Goal: Task Accomplishment & Management: Manage account settings

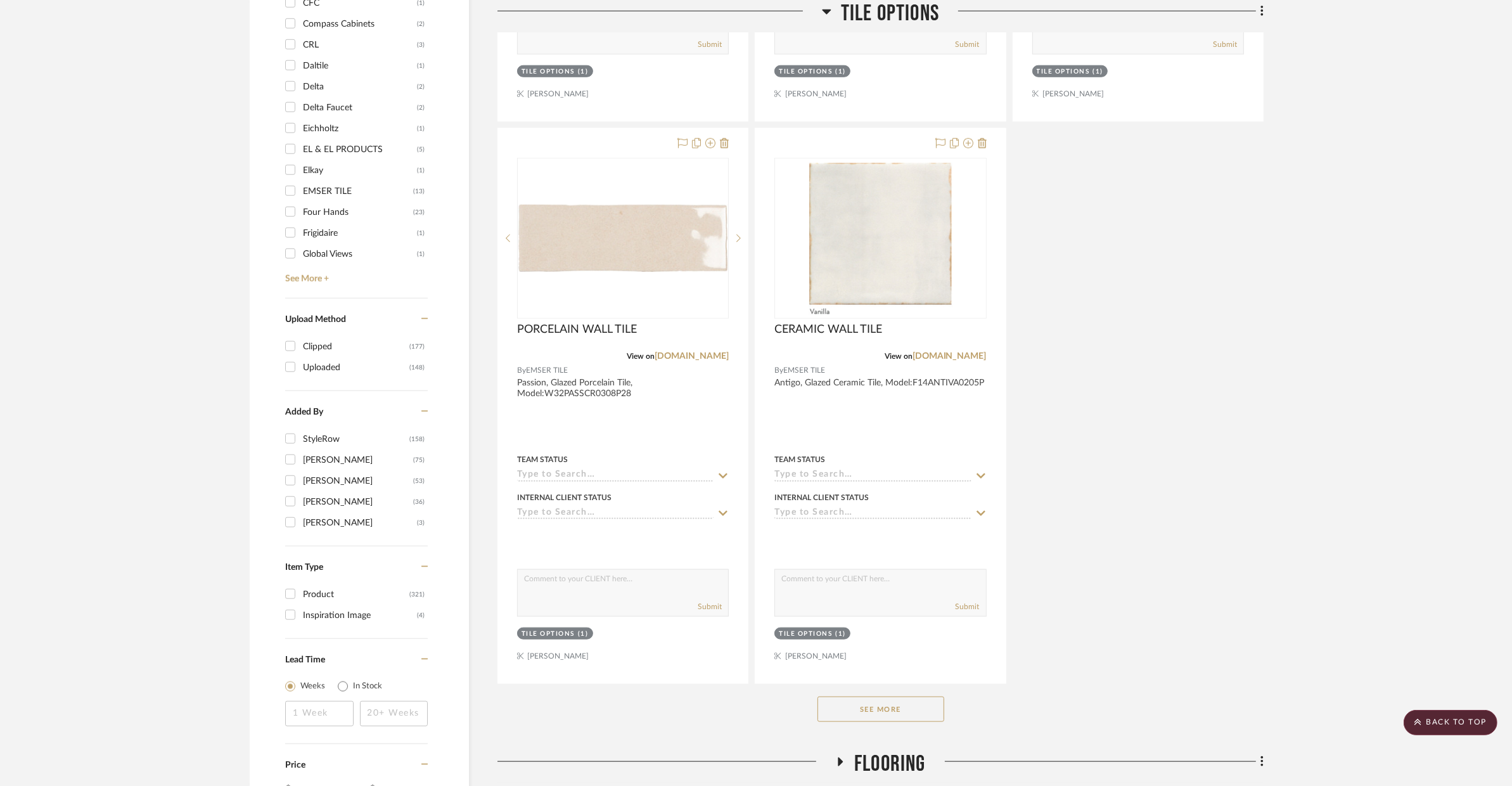
scroll to position [1697, 0]
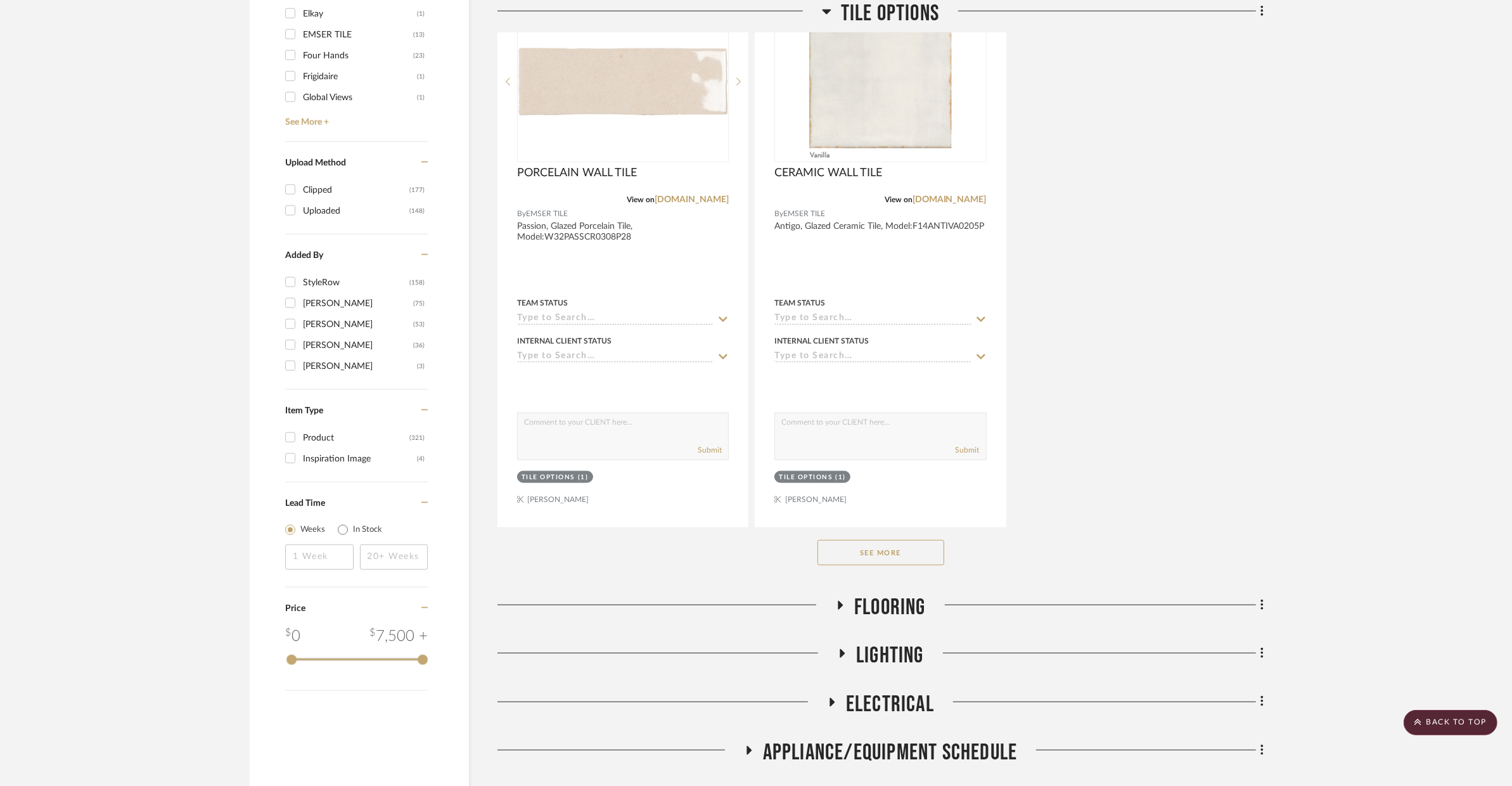
click at [918, 540] on button "See More" at bounding box center [881, 553] width 127 height 26
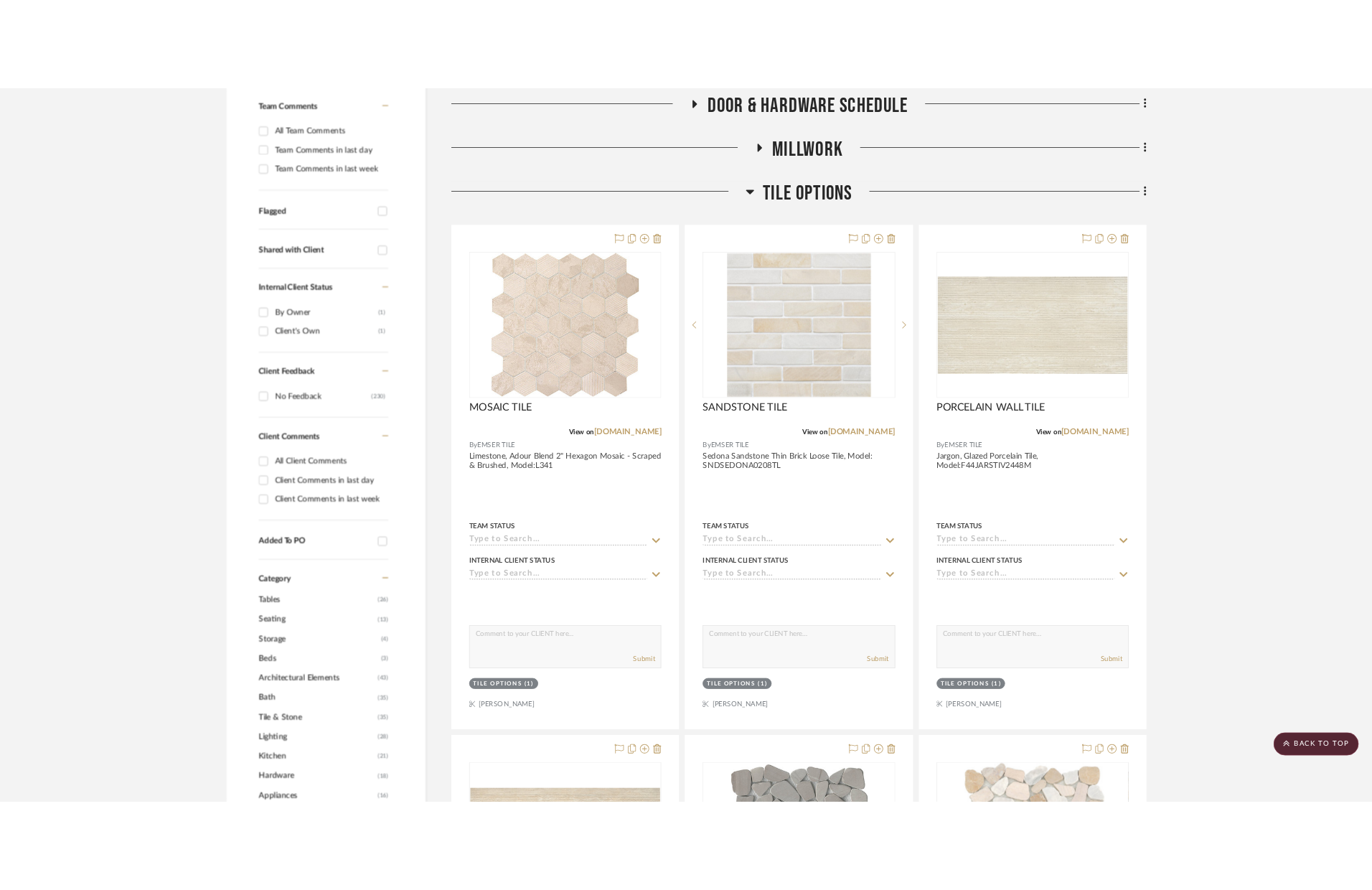
scroll to position [445, 0]
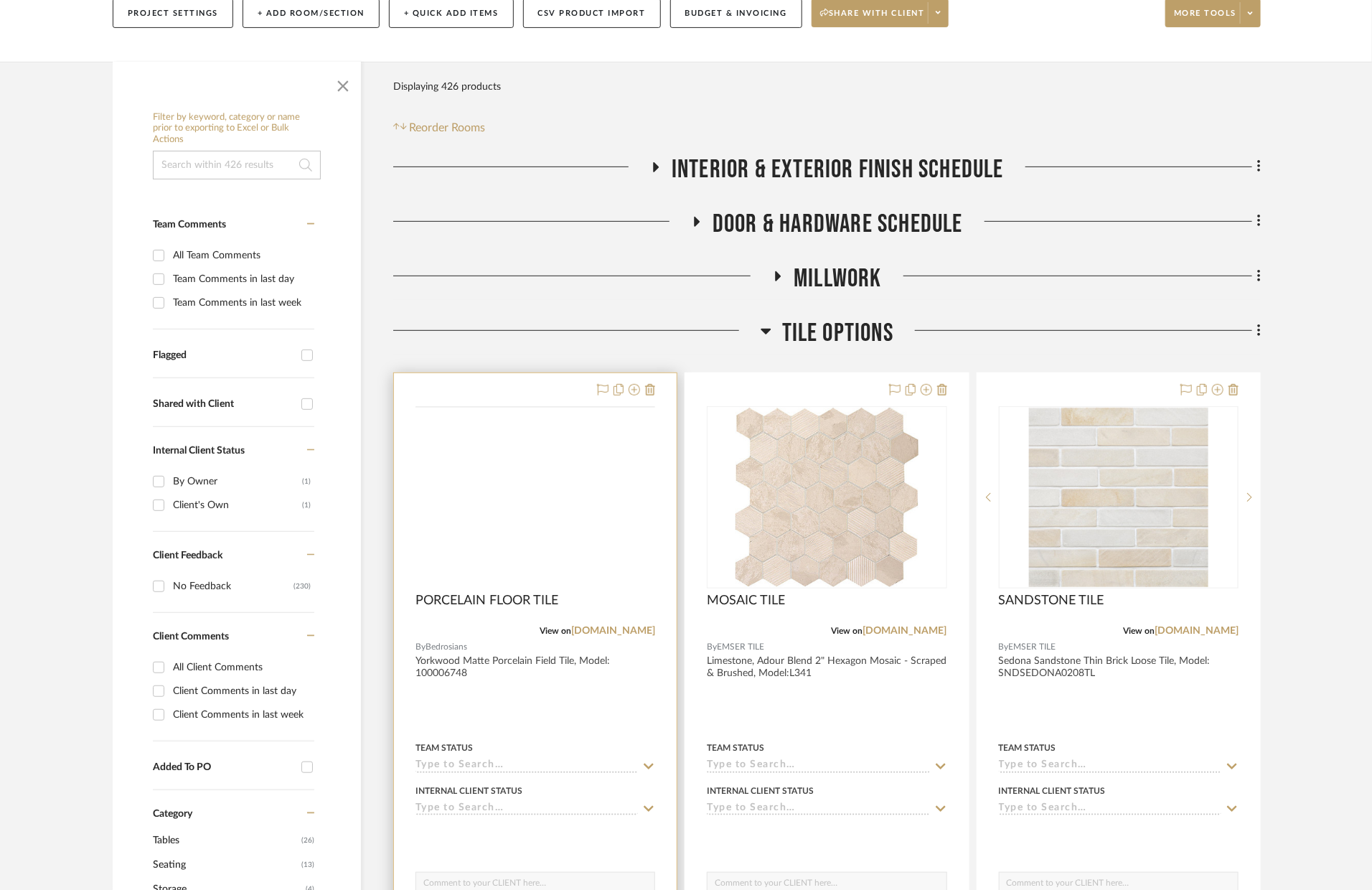
scroll to position [247, 0]
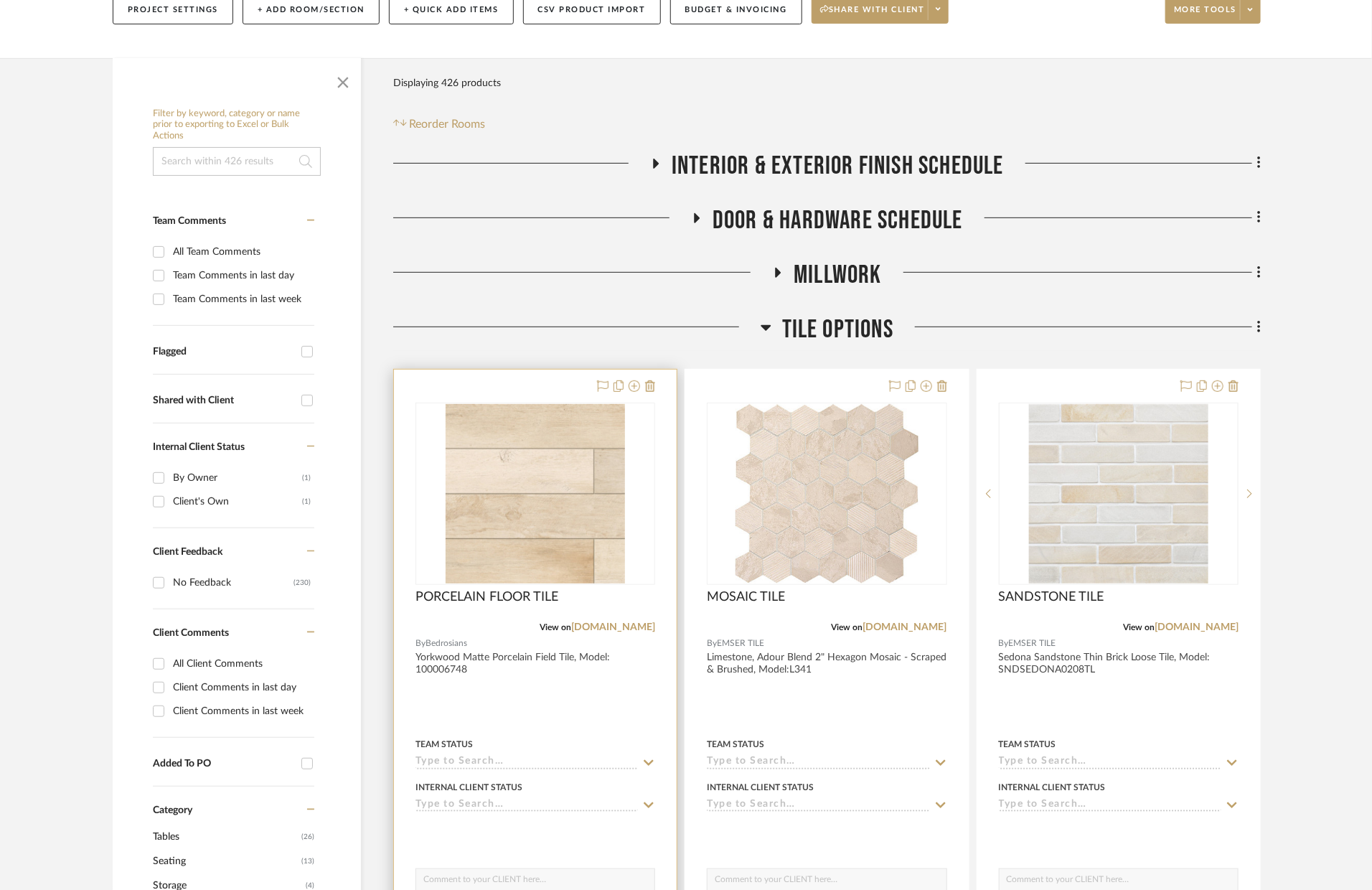
click at [633, 656] on div at bounding box center [535, 683] width 283 height 628
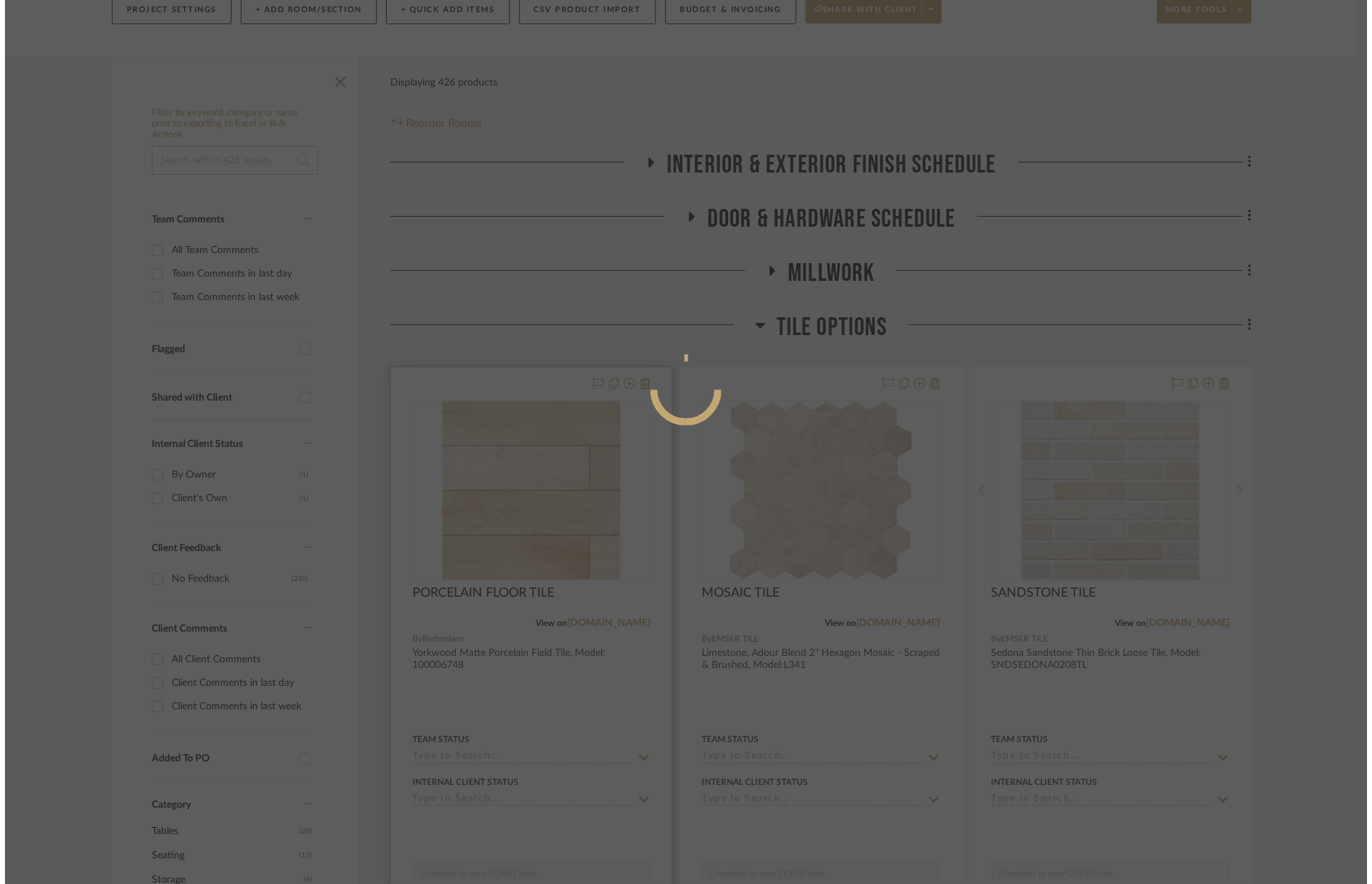
scroll to position [0, 0]
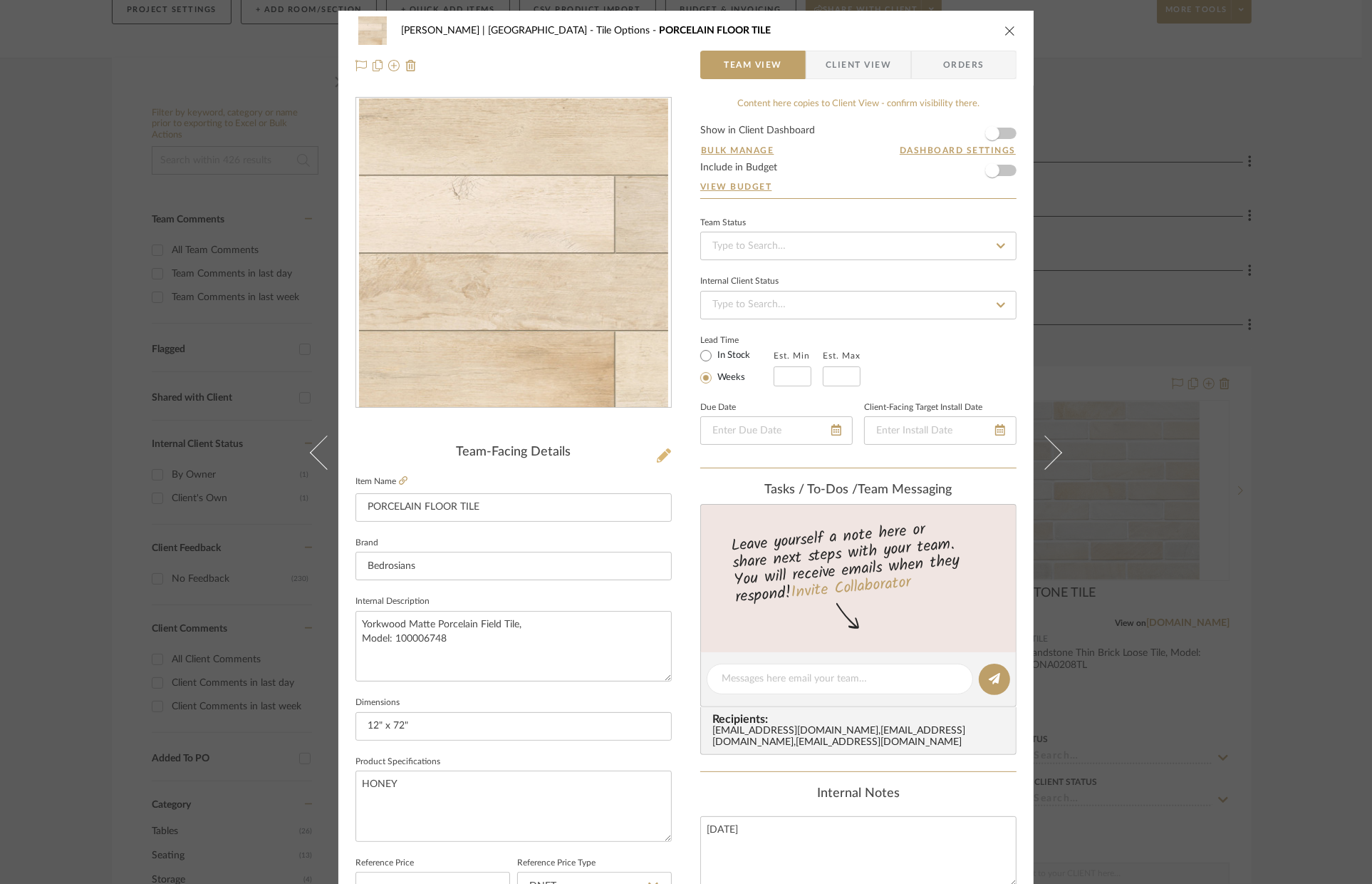
click at [657, 453] on icon at bounding box center [664, 455] width 14 height 14
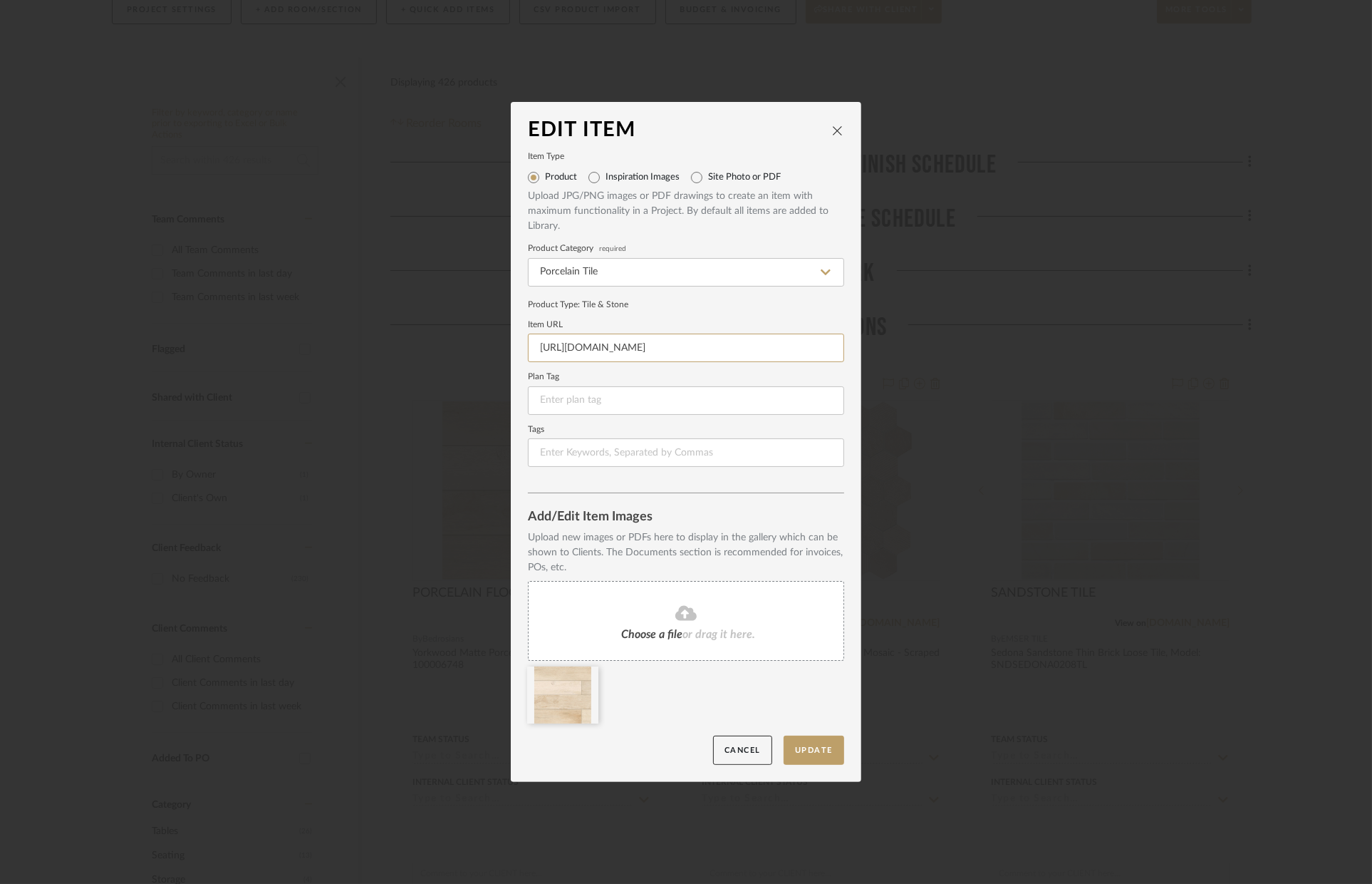
scroll to position [0, 233]
drag, startPoint x: 534, startPoint y: 352, endPoint x: 905, endPoint y: 350, distance: 371.0
click at [904, 350] on div "Edit Item Item Type Product Inspiration Images Site Photo or PDF Upload JPG/PNG…" at bounding box center [686, 442] width 1372 height 884
click at [673, 417] on form "Item Type Product Inspiration Images Site Photo or PDF Upload JPG/PNG images or…" at bounding box center [686, 310] width 316 height 313
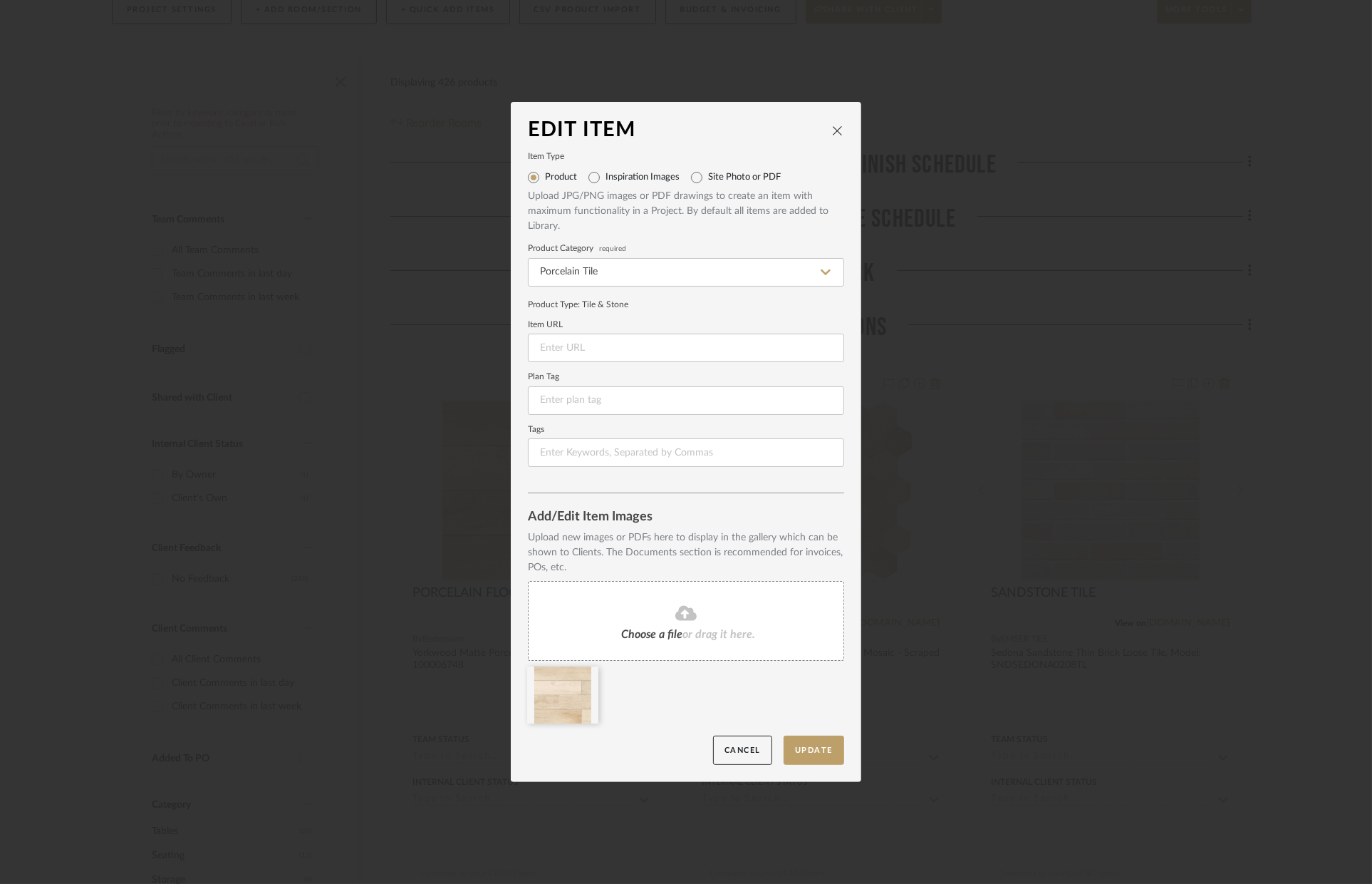
click at [702, 620] on fa-icon at bounding box center [686, 614] width 130 height 19
click at [825, 752] on button "Update" at bounding box center [814, 750] width 60 height 30
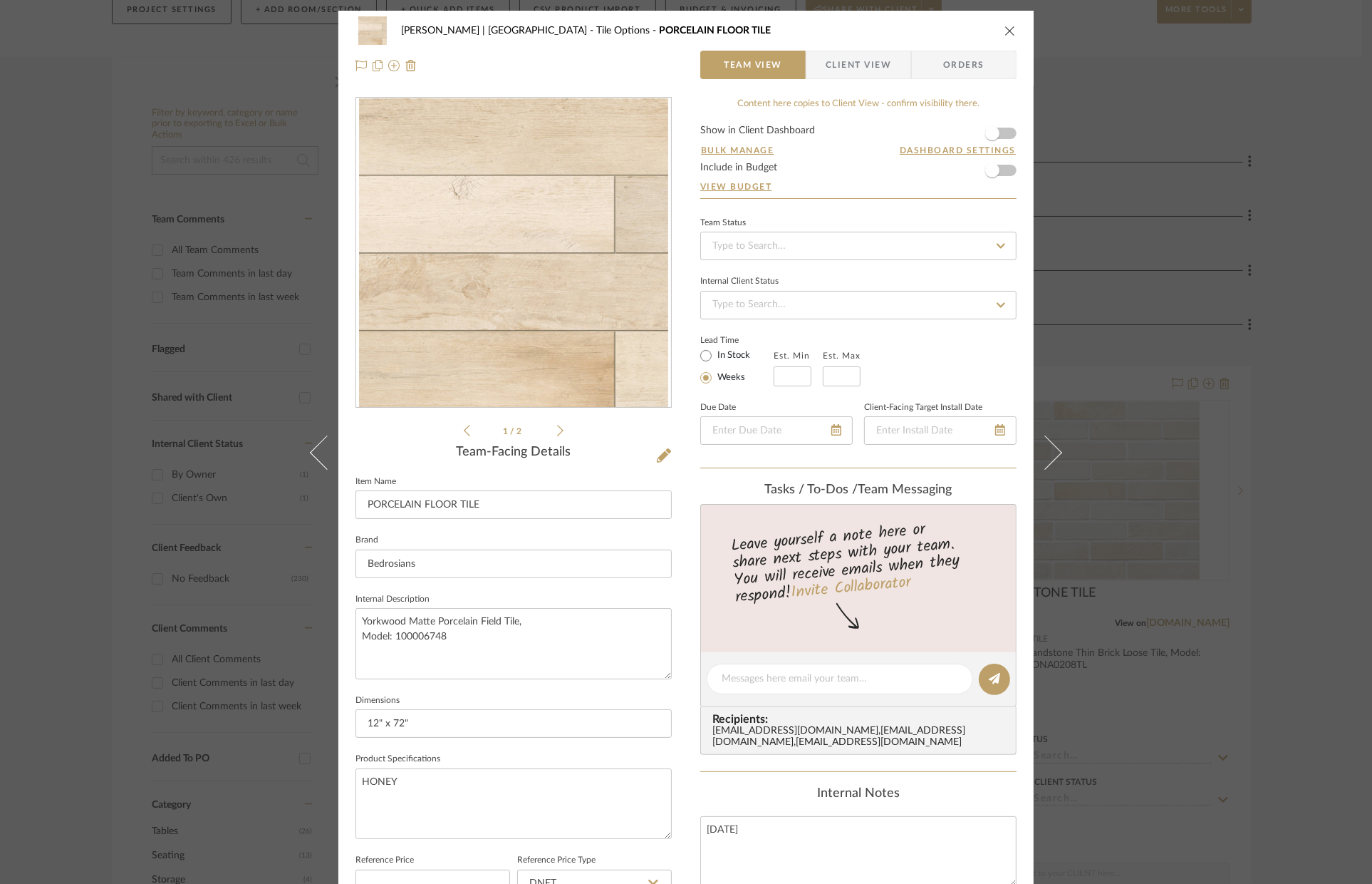
click at [1257, 491] on div "VENTRESCA | MORRO BAY Tile Options PORCELAIN FLOOR TILE Team View Client View O…" at bounding box center [686, 442] width 1372 height 884
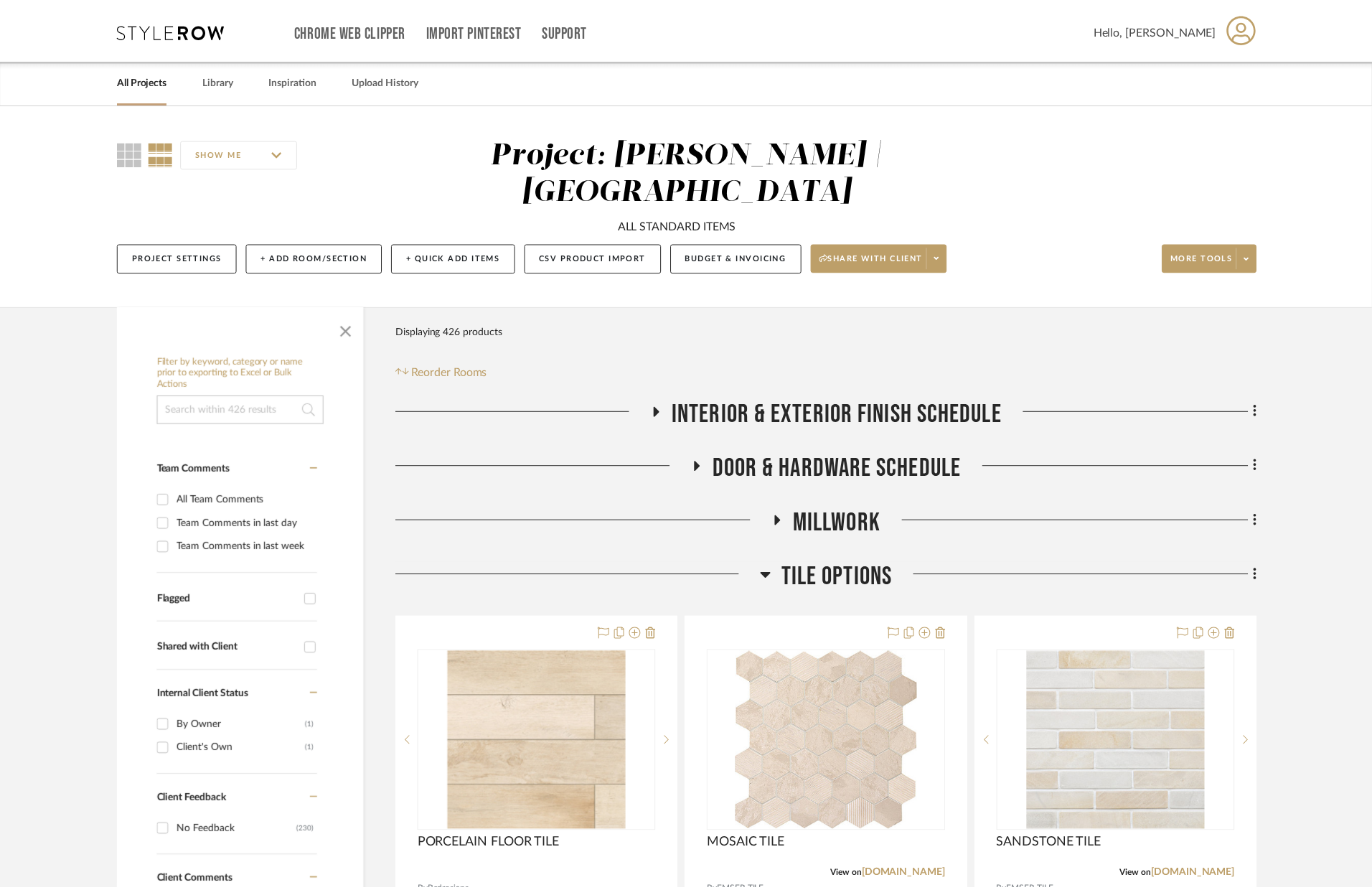
scroll to position [247, 0]
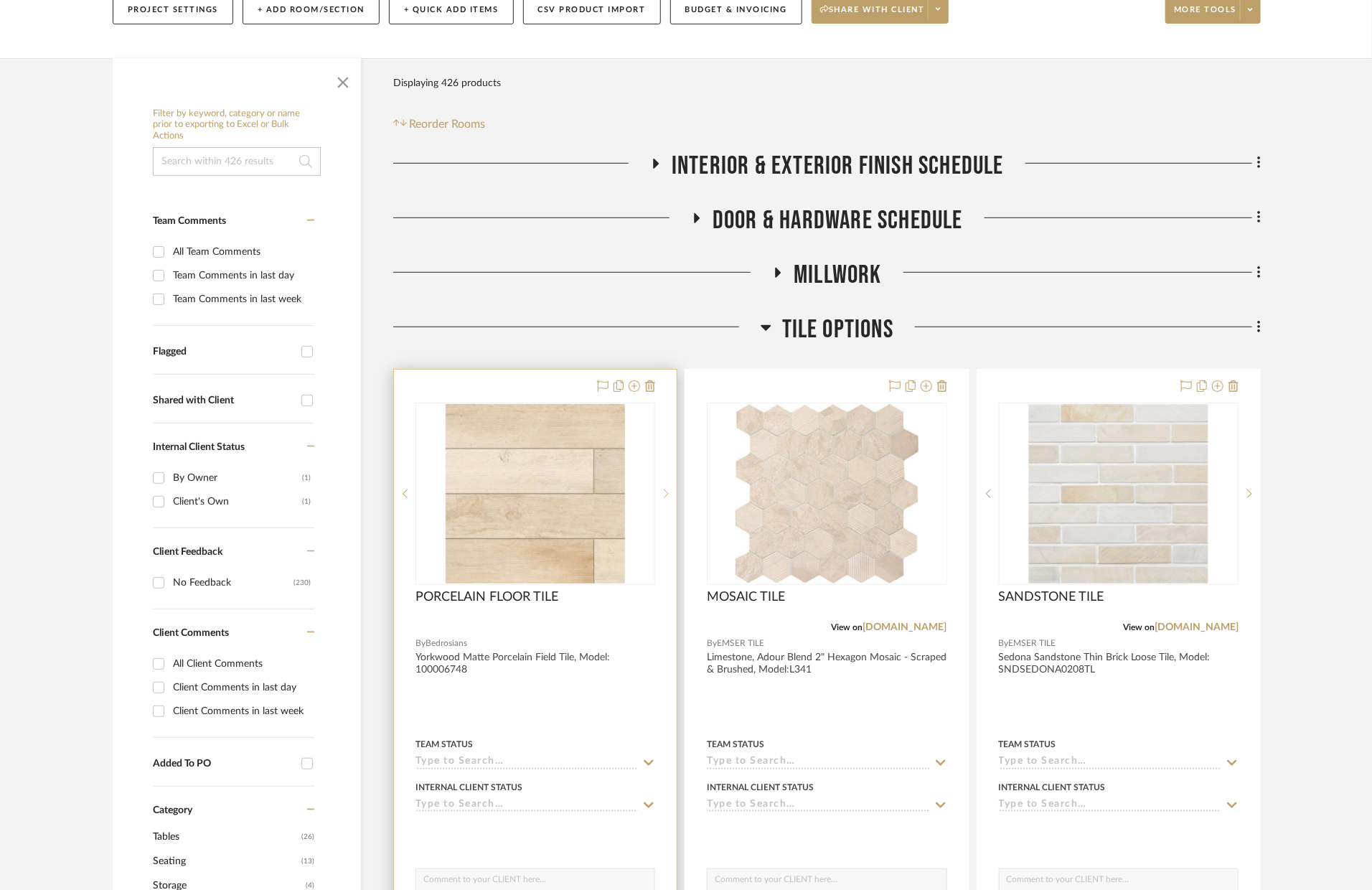
click at [666, 462] on div at bounding box center [666, 493] width 22 height 182
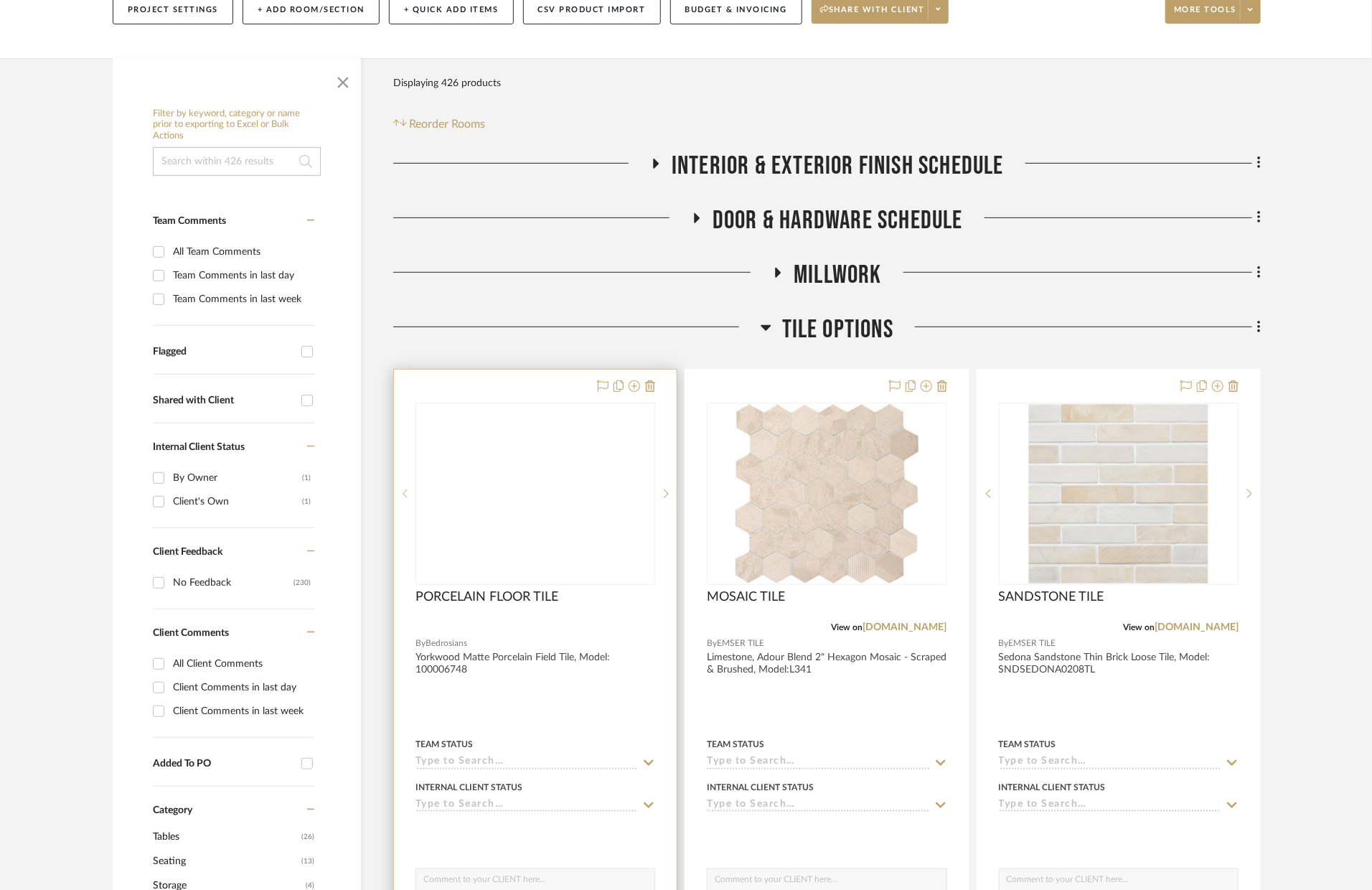
click at [400, 466] on div at bounding box center [405, 493] width 22 height 182
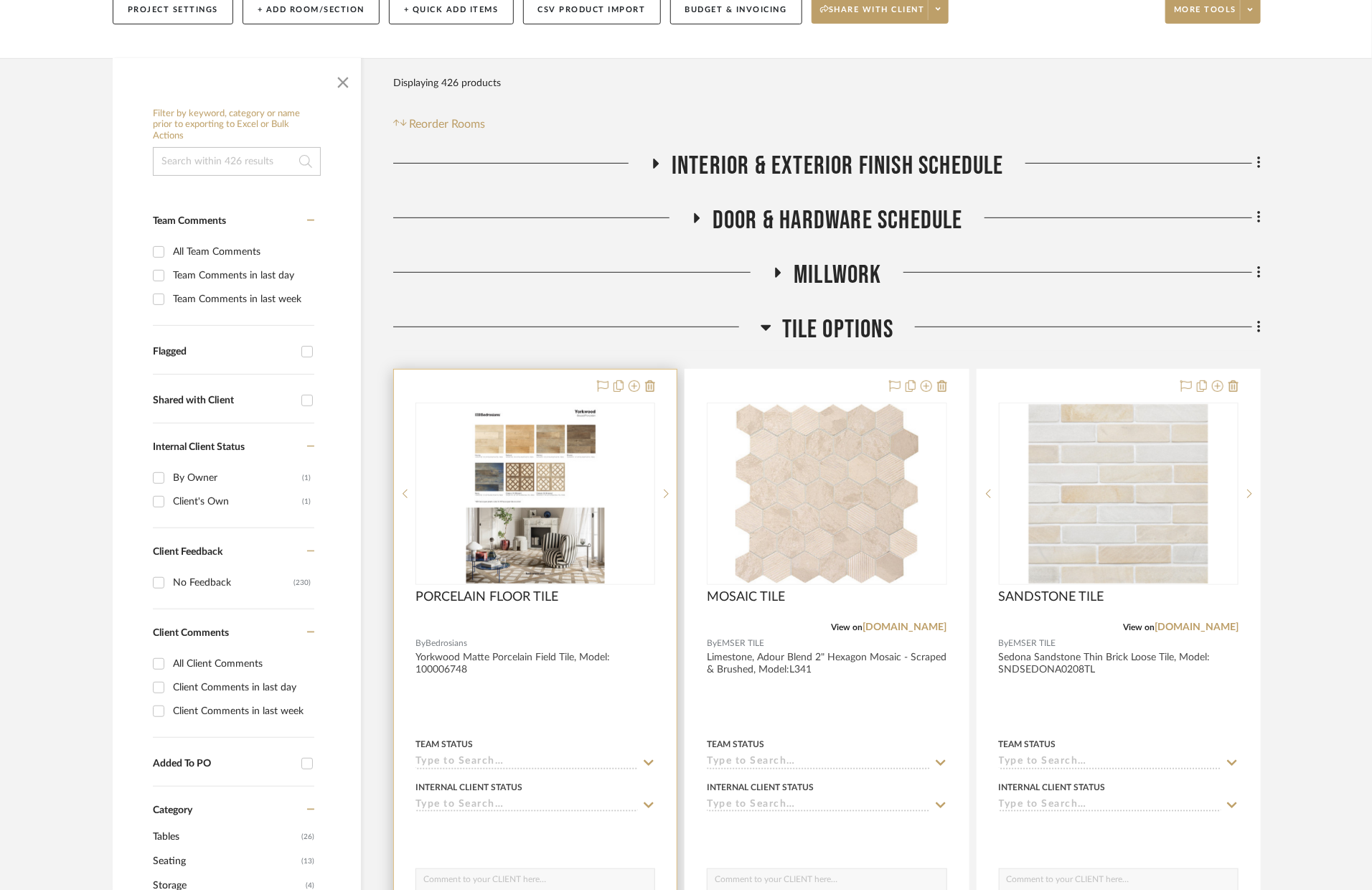
click at [537, 456] on img "1" at bounding box center [535, 493] width 139 height 179
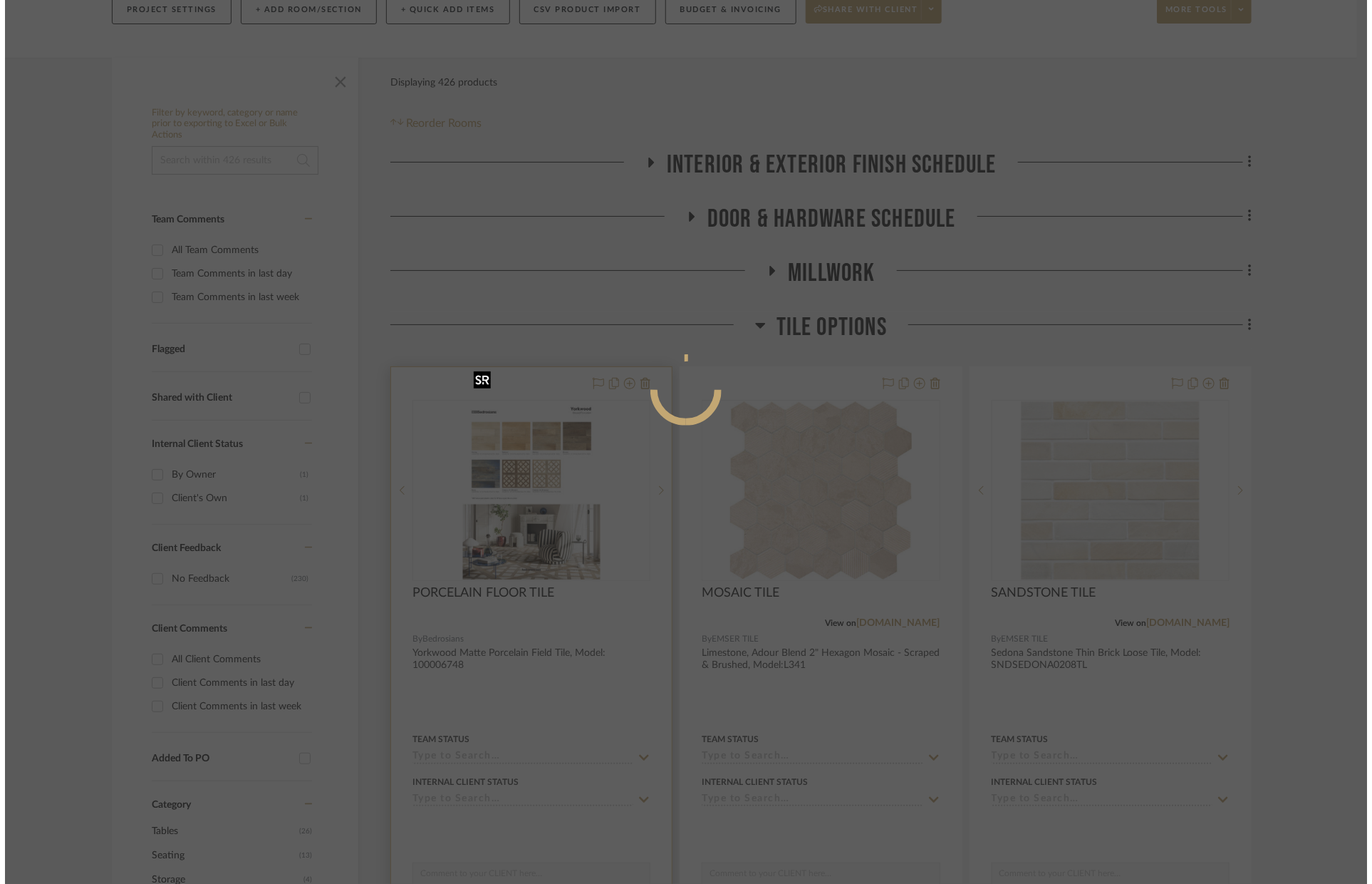
scroll to position [0, 0]
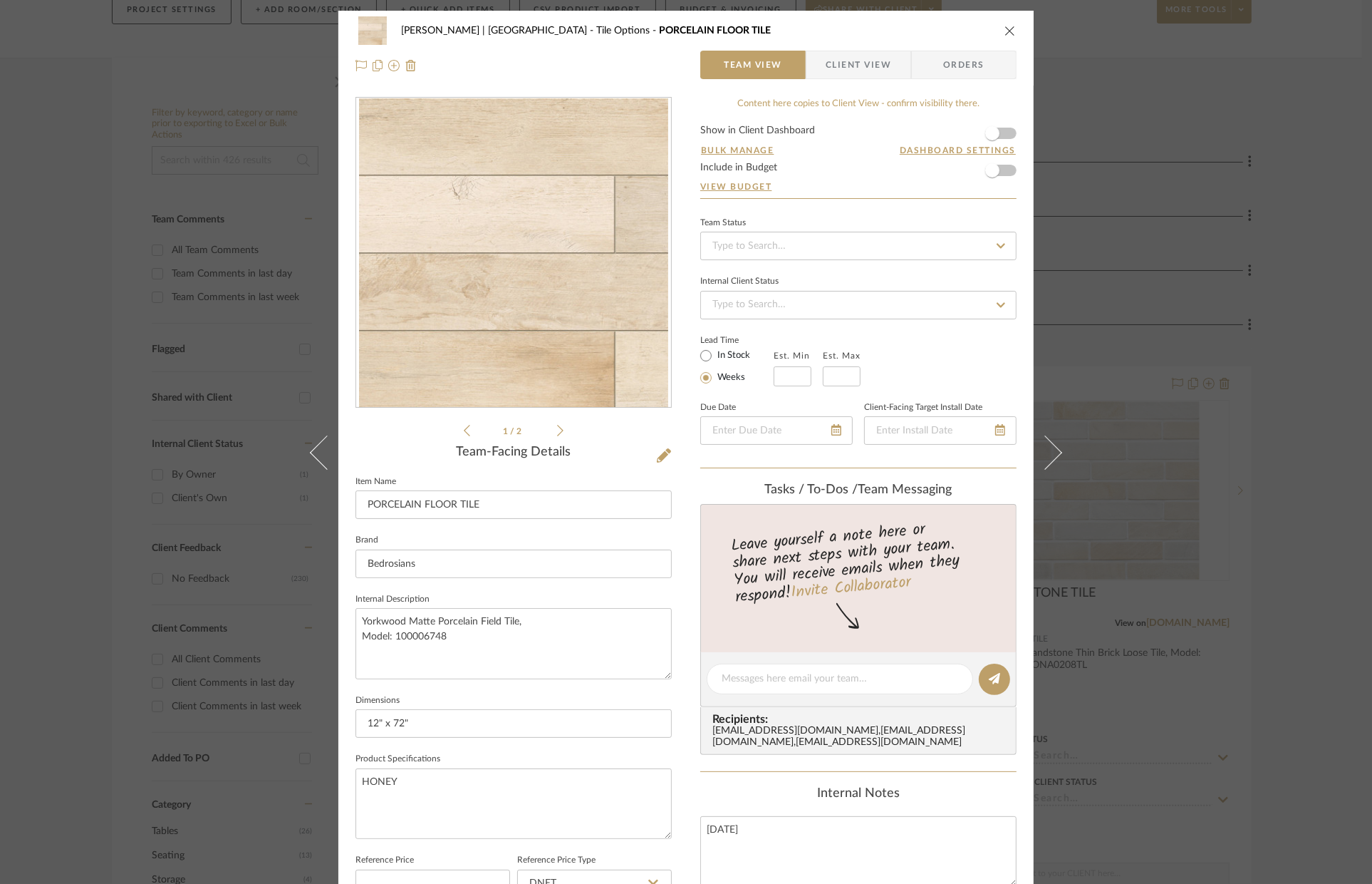
click at [549, 427] on li "1 / 2" at bounding box center [514, 431] width 87 height 17
click at [557, 428] on icon at bounding box center [560, 431] width 6 height 13
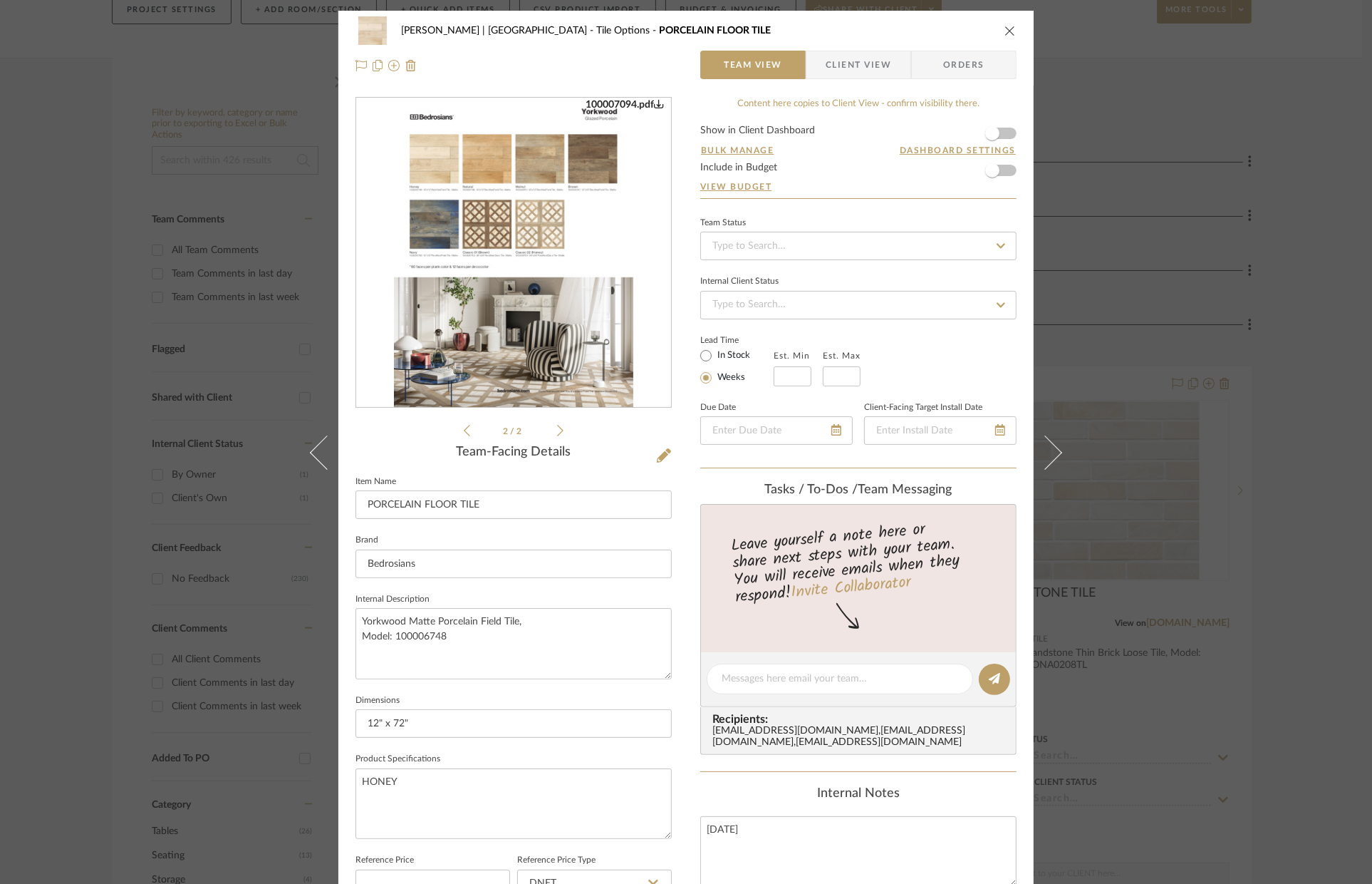
click at [546, 354] on img "1" at bounding box center [514, 253] width 239 height 309
click at [661, 457] on icon at bounding box center [664, 455] width 14 height 14
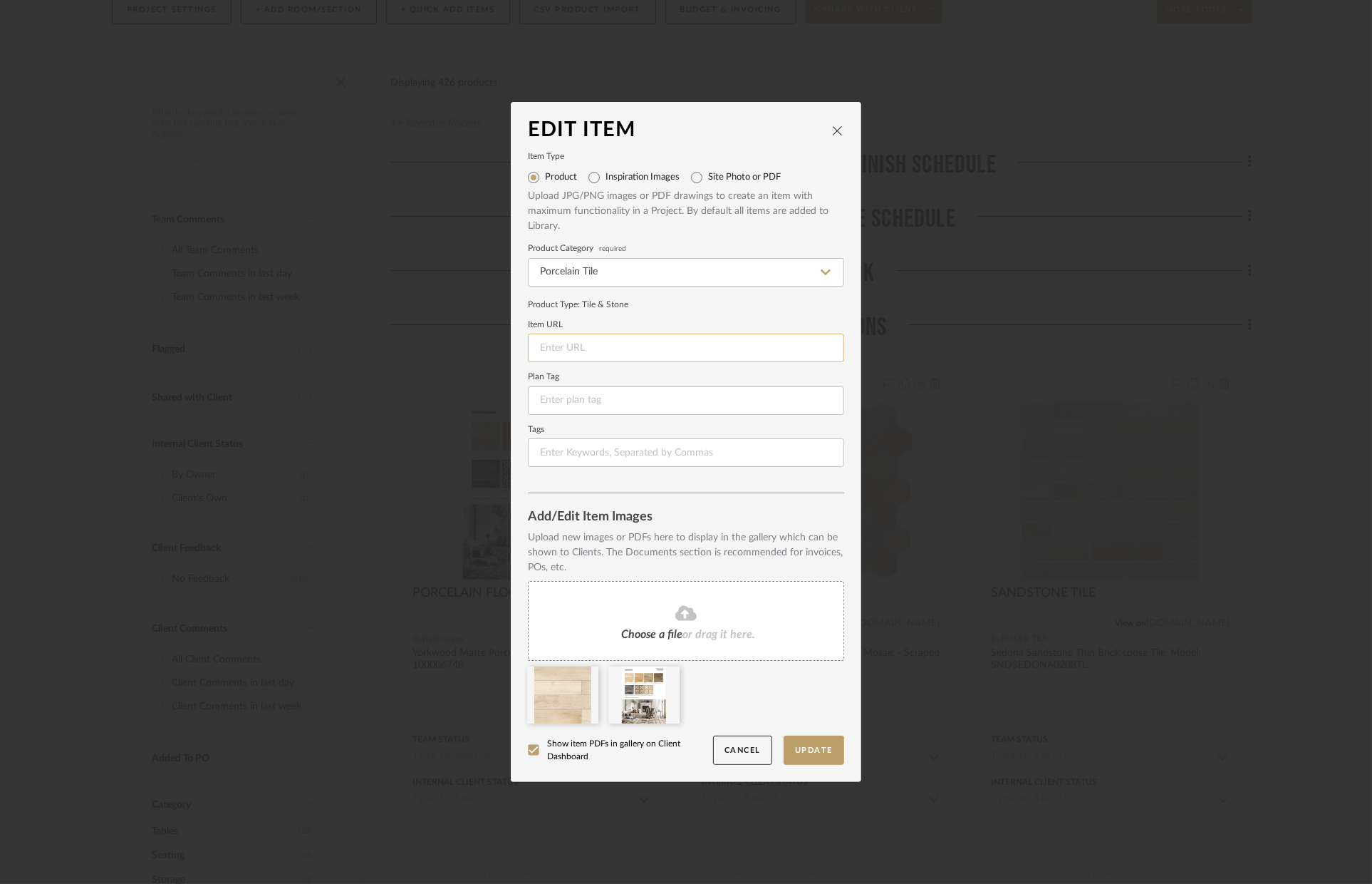
click at [599, 359] on input at bounding box center [686, 348] width 316 height 29
paste input "https://stylerow-production-files.s3.us-east-2.amazonaws.com/20250820/e41af23a-…"
type input "https://stylerow-production-files.s3.us-east-2.amazonaws.com/20250820/e41af23a-…"
click at [825, 743] on button "Update" at bounding box center [814, 750] width 60 height 30
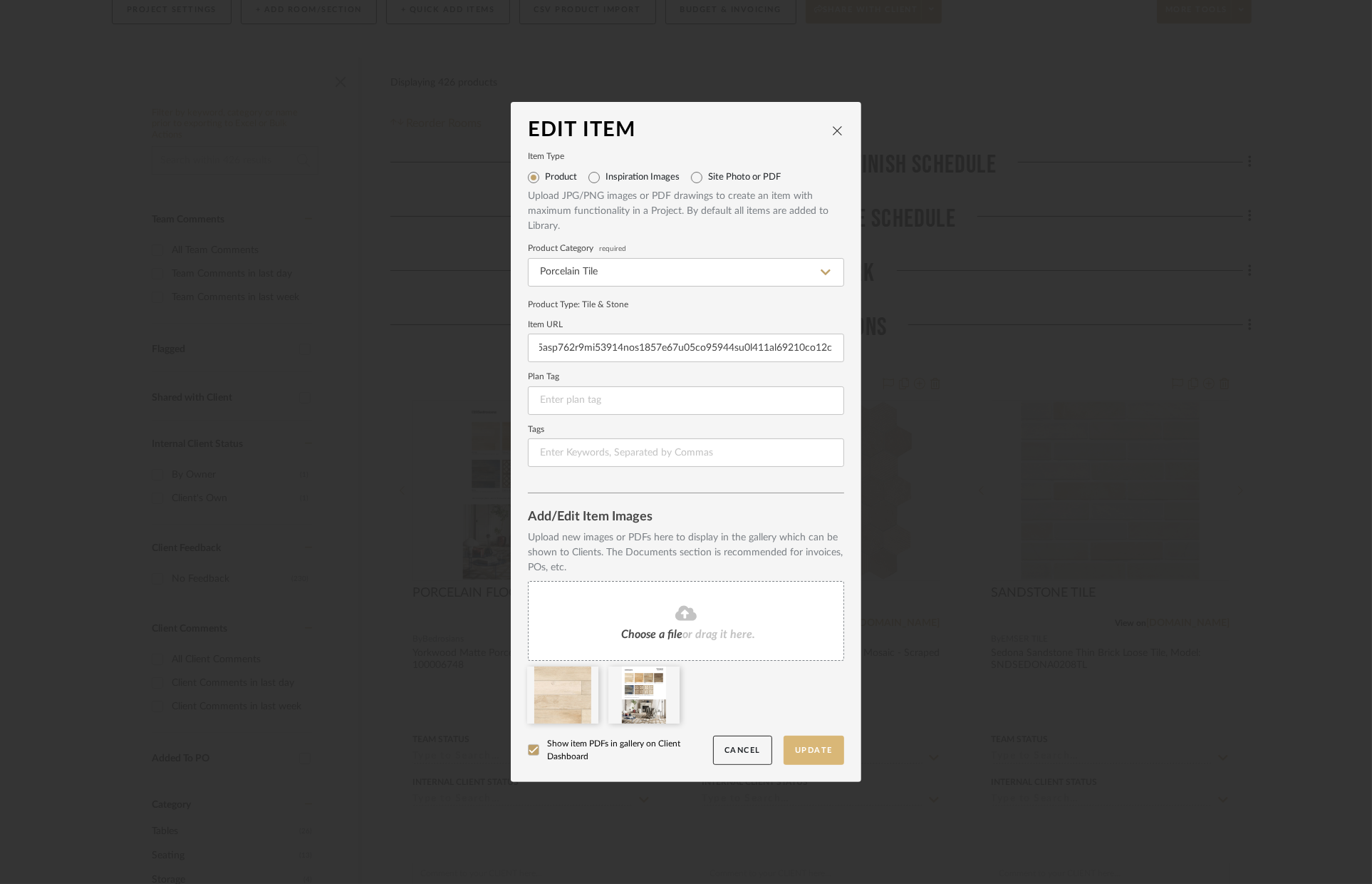
scroll to position [0, 0]
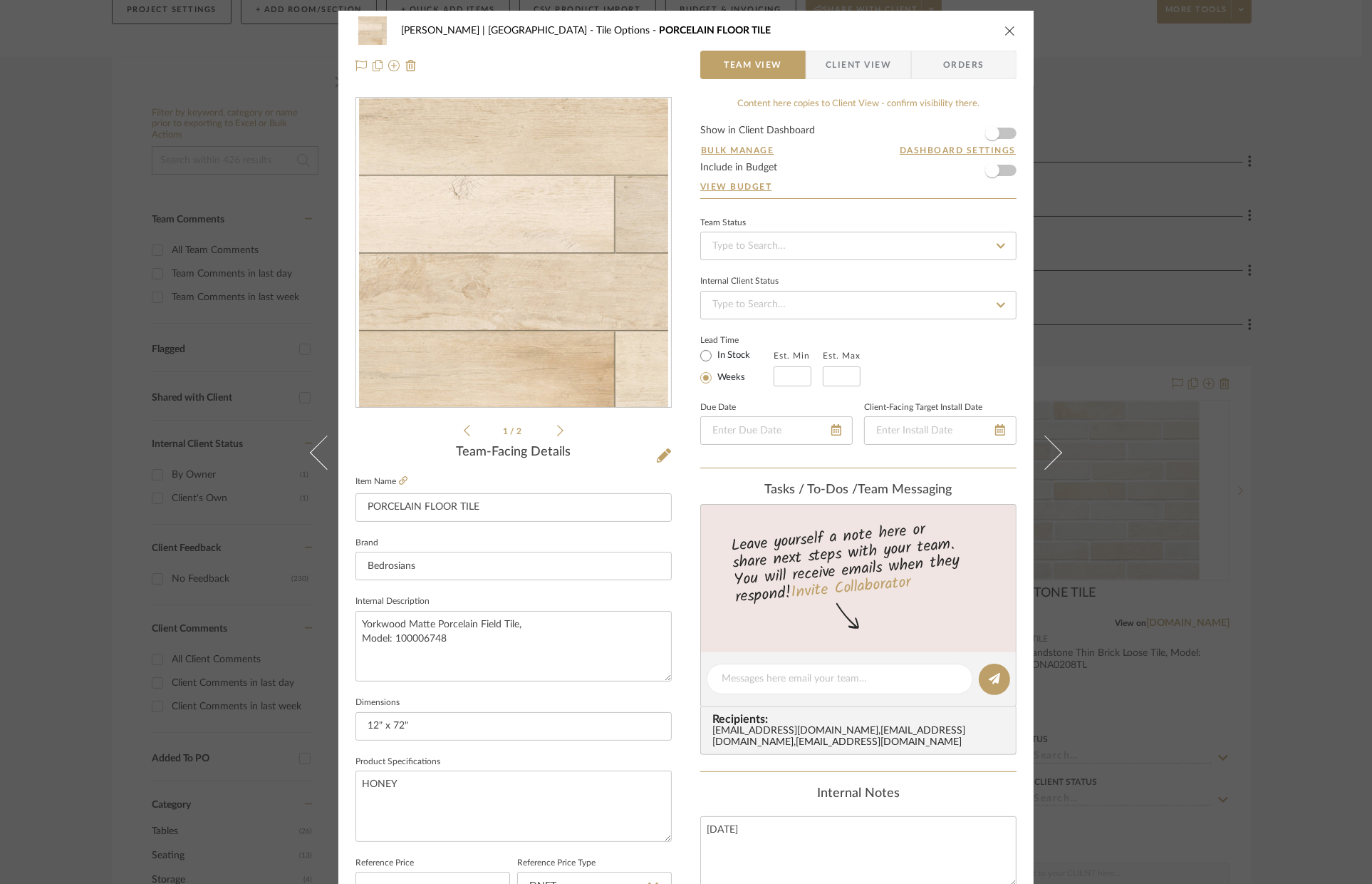
click at [1013, 24] on div "VENTRESCA | MORRO BAY Tile Options PORCELAIN FLOOR TILE Team View Client View O…" at bounding box center [686, 48] width 695 height 75
click at [1010, 29] on icon "close" at bounding box center [1010, 31] width 12 height 12
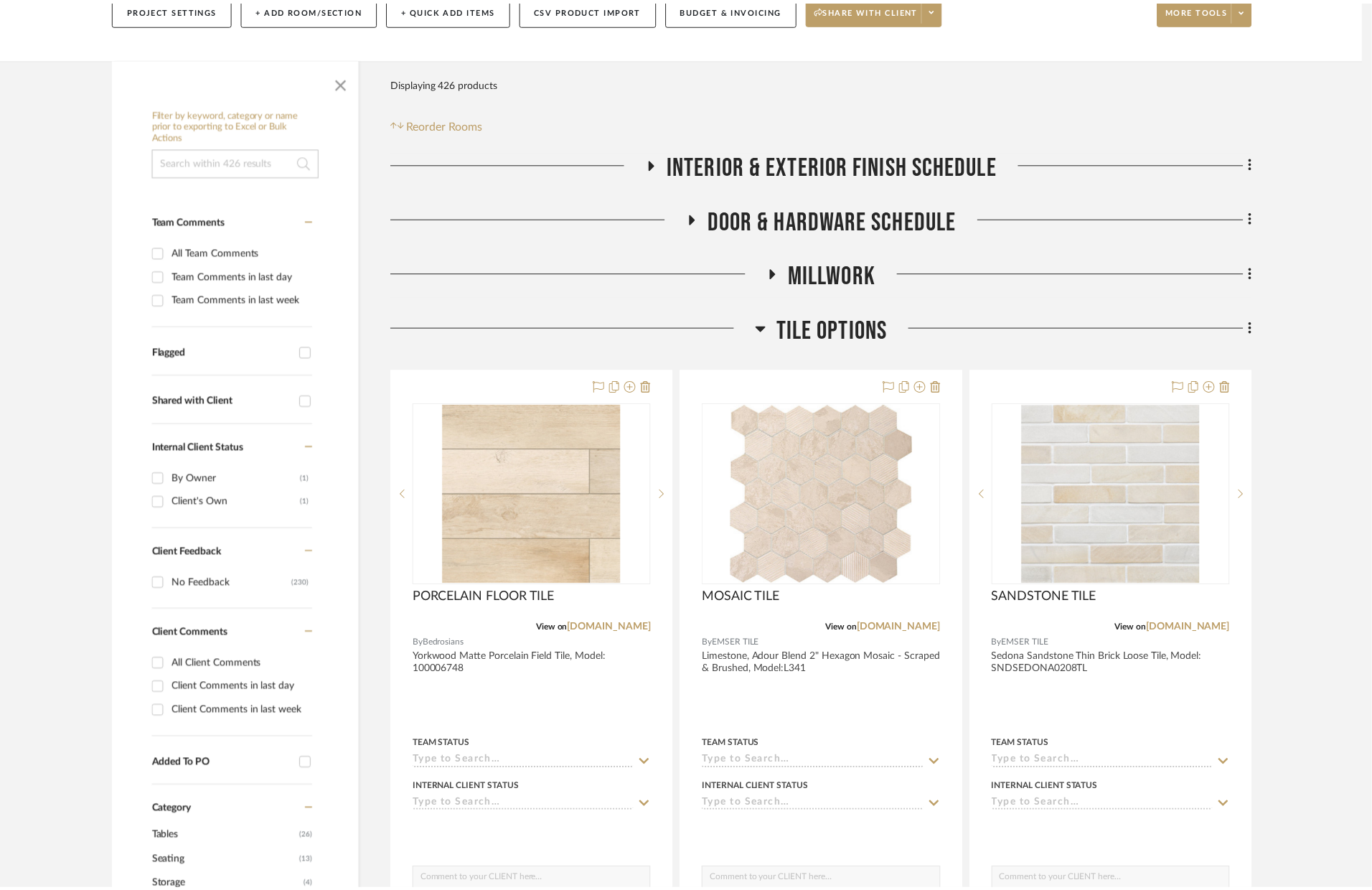
scroll to position [247, 0]
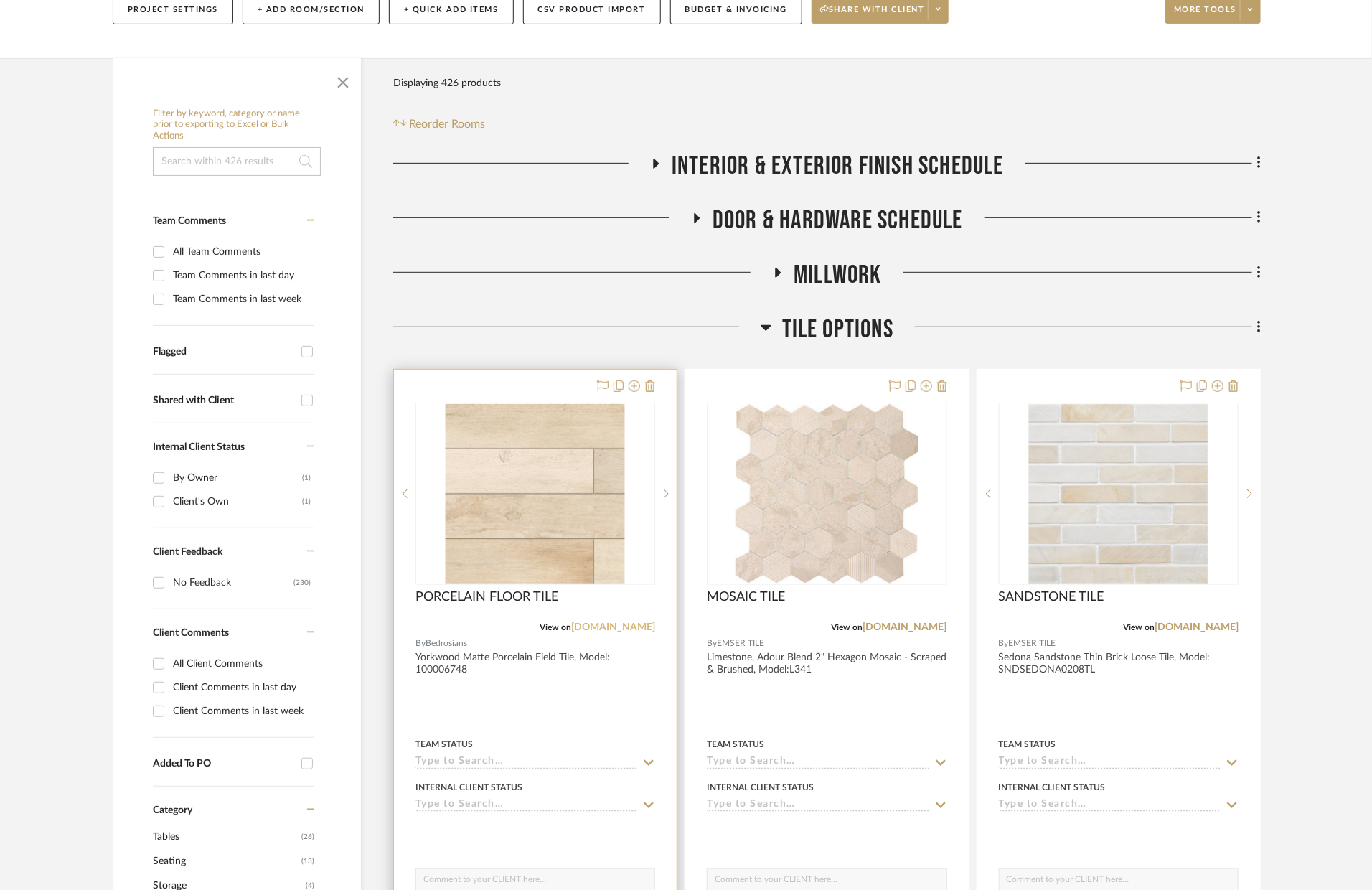
click at [617, 622] on link "stylerow-production-files.s3.us-east-2.amazonaws.com" at bounding box center [613, 627] width 84 height 10
click at [572, 686] on div at bounding box center [535, 683] width 283 height 628
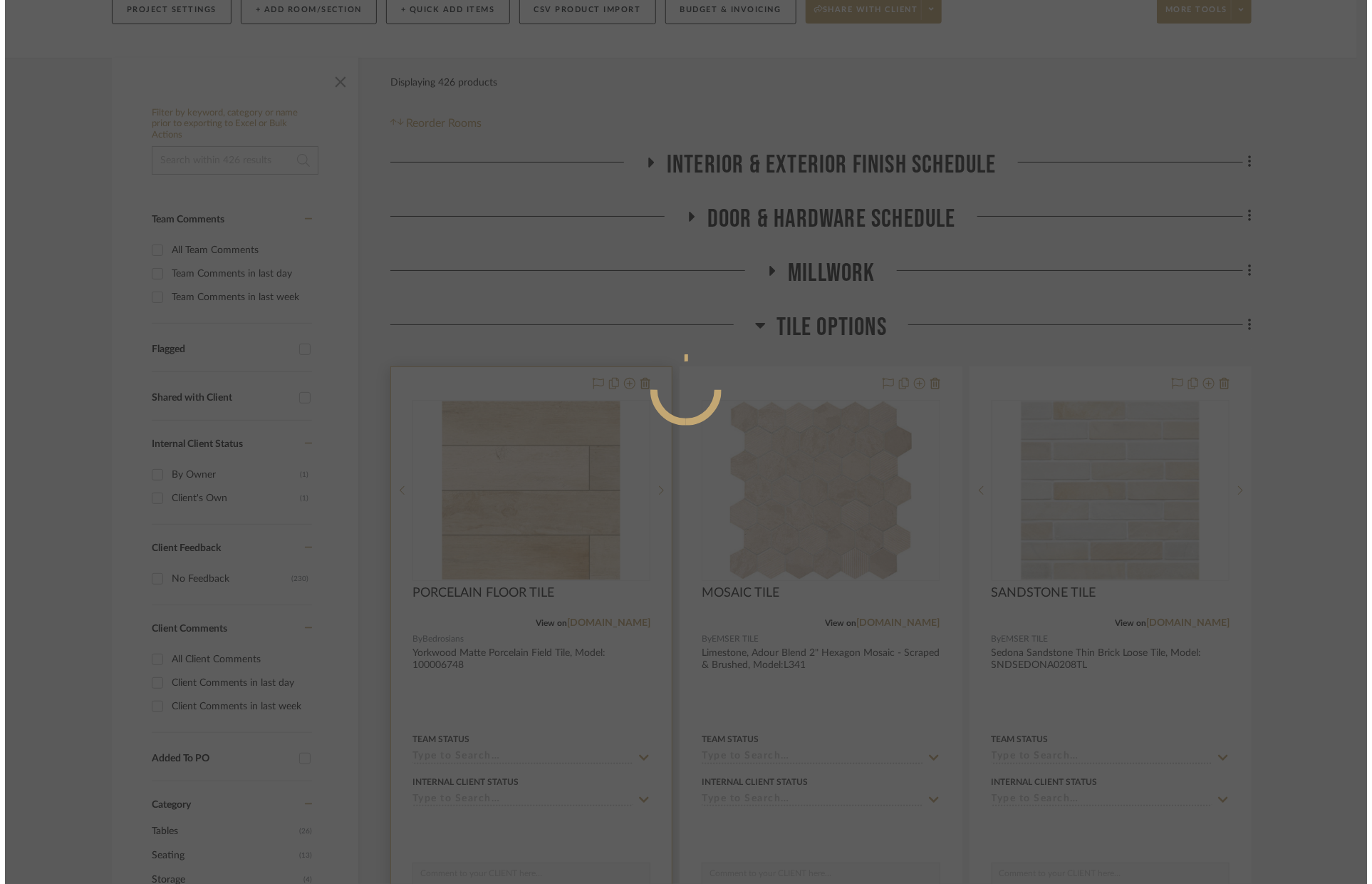
scroll to position [0, 0]
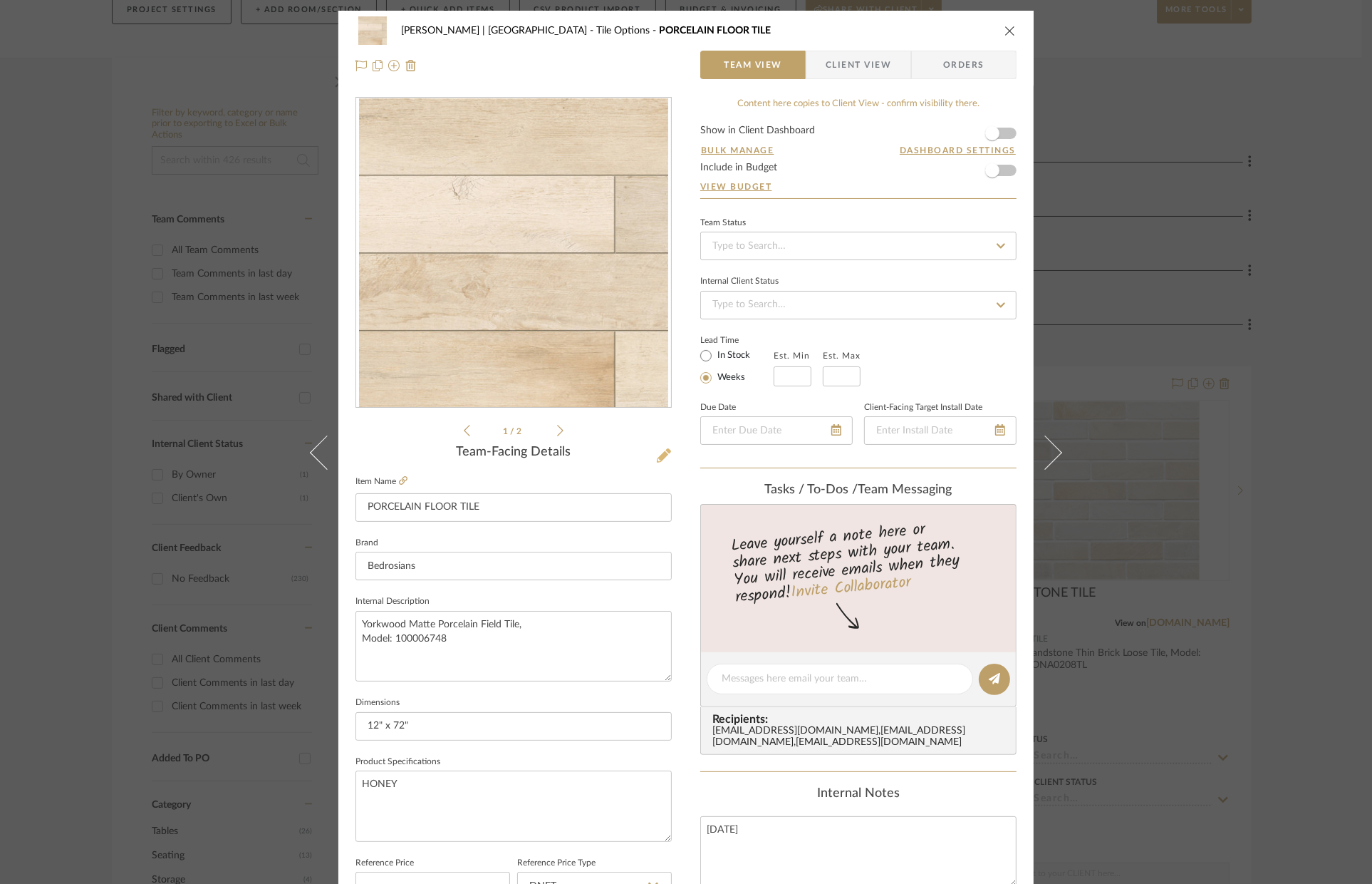
click at [657, 450] on icon at bounding box center [664, 455] width 14 height 14
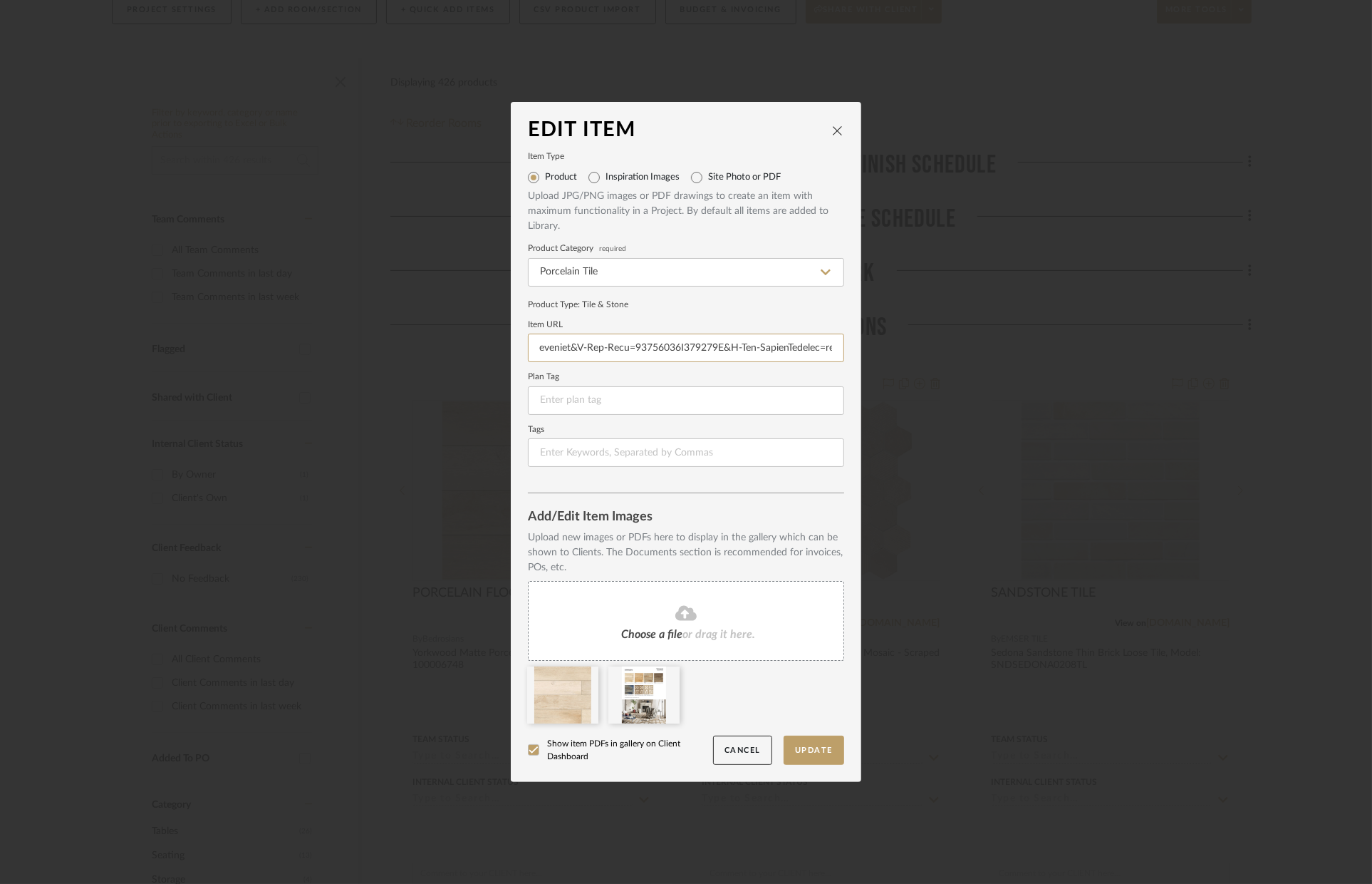
scroll to position [0, 9428]
drag, startPoint x: 534, startPoint y: 346, endPoint x: 942, endPoint y: 362, distance: 408.3
click at [942, 362] on div "Edit Item Item Type Product Inspiration Images Site Photo or PDF Upload JPG/PNG…" at bounding box center [686, 442] width 1372 height 884
click at [725, 421] on form "Item Type Product Inspiration Images Site Photo or PDF Upload JPG/PNG images or…" at bounding box center [686, 310] width 316 height 313
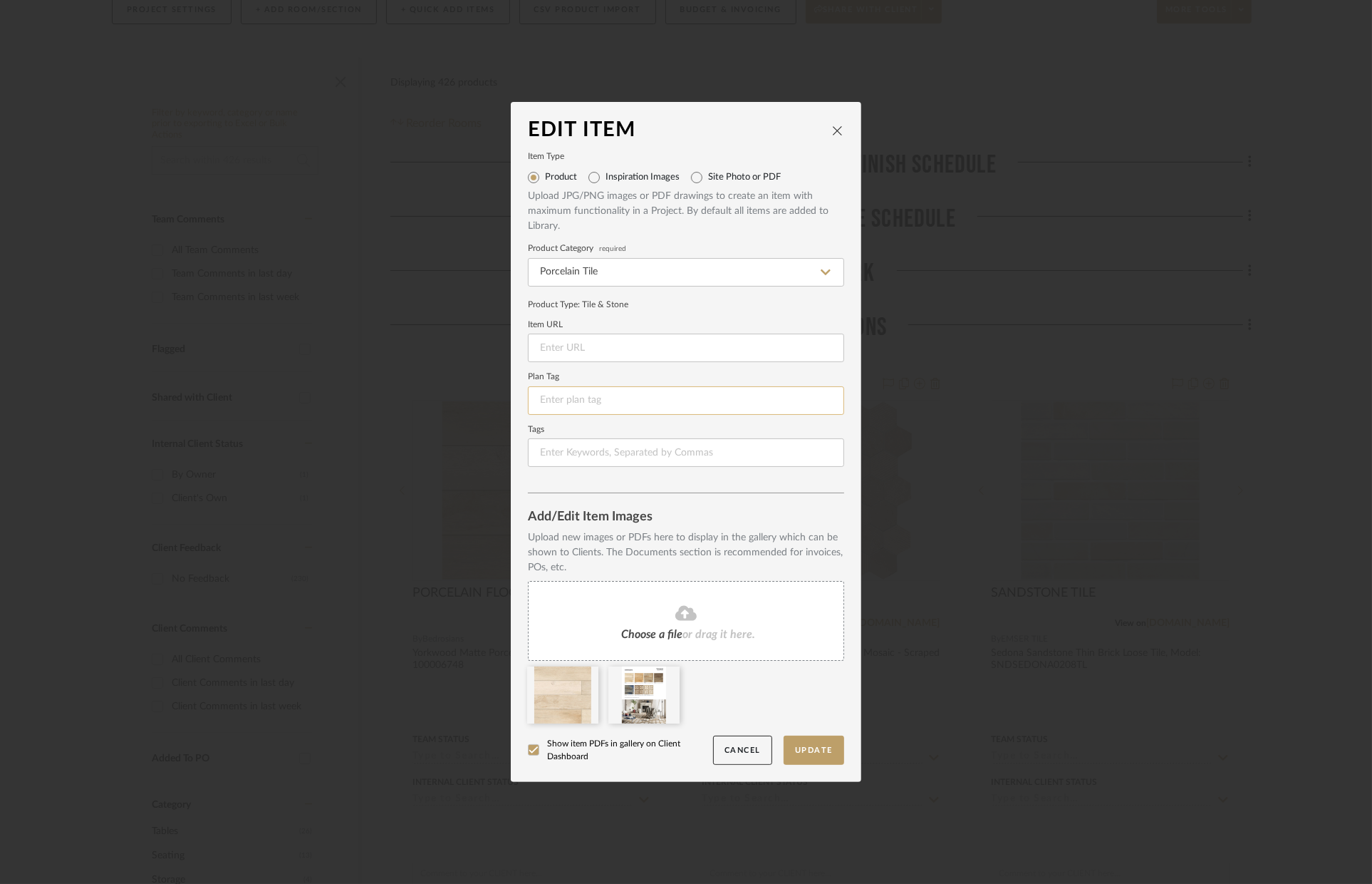
click at [730, 407] on input at bounding box center [686, 401] width 316 height 29
click at [817, 738] on button "Update" at bounding box center [814, 750] width 60 height 30
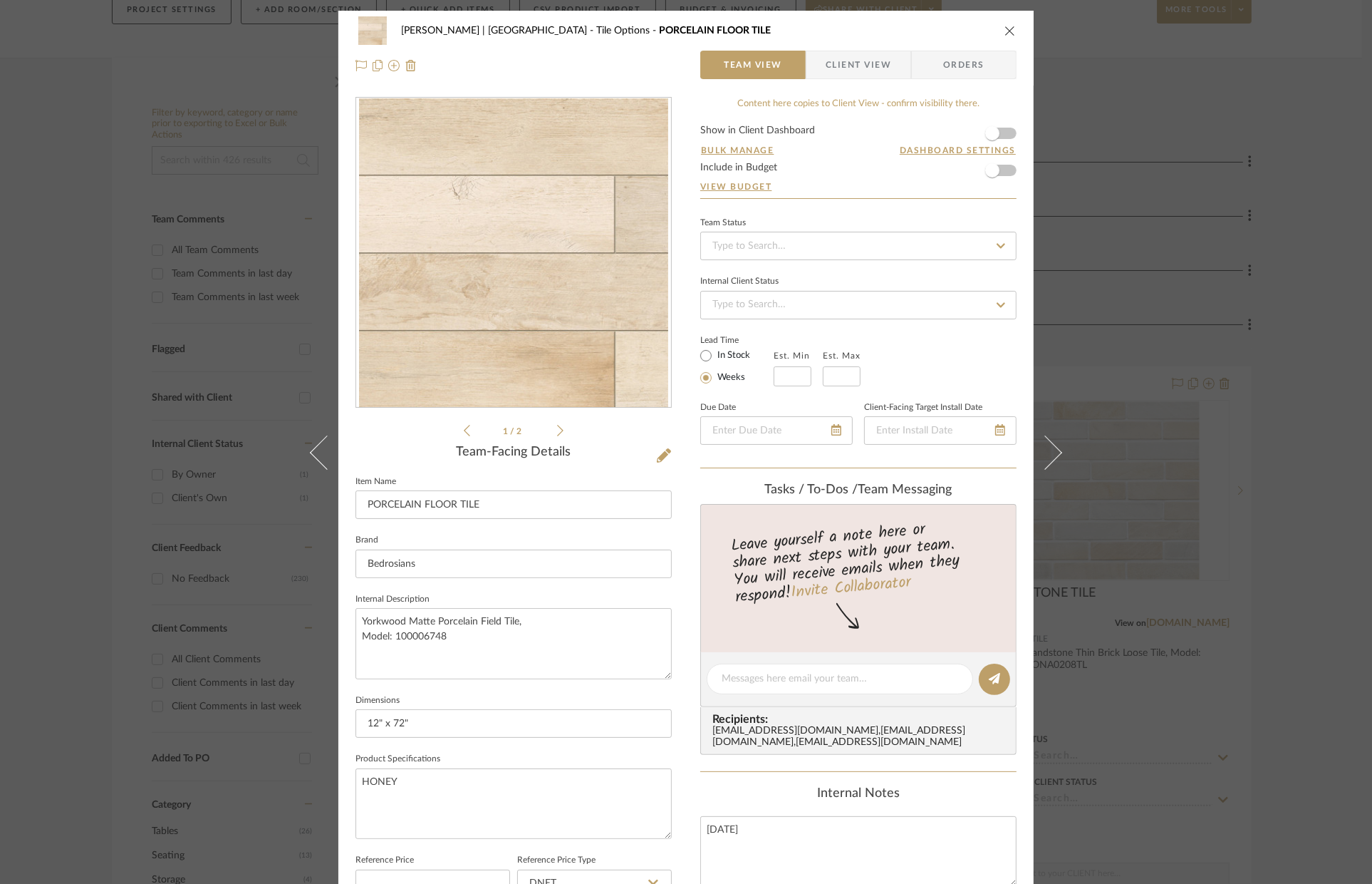
click at [1005, 24] on button "close" at bounding box center [1010, 31] width 13 height 13
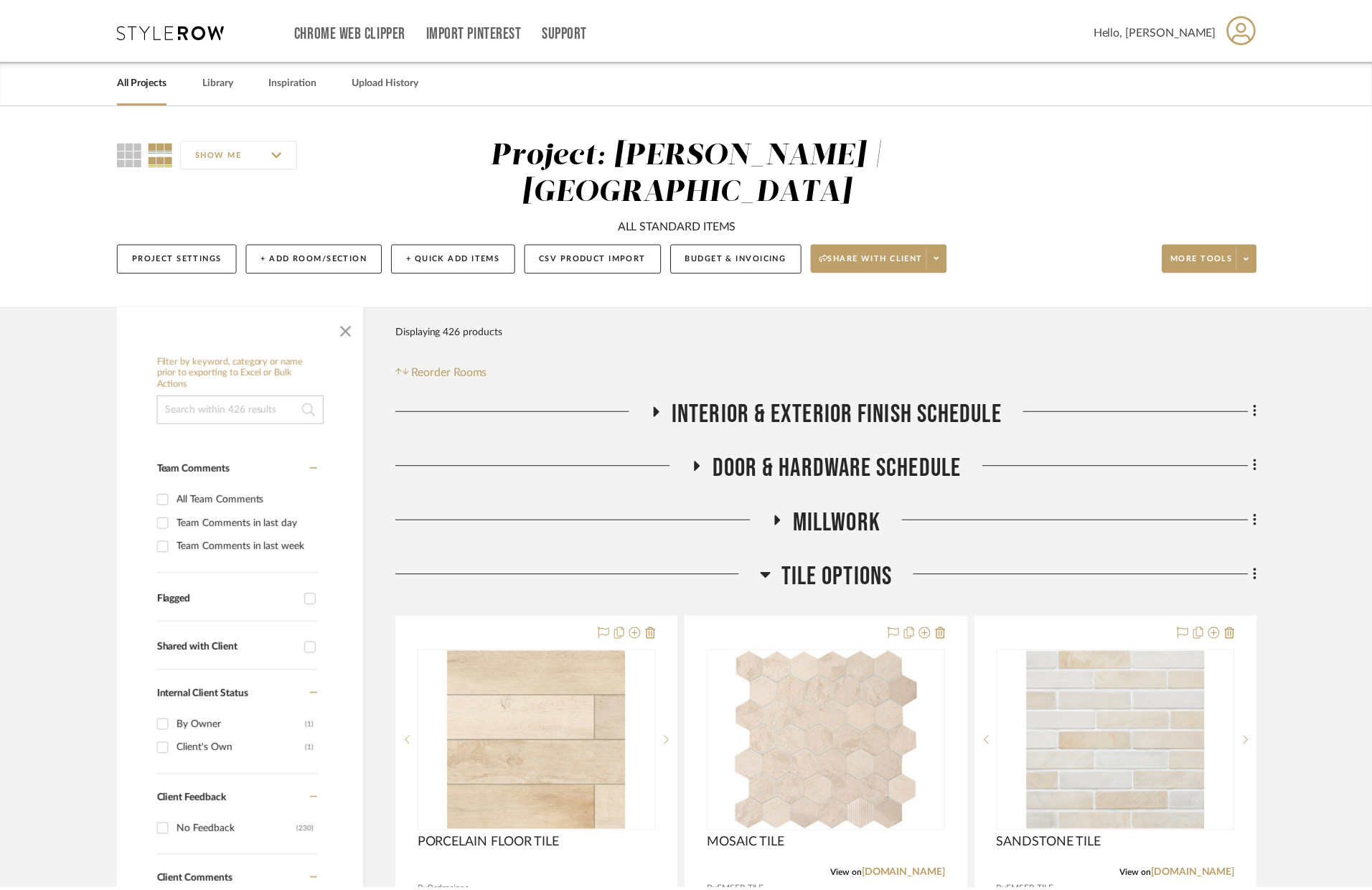
scroll to position [247, 0]
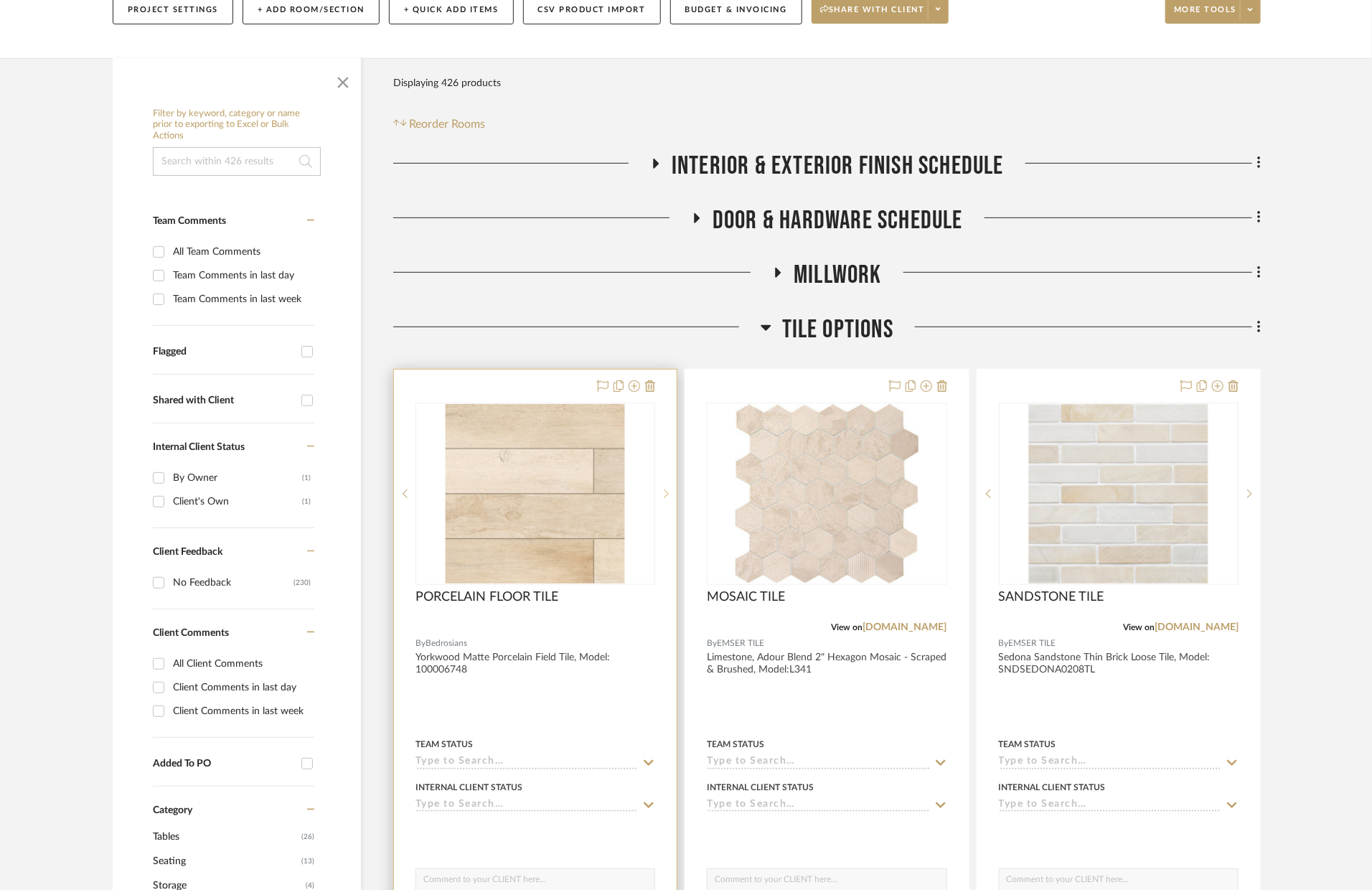
click at [667, 489] on icon at bounding box center [666, 494] width 5 height 10
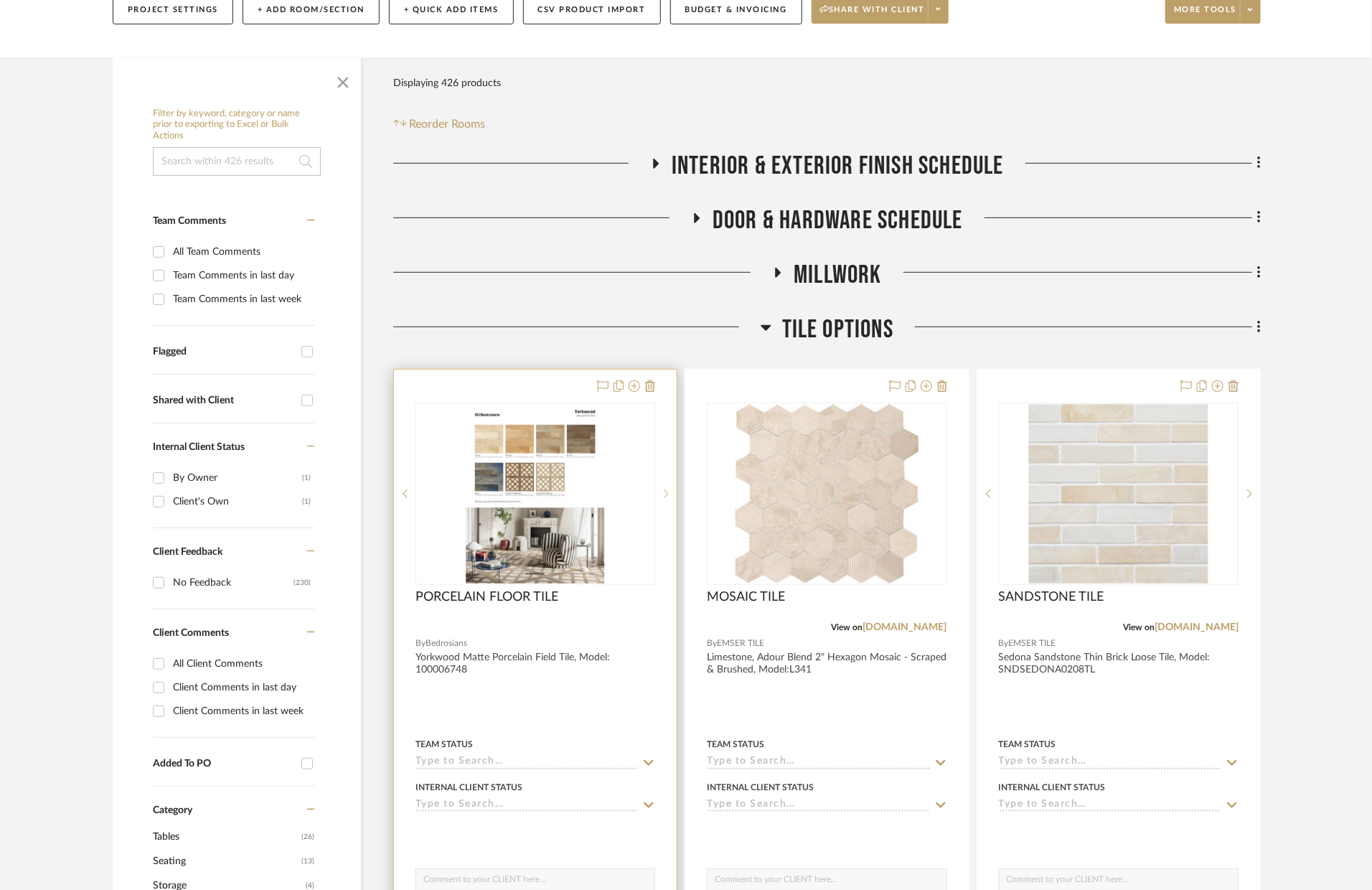
click at [667, 489] on icon at bounding box center [666, 494] width 5 height 10
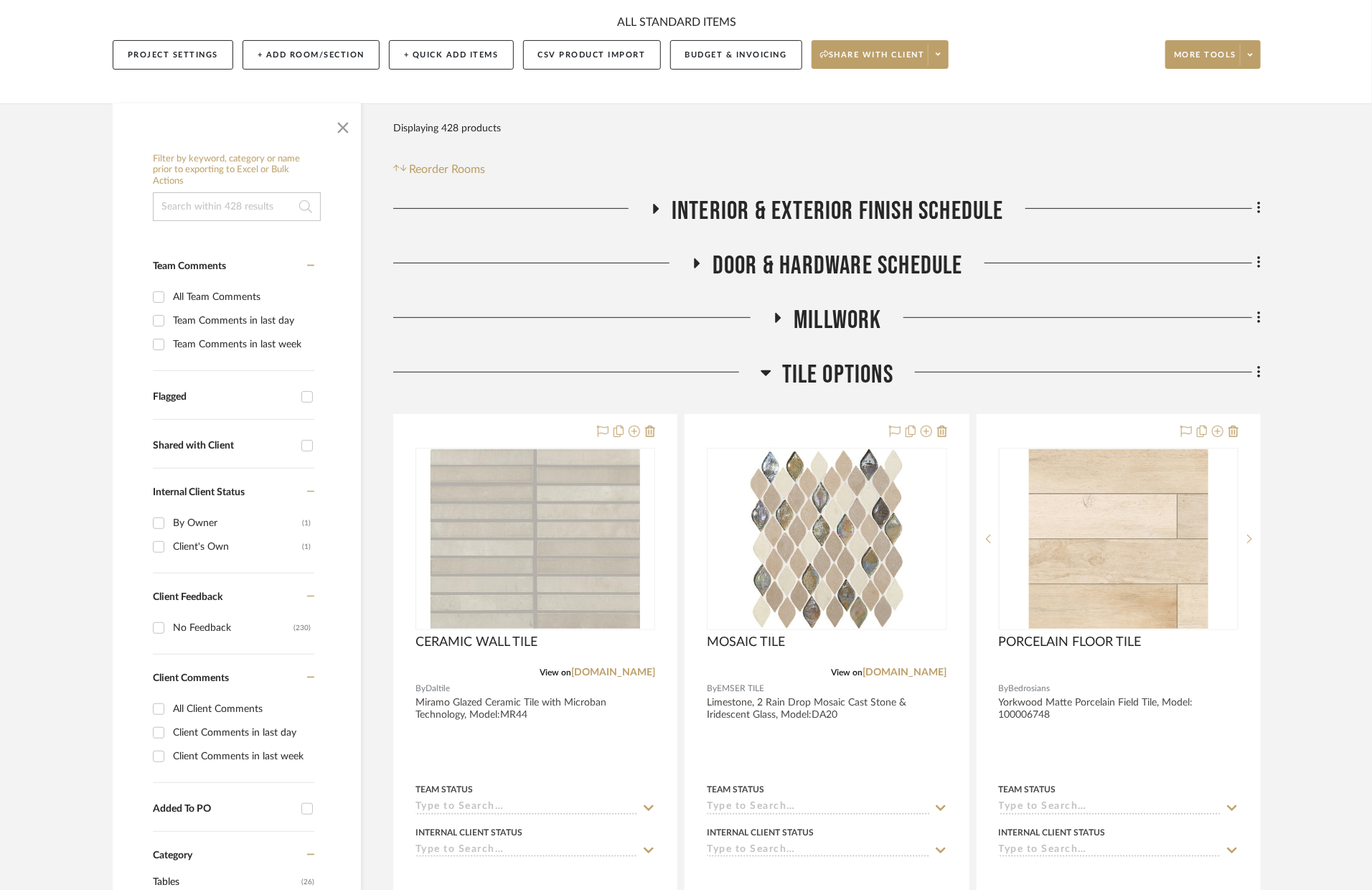
scroll to position [294, 0]
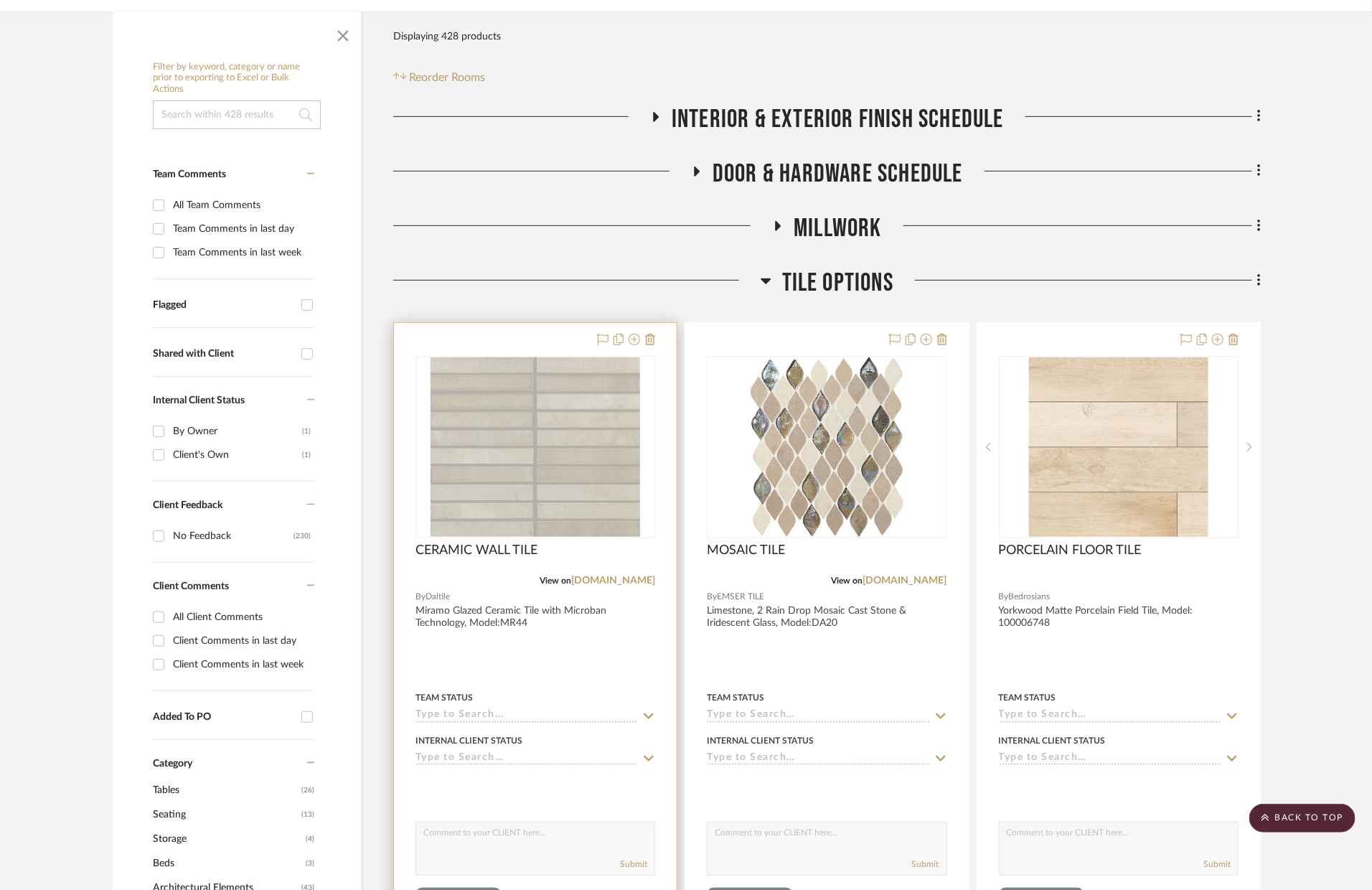
click at [651, 635] on div at bounding box center [535, 637] width 283 height 628
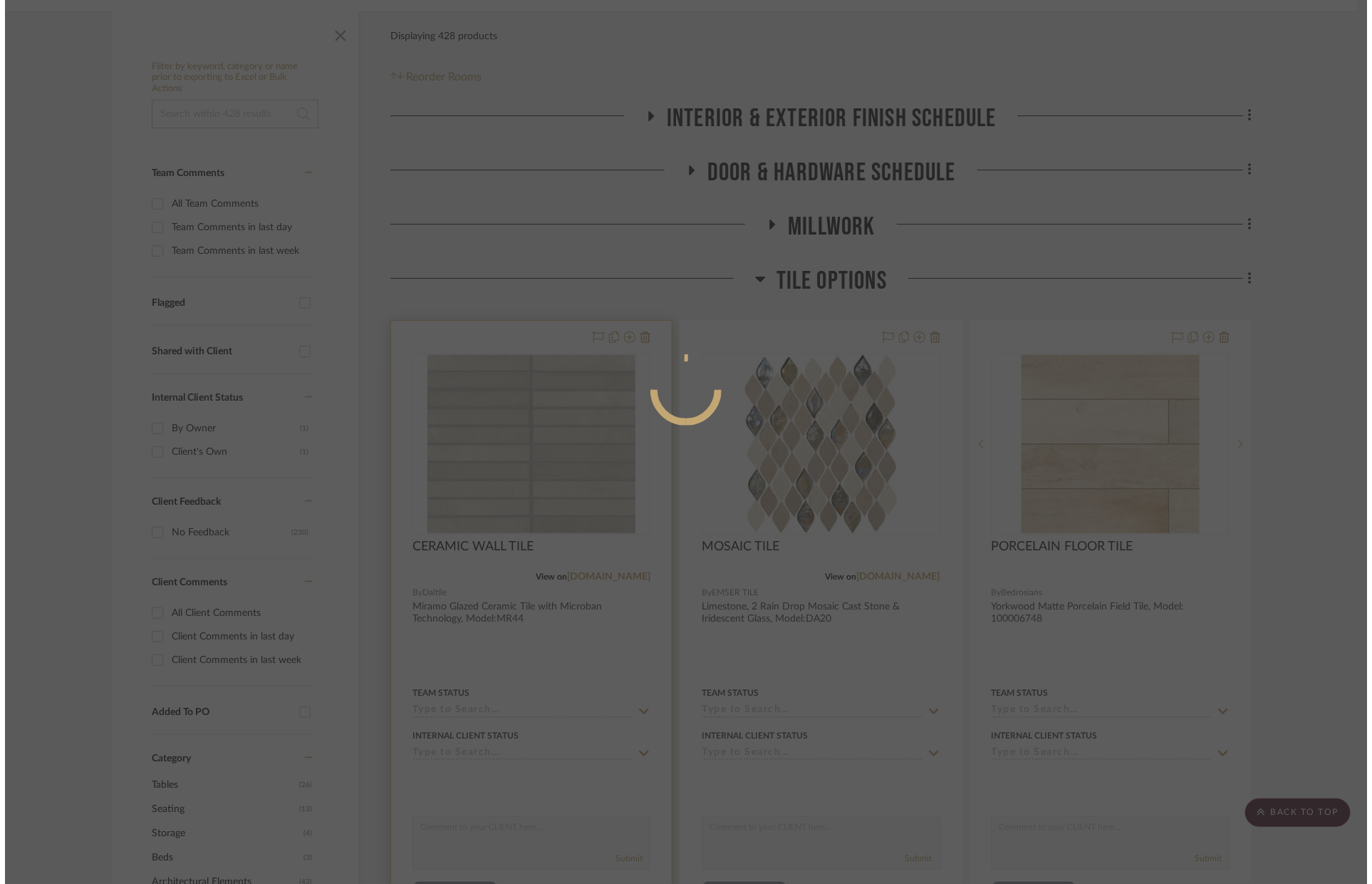
scroll to position [0, 0]
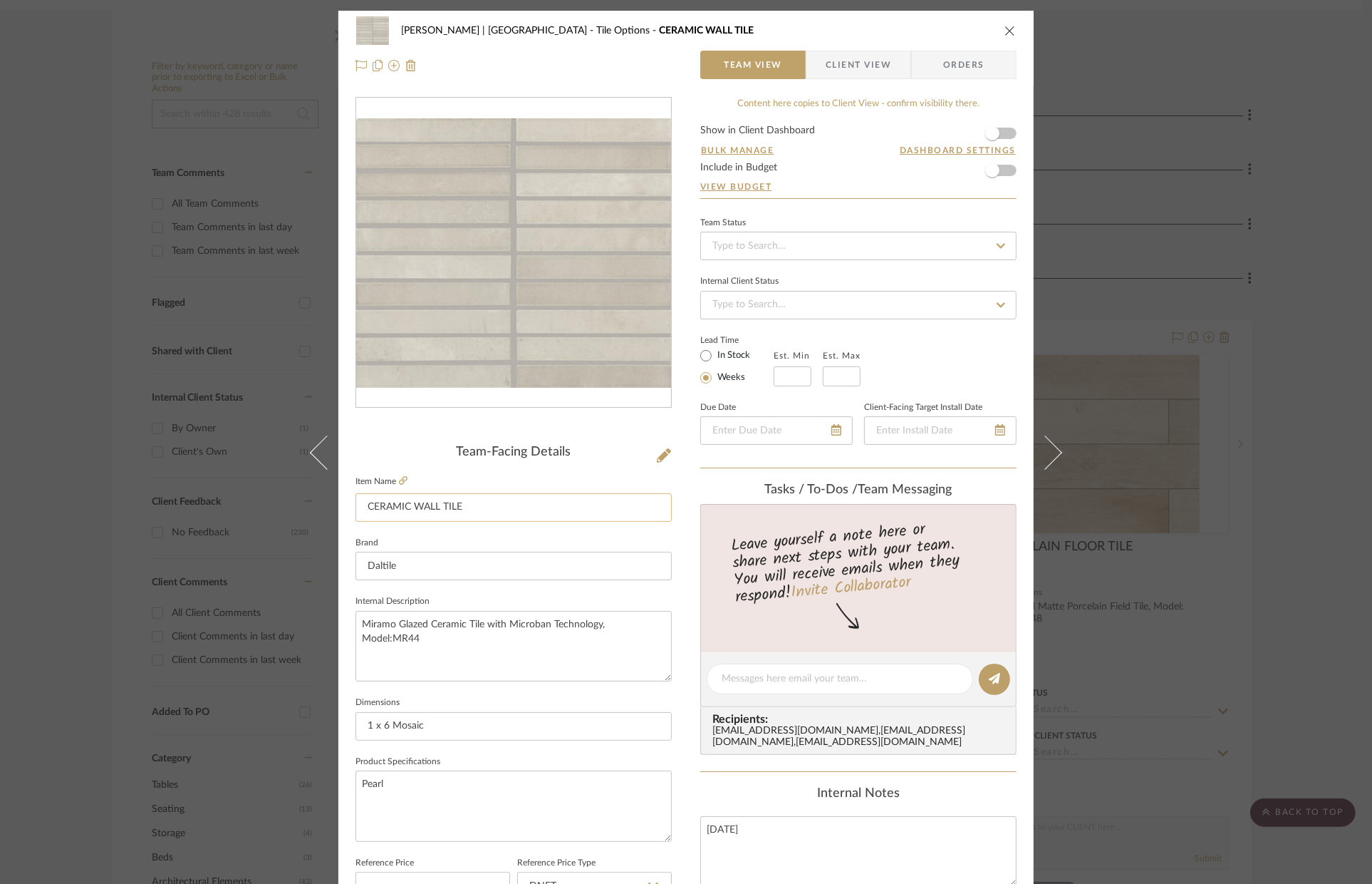
click at [416, 510] on input "CERAMIC WALL TILE" at bounding box center [514, 508] width 316 height 29
drag, startPoint x: 436, startPoint y: 512, endPoint x: 412, endPoint y: 509, distance: 24.2
click at [412, 509] on input "CERAMIC WALL TILE" at bounding box center [514, 508] width 316 height 29
type input "CERAMIC MOSAIC TILE"
click at [466, 579] on input "Daltile" at bounding box center [514, 566] width 316 height 29
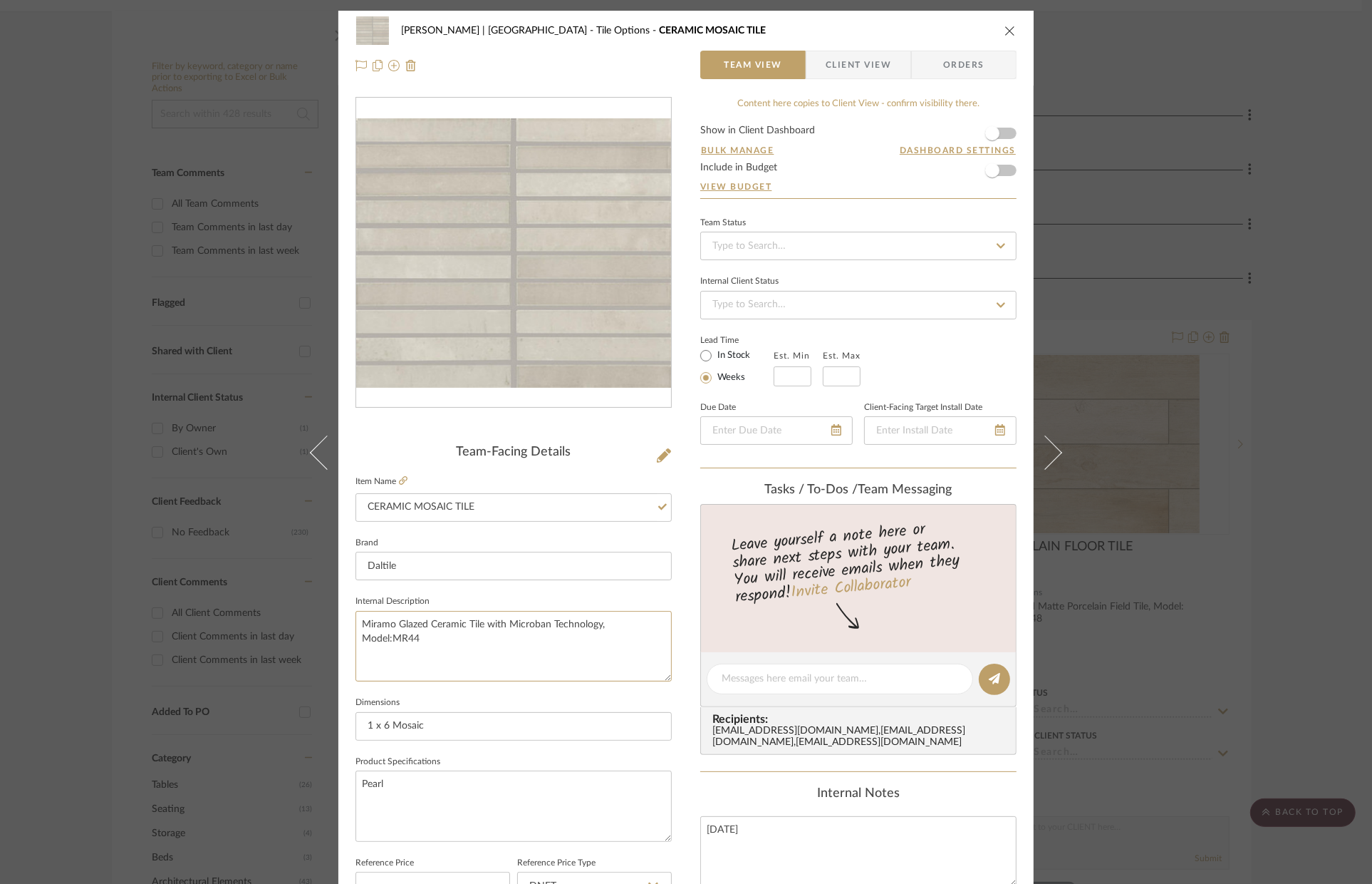
drag, startPoint x: 441, startPoint y: 651, endPoint x: 335, endPoint y: 626, distance: 108.9
click at [338, 626] on div "VENTRESCA | MORRO BAY Tile Options CERAMIC MOSAIC TILE Team View Client View Or…" at bounding box center [686, 669] width 695 height 1316
click at [1007, 30] on icon "close" at bounding box center [1010, 31] width 12 height 12
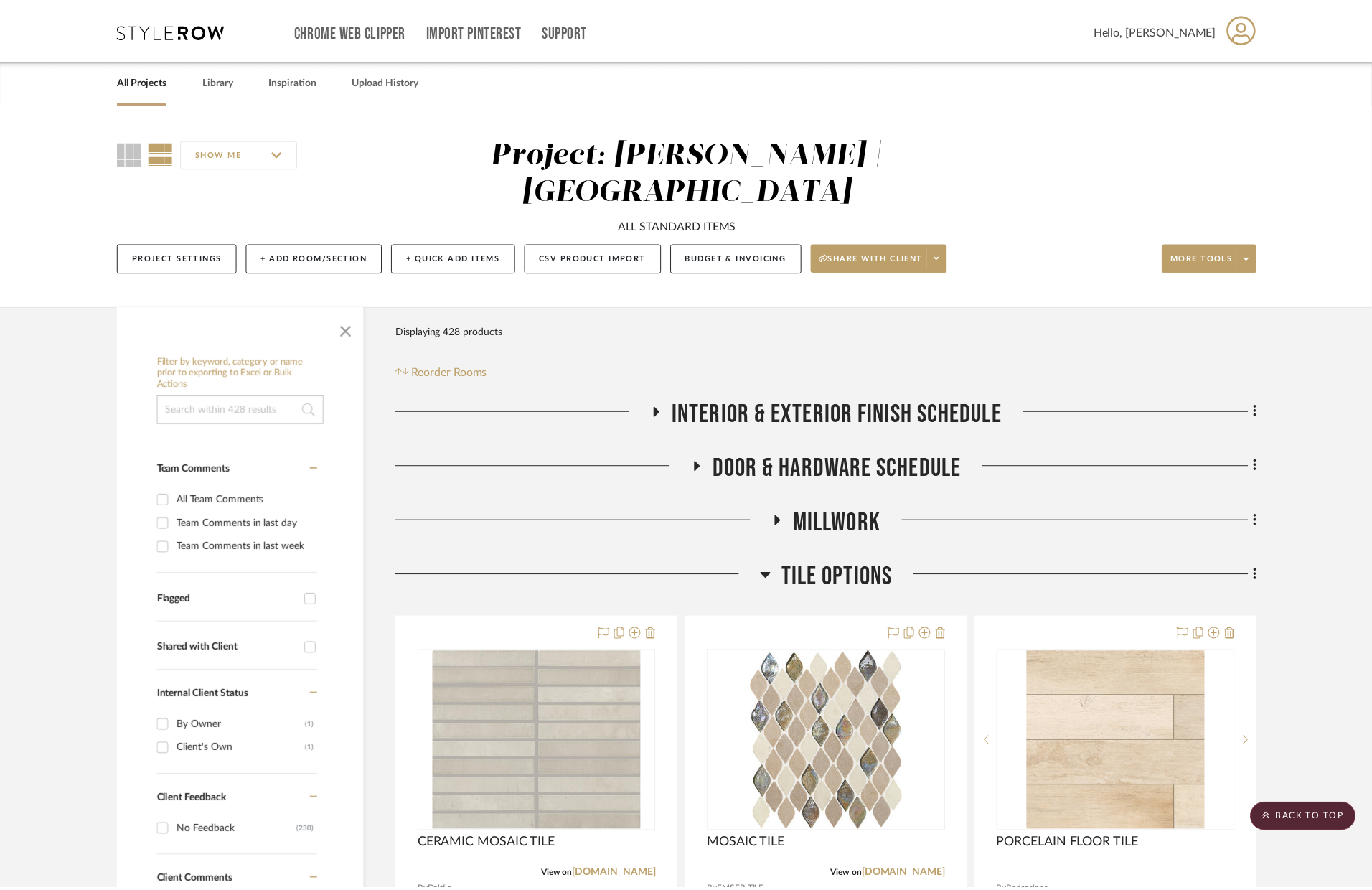
scroll to position [294, 0]
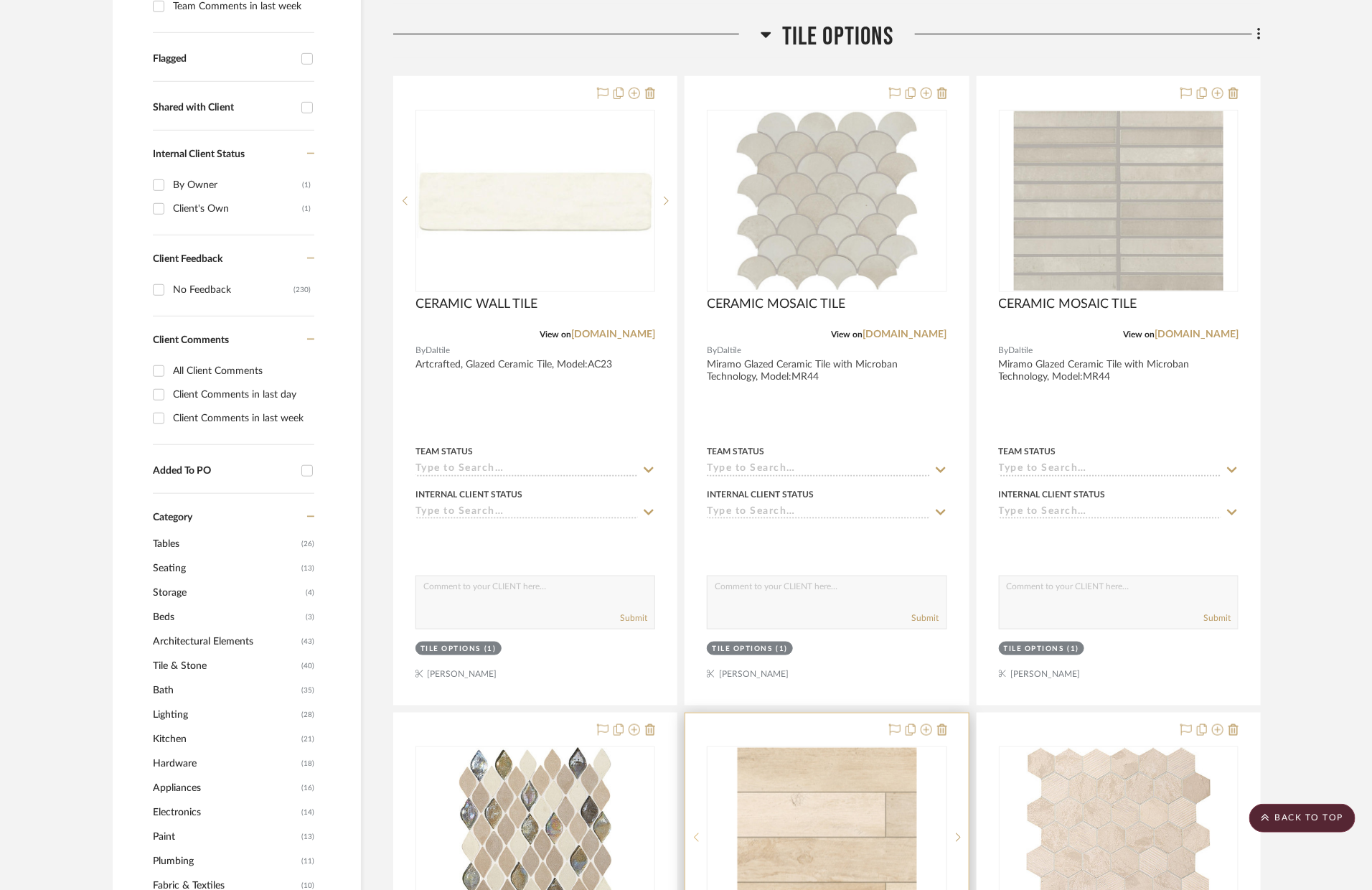
scroll to position [374, 0]
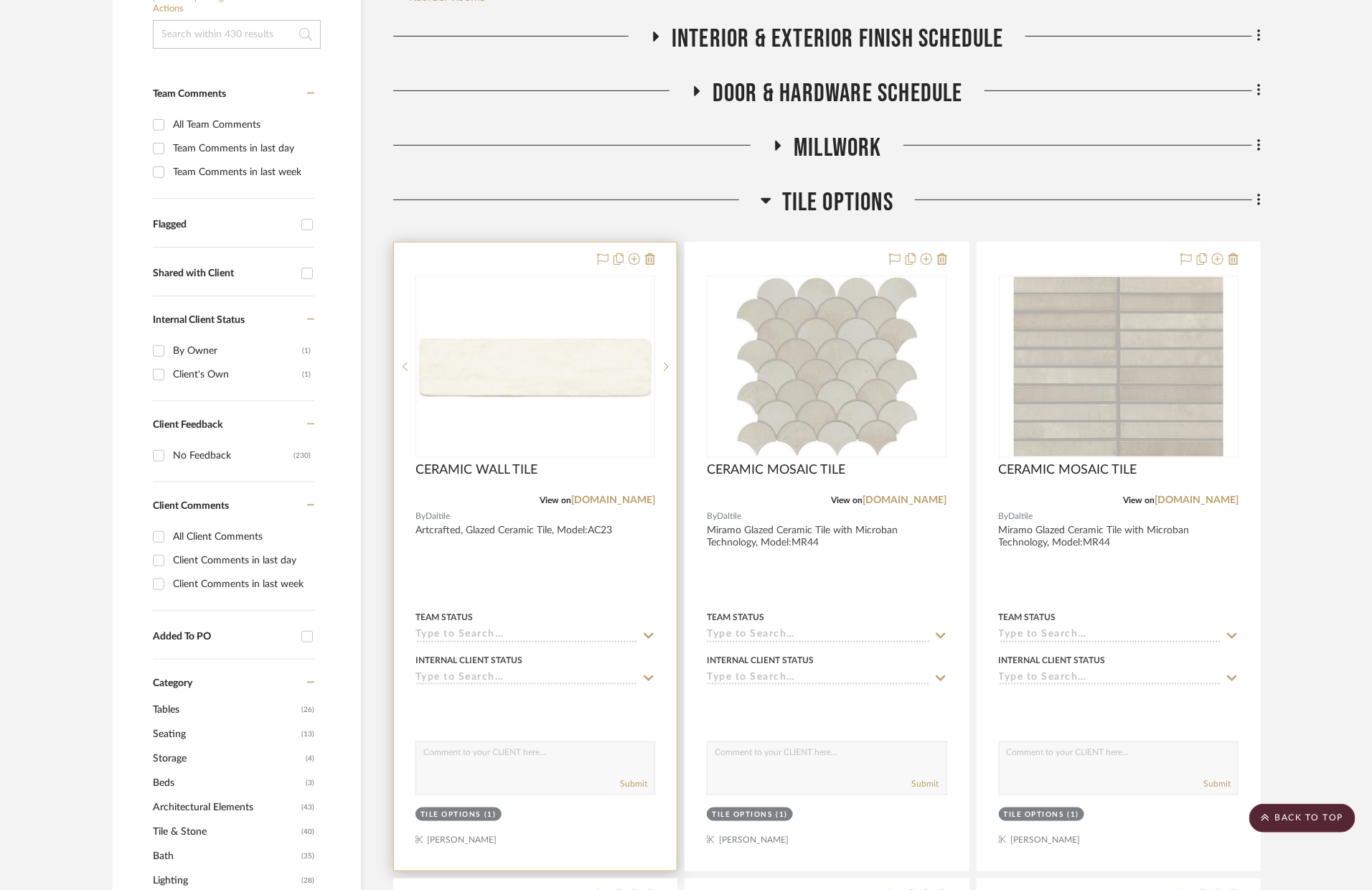
click at [608, 519] on div at bounding box center [535, 556] width 283 height 628
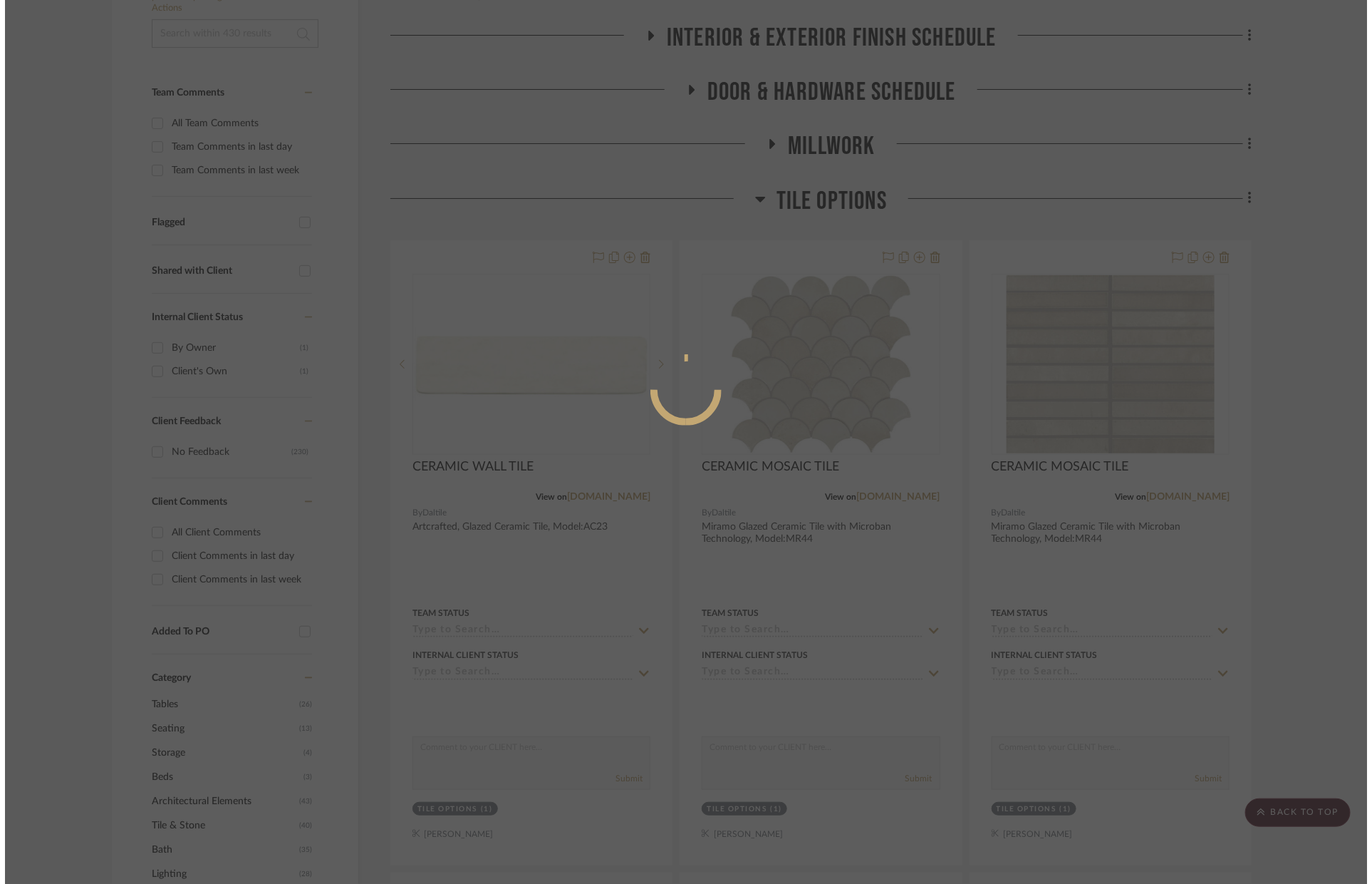
scroll to position [0, 0]
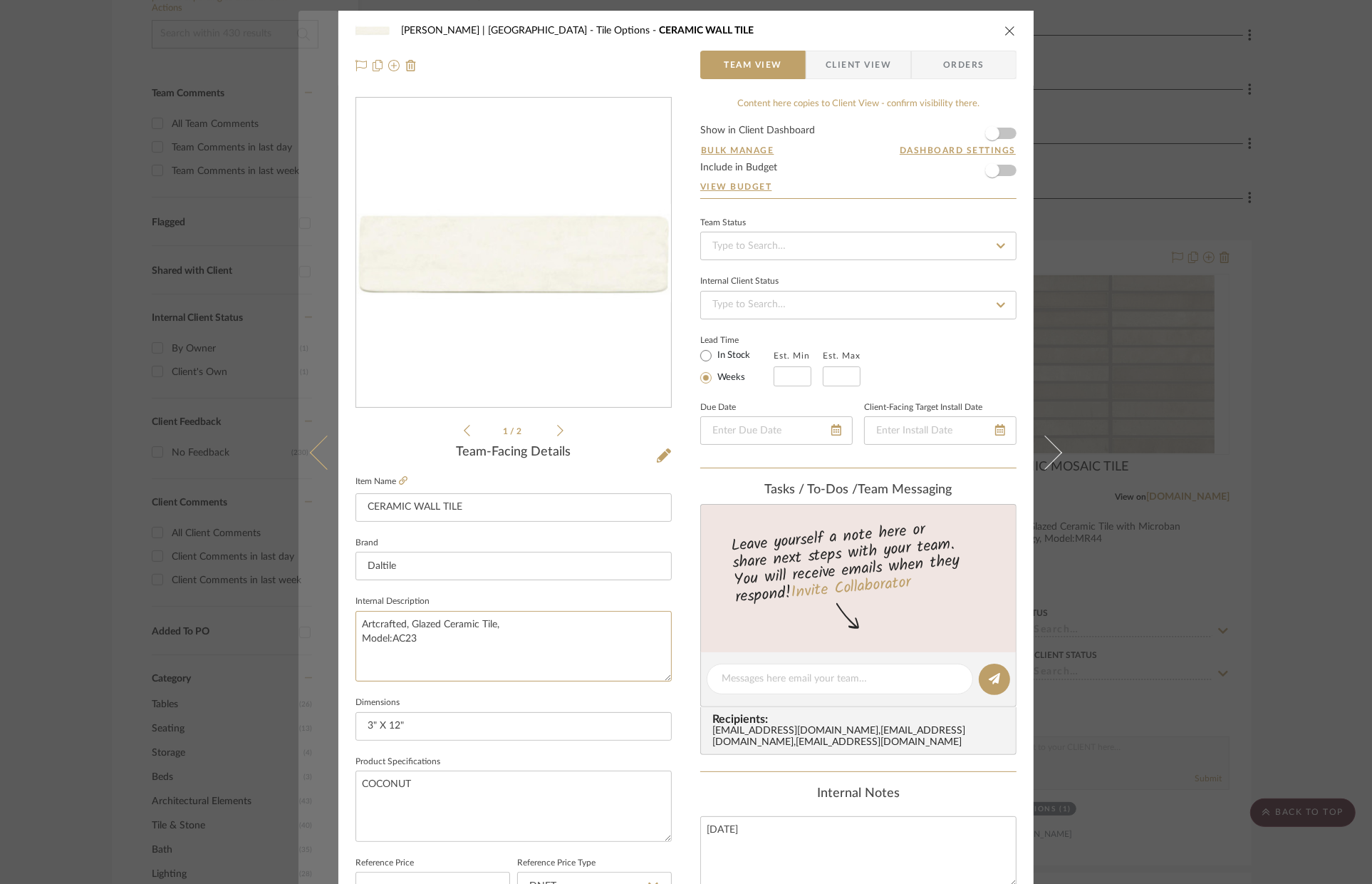
drag, startPoint x: 385, startPoint y: 639, endPoint x: 309, endPoint y: 622, distance: 77.9
click at [309, 622] on mat-dialog-content "VENTRESCA | MORRO BAY Tile Options CERAMIC WALL TILE Team View Client View Orde…" at bounding box center [686, 669] width 775 height 1316
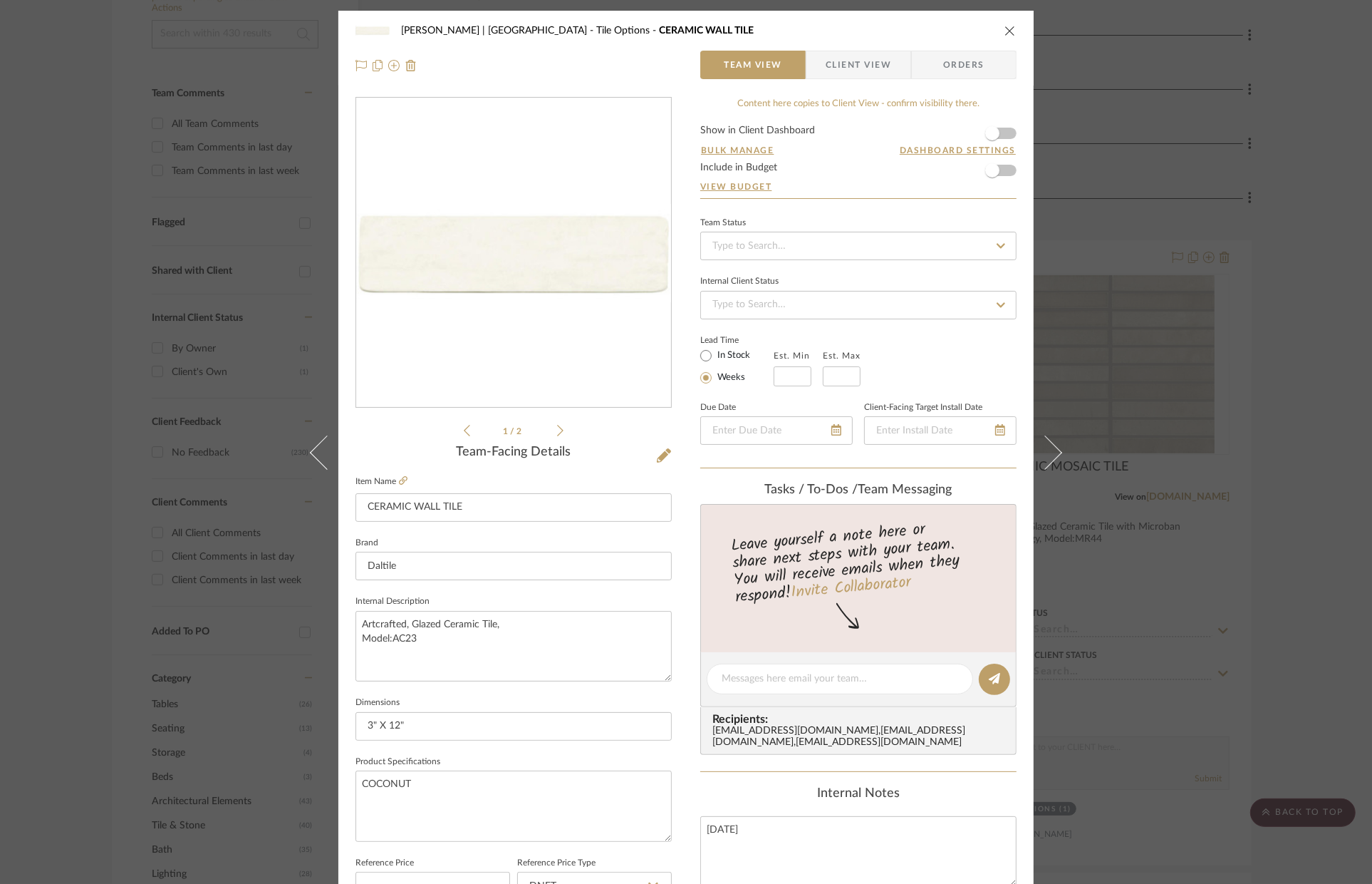
click at [1010, 27] on icon "close" at bounding box center [1010, 31] width 12 height 12
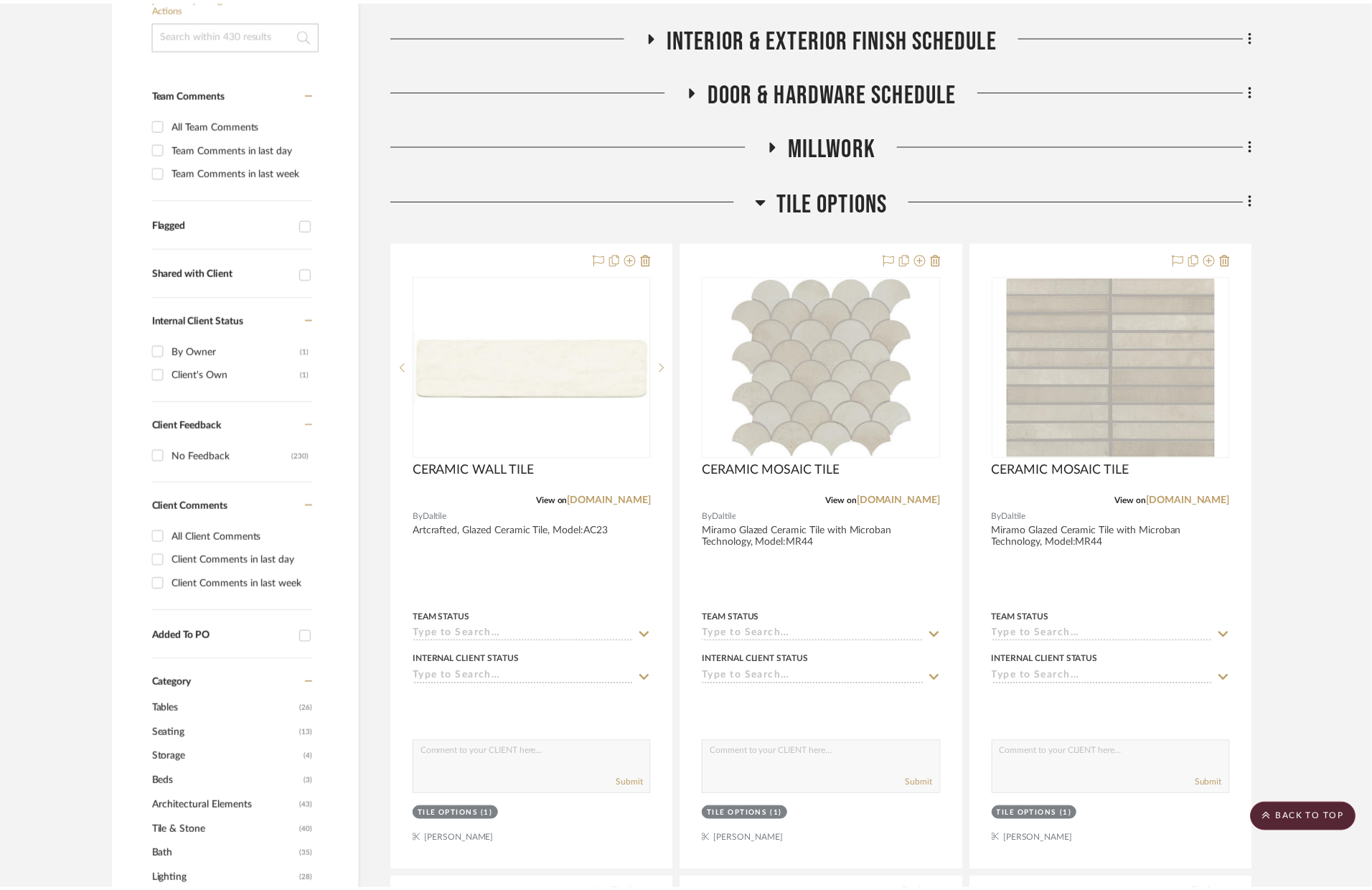
scroll to position [374, 0]
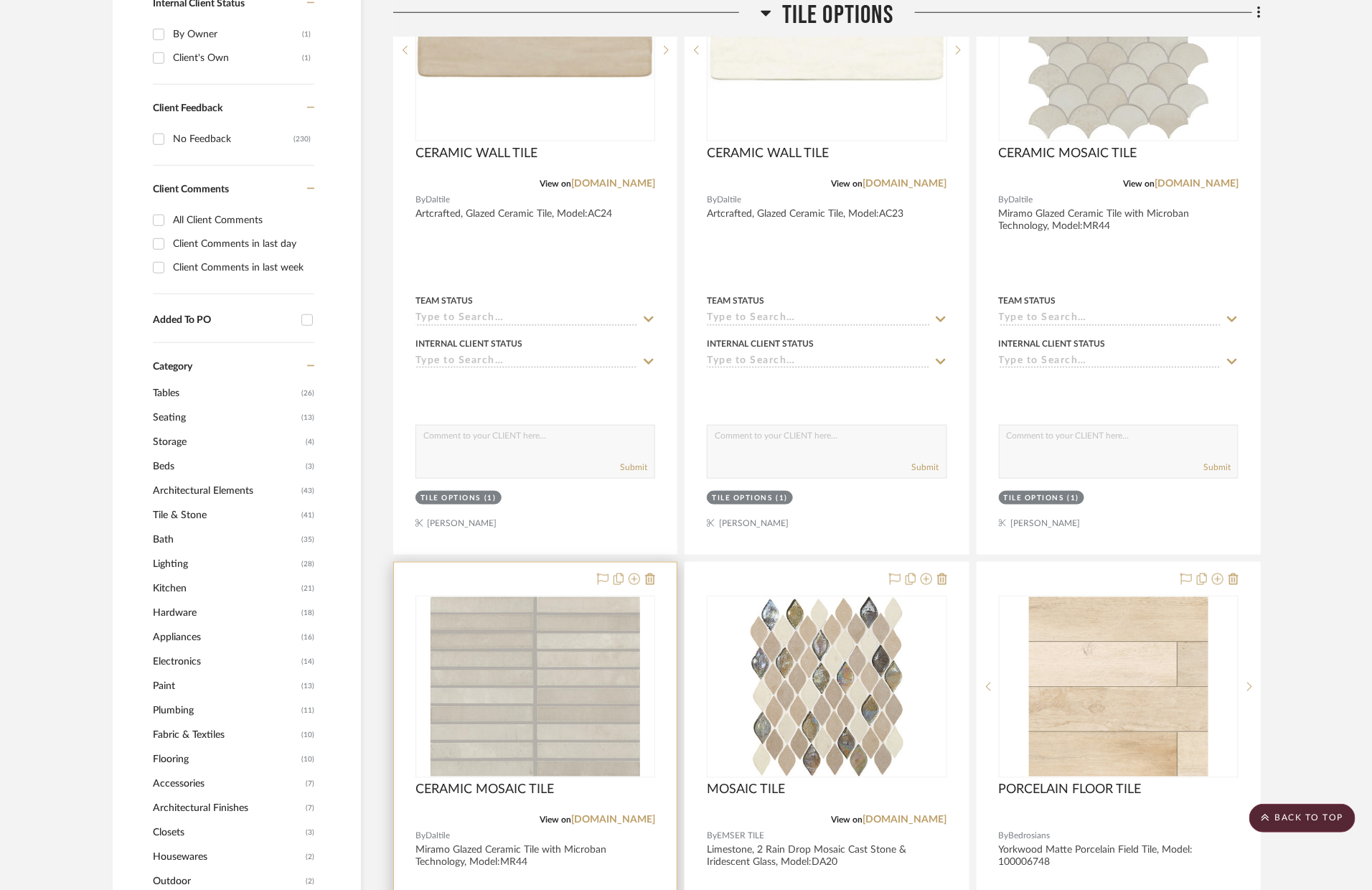
scroll to position [504, 0]
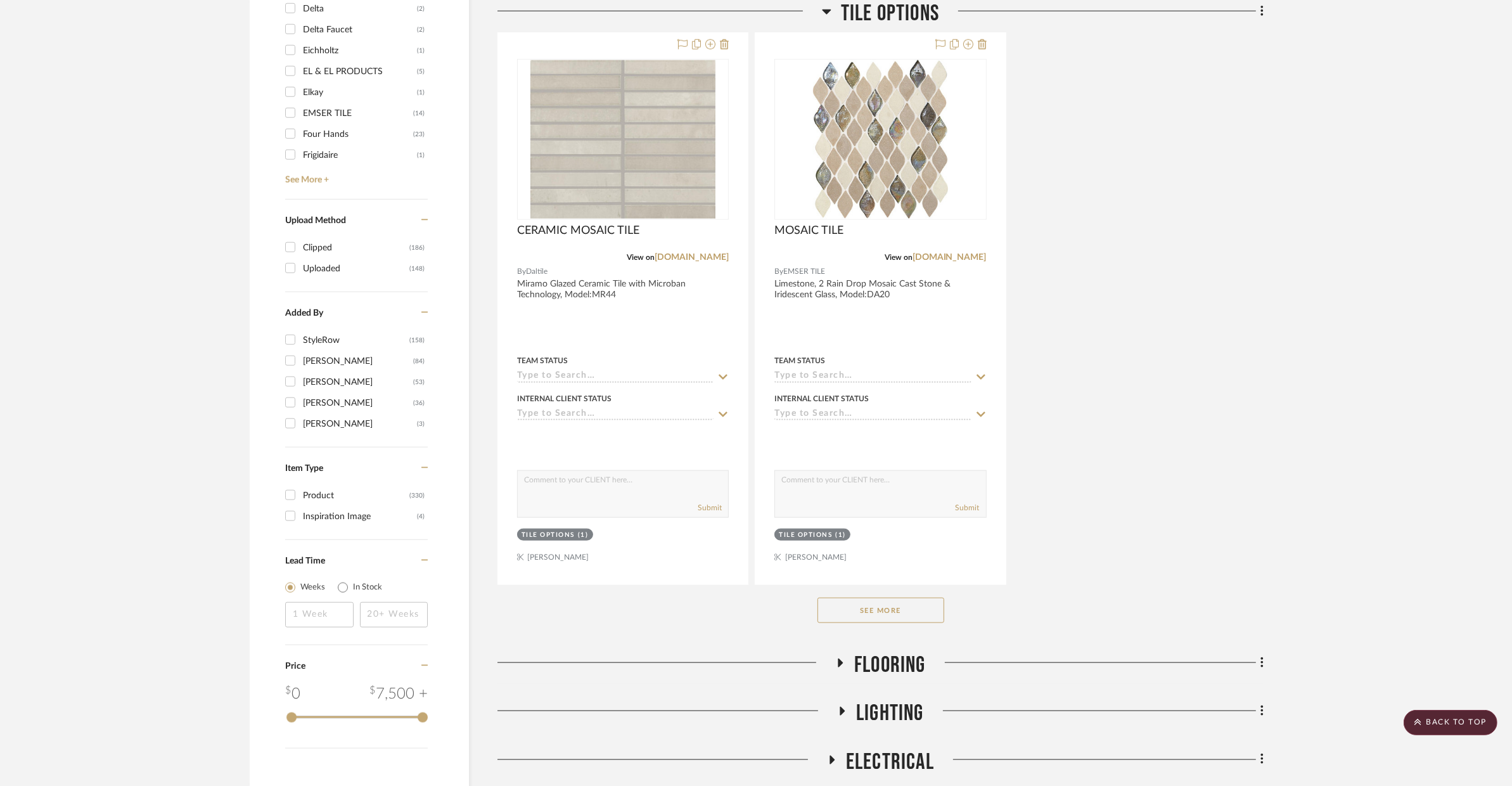
scroll to position [1700, 0]
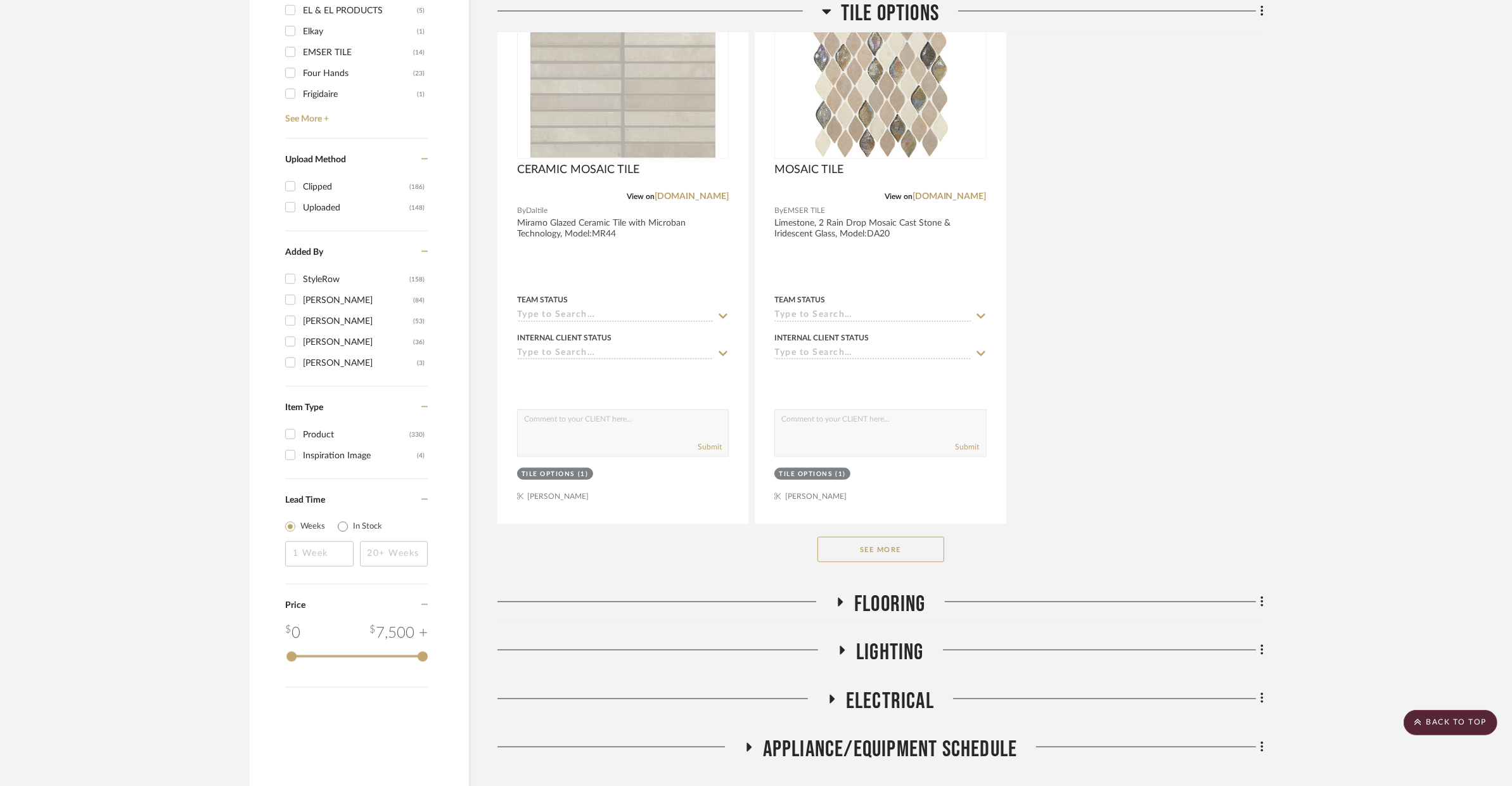
click at [901, 537] on button "See More" at bounding box center [881, 550] width 127 height 26
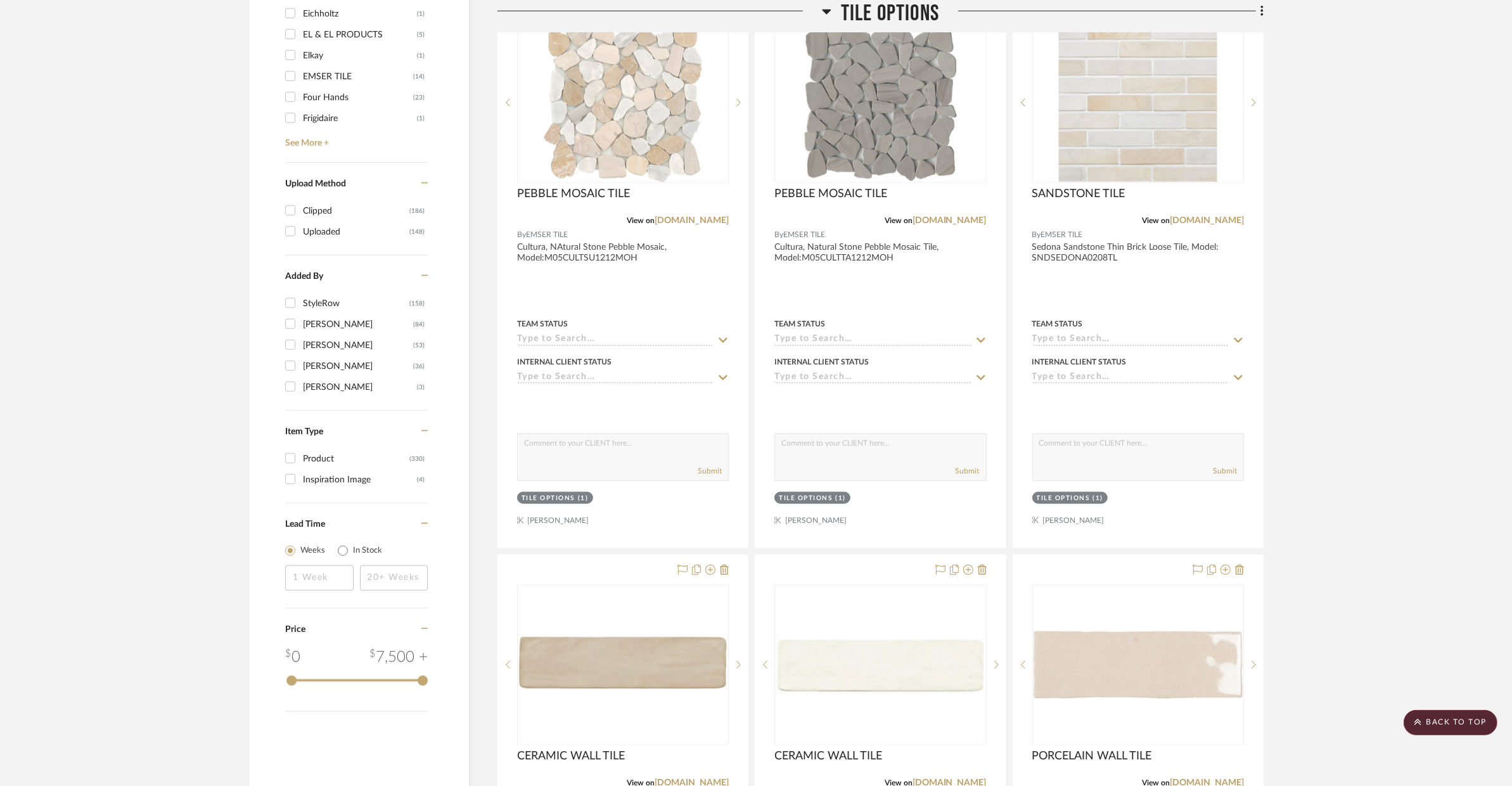
scroll to position [3023, 0]
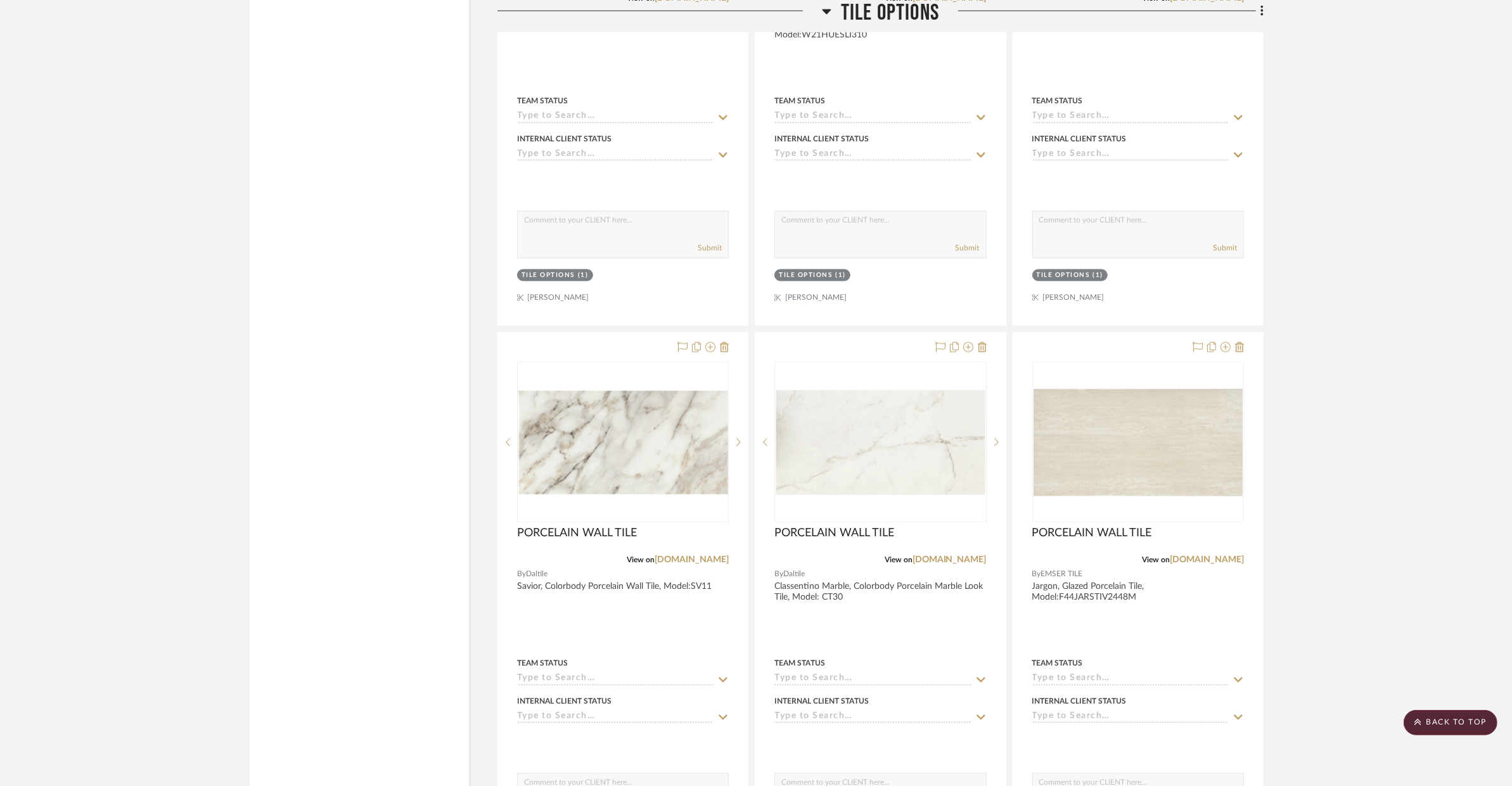
drag, startPoint x: 879, startPoint y: 520, endPoint x: 405, endPoint y: 8, distance: 697.7
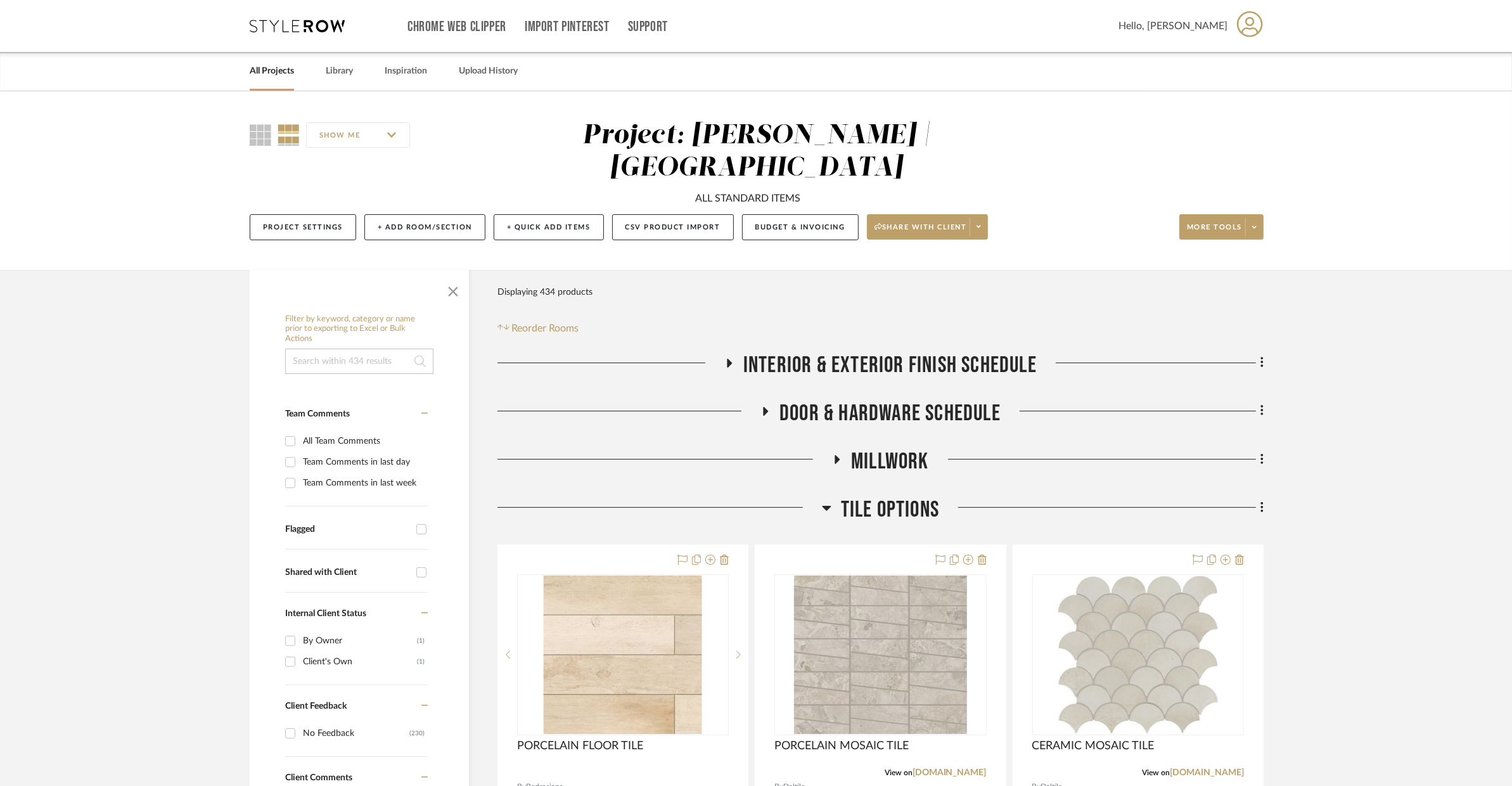
scroll to position [29, 0]
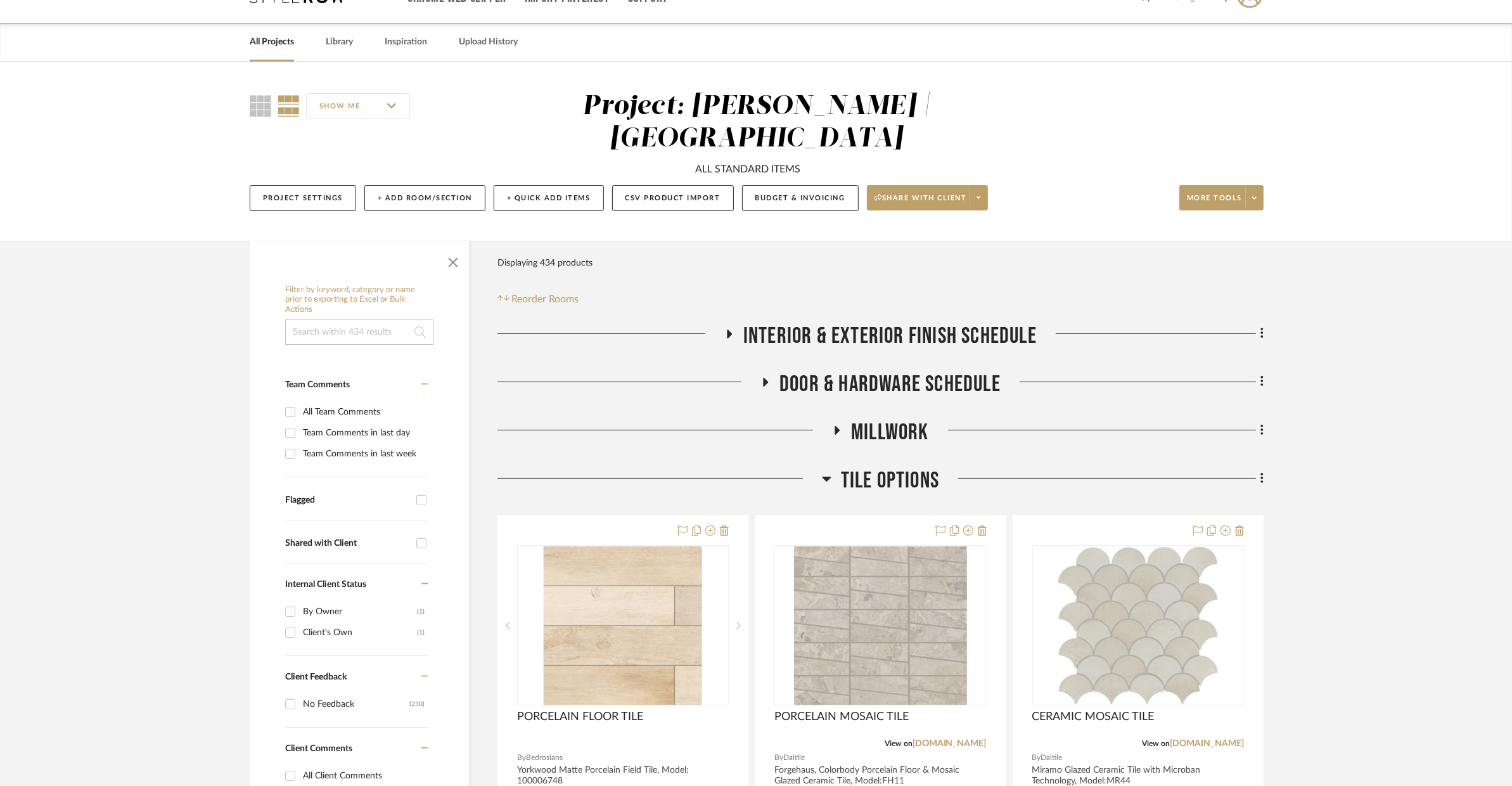
click at [914, 419] on span "Millwork" at bounding box center [891, 432] width 78 height 28
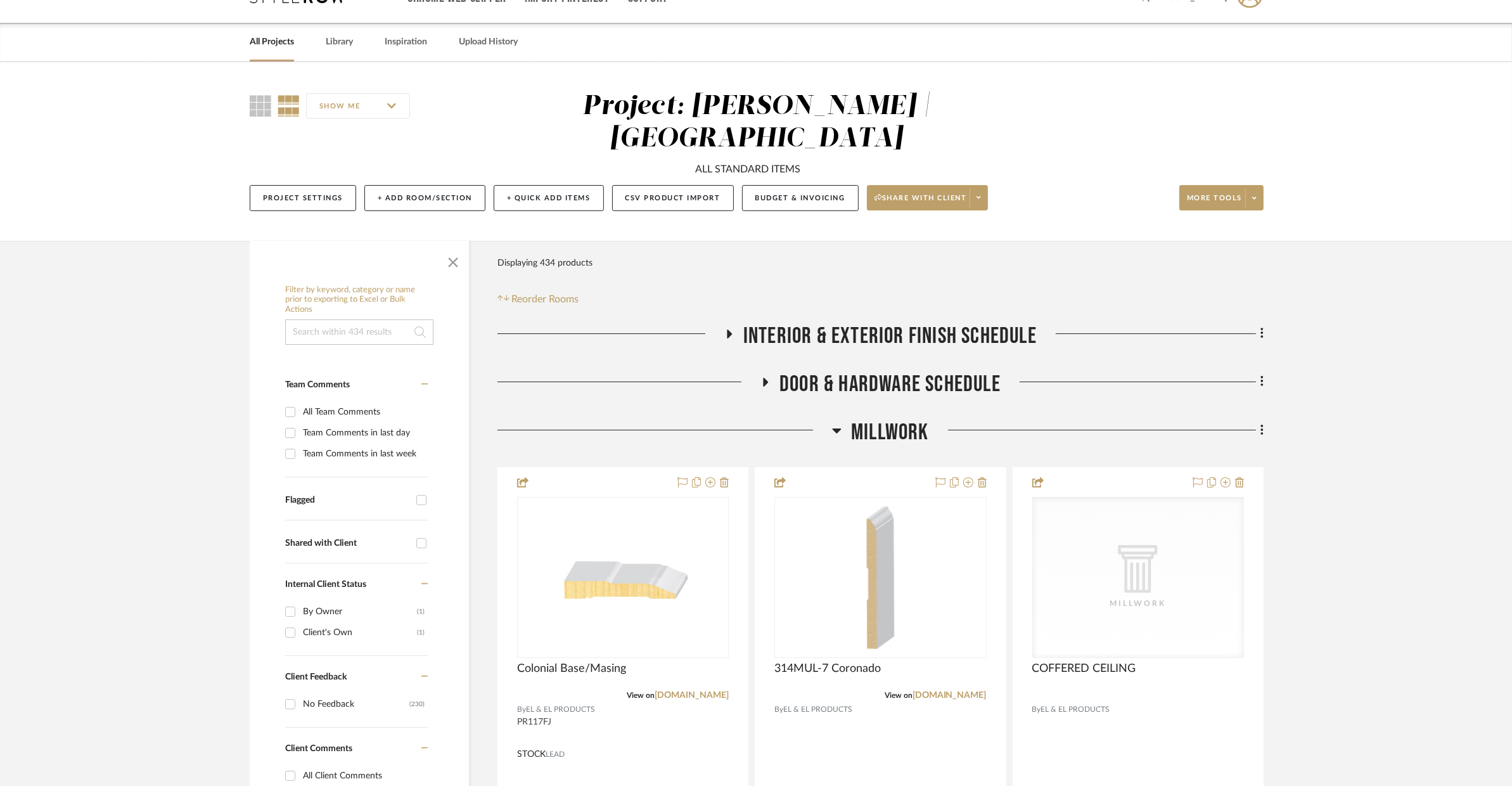
click at [896, 419] on span "Millwork" at bounding box center [891, 432] width 78 height 28
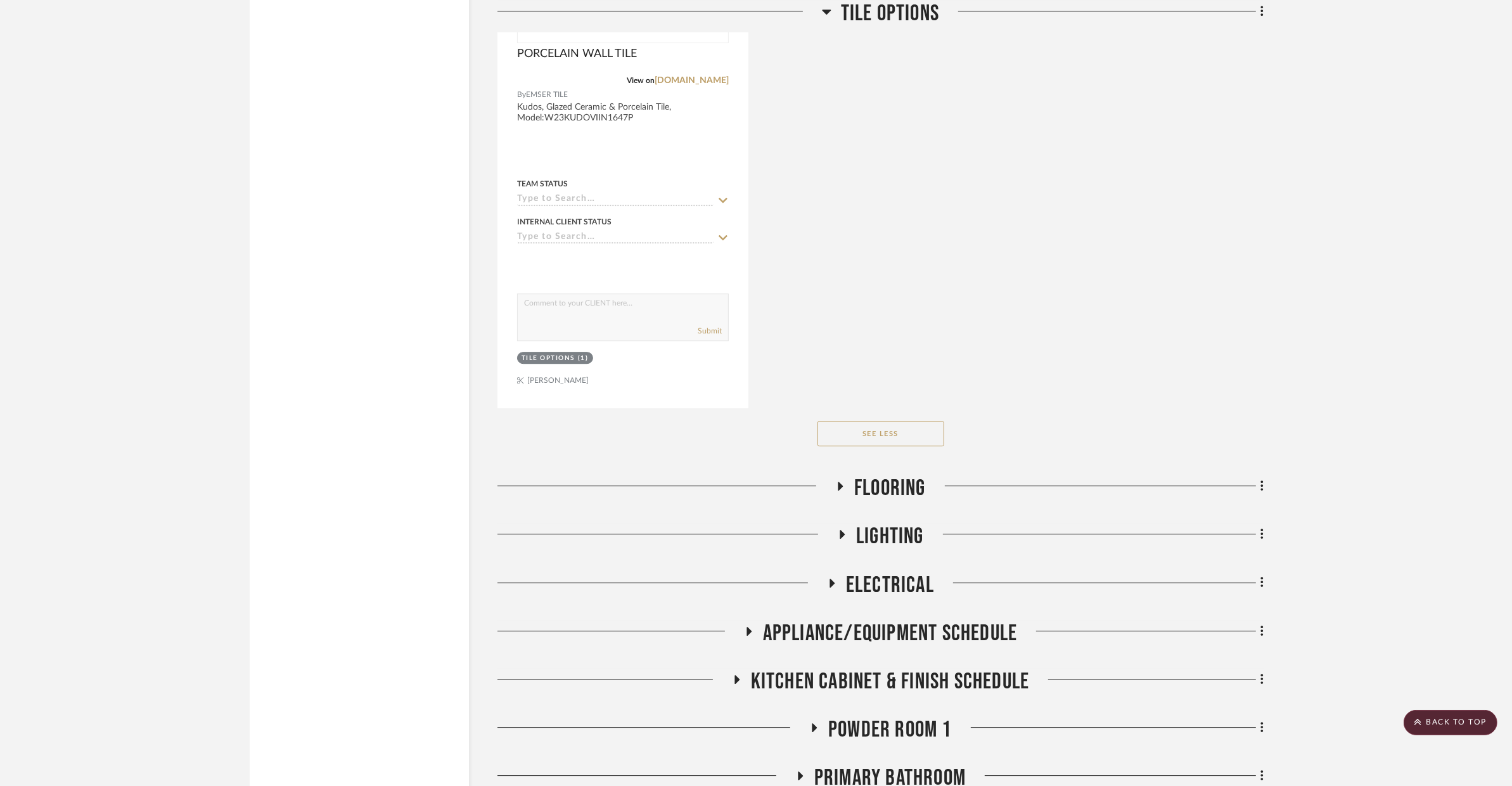
scroll to position [4583, 0]
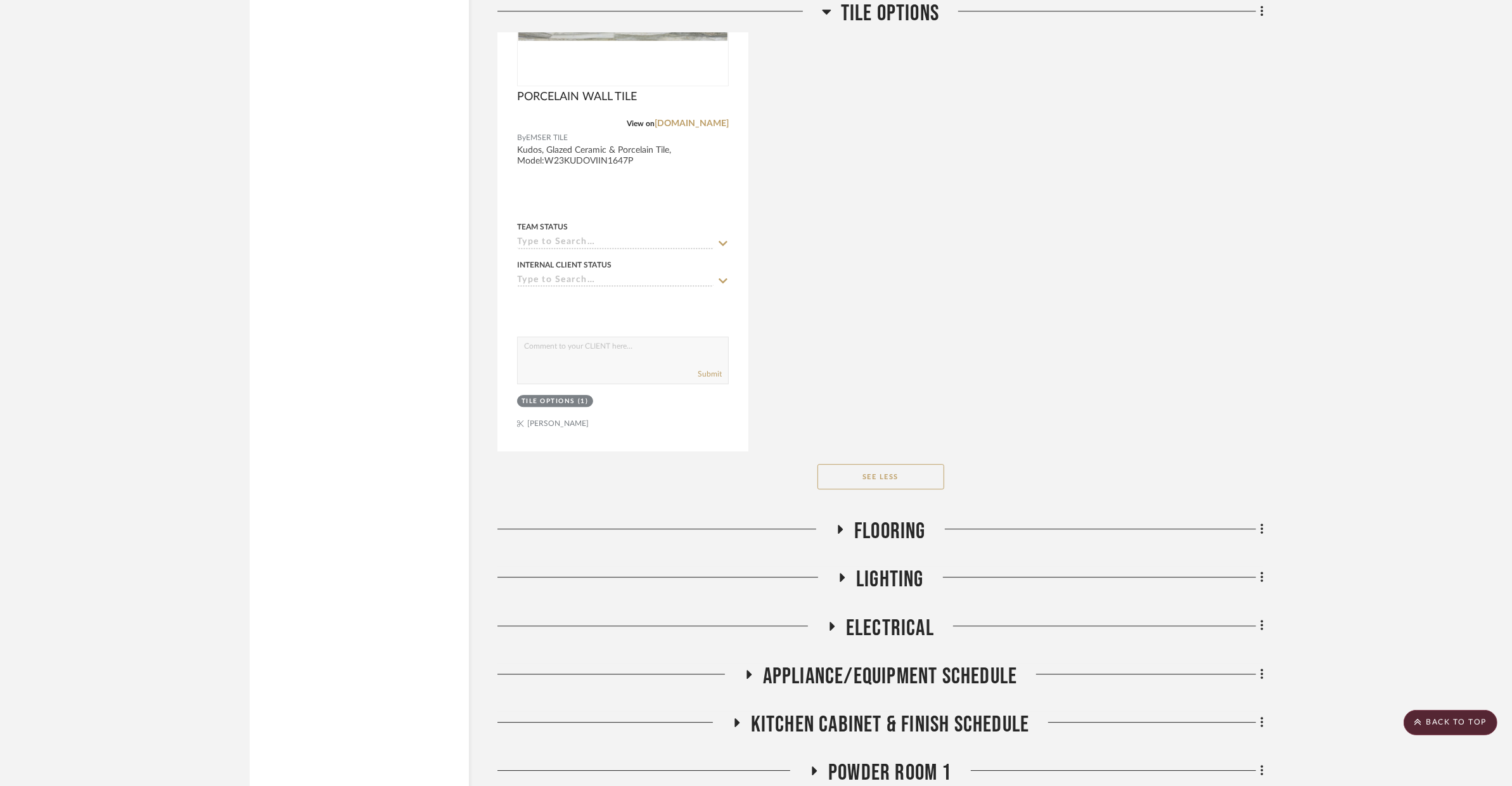
click at [905, 518] on span "Flooring" at bounding box center [890, 531] width 72 height 28
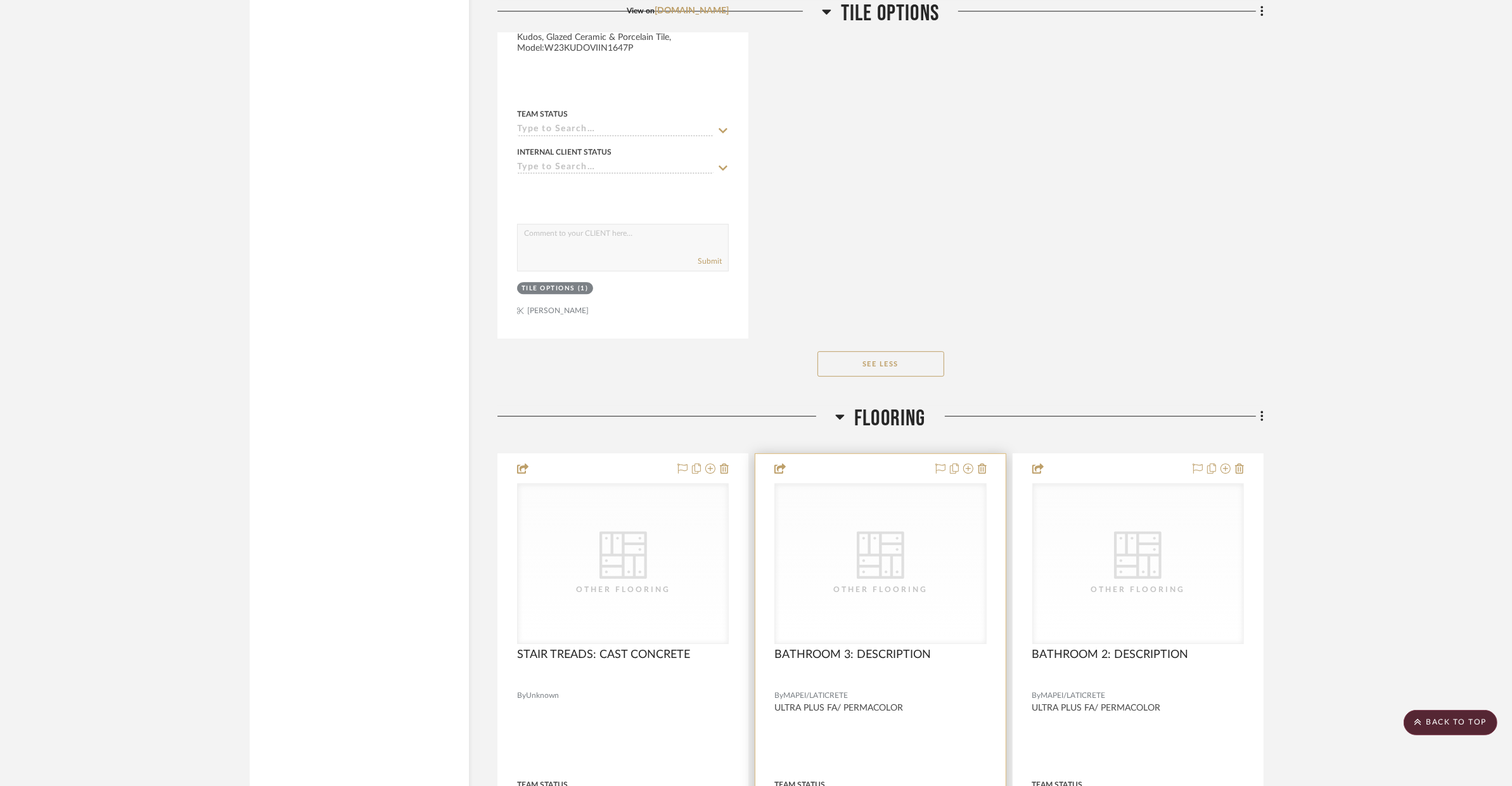
scroll to position [4572, 0]
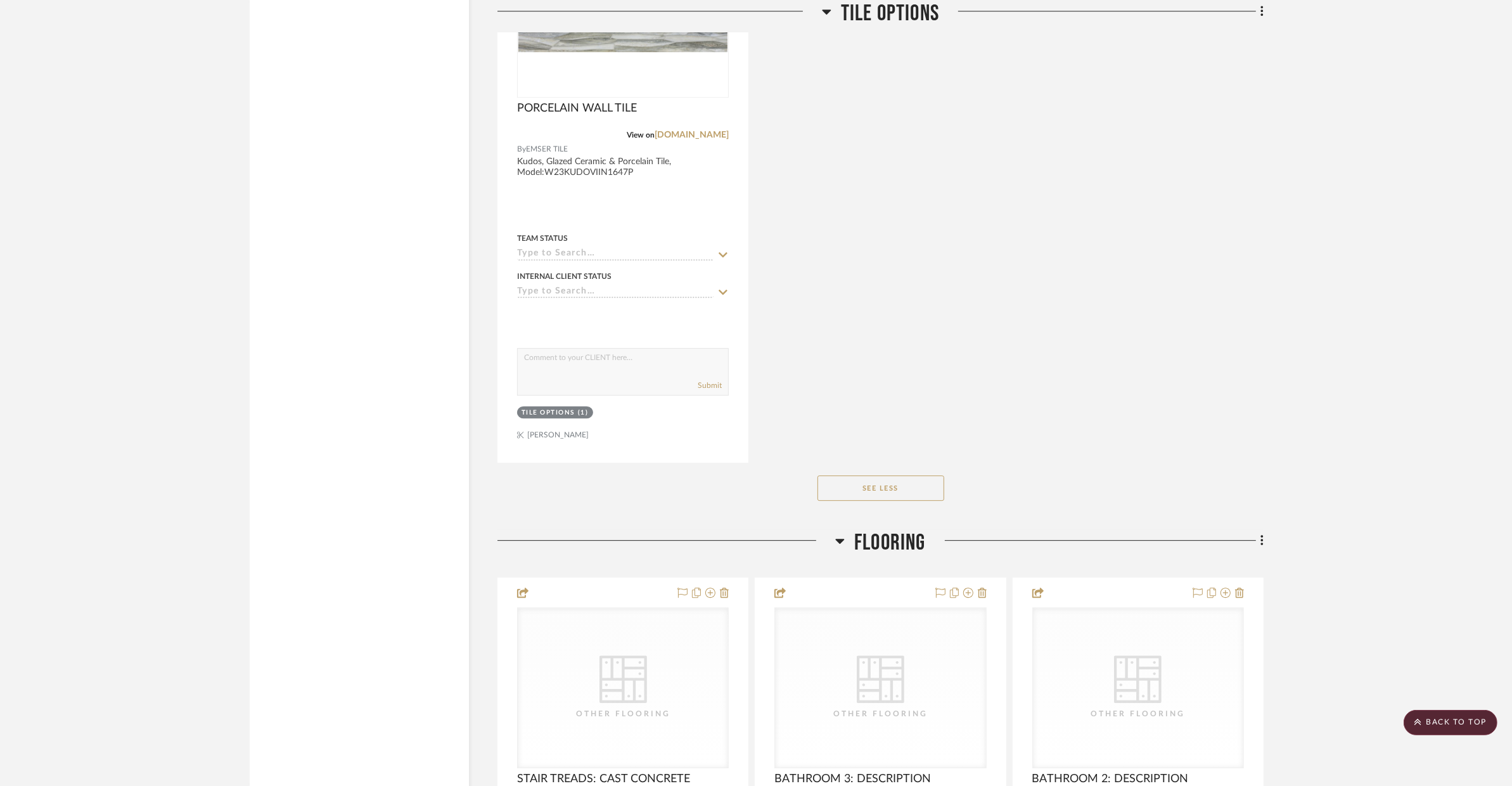
click at [900, 529] on span "Flooring" at bounding box center [890, 543] width 72 height 28
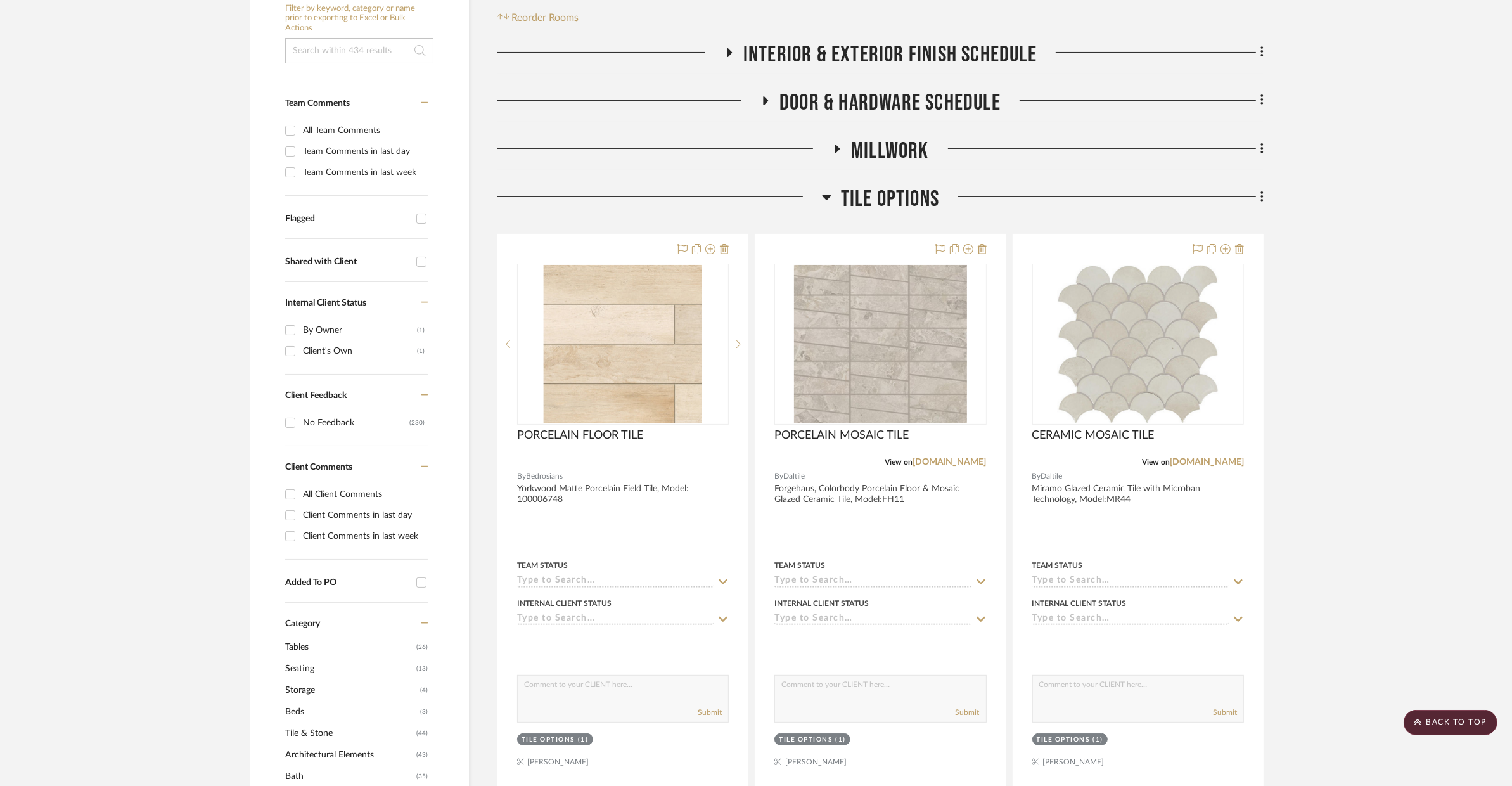
scroll to position [0, 0]
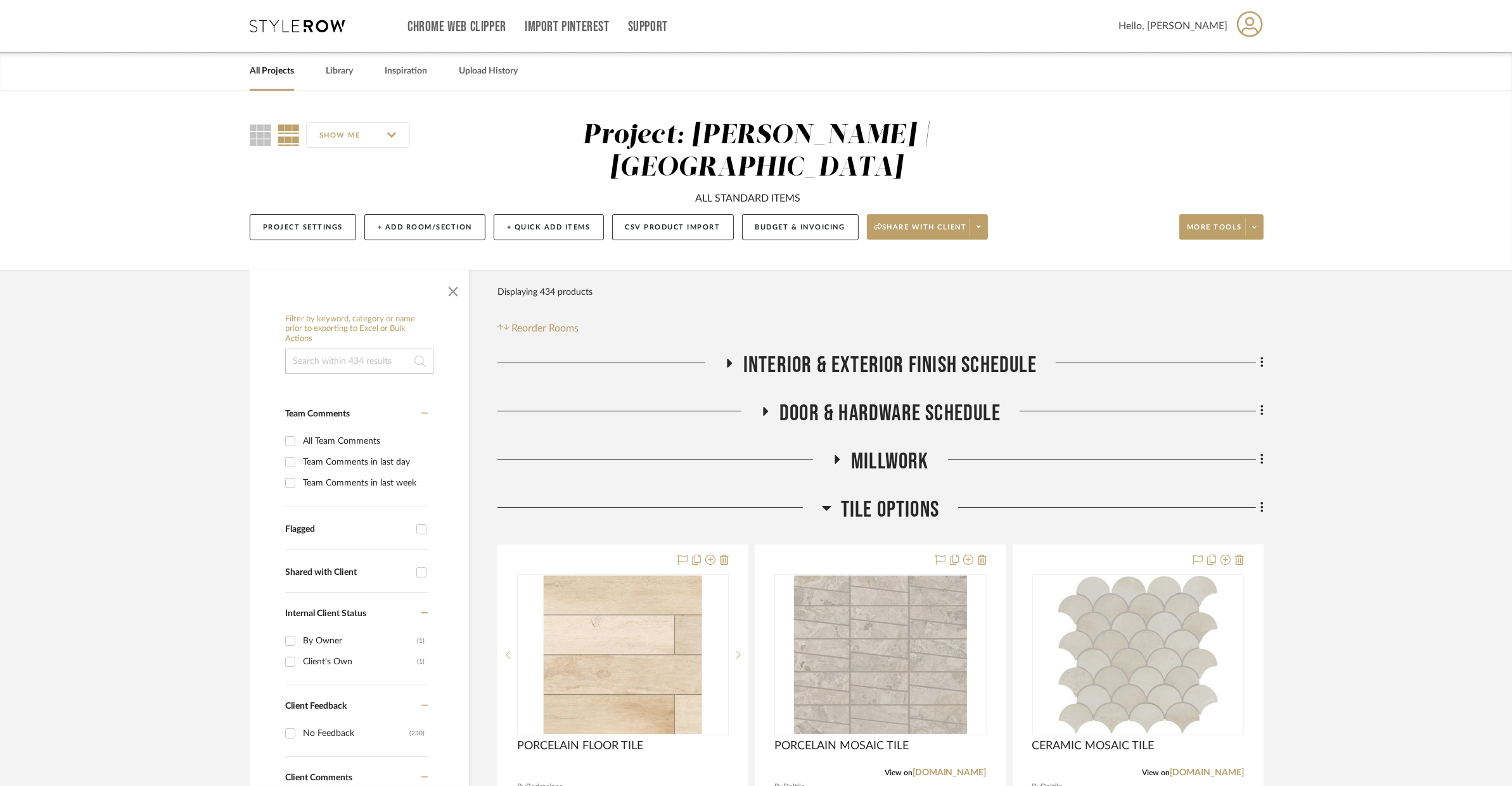
click at [924, 496] on span "Tile Options" at bounding box center [890, 510] width 98 height 28
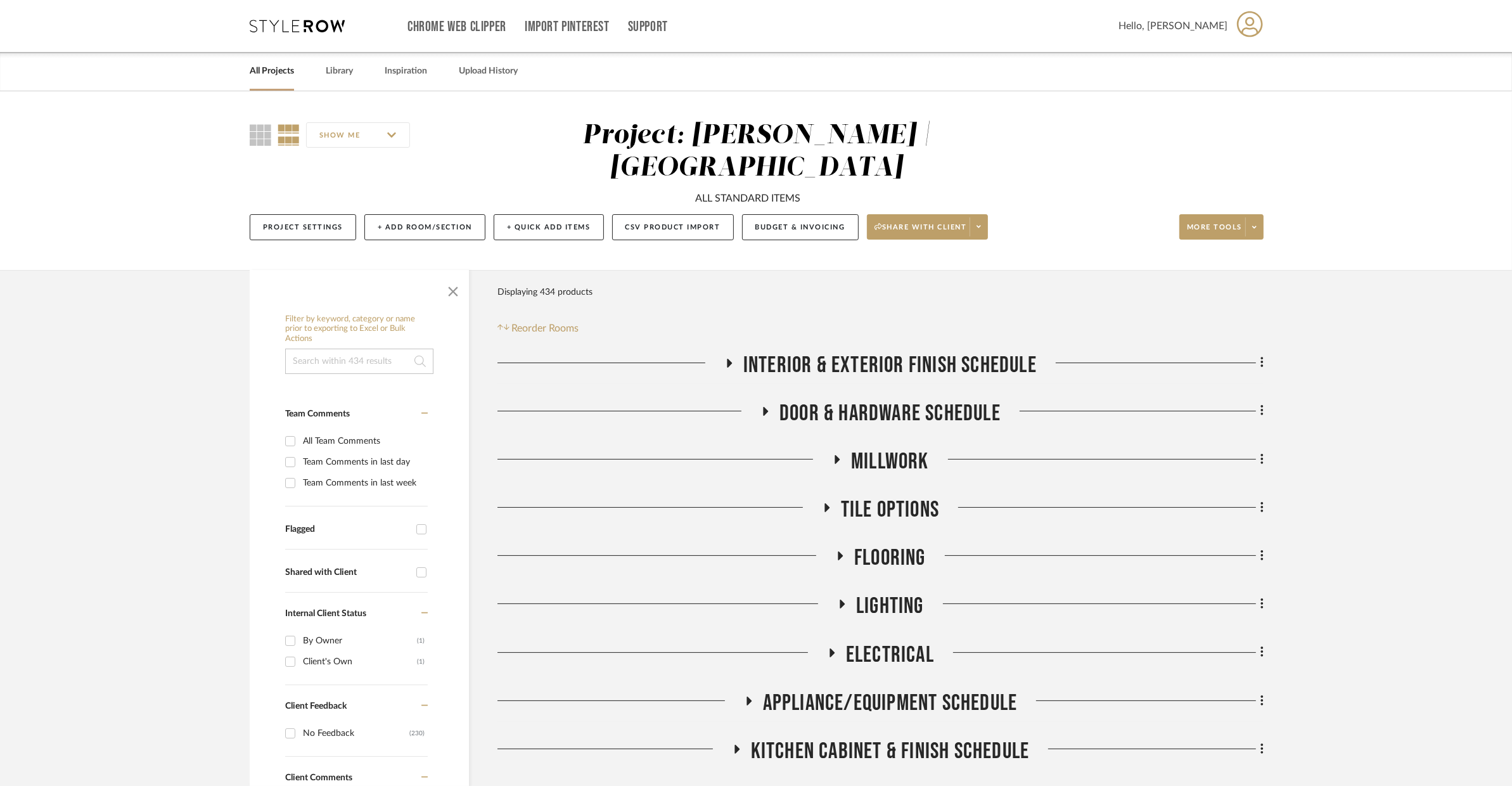
scroll to position [54, 0]
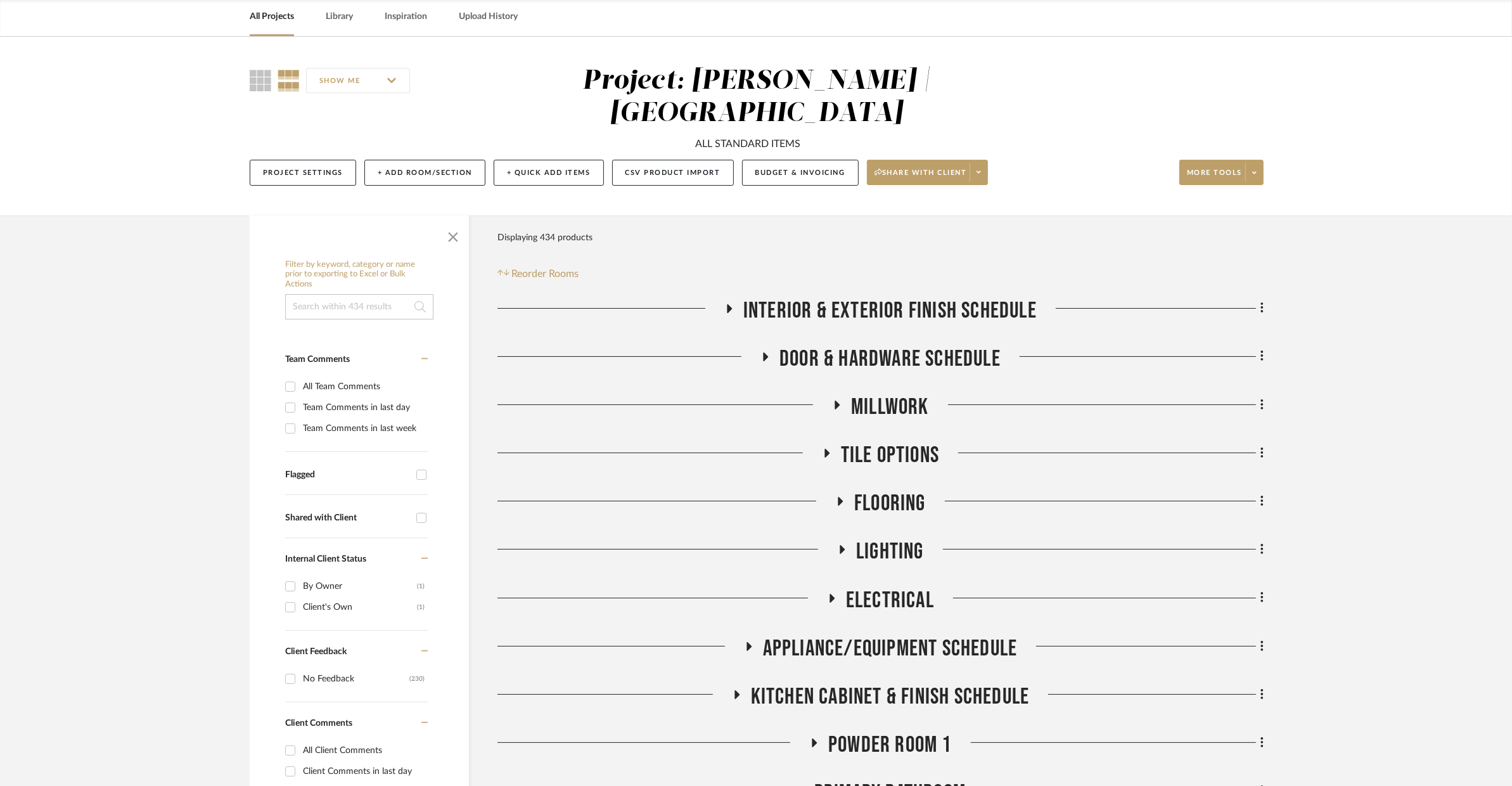
click at [918, 587] on span "Electrical" at bounding box center [891, 600] width 88 height 28
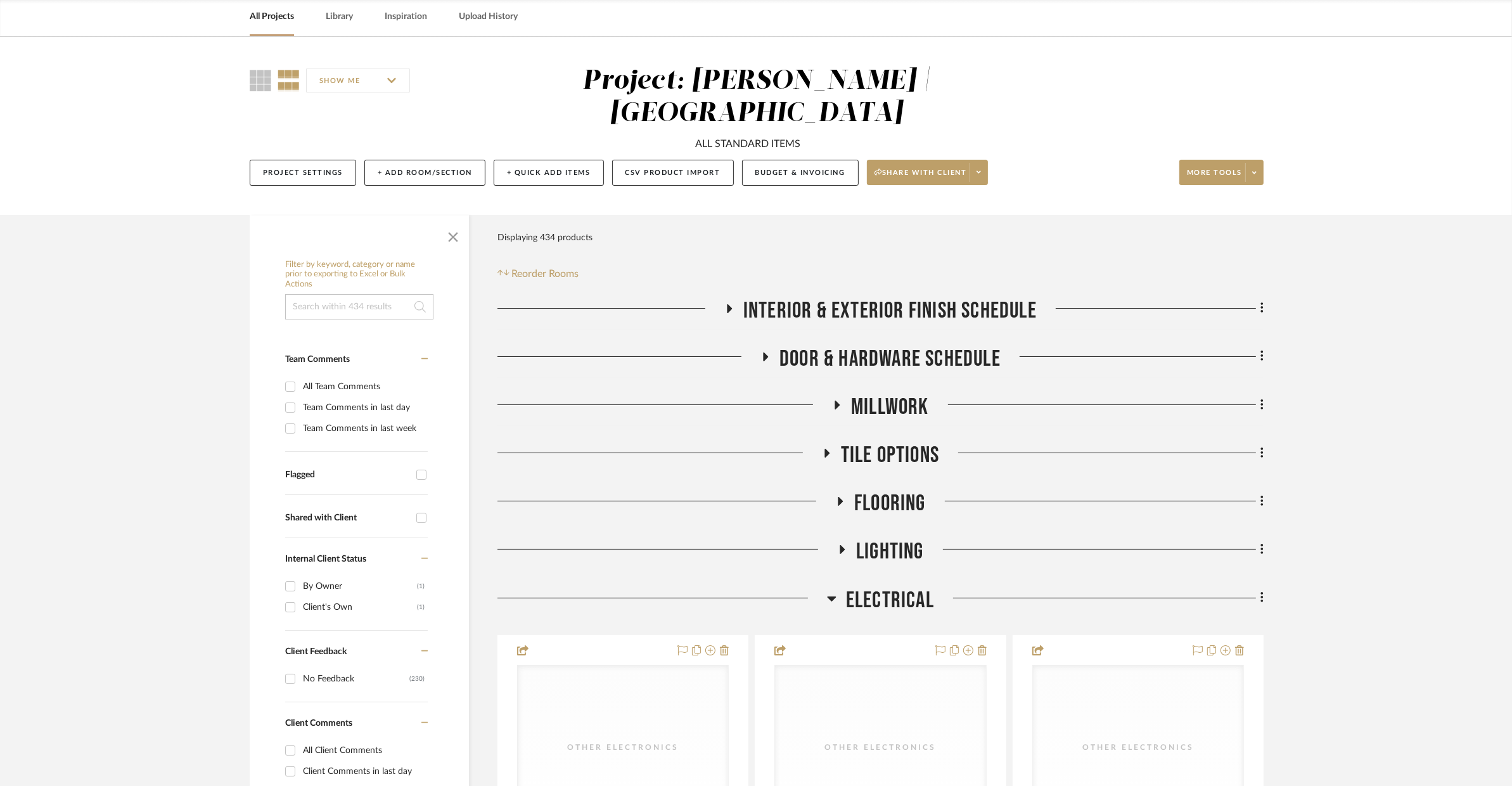
click at [918, 587] on span "Electrical" at bounding box center [891, 600] width 88 height 28
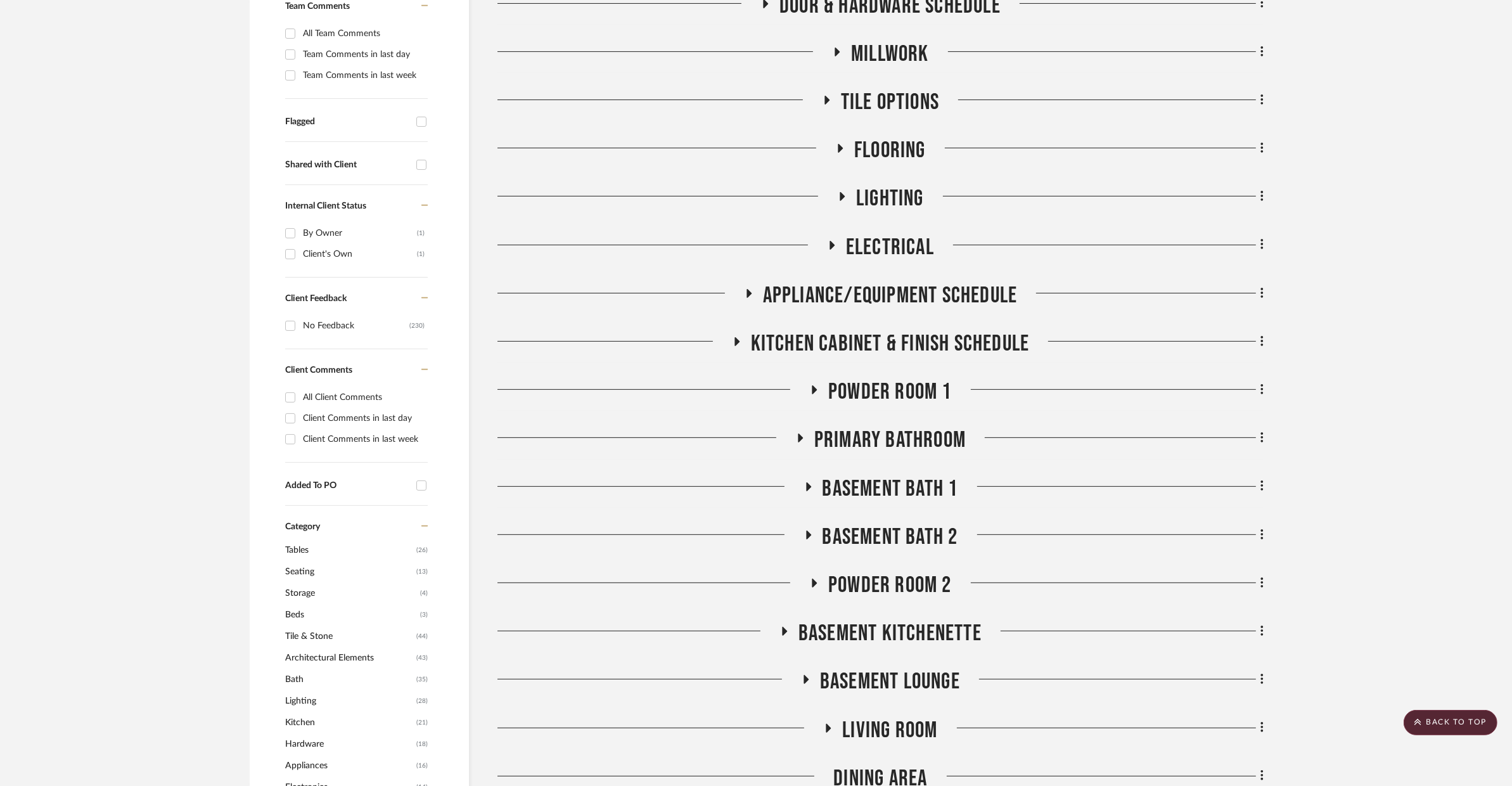
scroll to position [549, 0]
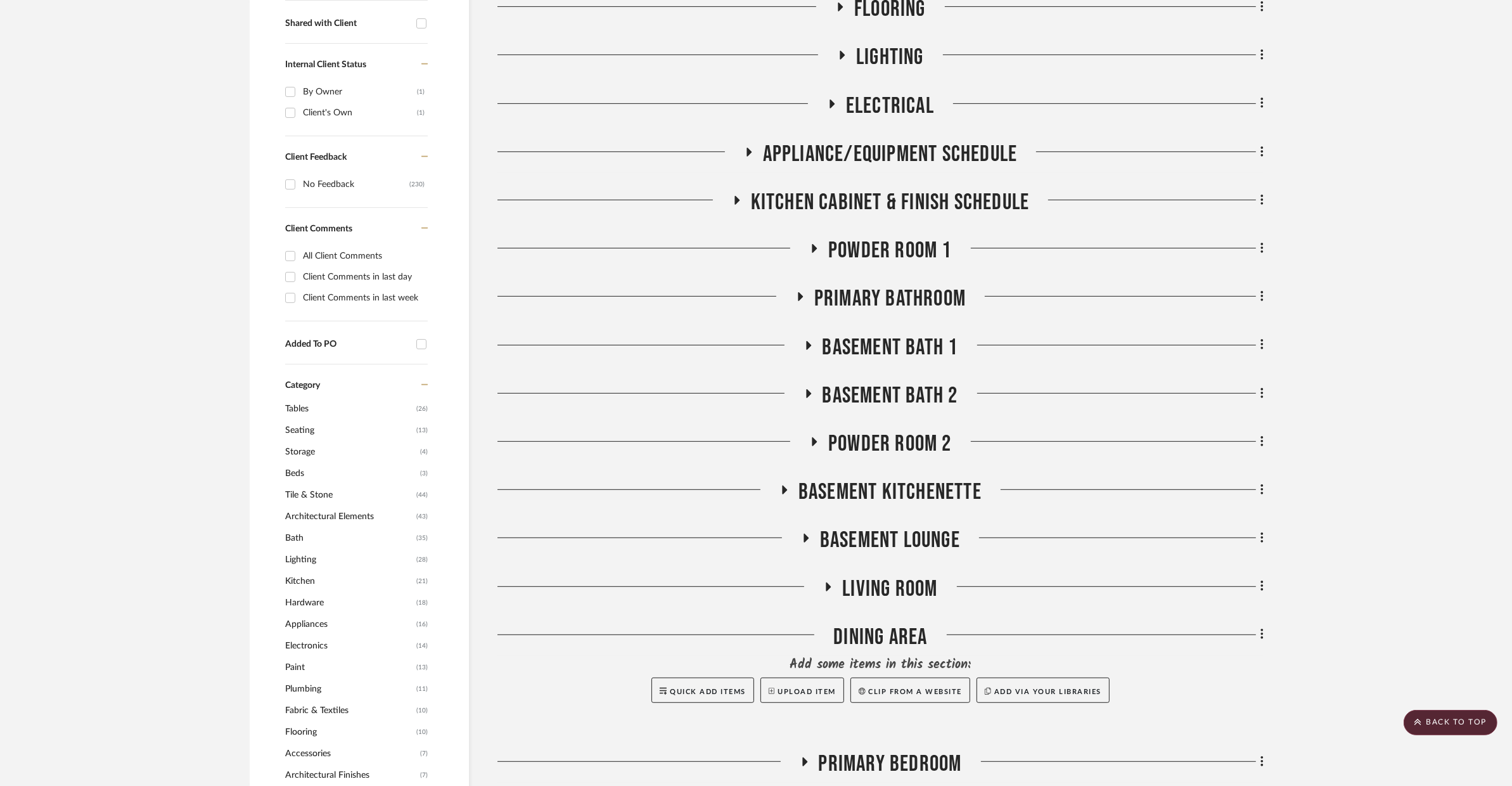
click at [921, 575] on span "Living Room" at bounding box center [890, 589] width 95 height 28
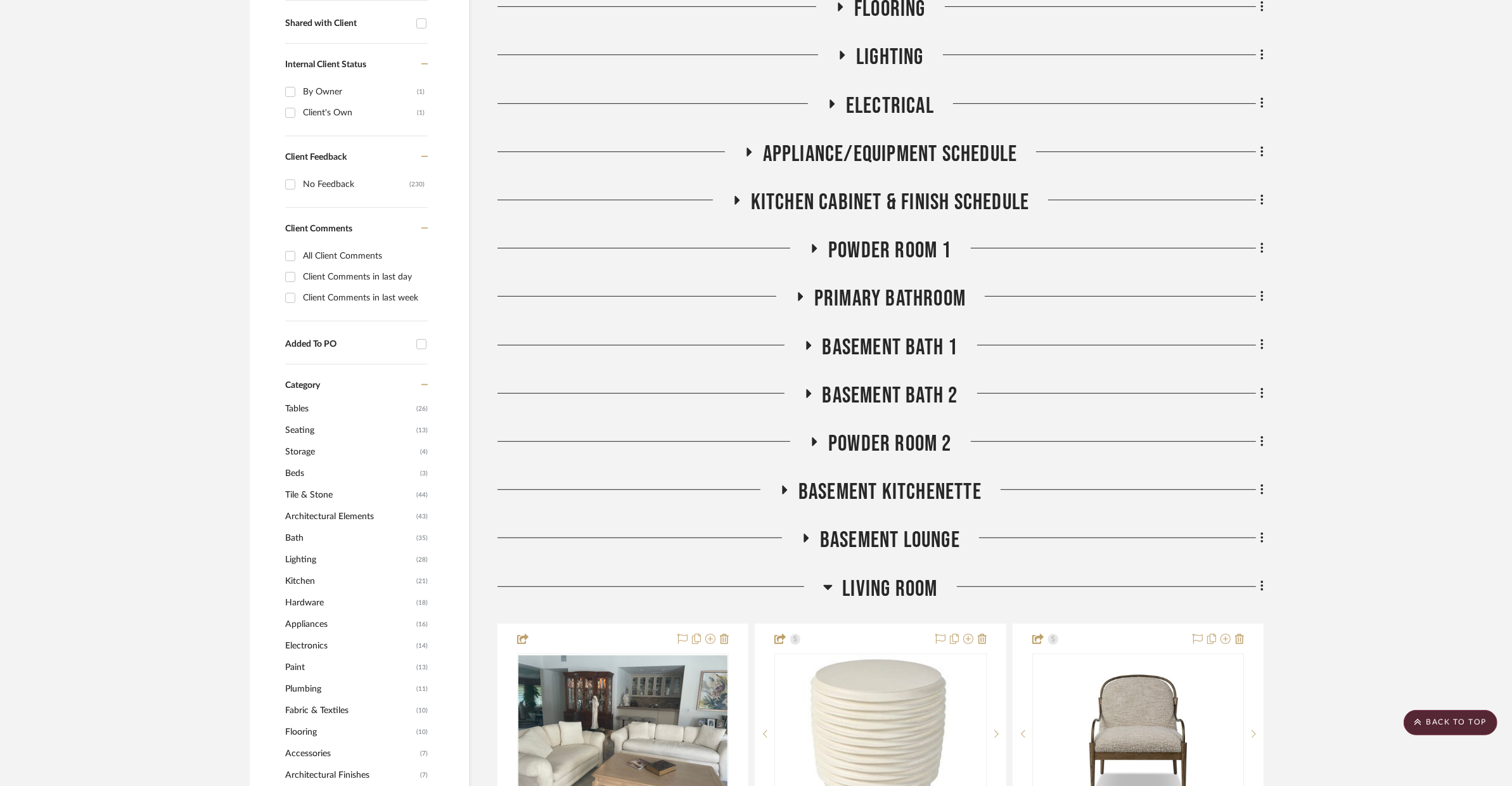
click at [921, 575] on span "Living Room" at bounding box center [890, 589] width 95 height 28
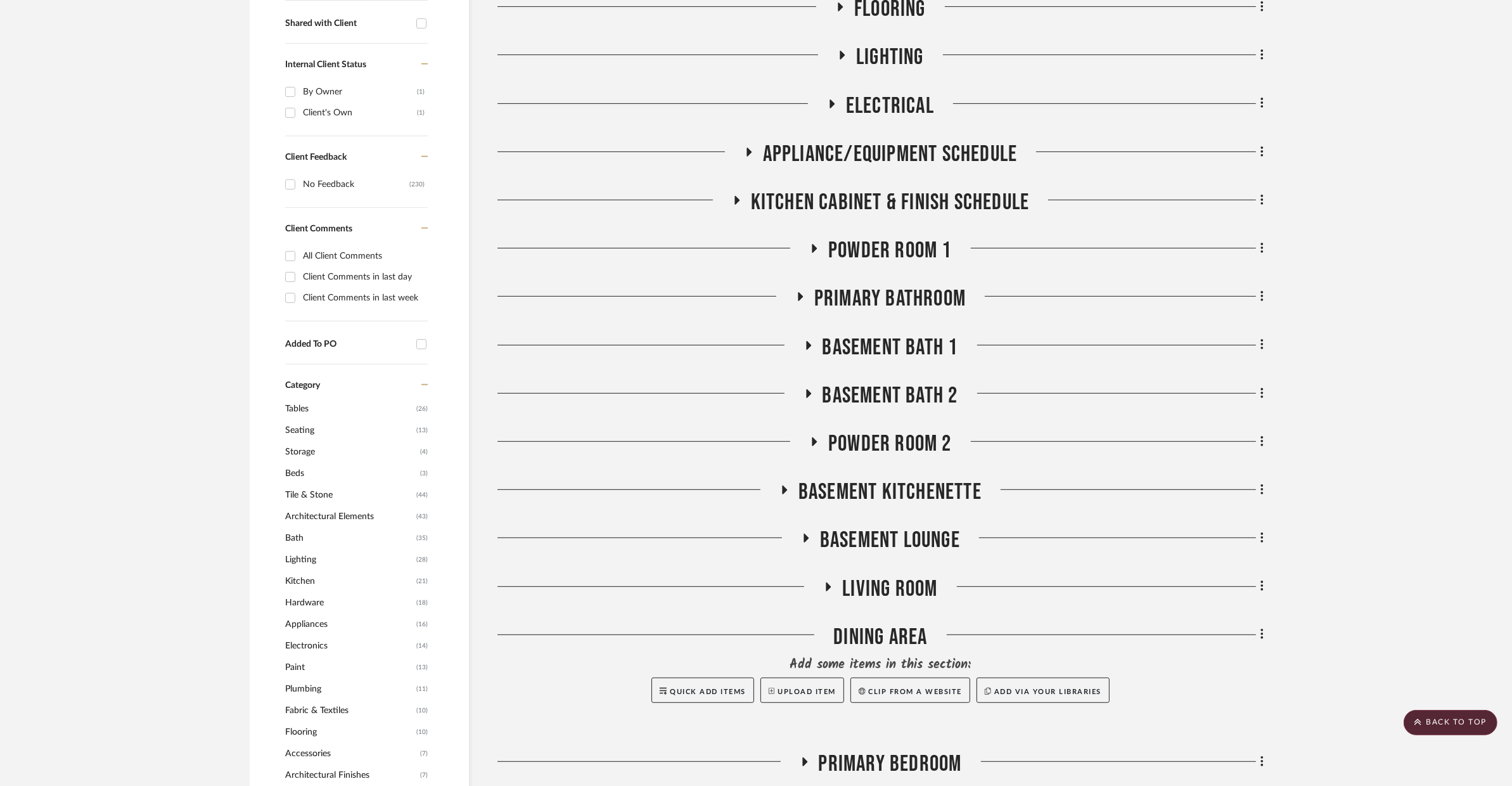
click at [922, 527] on span "BASEMENT LOUNGE" at bounding box center [890, 540] width 140 height 28
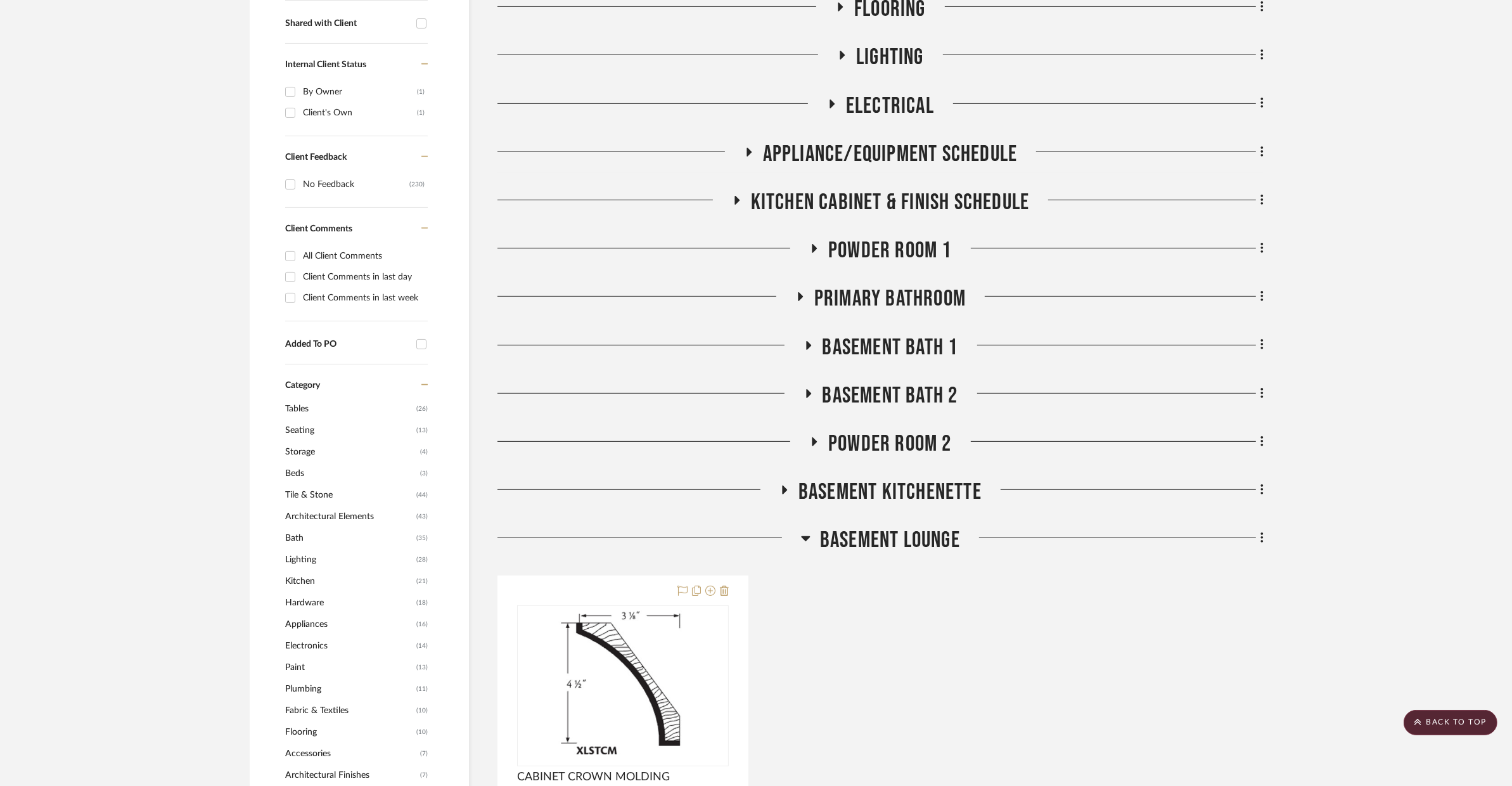
click at [922, 527] on span "BASEMENT LOUNGE" at bounding box center [890, 540] width 140 height 28
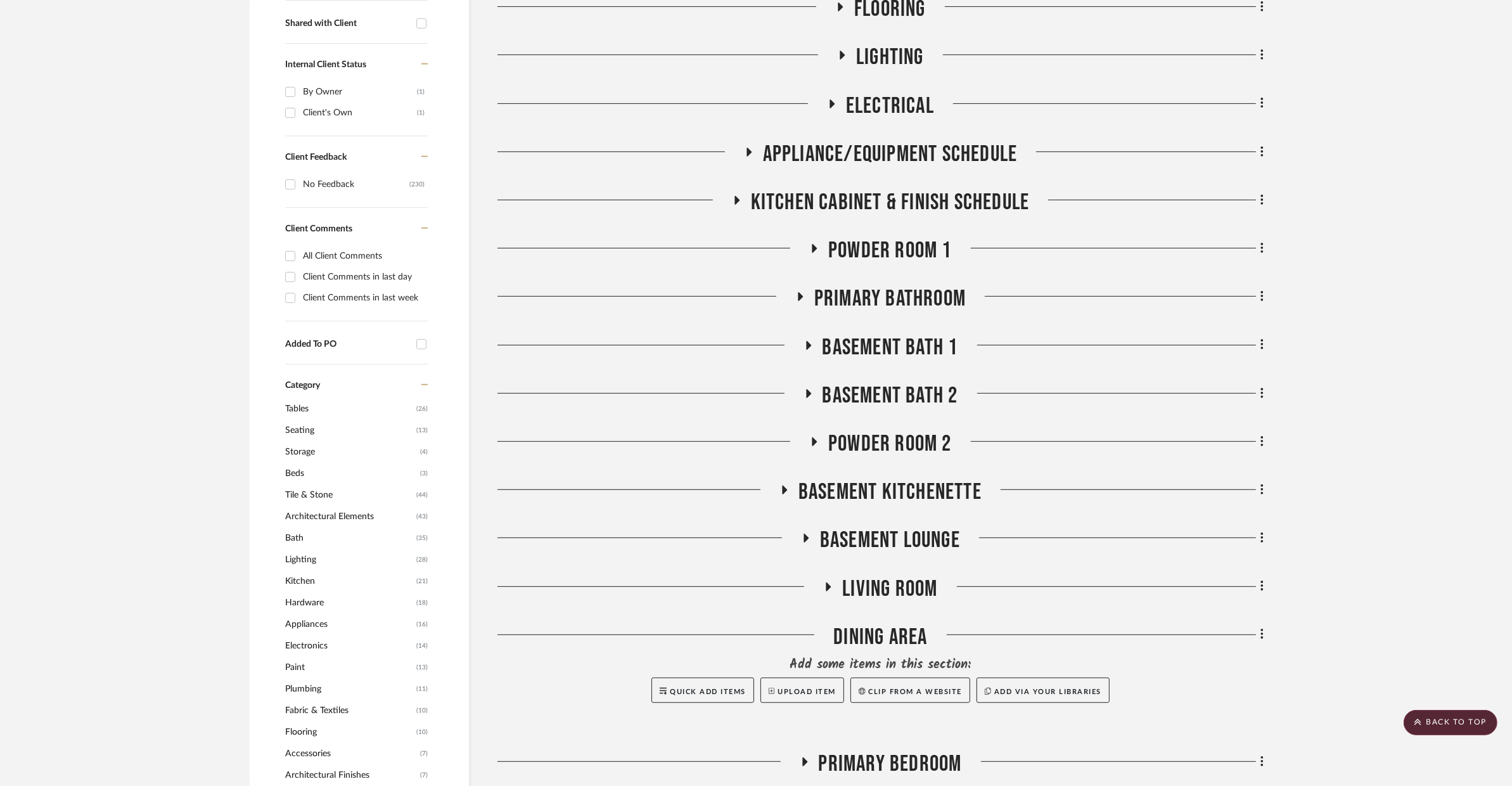
click at [917, 479] on span "BASEMENT KITCHENETTE" at bounding box center [890, 492] width 183 height 28
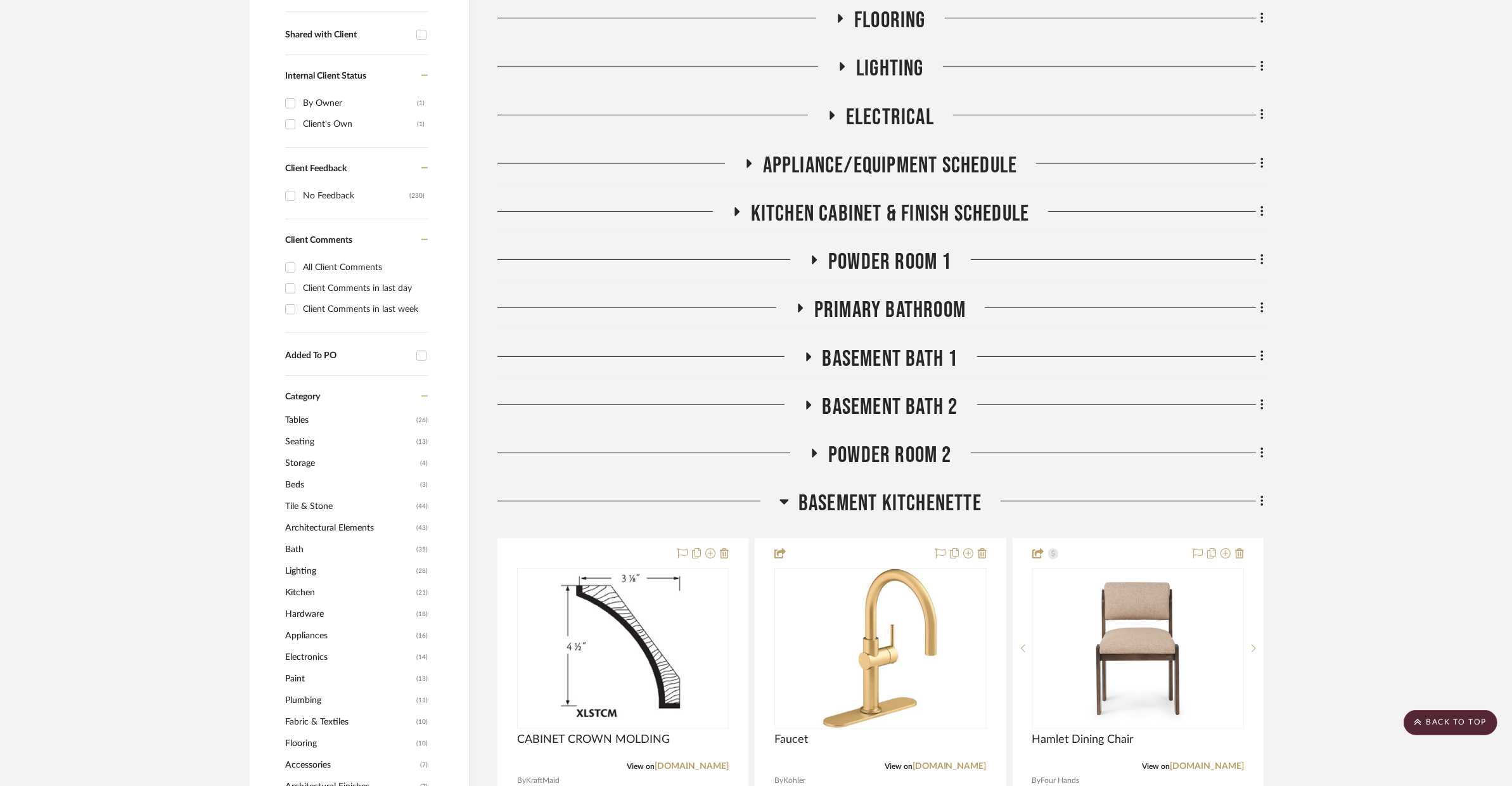
scroll to position [423, 0]
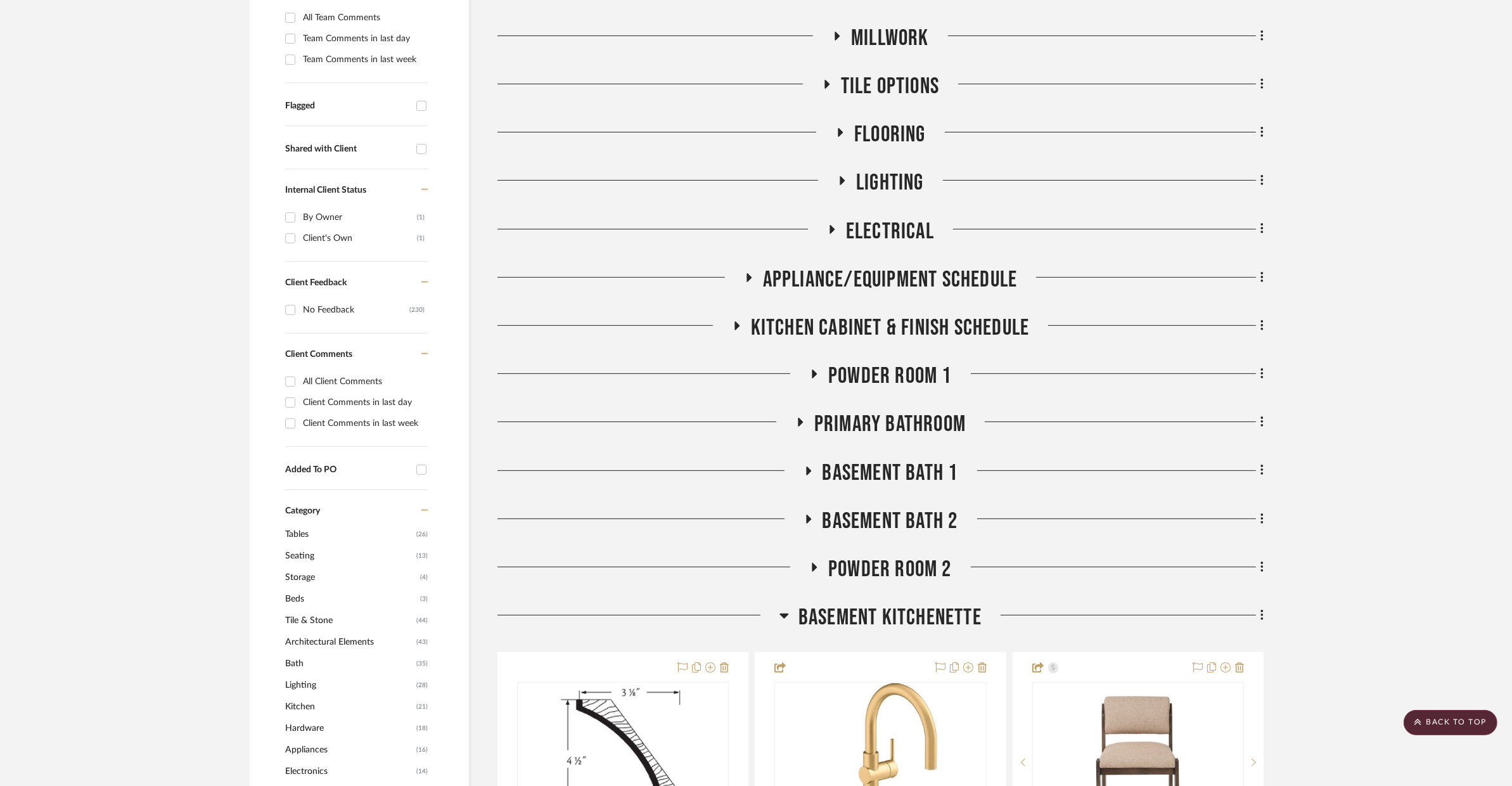
click at [906, 604] on span "BASEMENT KITCHENETTE" at bounding box center [890, 618] width 183 height 28
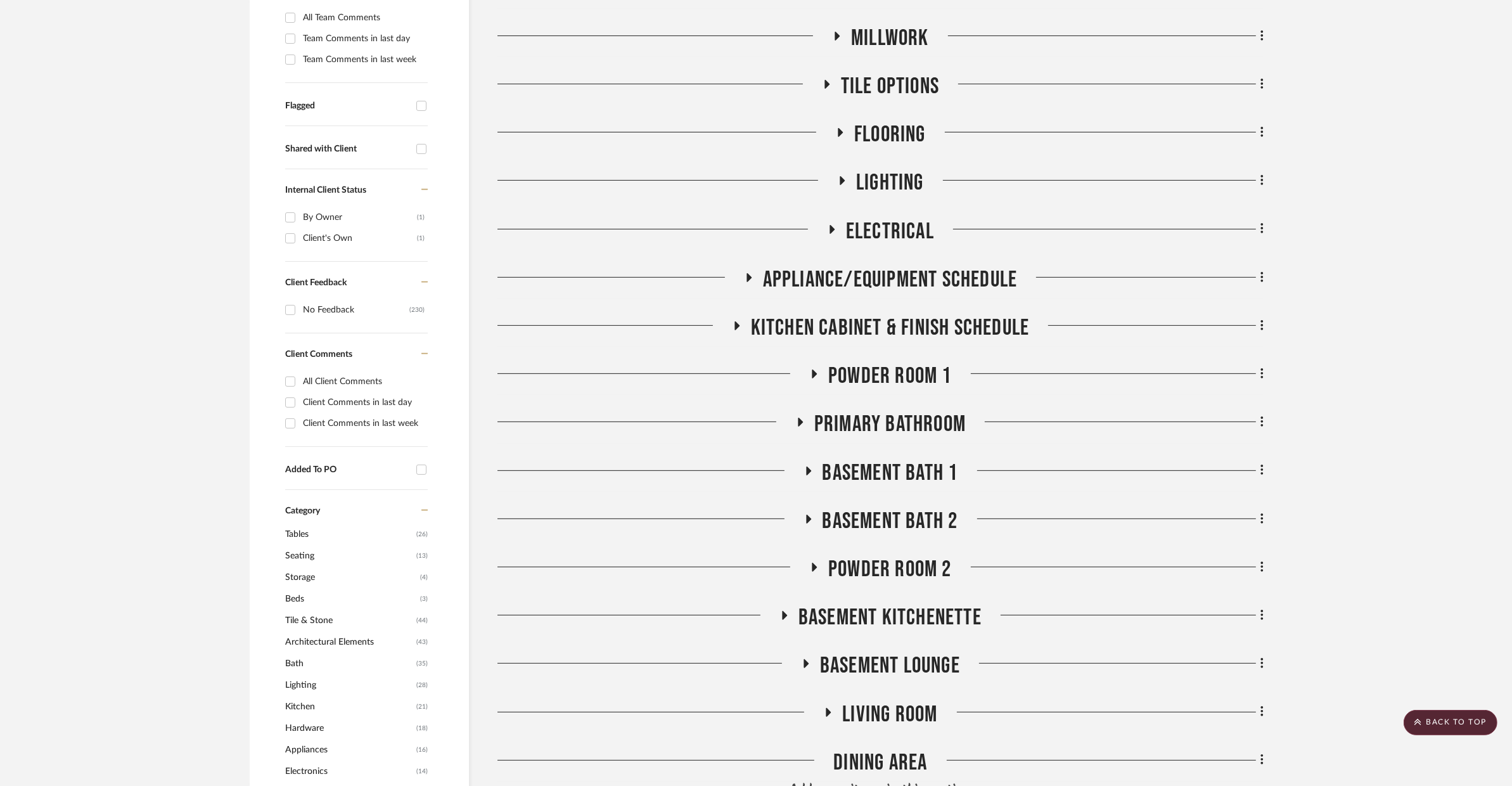
click at [900, 556] on span "POWDER ROOM 2" at bounding box center [890, 569] width 124 height 28
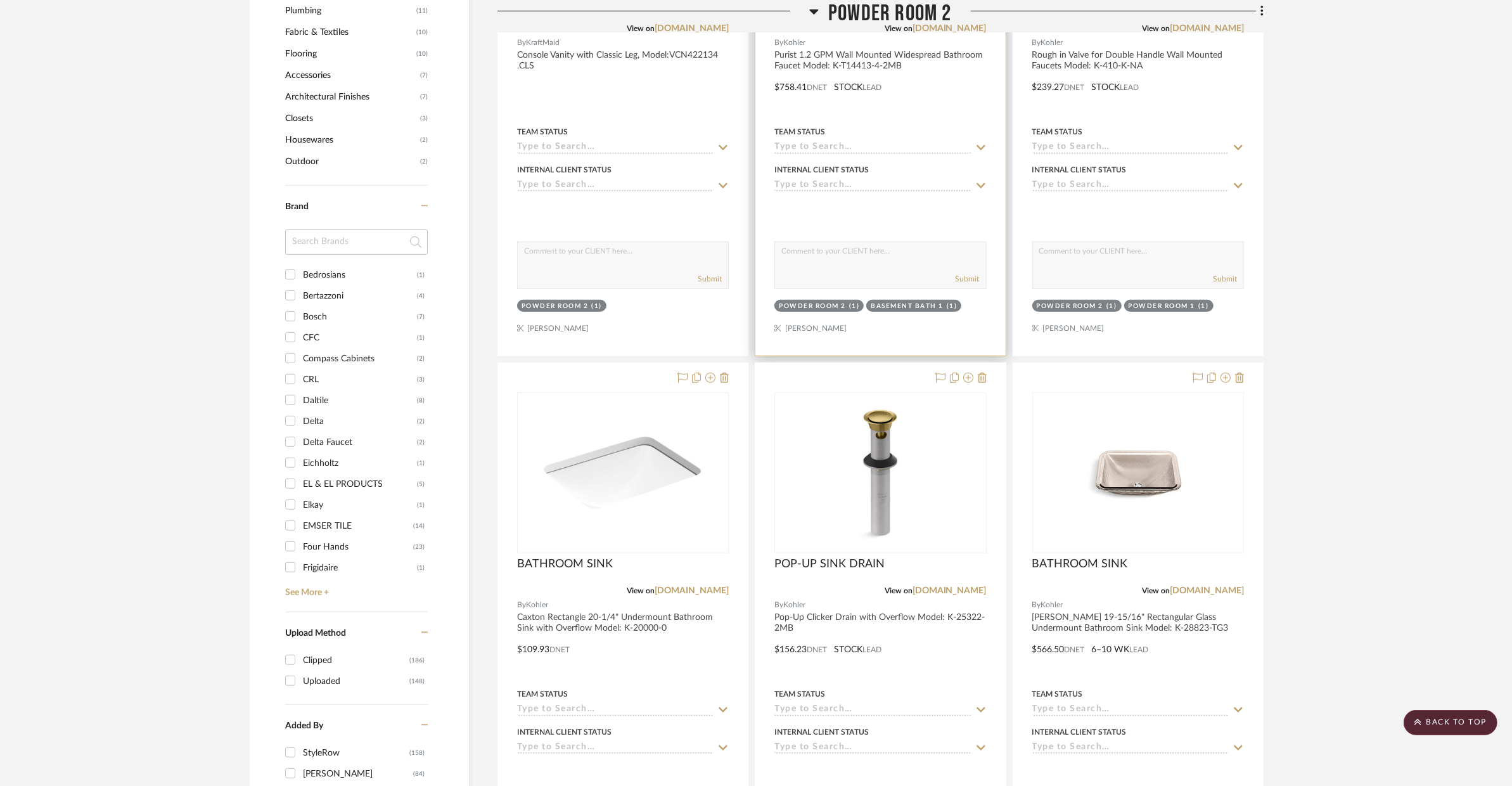
scroll to position [622, 0]
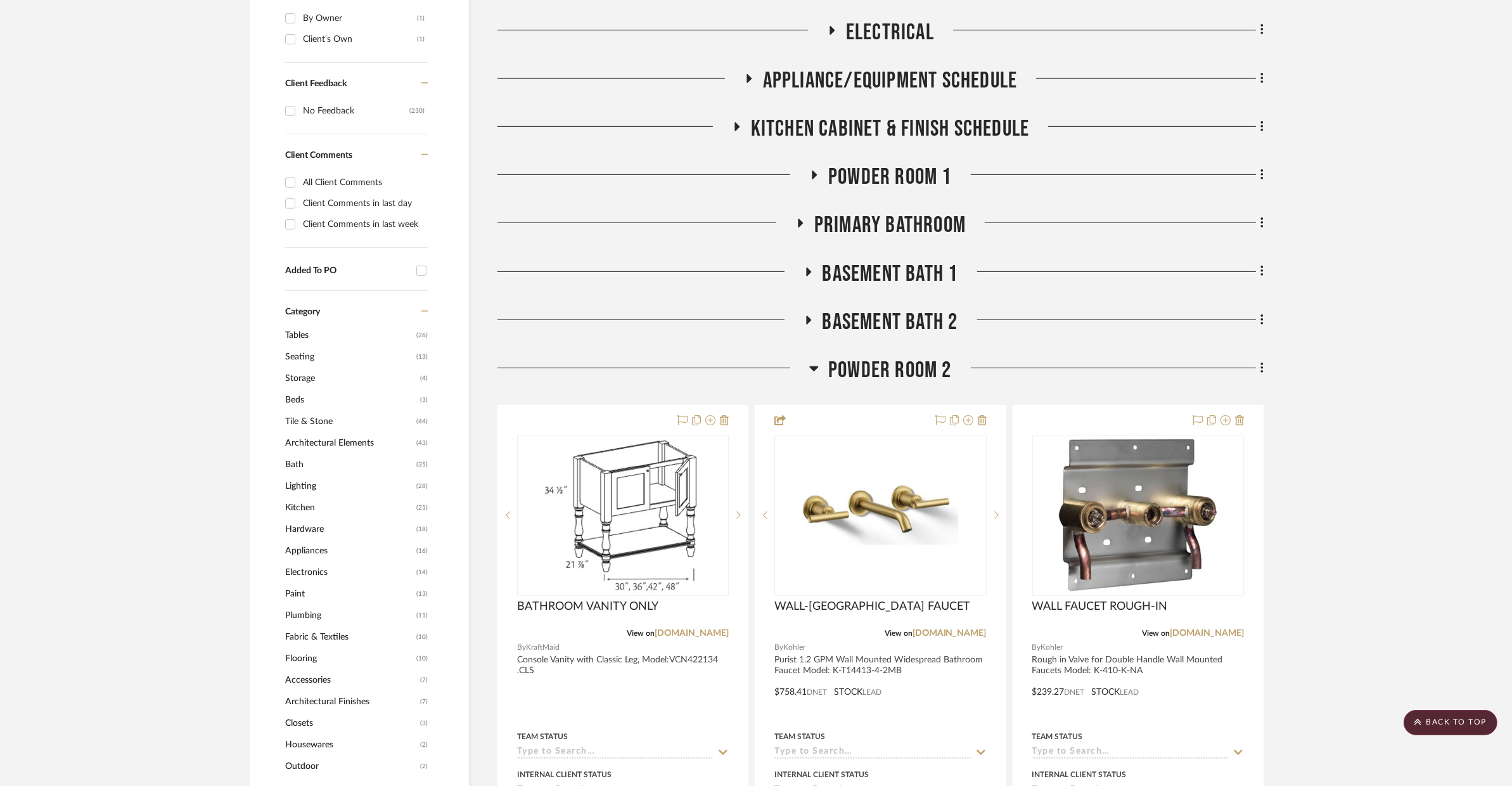
click at [901, 309] on span "BASEMENT BATH 2" at bounding box center [891, 322] width 136 height 28
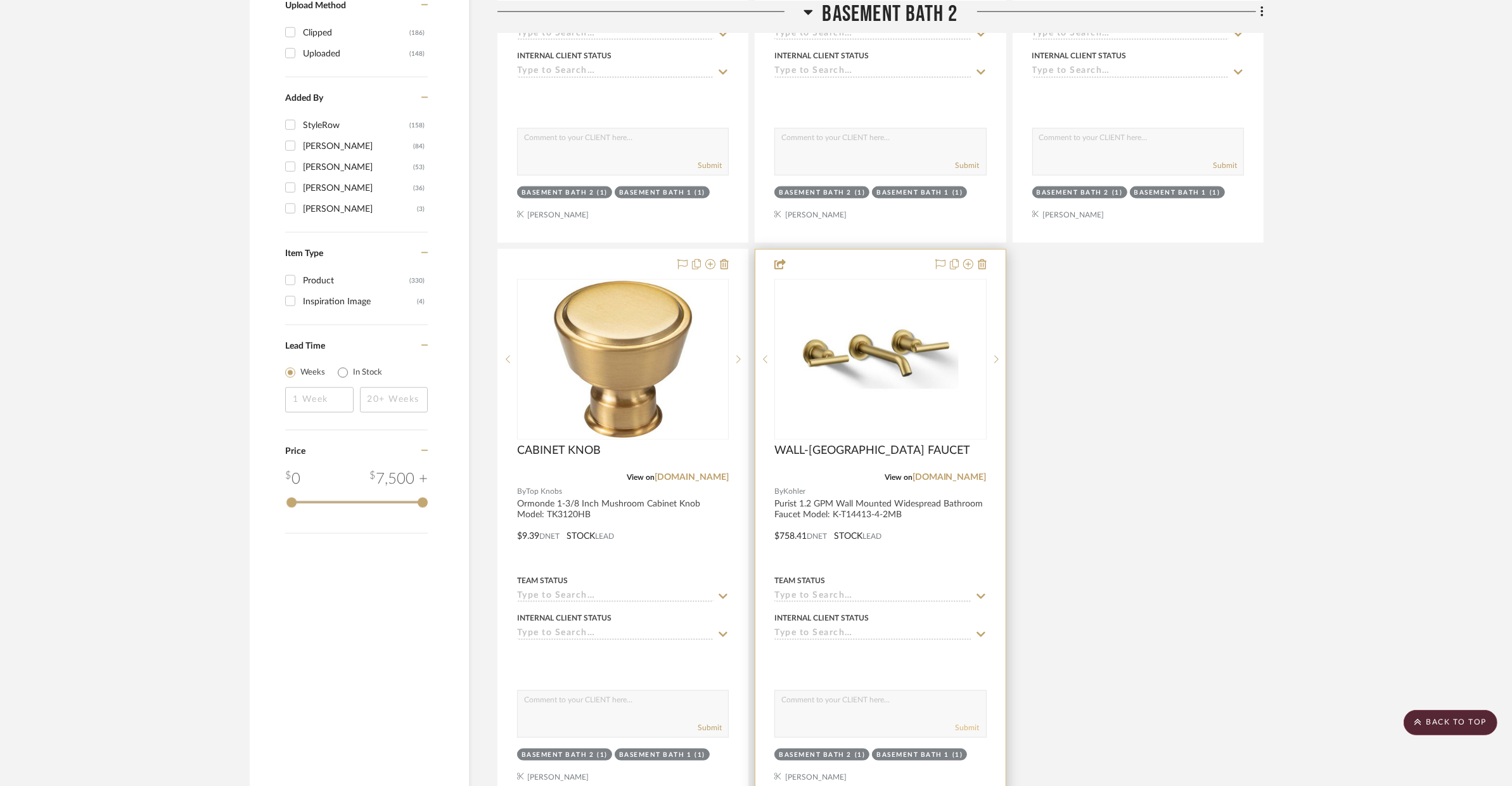
scroll to position [1906, 0]
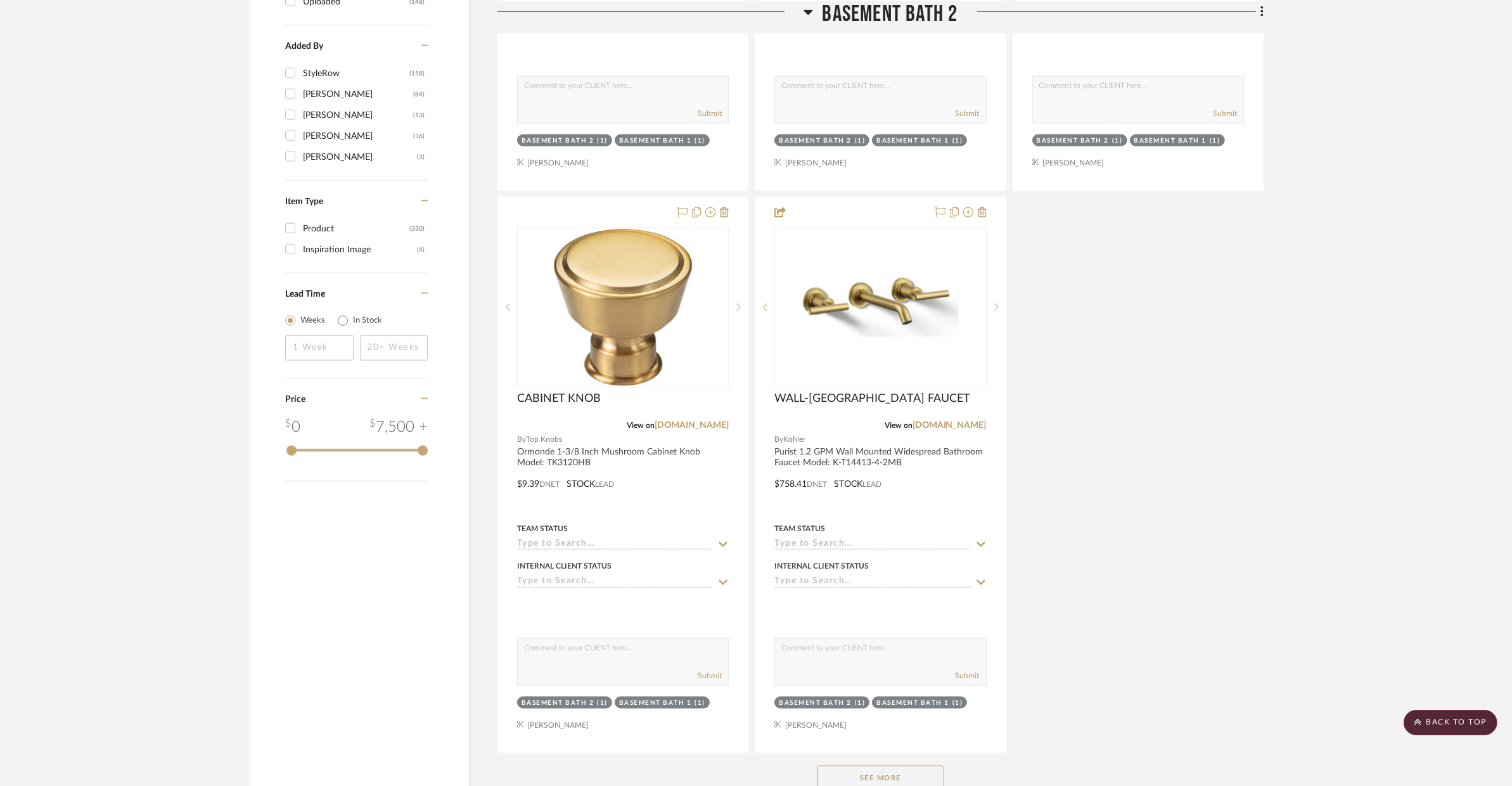
click at [908, 766] on button "See More" at bounding box center [881, 778] width 127 height 26
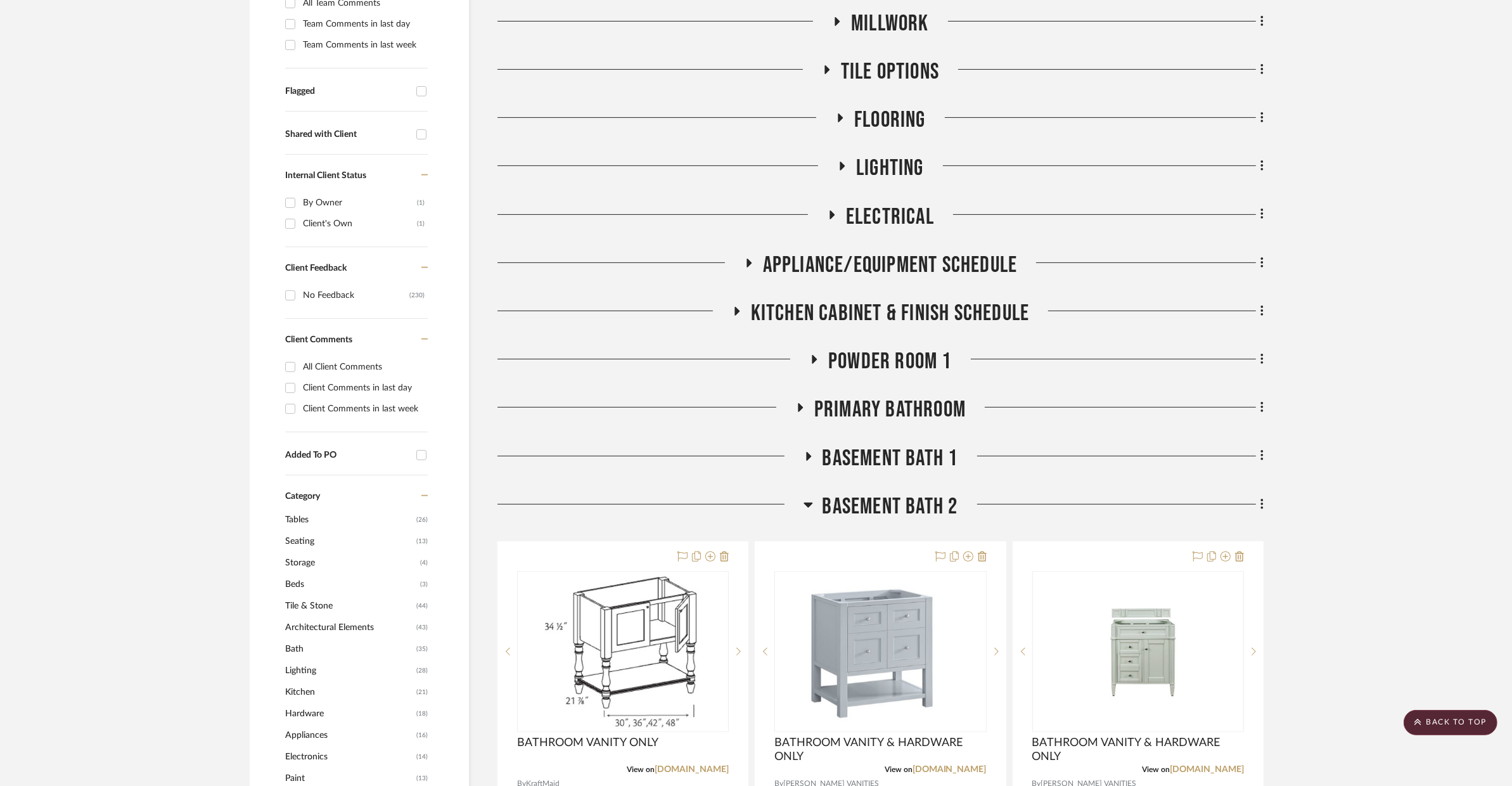
scroll to position [628, 0]
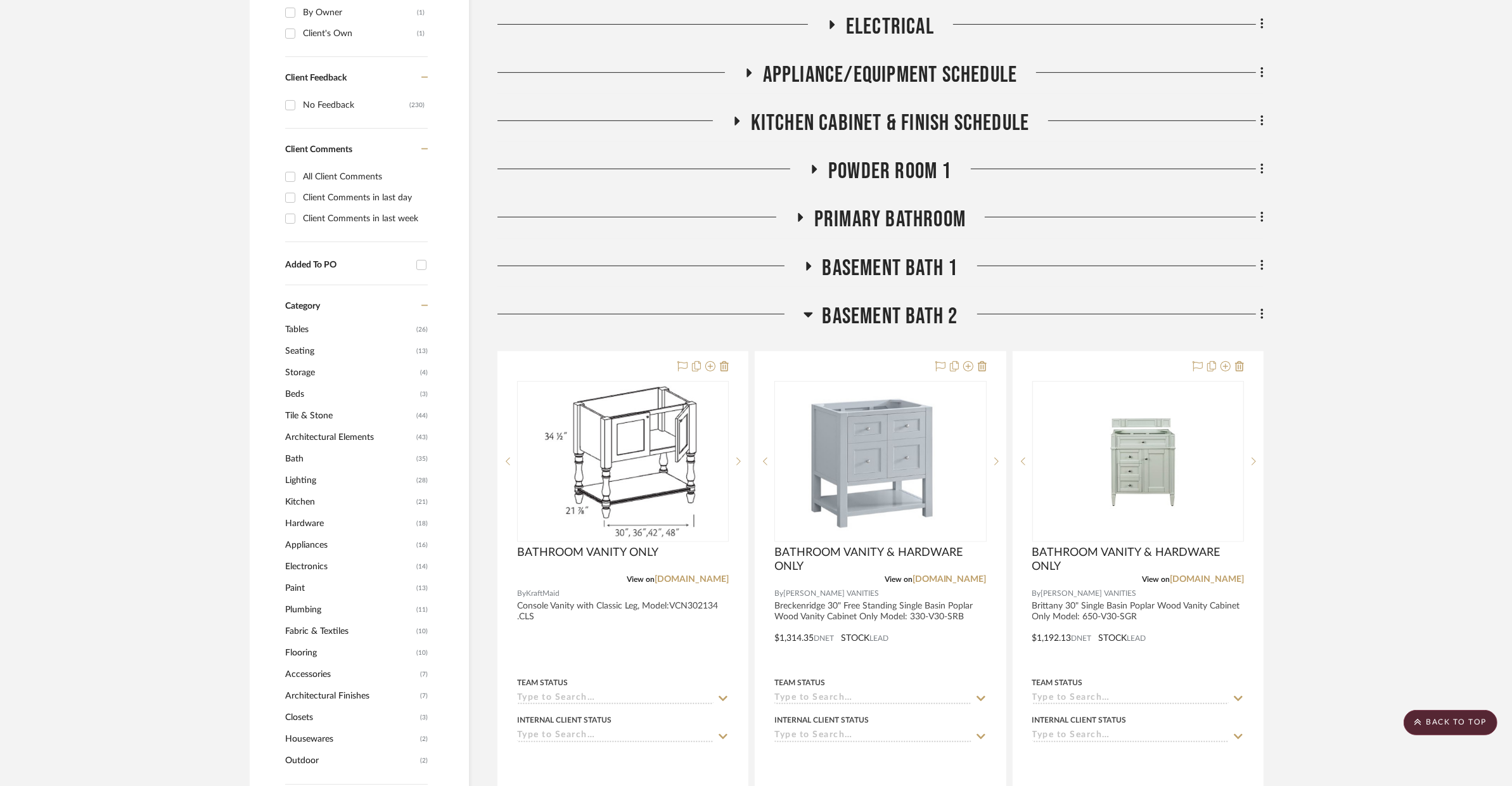
click at [923, 303] on span "BASEMENT BATH 2" at bounding box center [891, 316] width 136 height 28
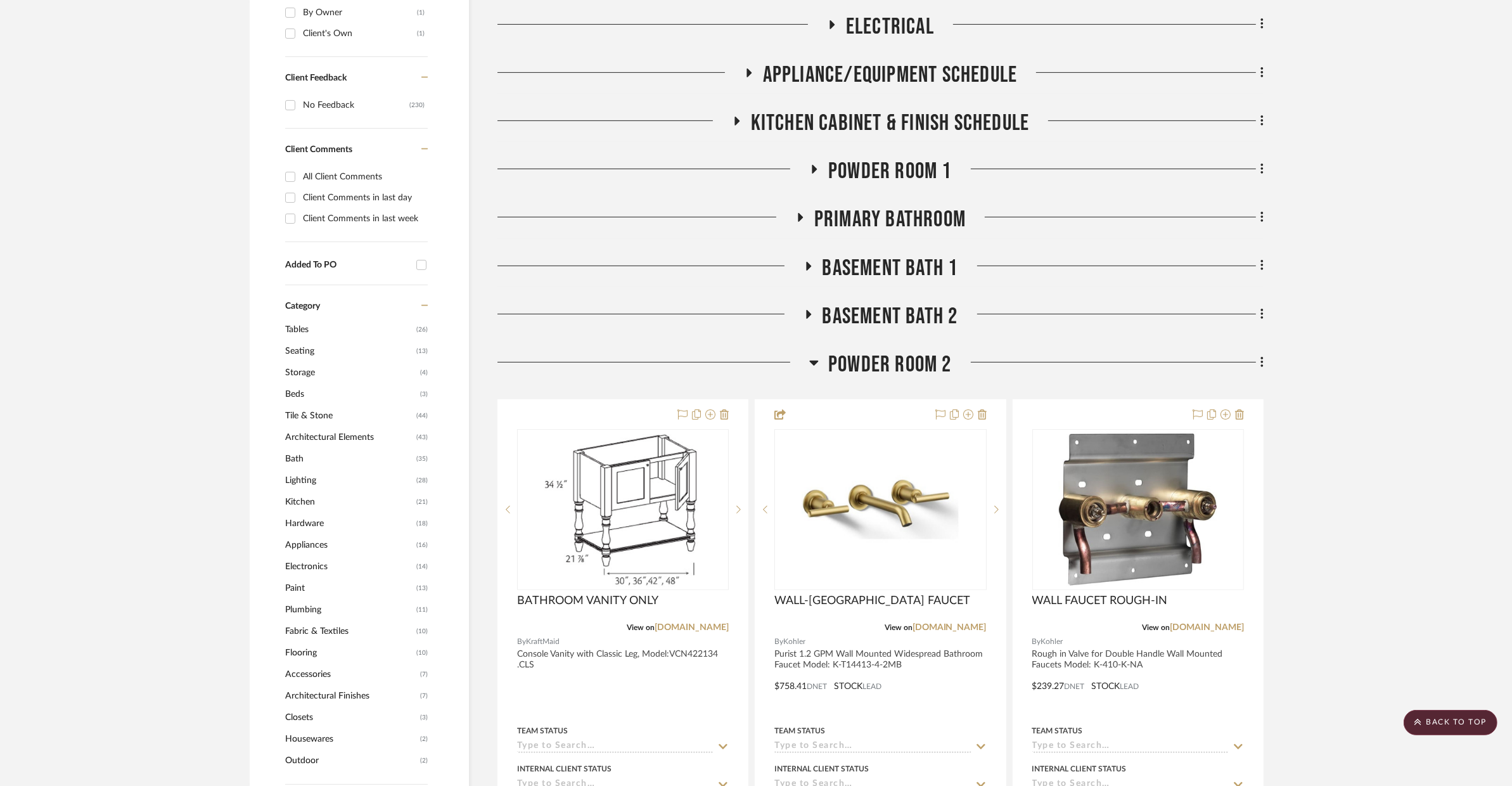
click at [905, 351] on span "POWDER ROOM 2" at bounding box center [890, 364] width 124 height 28
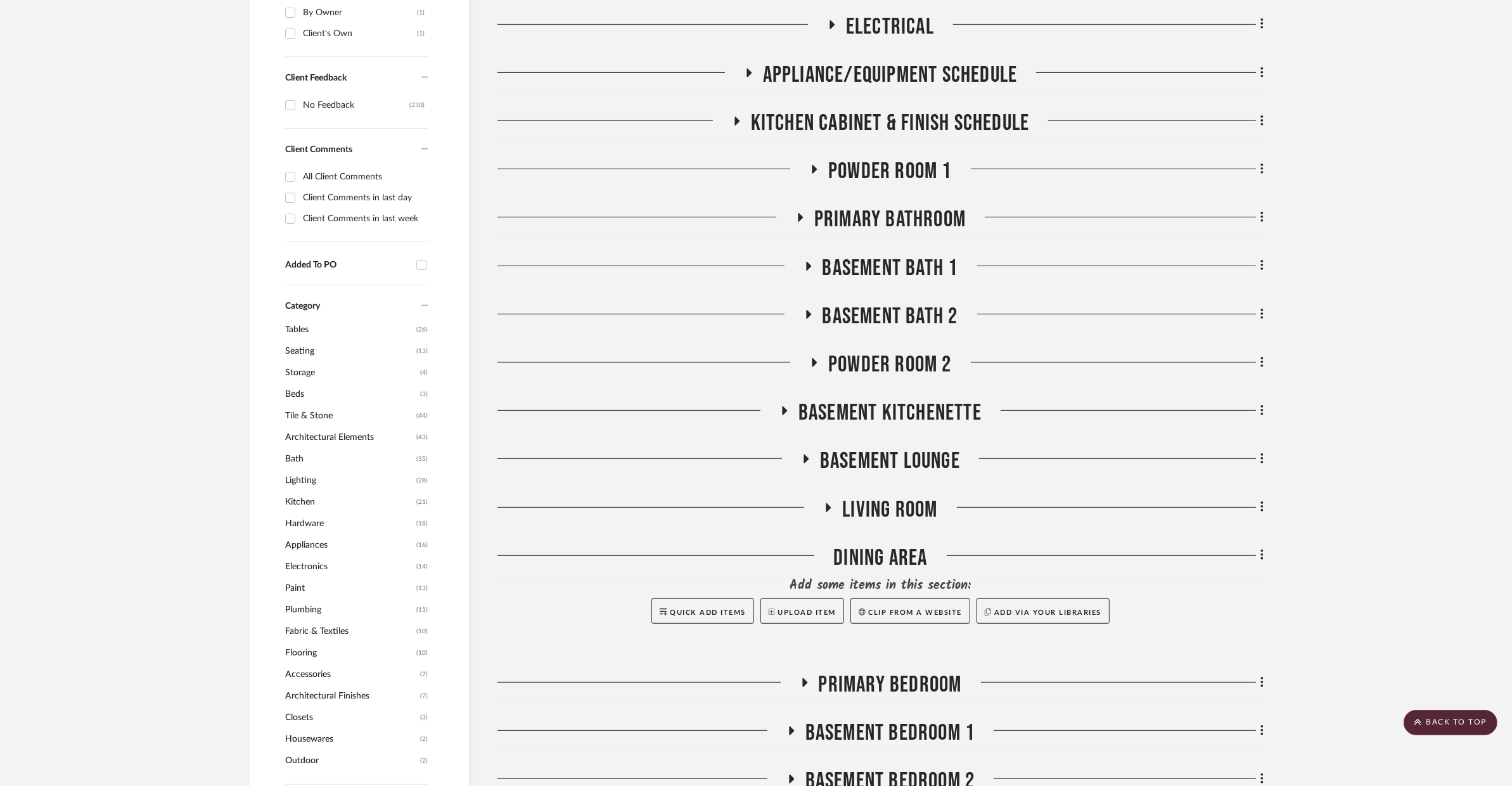
click at [891, 399] on span "BASEMENT KITCHENETTE" at bounding box center [890, 413] width 183 height 28
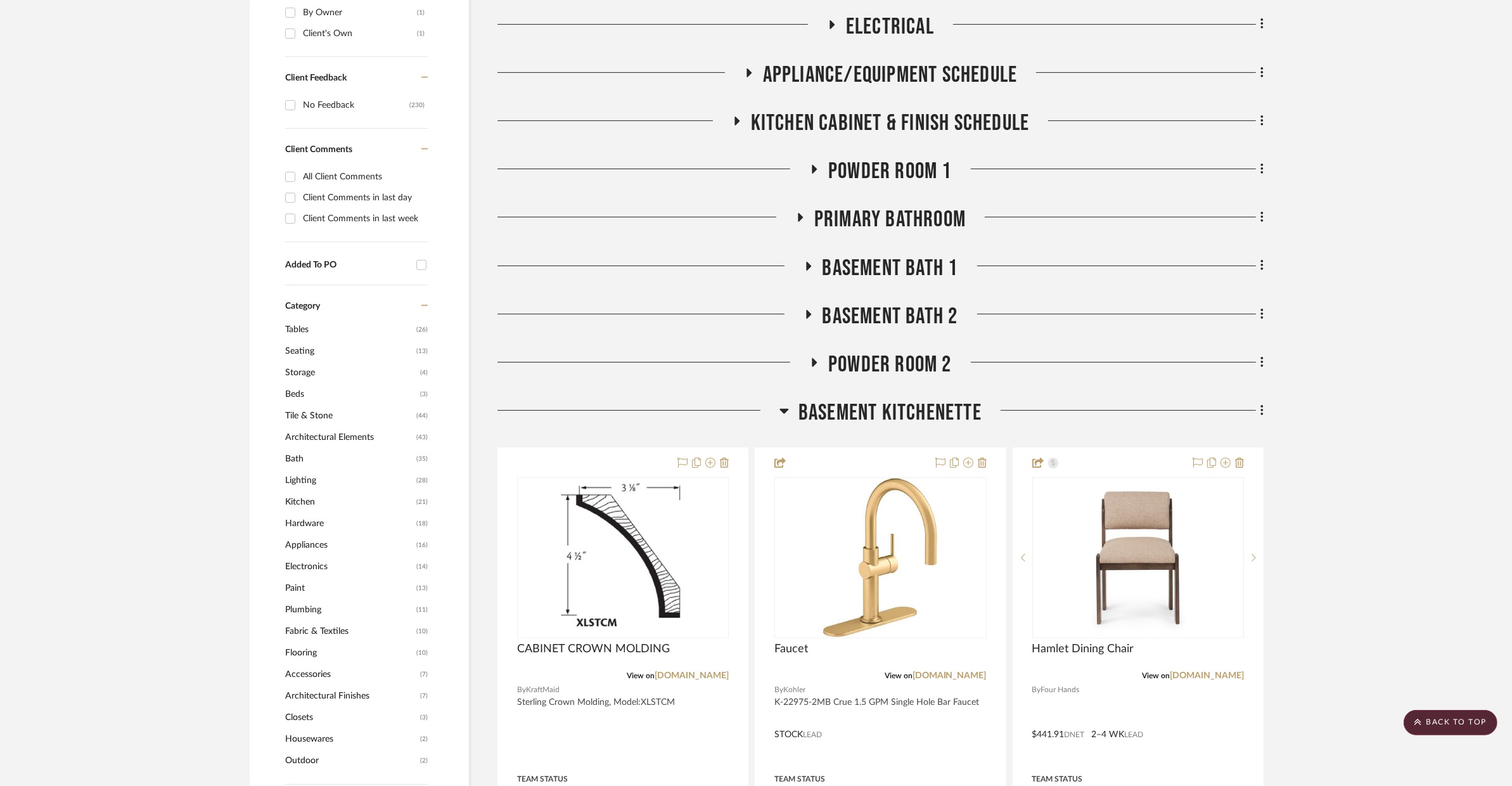
click at [889, 399] on span "BASEMENT KITCHENETTE" at bounding box center [890, 413] width 183 height 28
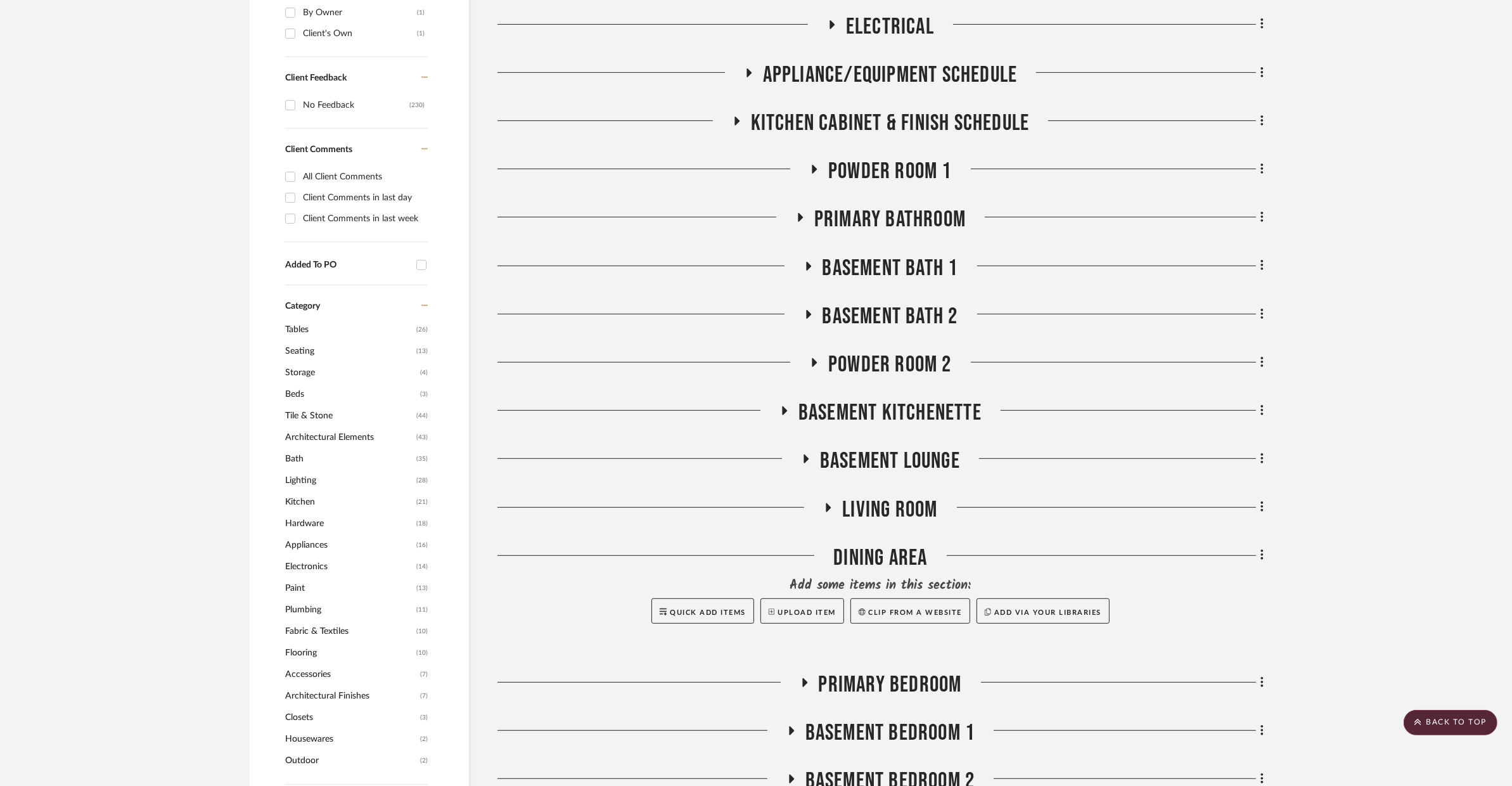
click at [882, 447] on span "BASEMENT LOUNGE" at bounding box center [890, 461] width 140 height 28
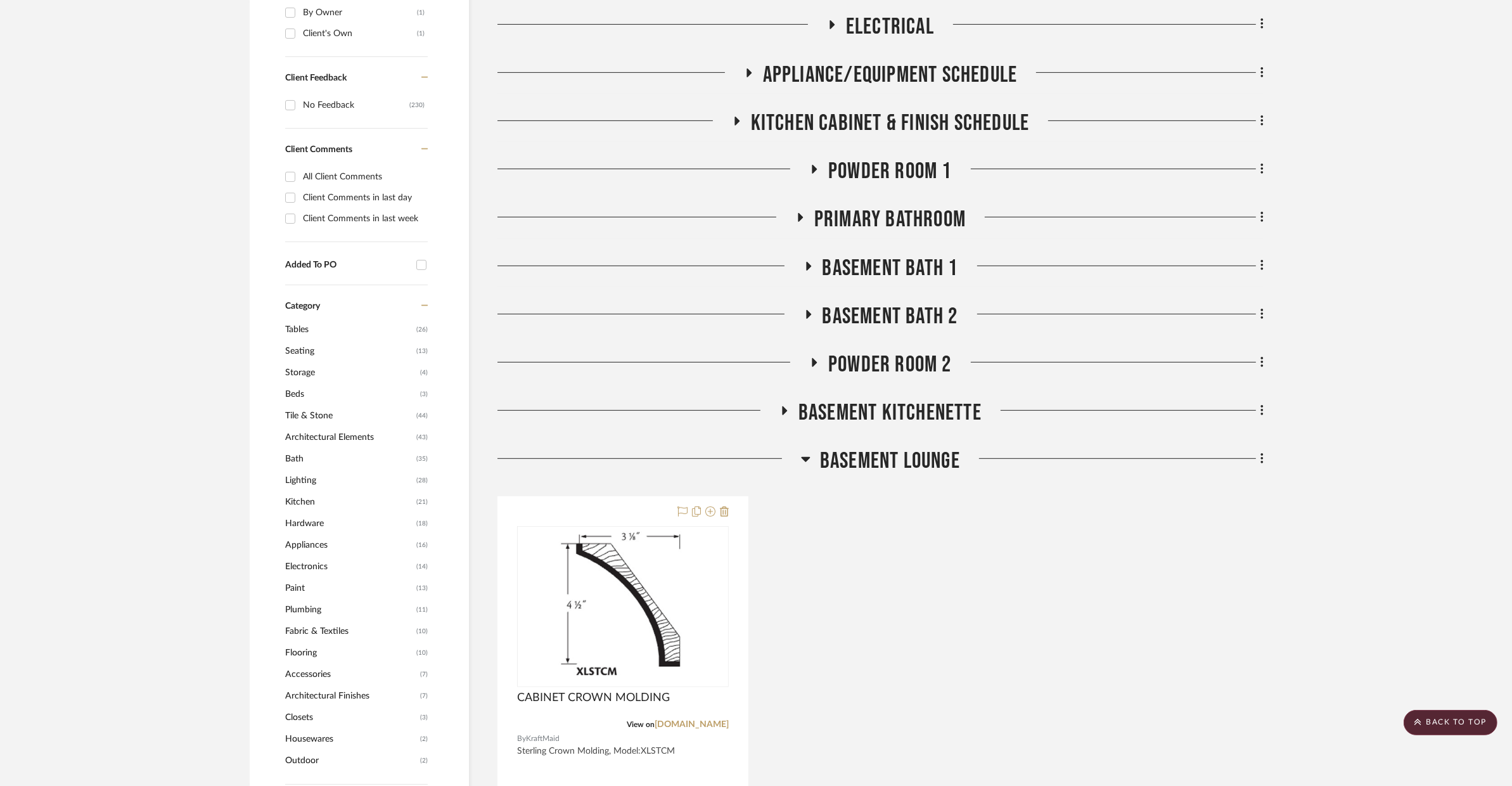
click at [882, 447] on span "BASEMENT LOUNGE" at bounding box center [890, 461] width 140 height 28
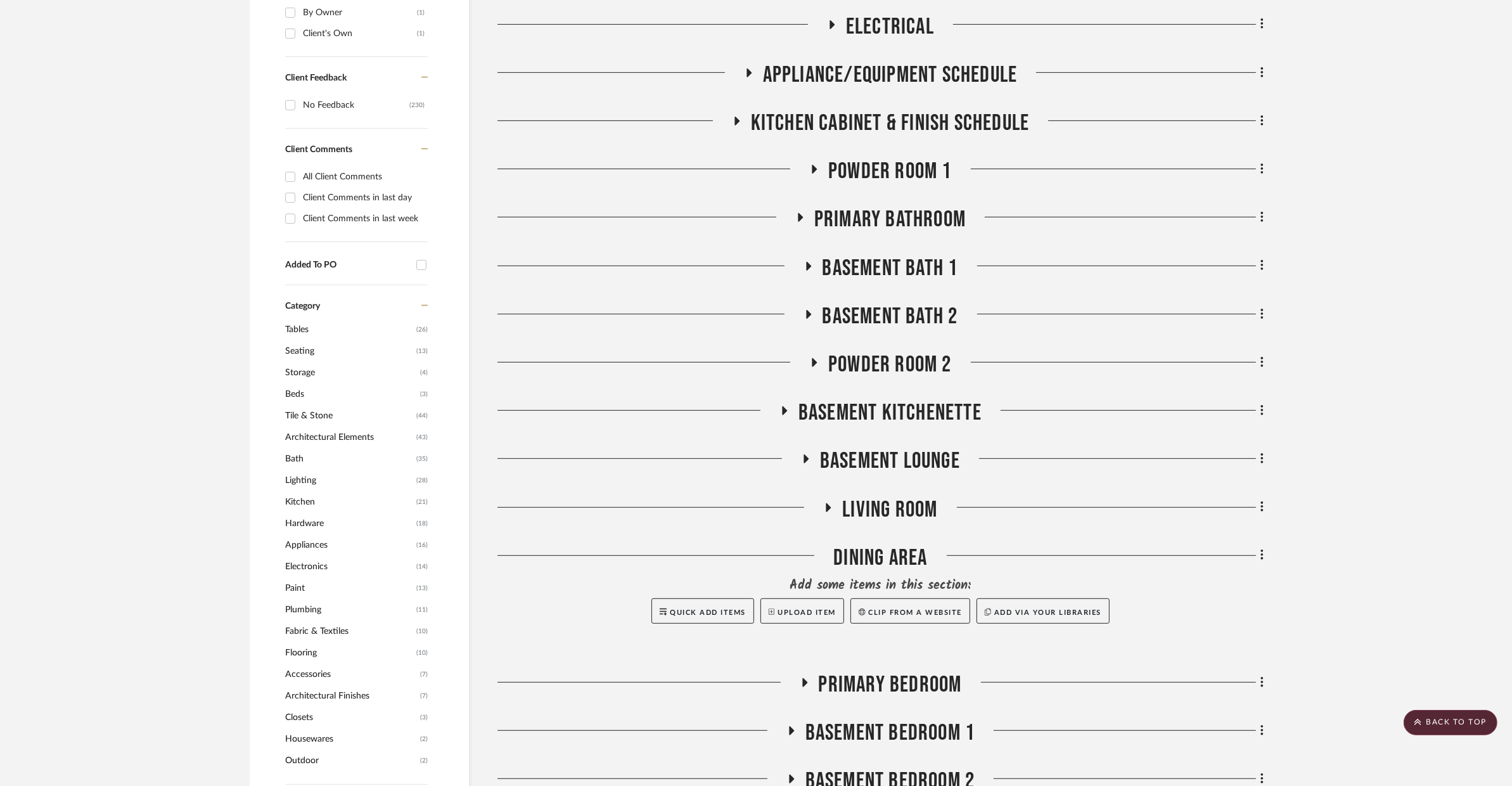
click at [873, 496] on span "Living Room" at bounding box center [890, 510] width 95 height 28
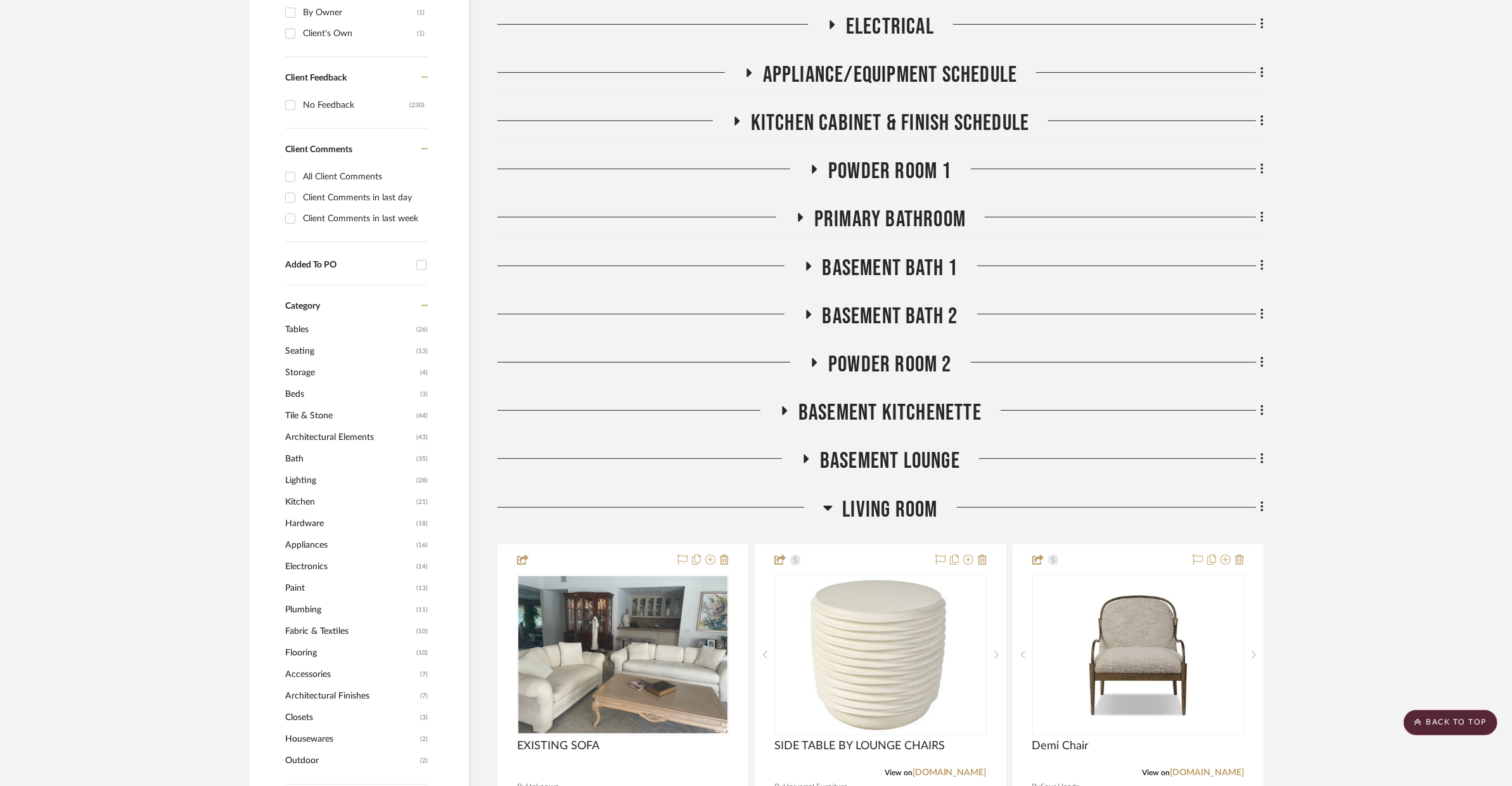
click at [873, 496] on span "Living Room" at bounding box center [890, 510] width 95 height 28
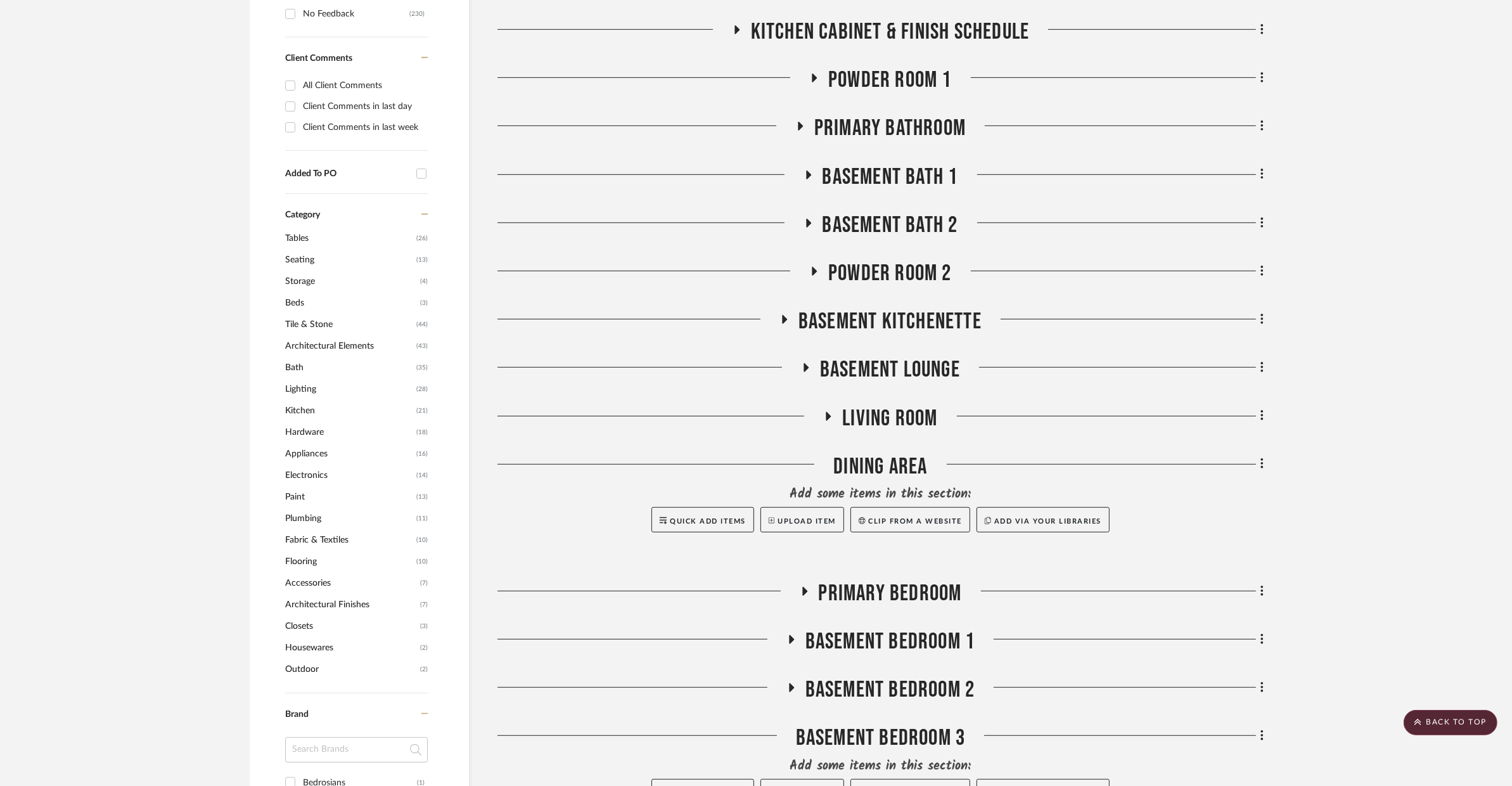
scroll to position [870, 0]
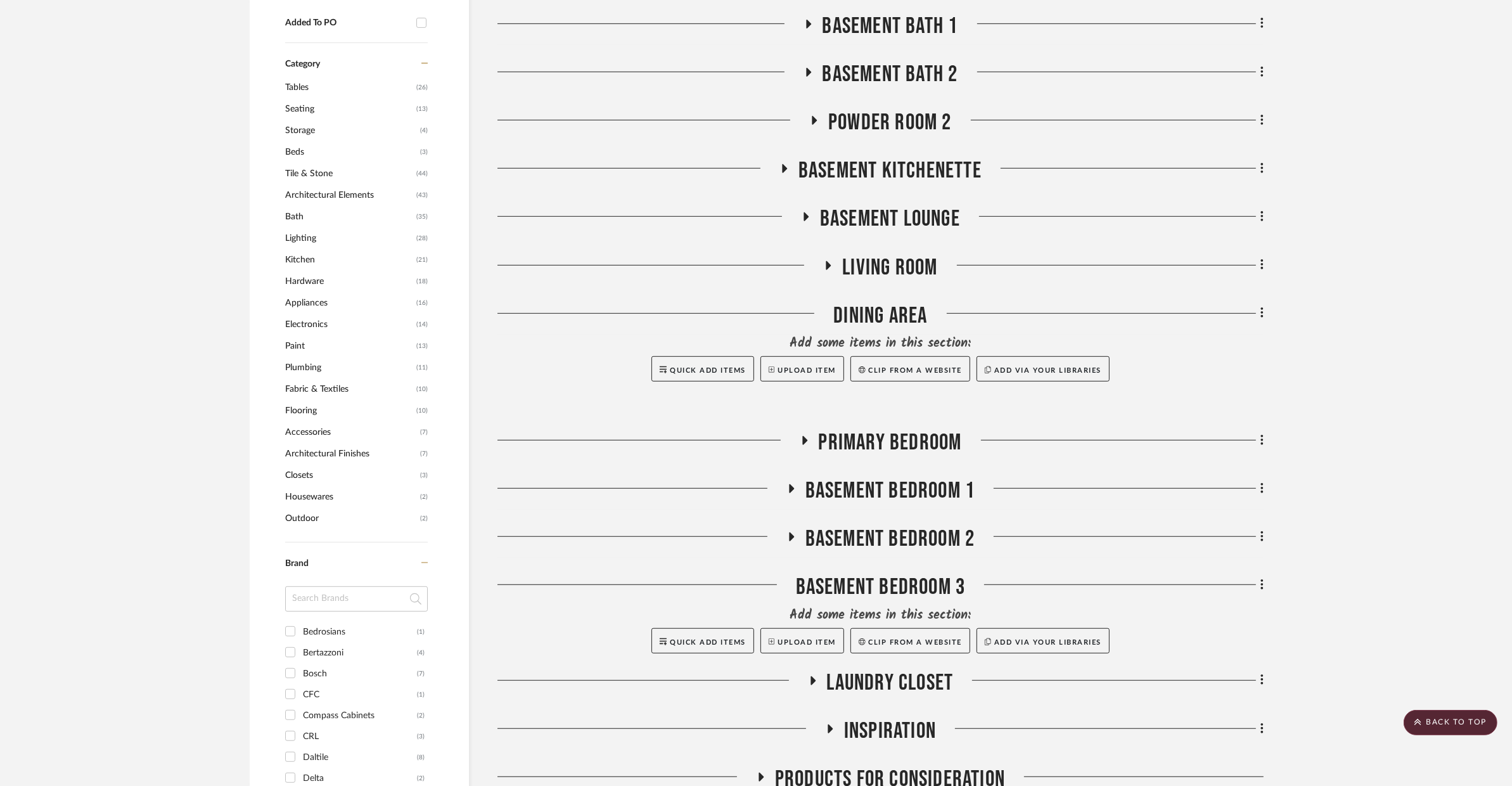
click at [872, 429] on span "Primary Bedroom" at bounding box center [891, 443] width 144 height 28
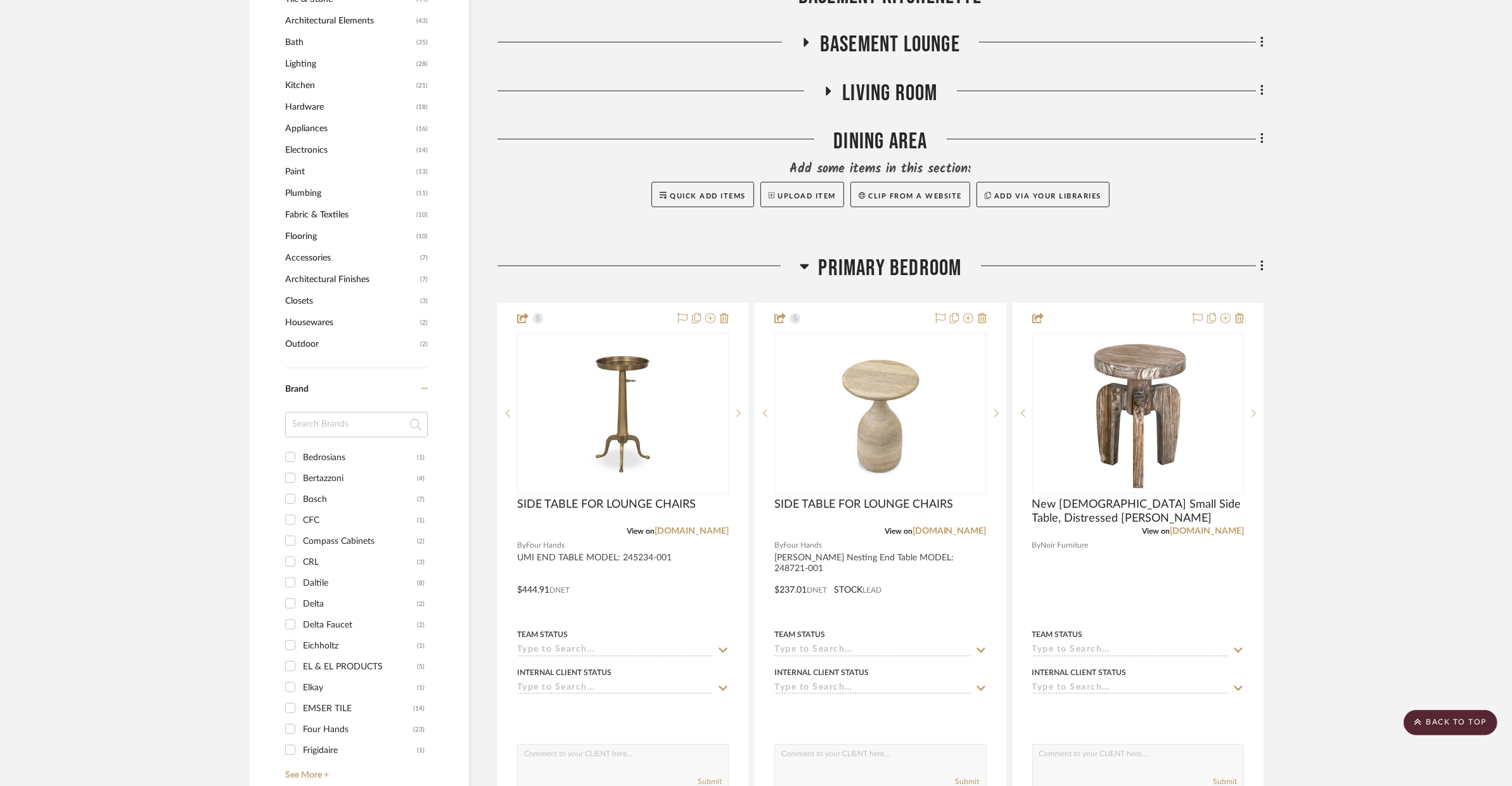
scroll to position [1019, 0]
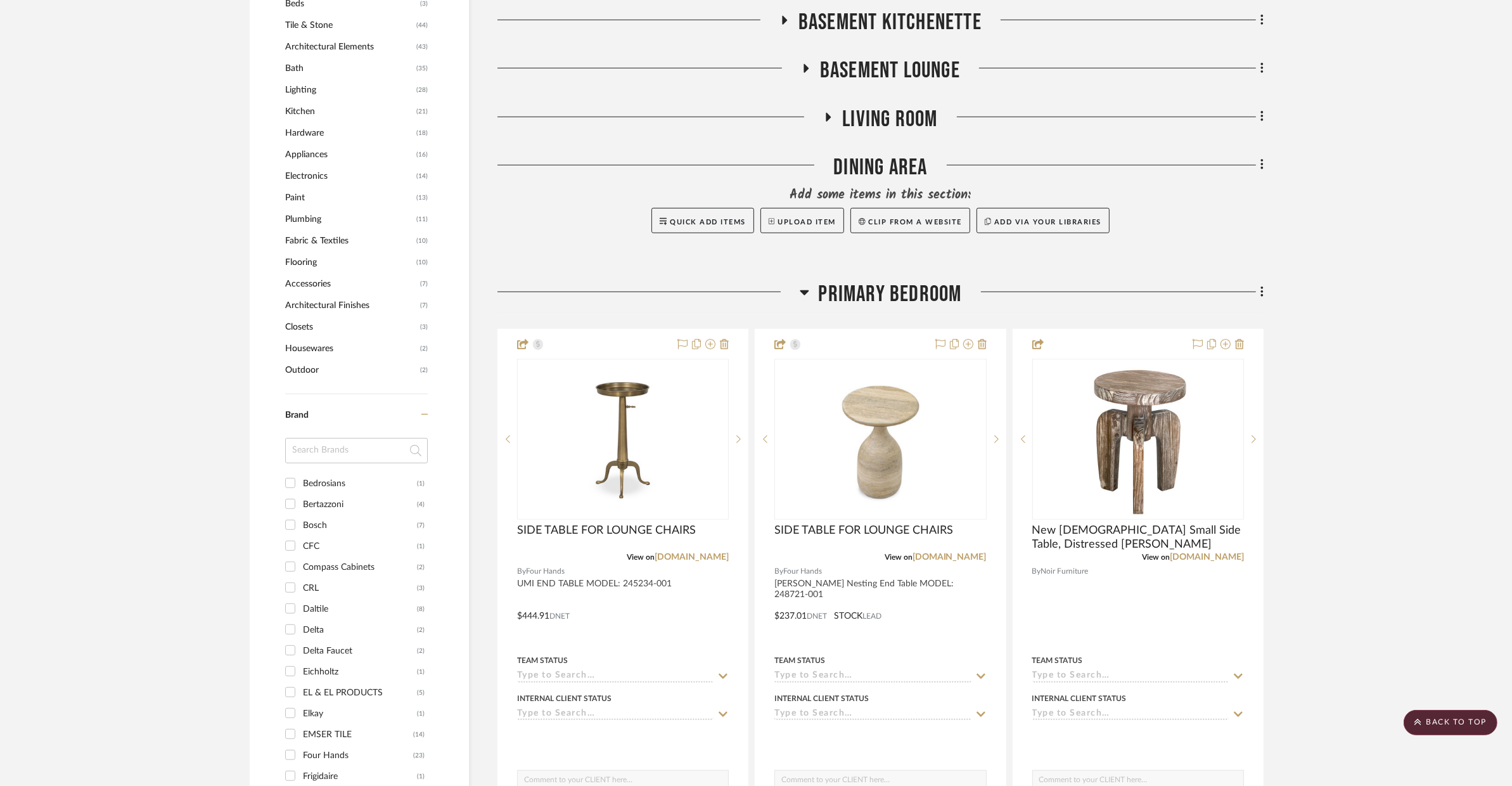
click at [855, 281] on span "Primary Bedroom" at bounding box center [891, 294] width 144 height 28
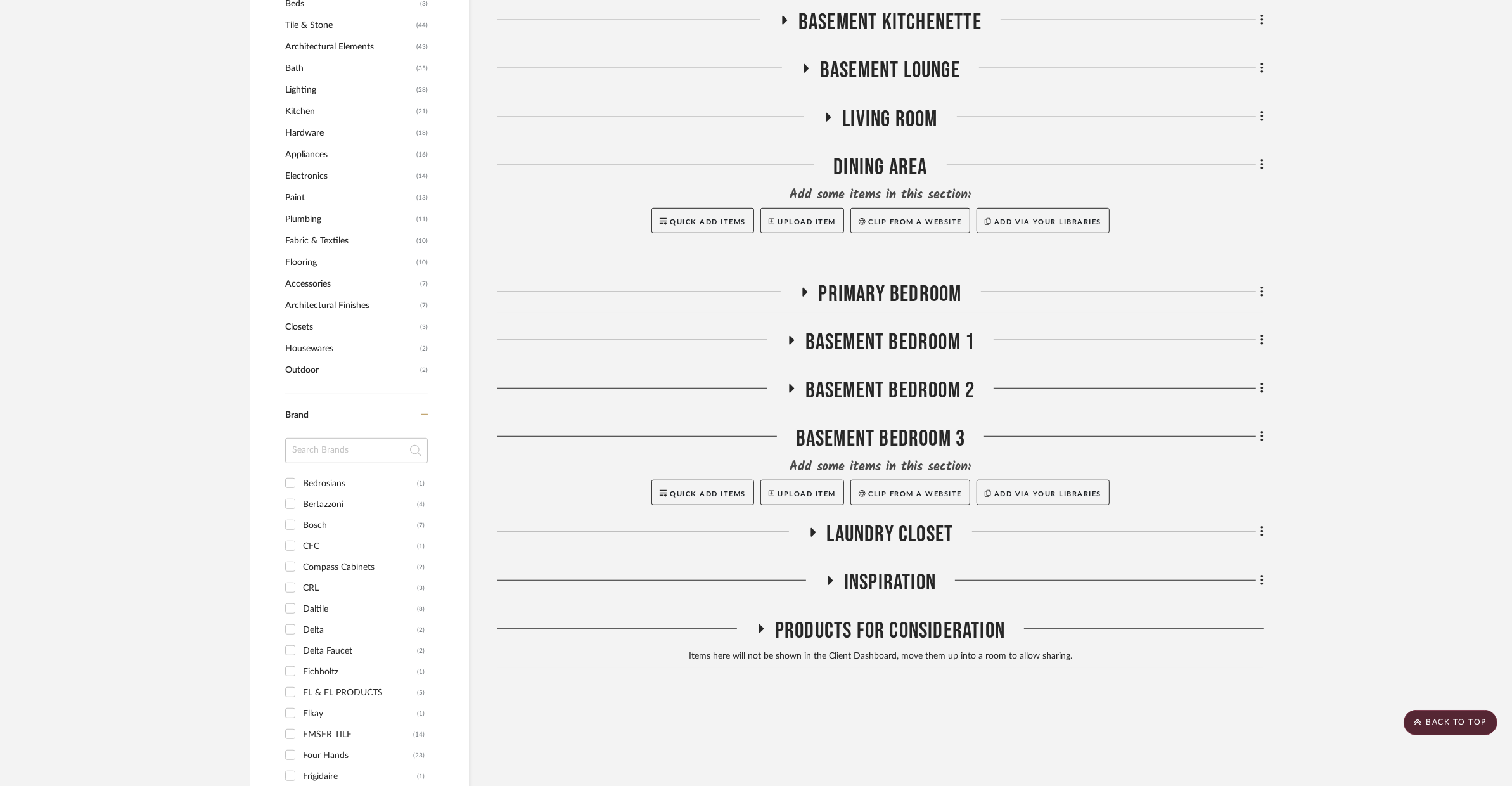
click at [842, 329] on span "BASEMENT BEDROOM 1" at bounding box center [890, 342] width 170 height 28
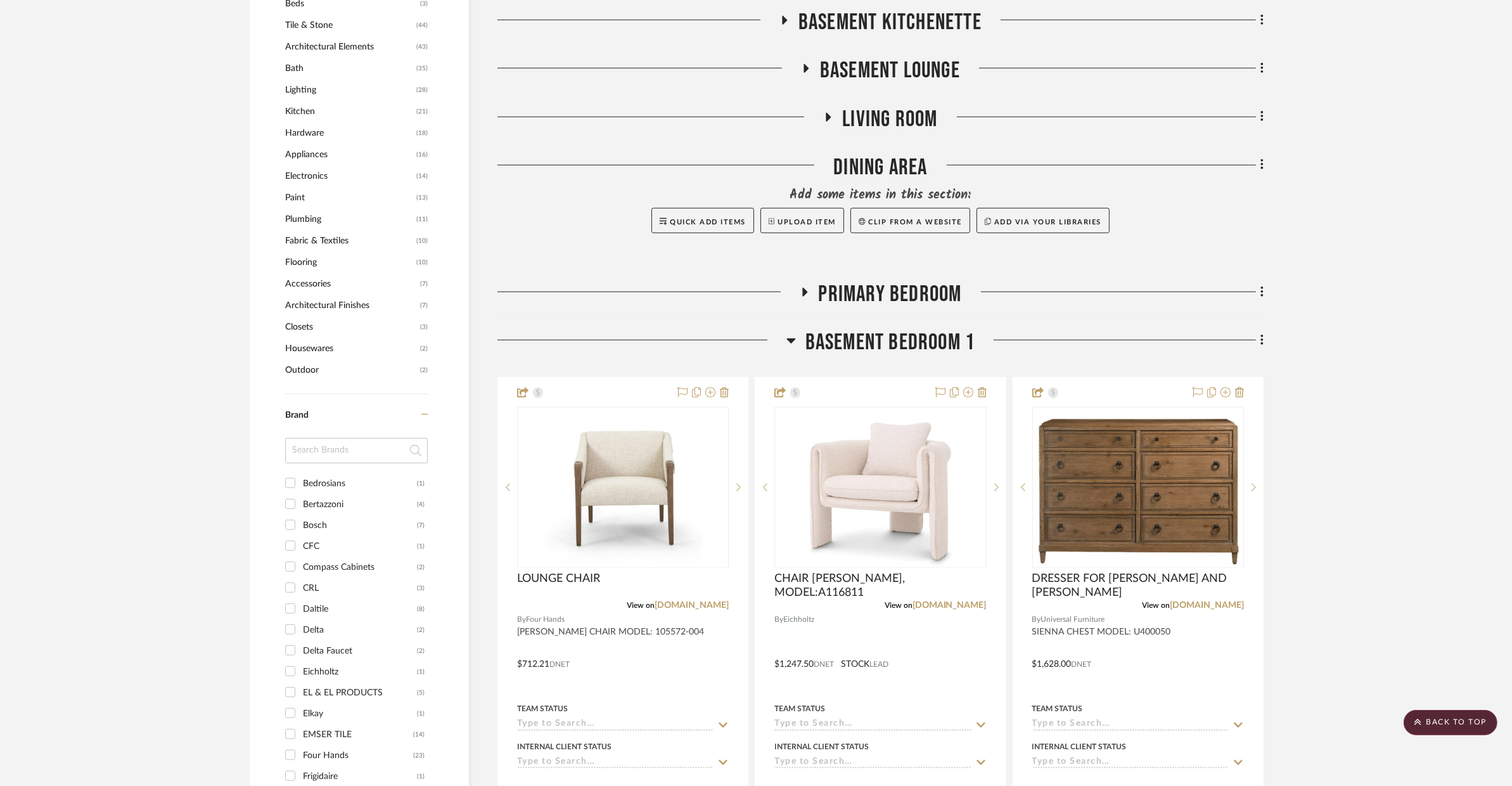
drag, startPoint x: 842, startPoint y: 313, endPoint x: 841, endPoint y: 304, distance: 9.1
click at [841, 329] on span "BASEMENT BEDROOM 1" at bounding box center [890, 342] width 170 height 28
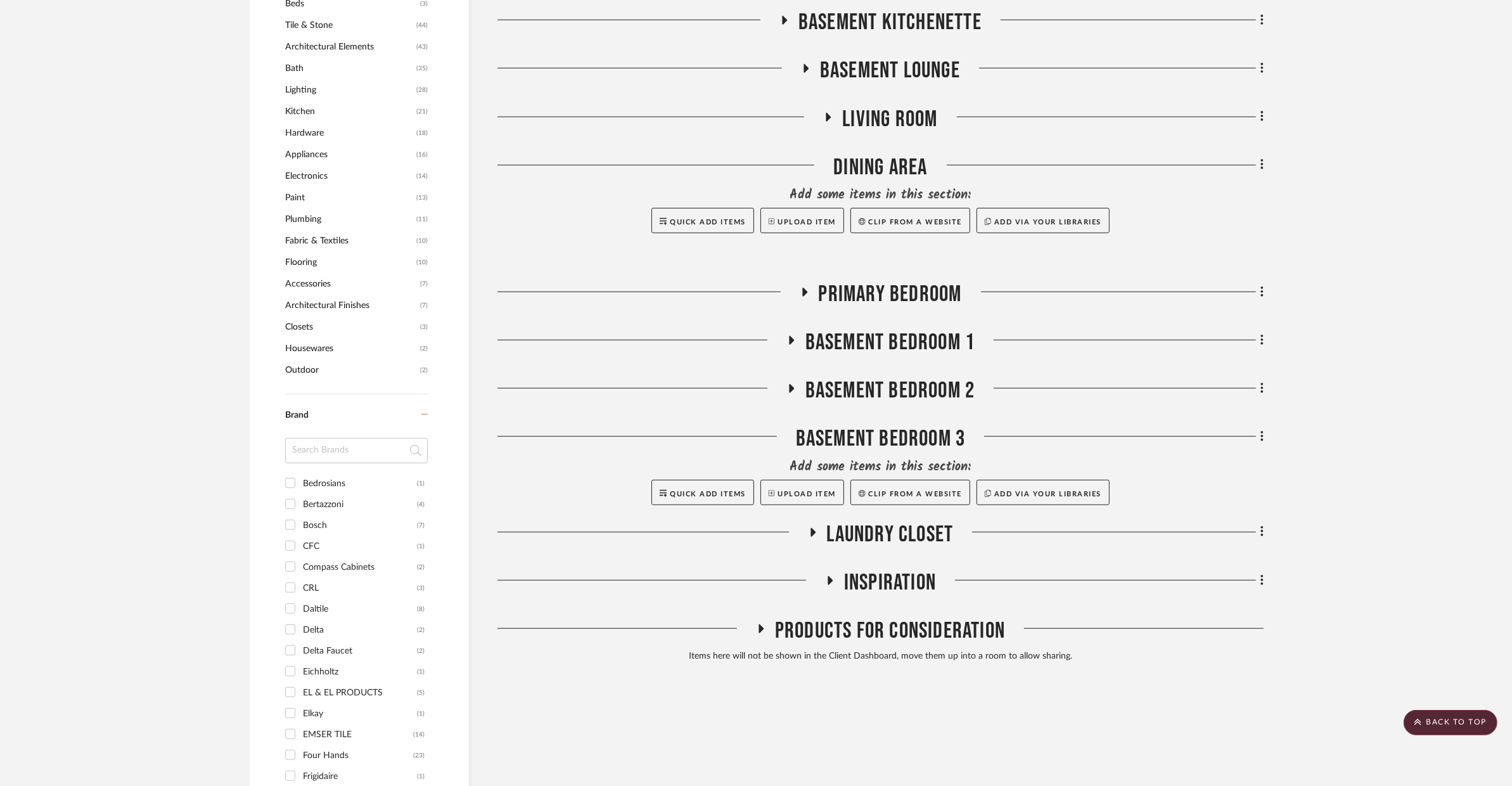
click at [841, 328] on div "Interior & Exterior Finish Schedule Door & Hardware Schedule Millwork Tile Opti…" at bounding box center [881, 1] width 766 height 1335
click at [855, 329] on span "BASEMENT BEDROOM 1" at bounding box center [890, 342] width 170 height 28
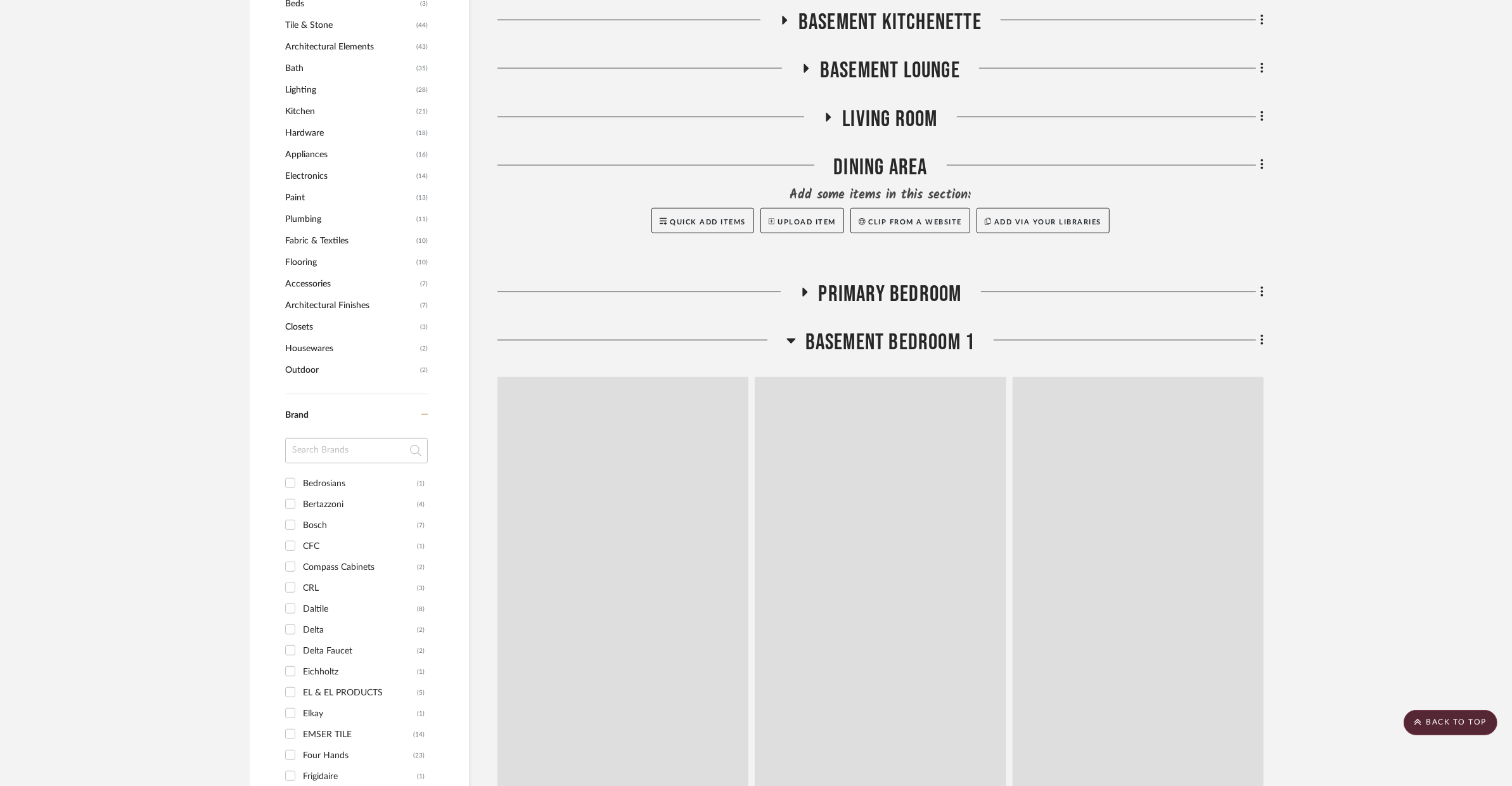
click at [855, 329] on span "BASEMENT BEDROOM 1" at bounding box center [890, 342] width 170 height 28
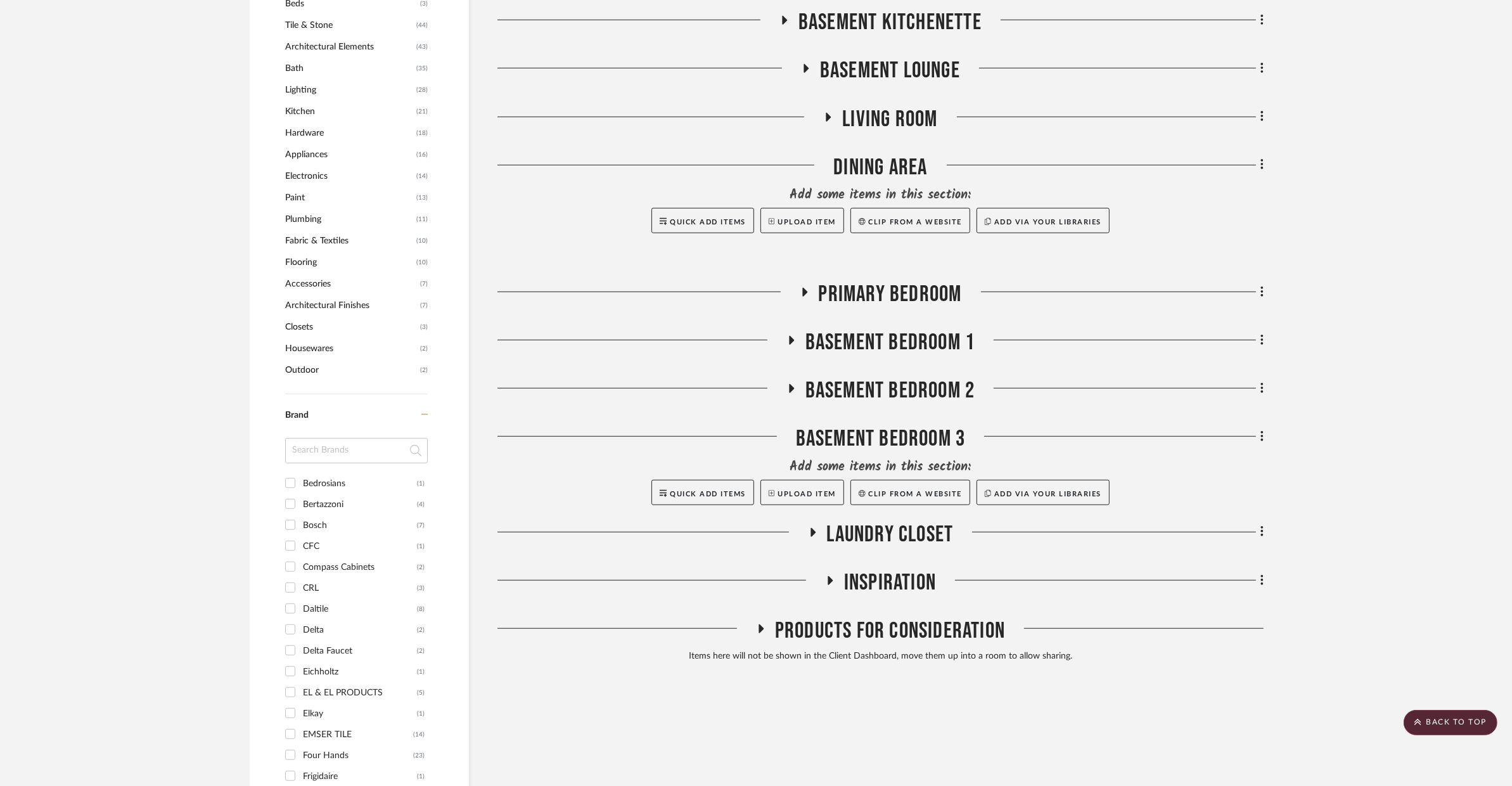
click at [853, 329] on span "BASEMENT BEDROOM 1" at bounding box center [890, 342] width 170 height 28
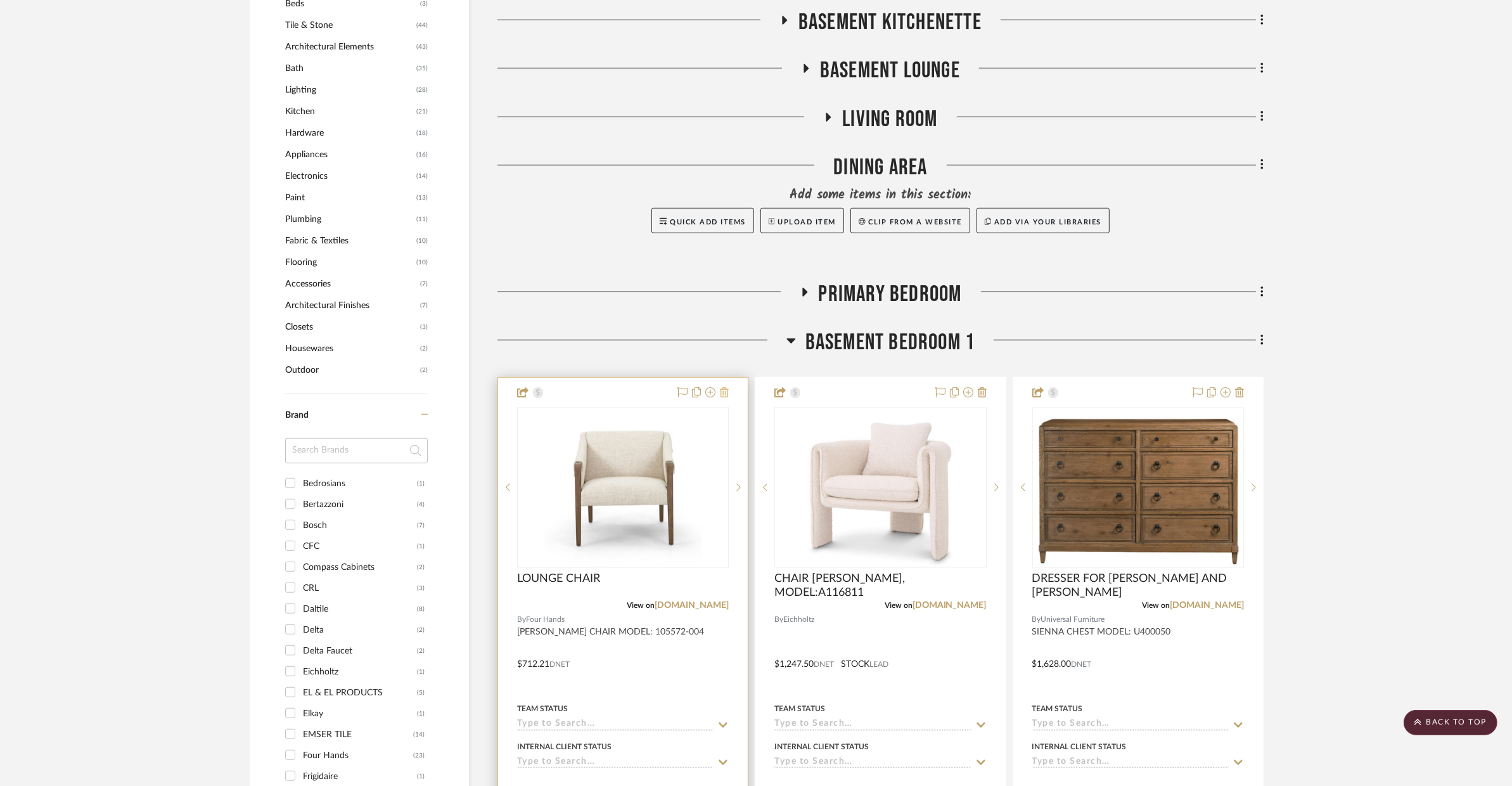
click at [725, 388] on fa-icon at bounding box center [725, 393] width 9 height 10
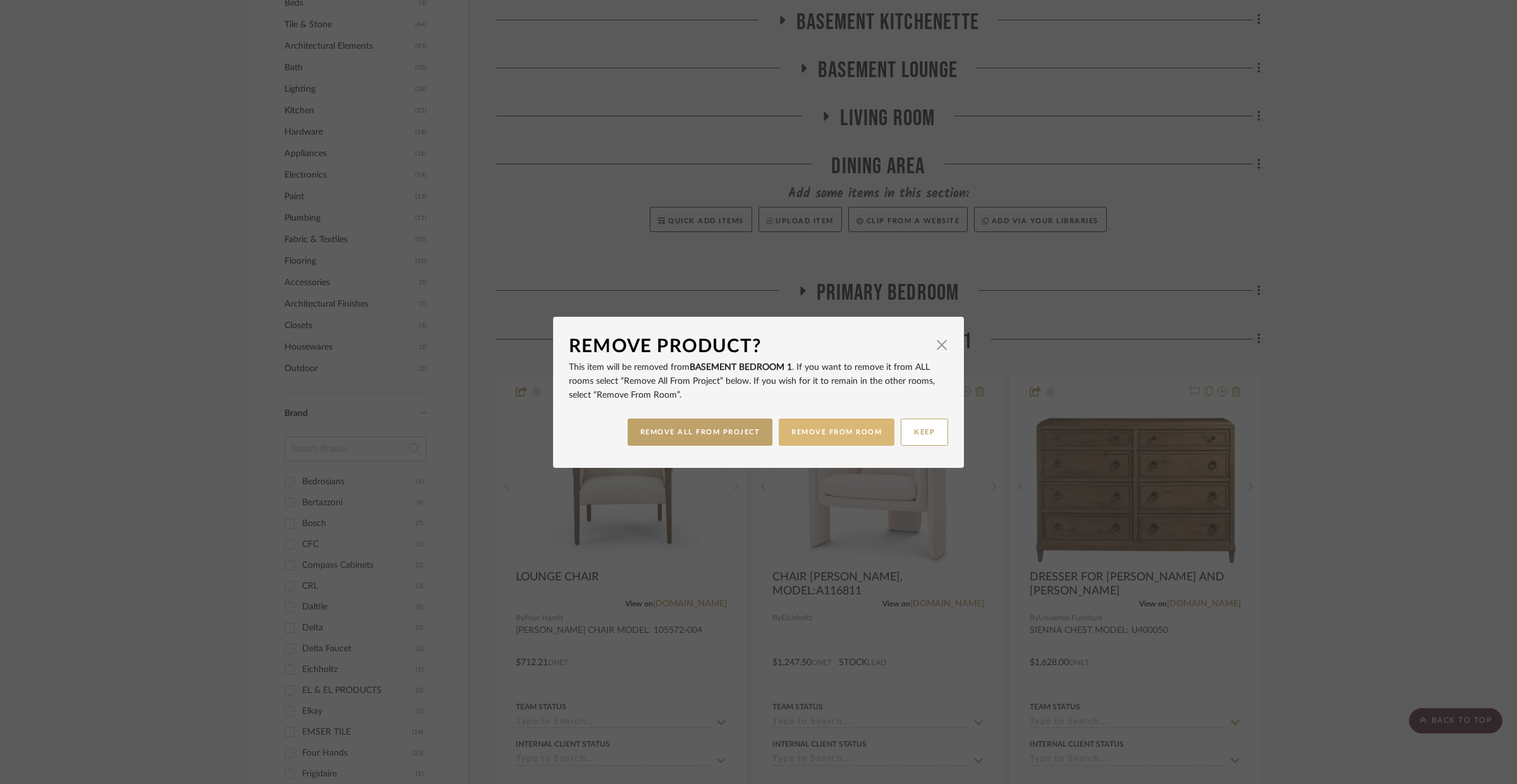
click at [789, 438] on button "REMOVE FROM ROOM" at bounding box center [836, 432] width 116 height 27
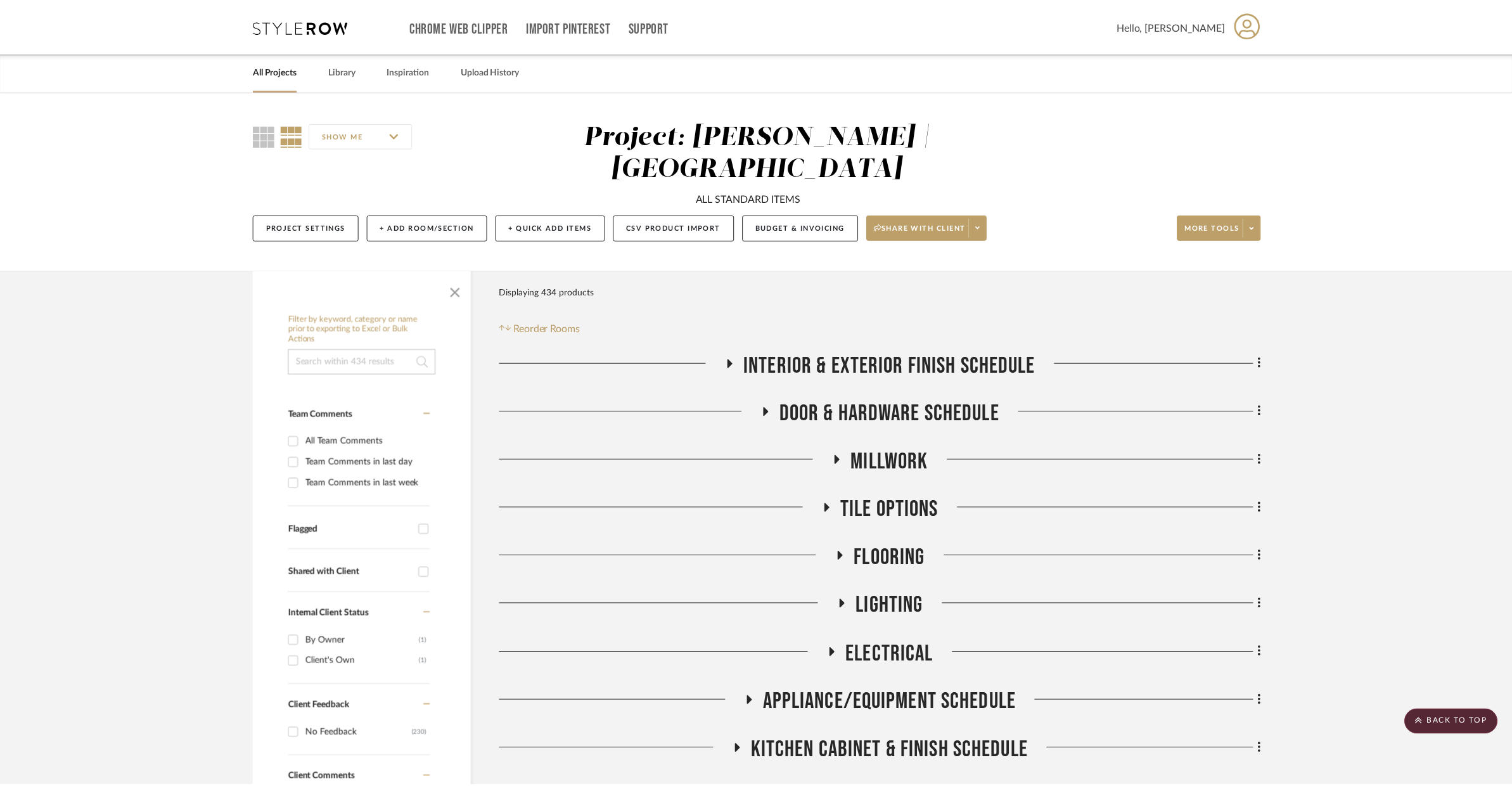
scroll to position [1019, 0]
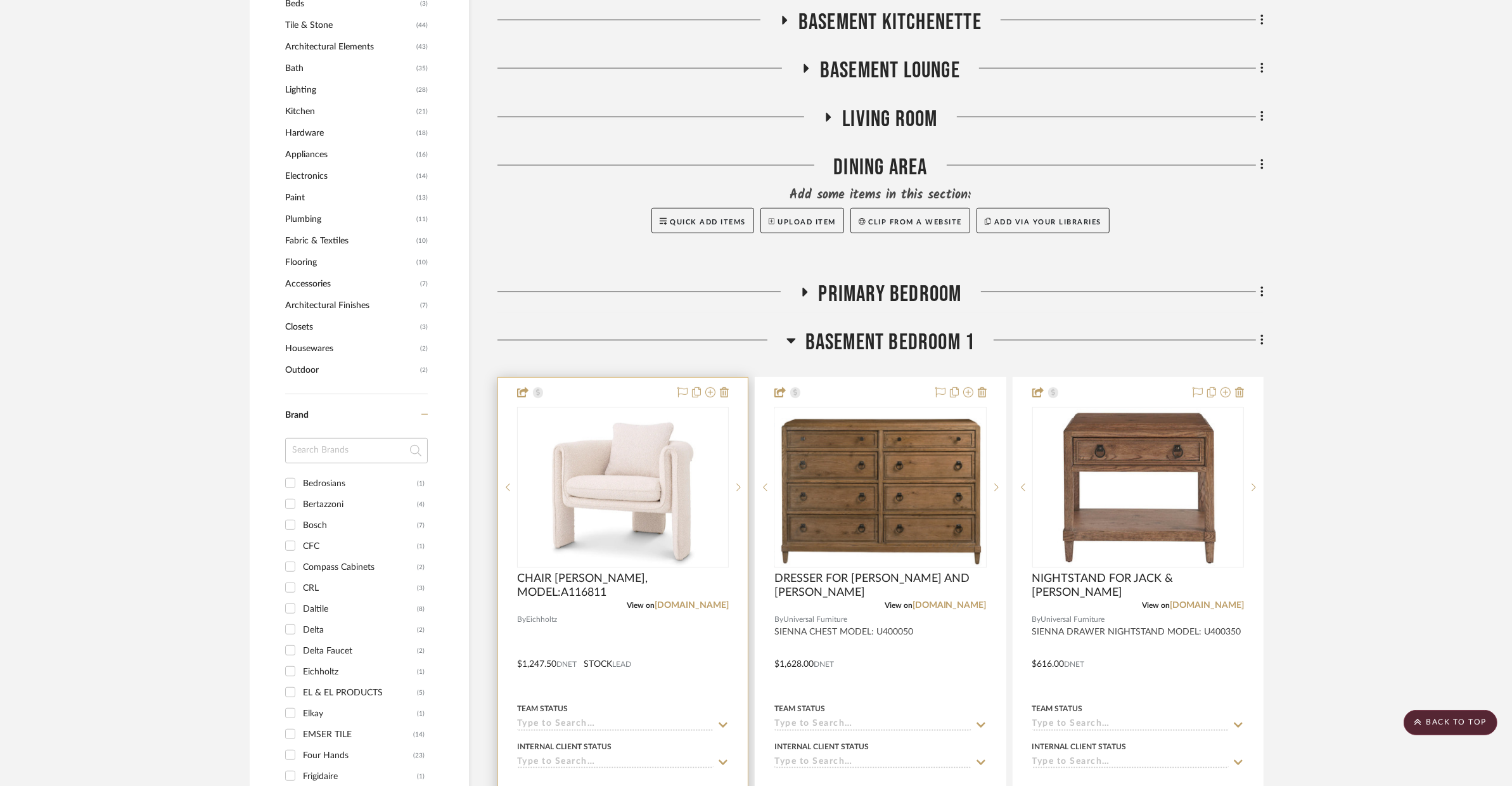
click at [730, 378] on div at bounding box center [623, 655] width 250 height 555
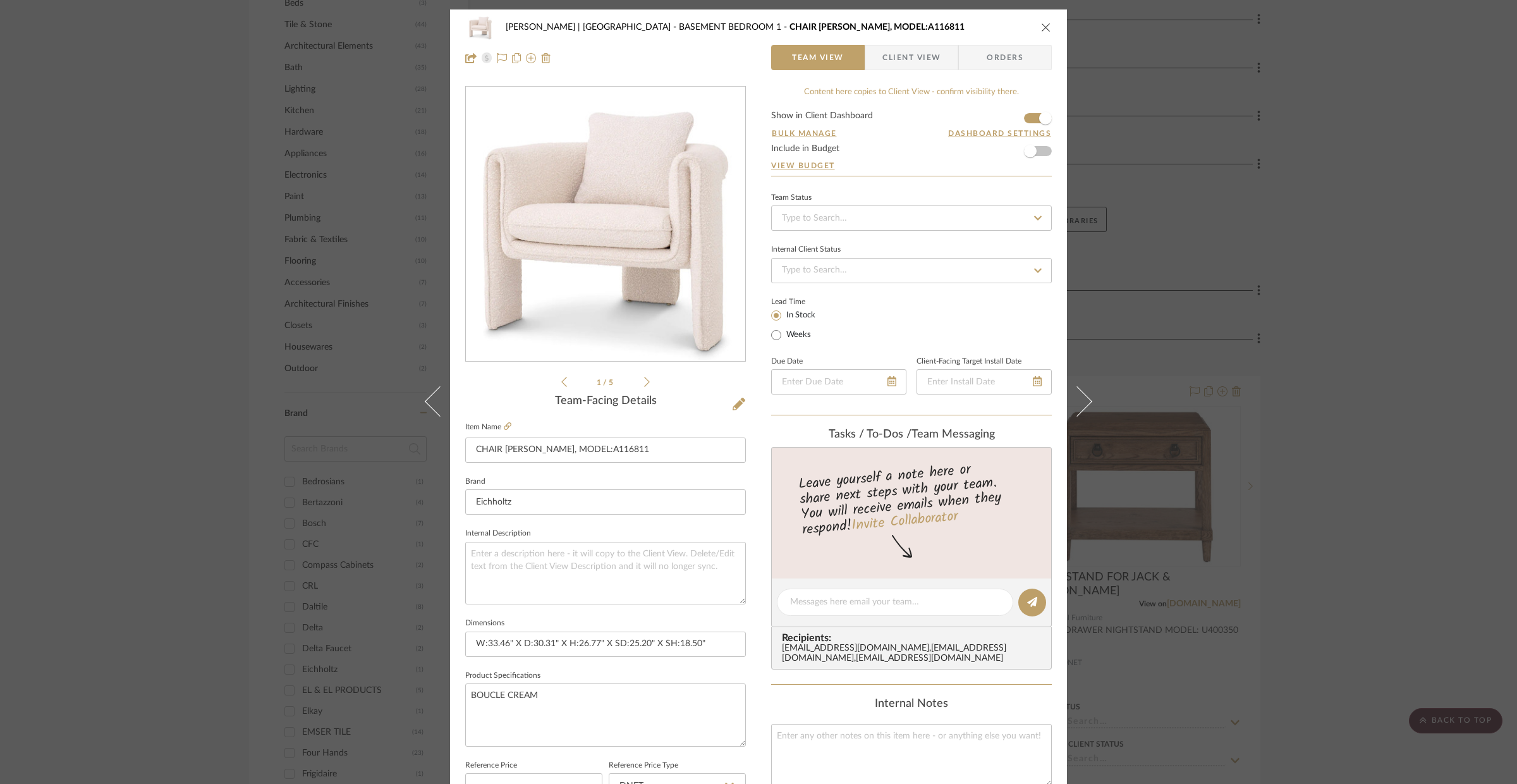
click at [1041, 29] on icon "close" at bounding box center [1046, 27] width 10 height 10
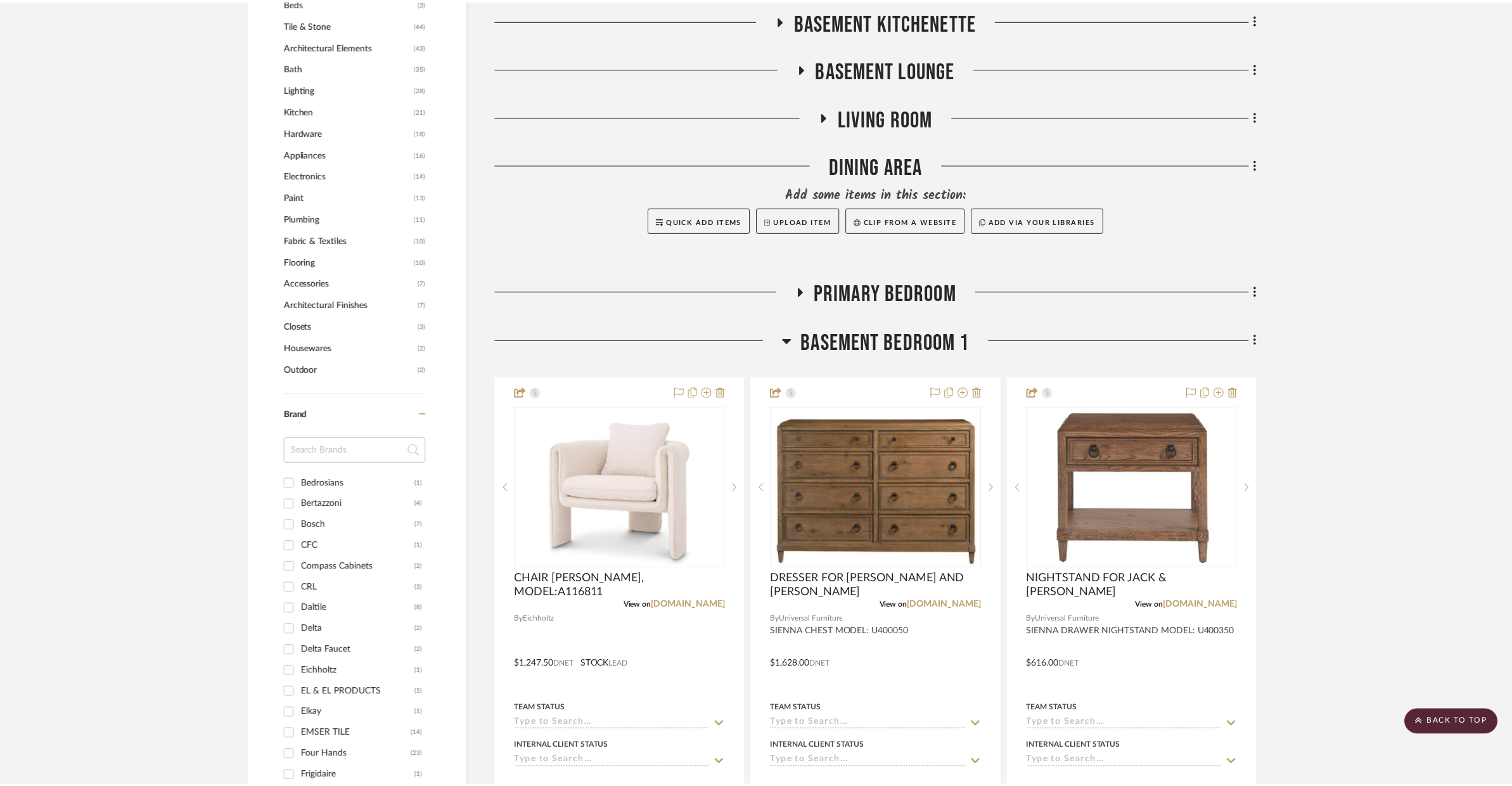
scroll to position [1019, 0]
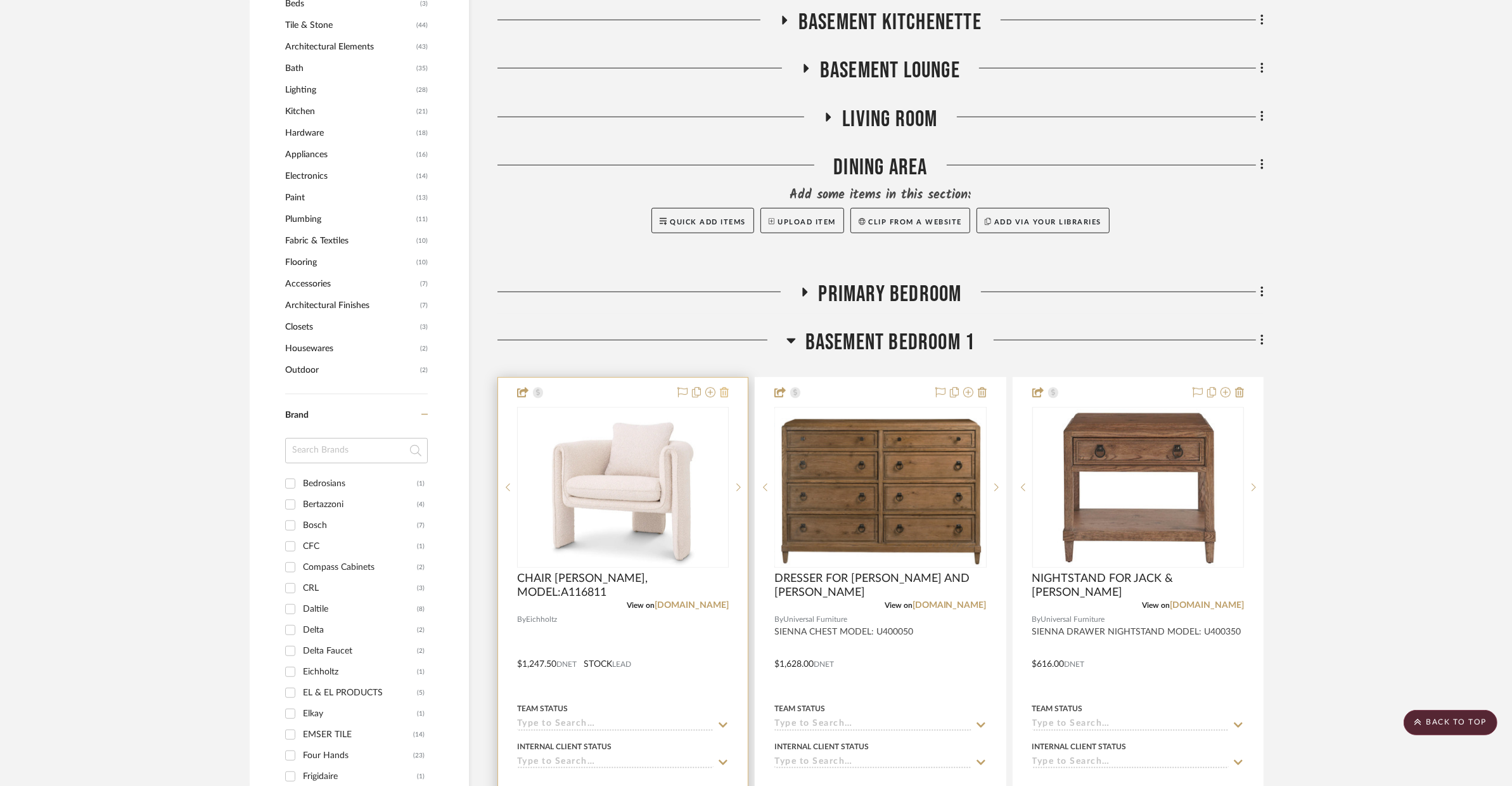
click at [722, 387] on icon at bounding box center [725, 392] width 9 height 10
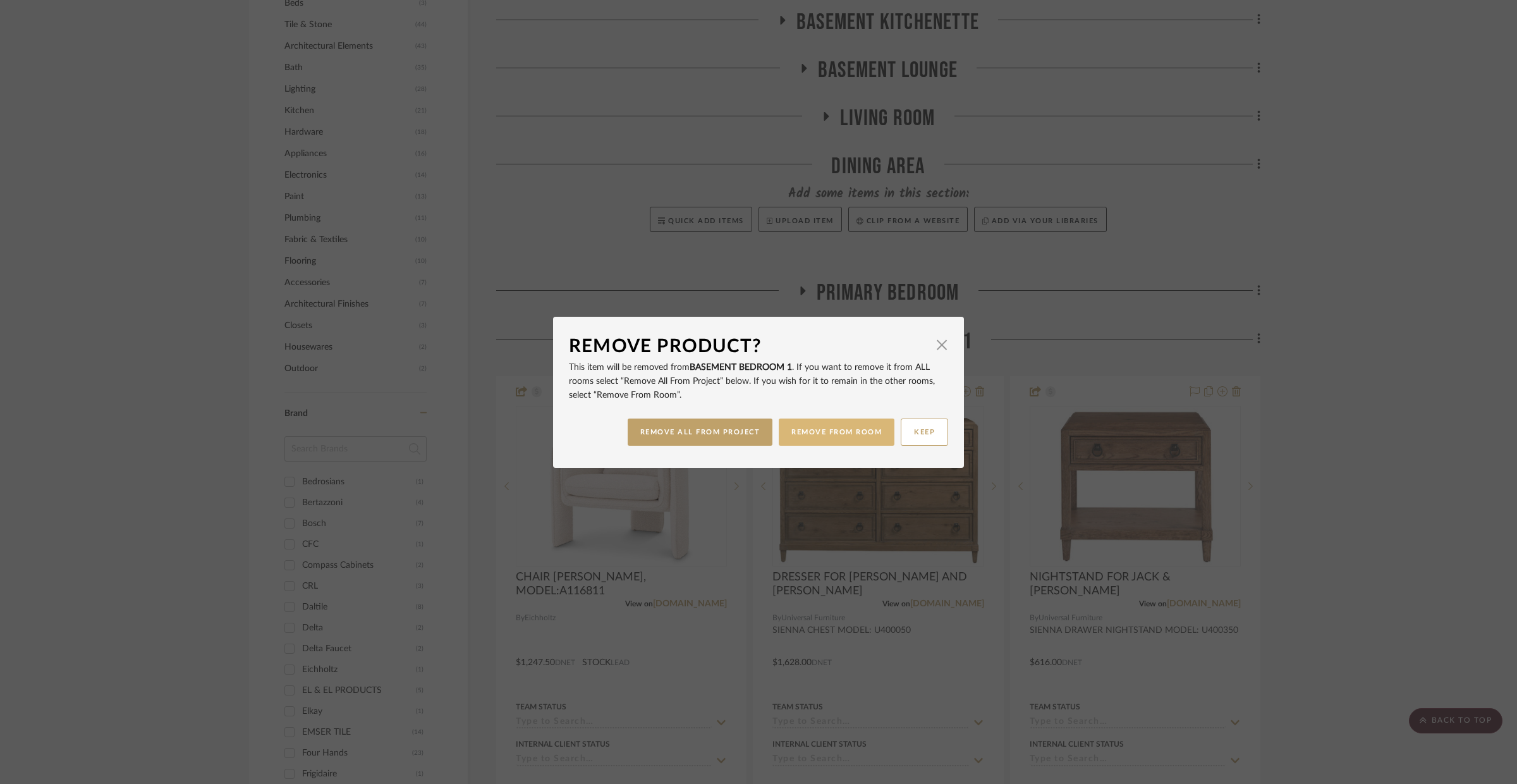
click at [780, 434] on button "REMOVE FROM ROOM" at bounding box center [836, 432] width 116 height 27
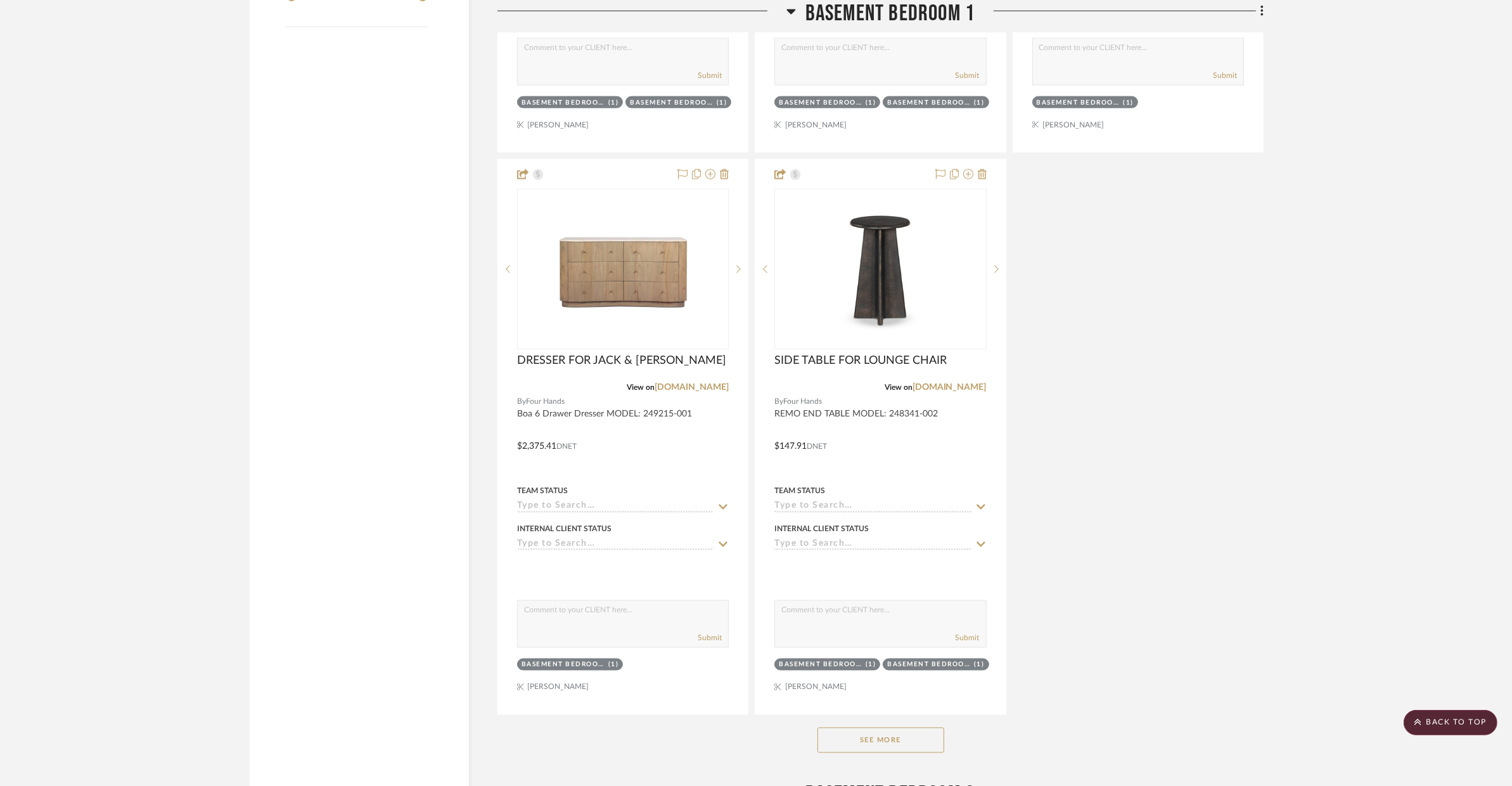
scroll to position [2183, 0]
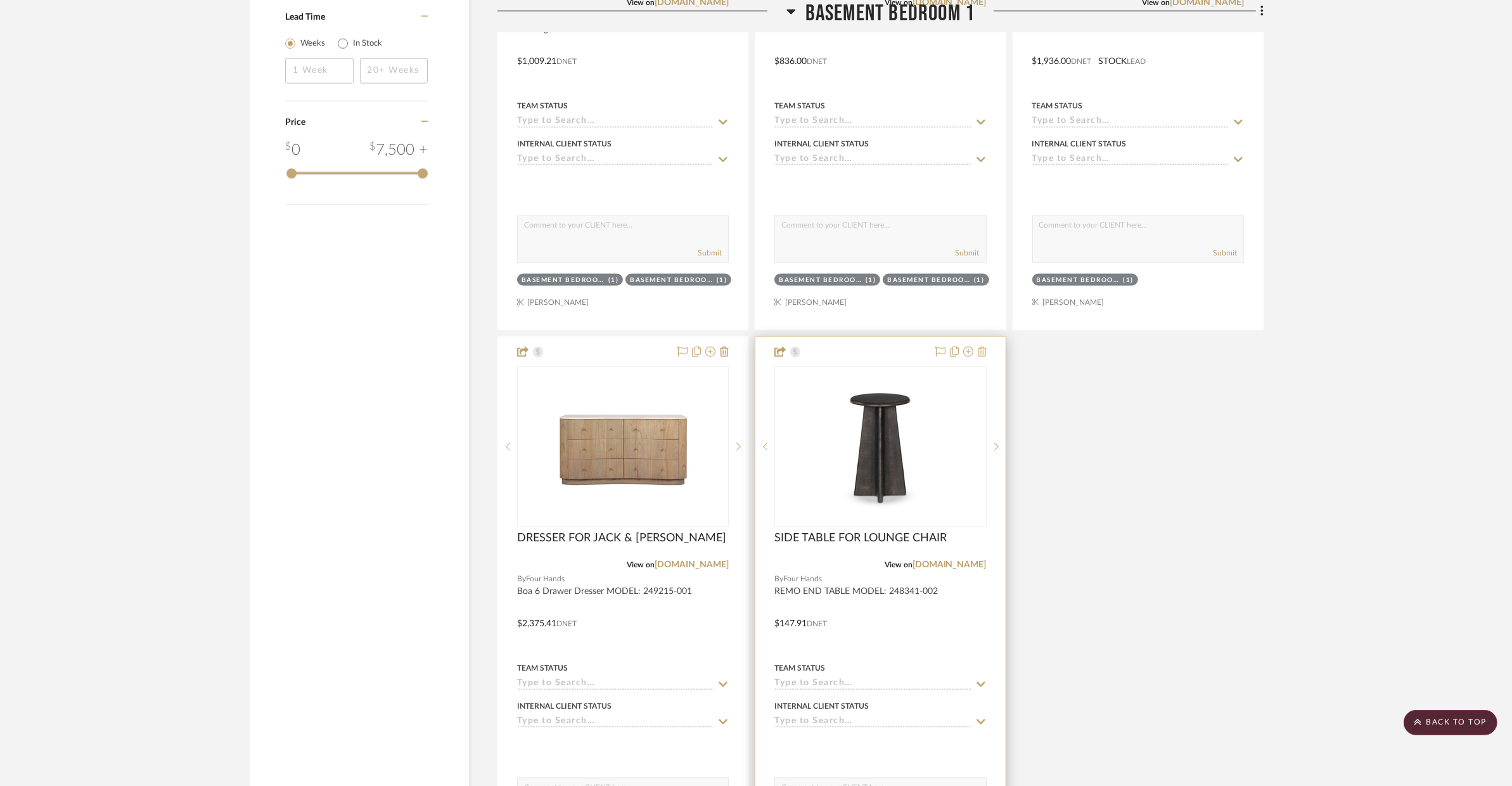
click at [983, 347] on icon at bounding box center [982, 352] width 9 height 10
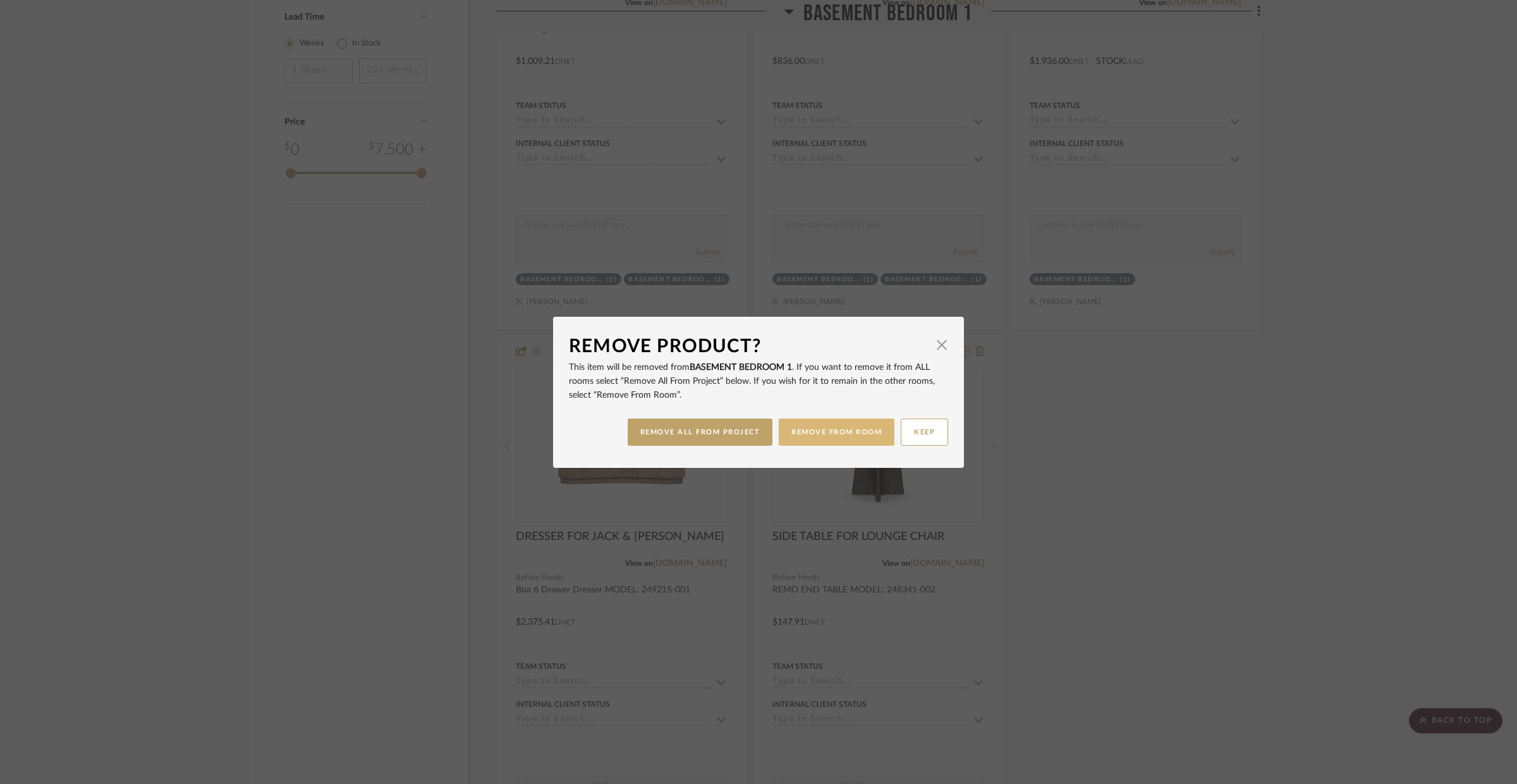
click at [859, 425] on button "REMOVE FROM ROOM" at bounding box center [836, 432] width 116 height 27
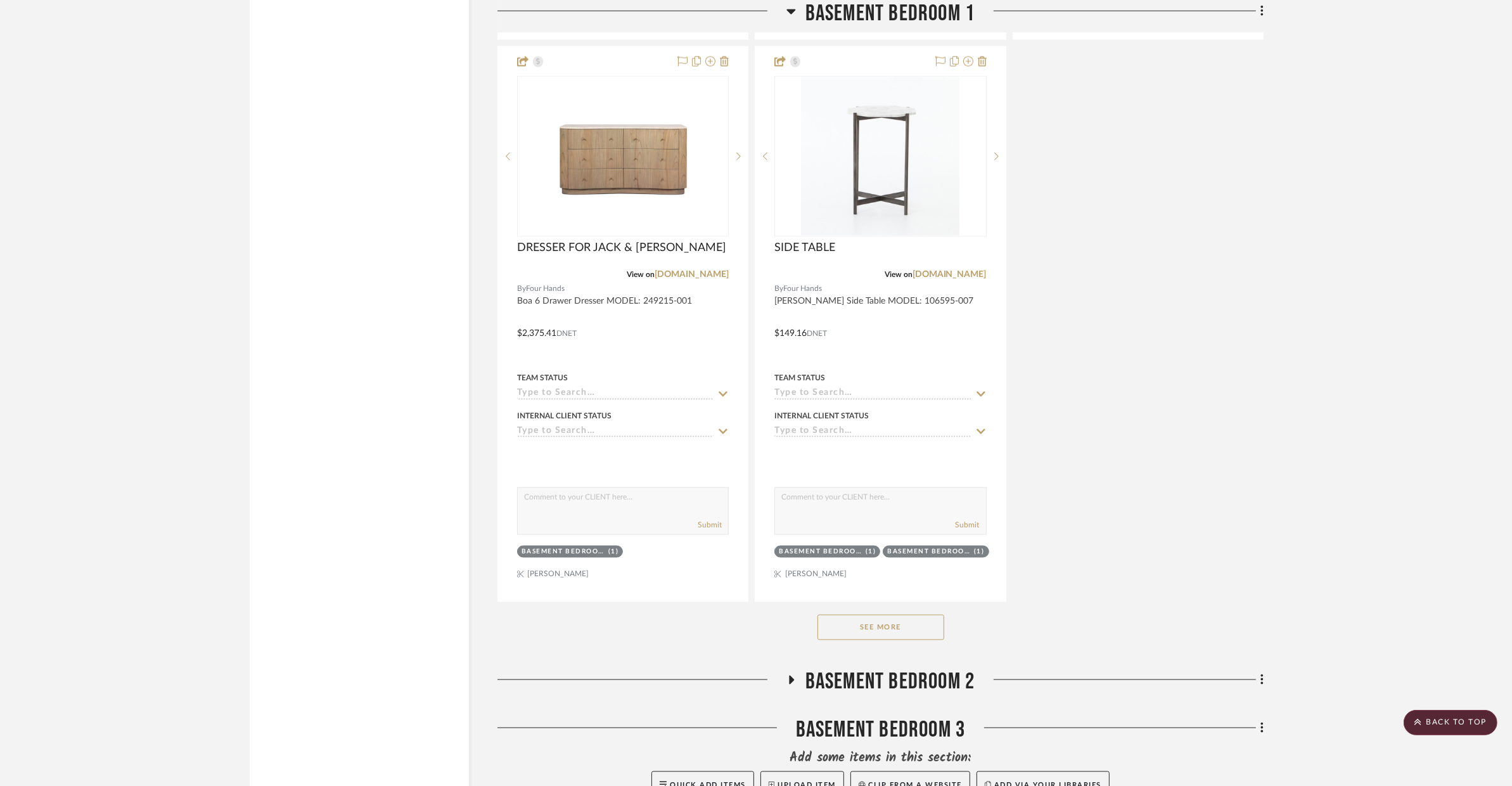
scroll to position [2203, 0]
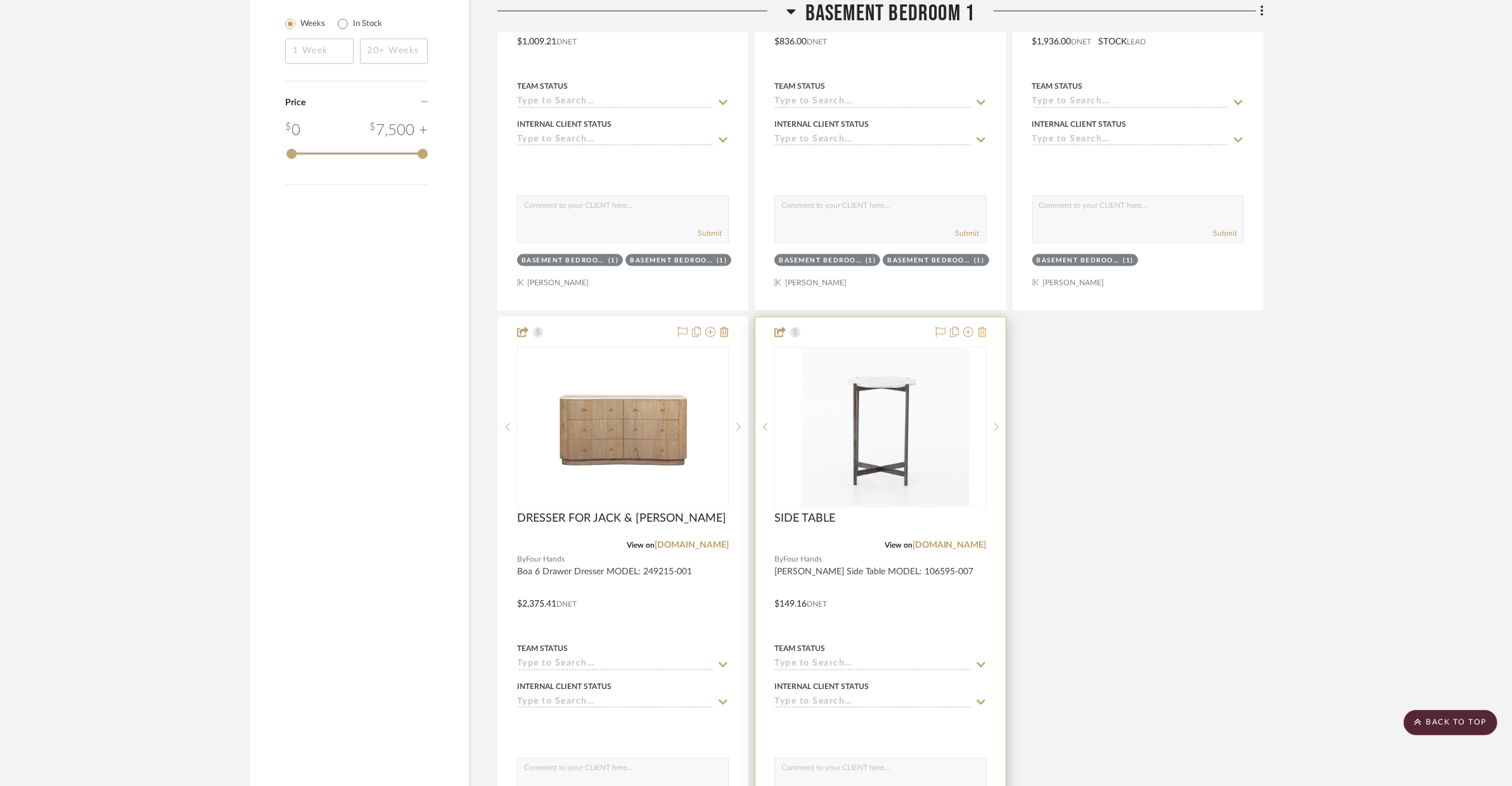
click at [978, 327] on icon at bounding box center [982, 332] width 9 height 10
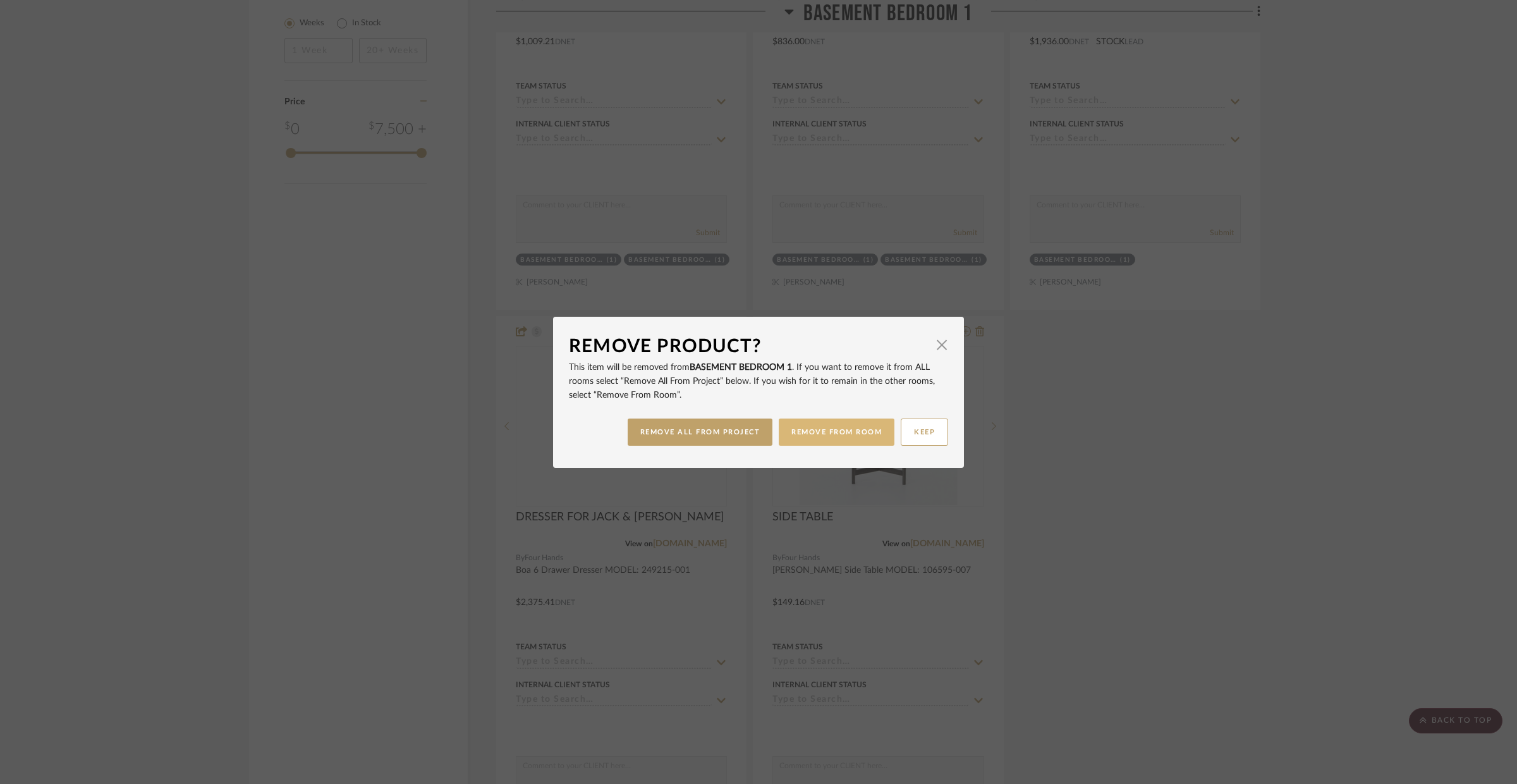
click at [847, 440] on button "REMOVE FROM ROOM" at bounding box center [836, 432] width 116 height 27
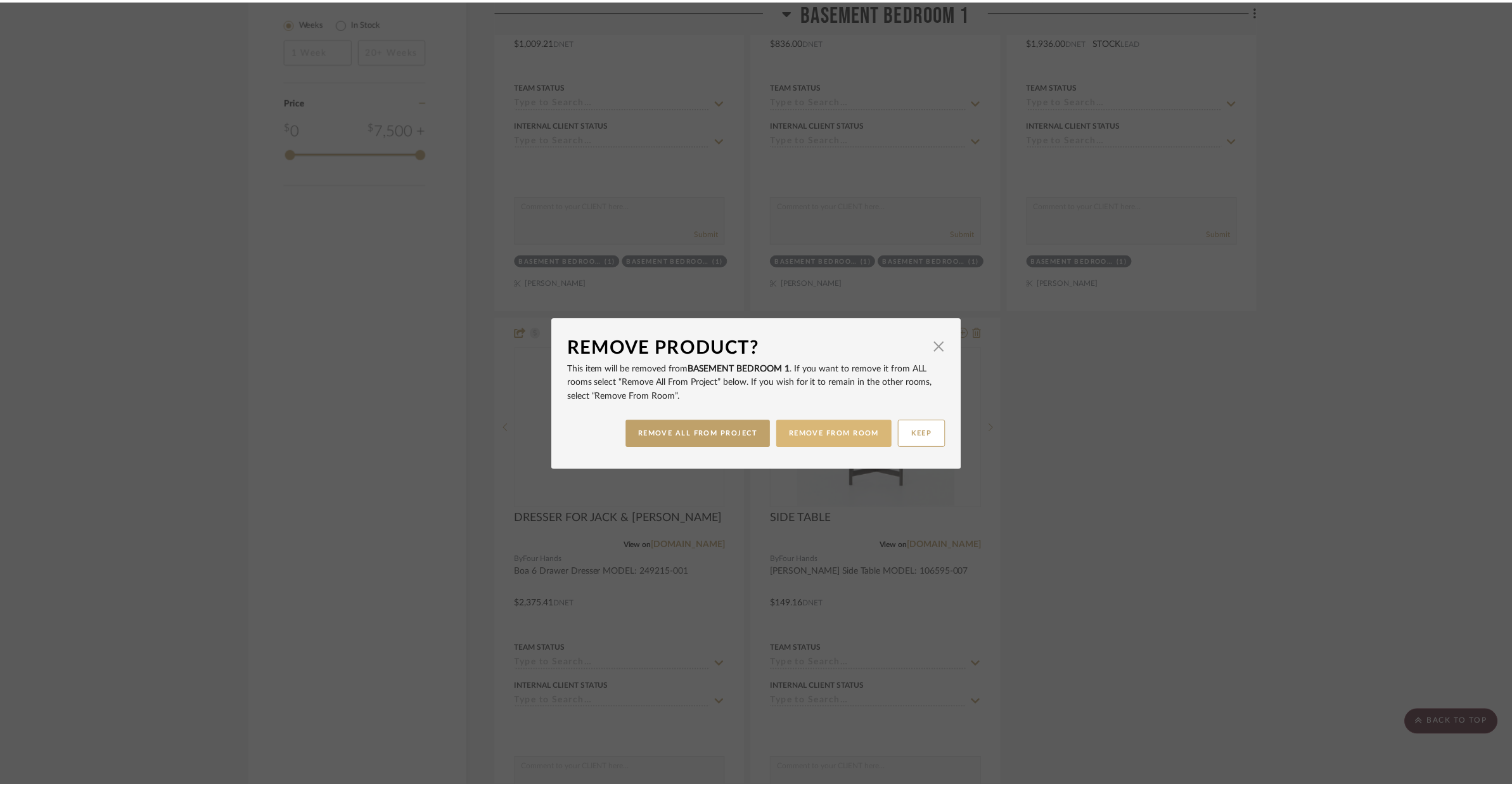
scroll to position [2203, 0]
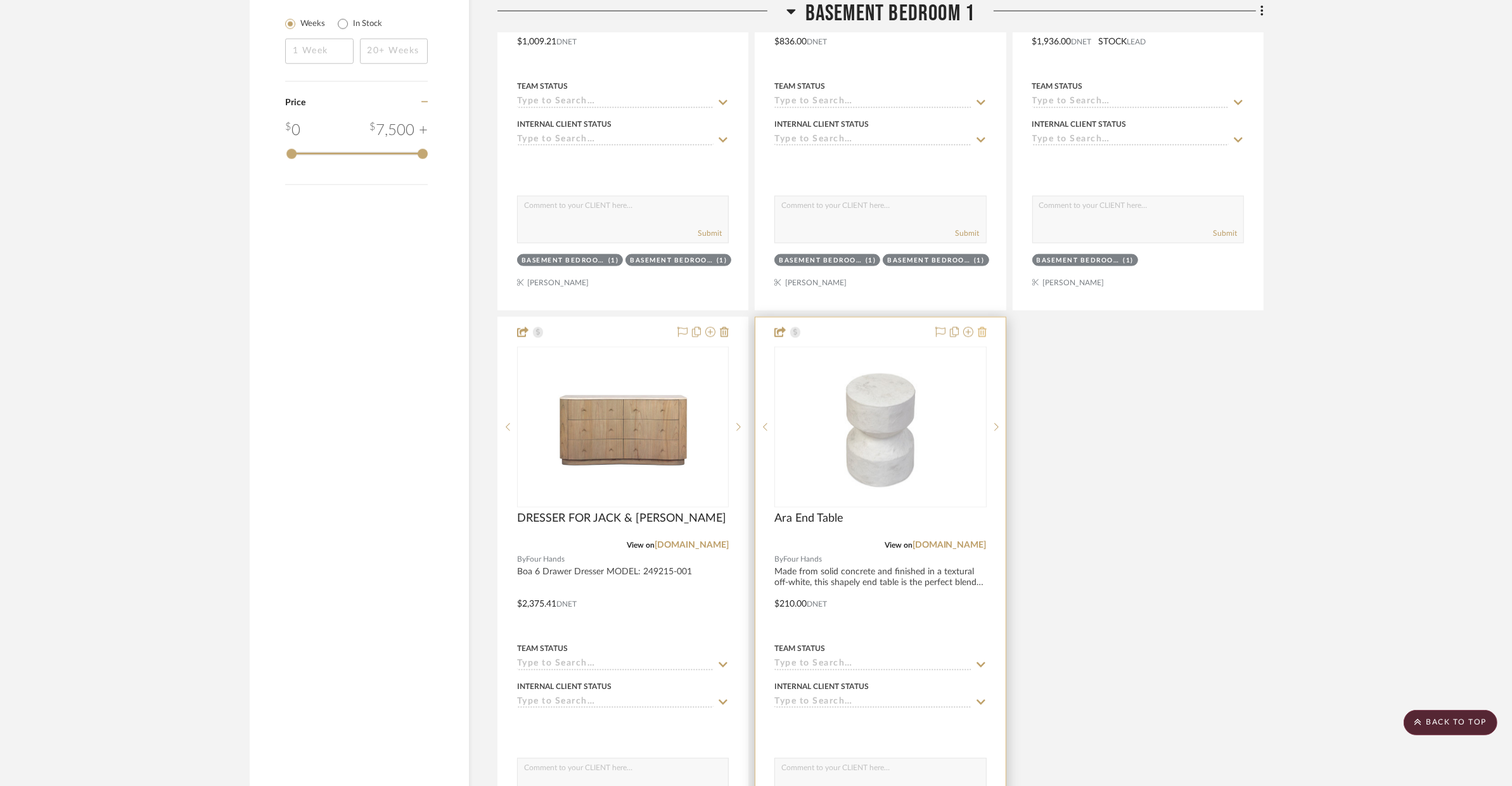
click at [982, 327] on icon at bounding box center [982, 332] width 9 height 10
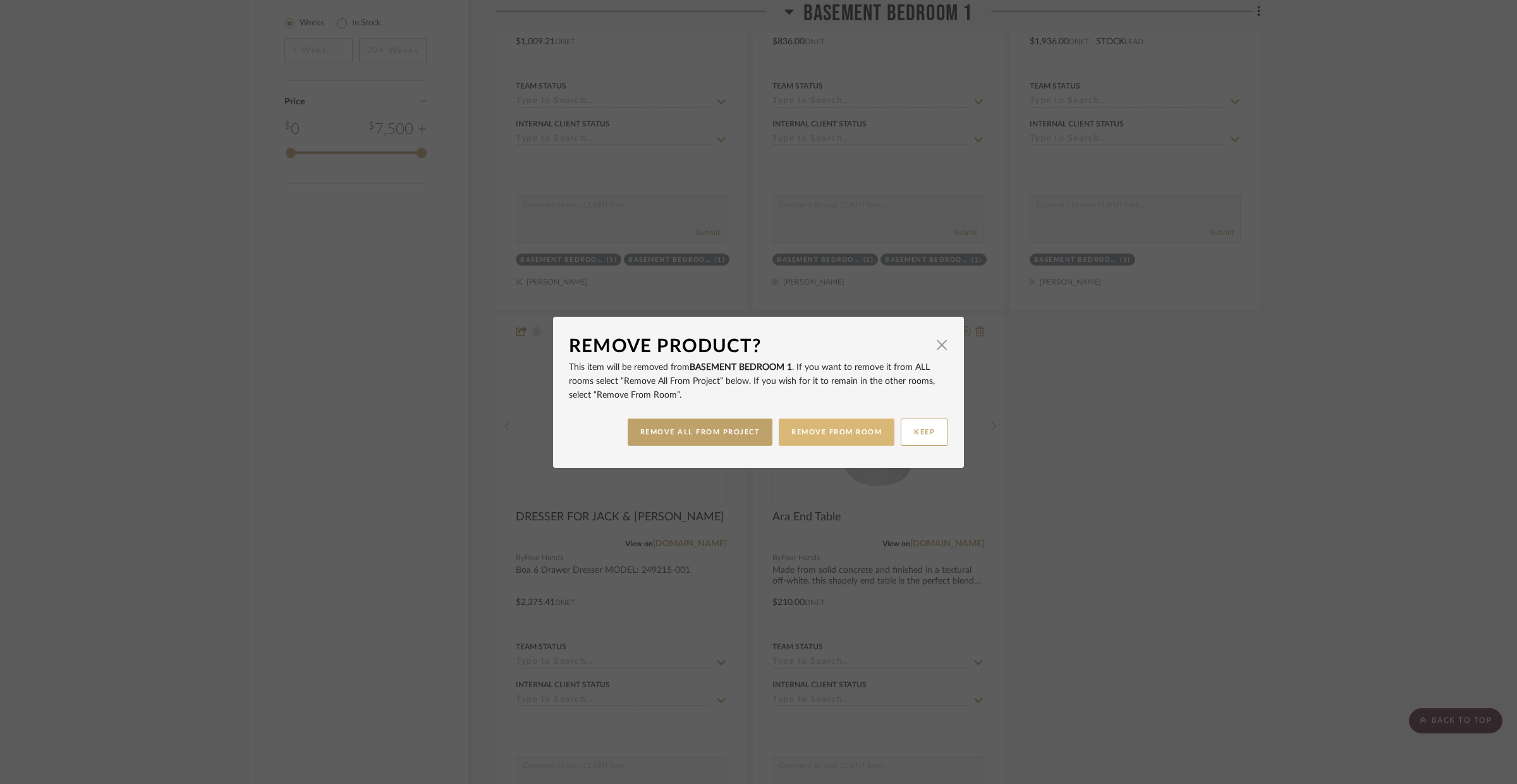
click at [831, 429] on button "REMOVE FROM ROOM" at bounding box center [836, 432] width 116 height 27
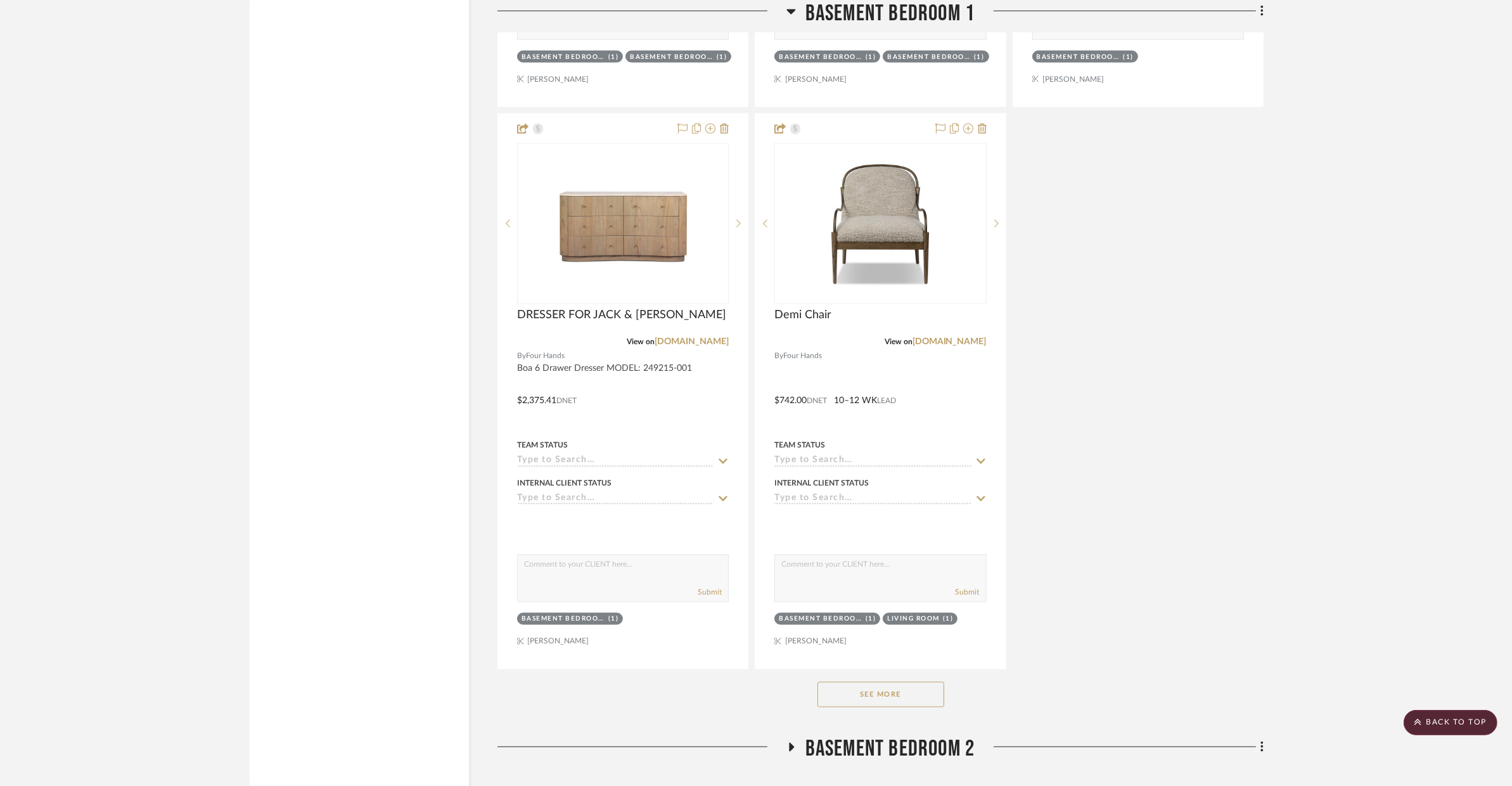
scroll to position [2425, 0]
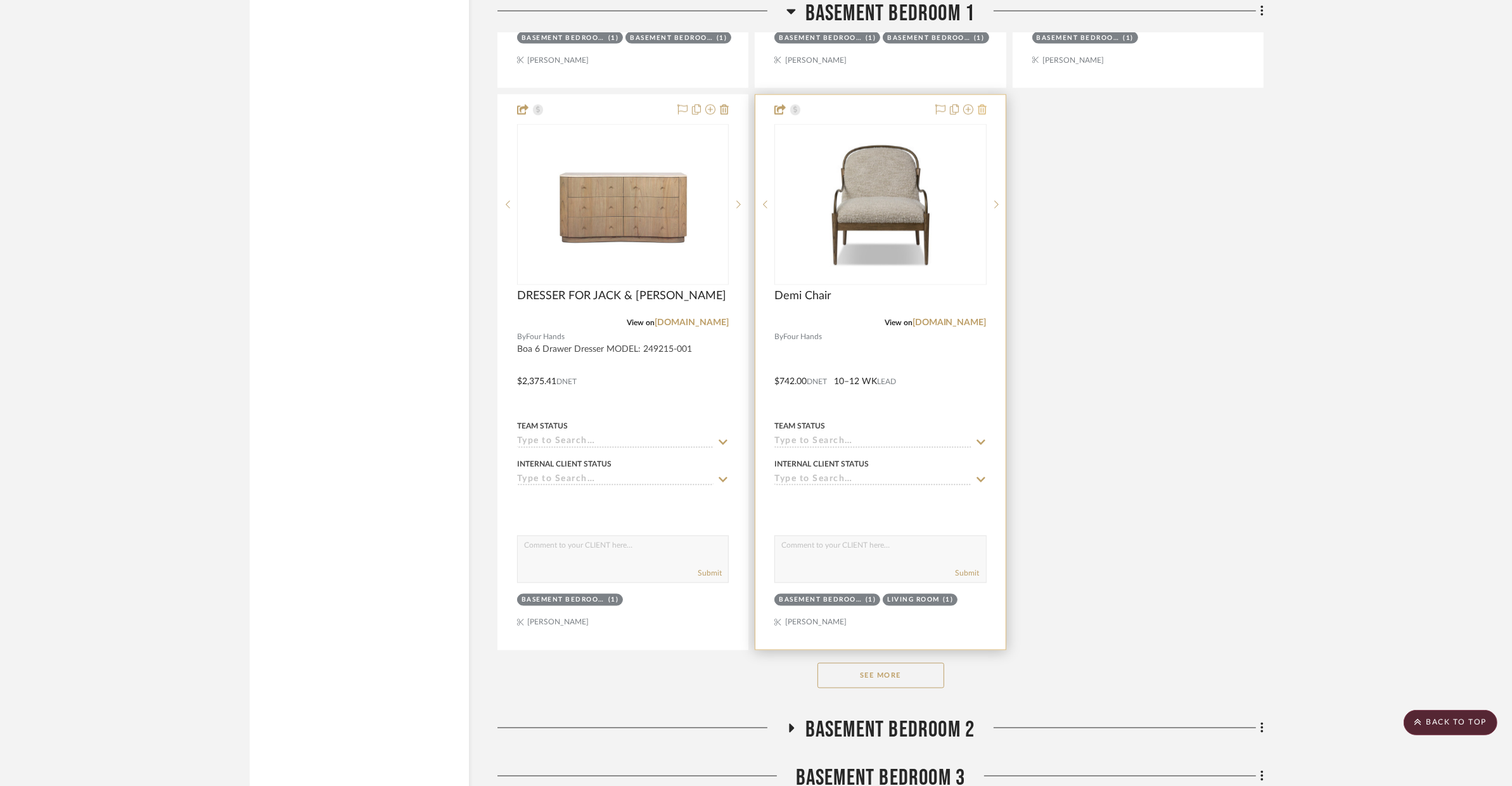
click at [983, 102] on button at bounding box center [982, 110] width 9 height 15
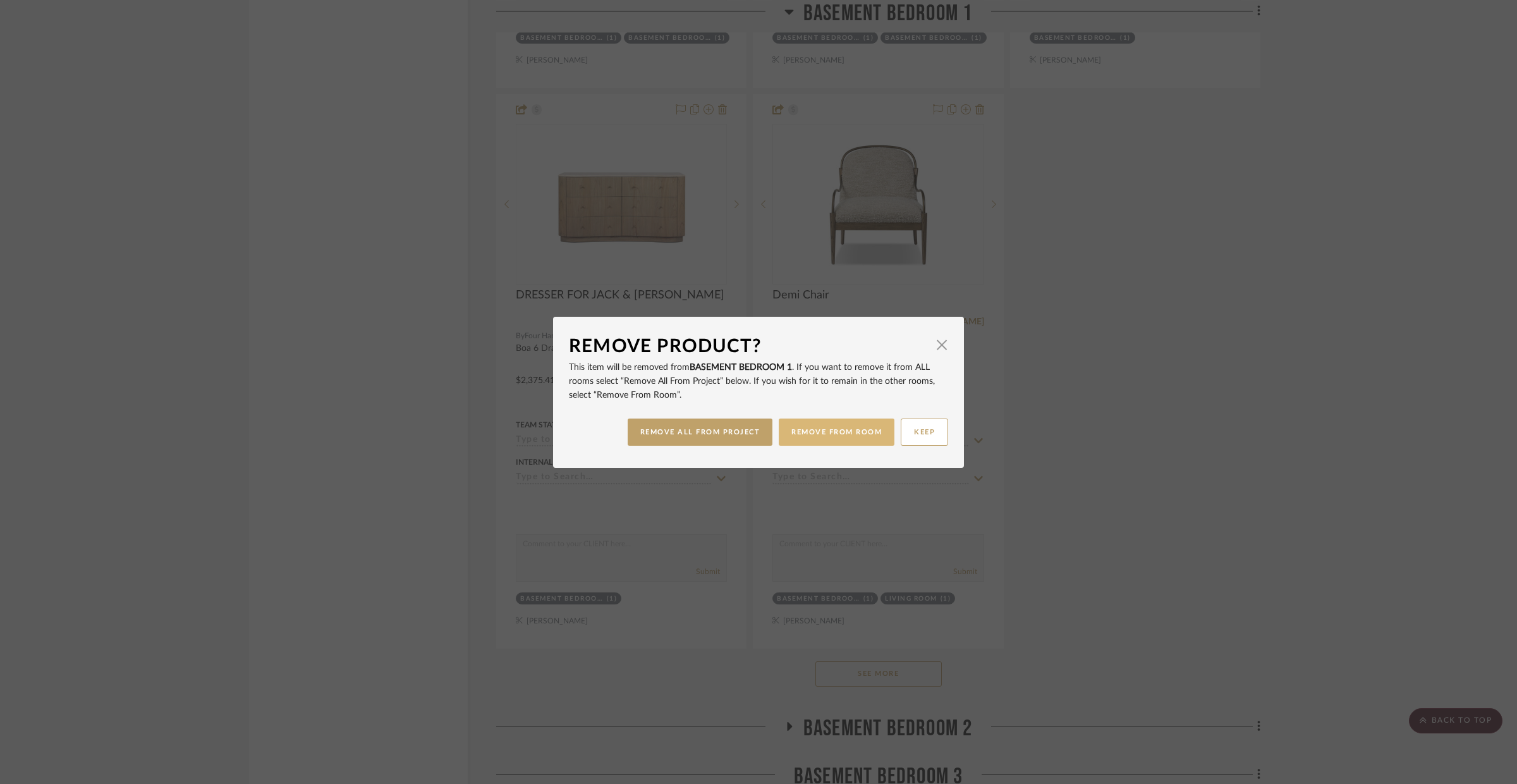
click at [826, 432] on button "REMOVE FROM ROOM" at bounding box center [836, 432] width 116 height 27
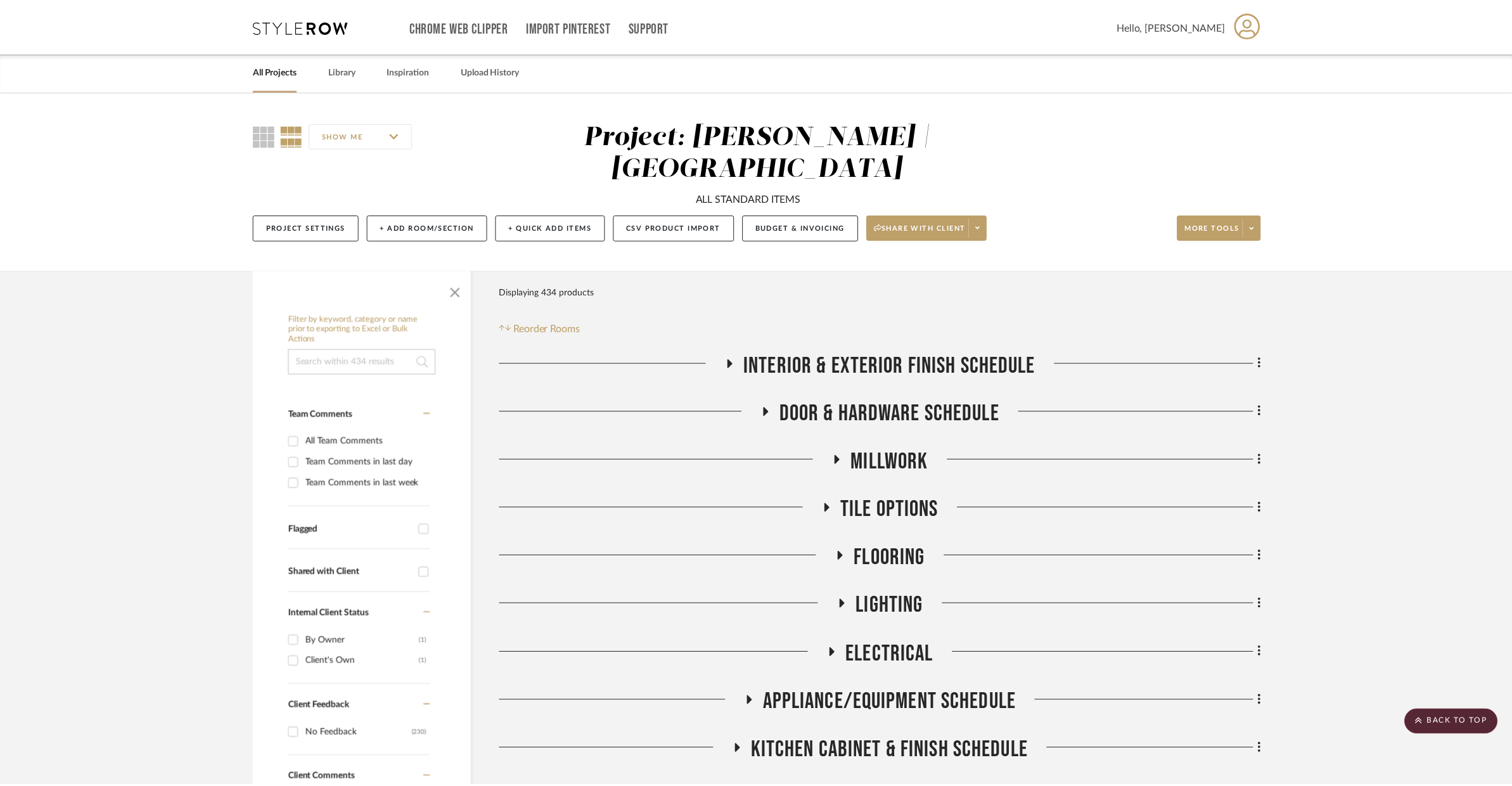
scroll to position [2425, 0]
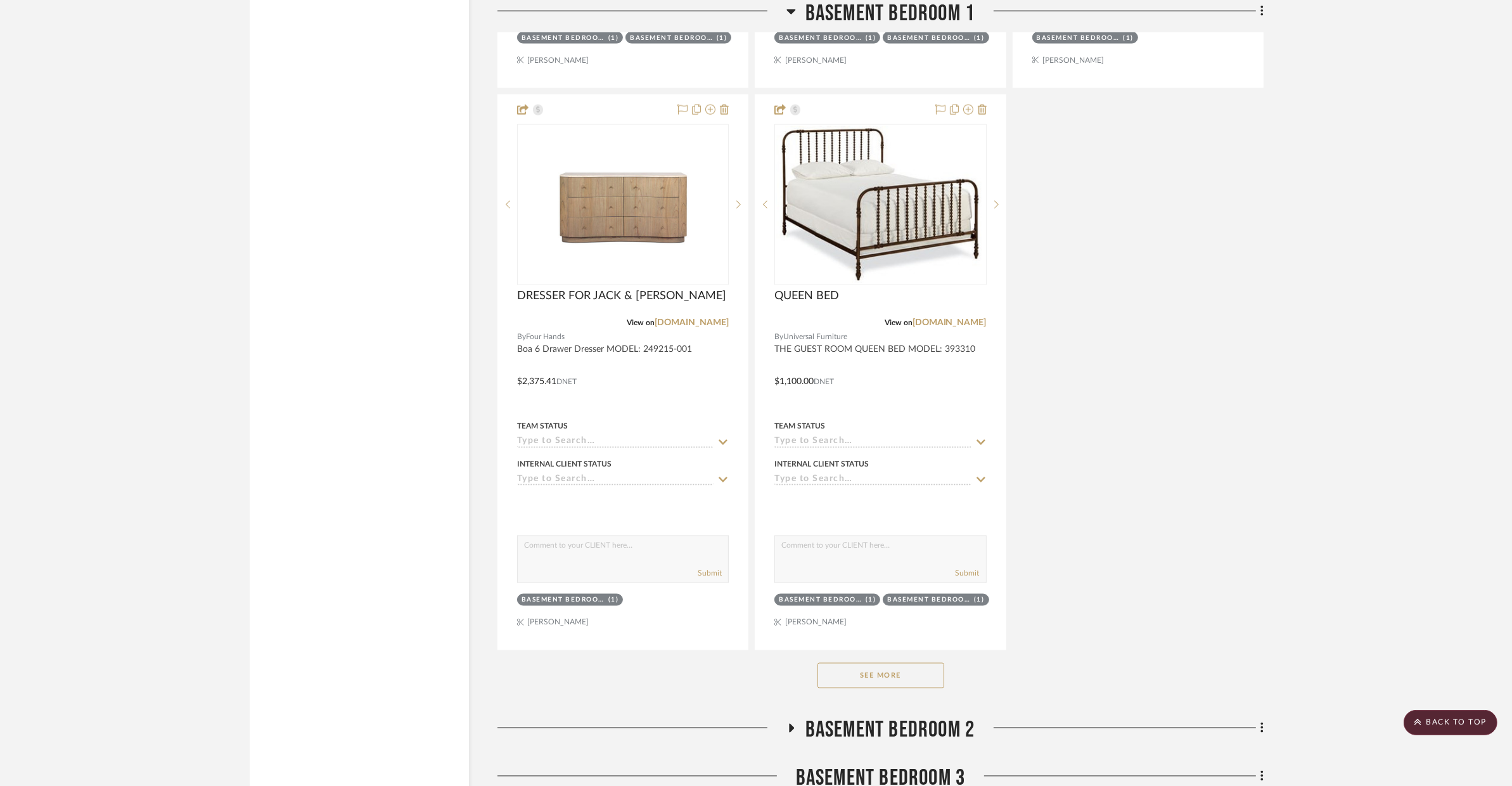
click at [823, 663] on button "See More" at bounding box center [881, 676] width 127 height 26
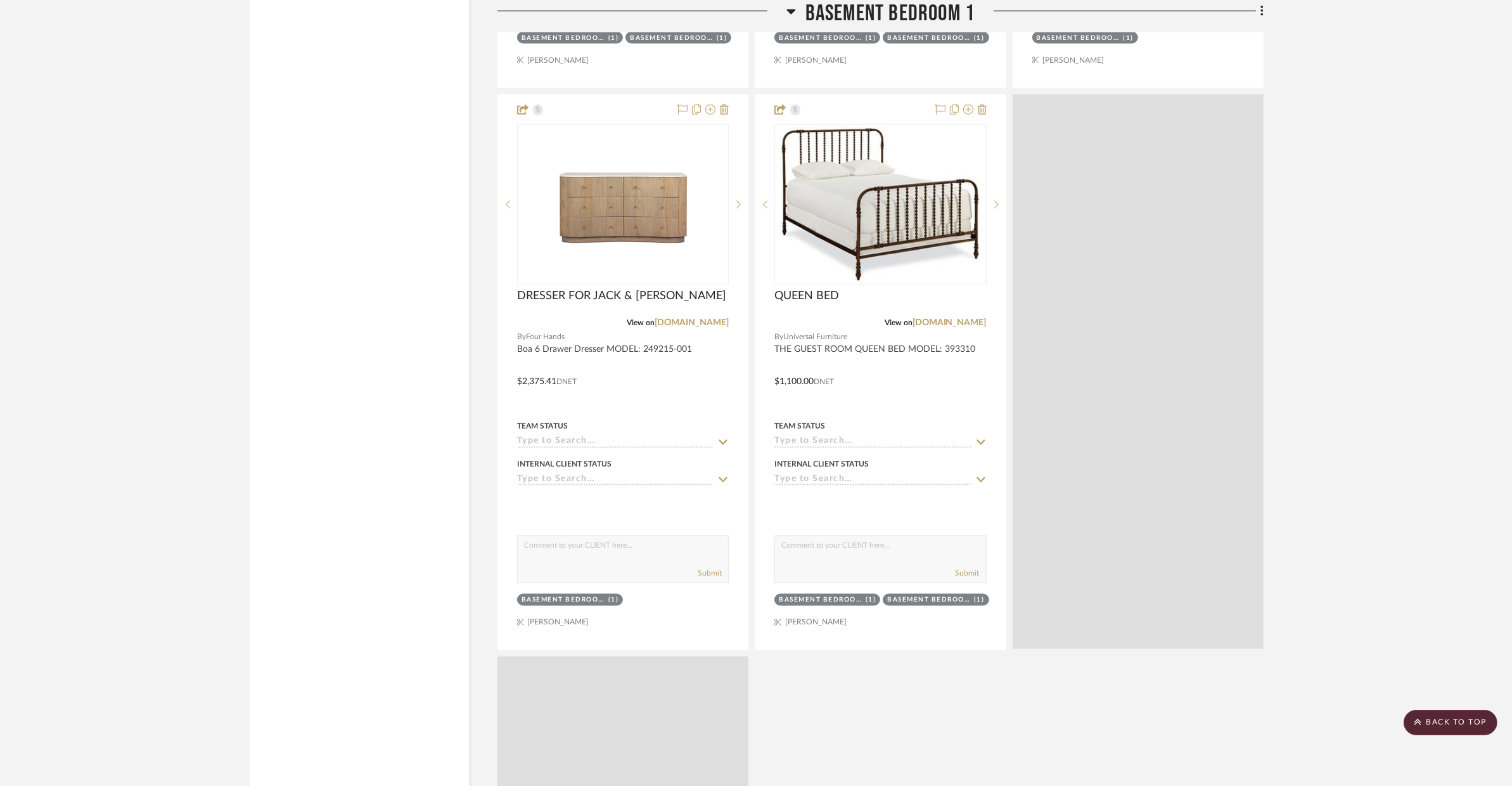
click at [823, 647] on div "DRESSER FOR JACK AND JILL View on universalfurniture.com By Universal Furniture…" at bounding box center [881, 90] width 766 height 2241
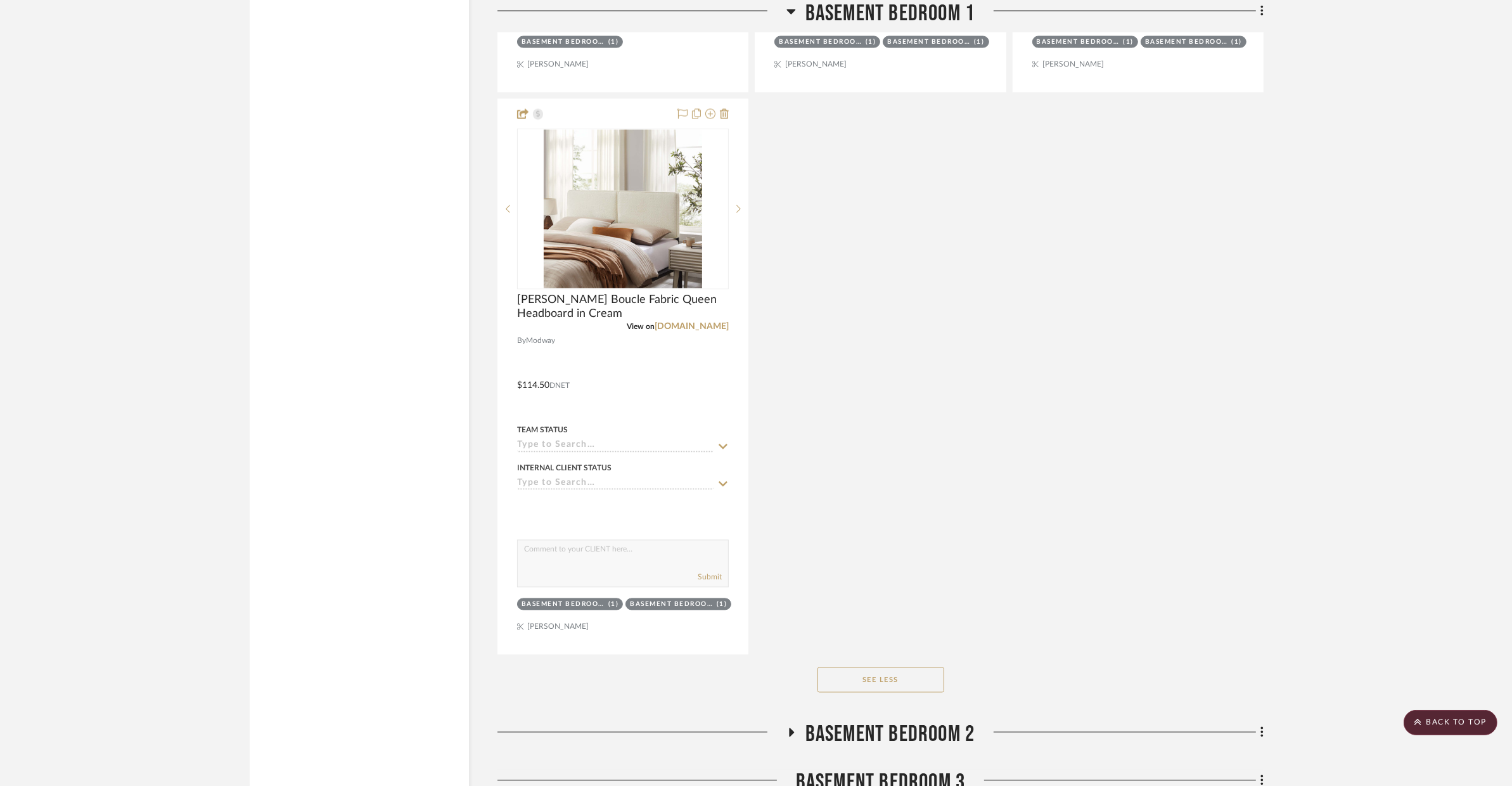
scroll to position [2986, 0]
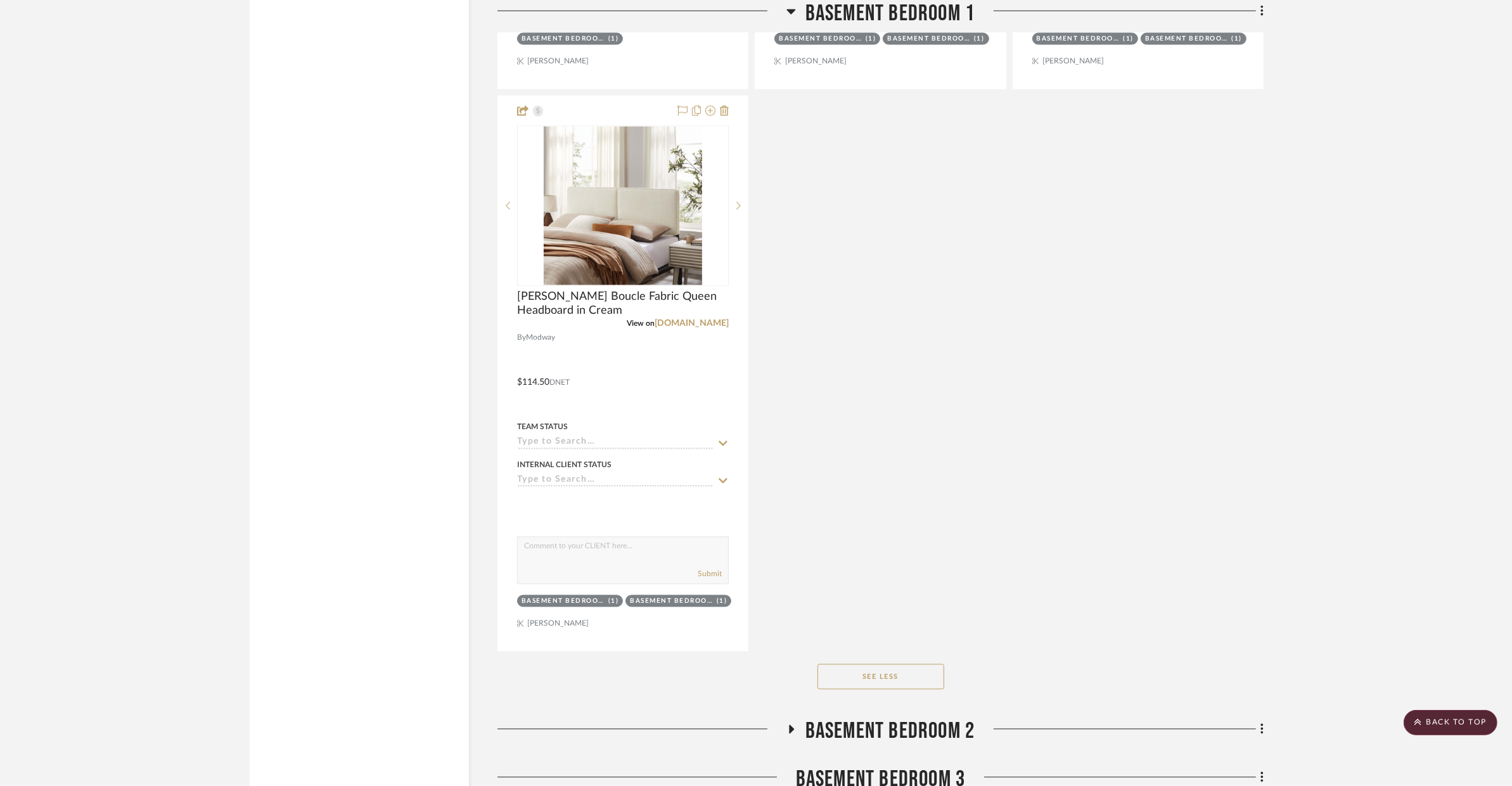
click at [834, 718] on span "BASEMENT BEDROOM 2" at bounding box center [890, 732] width 170 height 28
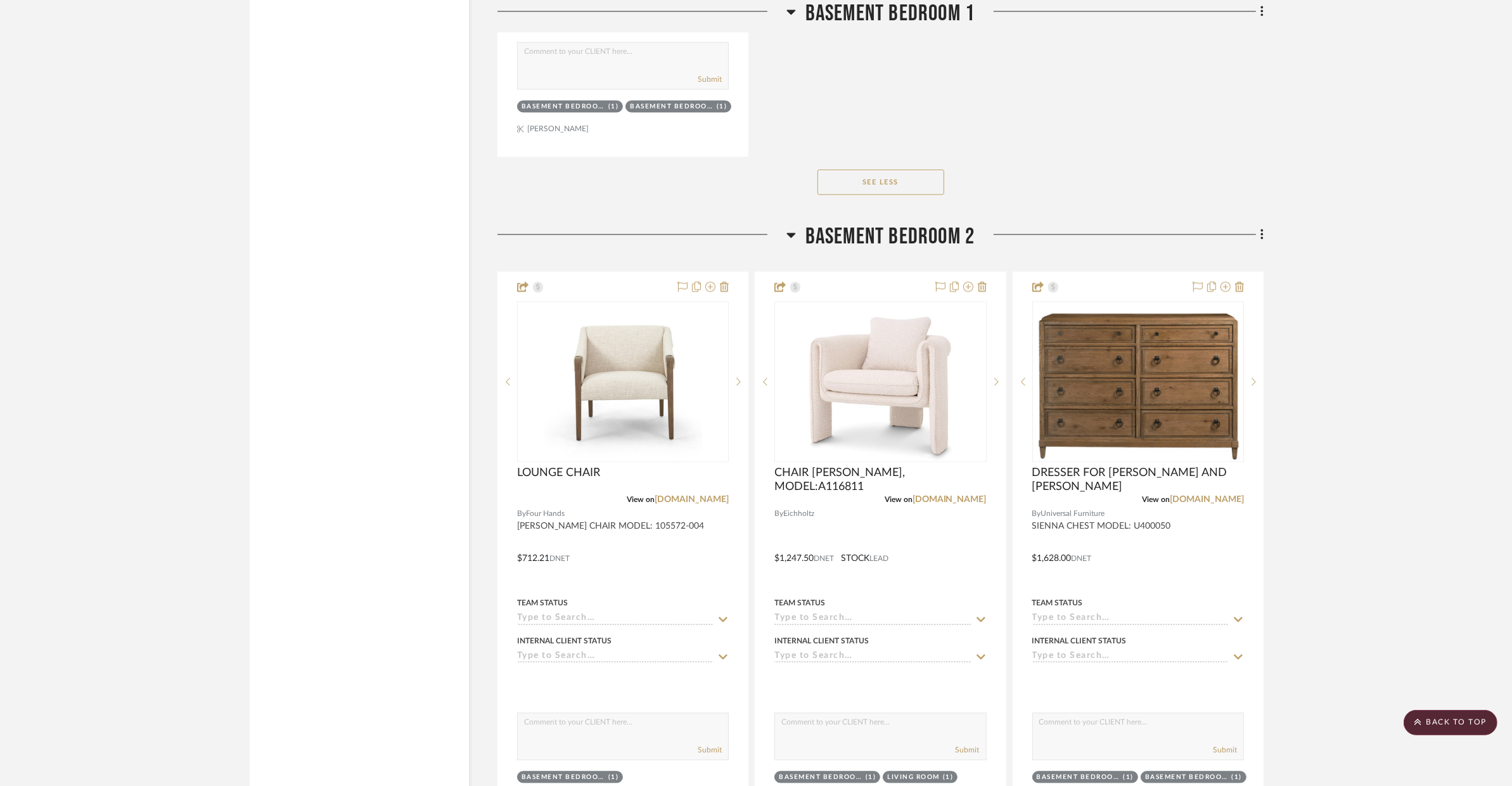
scroll to position [3562, 0]
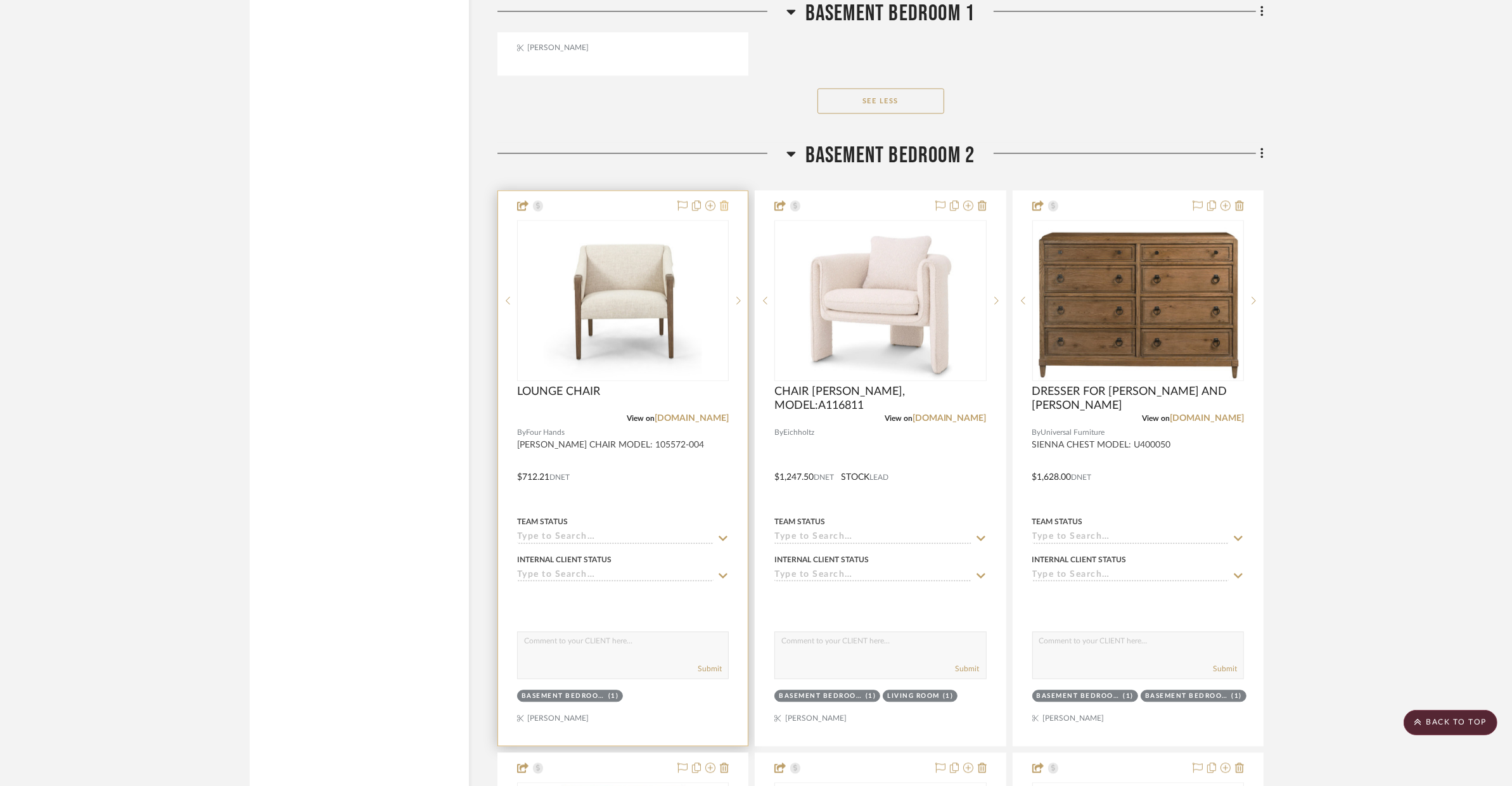
click at [725, 201] on icon at bounding box center [725, 206] width 9 height 10
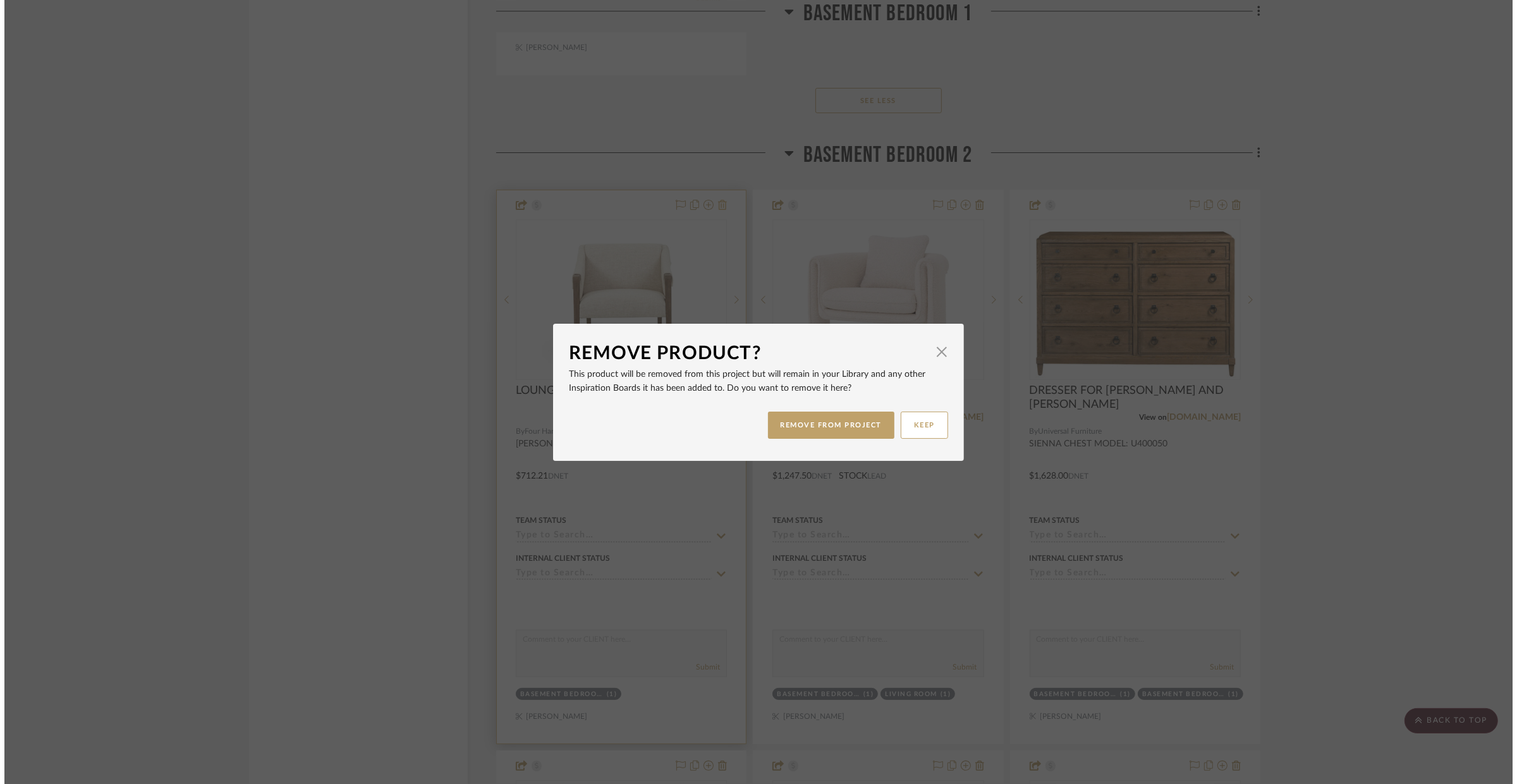
scroll to position [0, 0]
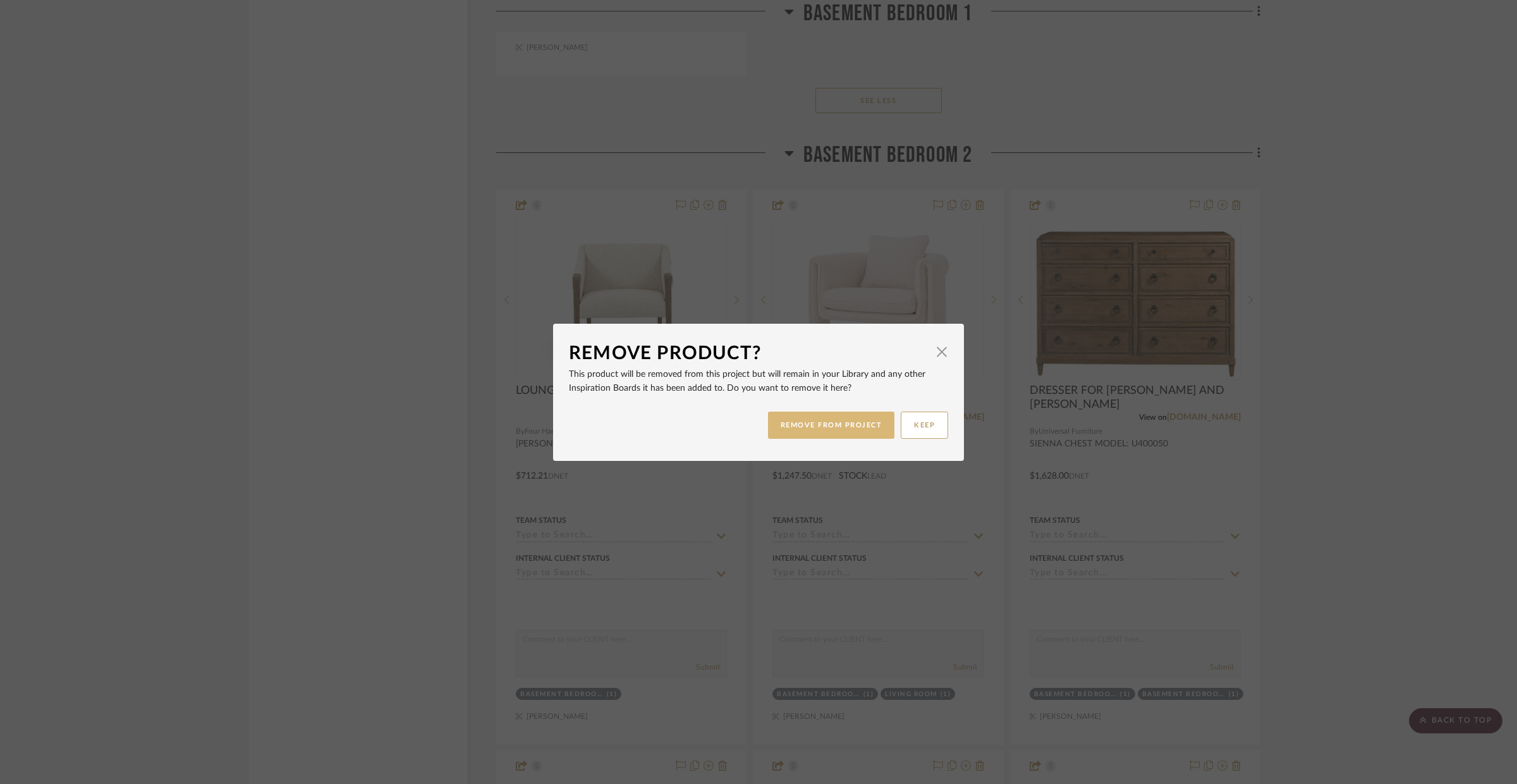
click at [874, 419] on button "REMOVE FROM PROJECT" at bounding box center [831, 425] width 127 height 27
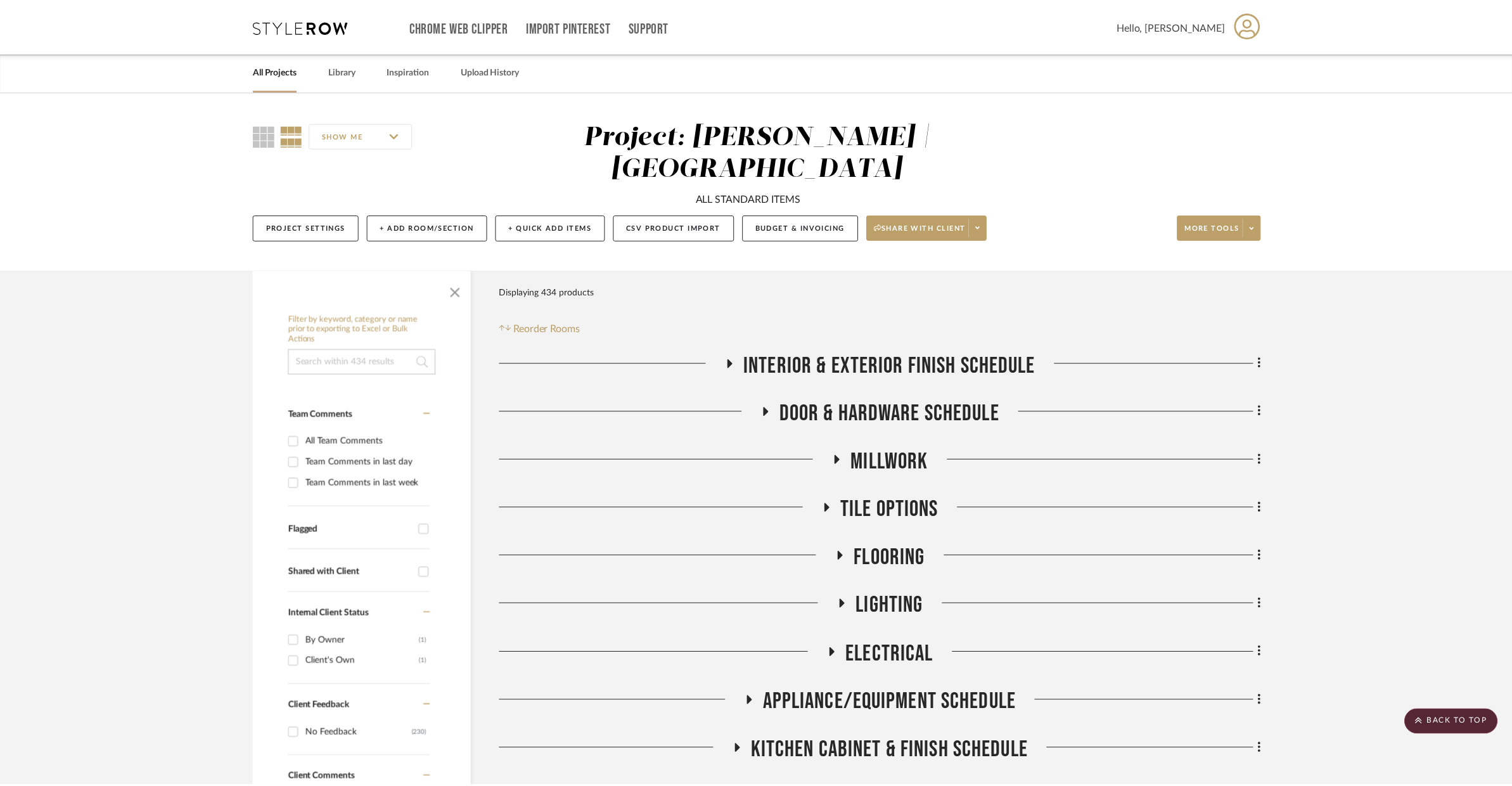
scroll to position [3562, 0]
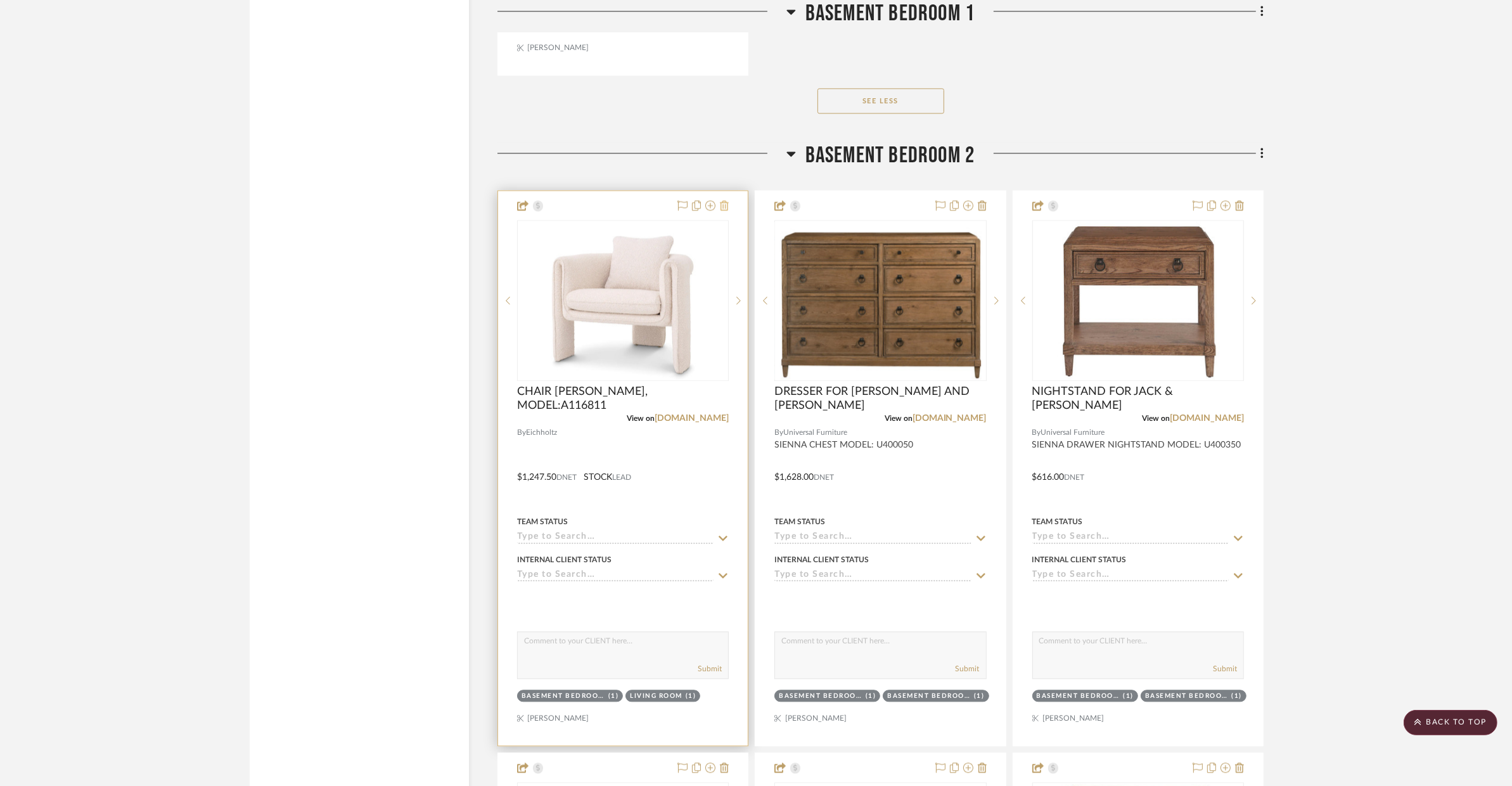
click at [728, 201] on icon at bounding box center [725, 206] width 9 height 10
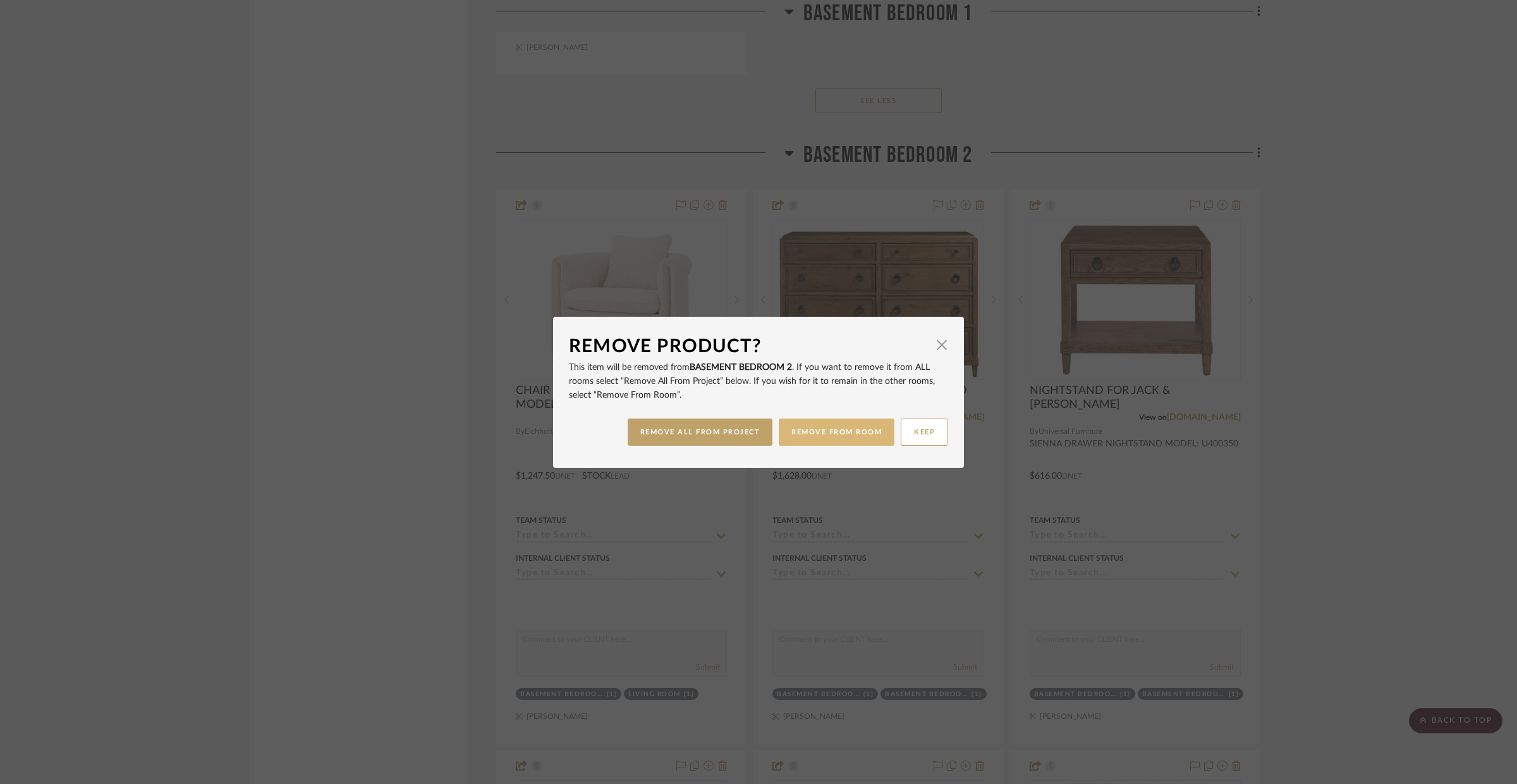
click at [836, 429] on button "REMOVE FROM ROOM" at bounding box center [836, 432] width 116 height 27
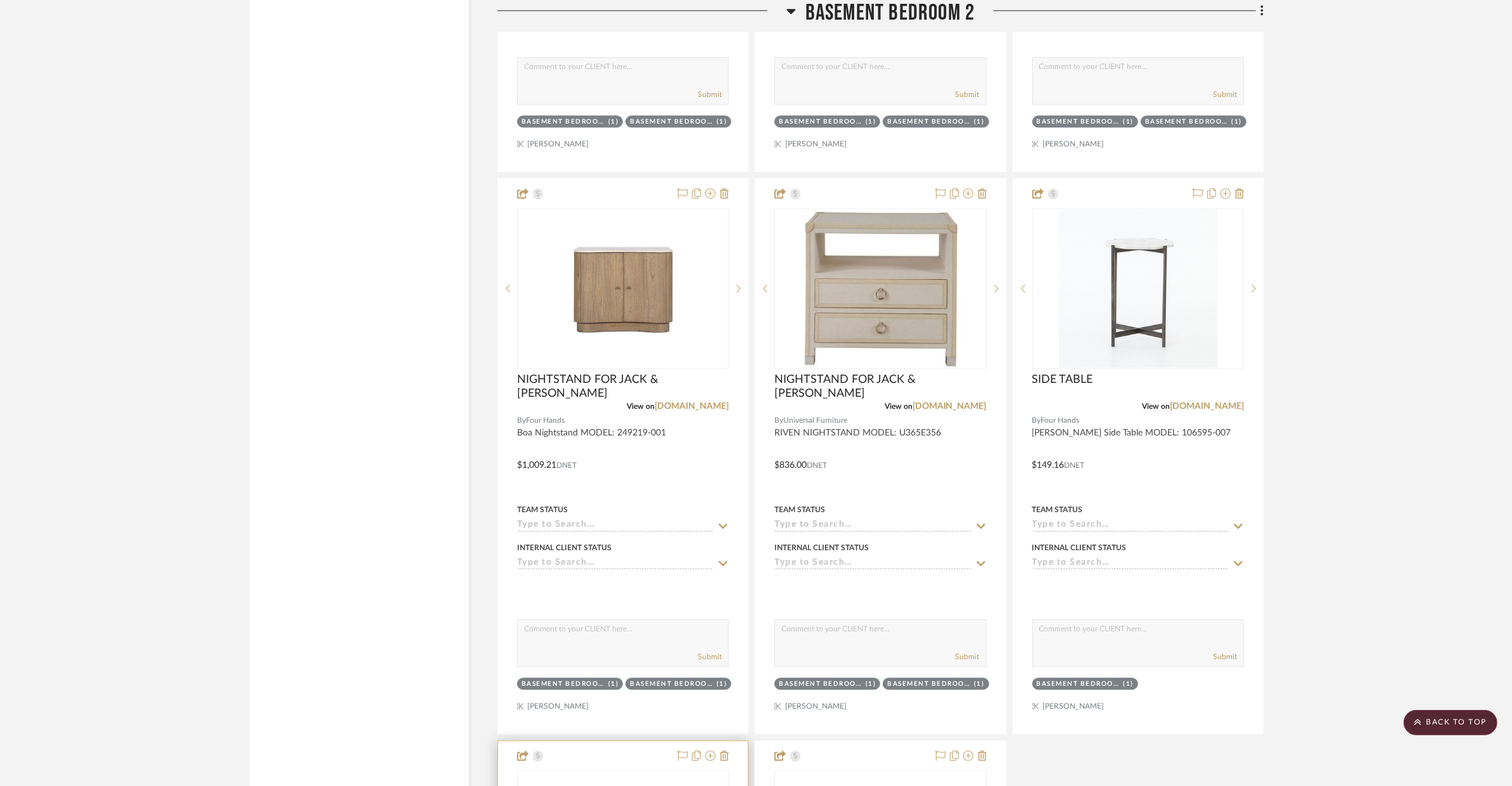
scroll to position [4079, 0]
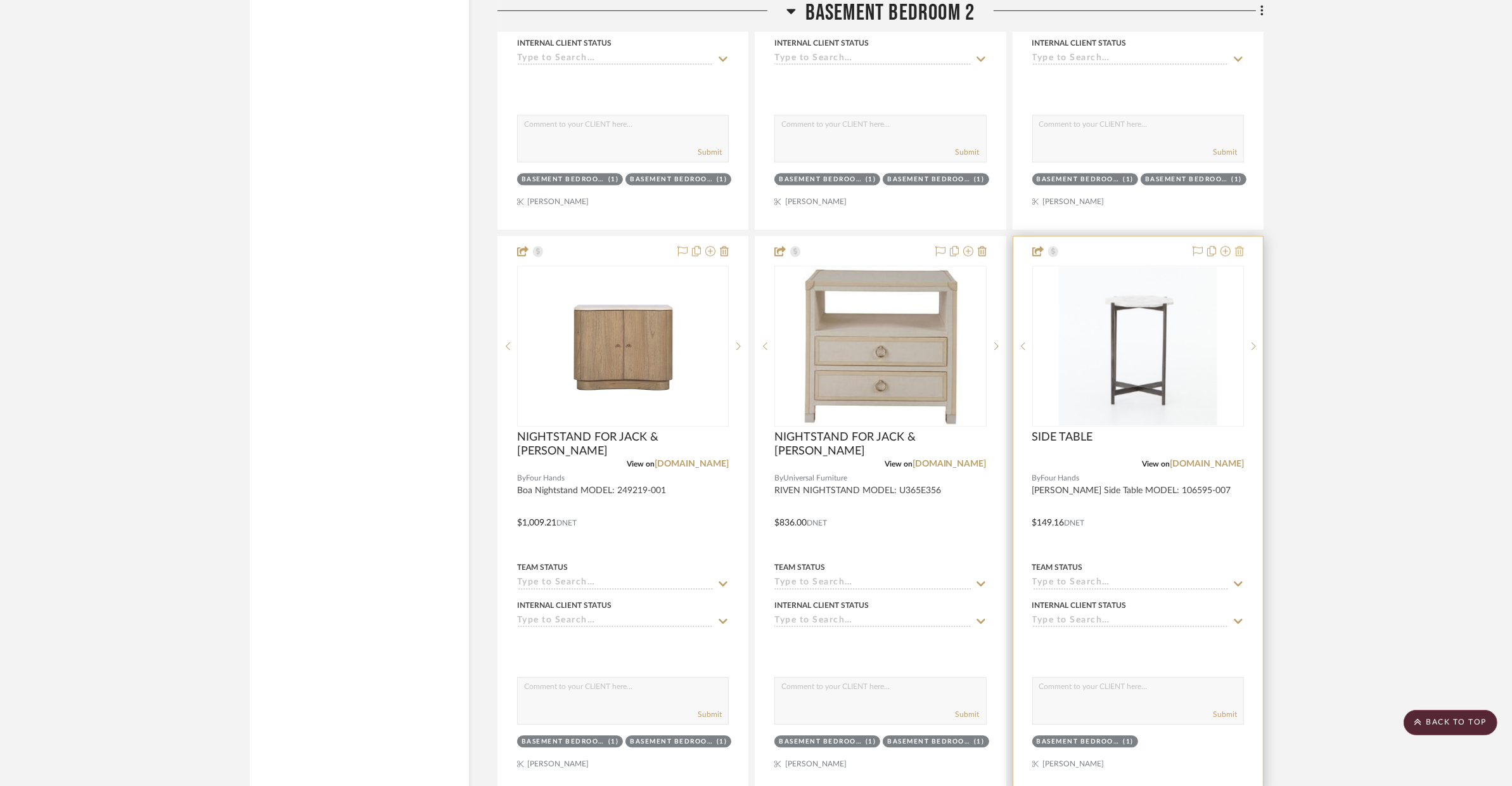
click at [1220, 246] on icon at bounding box center [1240, 251] width 9 height 10
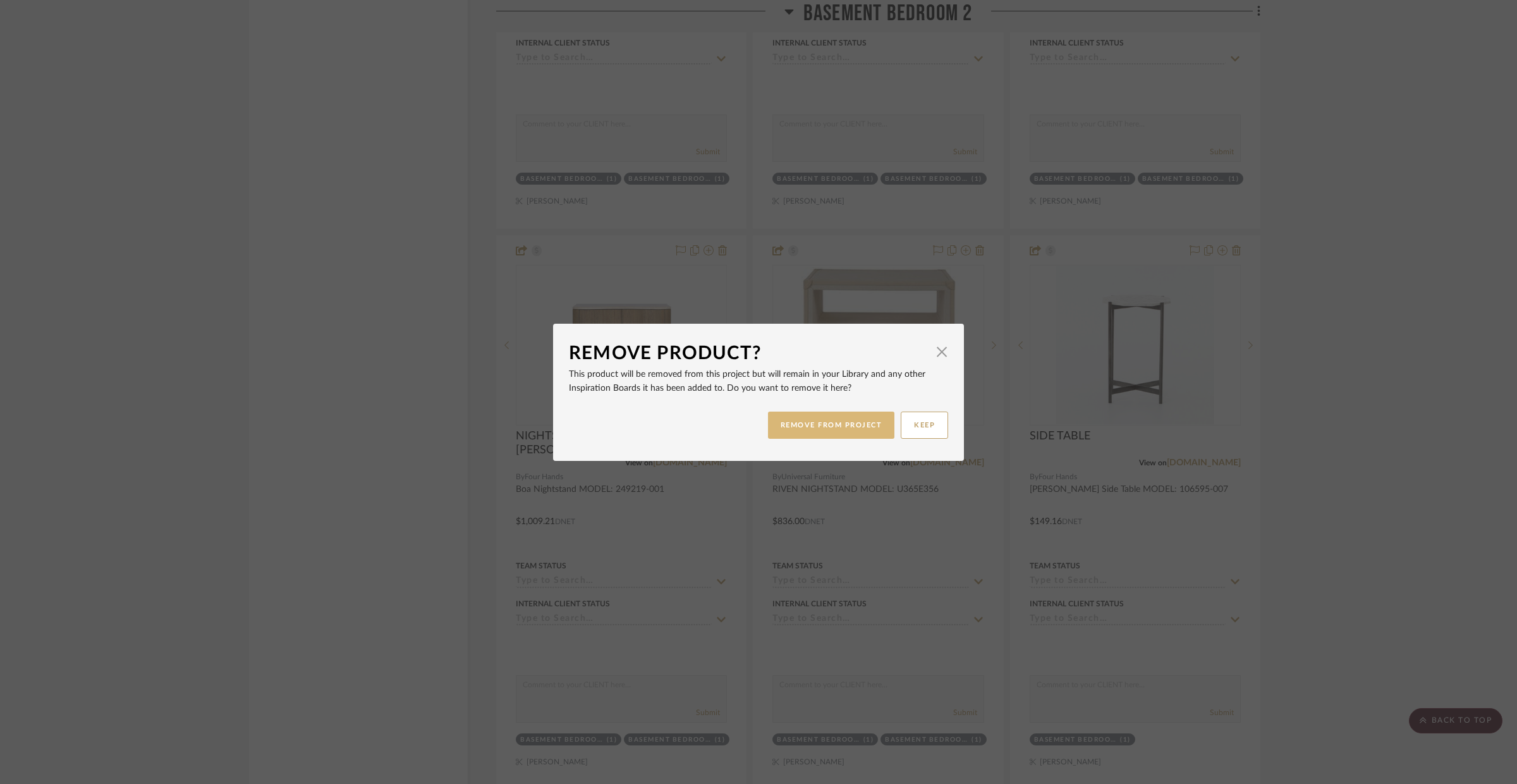
click at [857, 415] on button "REMOVE FROM PROJECT" at bounding box center [831, 425] width 127 height 27
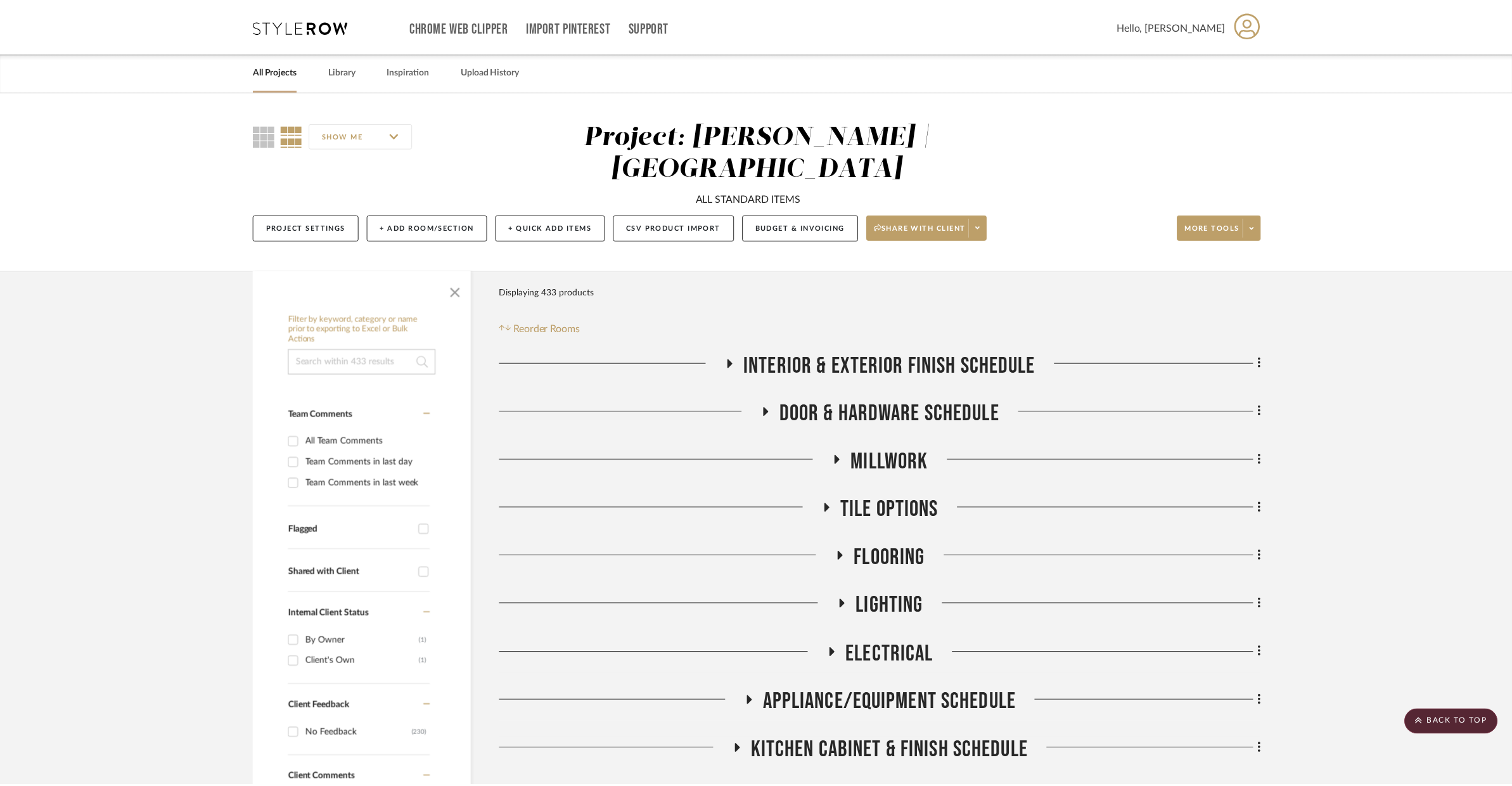
scroll to position [4079, 0]
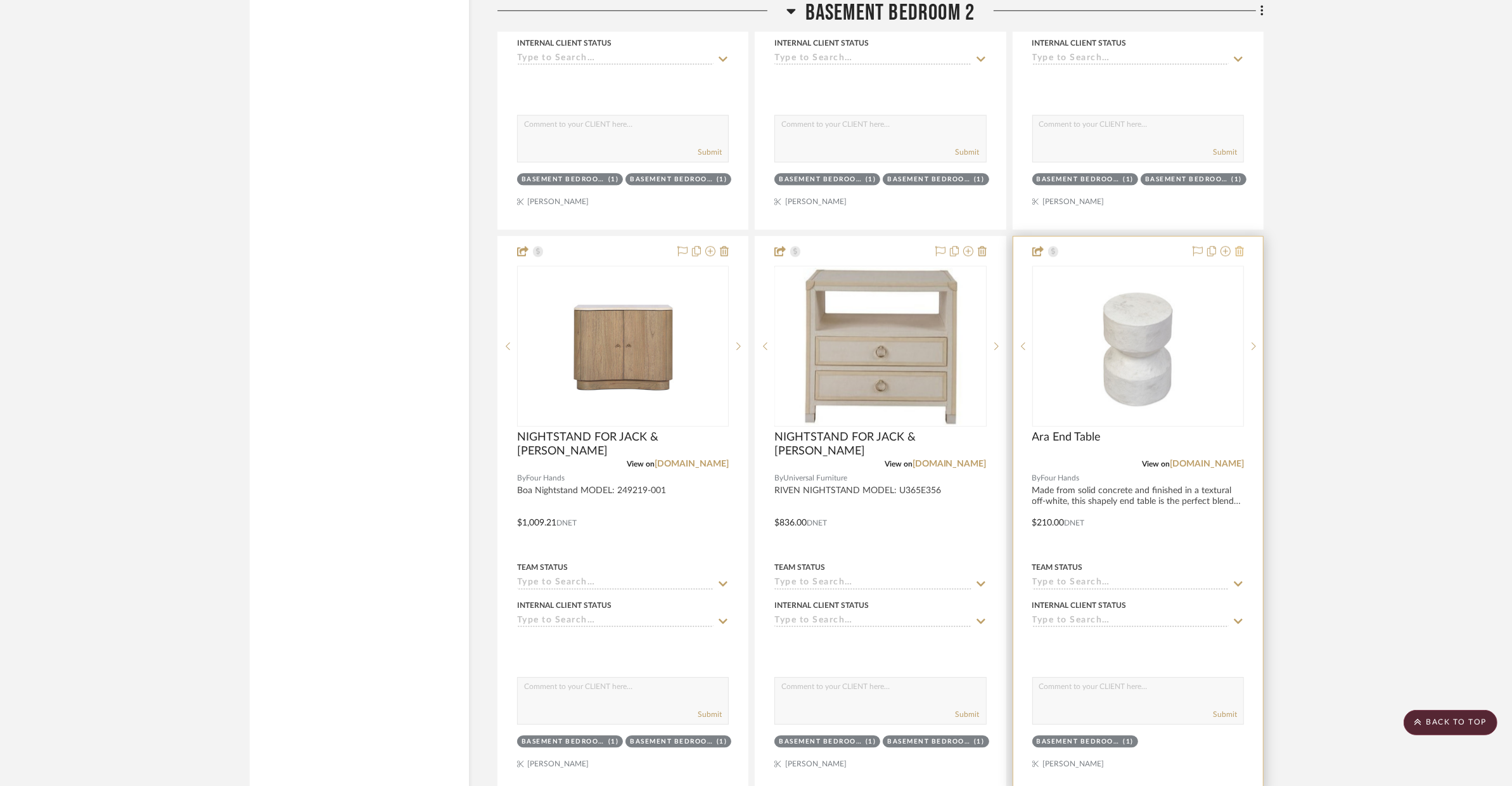
click at [1220, 246] on icon at bounding box center [1240, 251] width 9 height 10
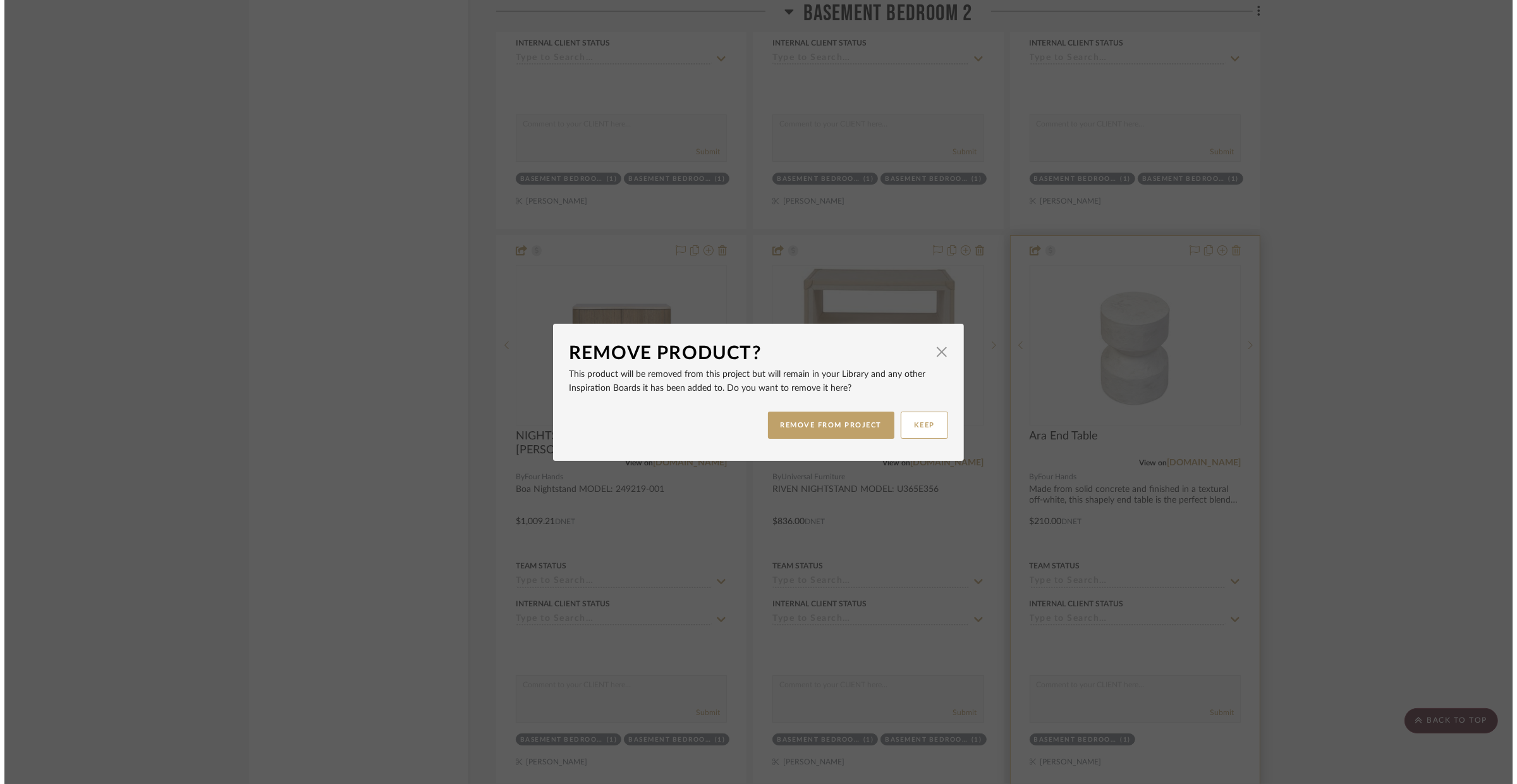
scroll to position [0, 0]
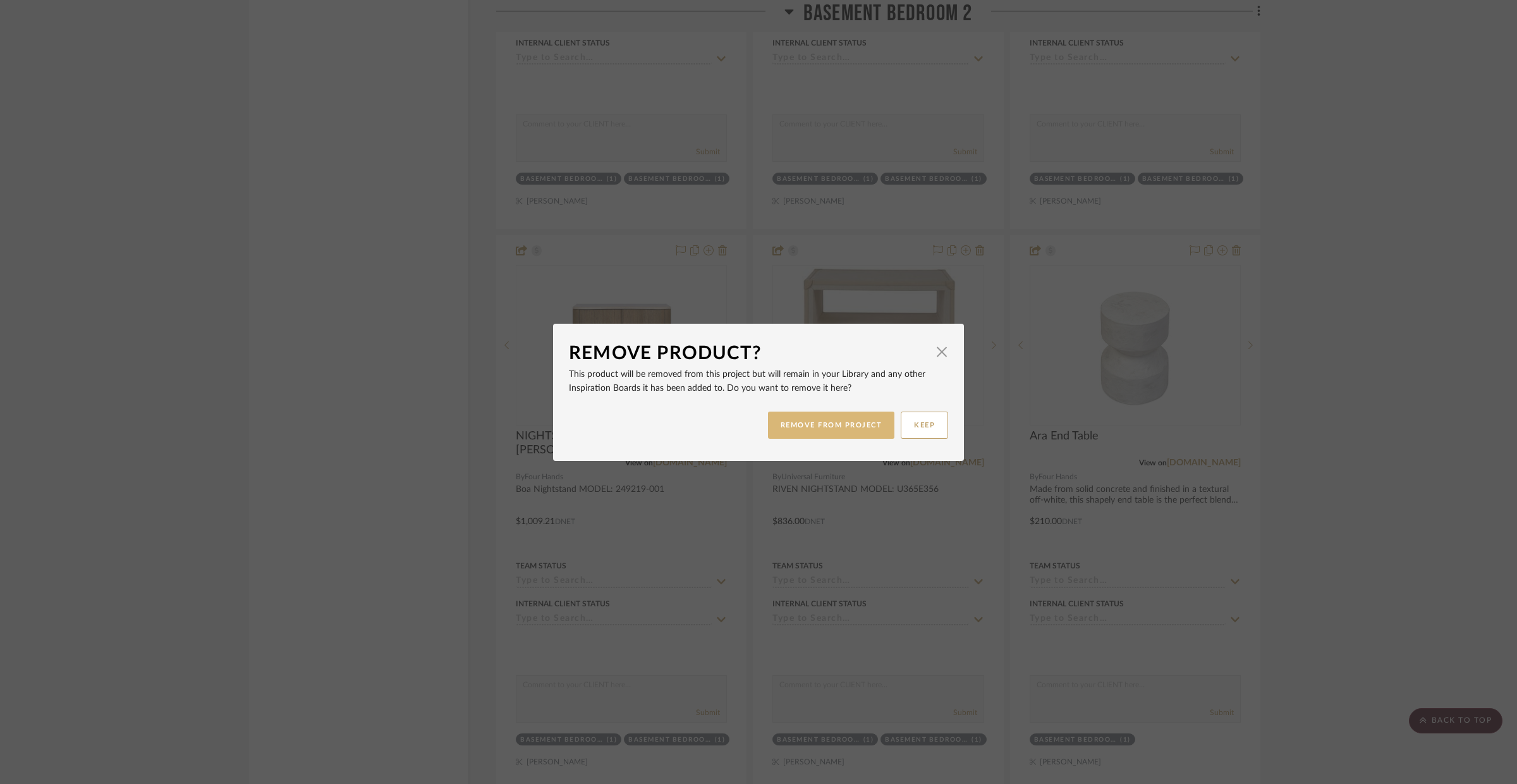
click at [840, 435] on button "REMOVE FROM PROJECT" at bounding box center [831, 425] width 127 height 27
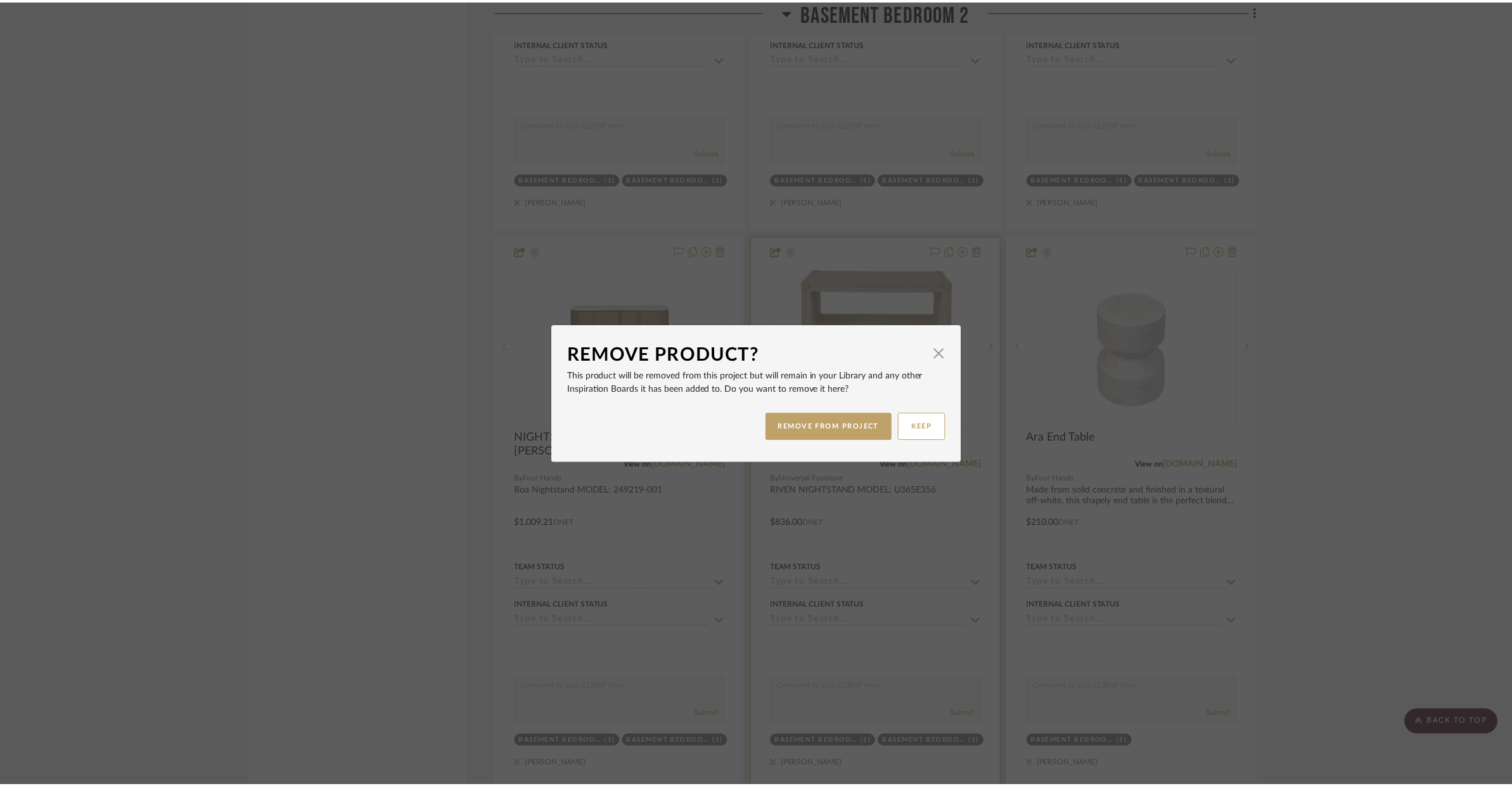
scroll to position [4079, 0]
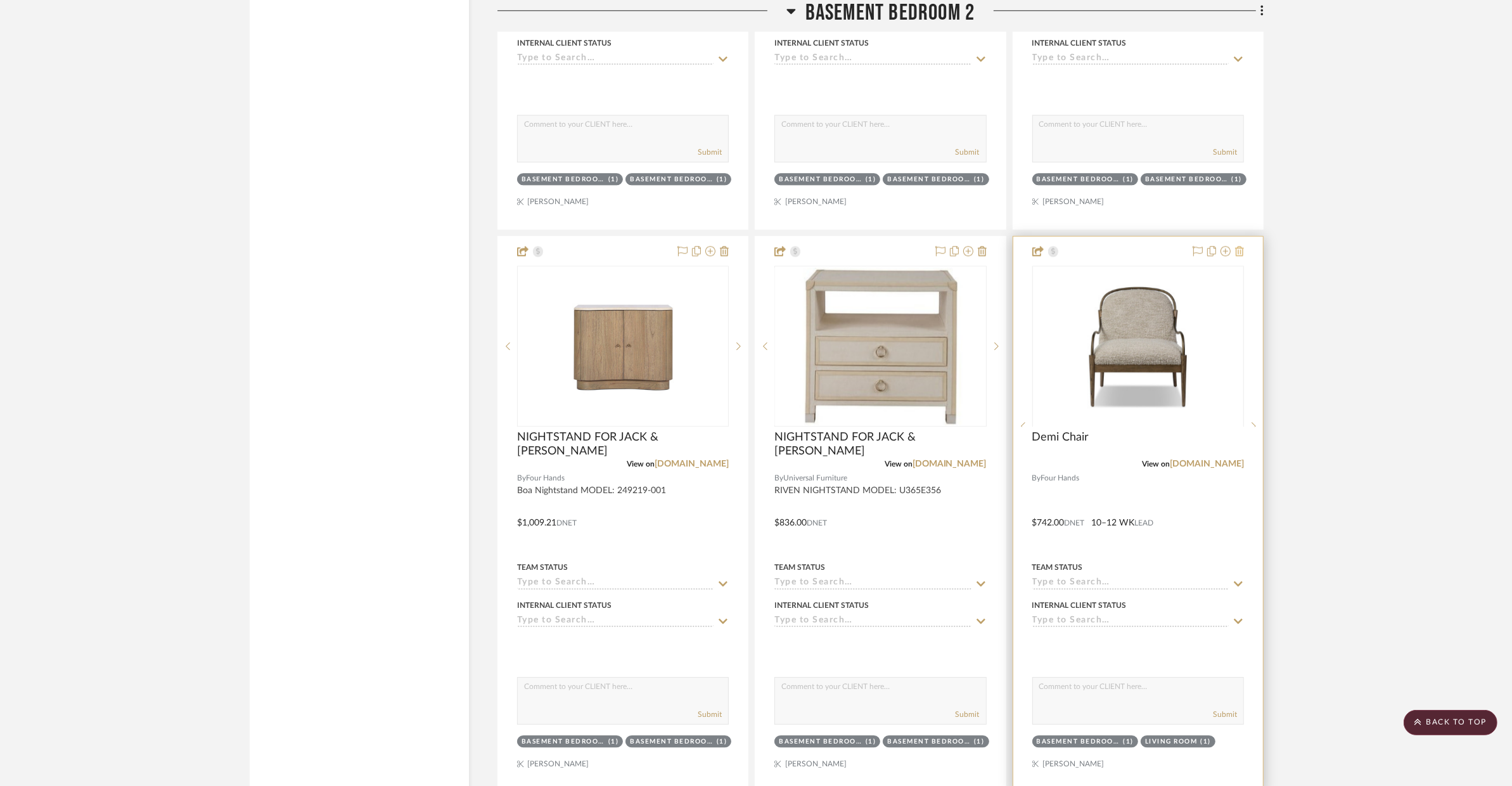
click at [1220, 247] on fa-icon at bounding box center [1240, 252] width 9 height 10
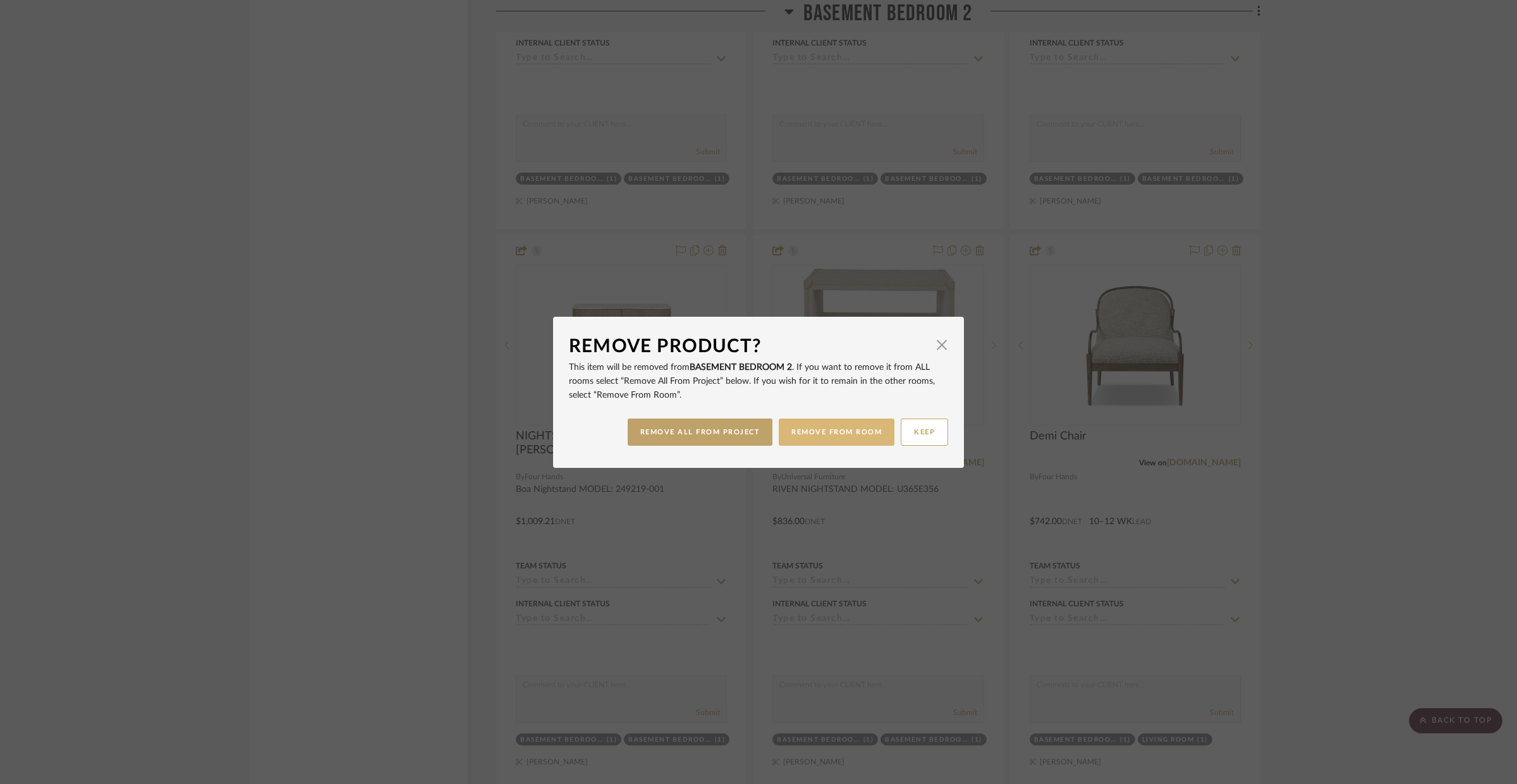
click at [873, 419] on button "REMOVE FROM ROOM" at bounding box center [836, 432] width 116 height 27
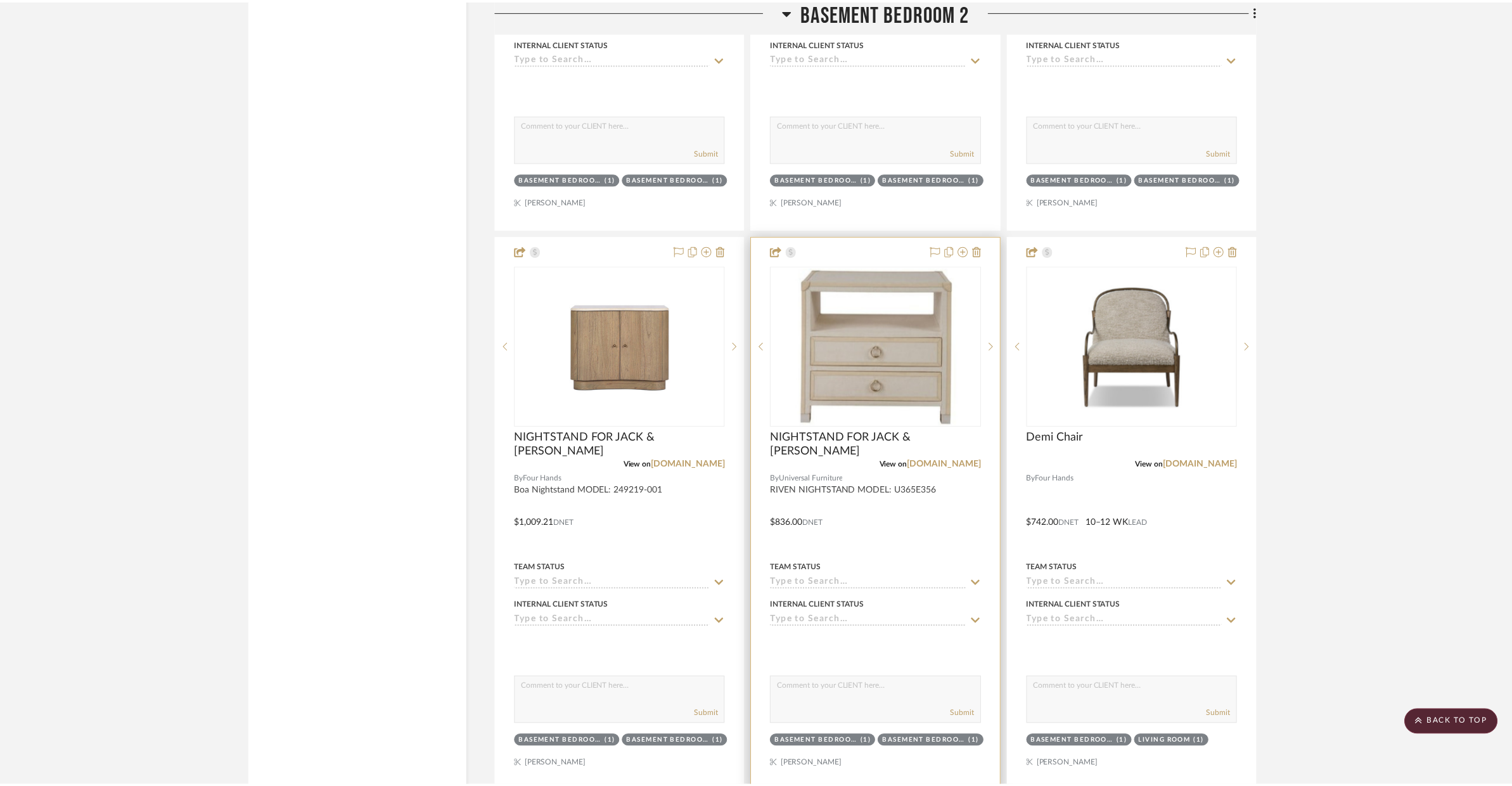
scroll to position [4079, 0]
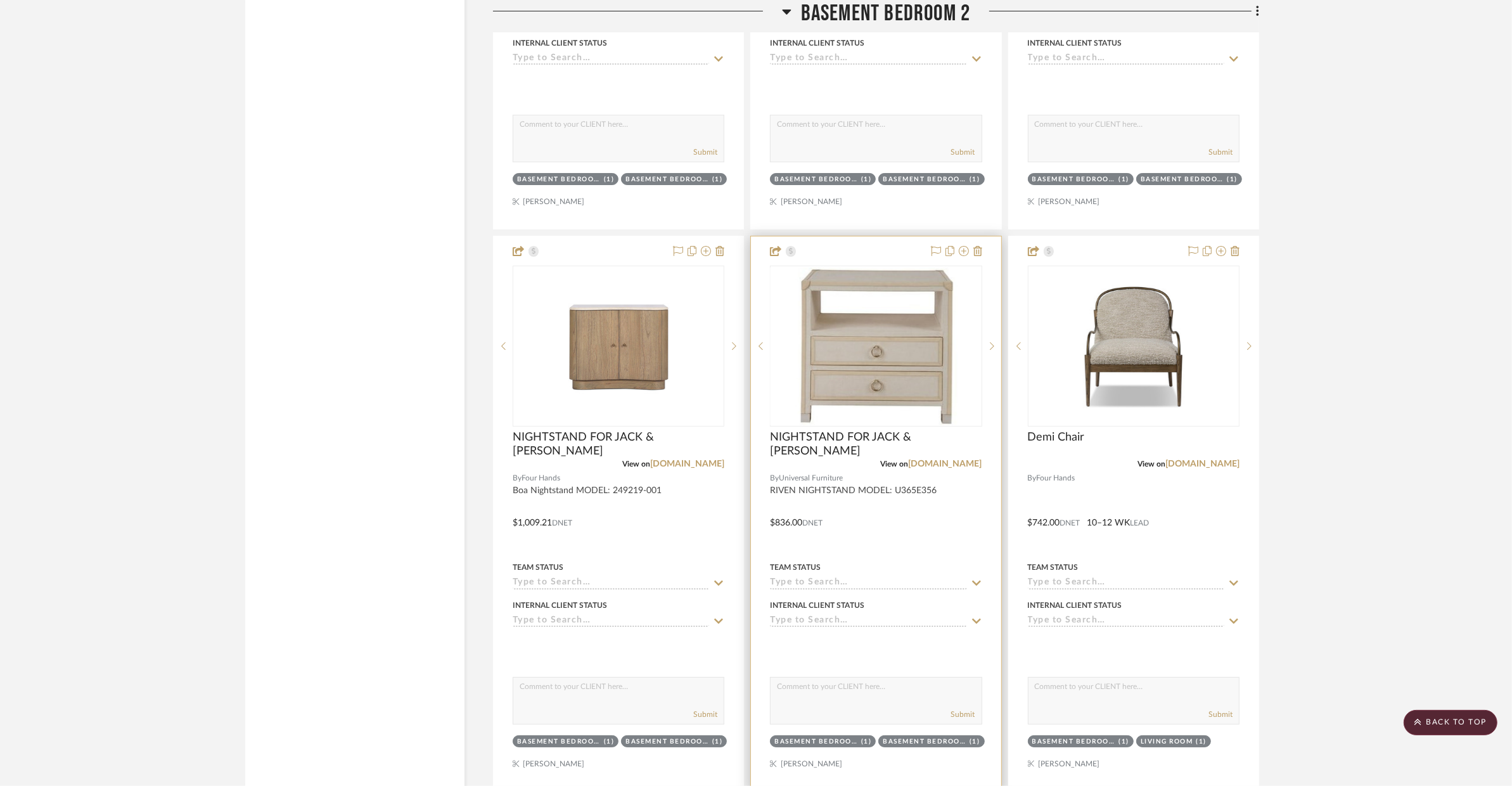
click at [880, 460] on span "View on" at bounding box center [894, 464] width 28 height 8
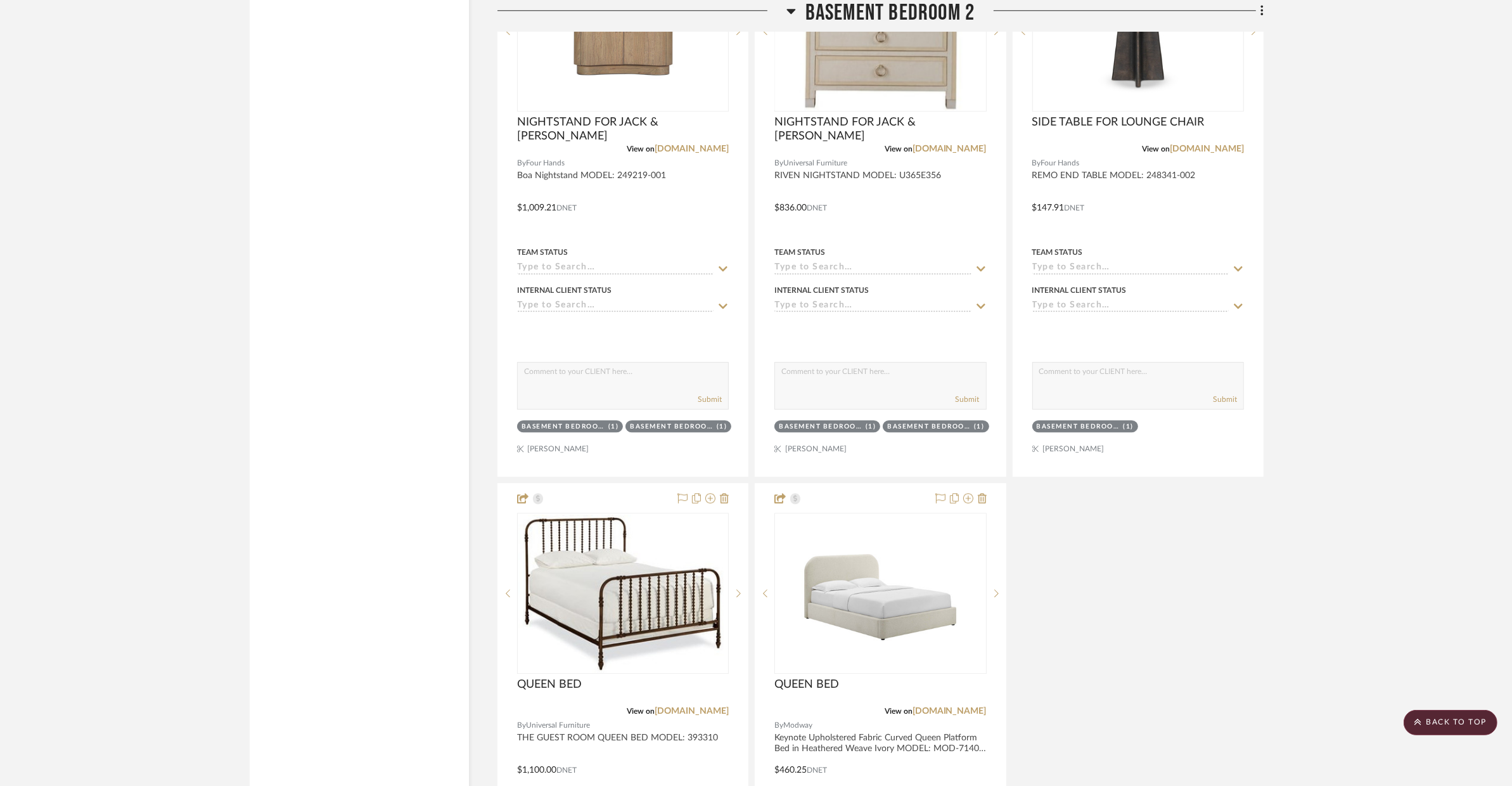
scroll to position [0, 0]
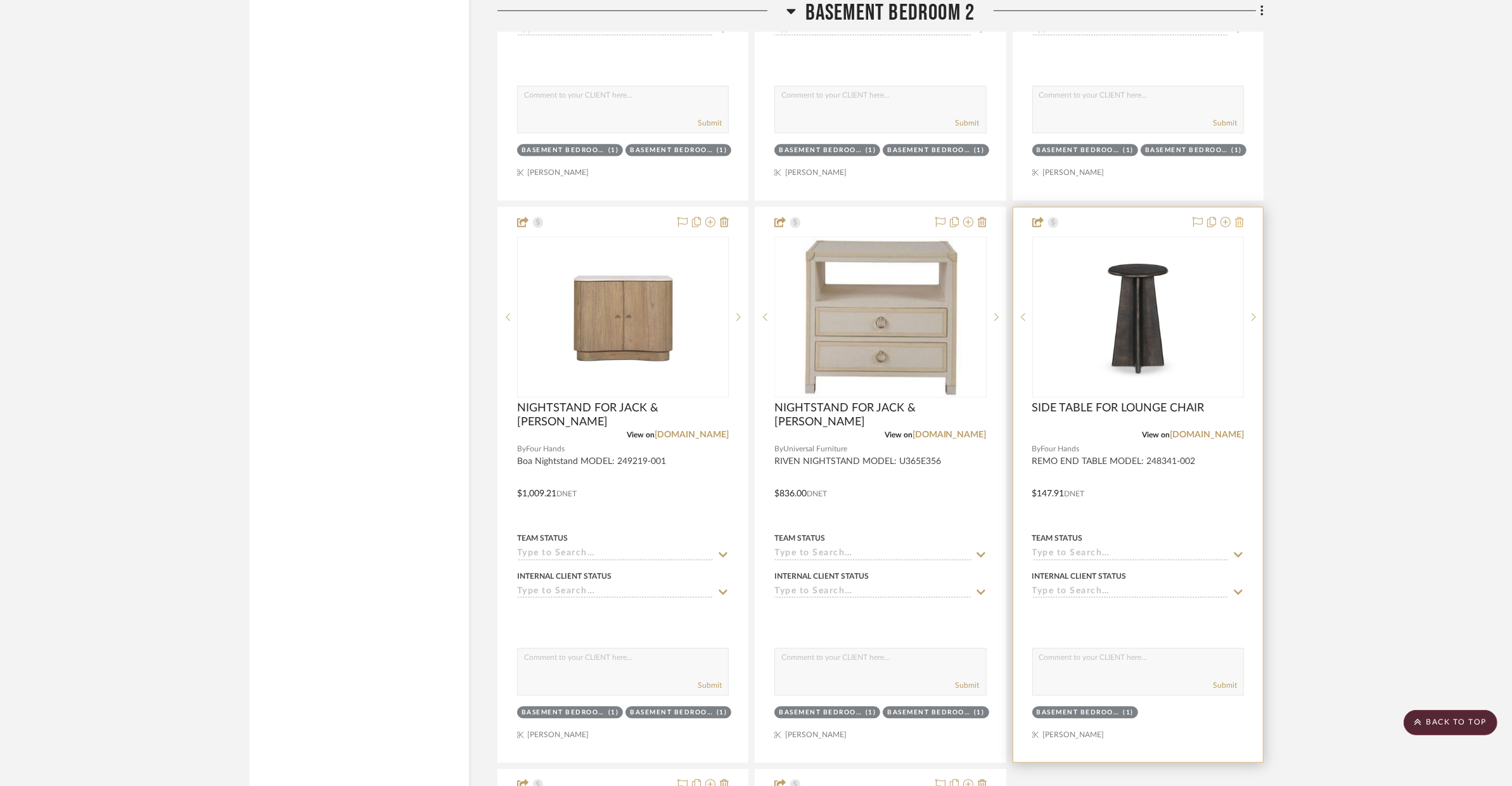
click at [1220, 217] on icon at bounding box center [1240, 222] width 9 height 10
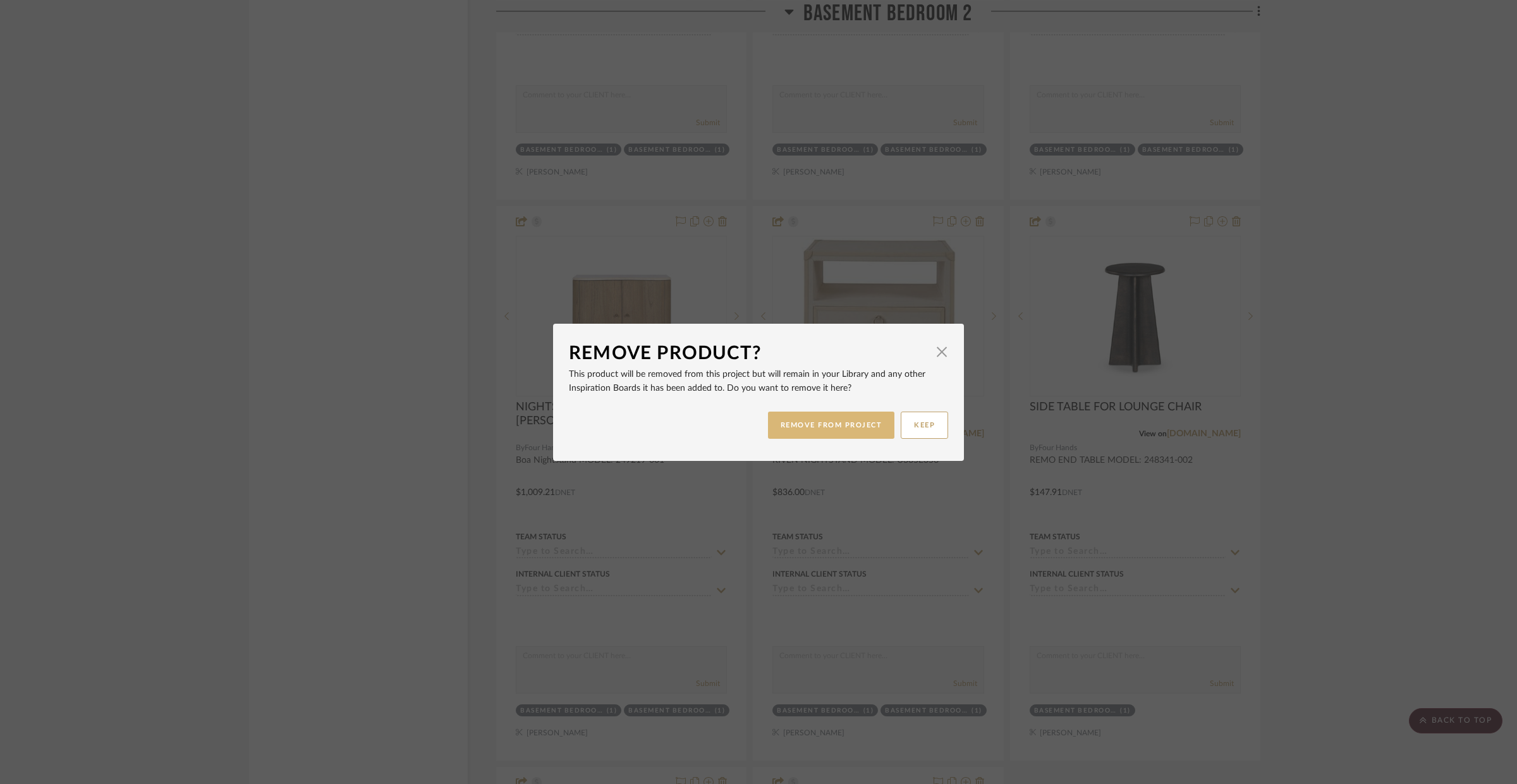
click at [861, 411] on button "REMOVE FROM PROJECT" at bounding box center [831, 425] width 127 height 27
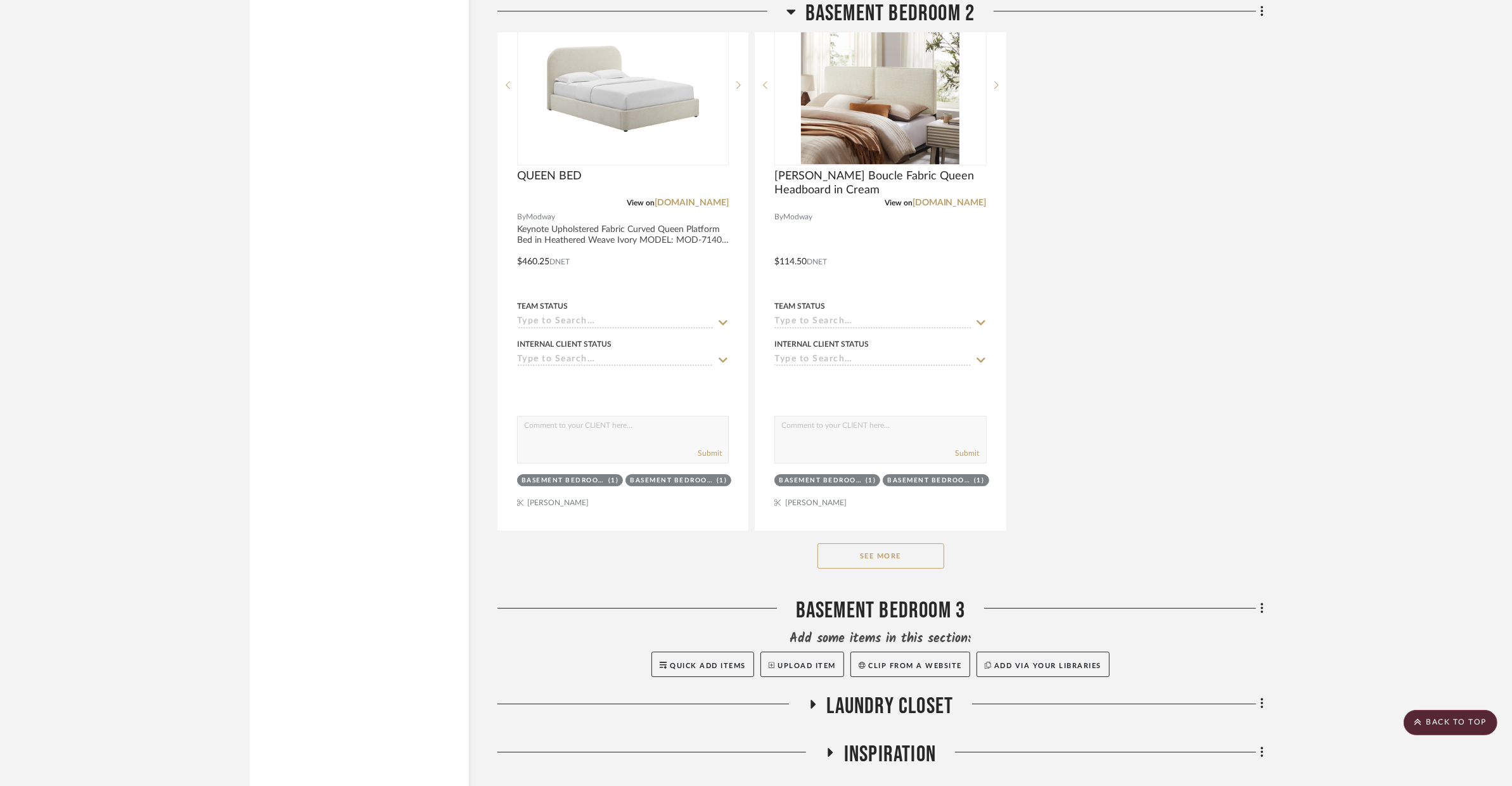
click at [926, 543] on button "See More" at bounding box center [881, 556] width 127 height 26
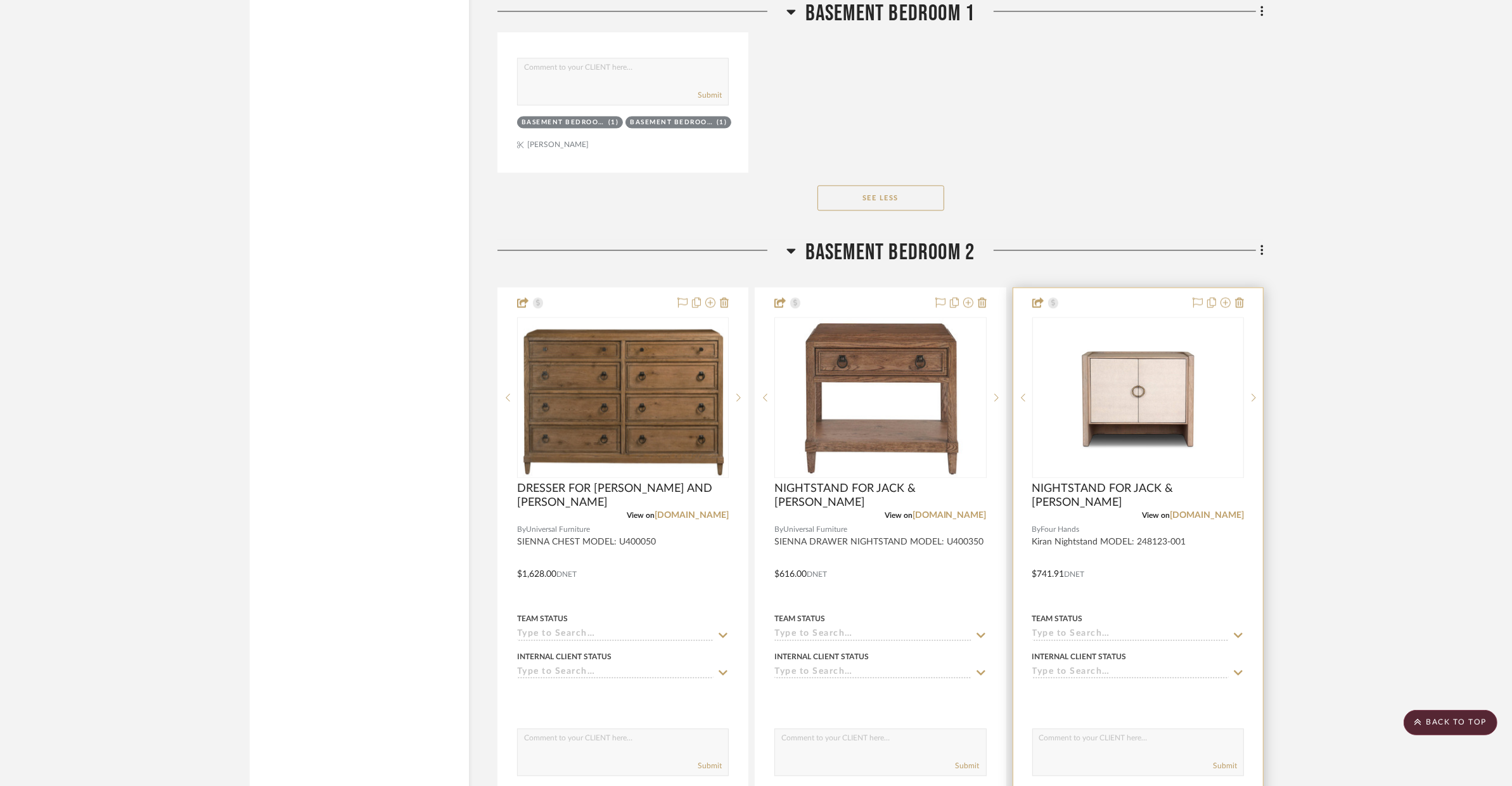
scroll to position [3378, 0]
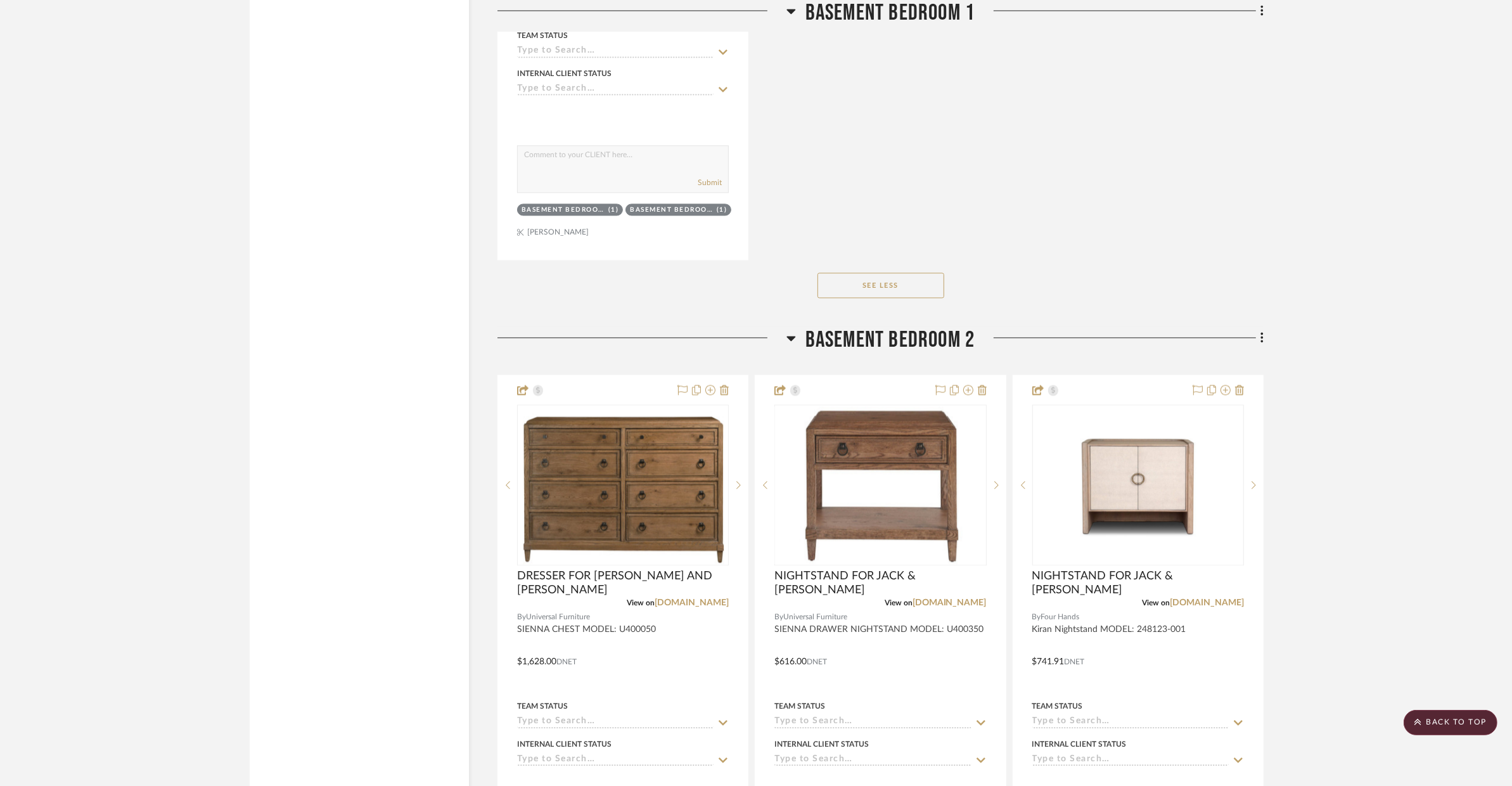
click at [923, 326] on span "BASEMENT BEDROOM 2" at bounding box center [890, 340] width 170 height 28
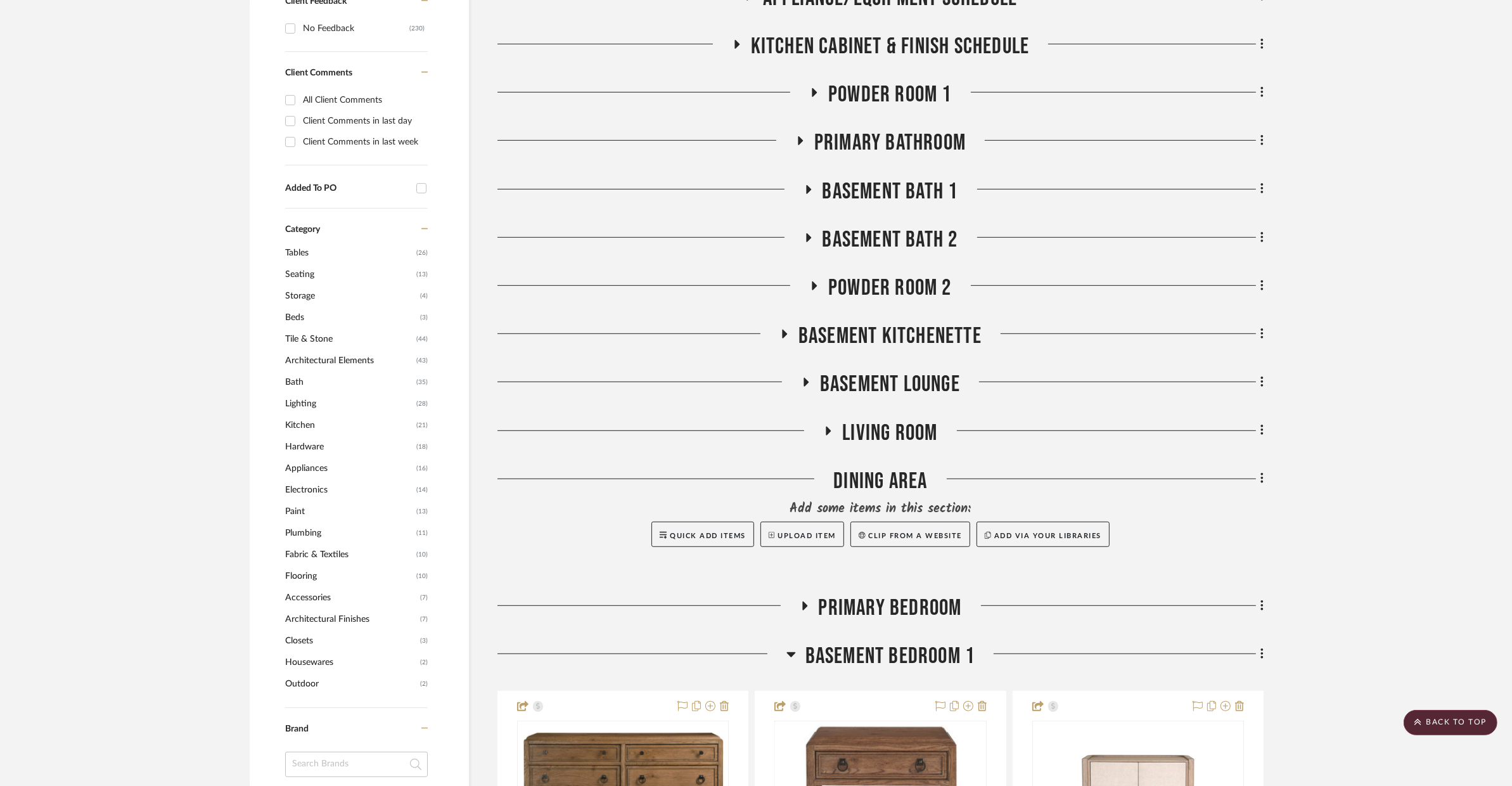
scroll to position [708, 0]
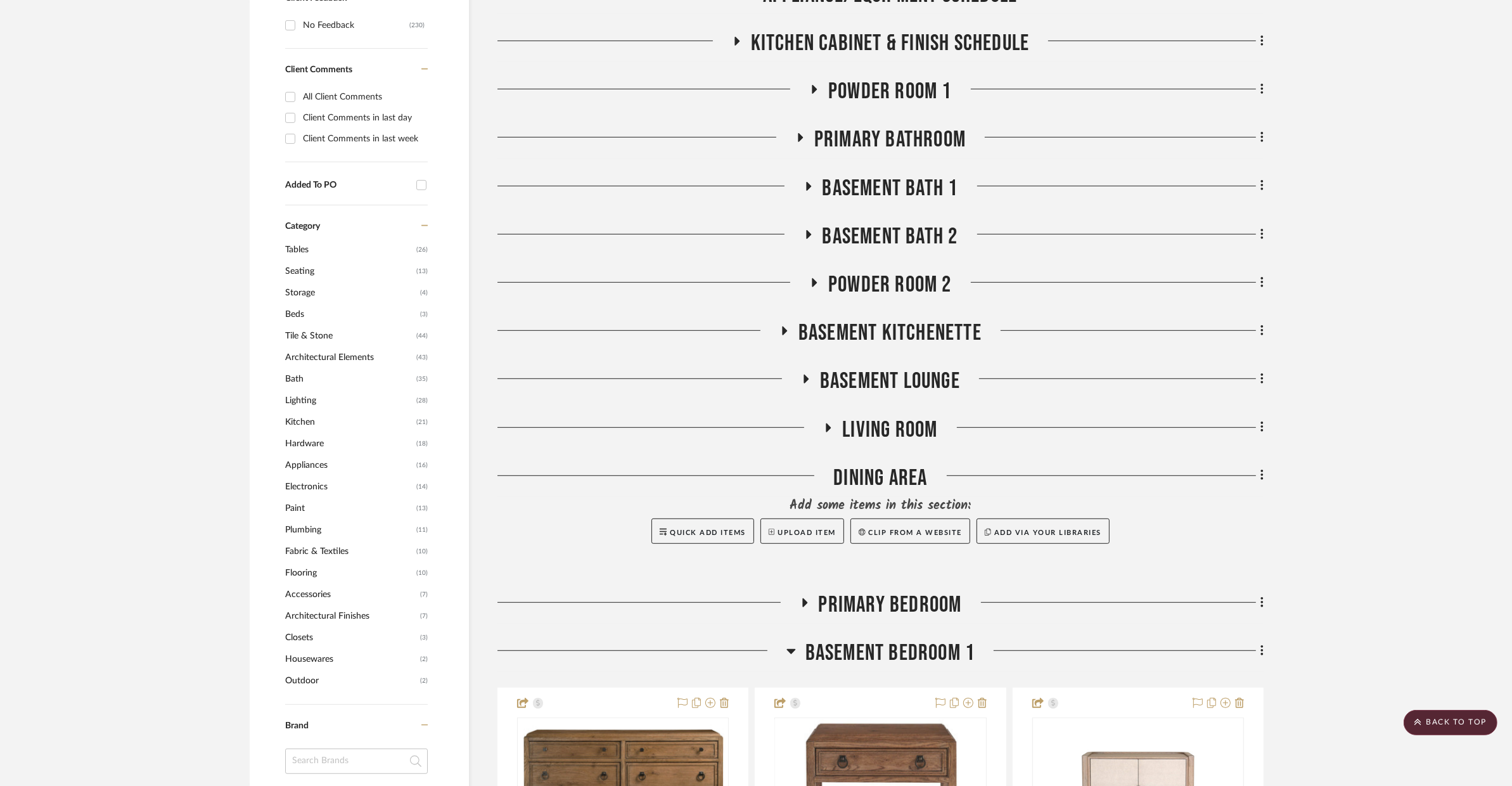
click at [848, 639] on span "BASEMENT BEDROOM 1" at bounding box center [890, 653] width 170 height 28
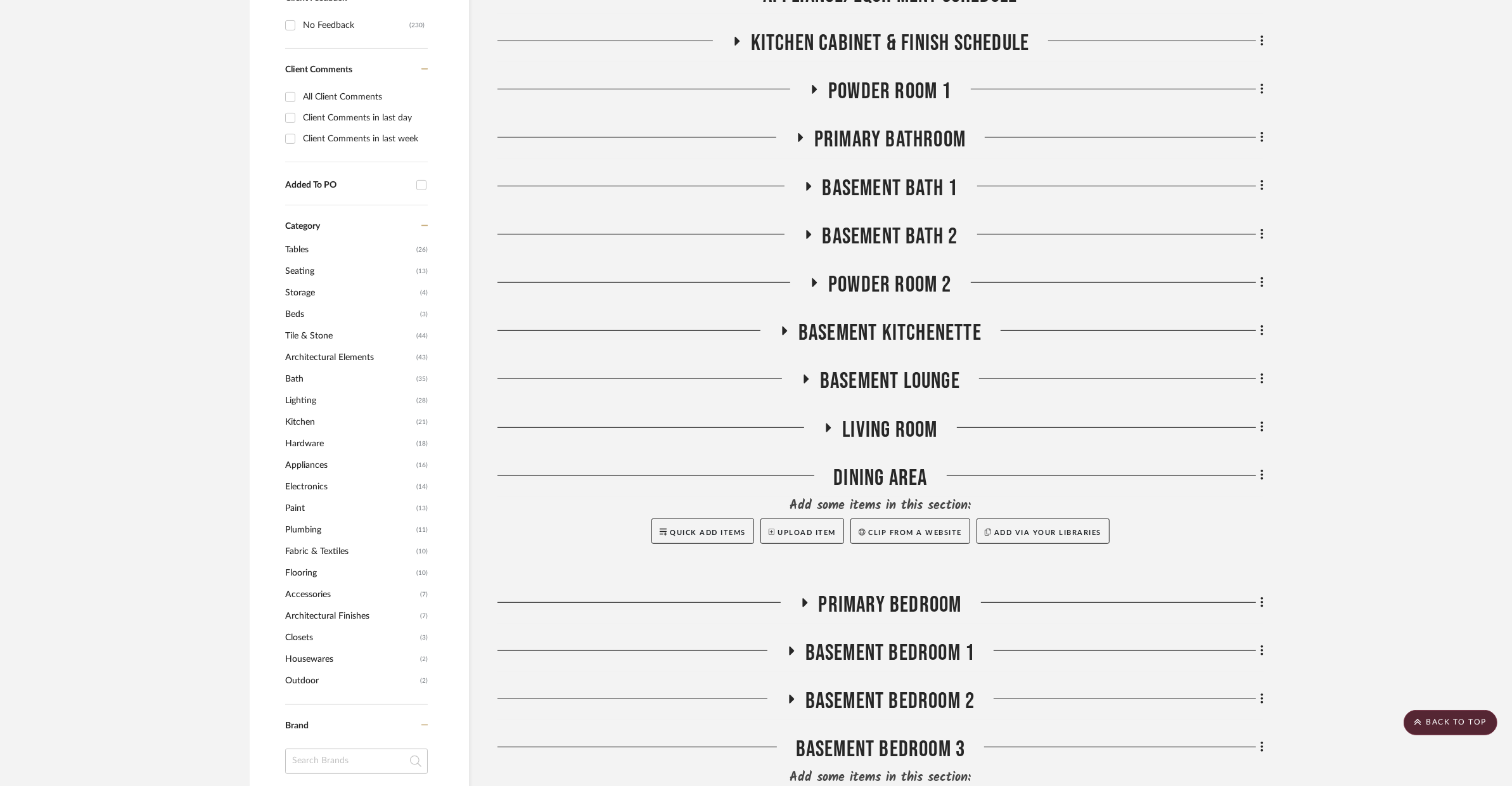
click at [841, 591] on div "Primary Bedroom" at bounding box center [881, 607] width 766 height 32
click at [844, 591] on span "Primary Bedroom" at bounding box center [891, 605] width 144 height 28
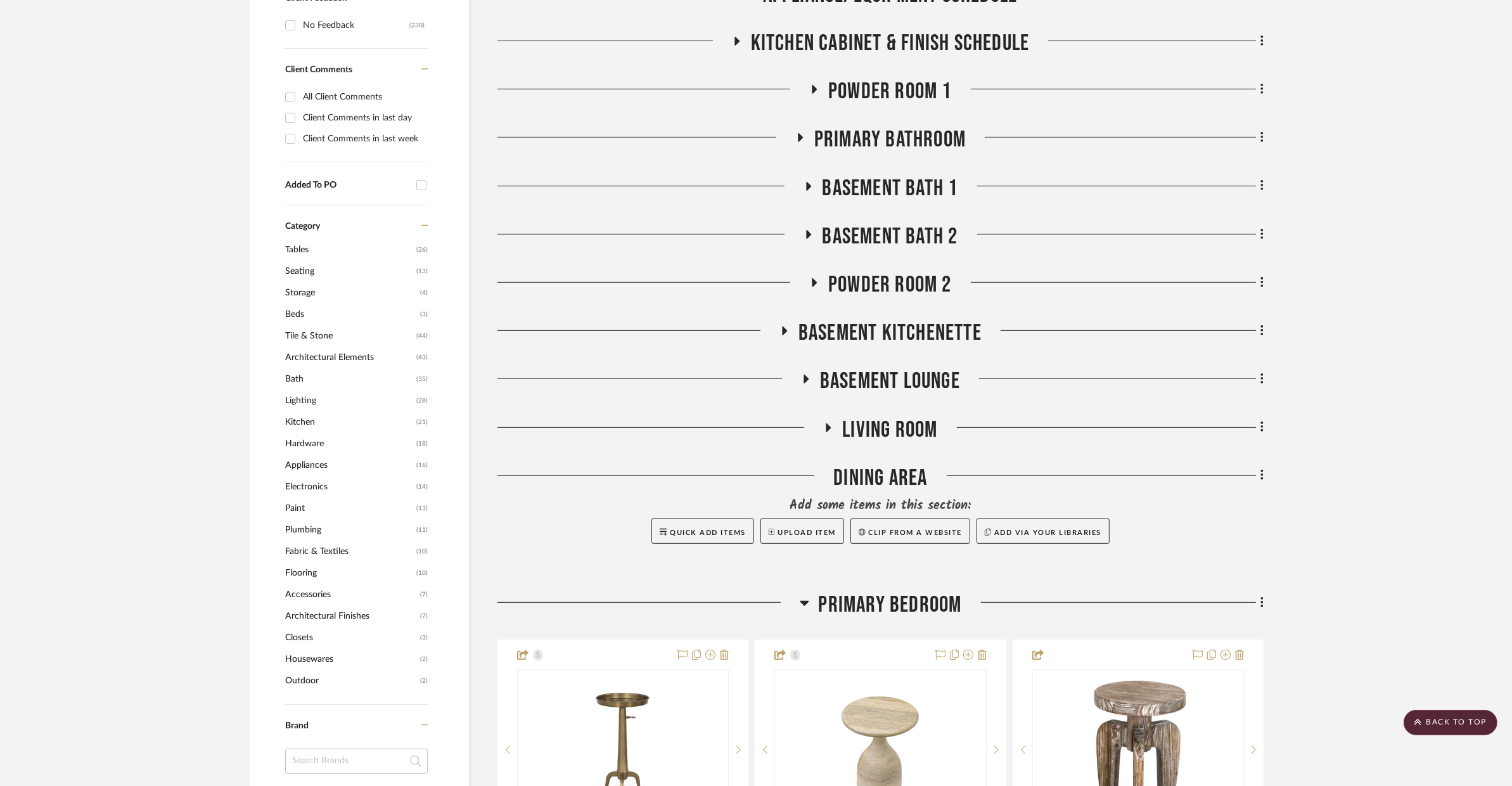
click at [844, 591] on span "Primary Bedroom" at bounding box center [891, 605] width 144 height 28
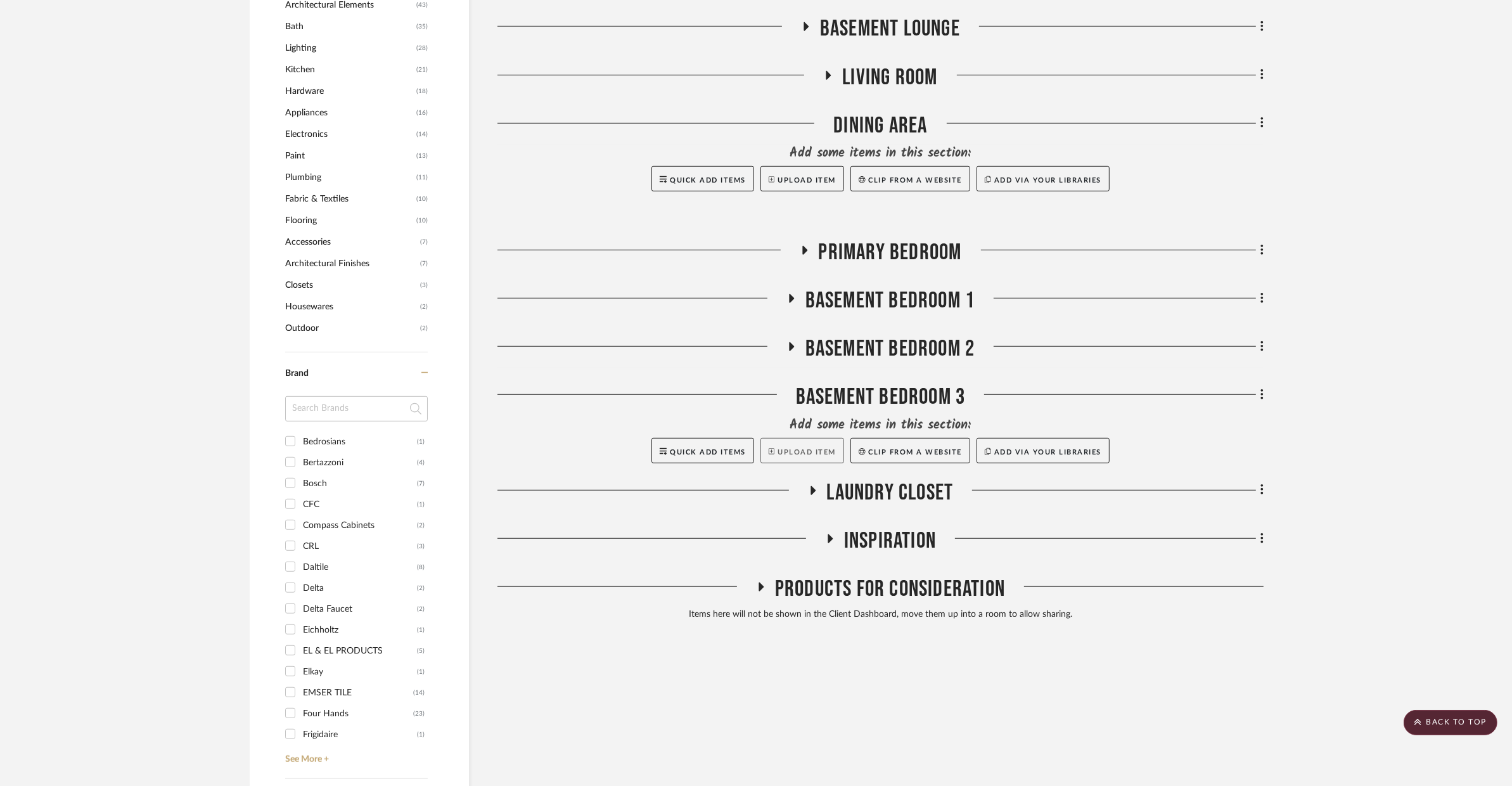
scroll to position [1065, 0]
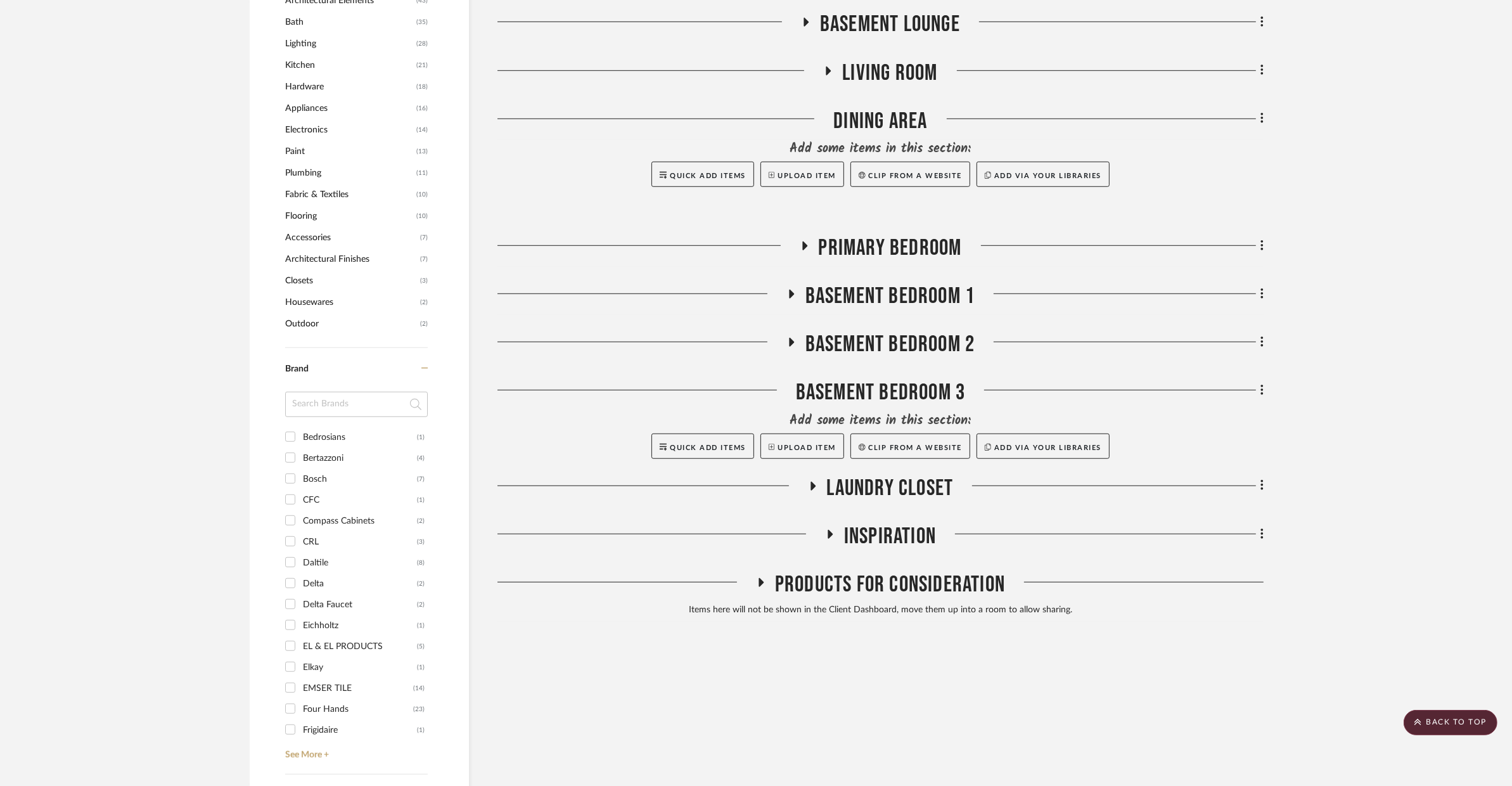
click at [898, 475] on span "Laundry Closet" at bounding box center [891, 488] width 127 height 28
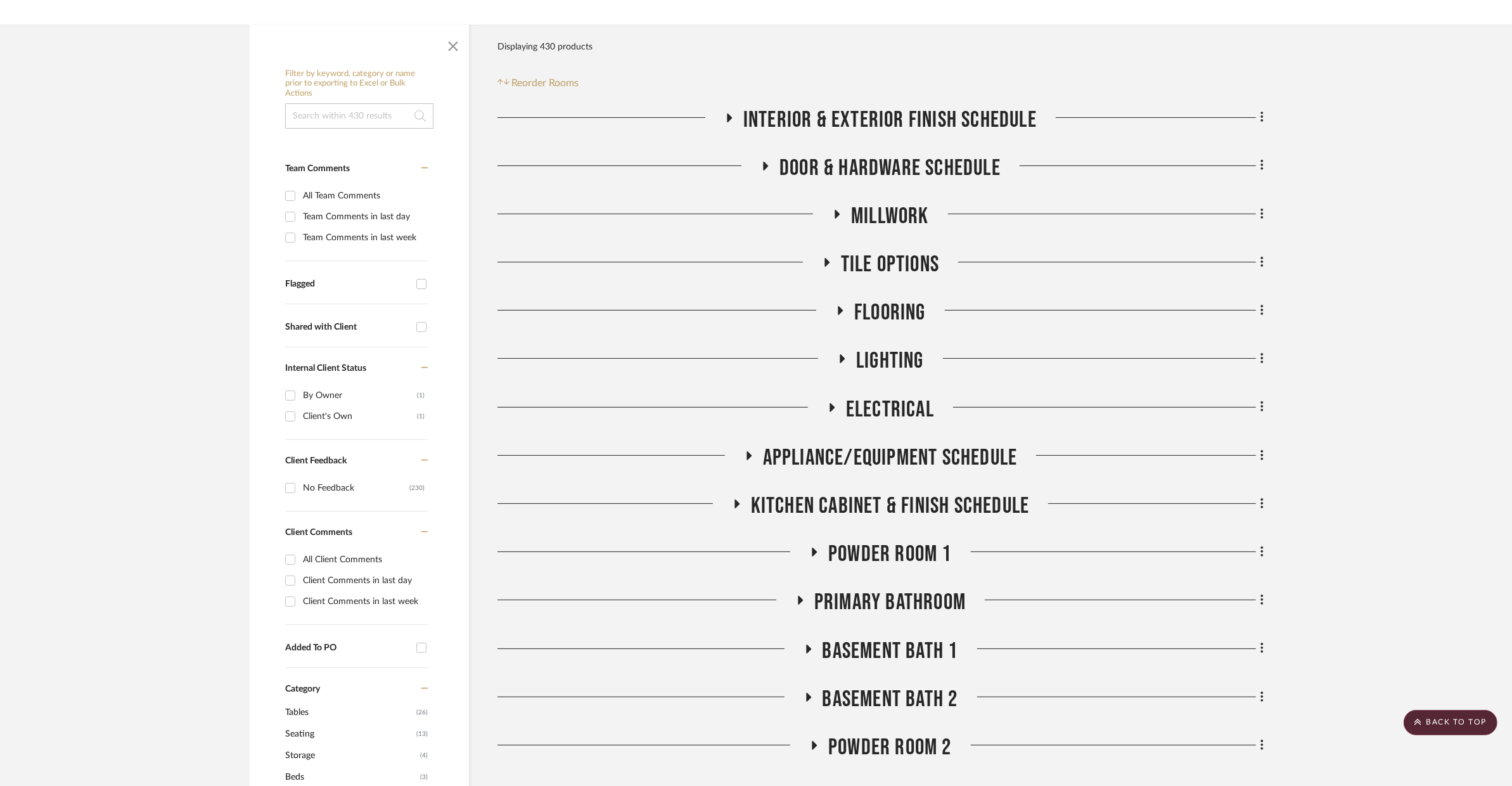
scroll to position [0, 0]
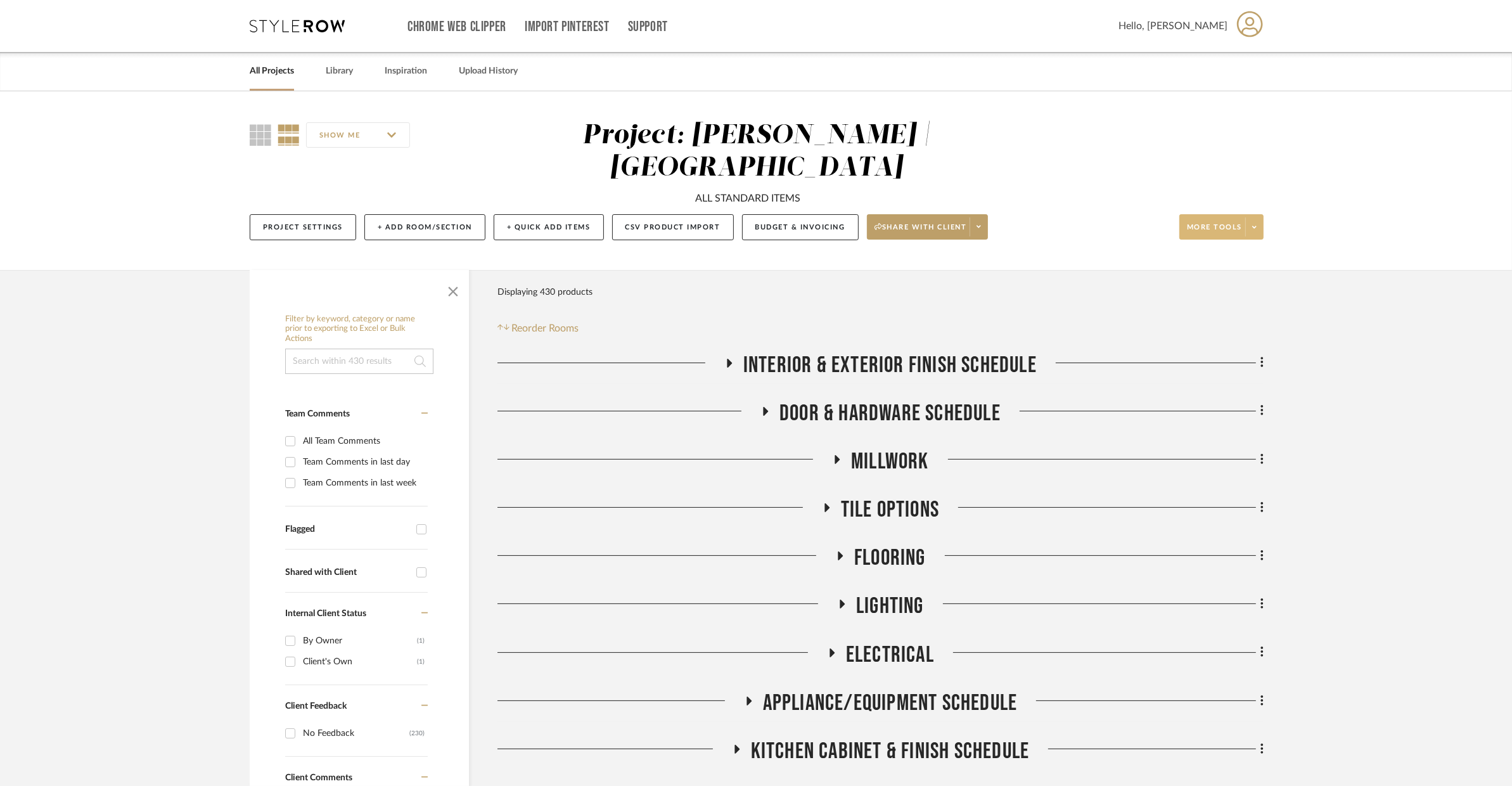
click at [1220, 217] on span at bounding box center [1254, 227] width 18 height 19
click at [1220, 318] on span "Bulk Actions" at bounding box center [1234, 322] width 82 height 11
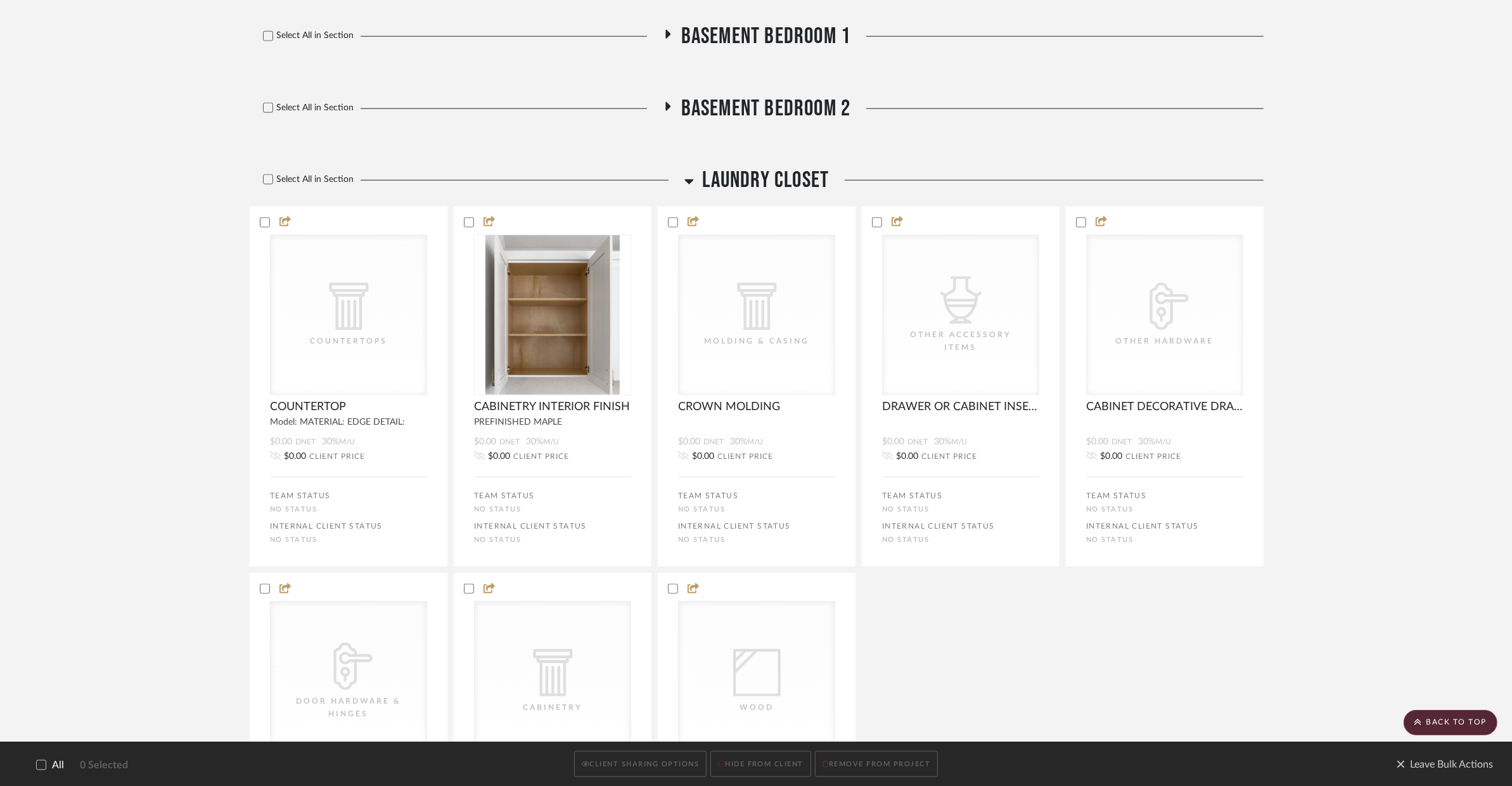
scroll to position [1572, 0]
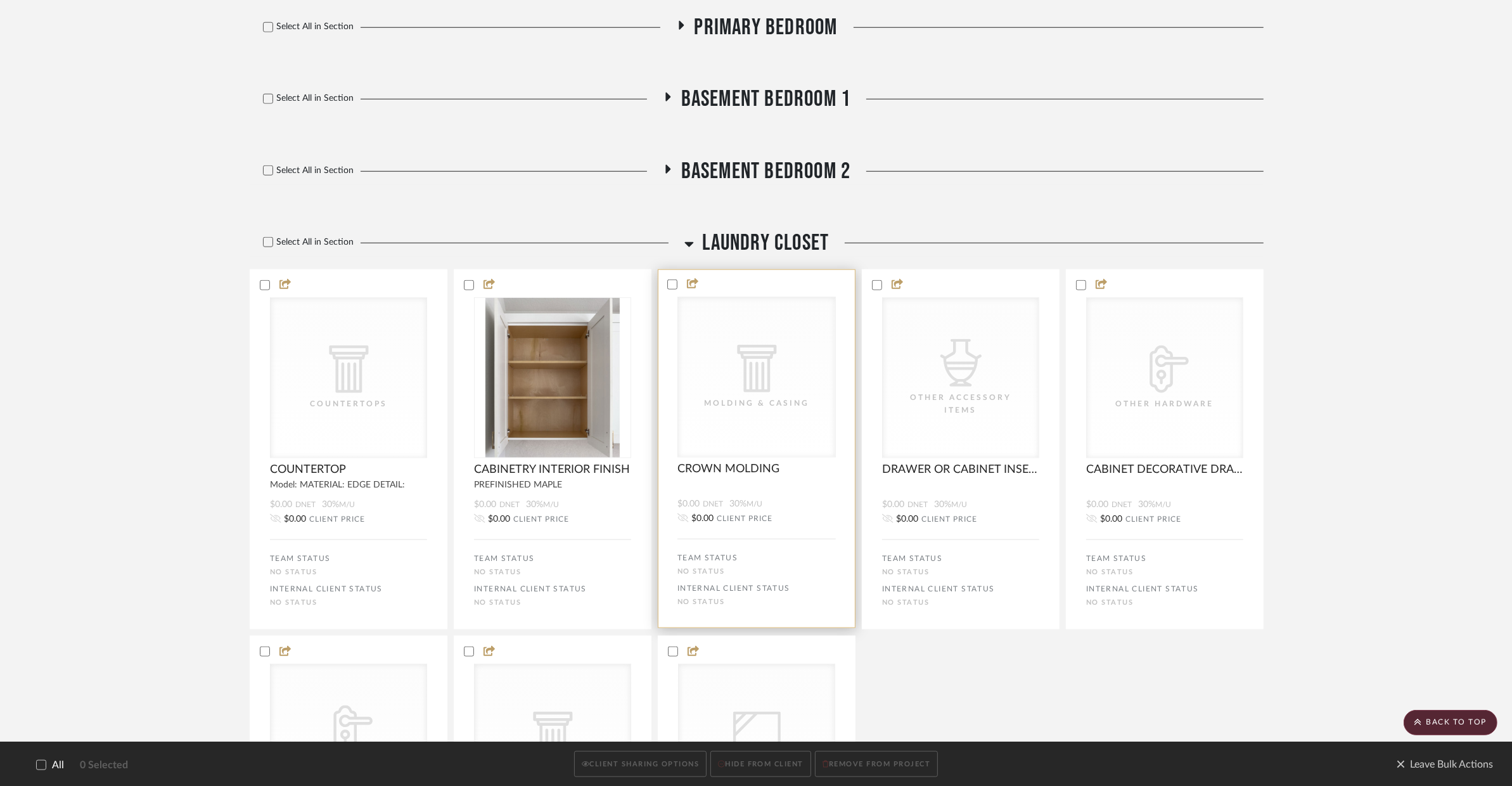
click at [670, 269] on bulk-actions-tile "CategoryIconArchitectural Created with Sketch. Molding & Casing CategoryIconArc…" at bounding box center [757, 448] width 198 height 359
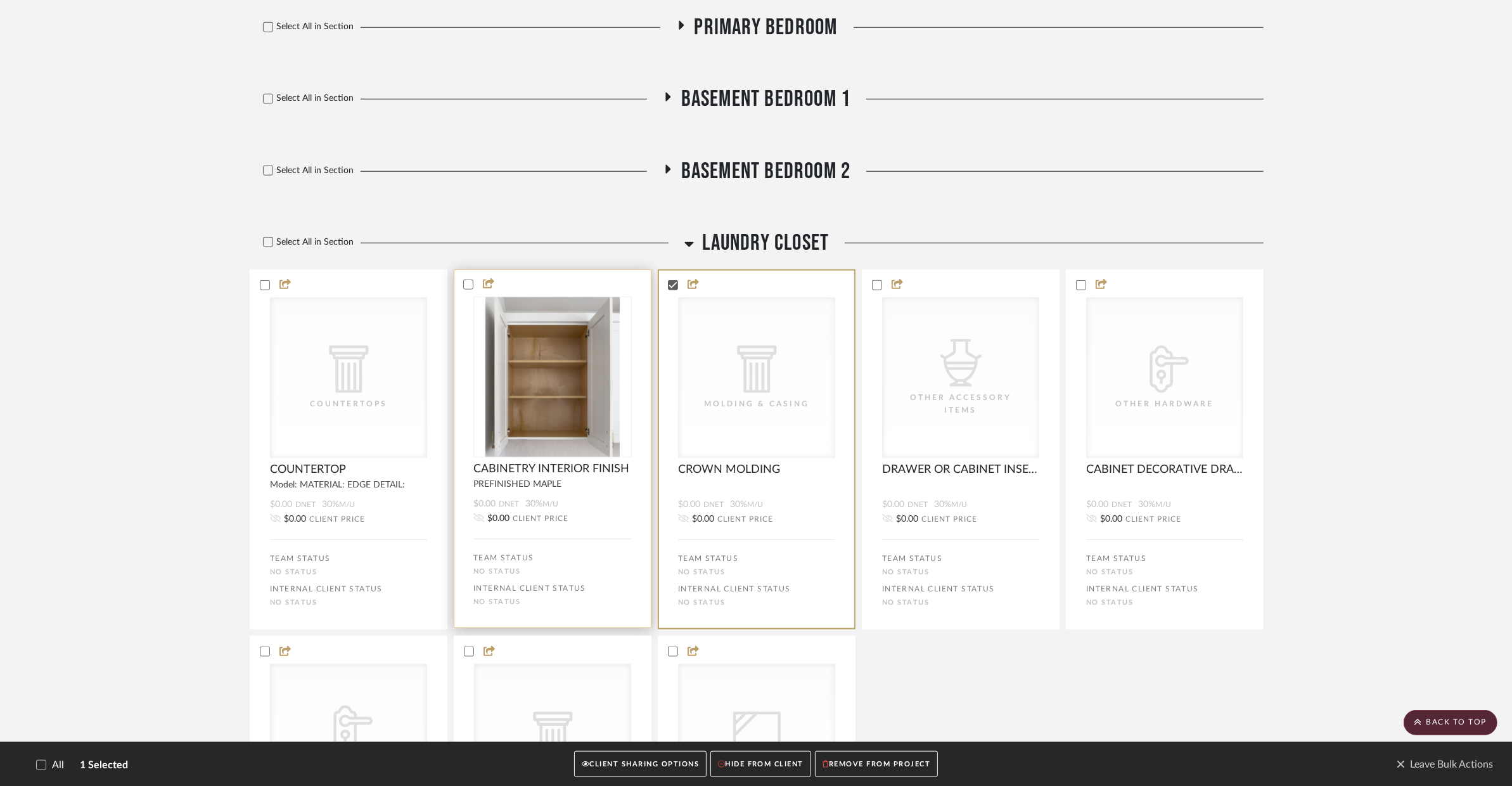
click at [465, 279] on div at bounding box center [552, 284] width 197 height 12
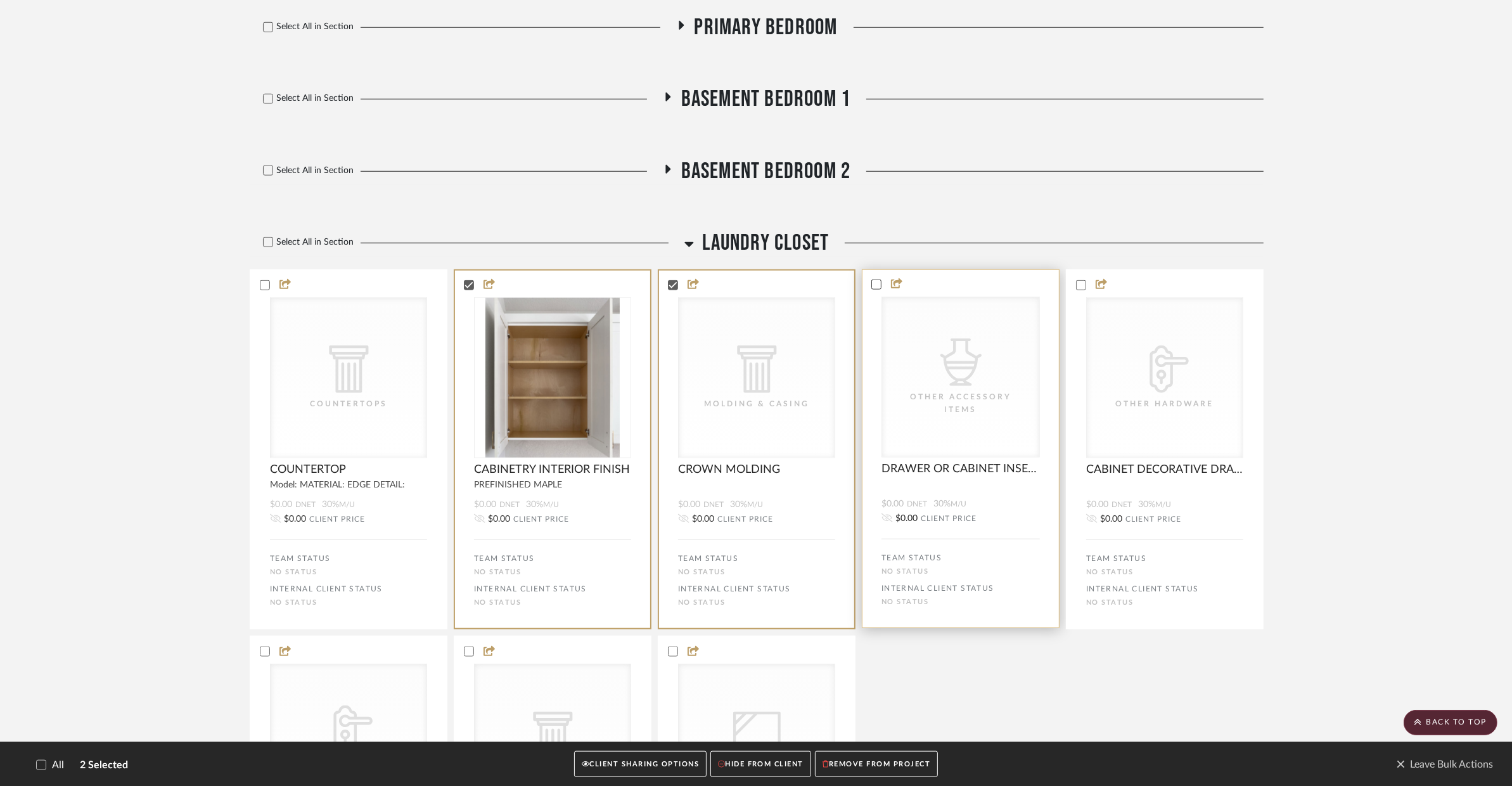
click at [878, 280] on icon at bounding box center [876, 284] width 9 height 9
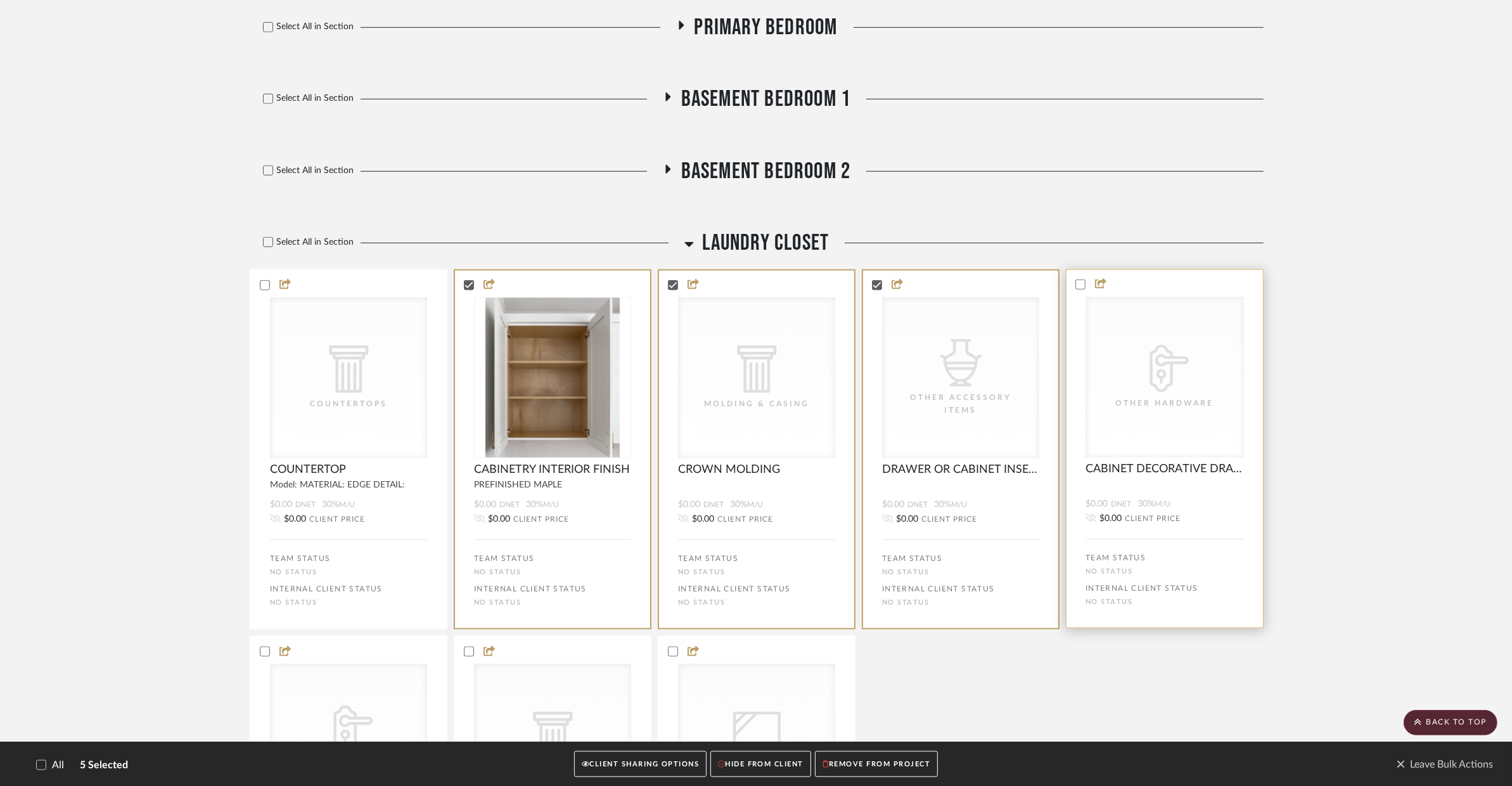
click at [1074, 279] on div at bounding box center [1165, 284] width 197 height 12
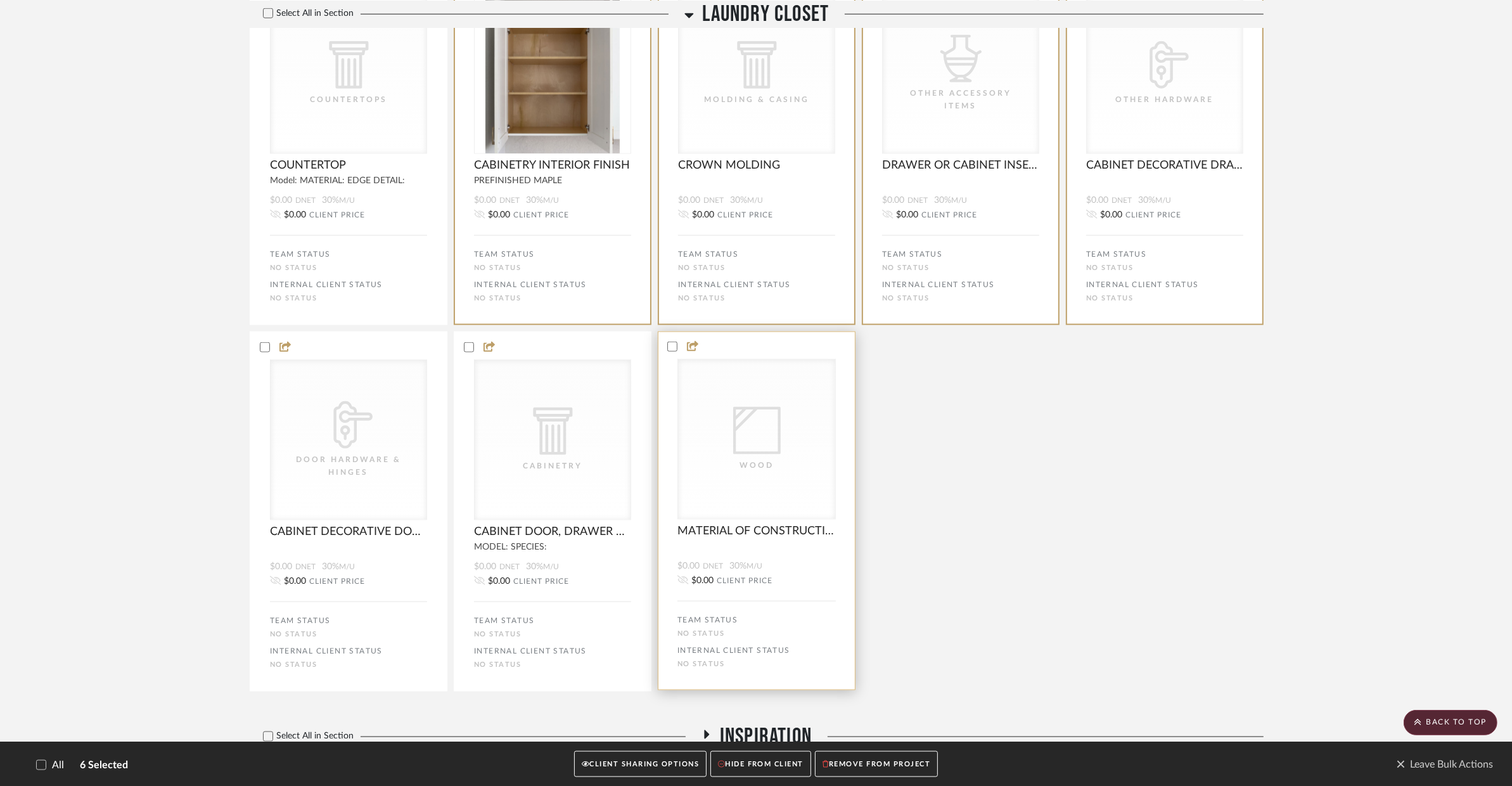
scroll to position [1858, 0]
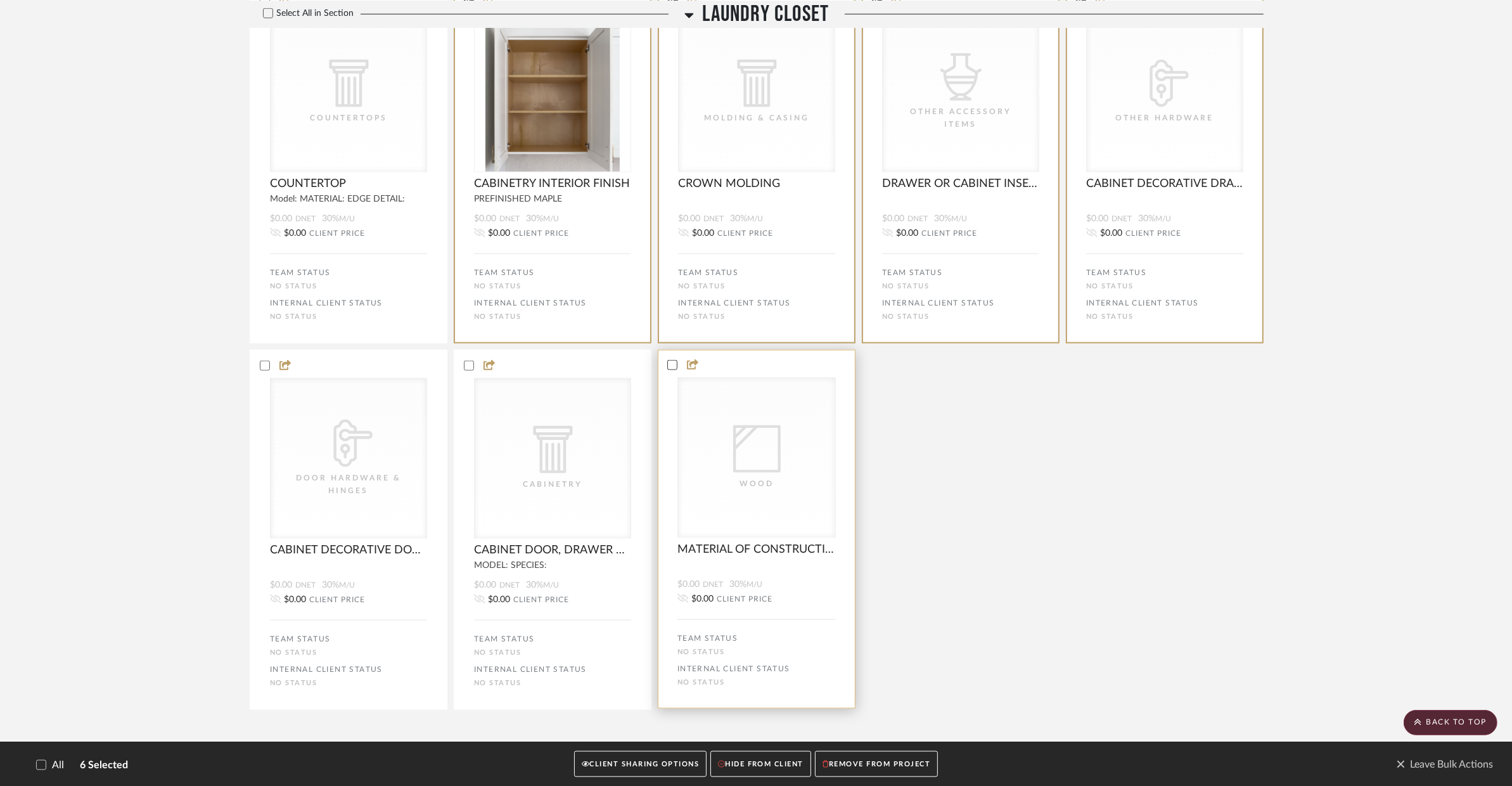
click at [669, 360] on label at bounding box center [673, 365] width 10 height 10
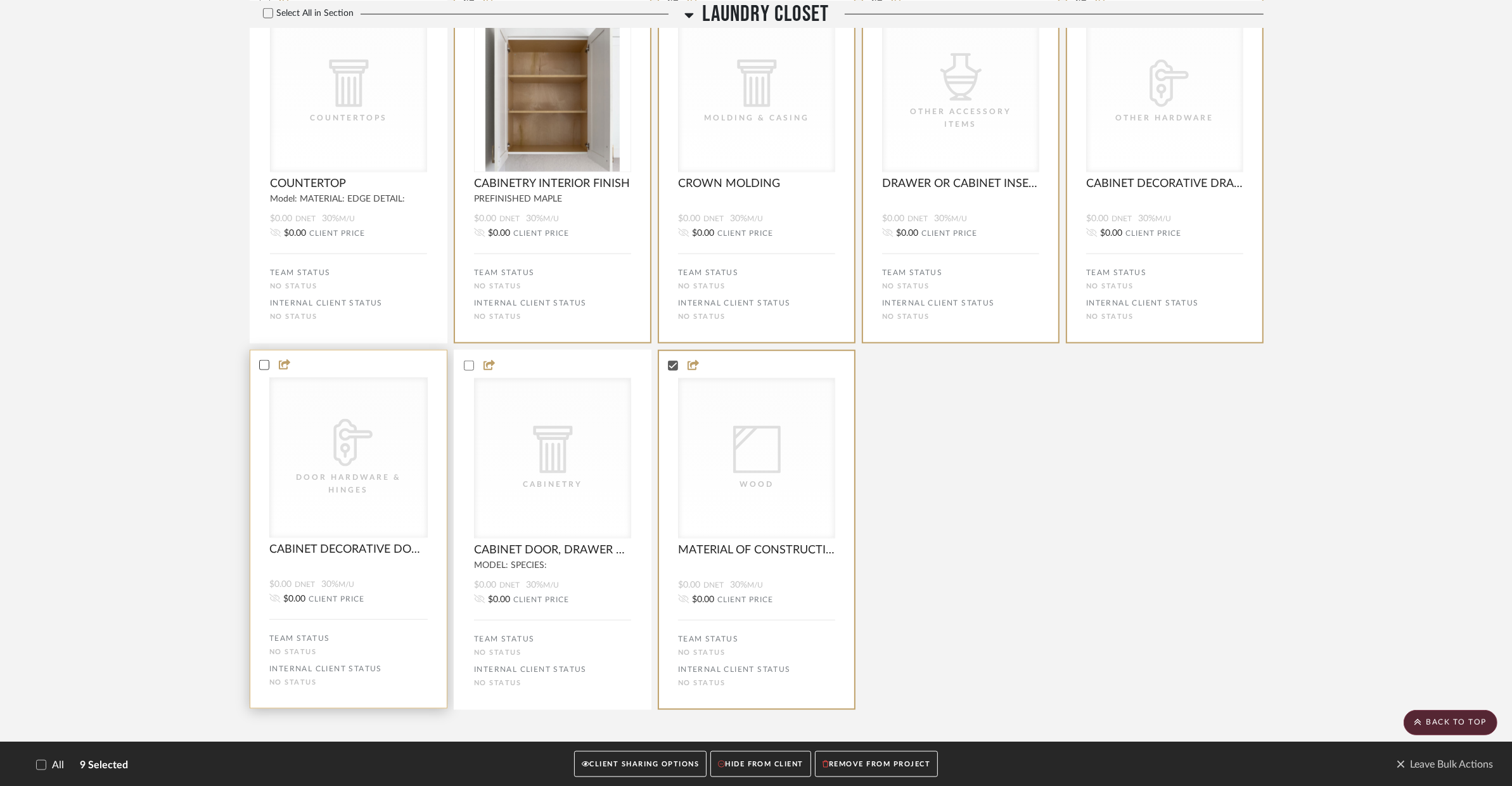
click at [265, 362] on icon at bounding box center [265, 365] width 8 height 6
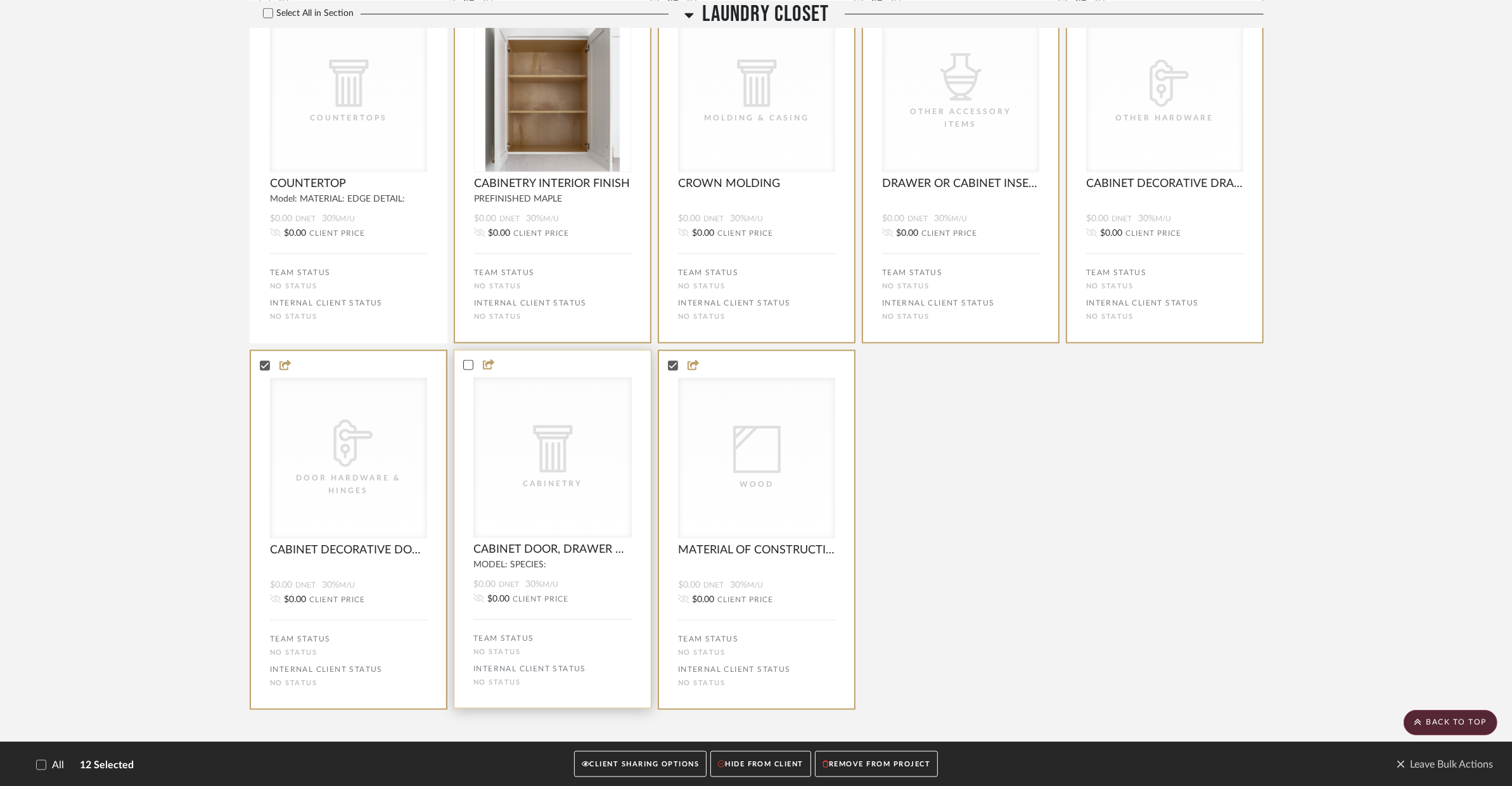
click at [464, 361] on icon at bounding box center [468, 365] width 9 height 9
click at [900, 760] on button "REMOVE FROM PROJECT" at bounding box center [876, 764] width 123 height 26
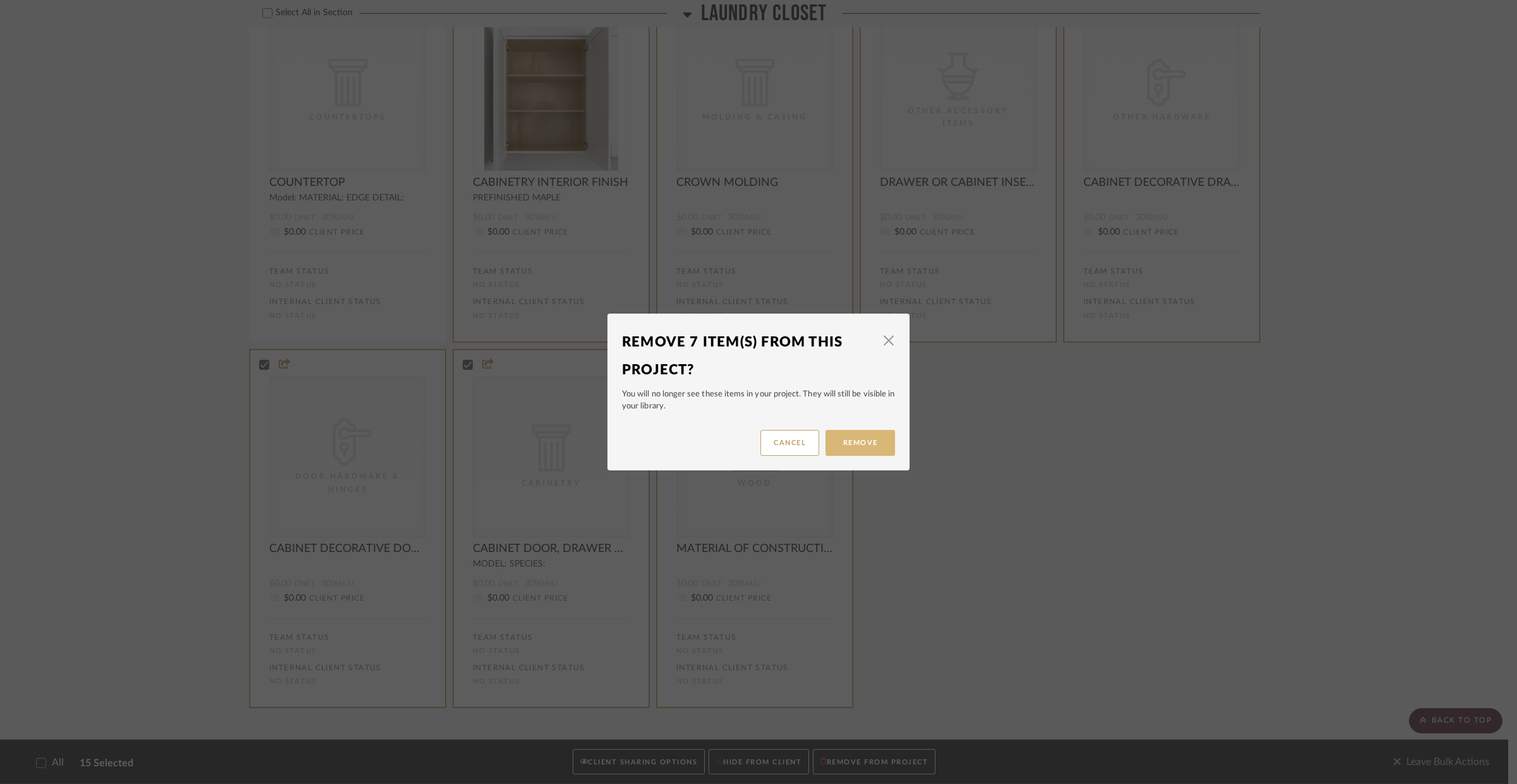
click at [861, 445] on button "Remove" at bounding box center [860, 443] width 70 height 26
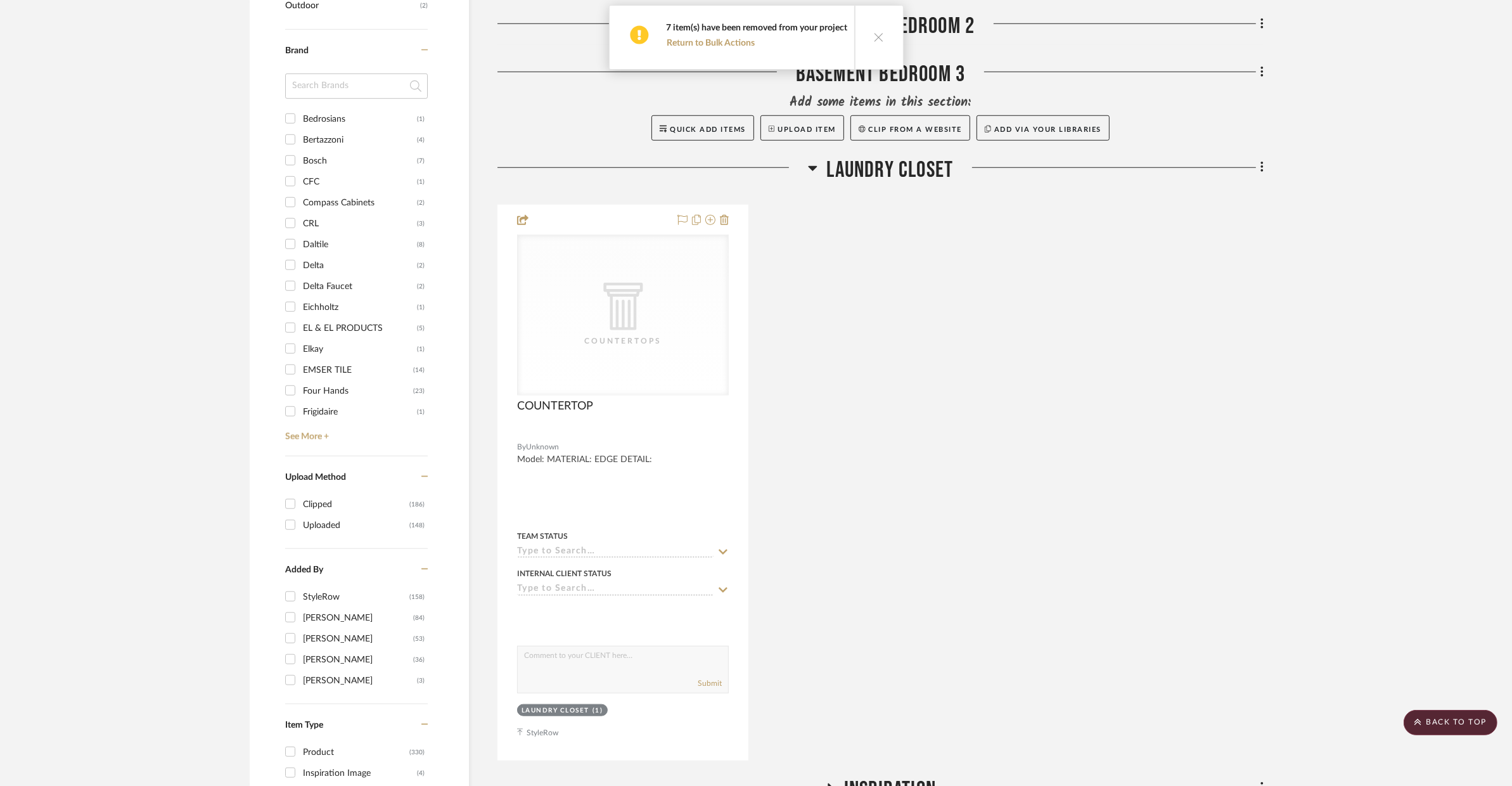
scroll to position [1126, 0]
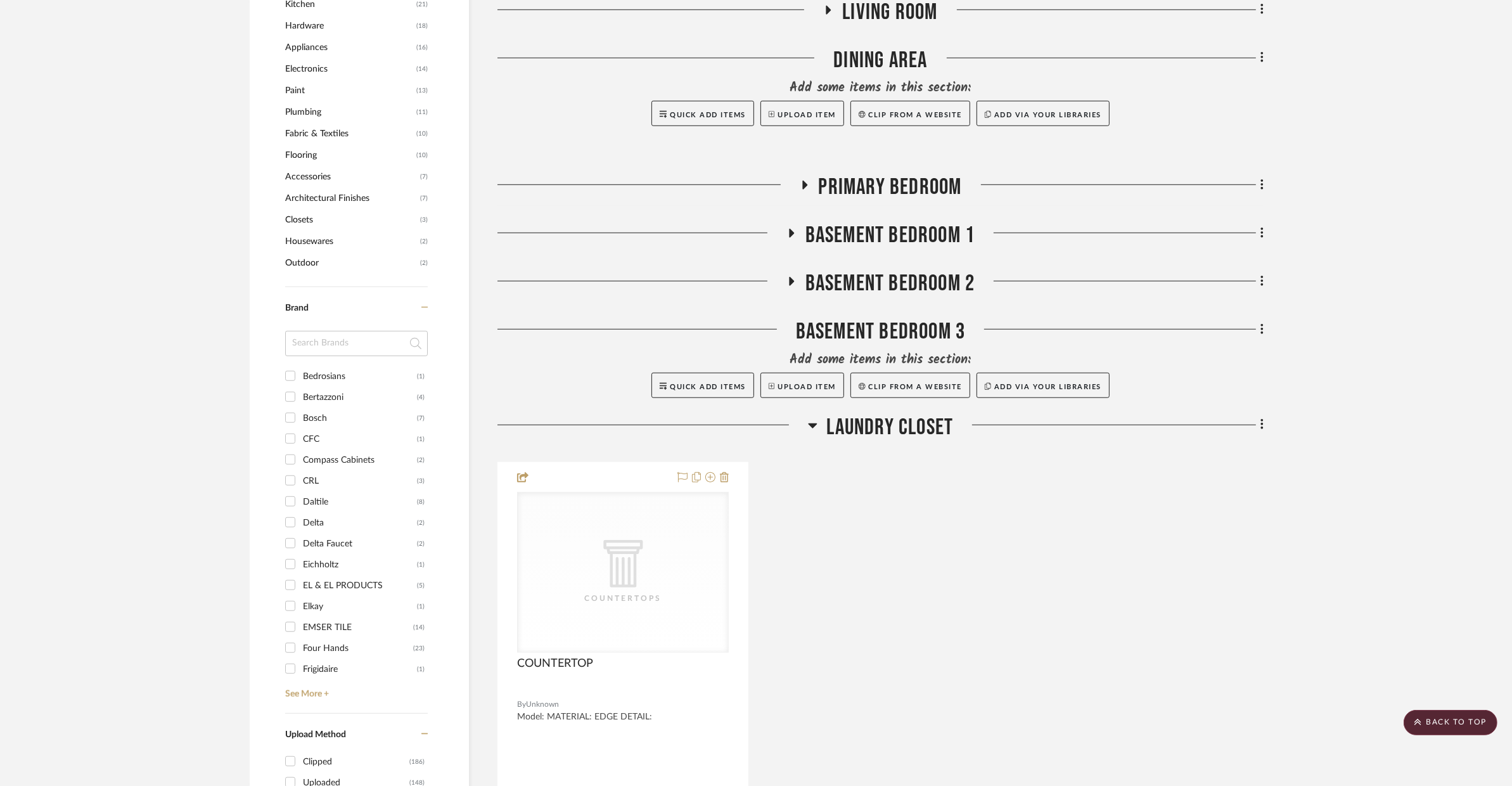
click at [905, 414] on span "Laundry Closet" at bounding box center [891, 427] width 127 height 28
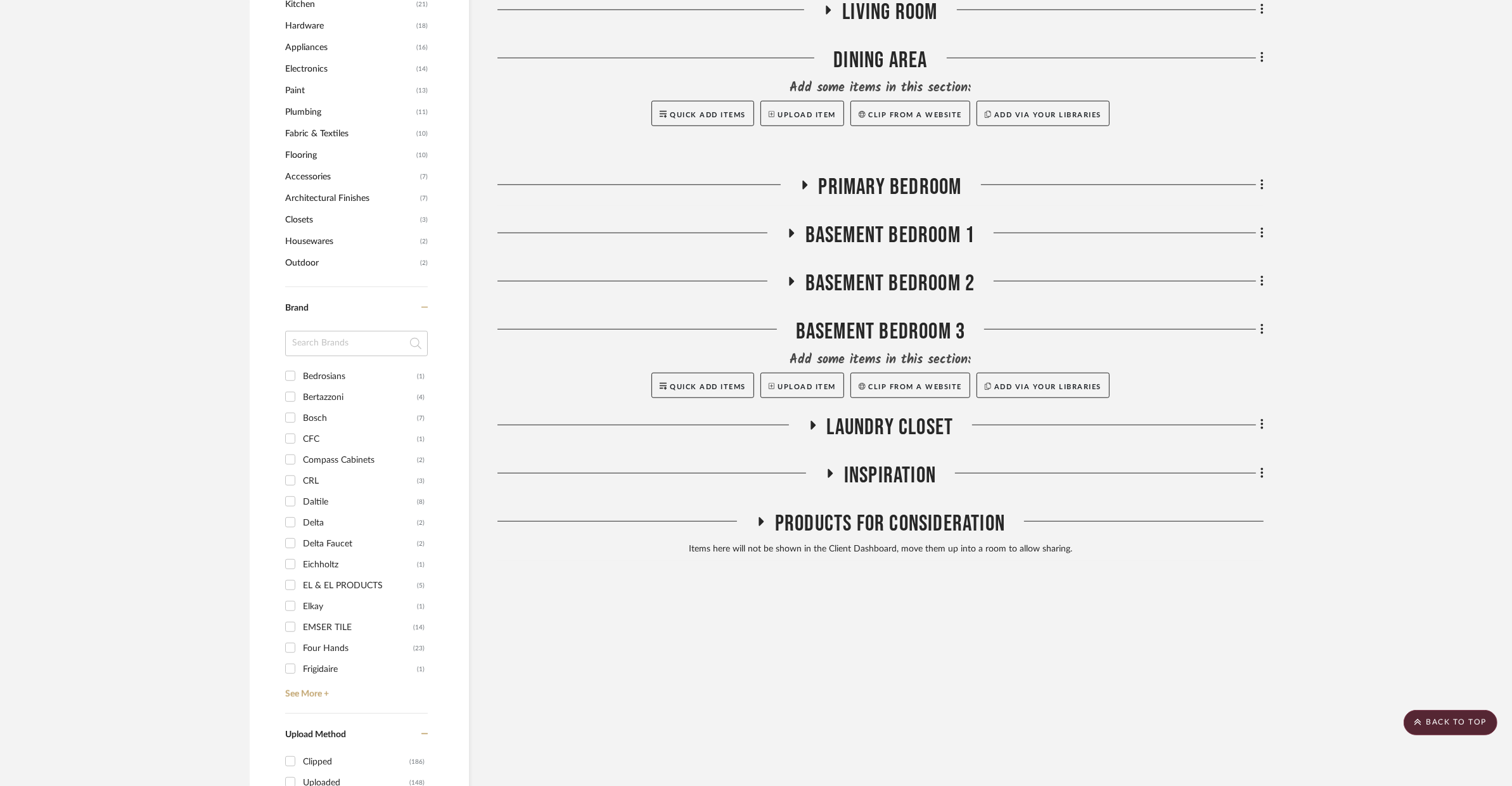
click at [901, 462] on span "Inspiration" at bounding box center [890, 475] width 92 height 28
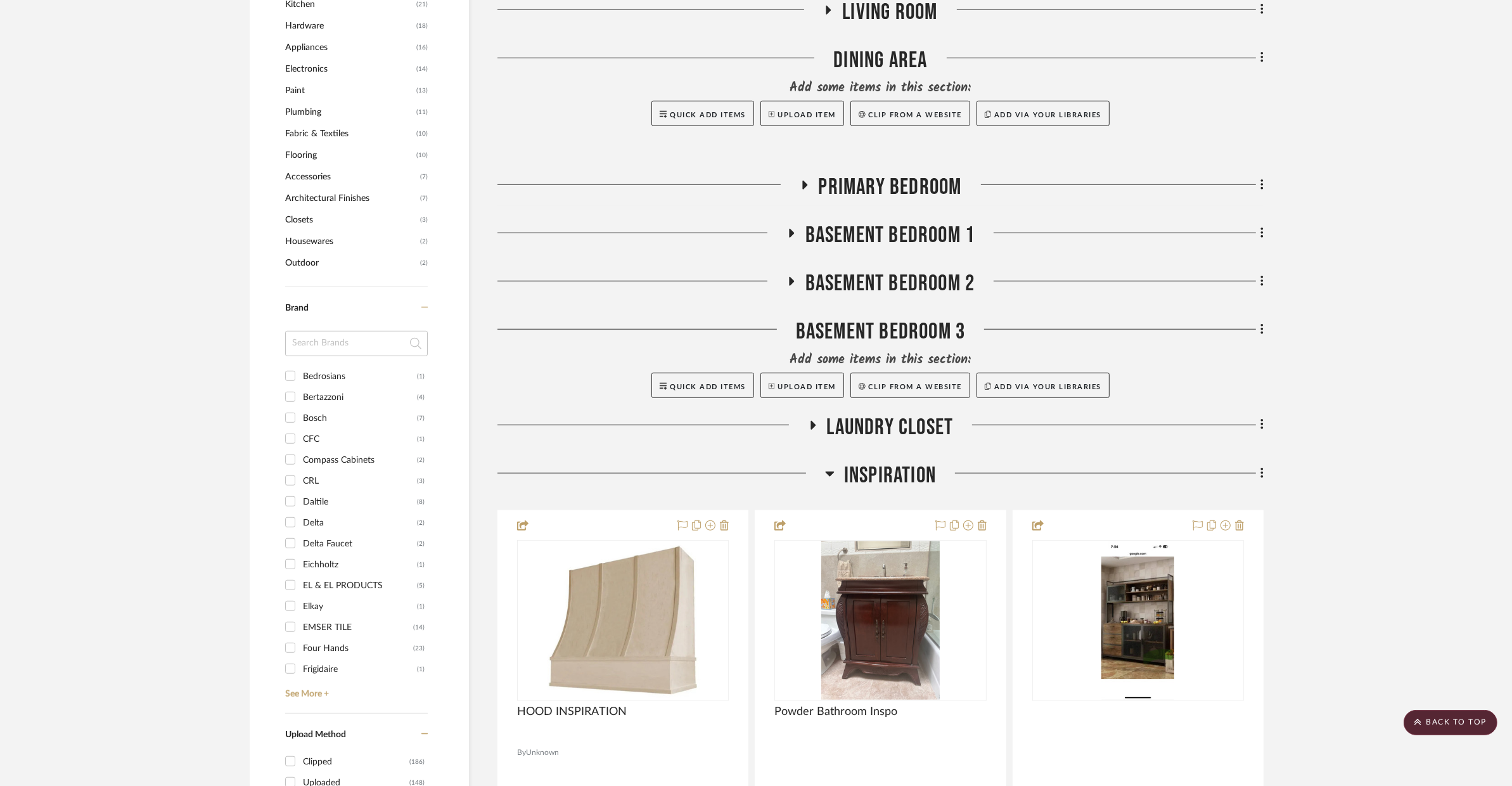
click at [901, 462] on span "Inspiration" at bounding box center [890, 475] width 92 height 28
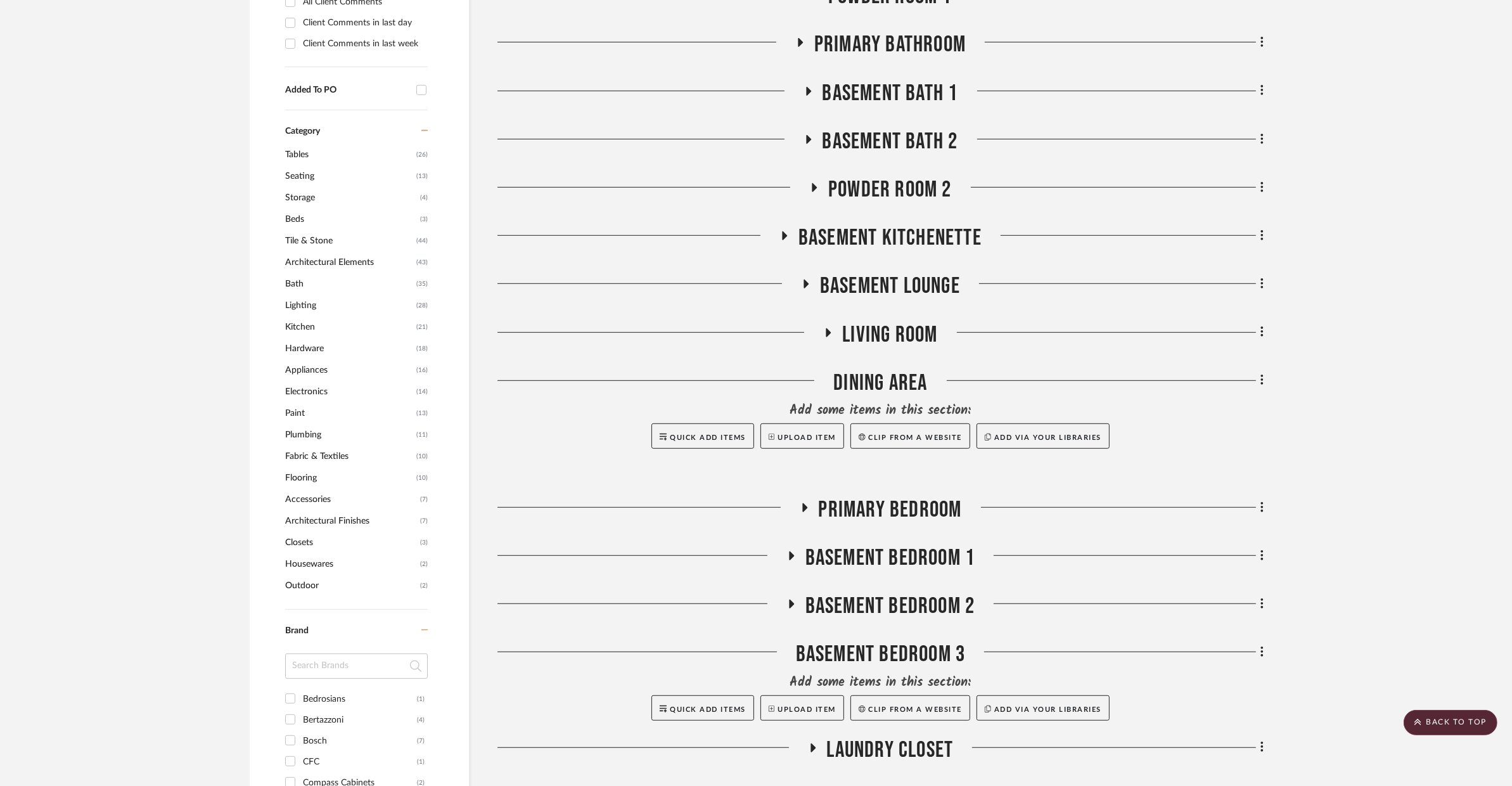
scroll to position [688, 0]
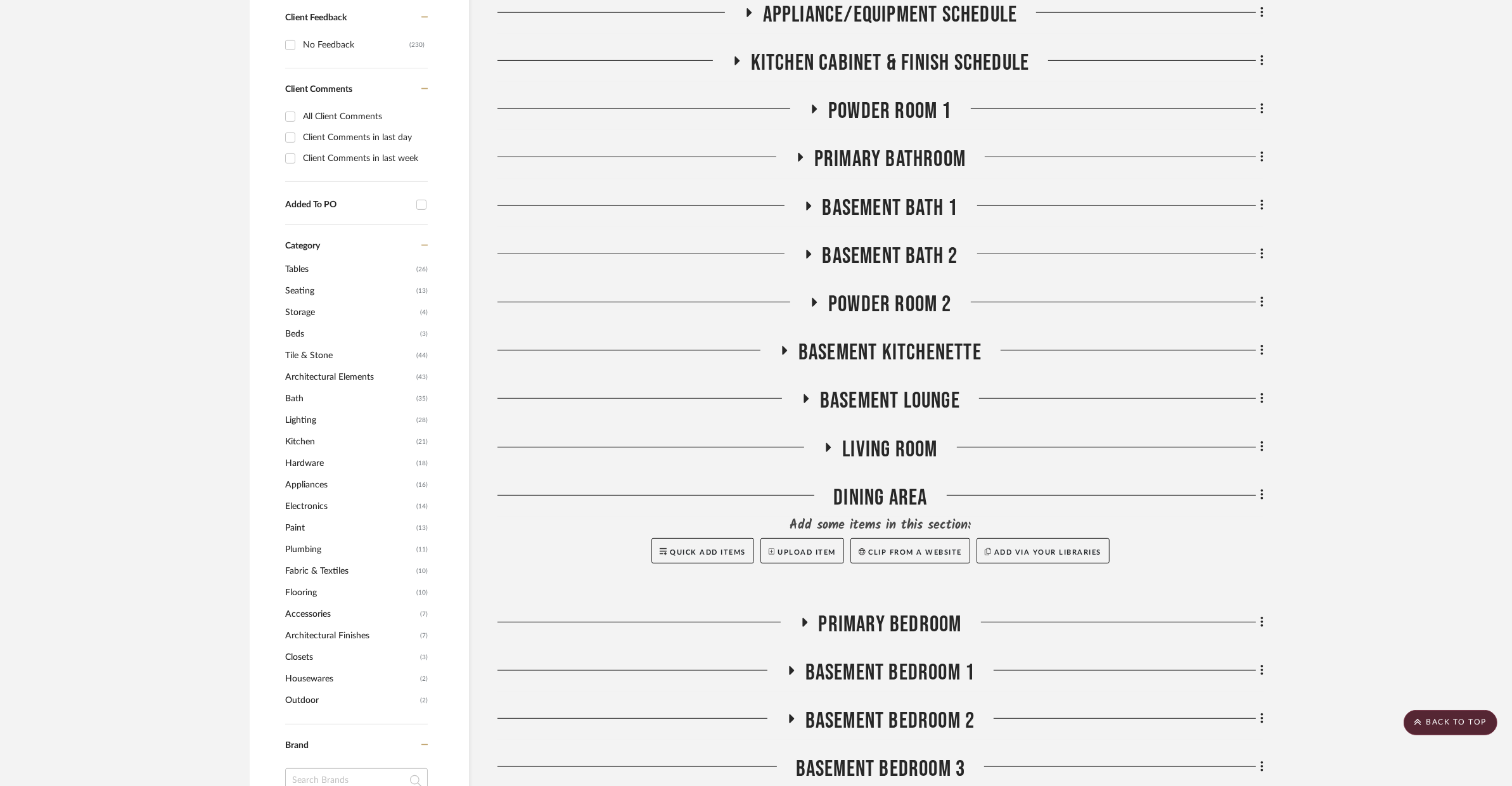
click at [901, 436] on span "Living Room" at bounding box center [890, 450] width 95 height 28
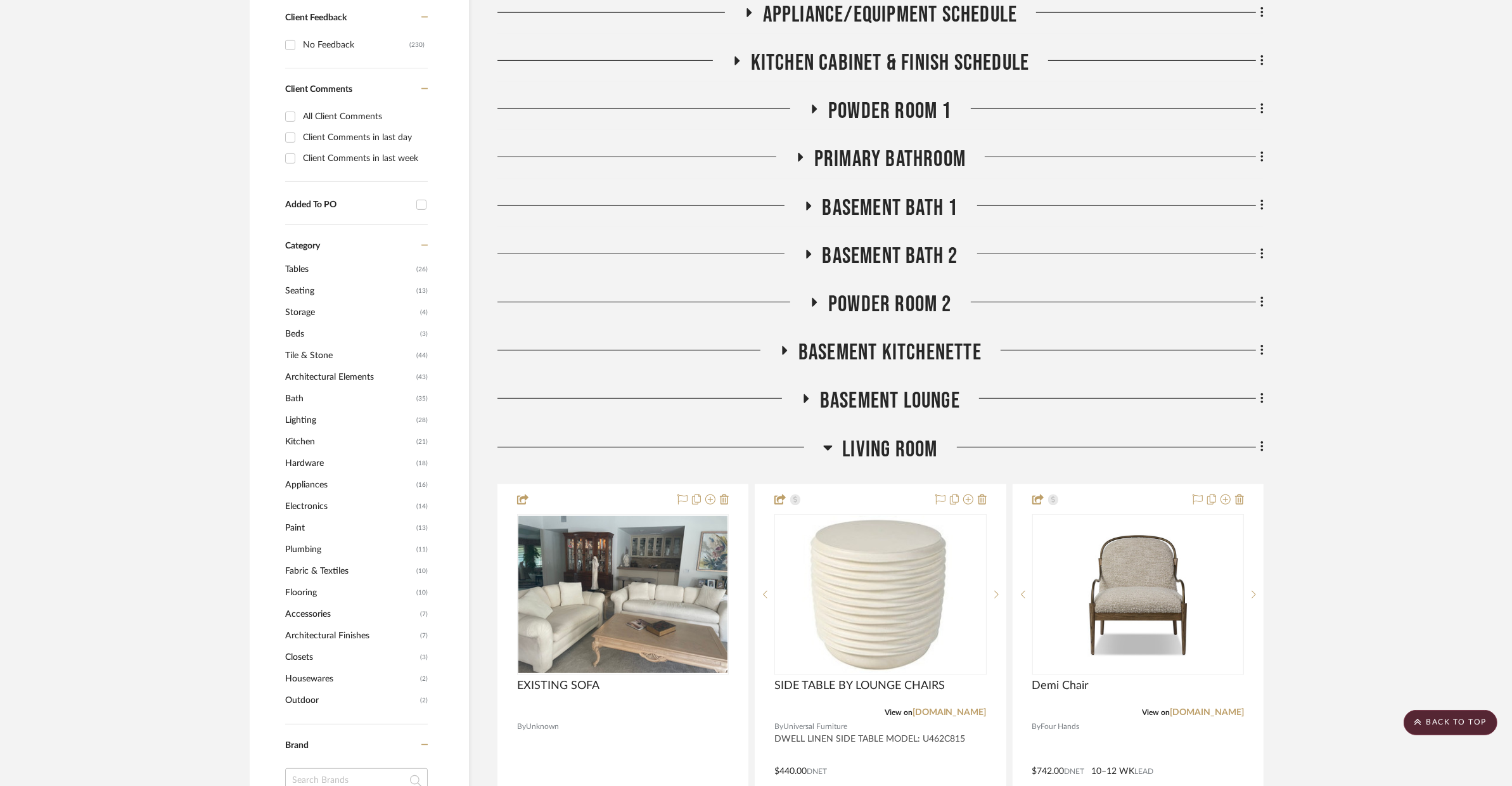
click at [901, 436] on span "Living Room" at bounding box center [890, 450] width 95 height 28
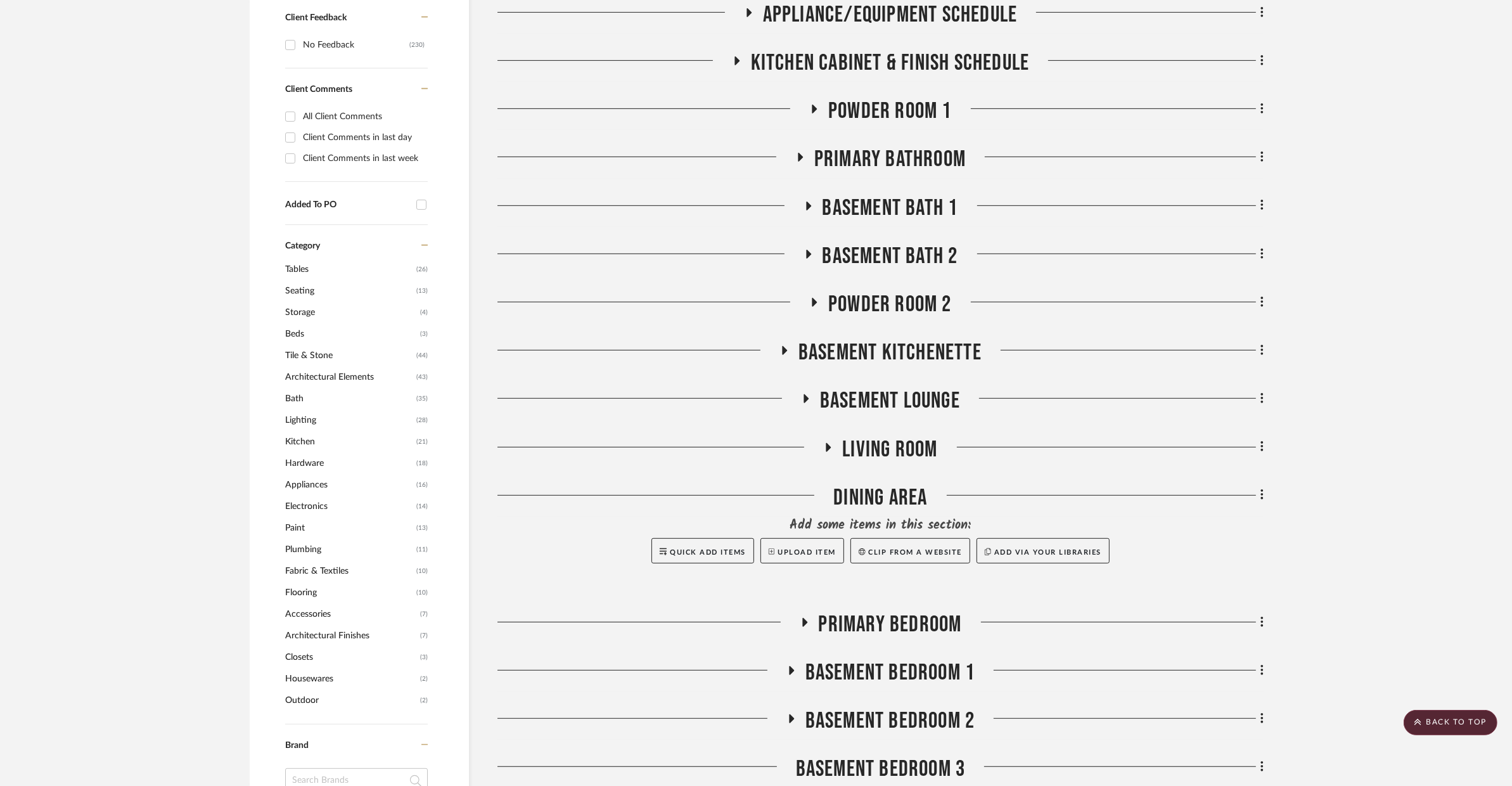
click at [853, 350] on div "Interior & Exterior Finish Schedule Door & Hardware Schedule Millwork Tile Opti…" at bounding box center [881, 331] width 766 height 1335
click at [846, 387] on span "BASEMENT LOUNGE" at bounding box center [890, 400] width 140 height 28
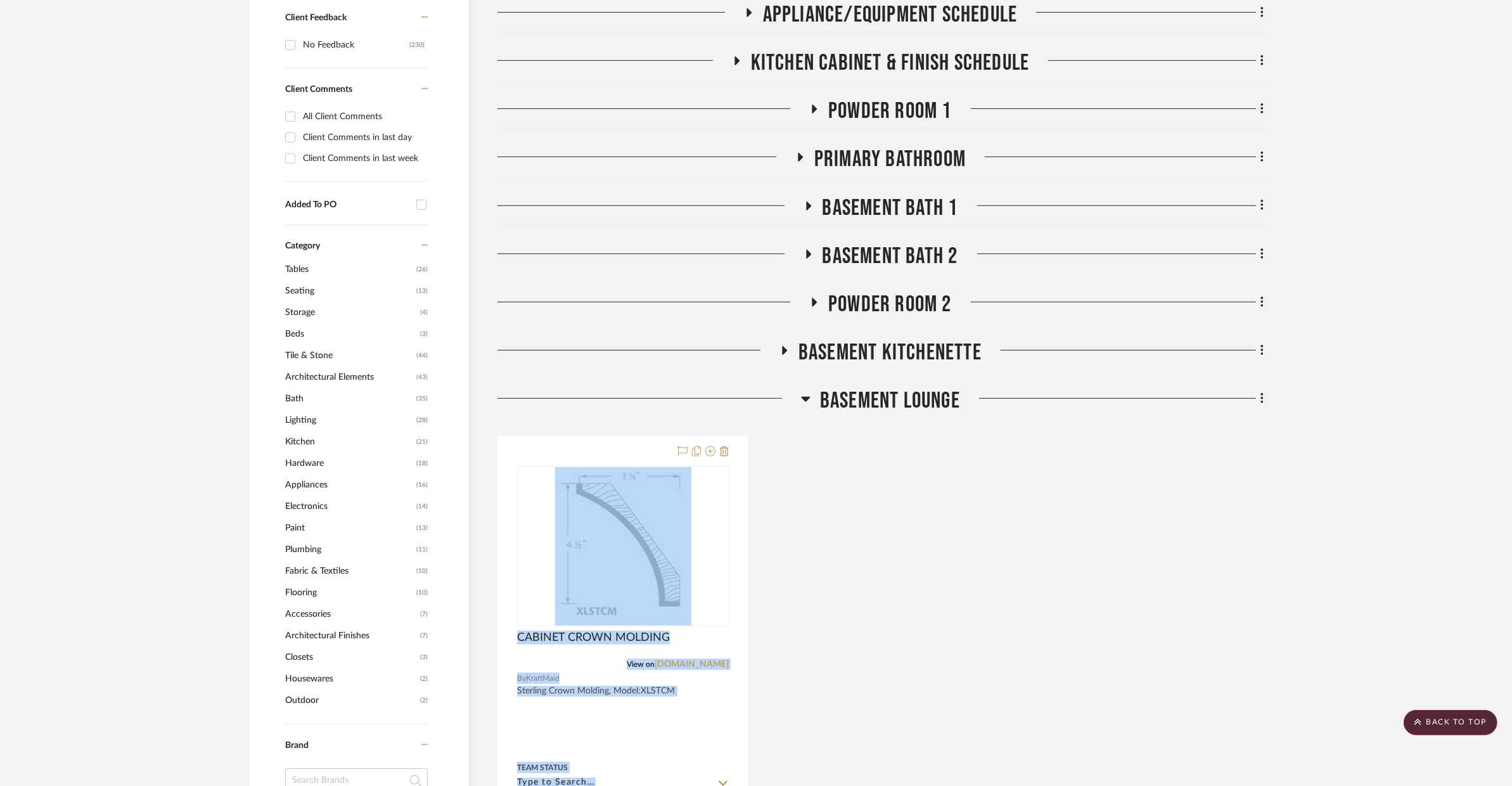
click at [846, 387] on span "BASEMENT LOUNGE" at bounding box center [890, 400] width 140 height 28
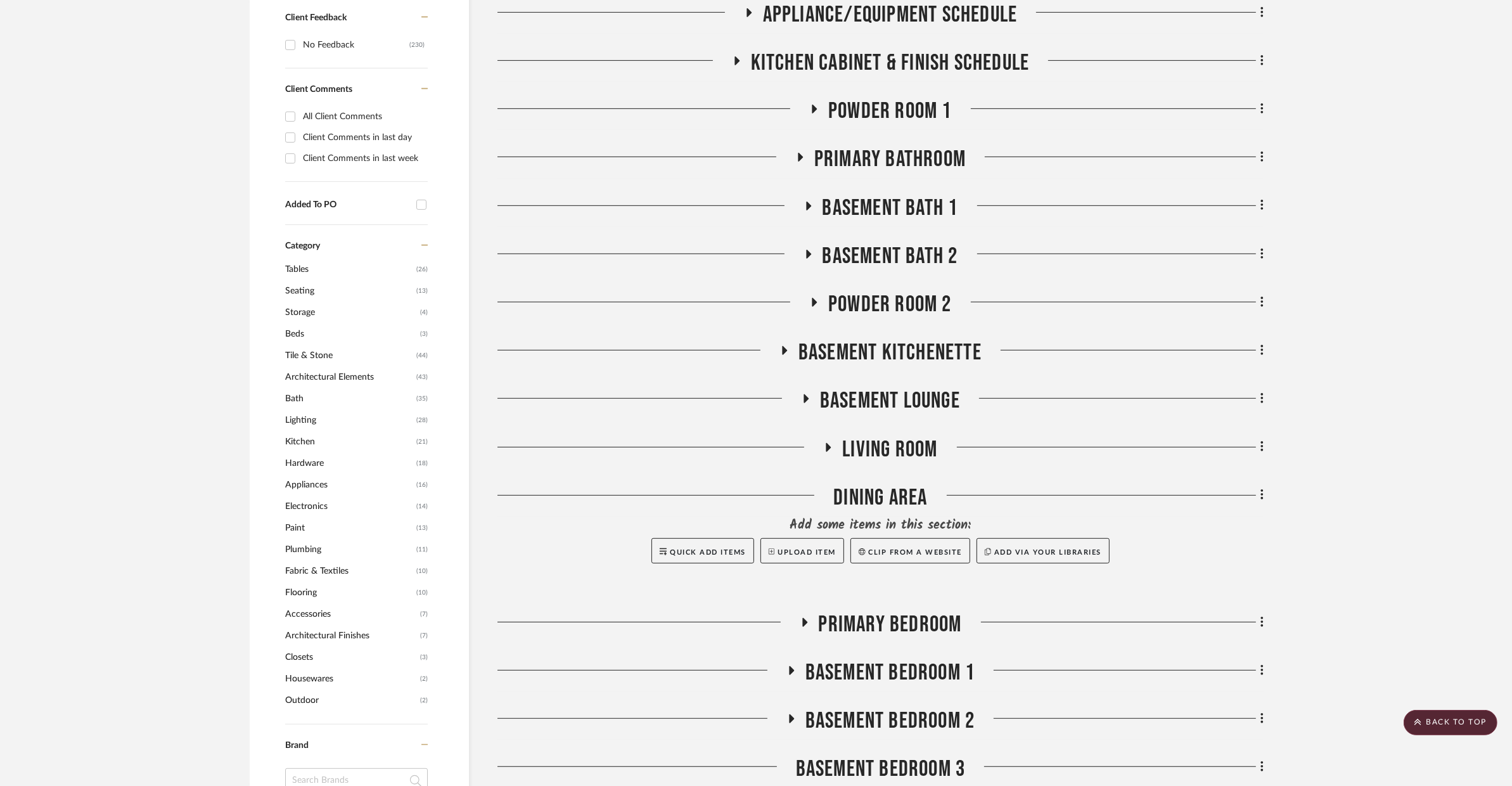
click at [840, 387] on span "BASEMENT LOUNGE" at bounding box center [890, 400] width 140 height 28
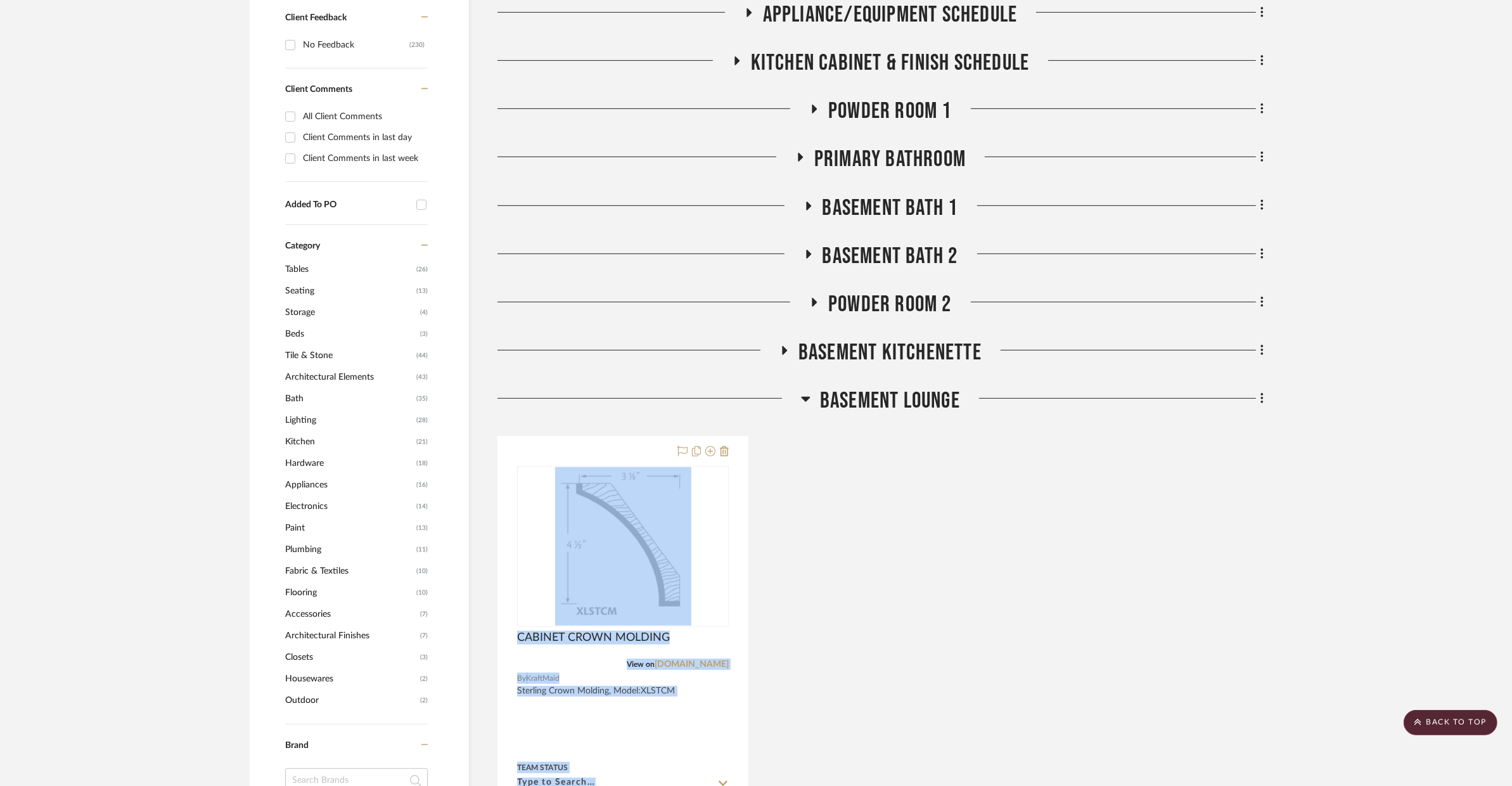
click at [1146, 473] on div "CABINET CROWN MOLDING View on cabinetworks.widen.net By KraftMaid Sterling Crow…" at bounding box center [881, 714] width 766 height 556
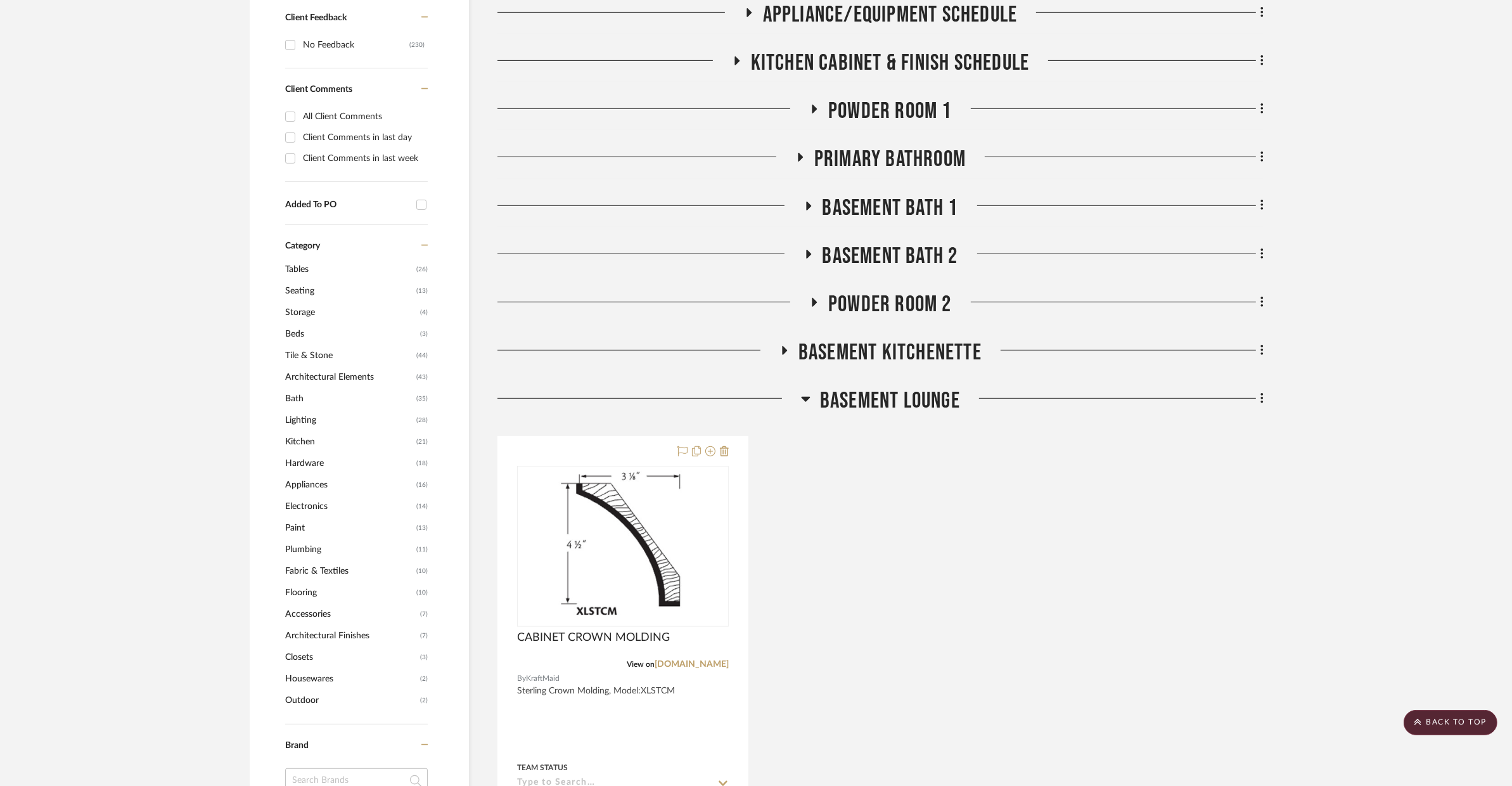
click at [923, 303] on div "Interior & Exterior Finish Schedule Door & Hardware Schedule Millwork Tile Opti…" at bounding box center [881, 617] width 766 height 1907
click at [912, 339] on span "BASEMENT KITCHENETTE" at bounding box center [890, 352] width 183 height 28
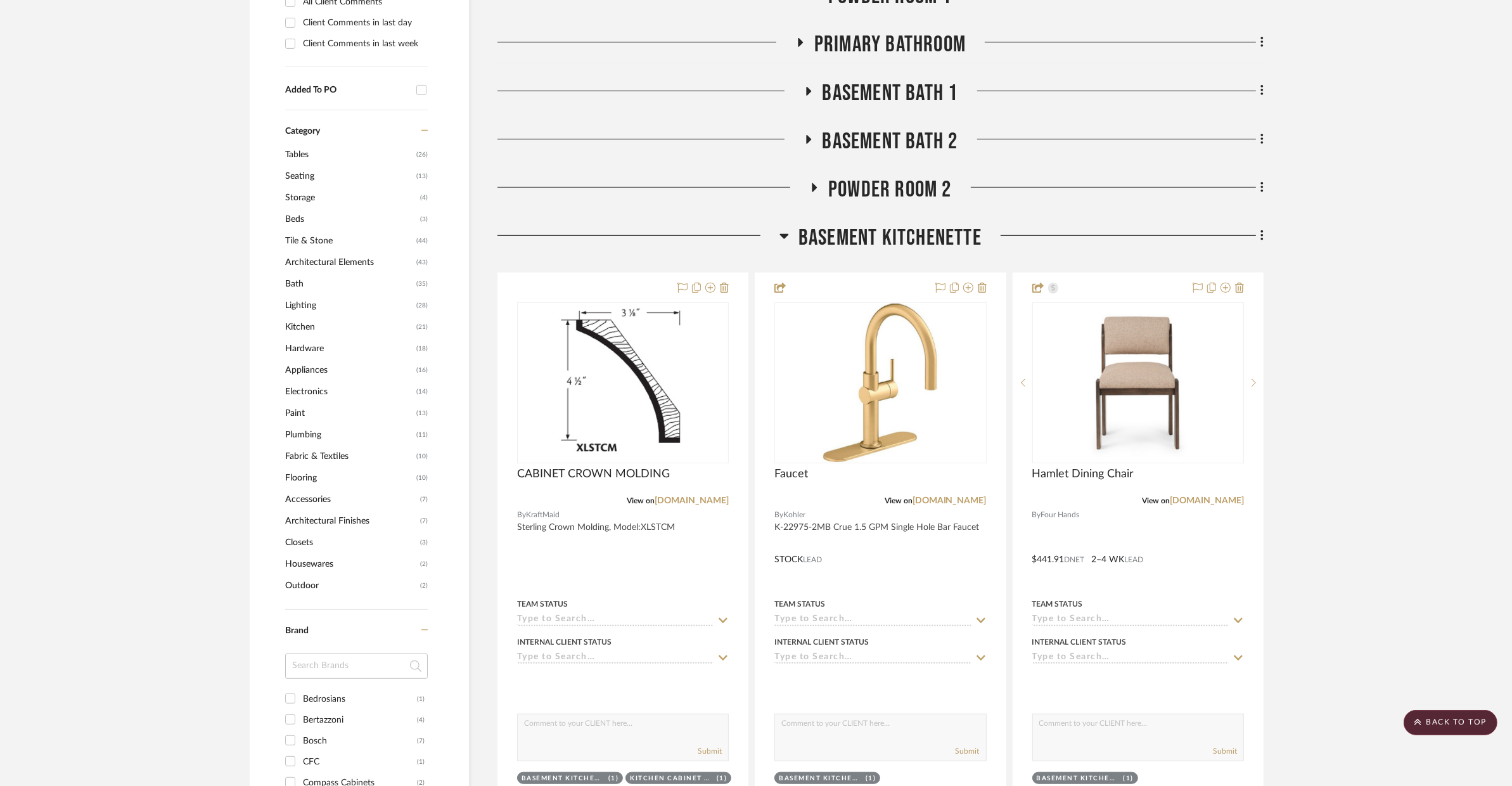
scroll to position [803, 0]
click at [981, 280] on button at bounding box center [982, 288] width 9 height 15
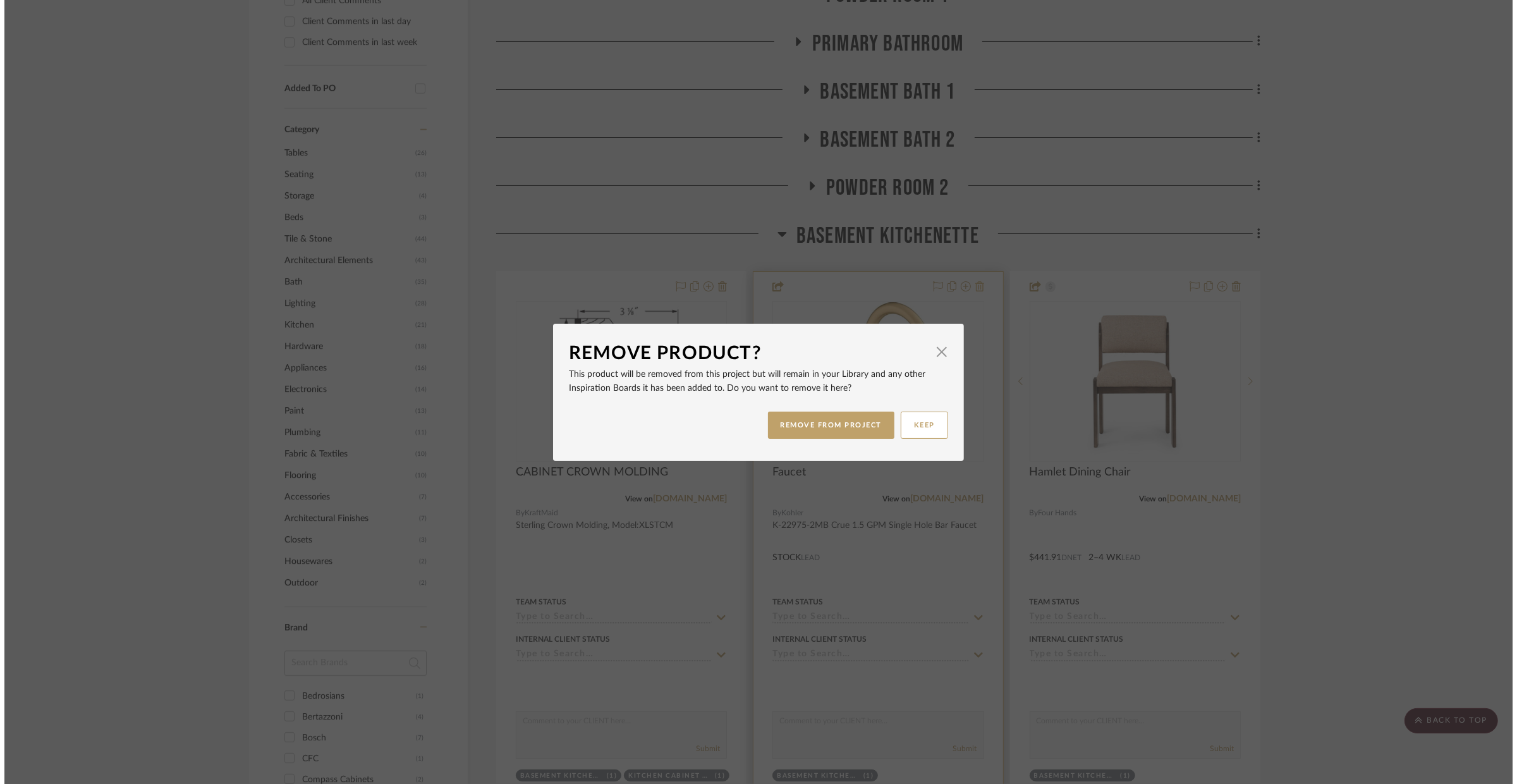
scroll to position [0, 0]
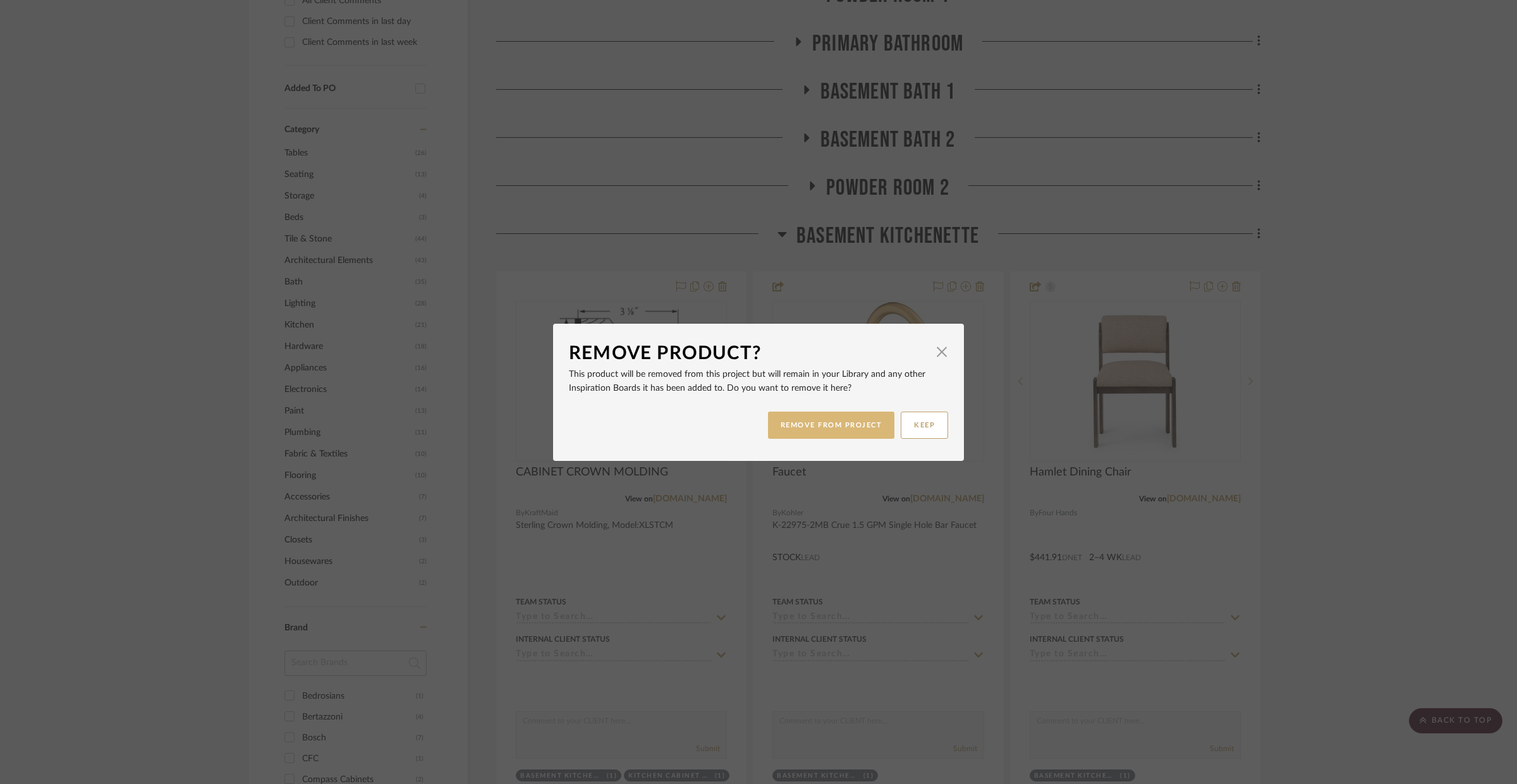
click at [856, 428] on button "REMOVE FROM PROJECT" at bounding box center [831, 425] width 127 height 27
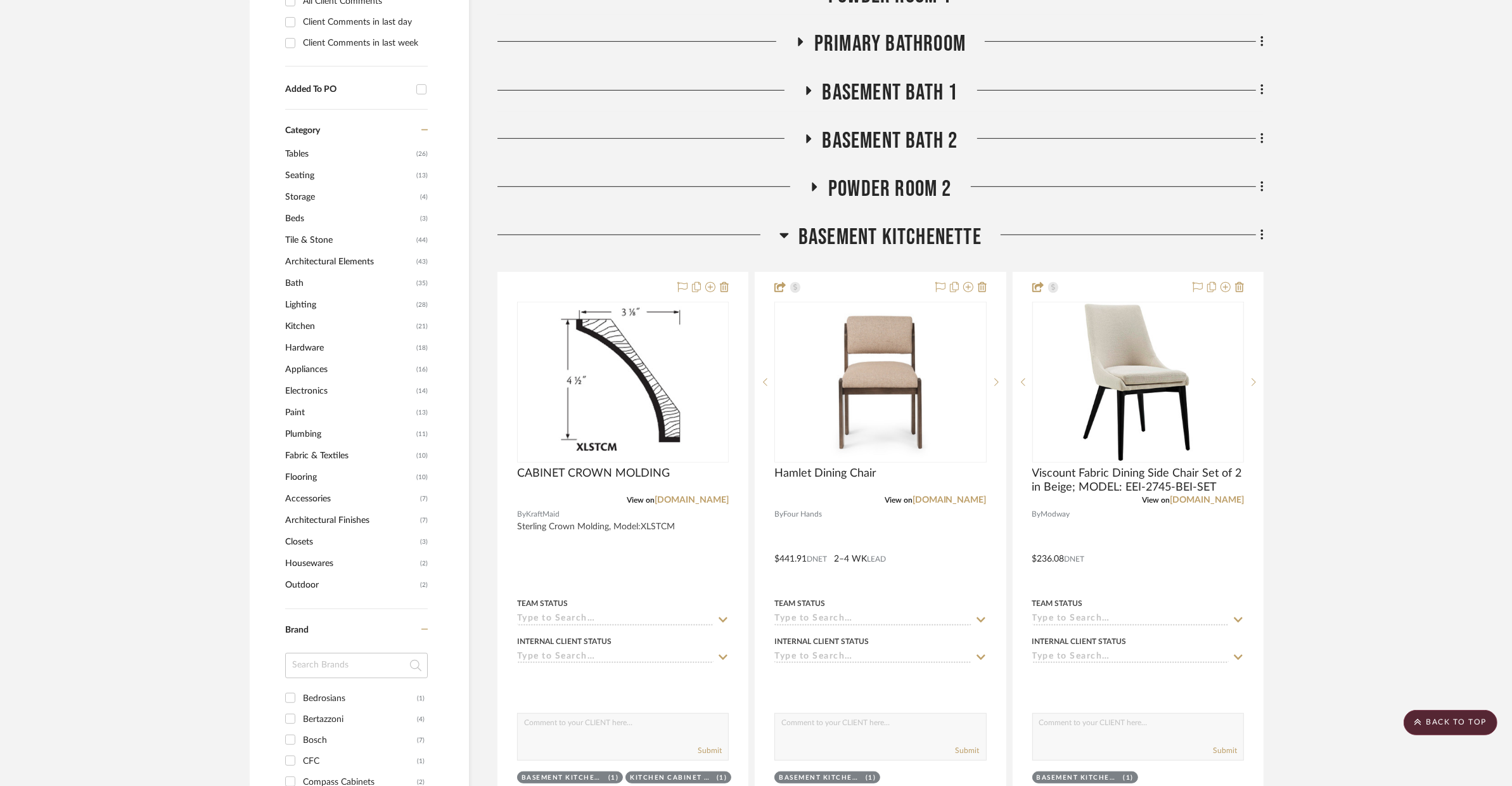
scroll to position [152, 0]
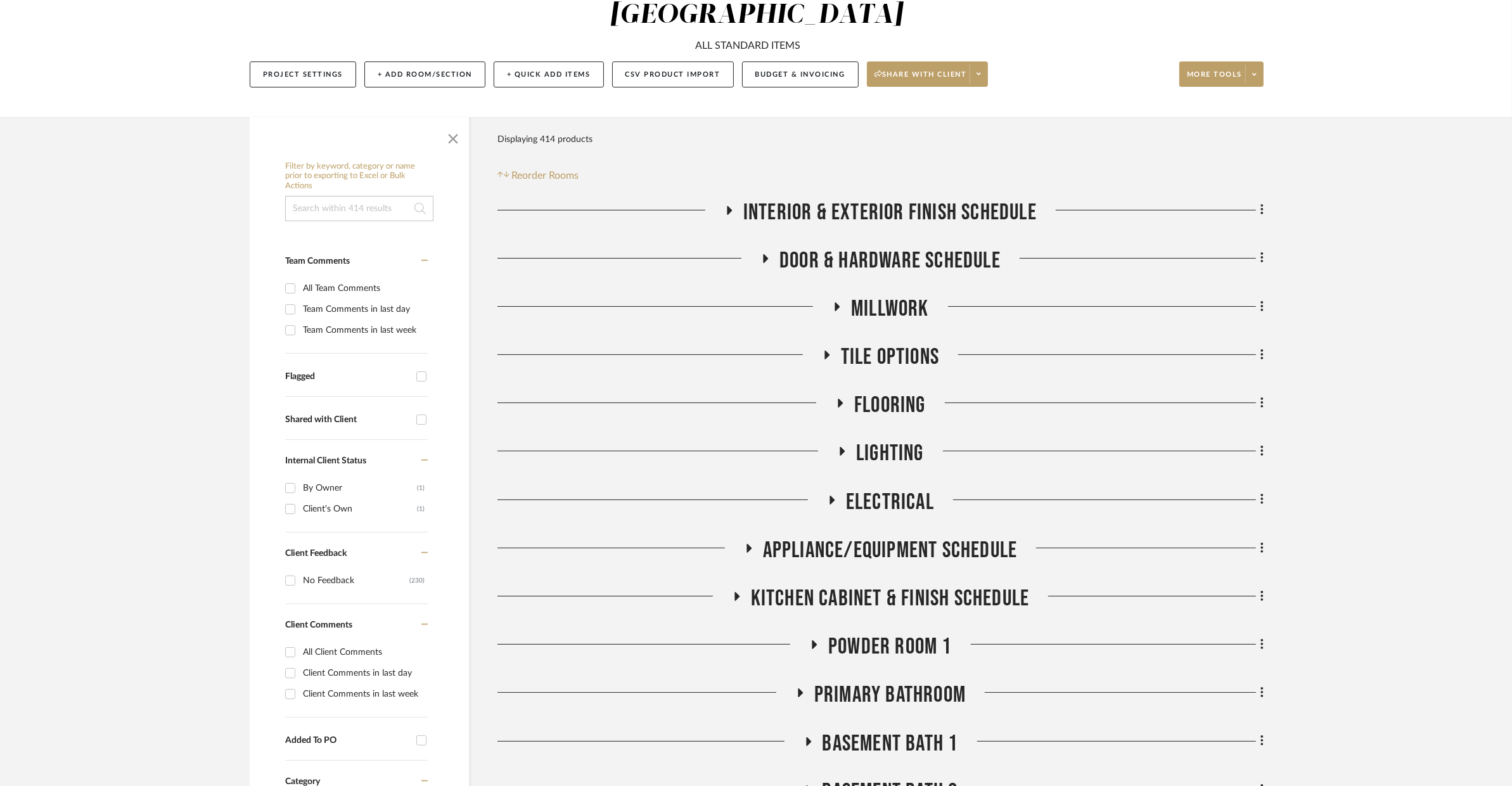
click at [751, 585] on span "Kitchen Cabinet & Finish Schedule" at bounding box center [890, 598] width 279 height 28
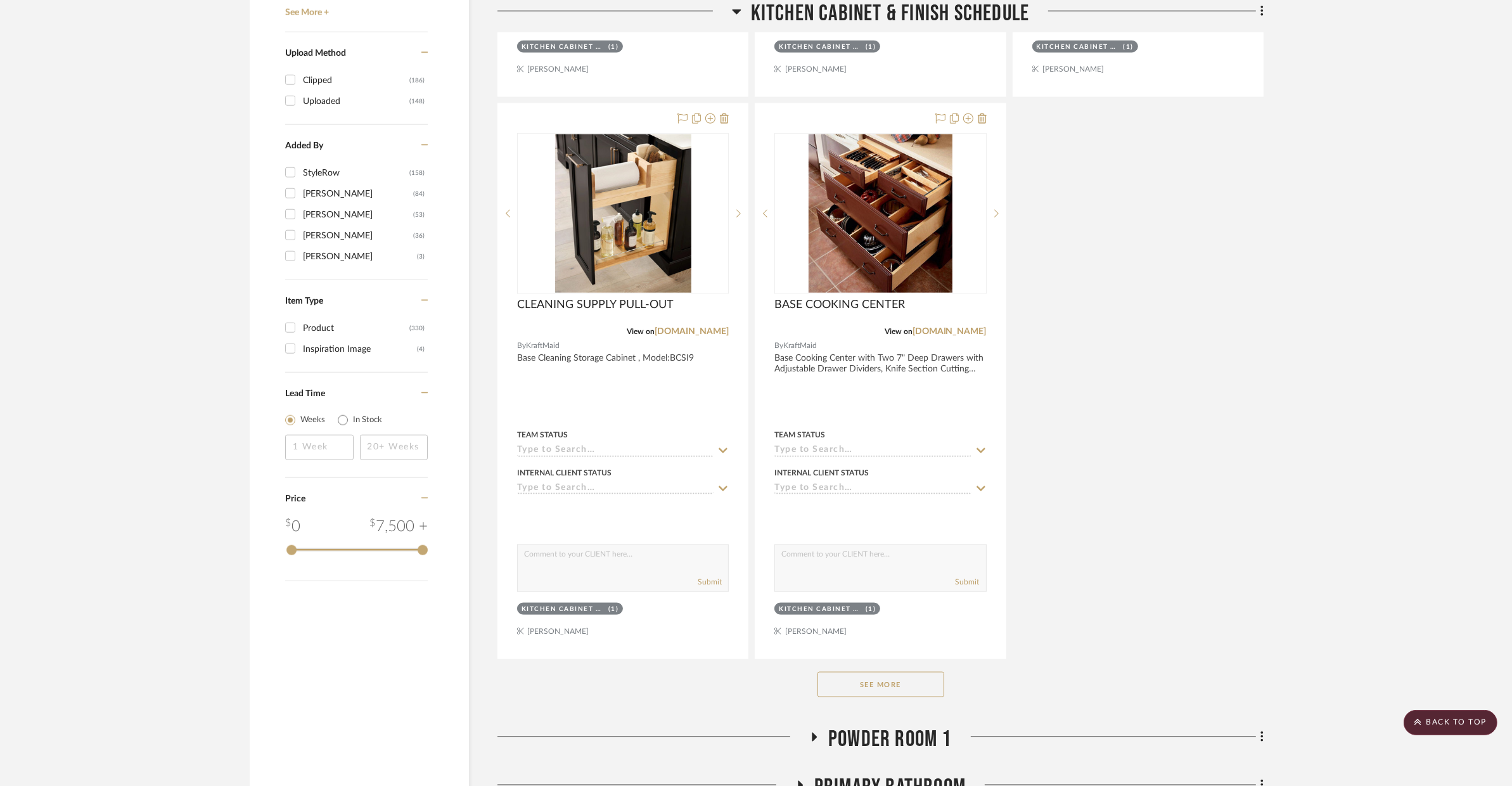
scroll to position [2140, 0]
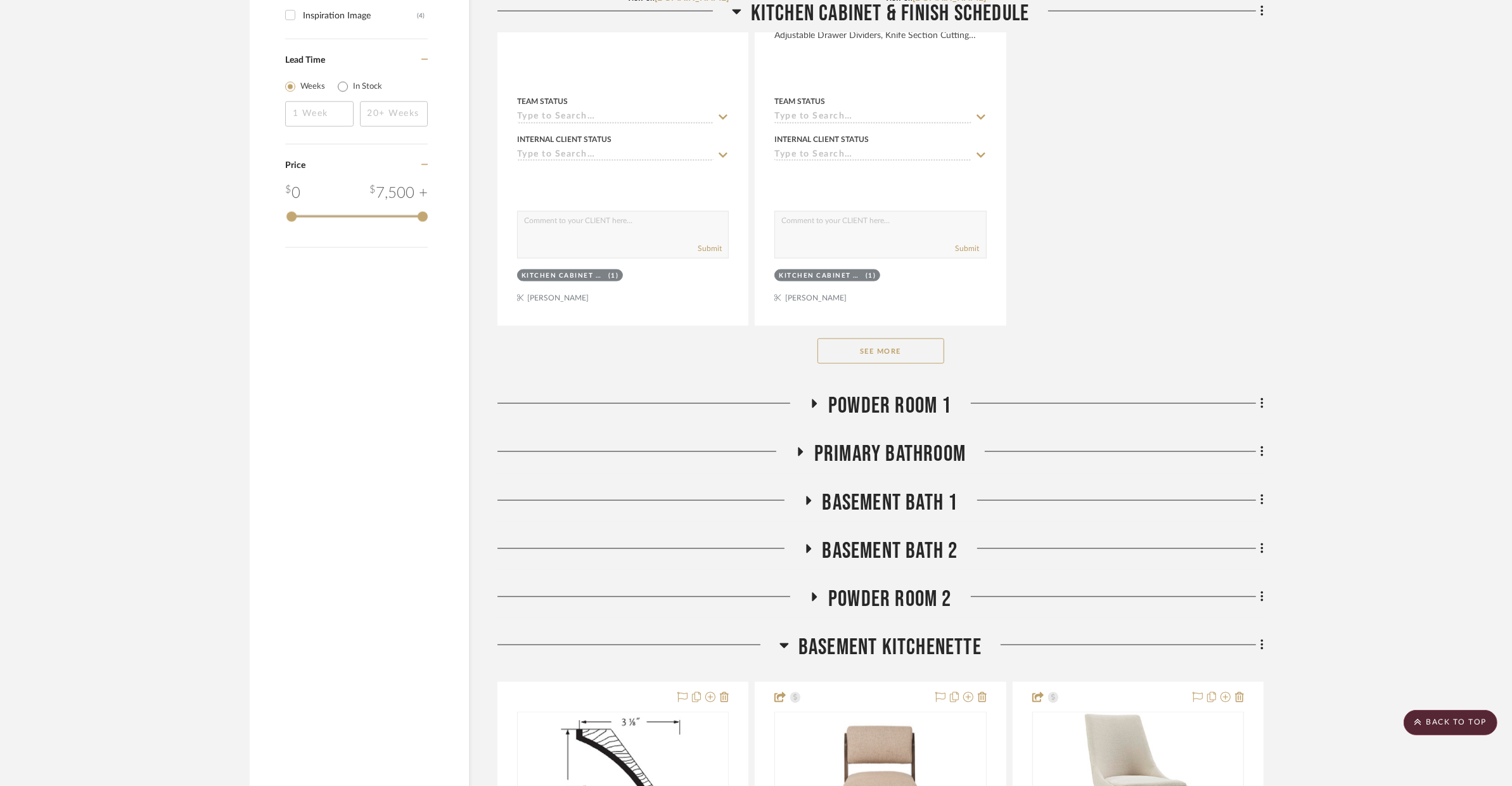
click at [865, 338] on button "See More" at bounding box center [881, 351] width 127 height 26
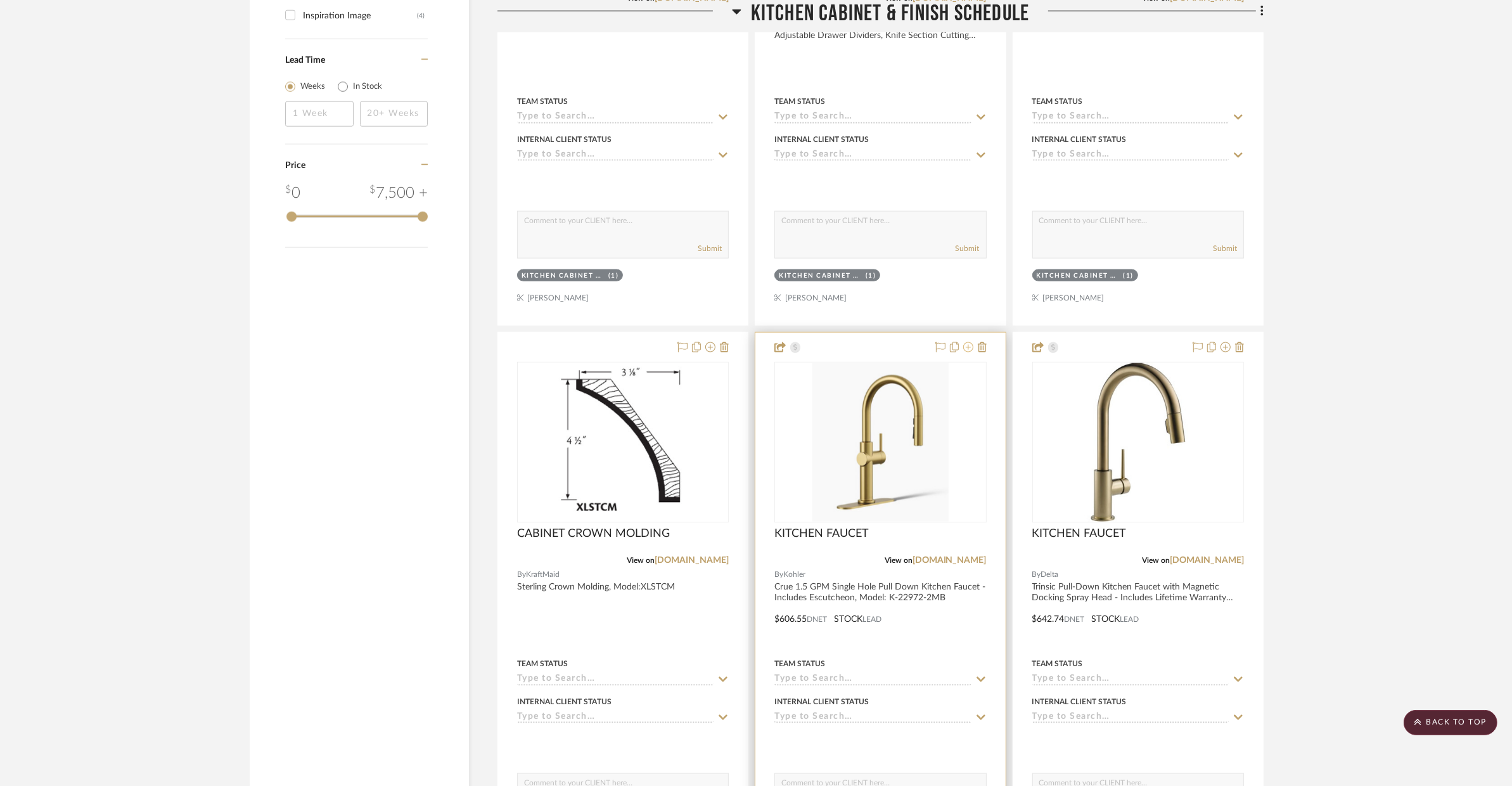
click at [969, 342] on icon at bounding box center [969, 347] width 10 height 10
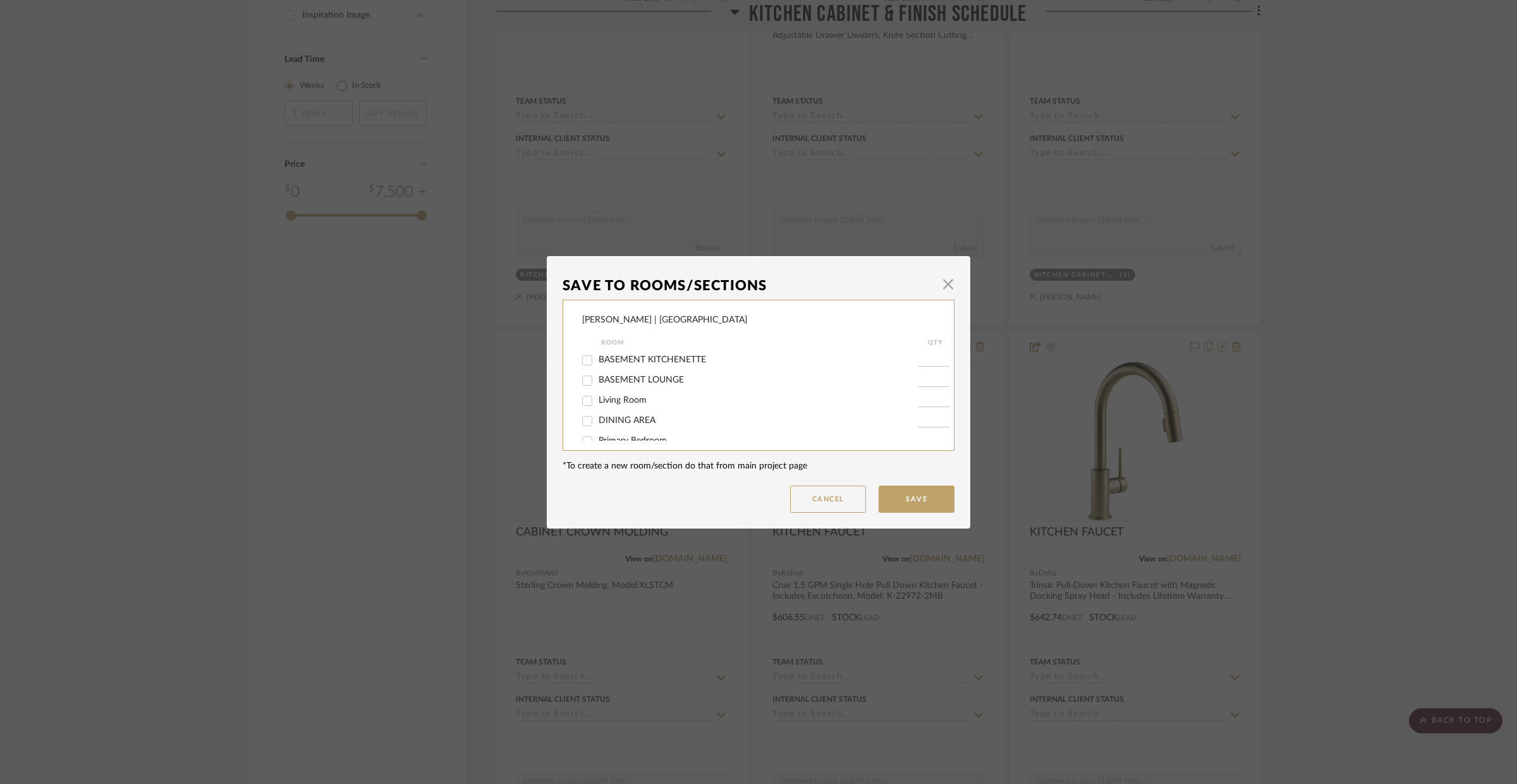
scroll to position [261, 0]
click at [582, 385] on input "BASEMENT KITCHENETTE" at bounding box center [587, 383] width 20 height 20
checkbox input "true"
type input "1"
click at [898, 503] on button "Save" at bounding box center [916, 499] width 76 height 27
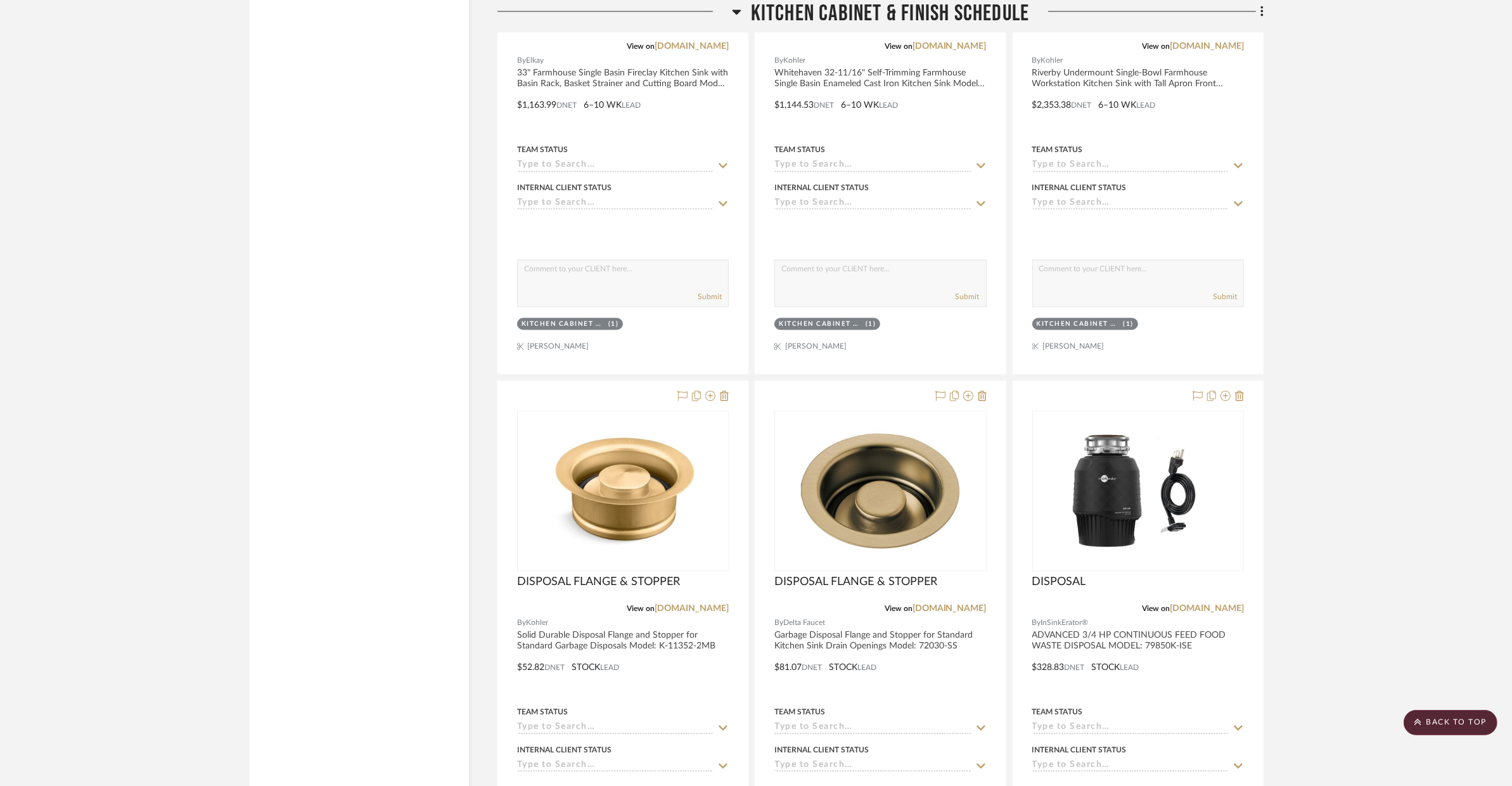
scroll to position [3233, 0]
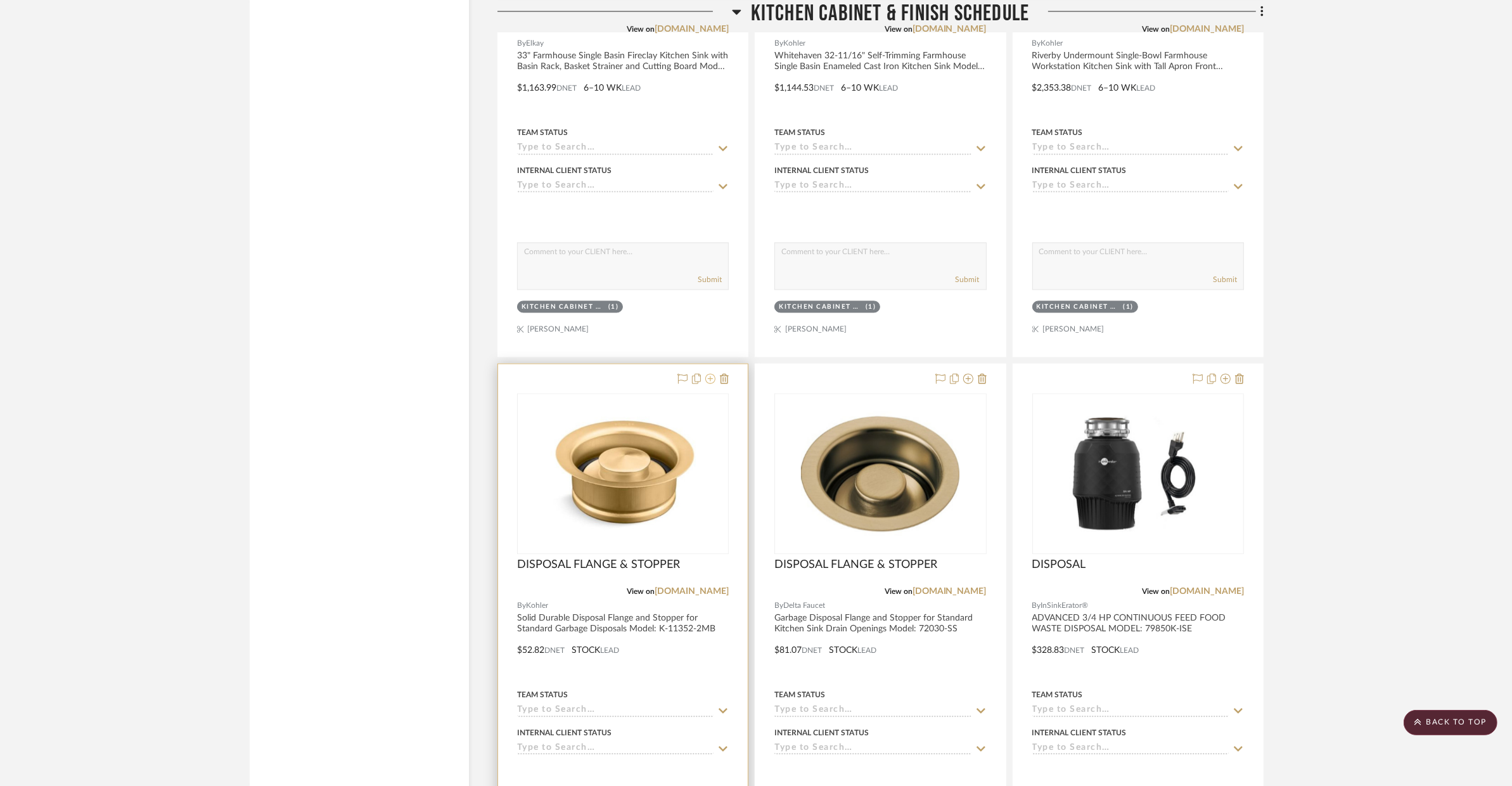
click at [709, 373] on icon at bounding box center [711, 379] width 10 height 10
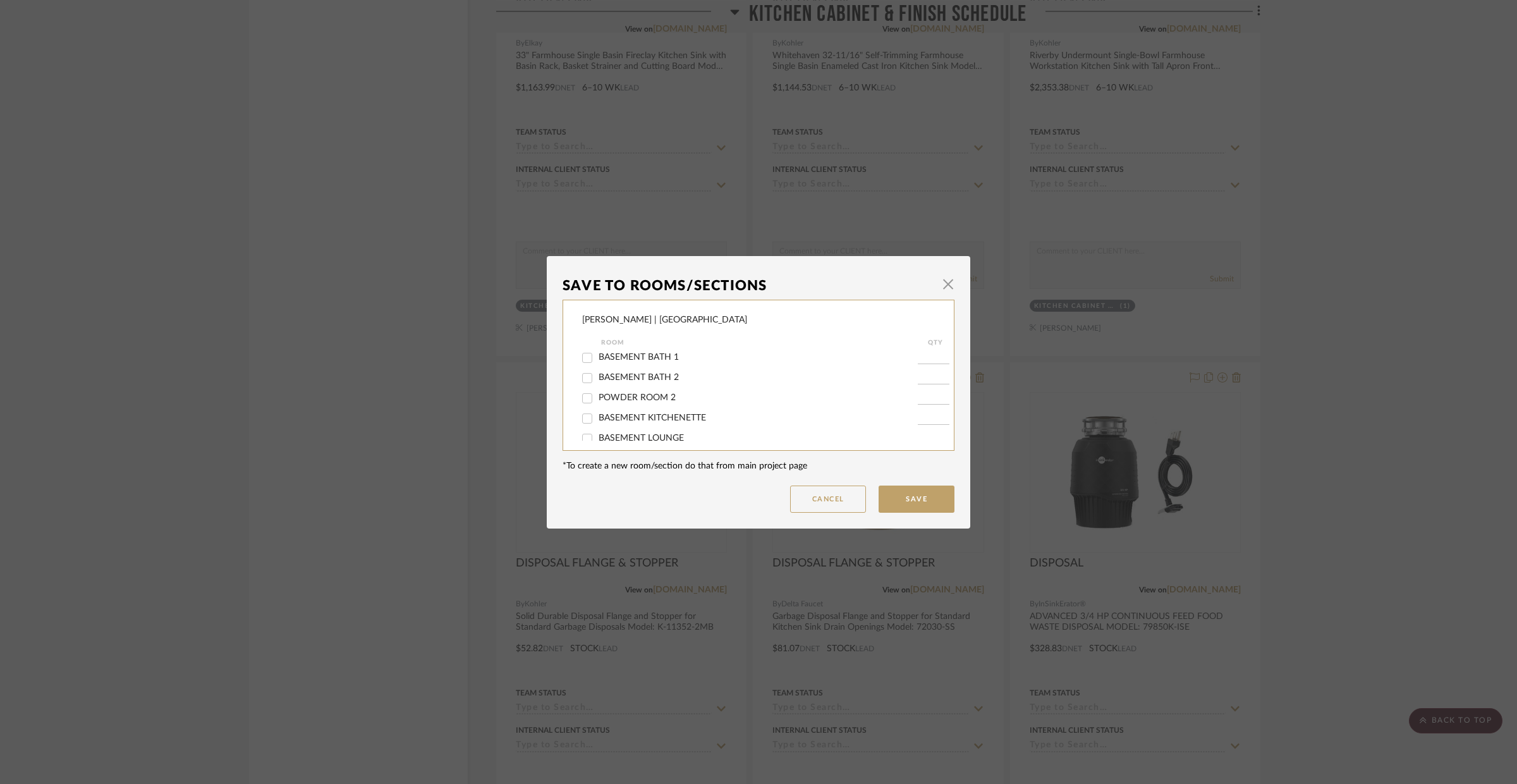
scroll to position [227, 0]
click at [586, 420] on input "BASEMENT KITCHENETTE" at bounding box center [587, 416] width 20 height 20
checkbox input "true"
type input "1"
click at [920, 495] on button "Save" at bounding box center [916, 499] width 76 height 27
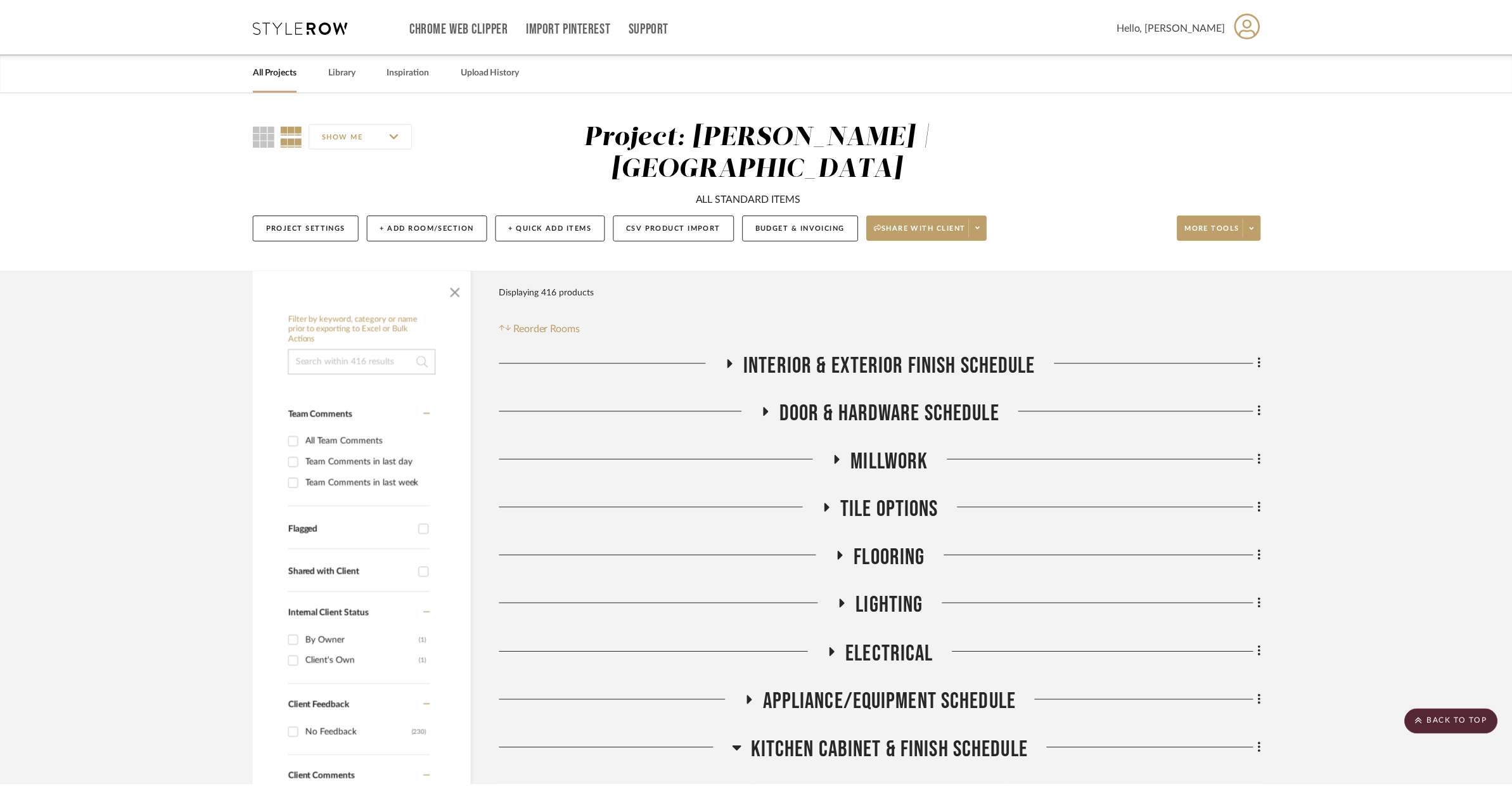
scroll to position [3233, 0]
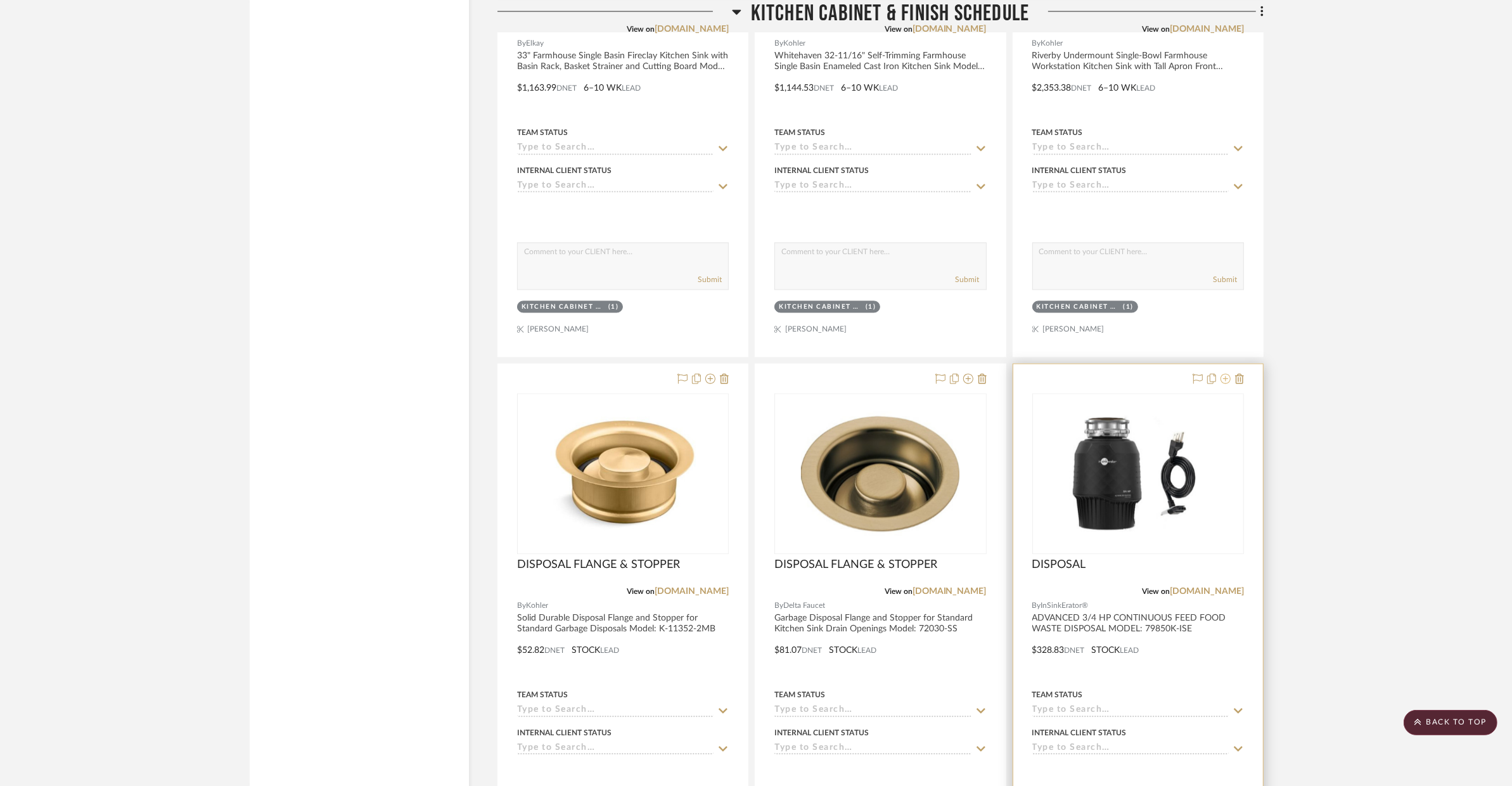
click at [1220, 373] on icon at bounding box center [1226, 379] width 10 height 10
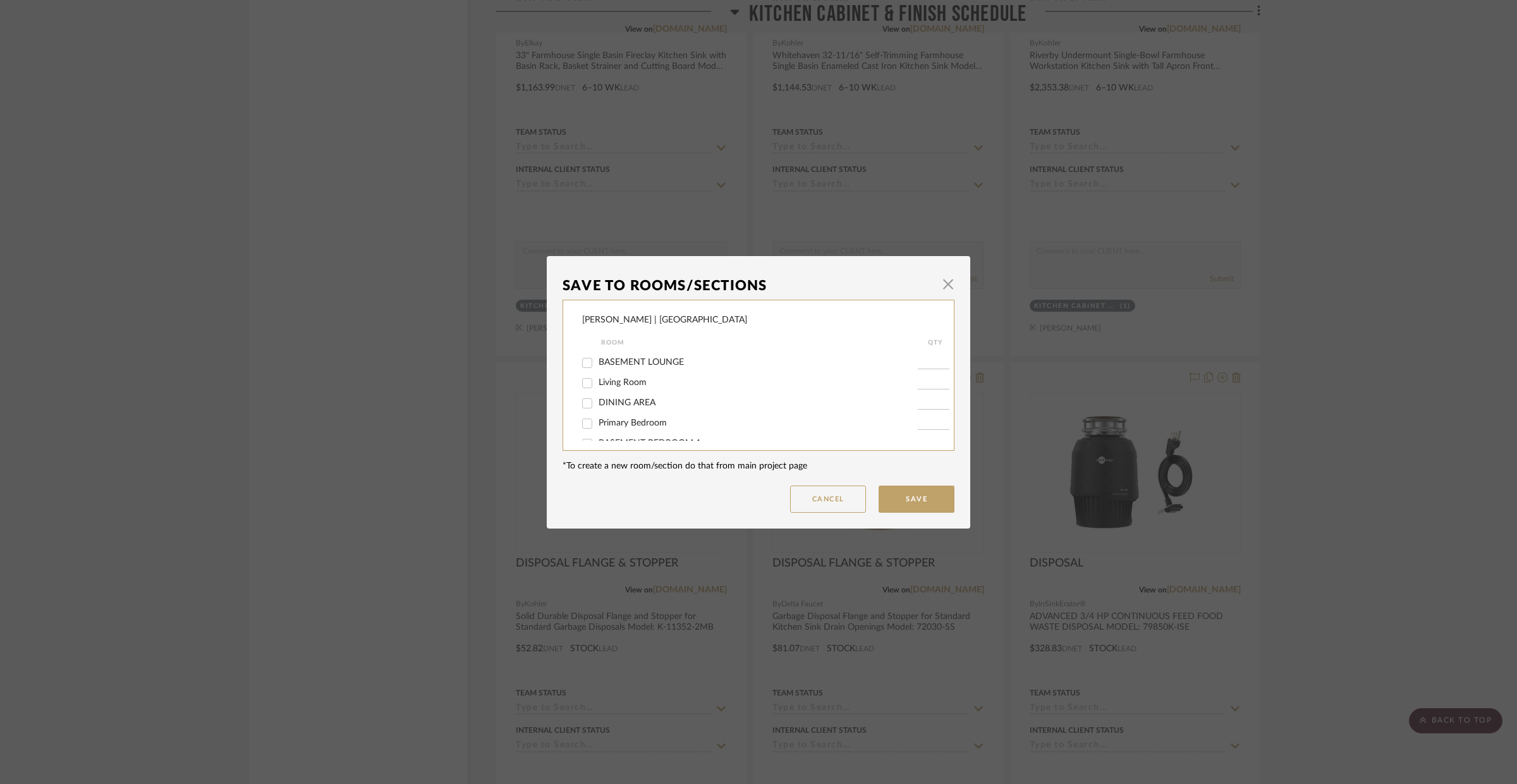
scroll to position [254, 0]
click at [585, 394] on input "BASEMENT KITCHENETTE" at bounding box center [587, 390] width 20 height 20
checkbox input "true"
type input "1"
click at [957, 498] on dialog-content "Save To Rooms/Sections × VENTRESCA | MORRO BAY Room QTY Interior & Exterior Fin…" at bounding box center [758, 392] width 424 height 272
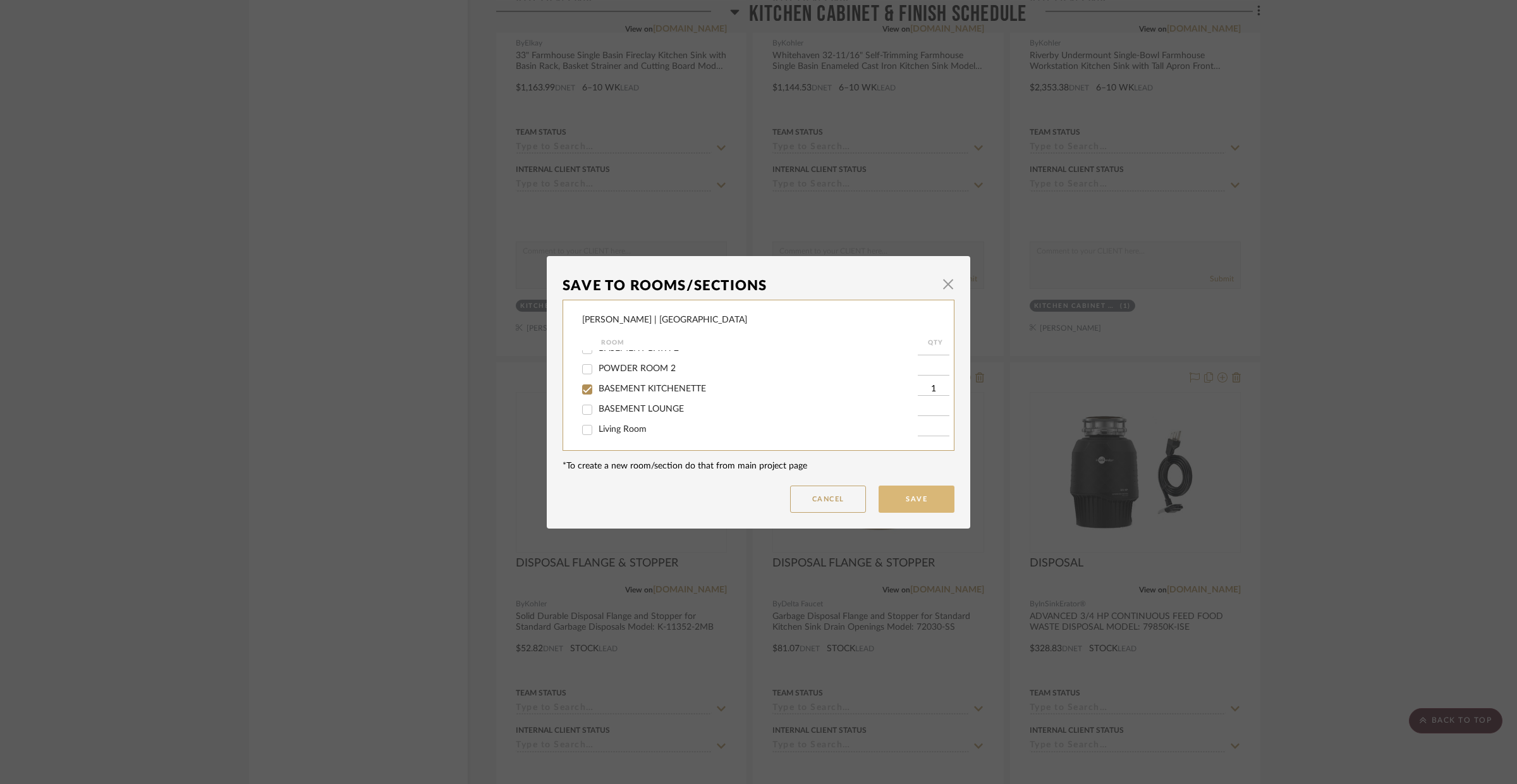
click at [939, 496] on button "Save" at bounding box center [916, 499] width 76 height 27
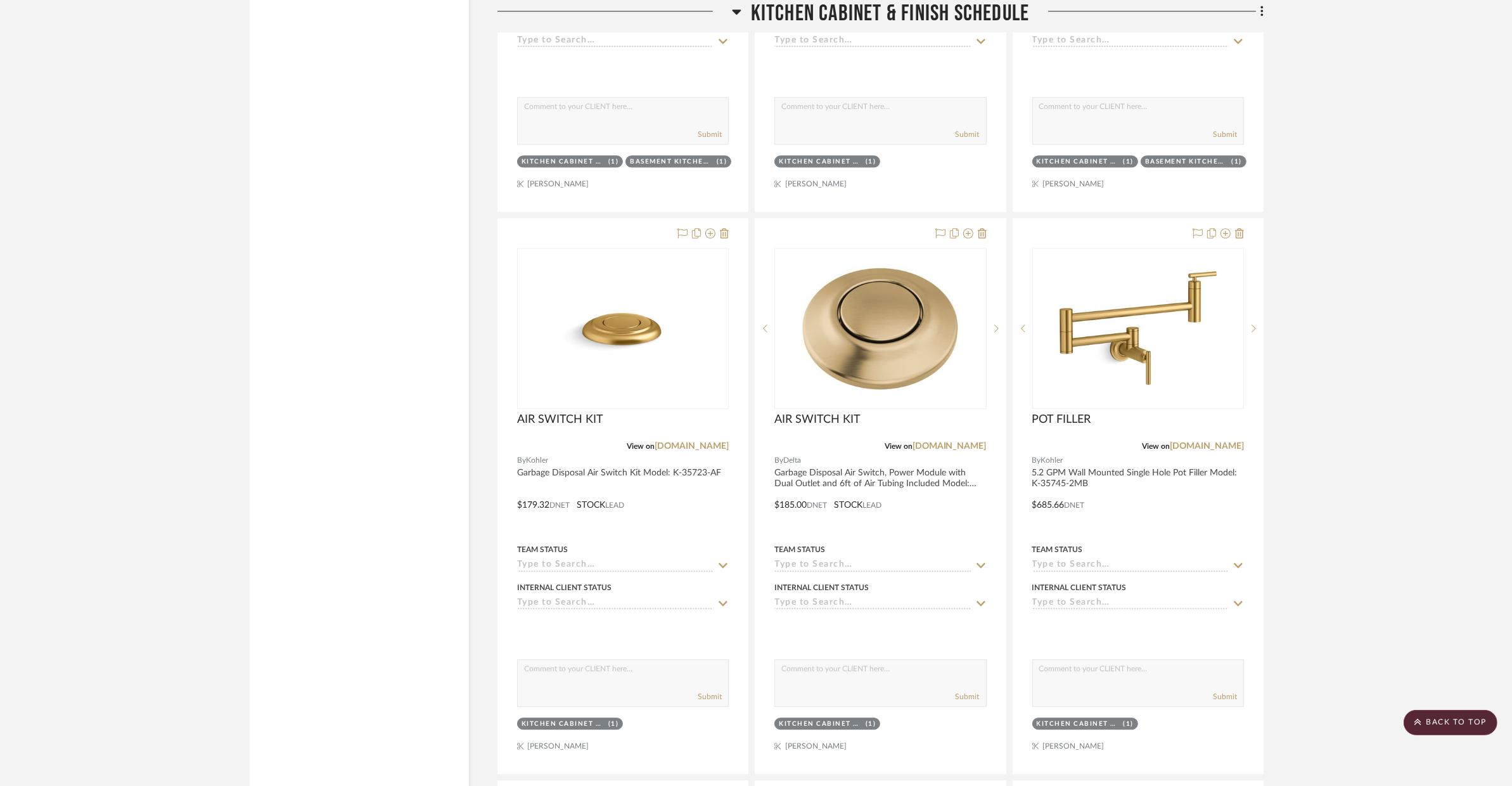
scroll to position [3937, 0]
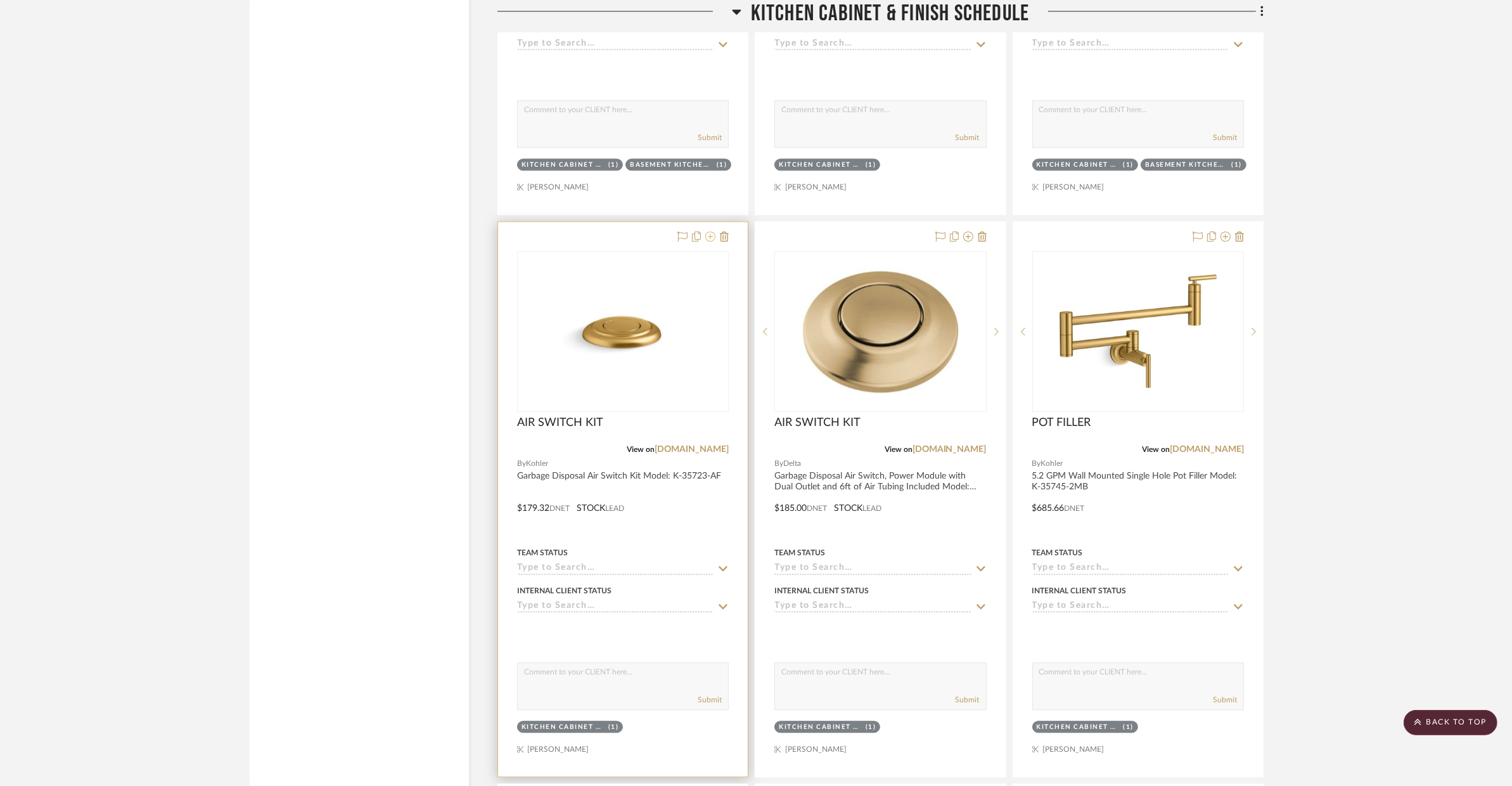
click at [712, 231] on icon at bounding box center [711, 236] width 10 height 10
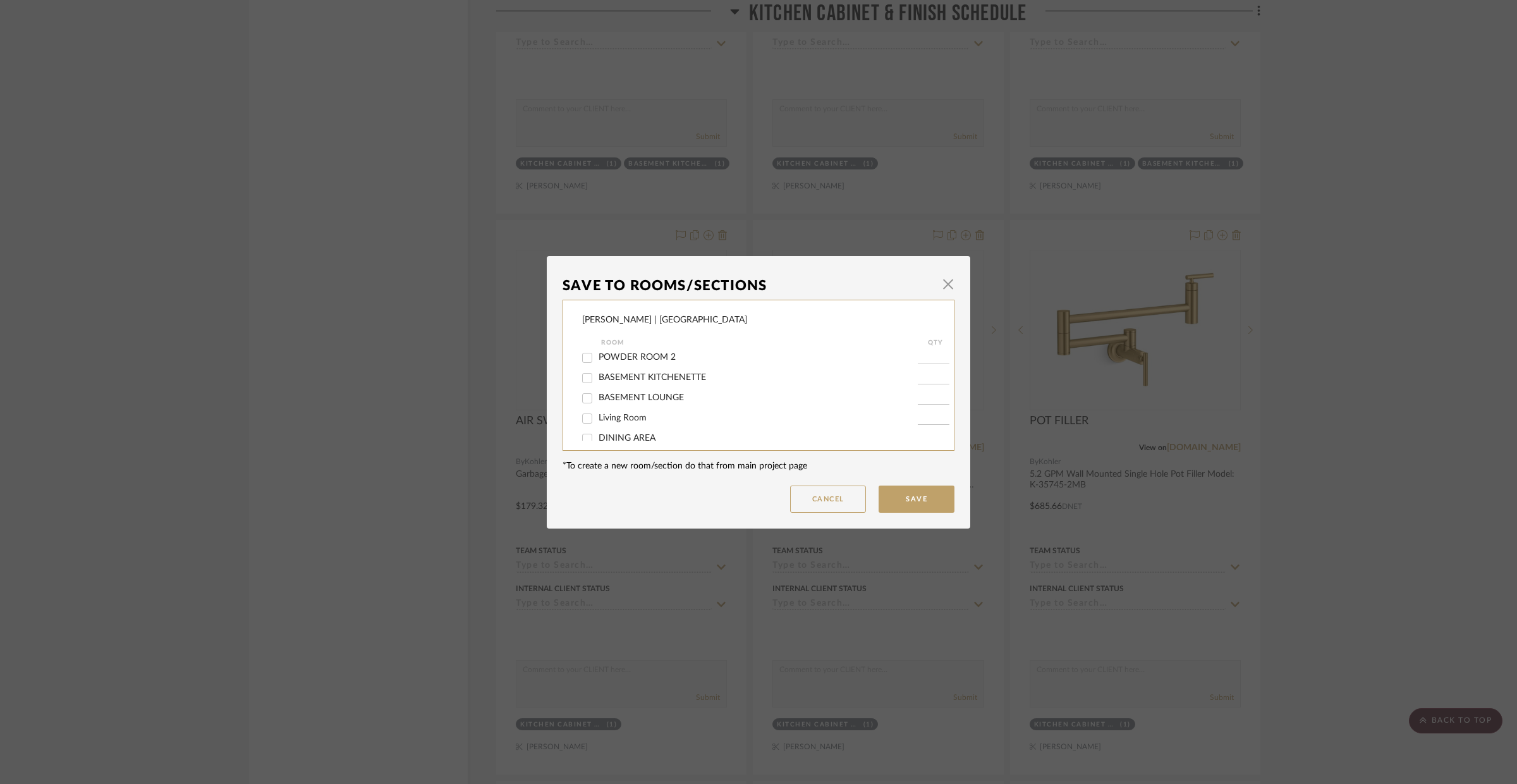
scroll to position [264, 0]
click at [583, 384] on input "BASEMENT KITCHENETTE" at bounding box center [587, 380] width 20 height 20
checkbox input "true"
type input "1"
click at [583, 384] on input "BASEMENT KITCHENETTE" at bounding box center [587, 380] width 20 height 20
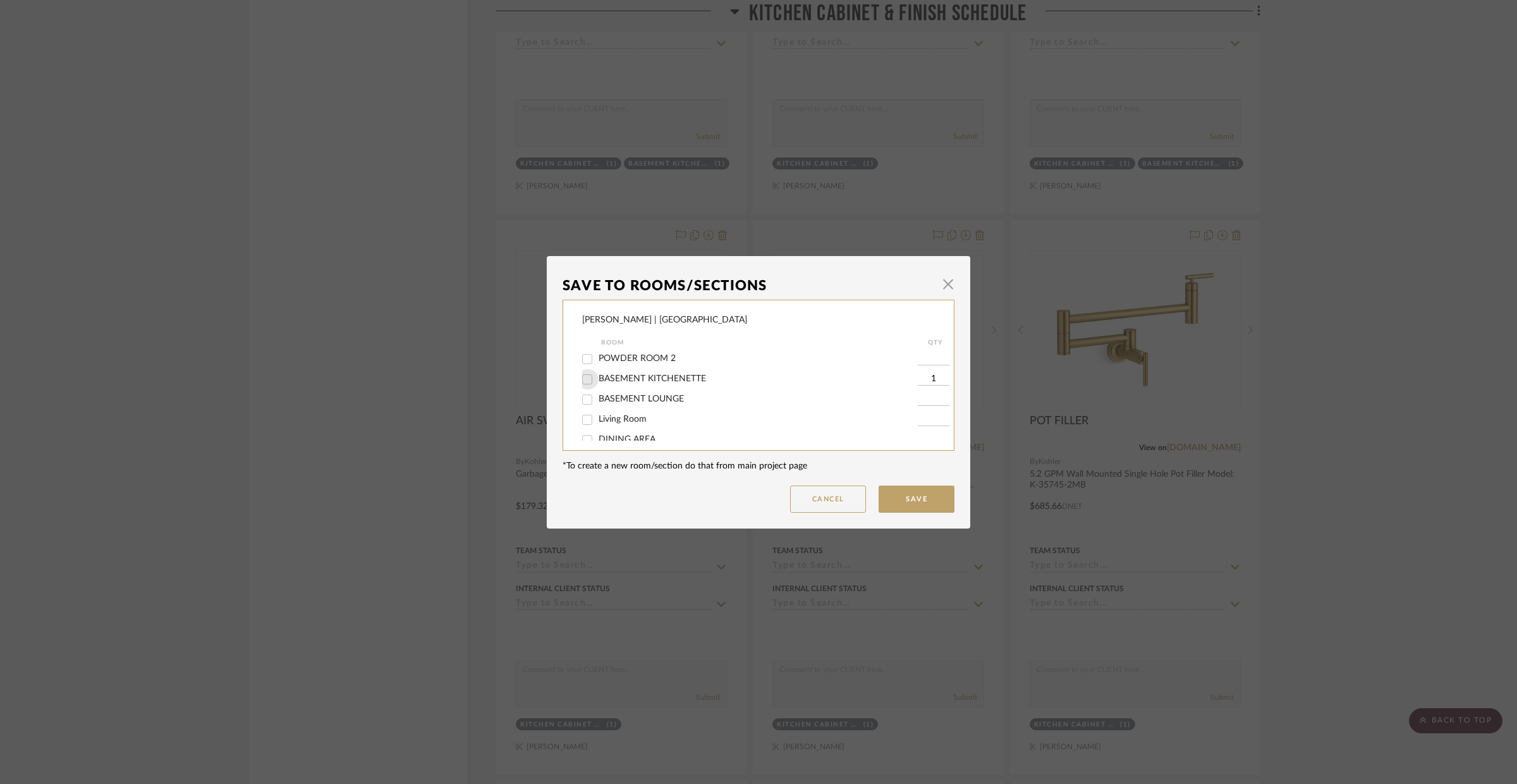
checkbox input "false"
click at [584, 385] on input "BASEMENT KITCHENETTE" at bounding box center [587, 380] width 20 height 20
checkbox input "true"
type input "1"
click at [925, 503] on button "Save" at bounding box center [916, 499] width 76 height 27
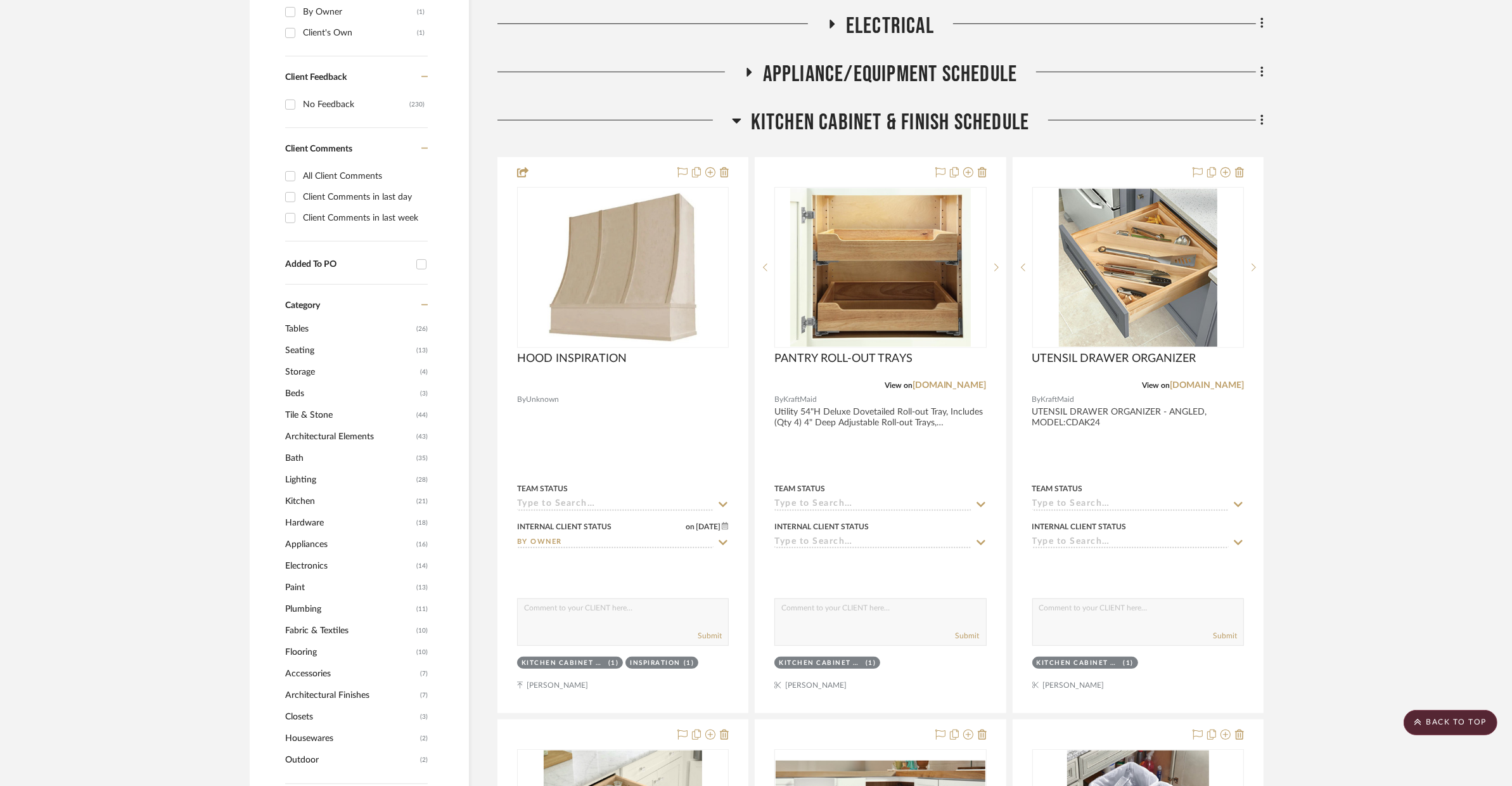
scroll to position [625, 0]
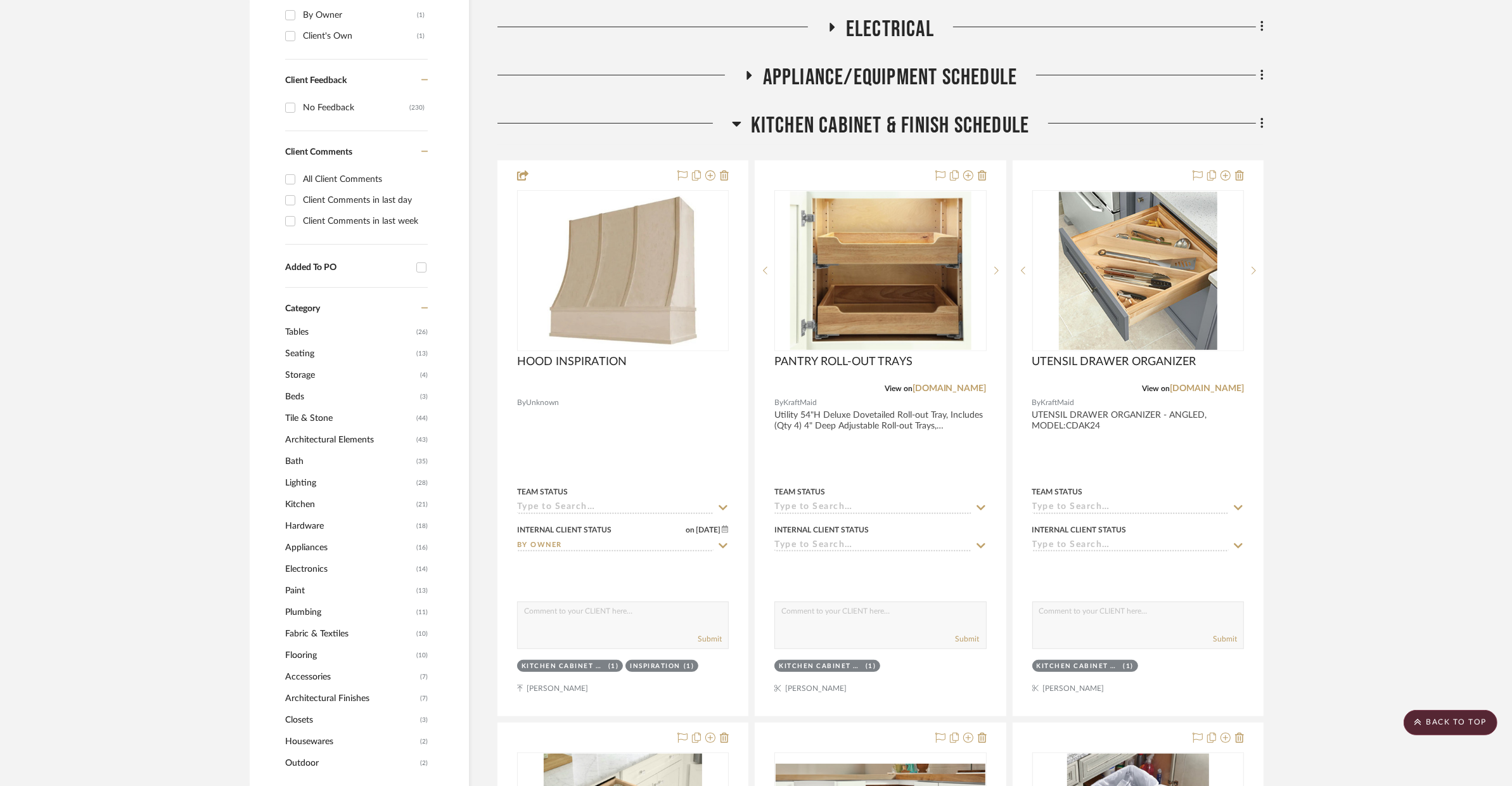
click at [839, 112] on span "Kitchen Cabinet & Finish Schedule" at bounding box center [890, 126] width 279 height 28
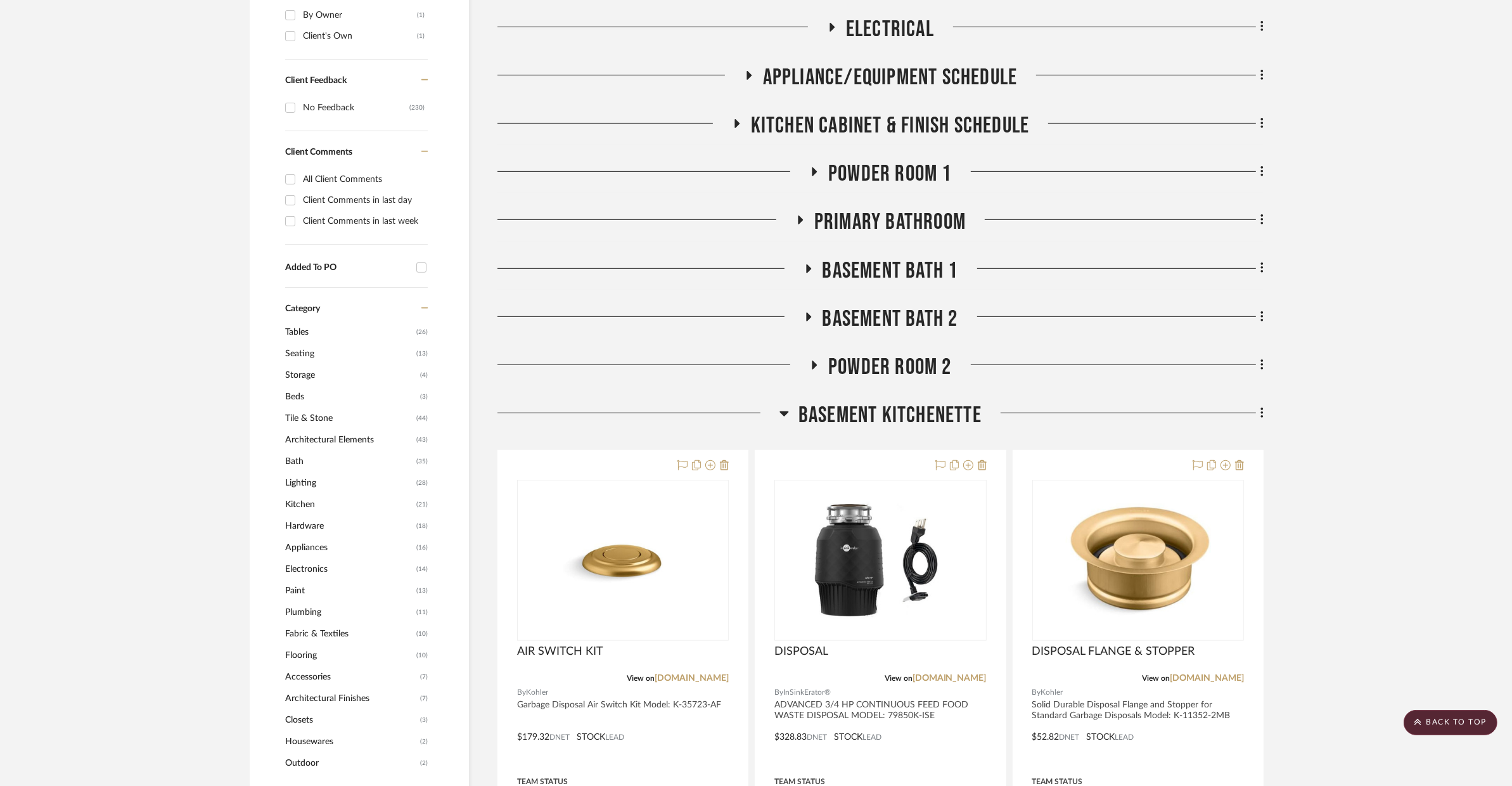
click at [851, 160] on span "POWDER ROOM 1" at bounding box center [890, 174] width 124 height 28
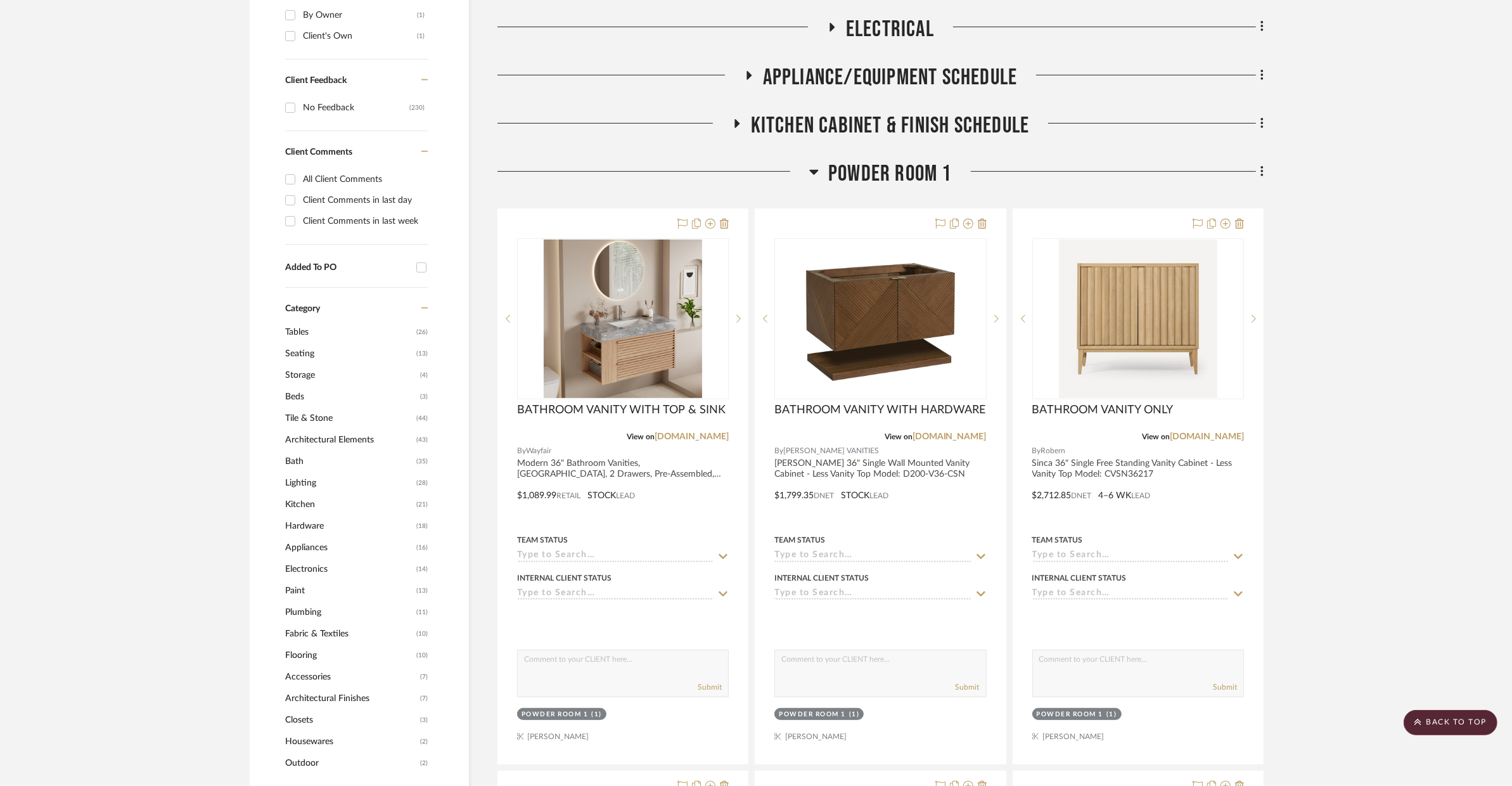
click at [851, 160] on span "POWDER ROOM 1" at bounding box center [890, 174] width 124 height 28
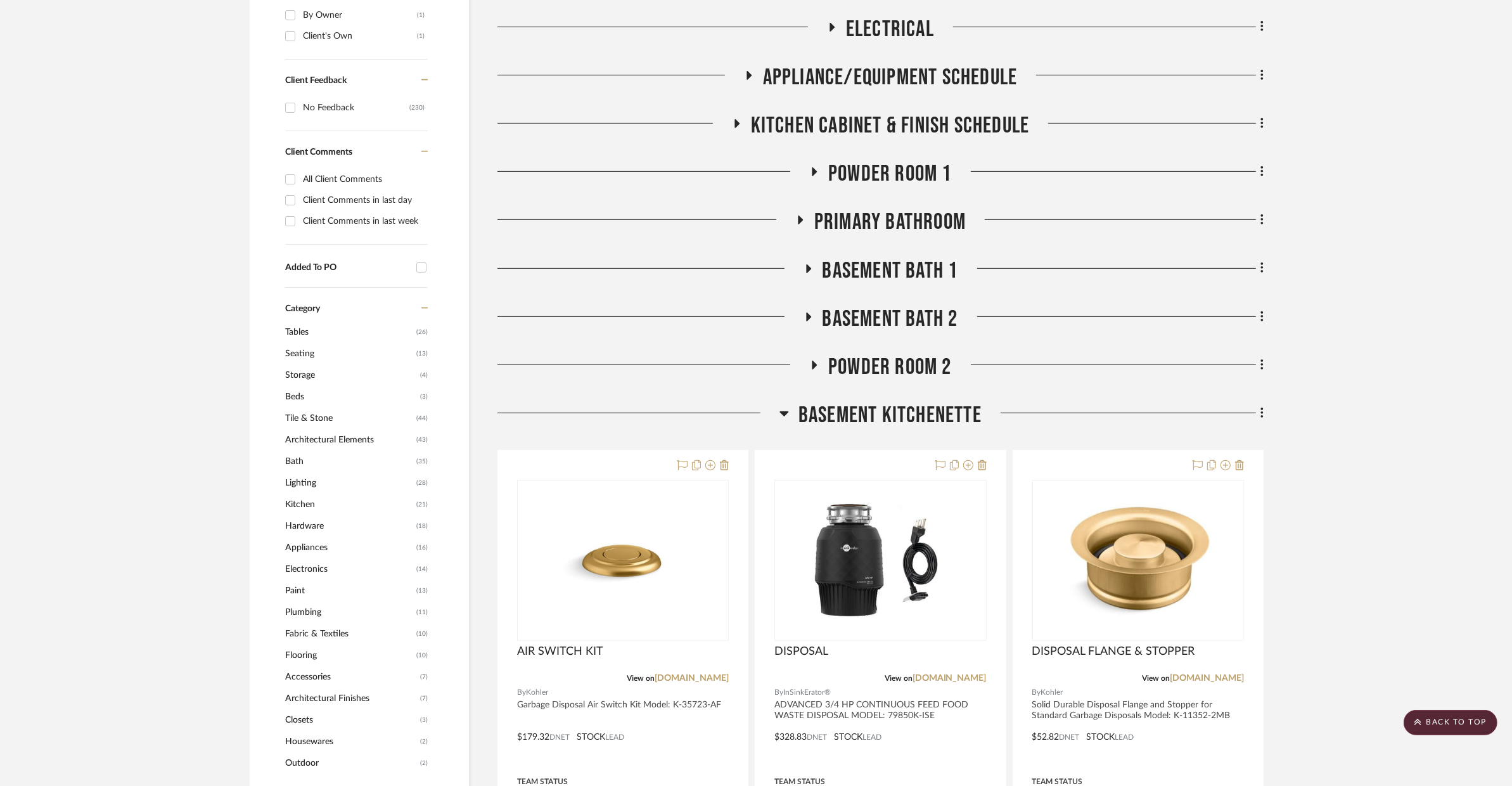
click at [846, 208] on span "Primary Bathroom" at bounding box center [890, 222] width 151 height 28
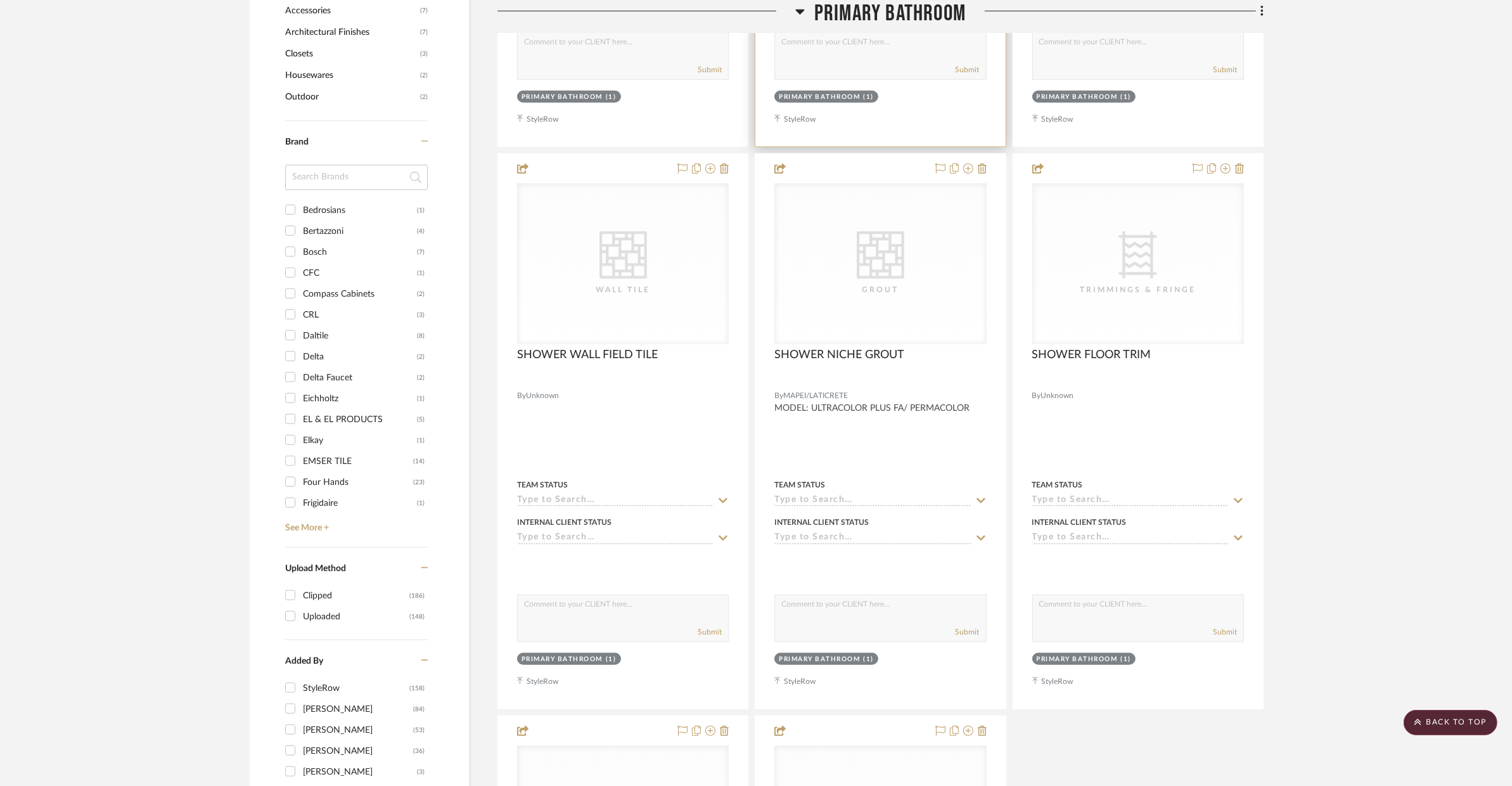
scroll to position [1938, 0]
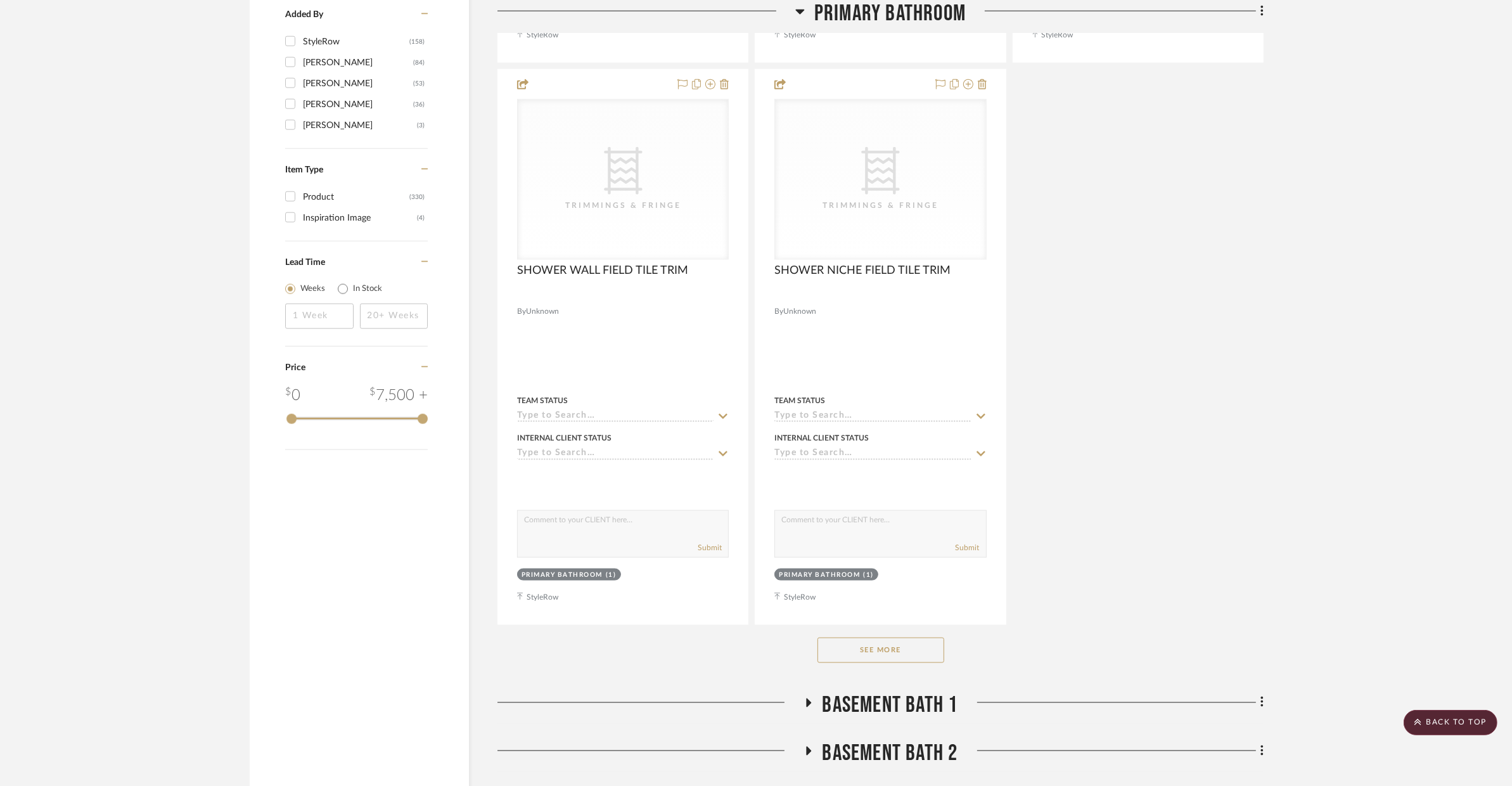
click at [907, 637] on button "See More" at bounding box center [881, 650] width 127 height 26
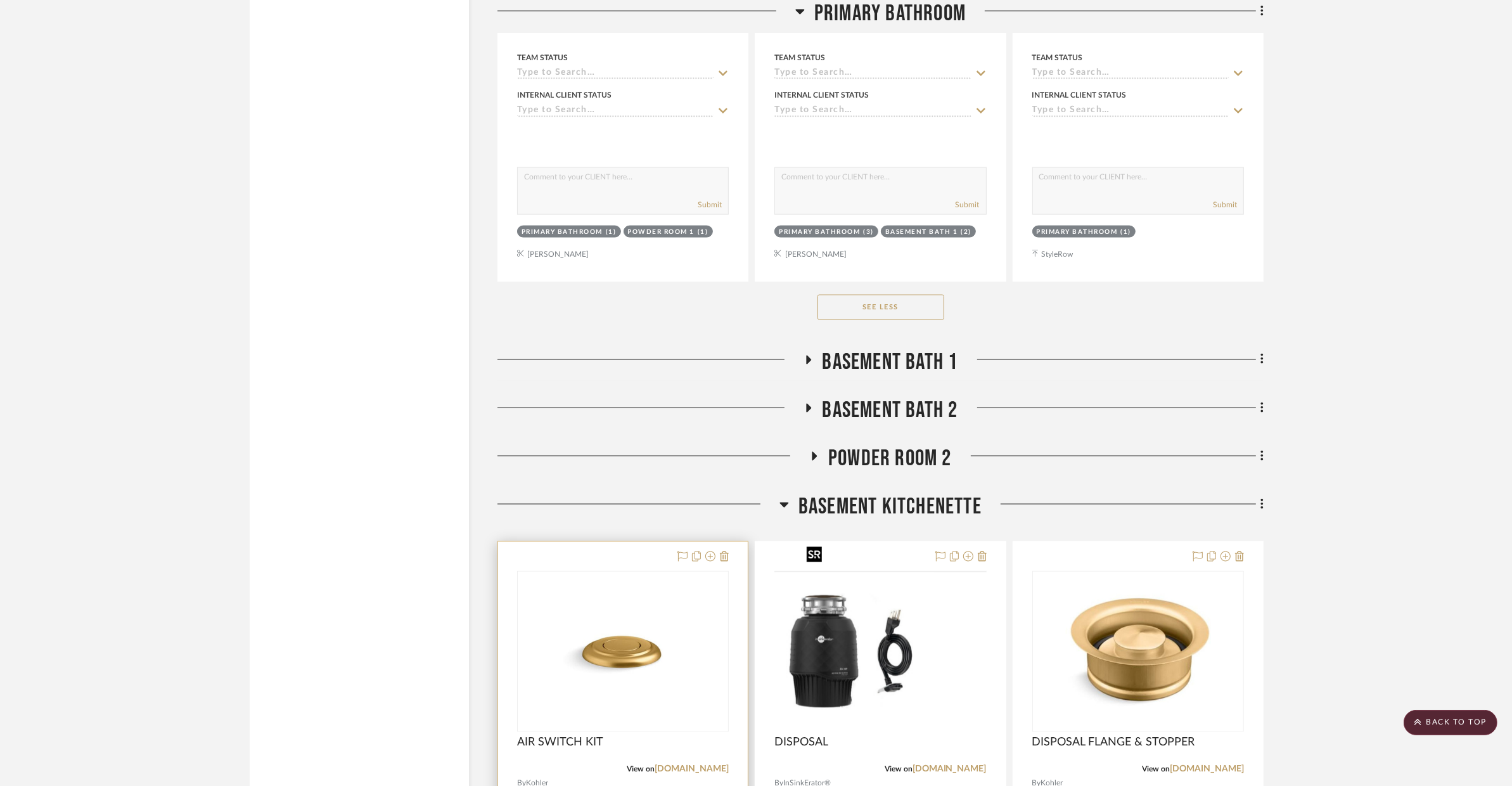
scroll to position [8567, 0]
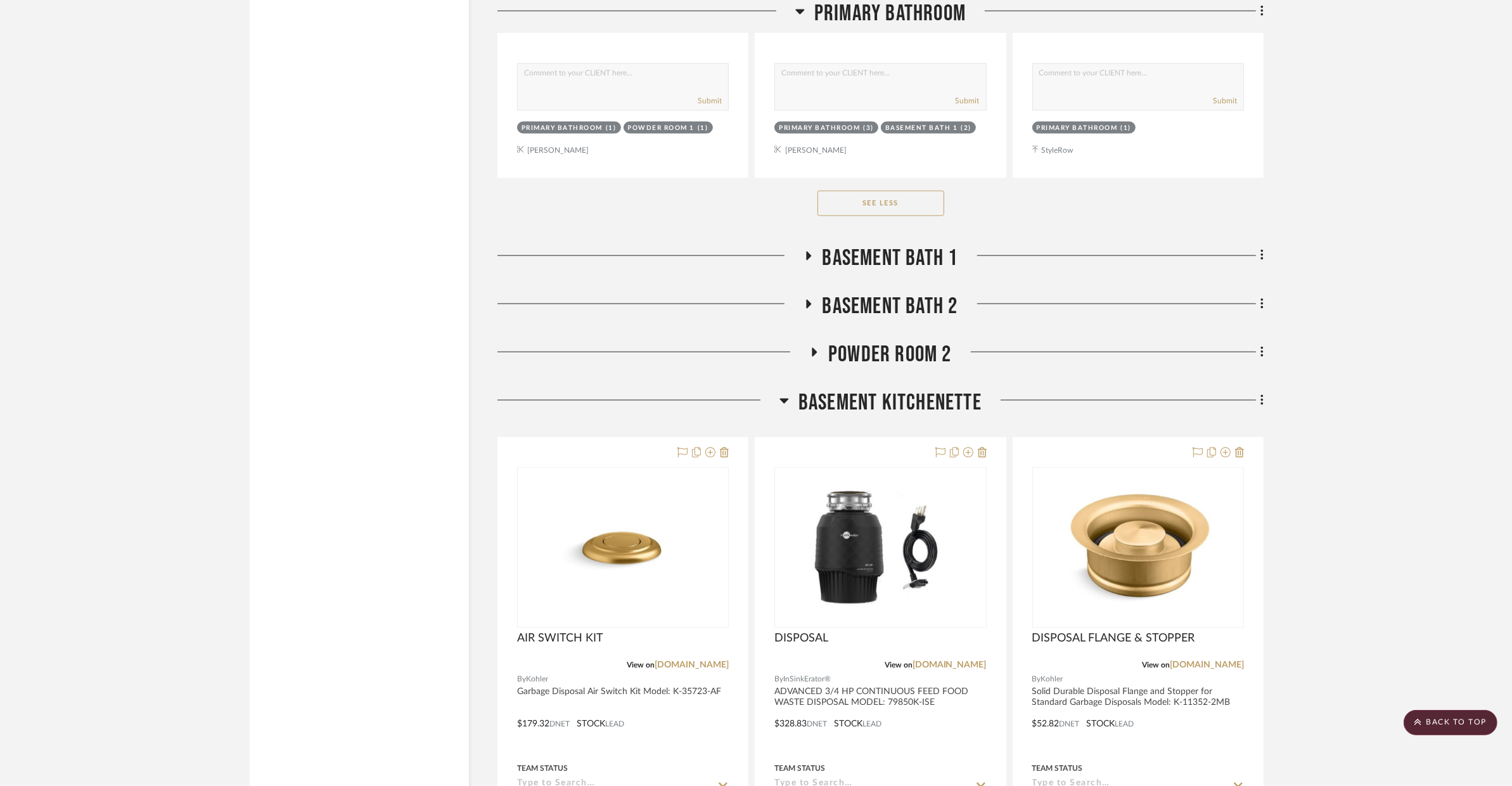
click at [831, 245] on span "BASEMENT BATH 1" at bounding box center [891, 258] width 136 height 28
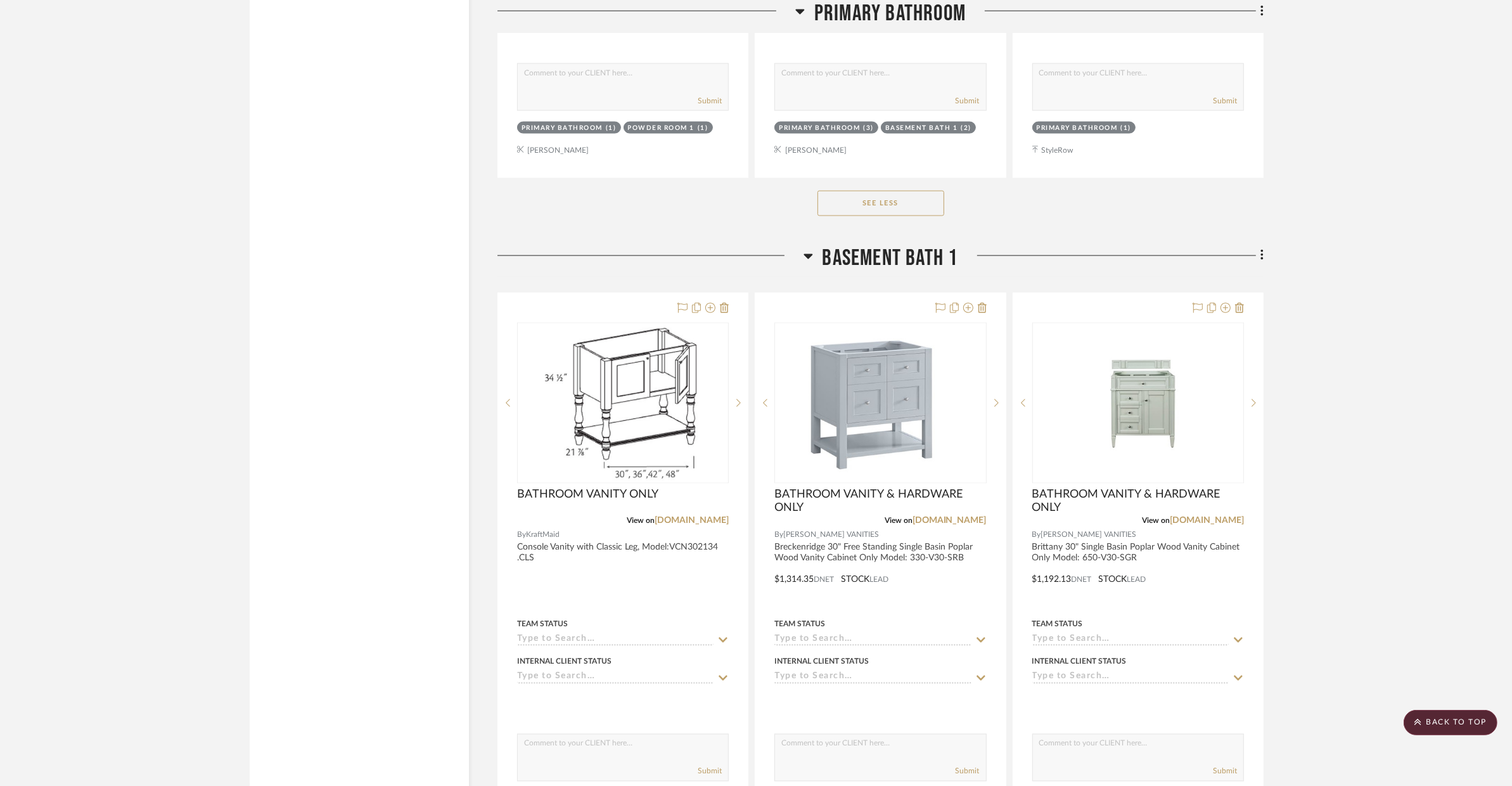
click at [819, 245] on h3 "BASEMENT BATH 1" at bounding box center [880, 258] width 154 height 28
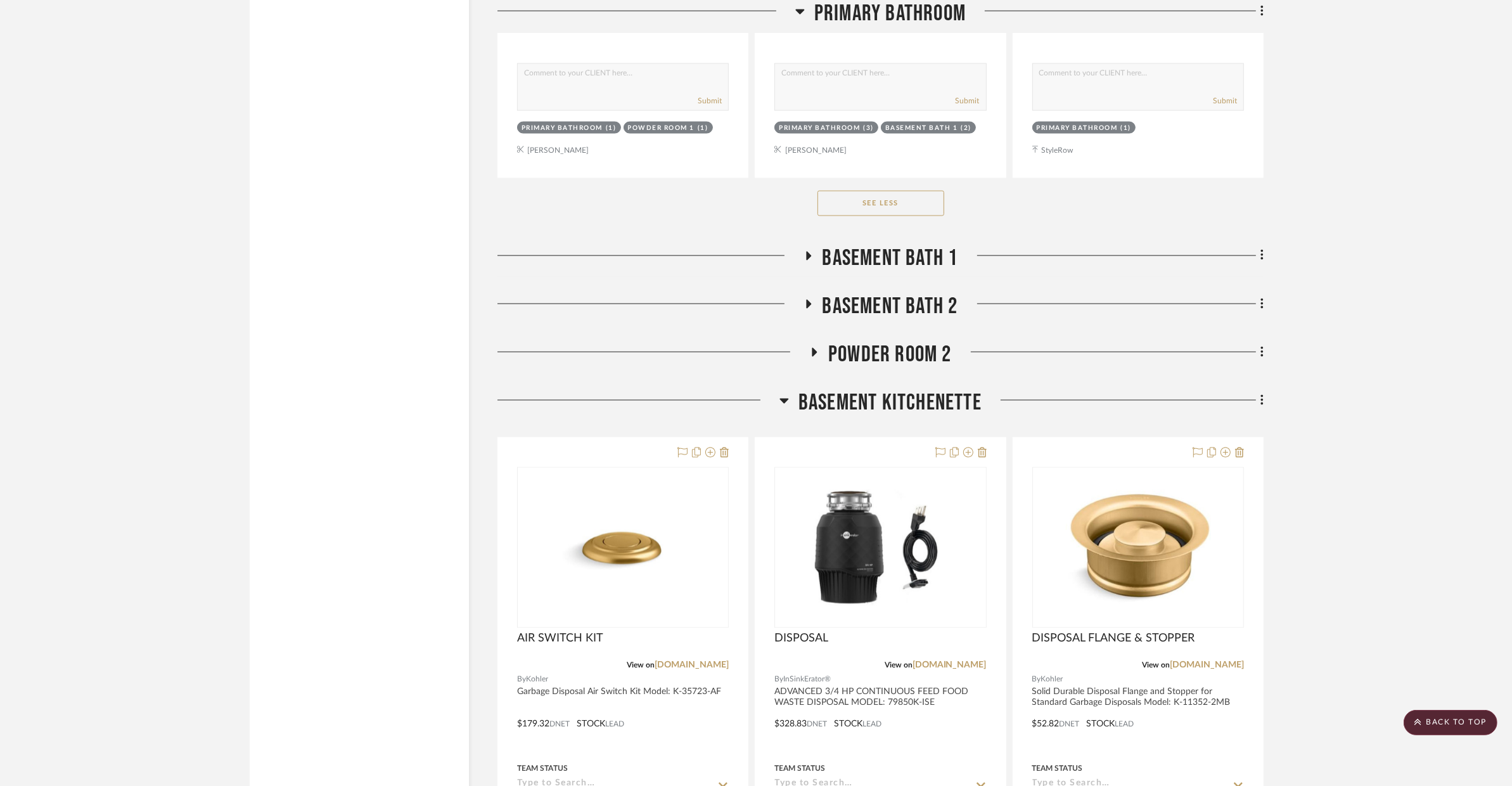
click at [814, 299] on icon at bounding box center [808, 304] width 15 height 10
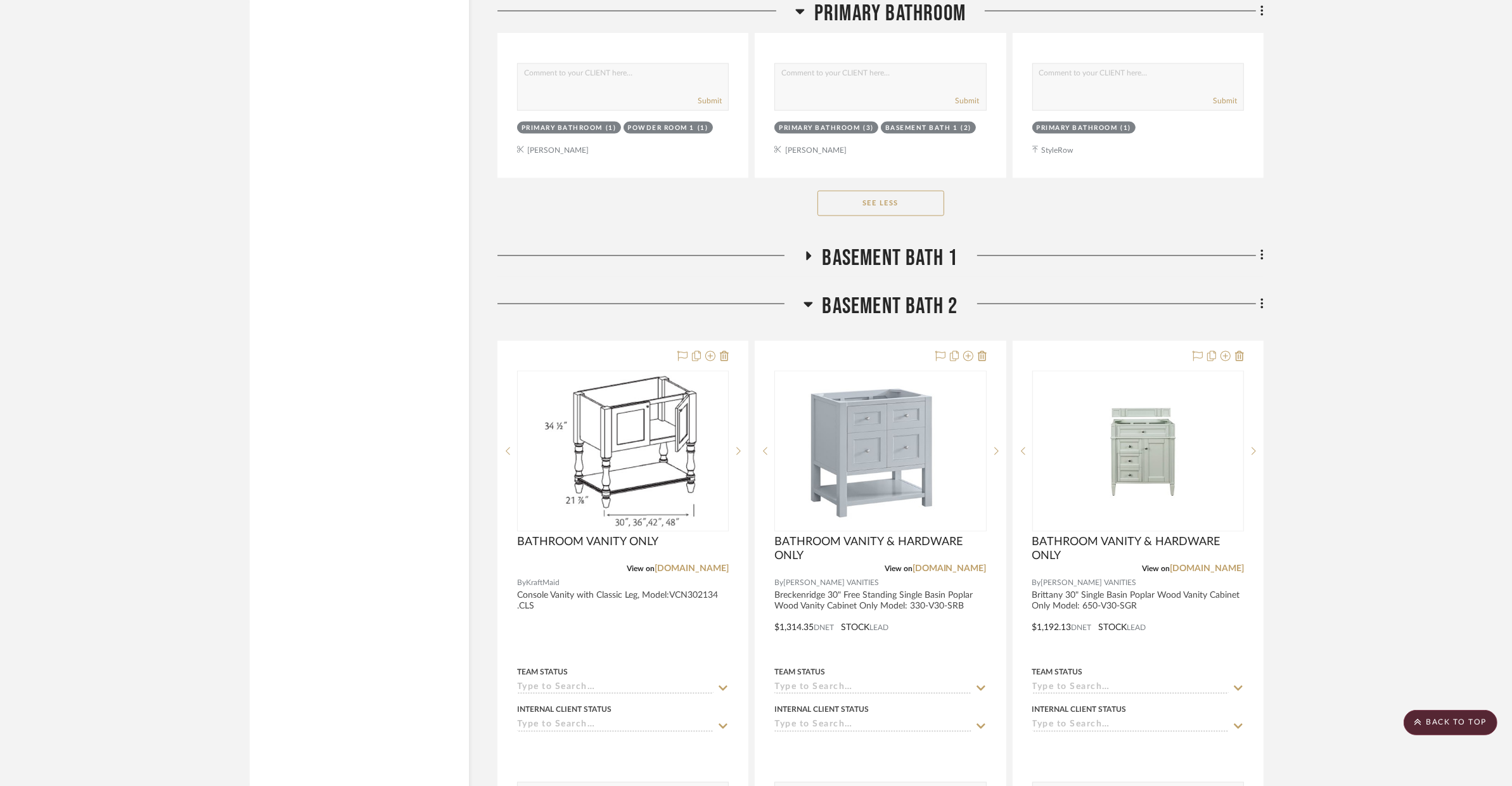
click at [814, 293] on h3 "BASEMENT BATH 2" at bounding box center [880, 306] width 154 height 28
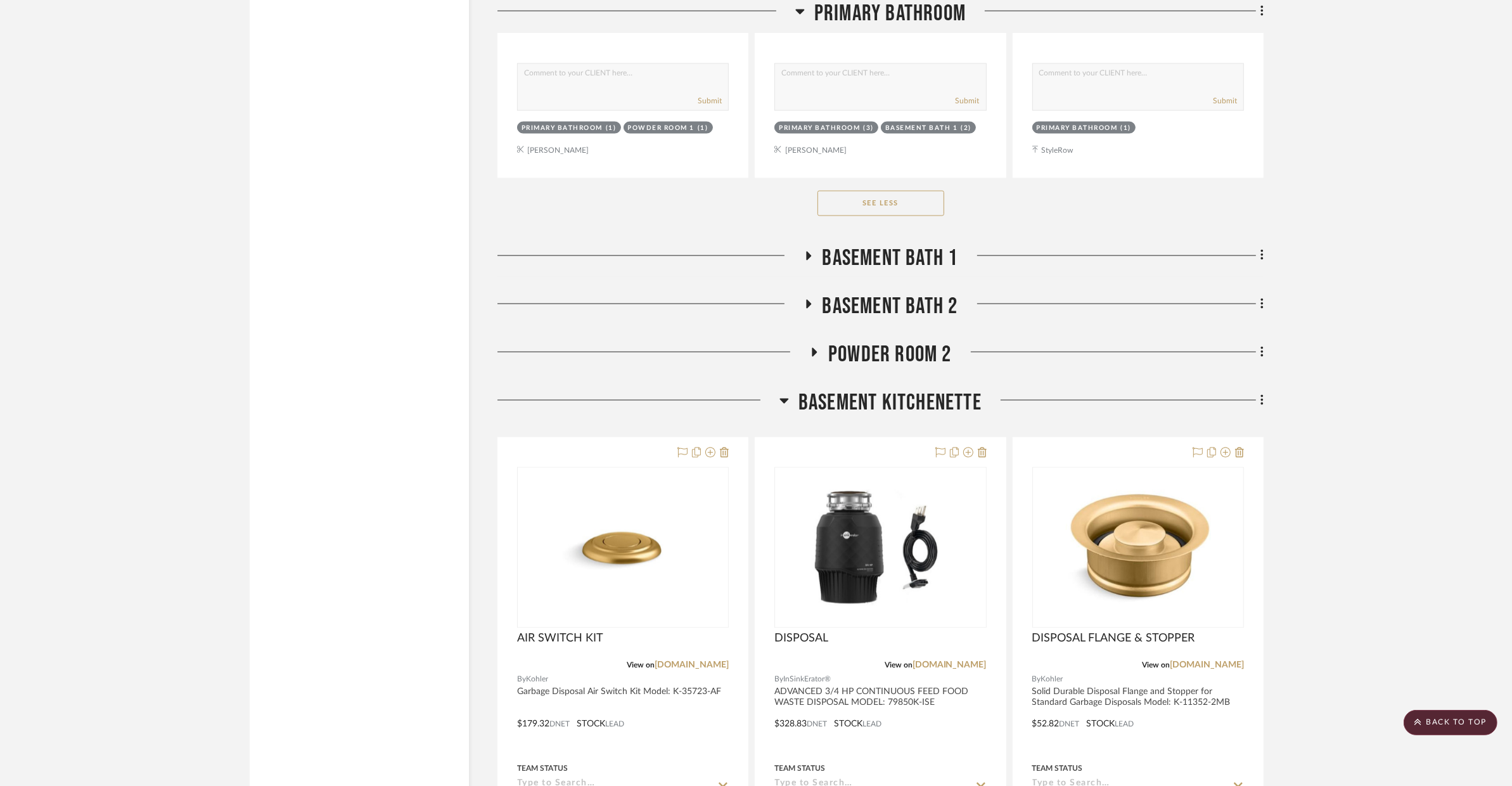
click at [830, 341] on span "POWDER ROOM 2" at bounding box center [890, 354] width 124 height 28
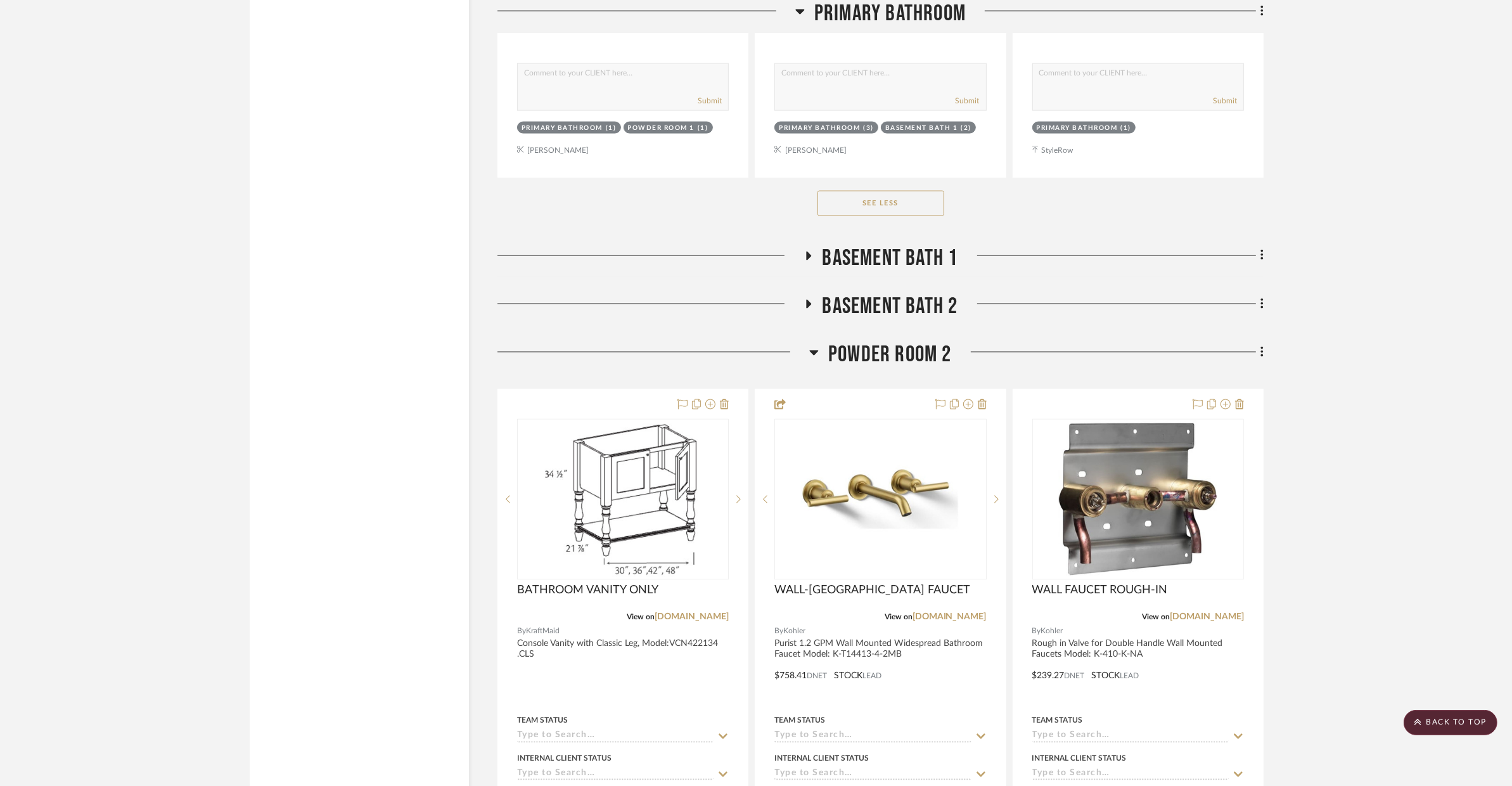
click at [830, 341] on span "POWDER ROOM 2" at bounding box center [890, 354] width 124 height 28
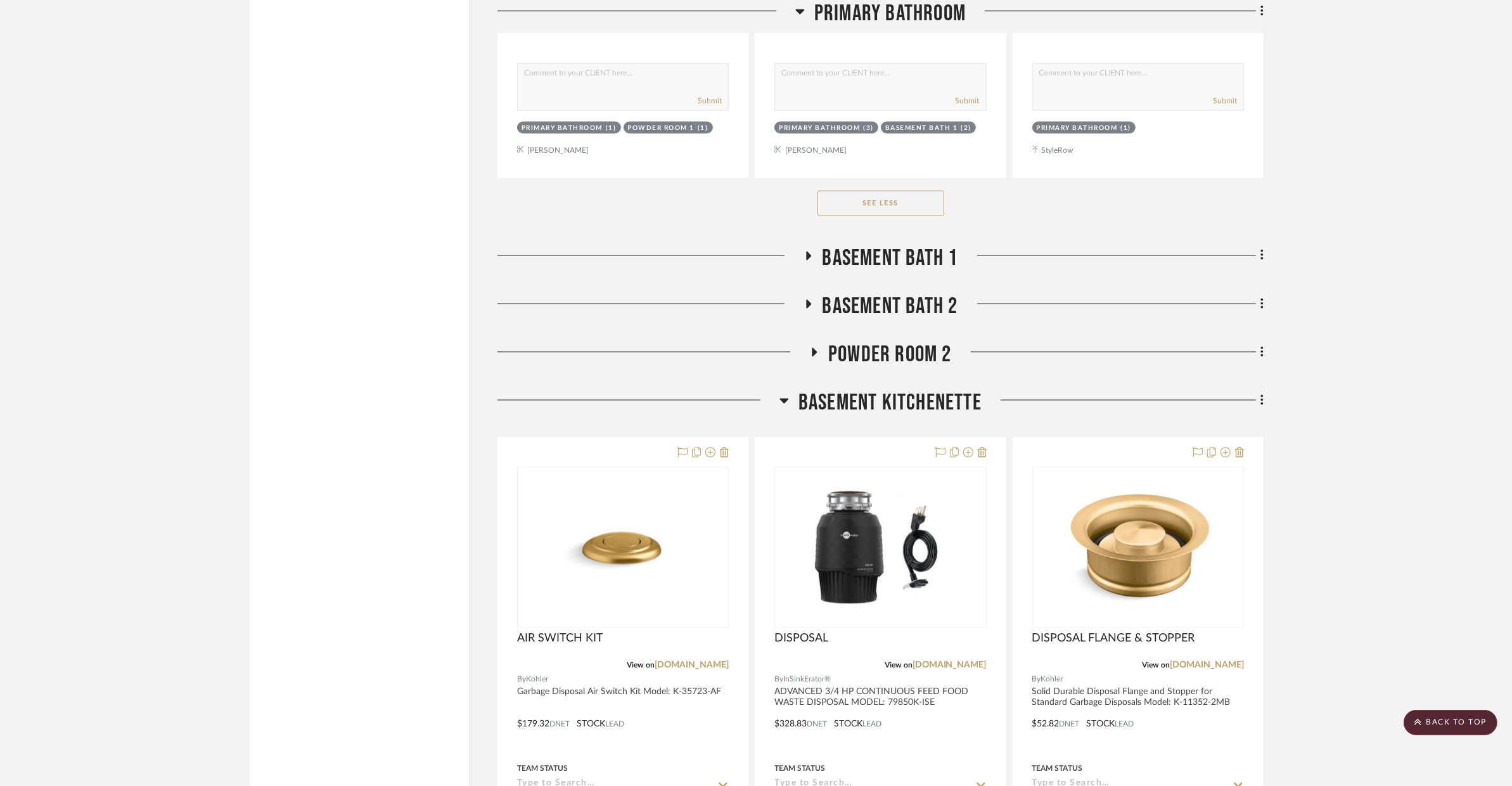
click at [810, 389] on span "BASEMENT KITCHENETTE" at bounding box center [890, 402] width 183 height 28
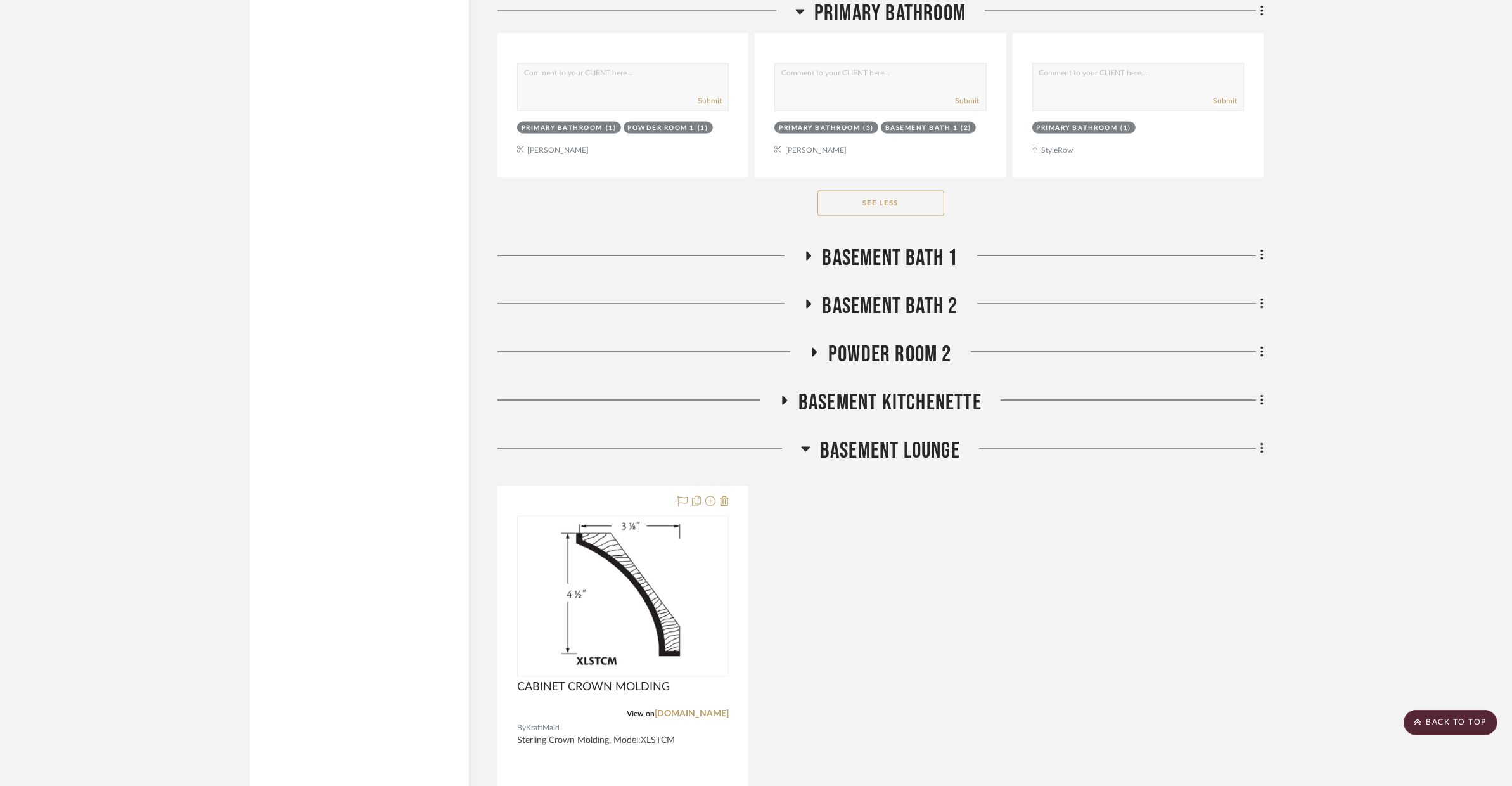
click at [810, 389] on span "BASEMENT KITCHENETTE" at bounding box center [890, 402] width 183 height 28
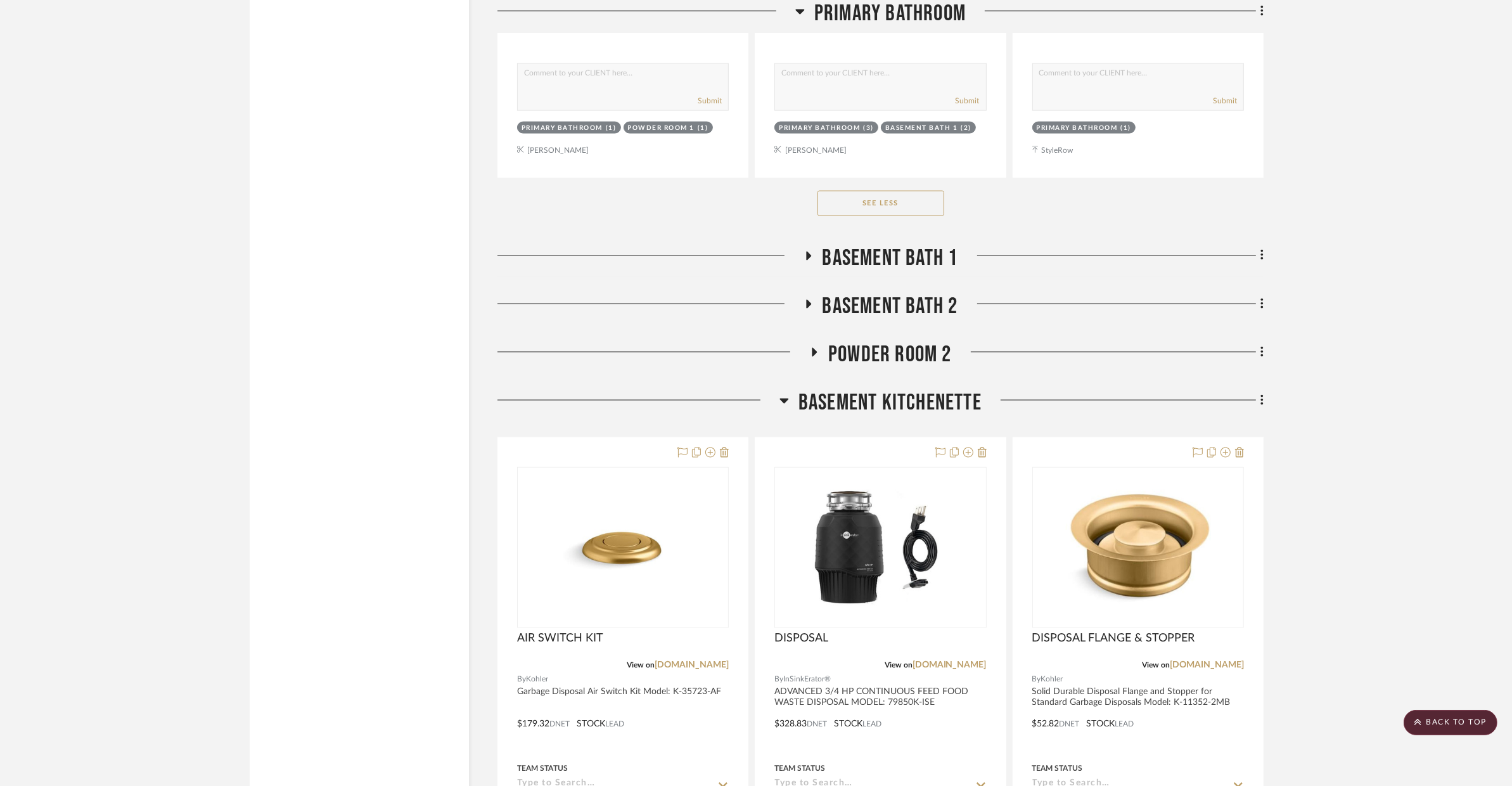
click at [810, 389] on span "BASEMENT KITCHENETTE" at bounding box center [890, 402] width 183 height 28
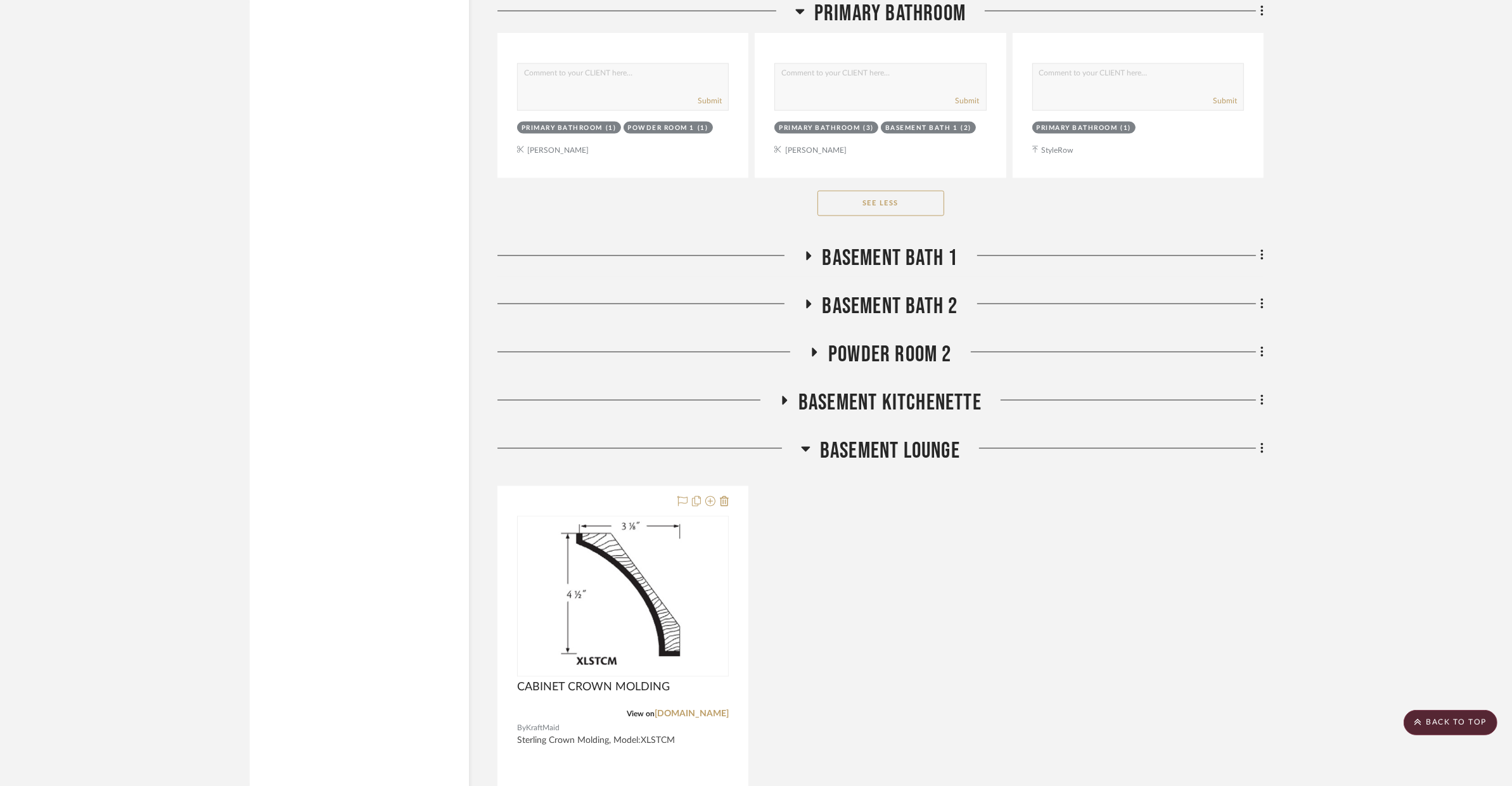
click at [843, 438] on span "BASEMENT LOUNGE" at bounding box center [890, 451] width 140 height 28
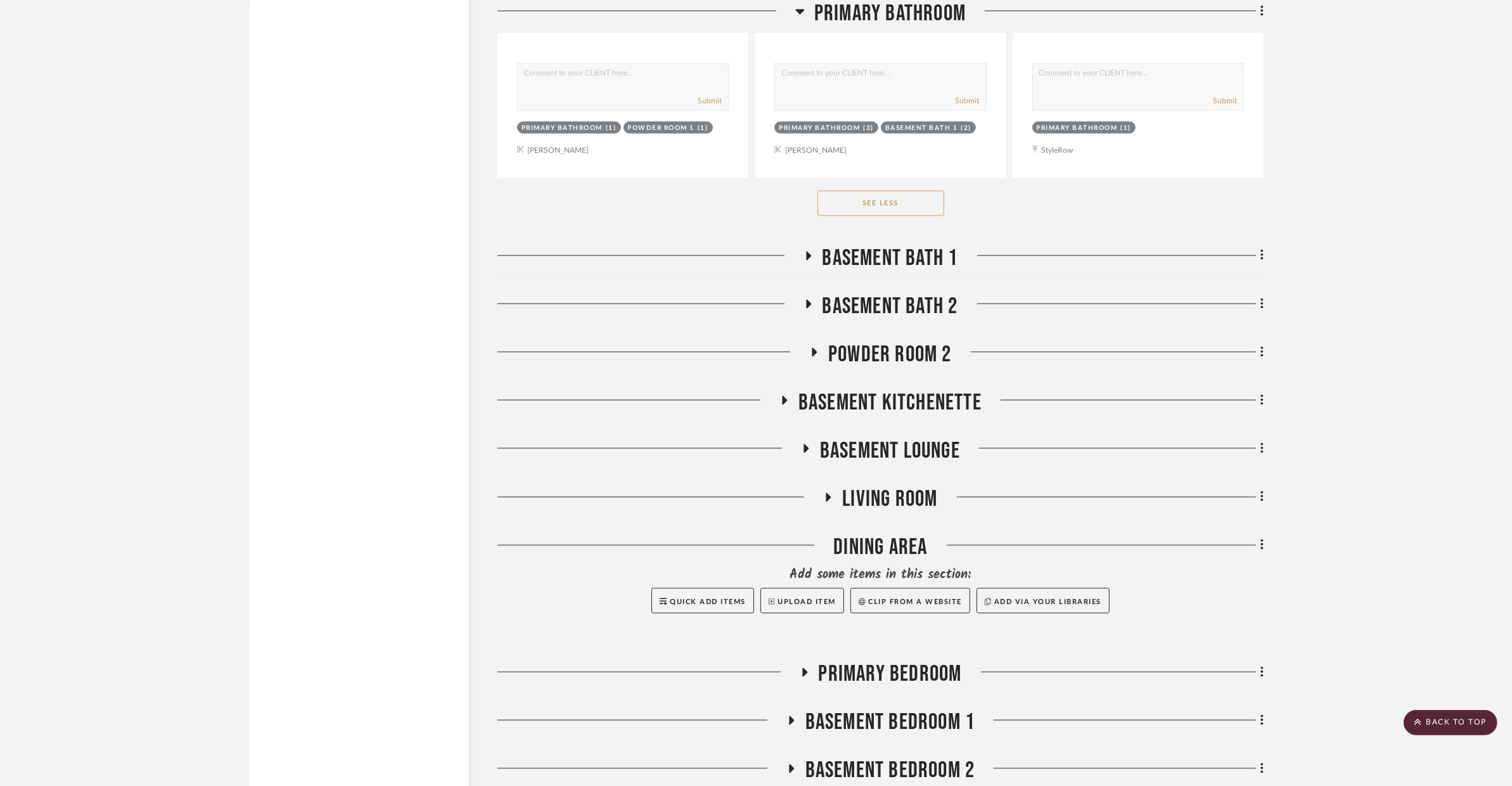
click at [871, 486] on span "Living Room" at bounding box center [890, 500] width 95 height 28
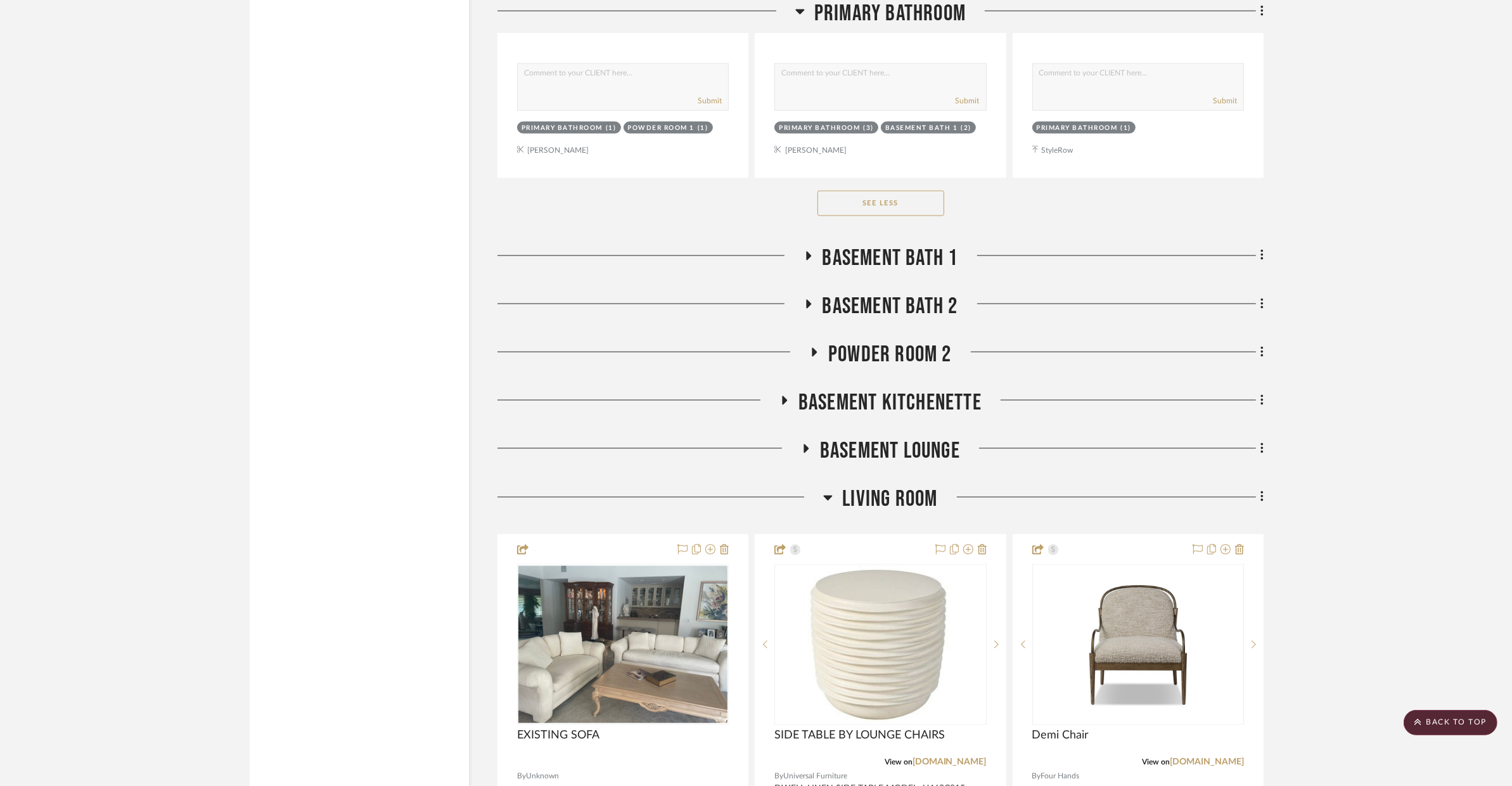
click at [871, 486] on span "Living Room" at bounding box center [890, 500] width 95 height 28
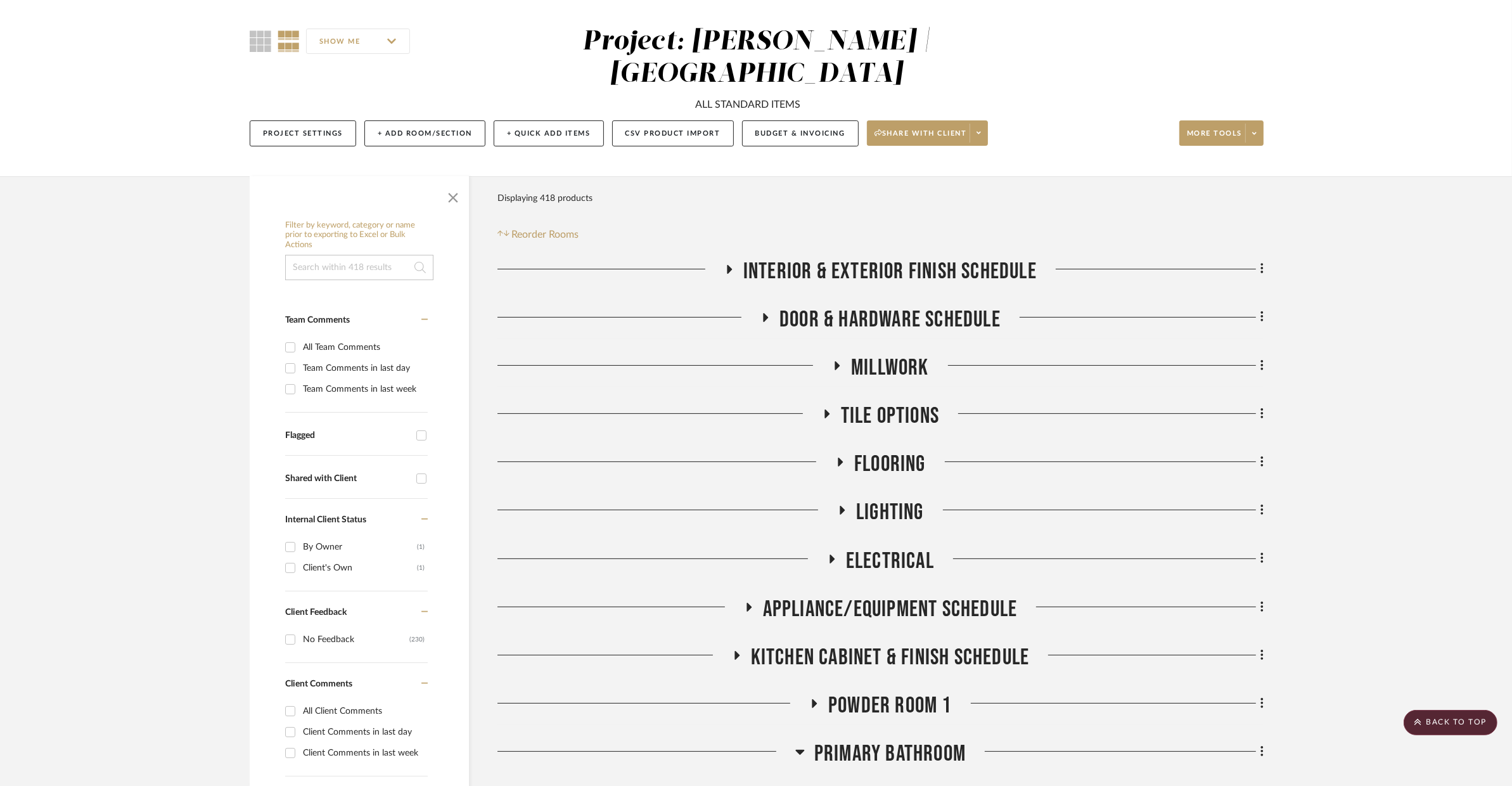
scroll to position [281, 0]
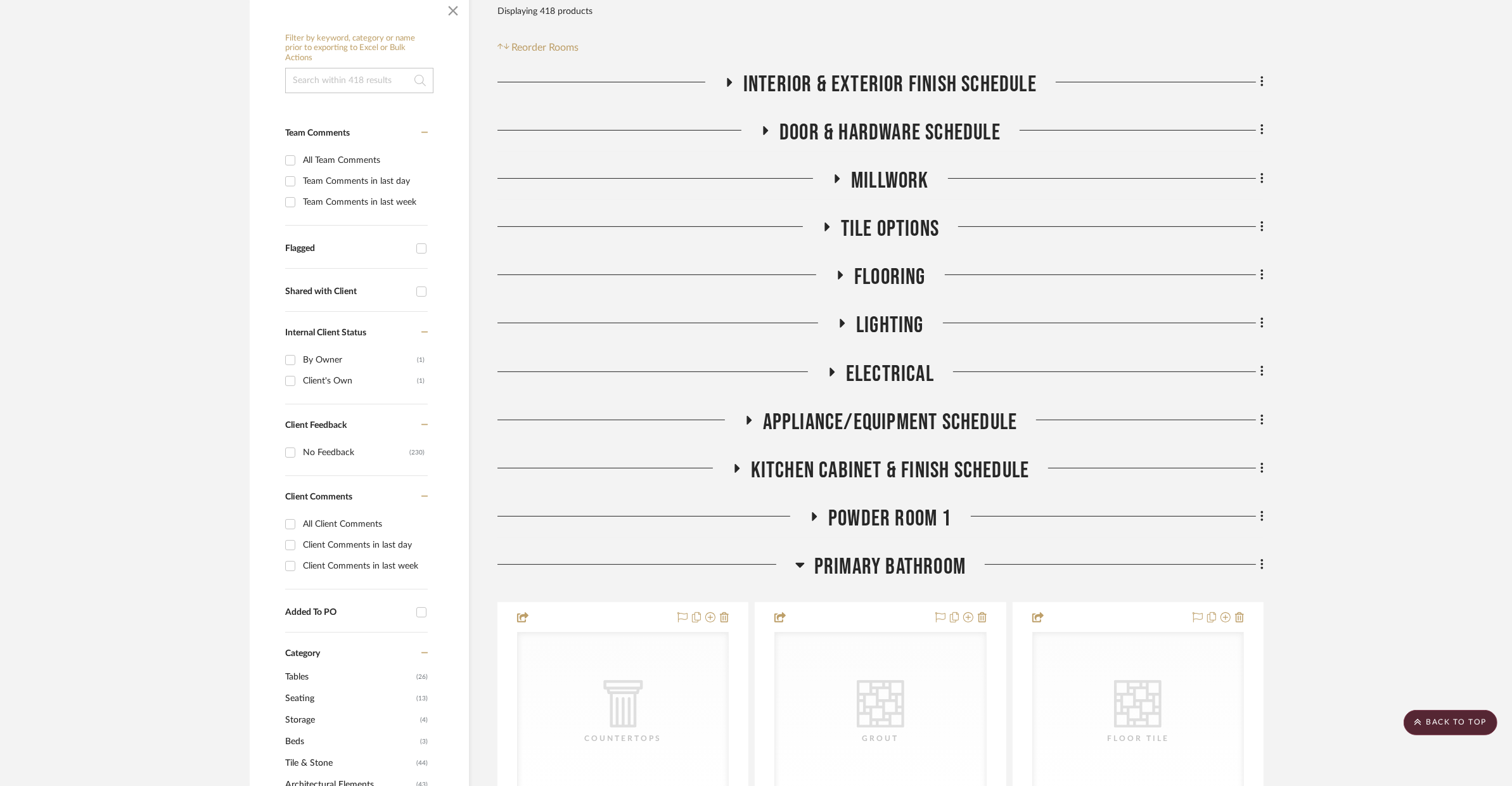
click at [844, 553] on span "Primary Bathroom" at bounding box center [890, 567] width 151 height 28
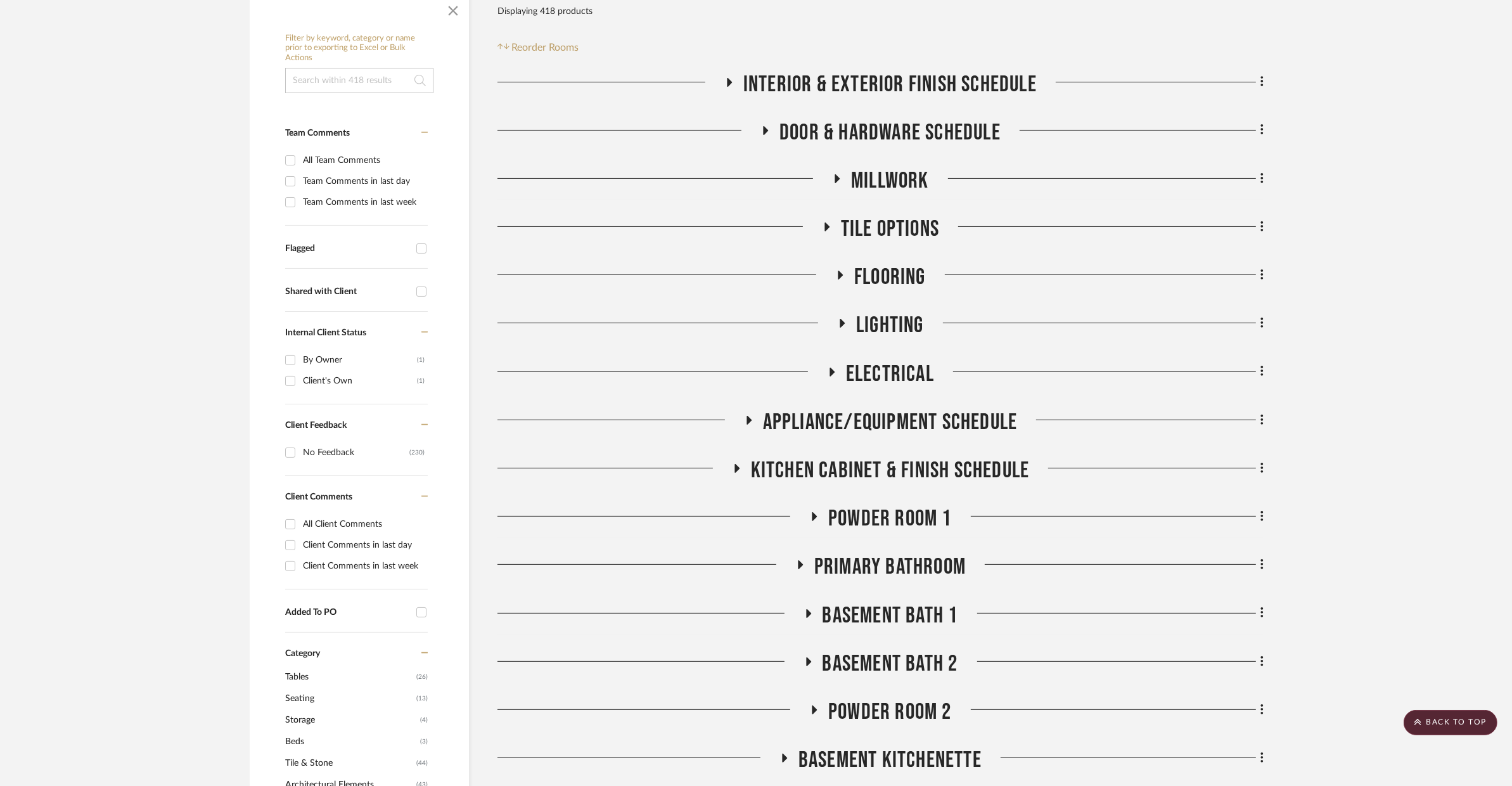
scroll to position [502, 0]
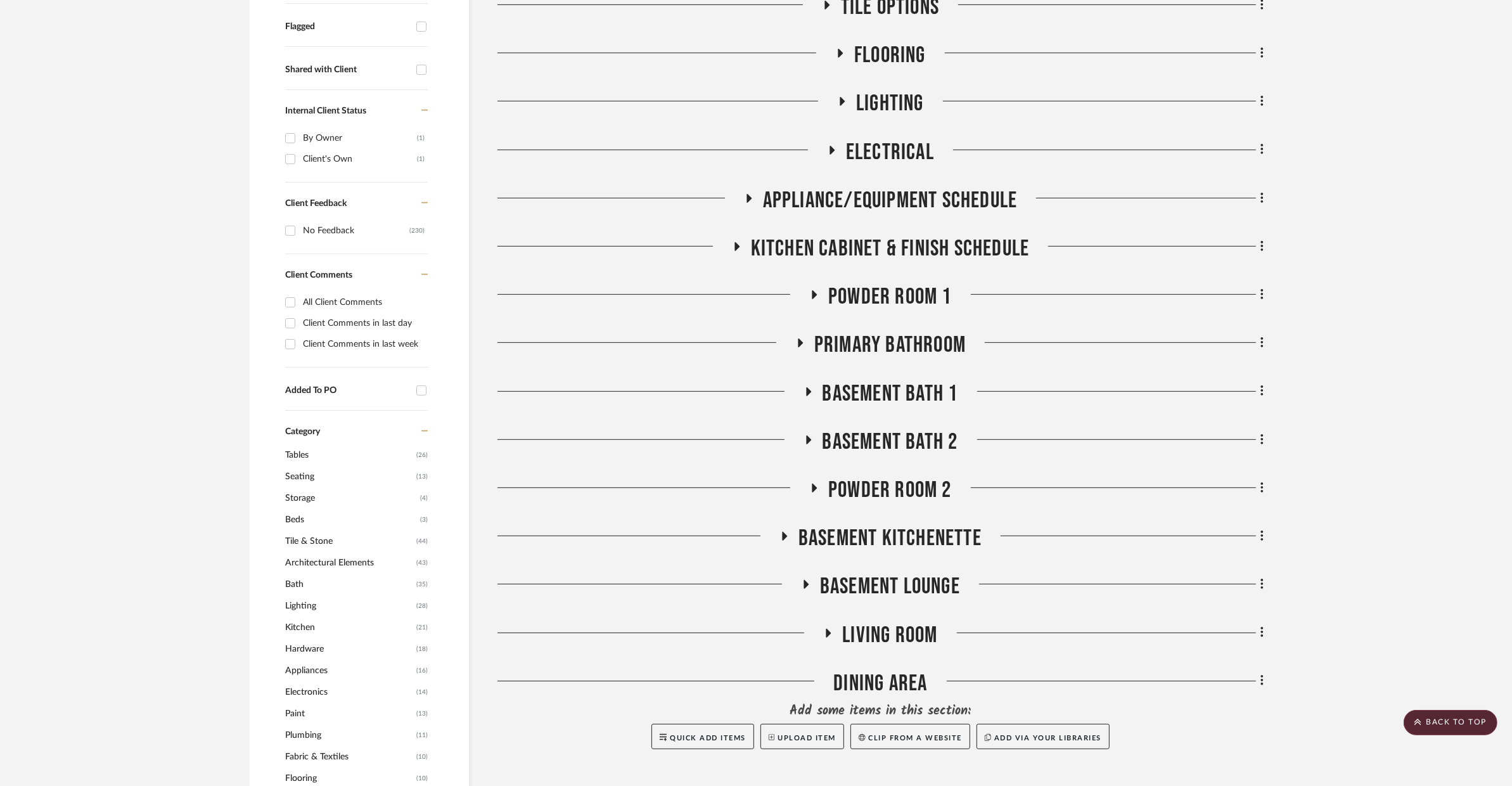
click at [853, 525] on span "BASEMENT KITCHENETTE" at bounding box center [890, 538] width 183 height 28
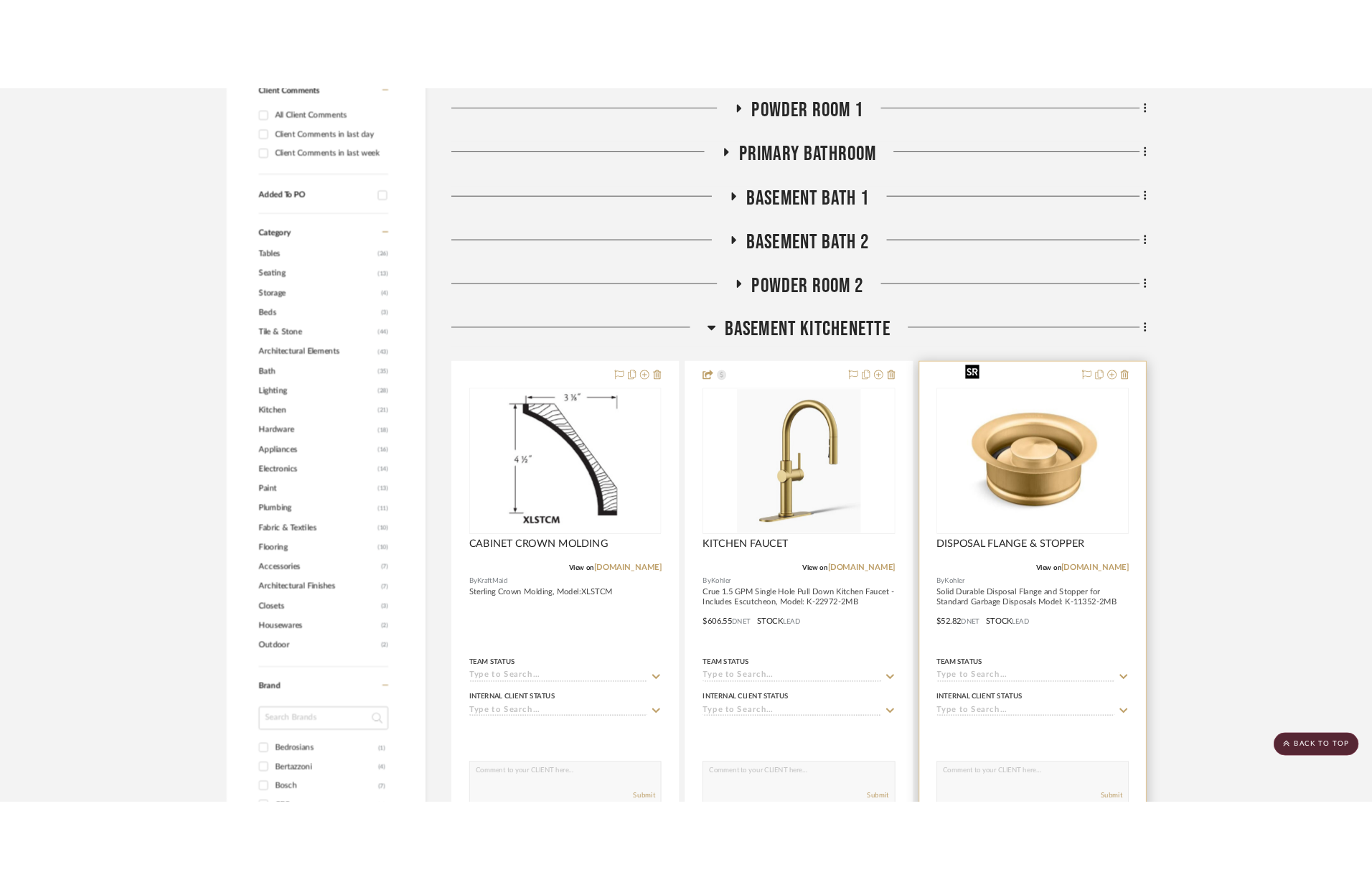
scroll to position [672, 0]
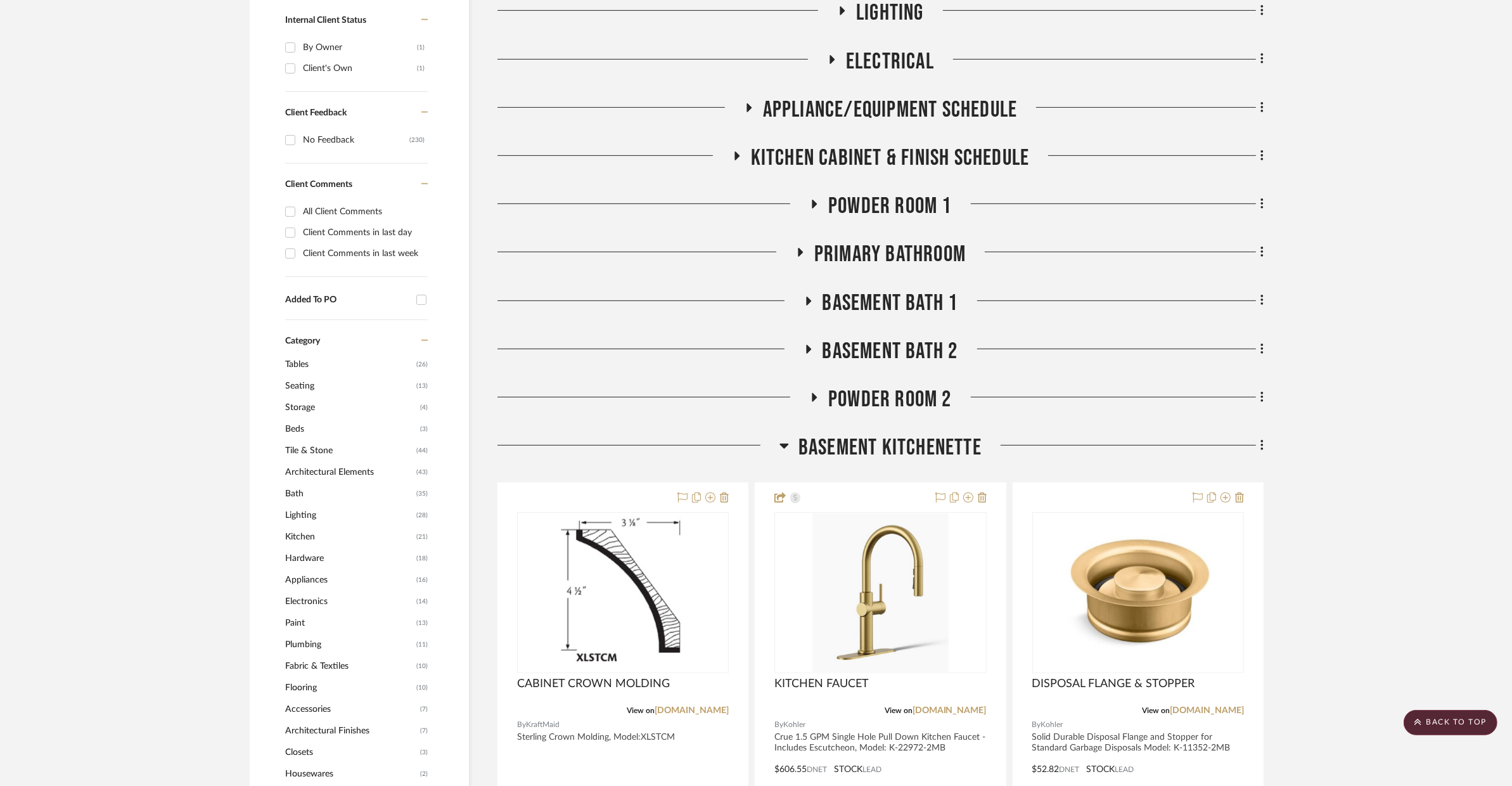
drag, startPoint x: 889, startPoint y: 611, endPoint x: 445, endPoint y: 1, distance: 754.5
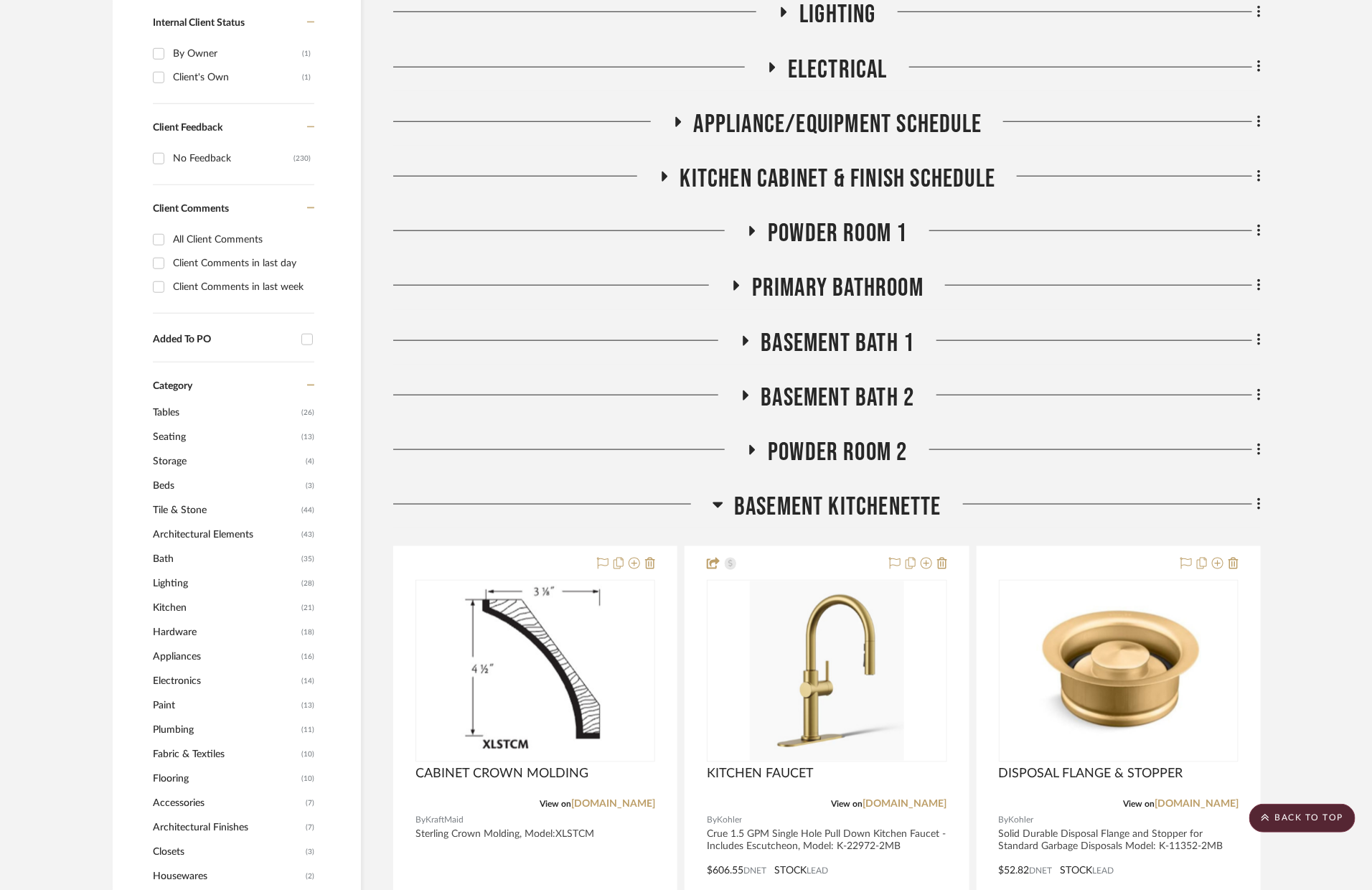
click at [800, 218] on span "POWDER ROOM 1" at bounding box center [837, 234] width 140 height 31
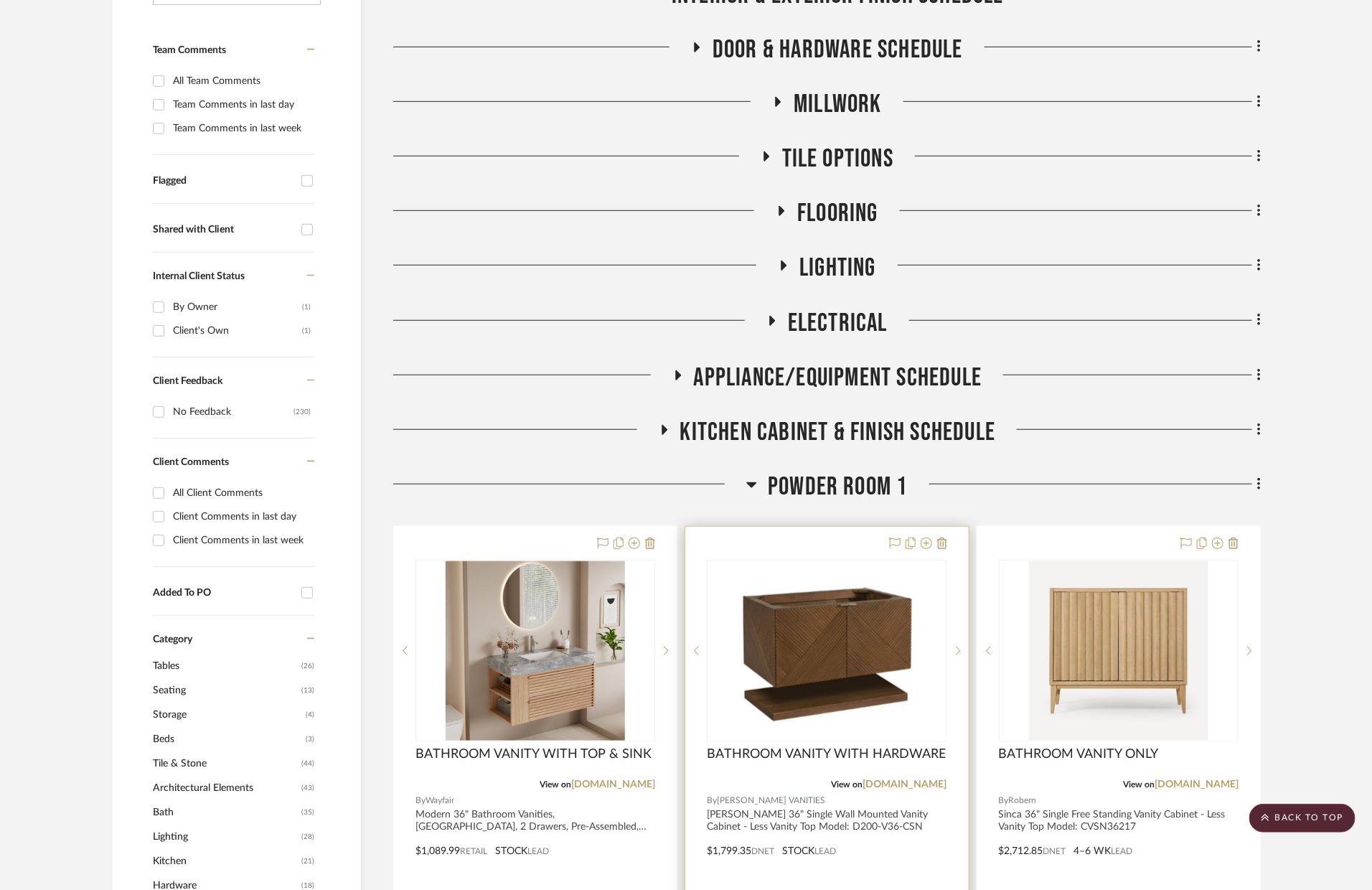
scroll to position [184, 0]
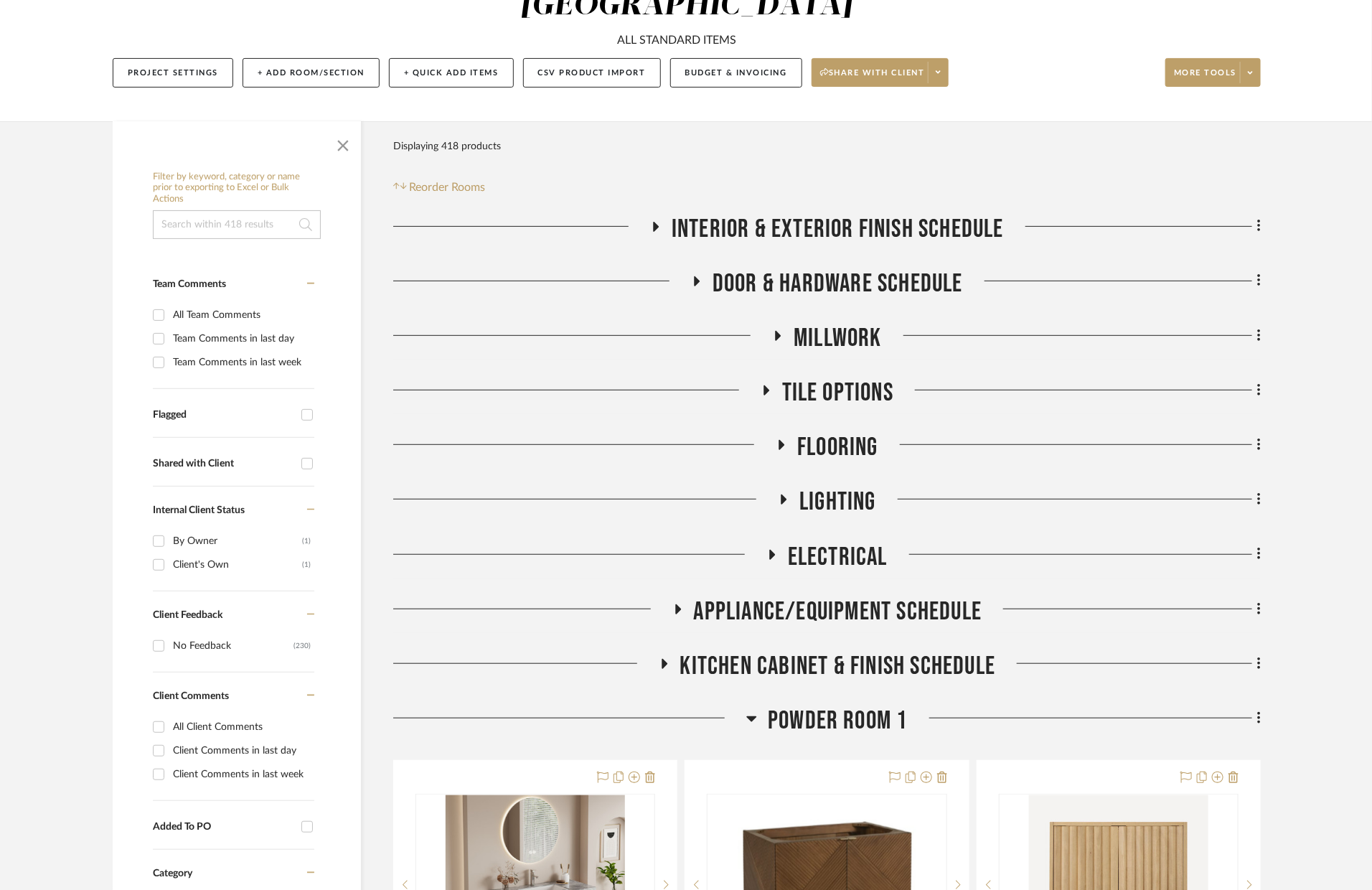
click at [827, 705] on span "POWDER ROOM 1" at bounding box center [837, 720] width 140 height 31
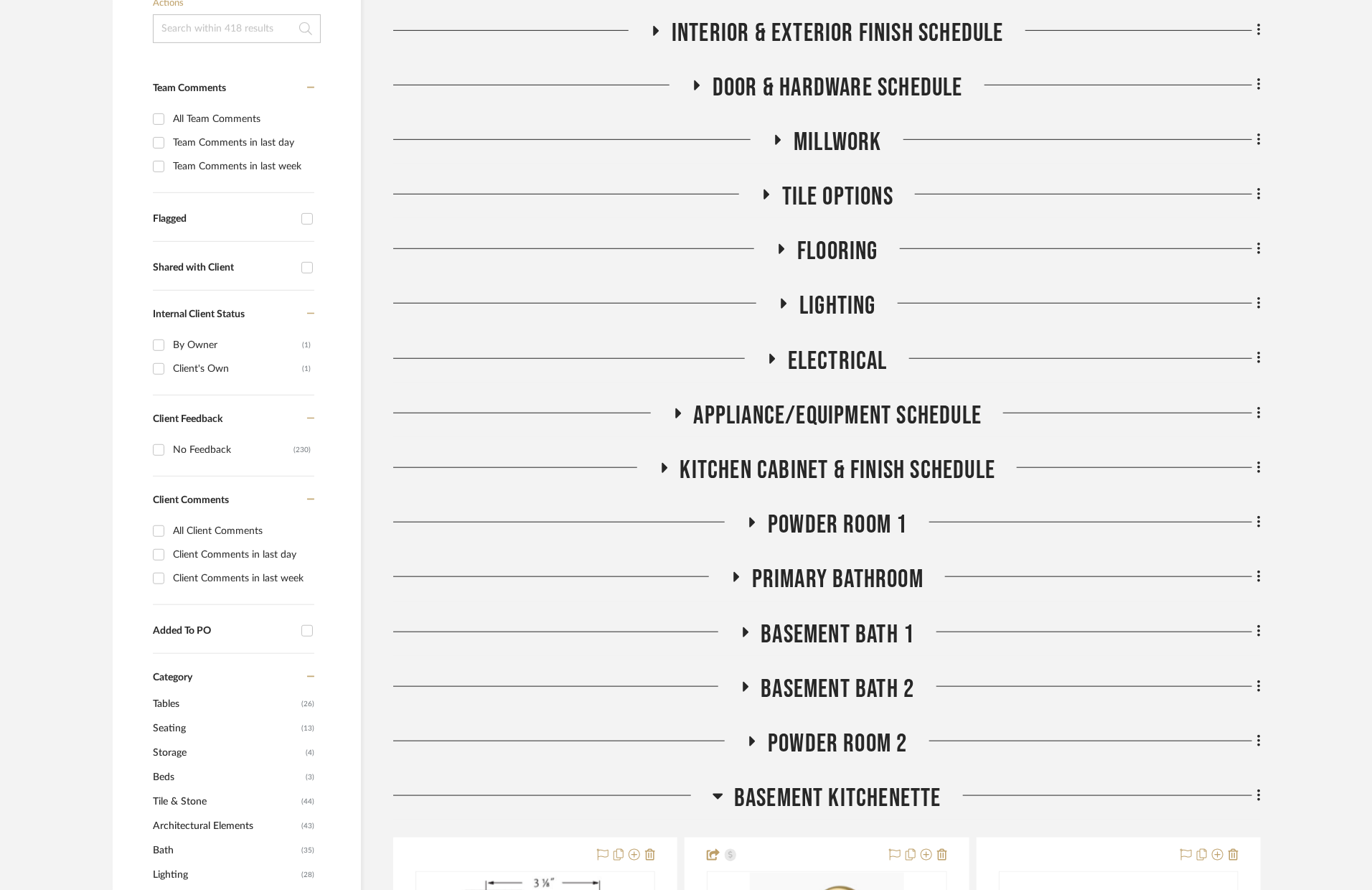
scroll to position [522, 0]
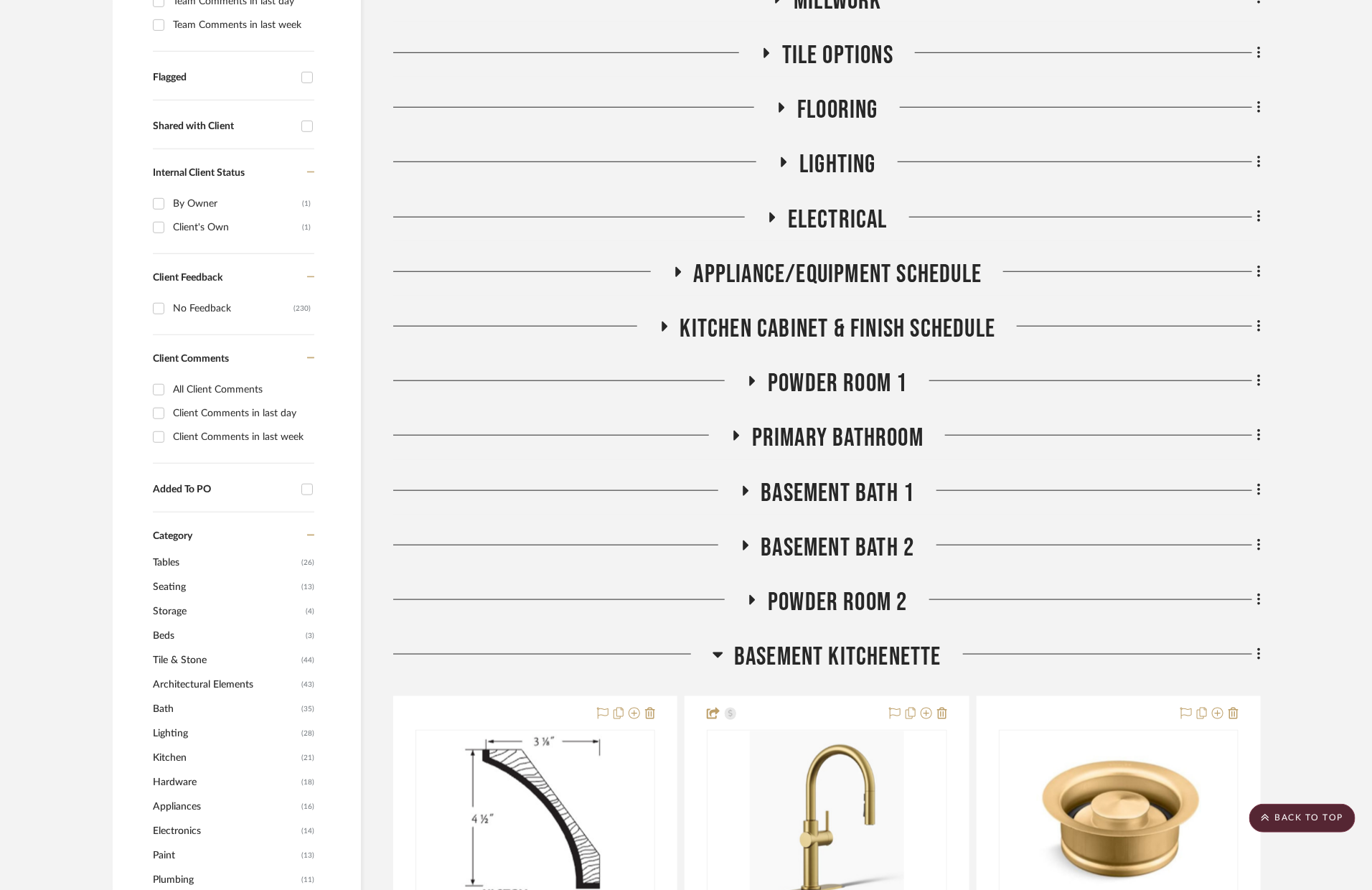
click at [853, 478] on span "BASEMENT BATH 1" at bounding box center [839, 493] width 154 height 31
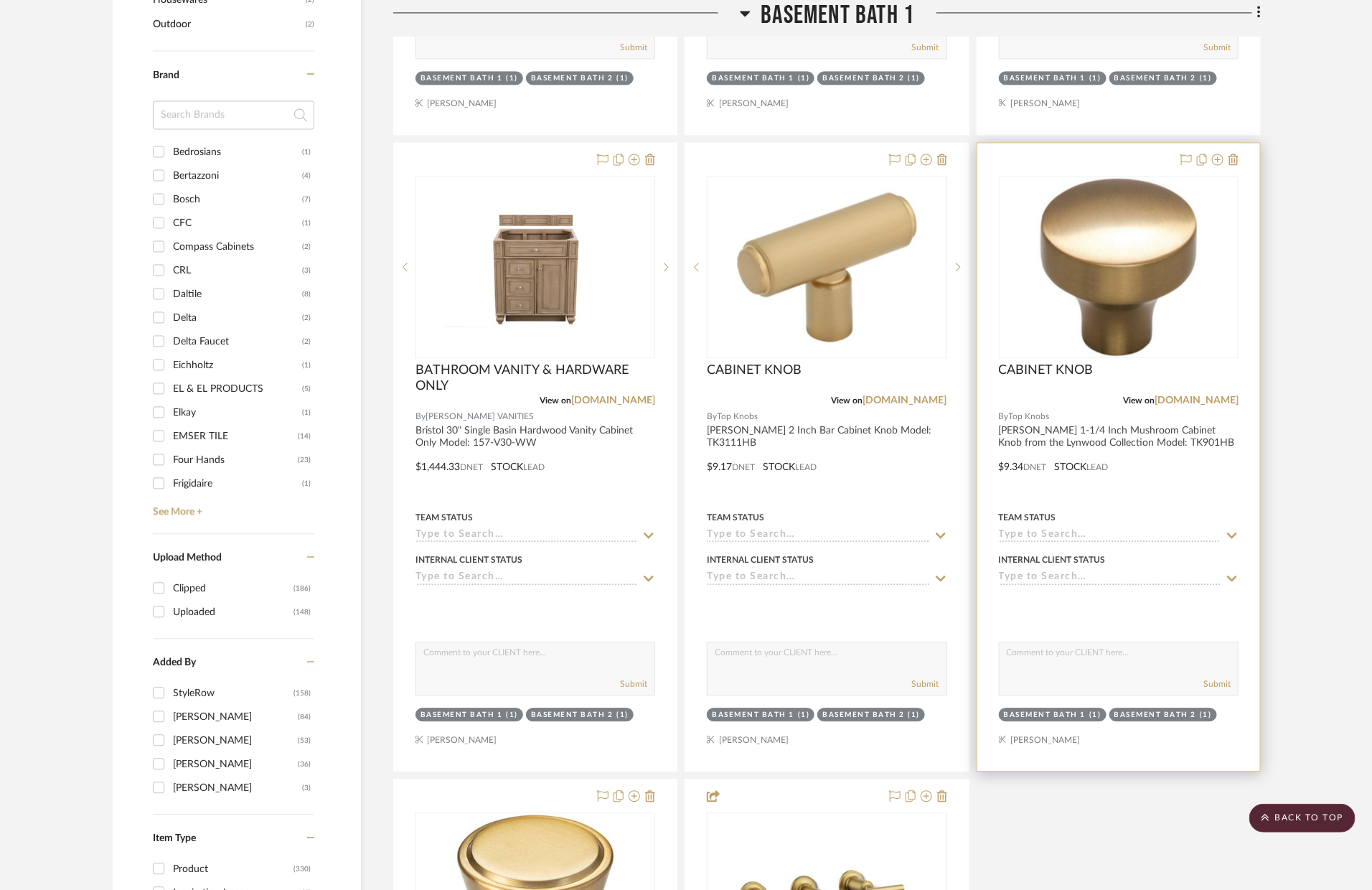
scroll to position [1739, 0]
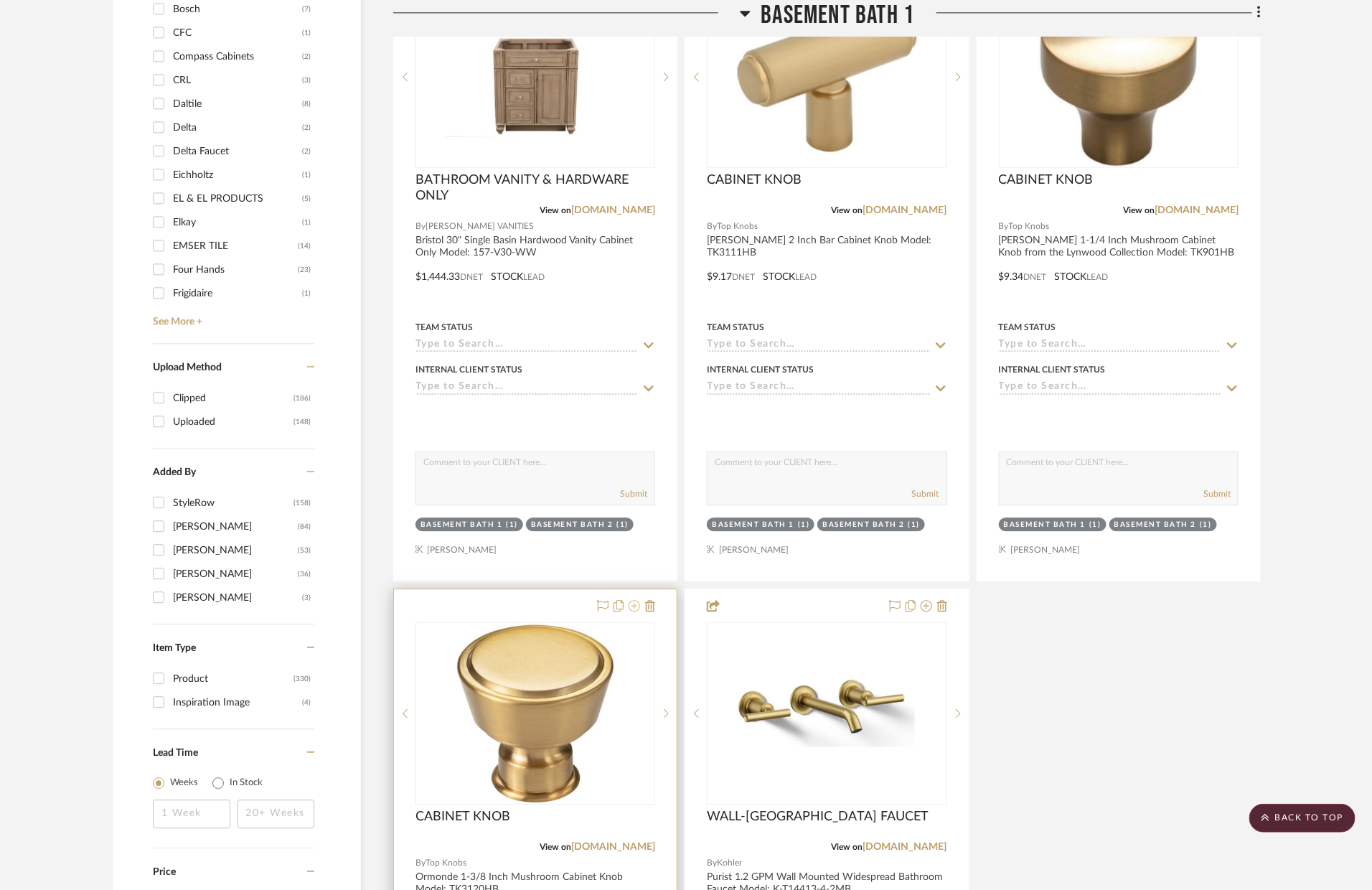
click at [633, 600] on icon at bounding box center [635, 606] width 12 height 12
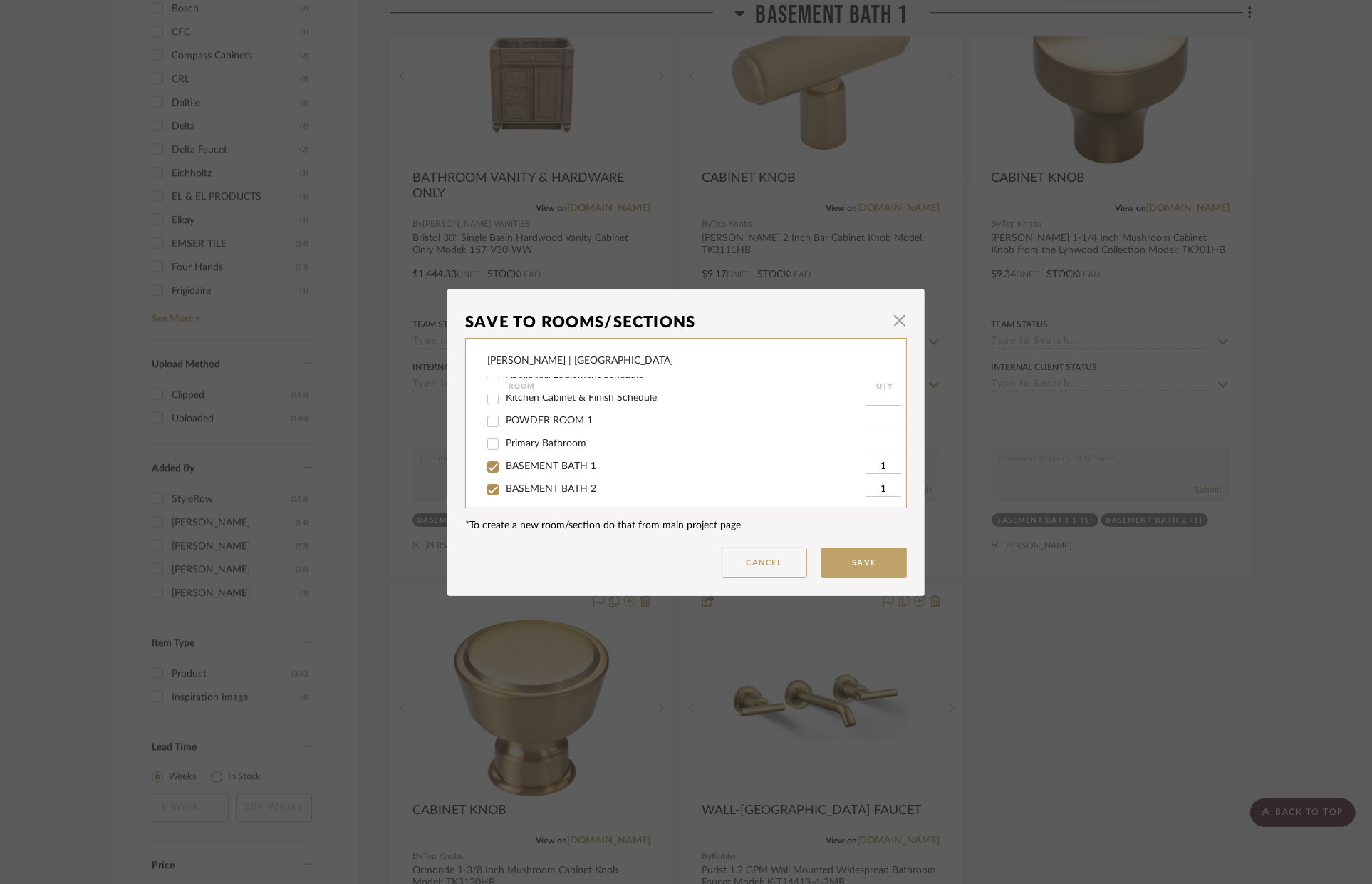
scroll to position [159, 0]
click at [506, 434] on span "Kitchen Cabinet & Finish Schedule" at bounding box center [581, 430] width 151 height 10
click at [504, 437] on input "Kitchen Cabinet & Finish Schedule" at bounding box center [493, 431] width 23 height 23
checkbox input "true"
type input "1"
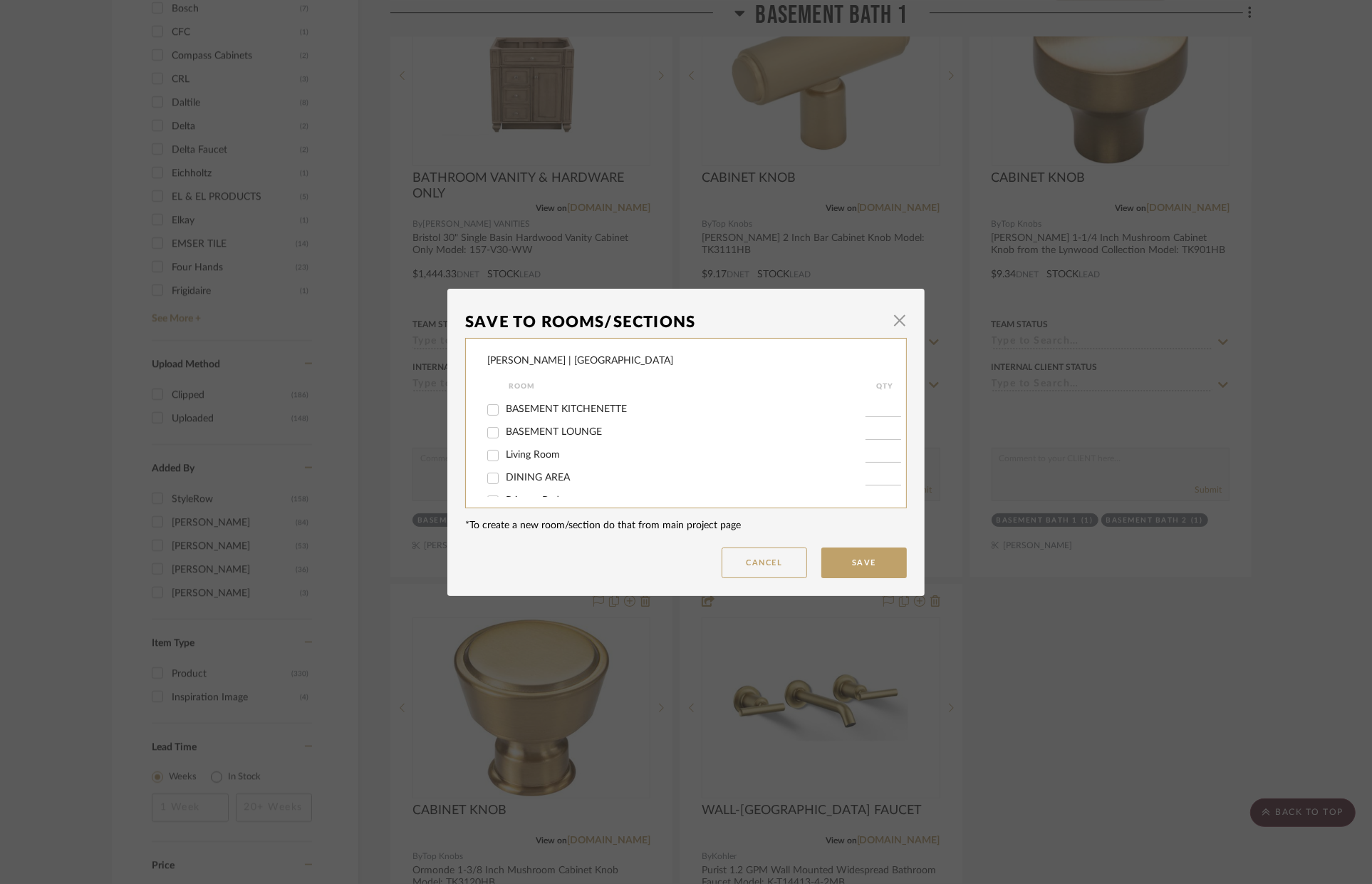
scroll to position [300, 0]
click at [506, 437] on div "BASEMENT KITCHENETTE" at bounding box center [676, 426] width 378 height 23
click at [507, 430] on span "BASEMENT KITCHENETTE" at bounding box center [566, 425] width 121 height 10
click at [504, 431] on input "BASEMENT KITCHENETTE" at bounding box center [493, 426] width 23 height 23
checkbox input "true"
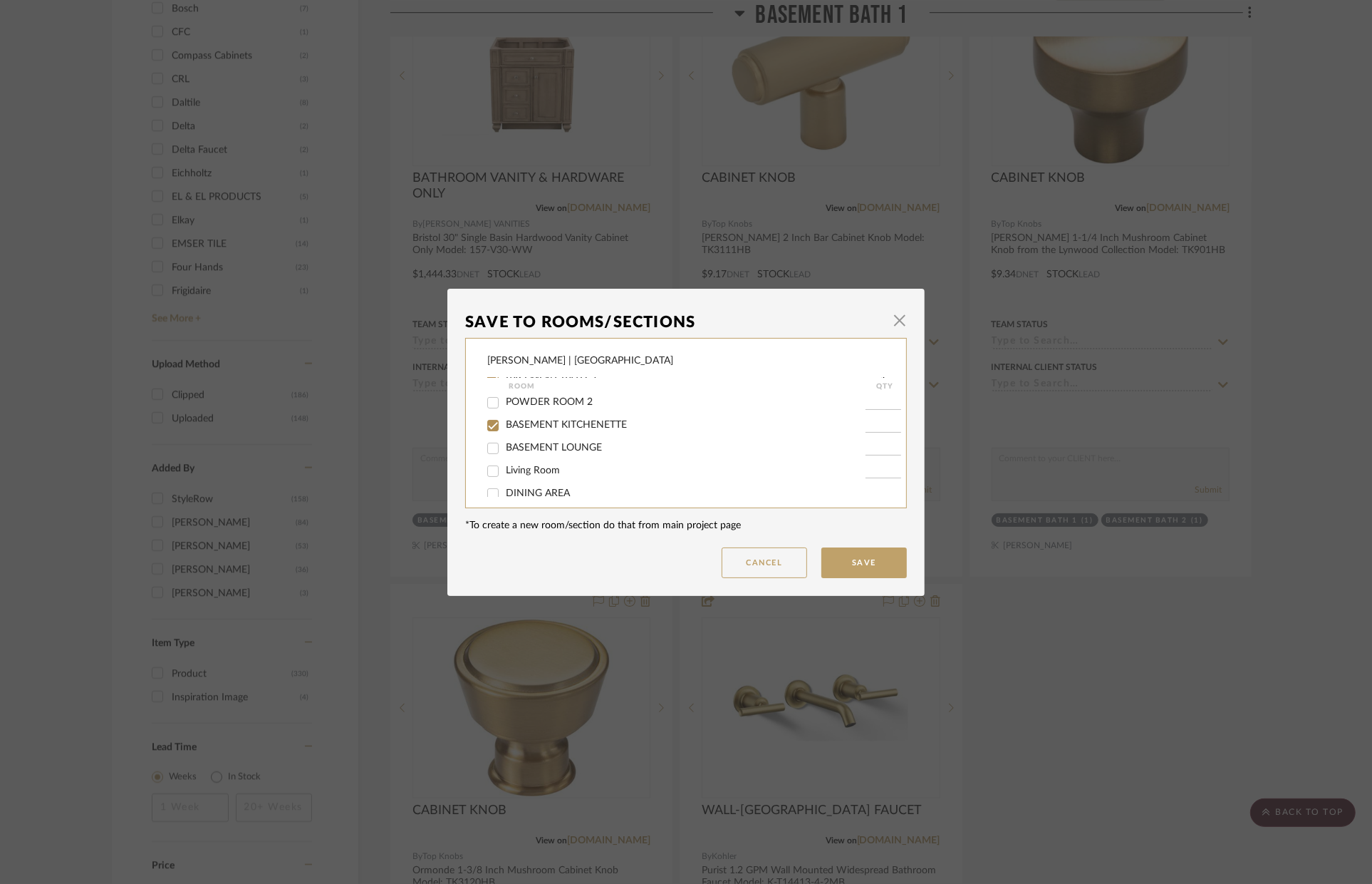
type input "1"
click at [868, 566] on button "Save" at bounding box center [864, 563] width 86 height 31
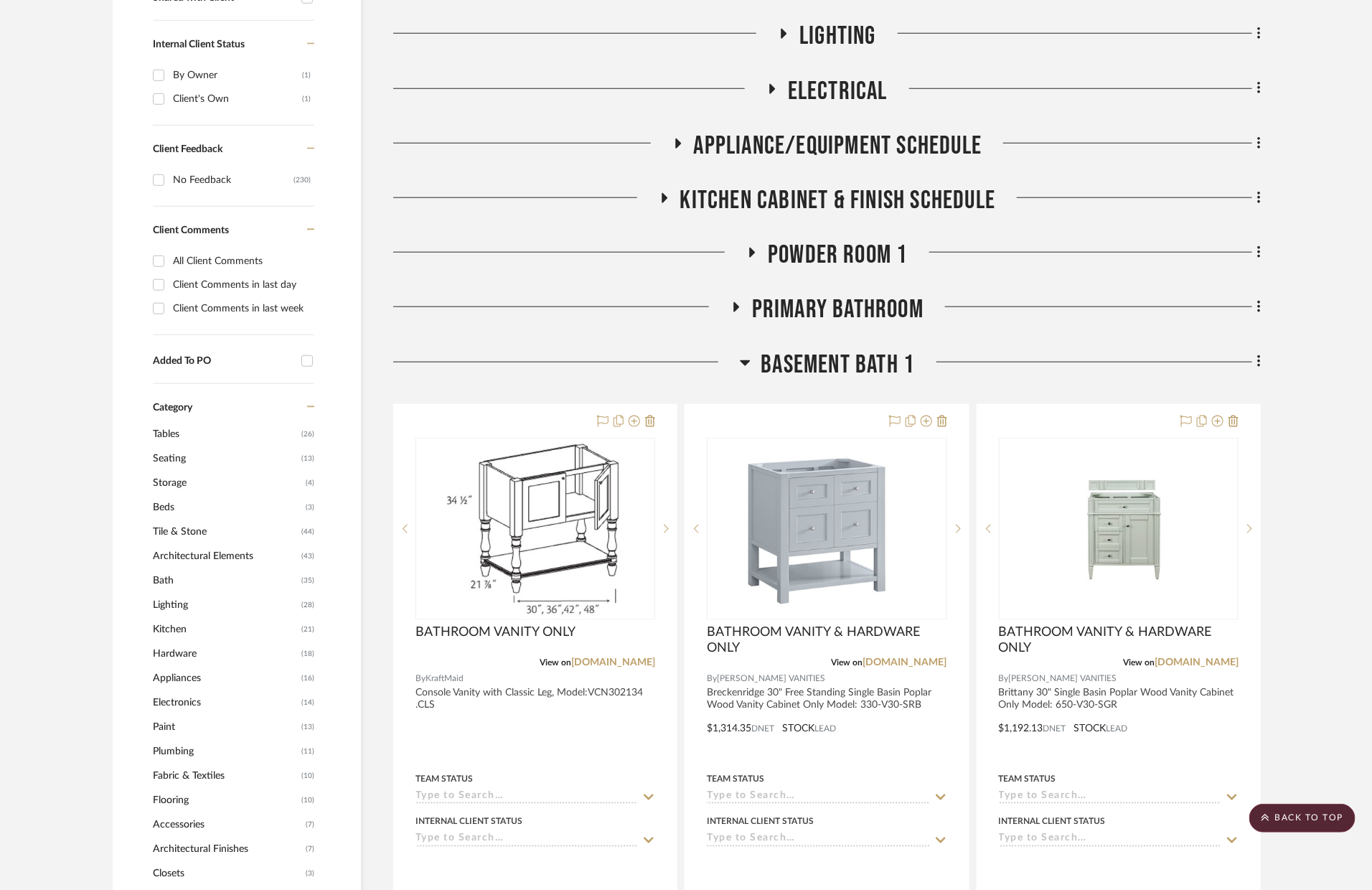
scroll to position [461, 0]
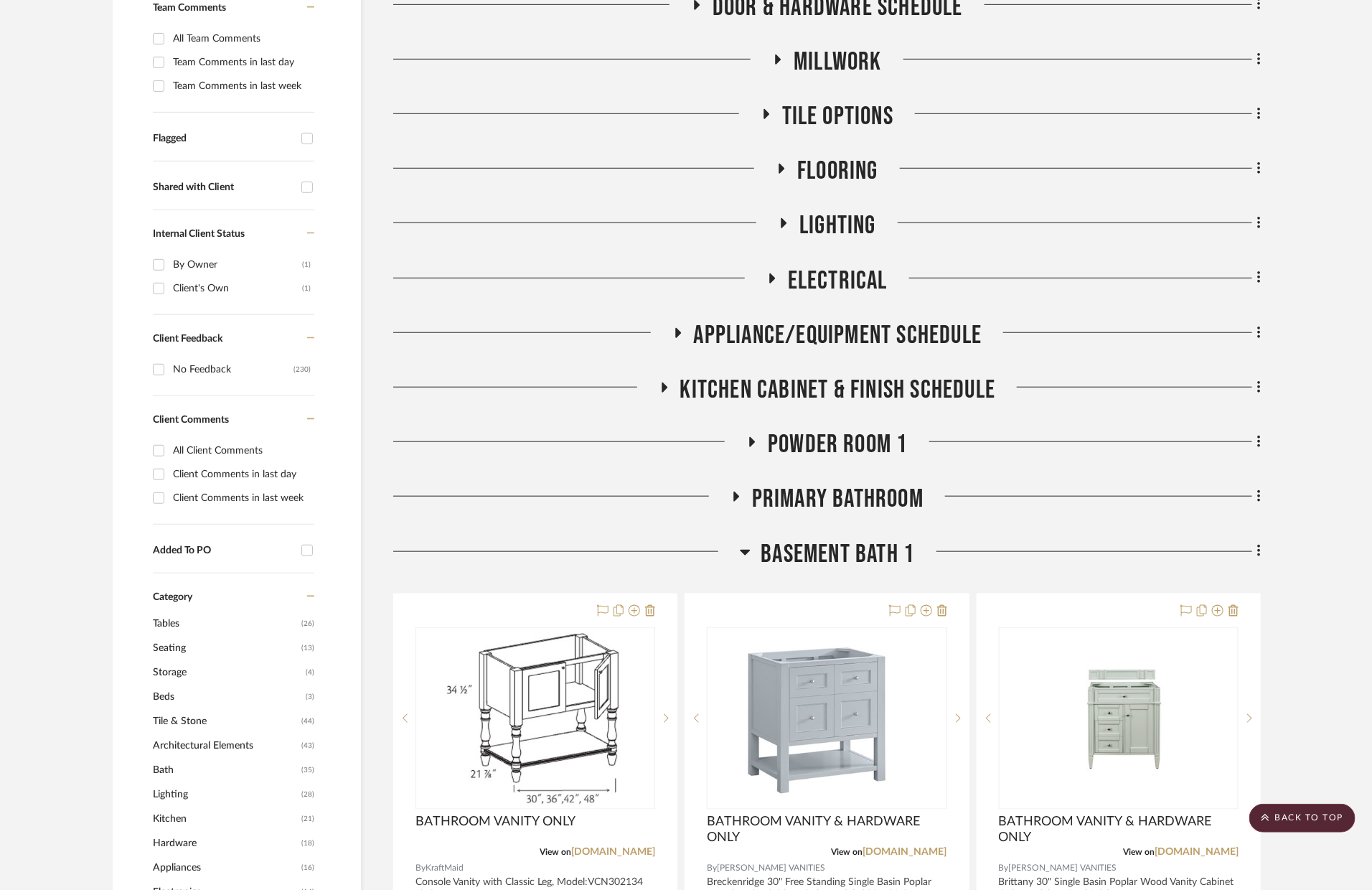
click at [789, 374] on span "Kitchen Cabinet & Finish Schedule" at bounding box center [838, 390] width 316 height 31
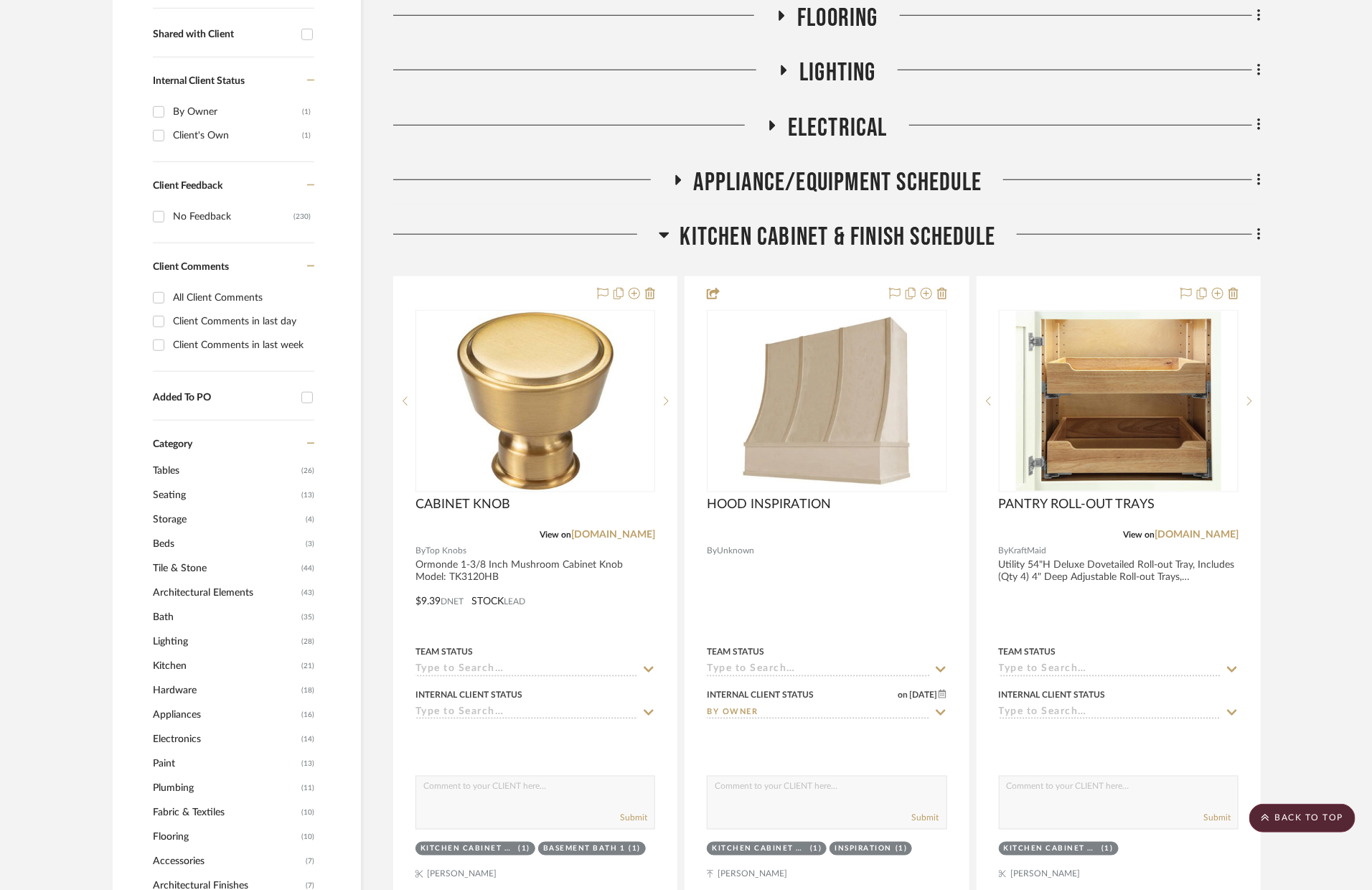
scroll to position [787, 0]
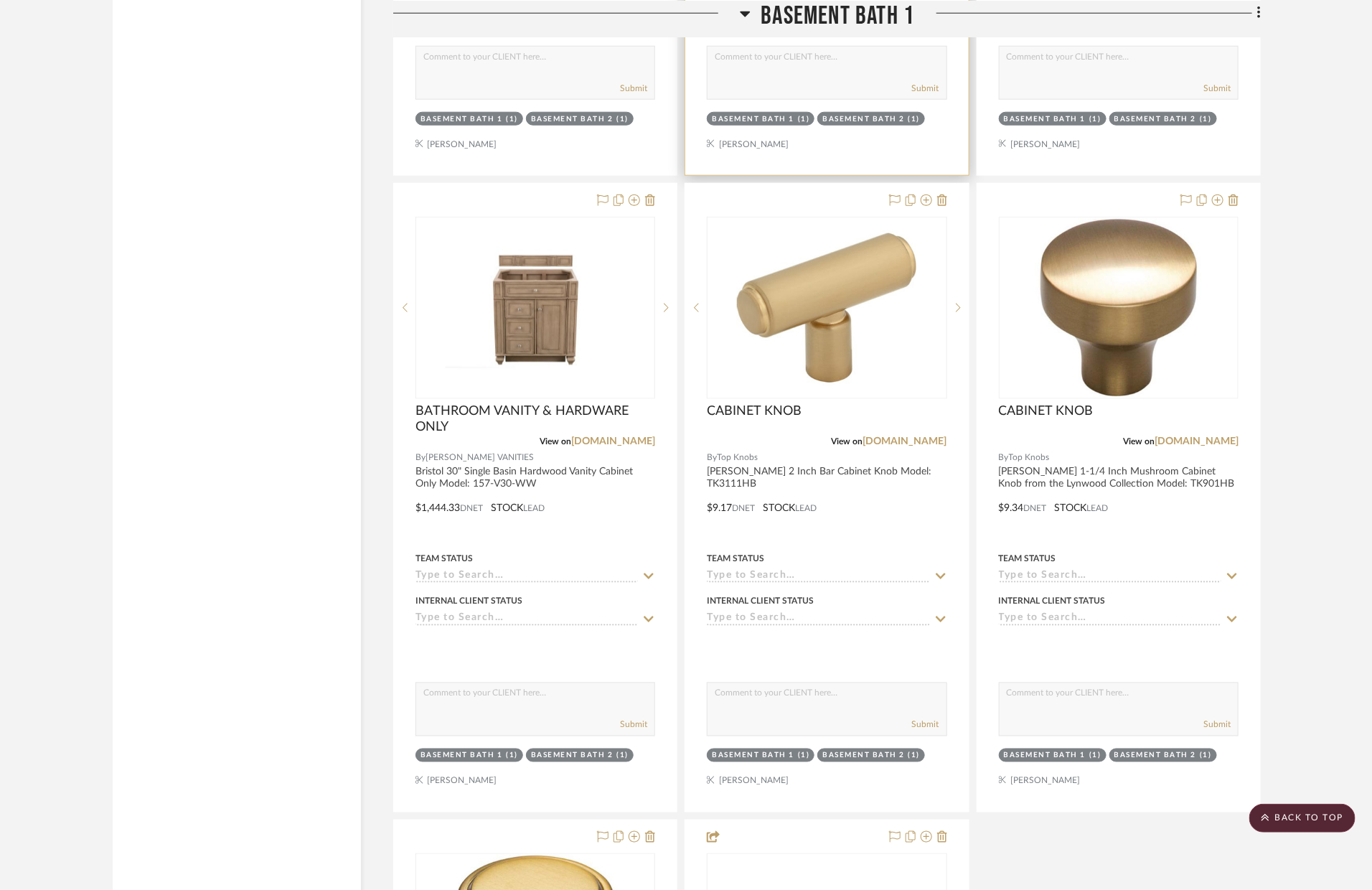
scroll to position [3188, 0]
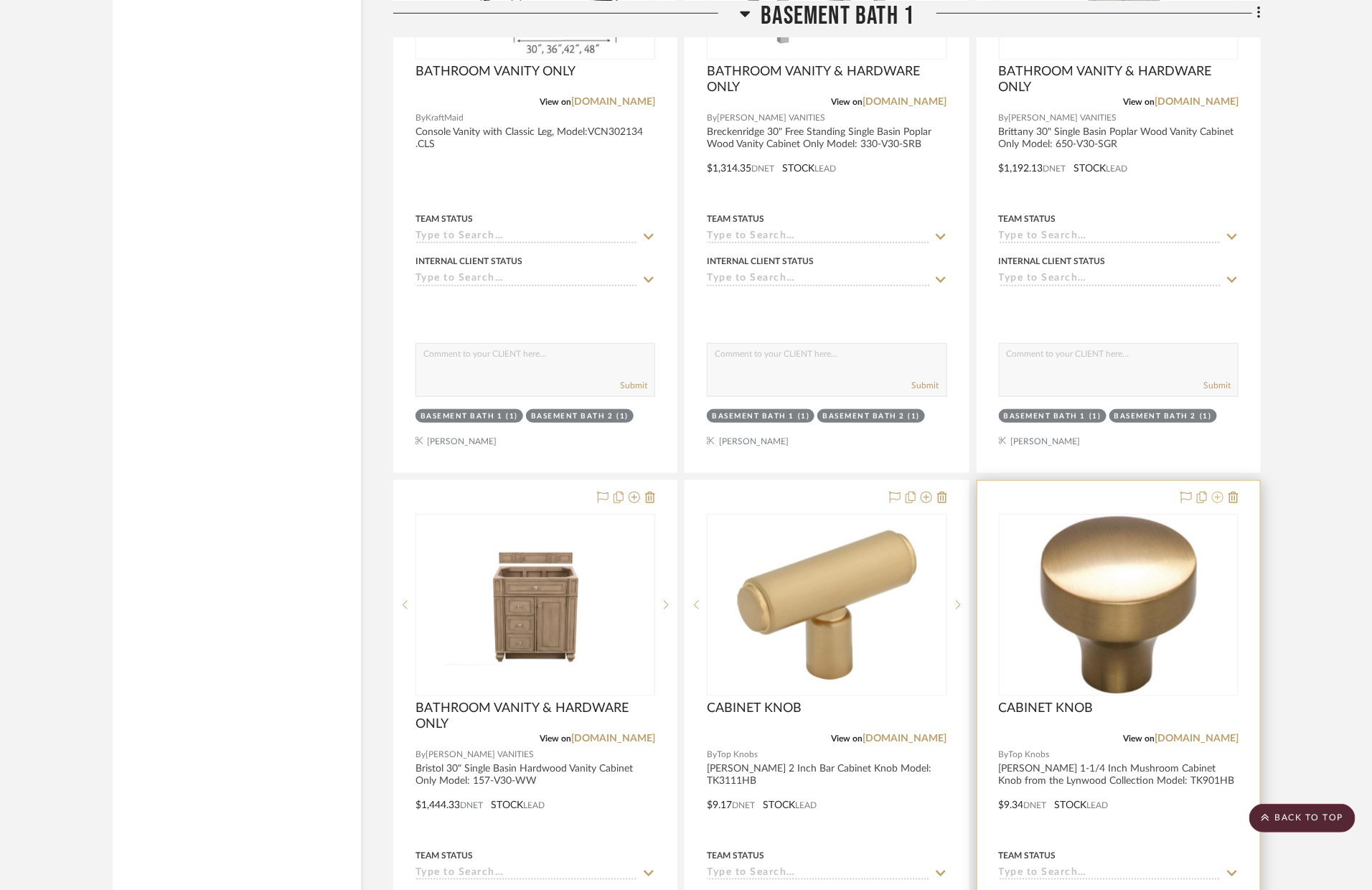
click at [1213, 492] on icon at bounding box center [1218, 498] width 12 height 12
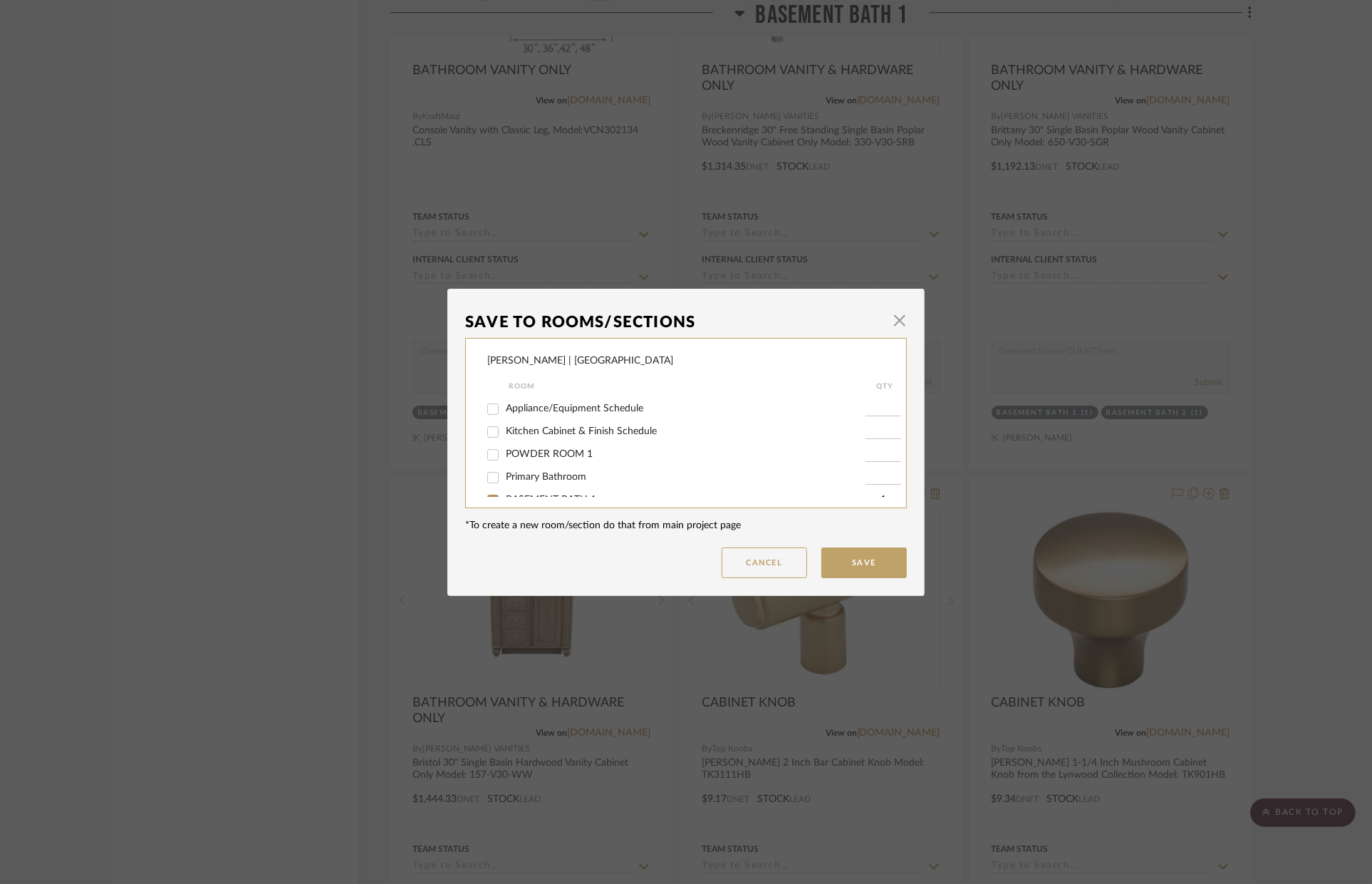
scroll to position [161, 0]
click at [524, 432] on span "Kitchen Cabinet & Finish Schedule" at bounding box center [581, 428] width 151 height 10
click at [504, 434] on input "Kitchen Cabinet & Finish Schedule" at bounding box center [493, 429] width 23 height 23
checkbox input "true"
type input "1"
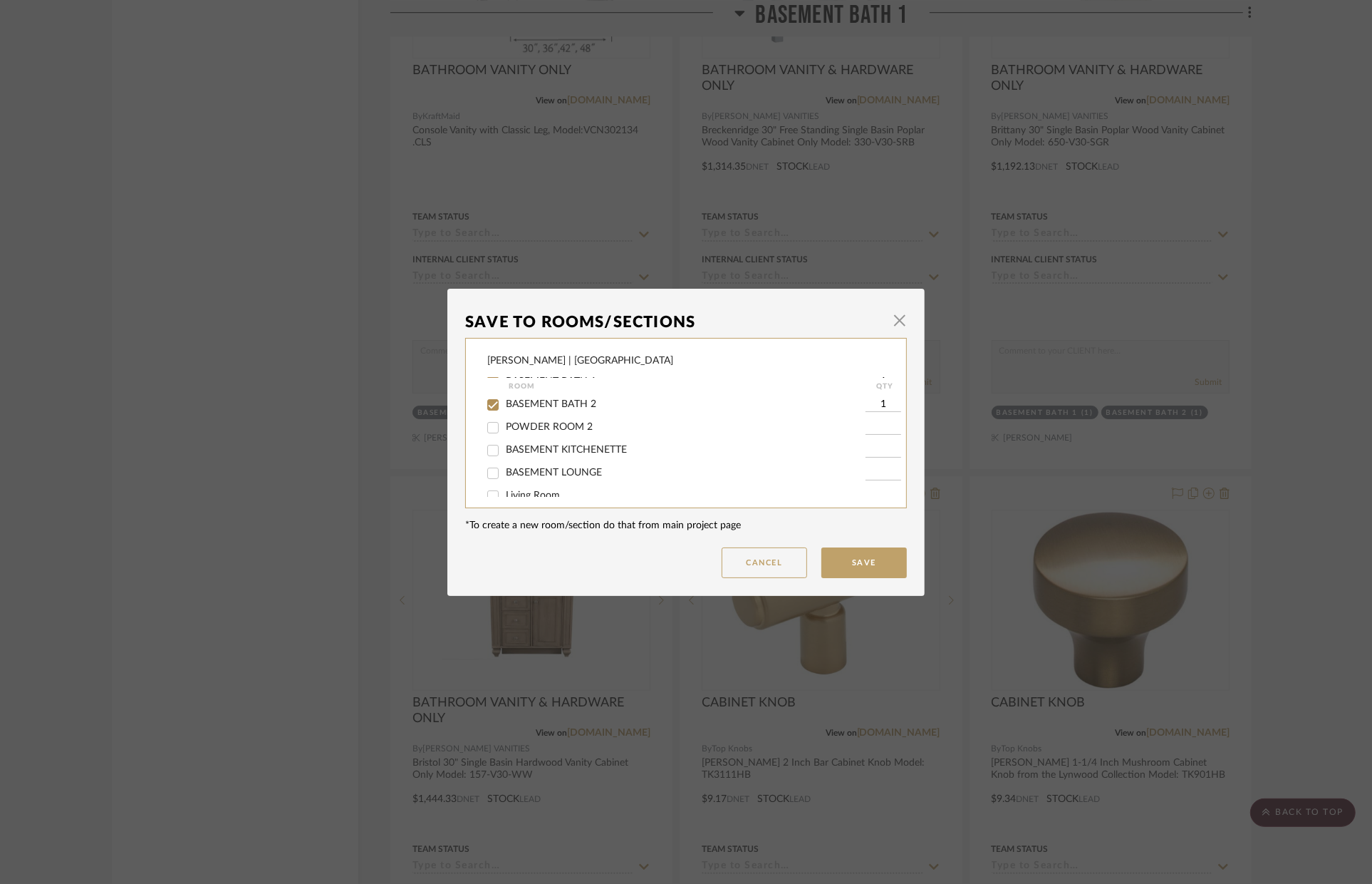
scroll to position [298, 0]
click at [530, 432] on span "BASEMENT KITCHENETTE" at bounding box center [566, 428] width 121 height 10
click at [504, 433] on input "BASEMENT KITCHENETTE" at bounding box center [493, 429] width 23 height 23
checkbox input "true"
type input "1"
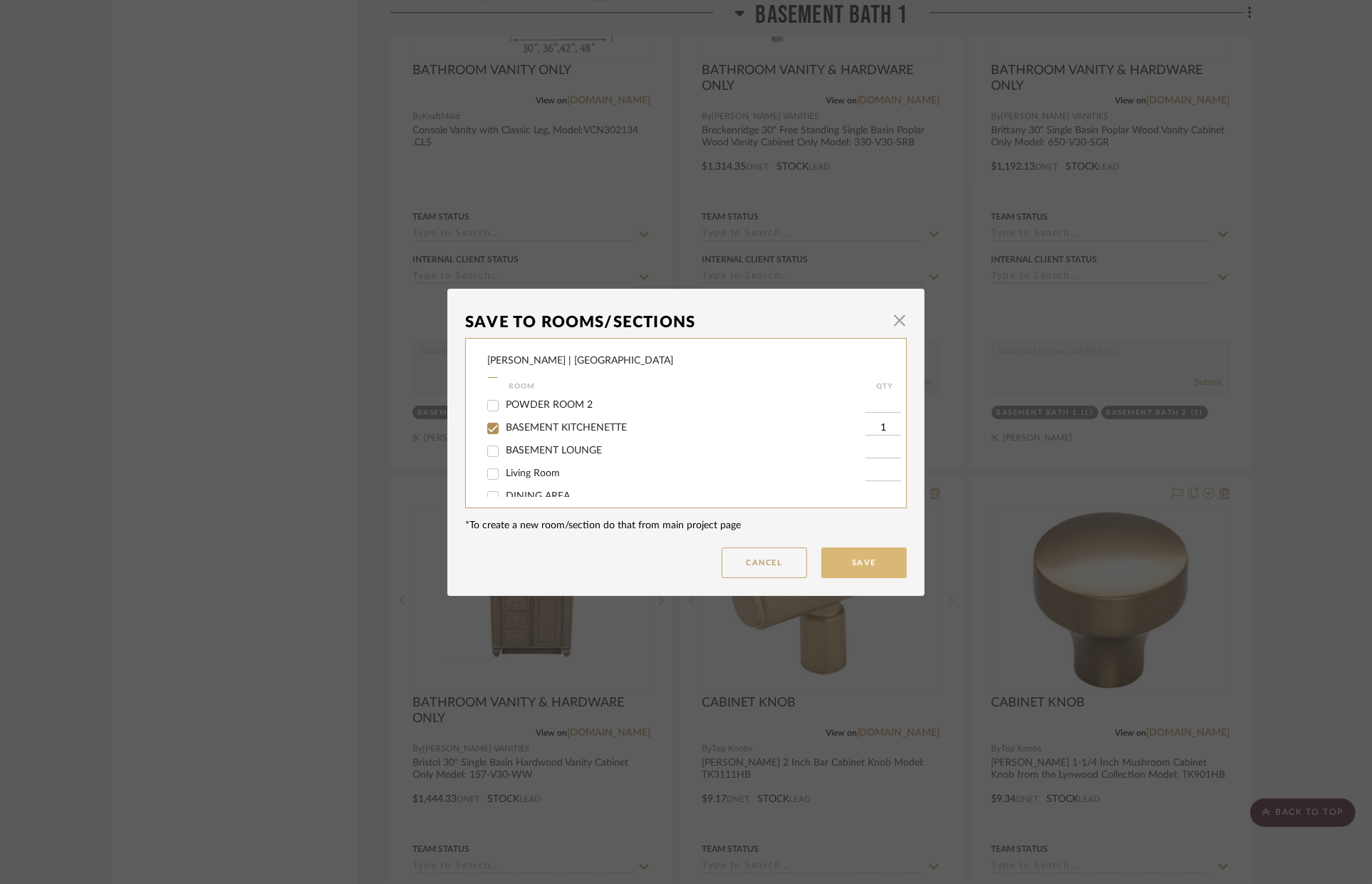
click at [840, 557] on button "Save" at bounding box center [864, 563] width 86 height 31
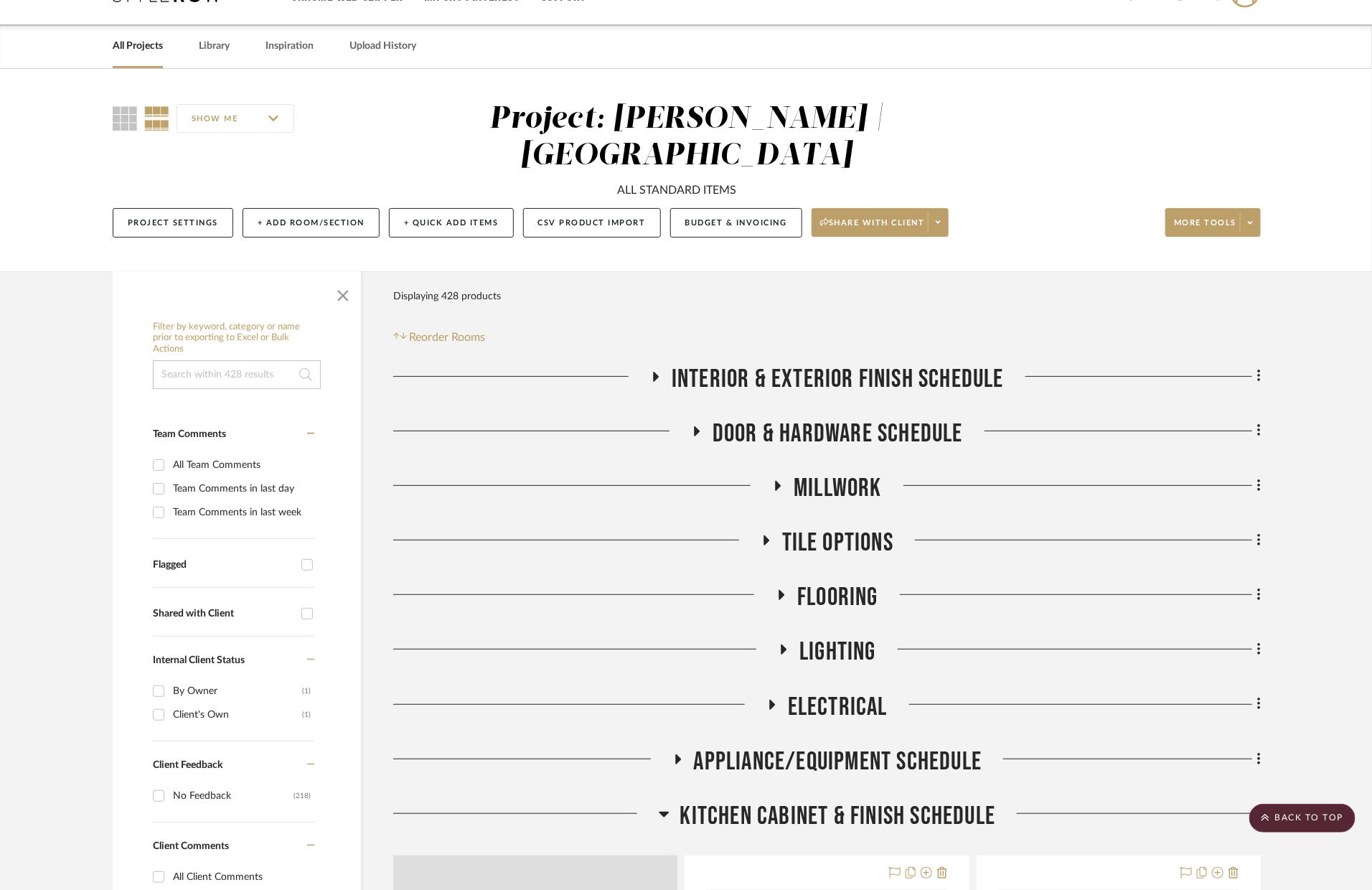
scroll to position [0, 0]
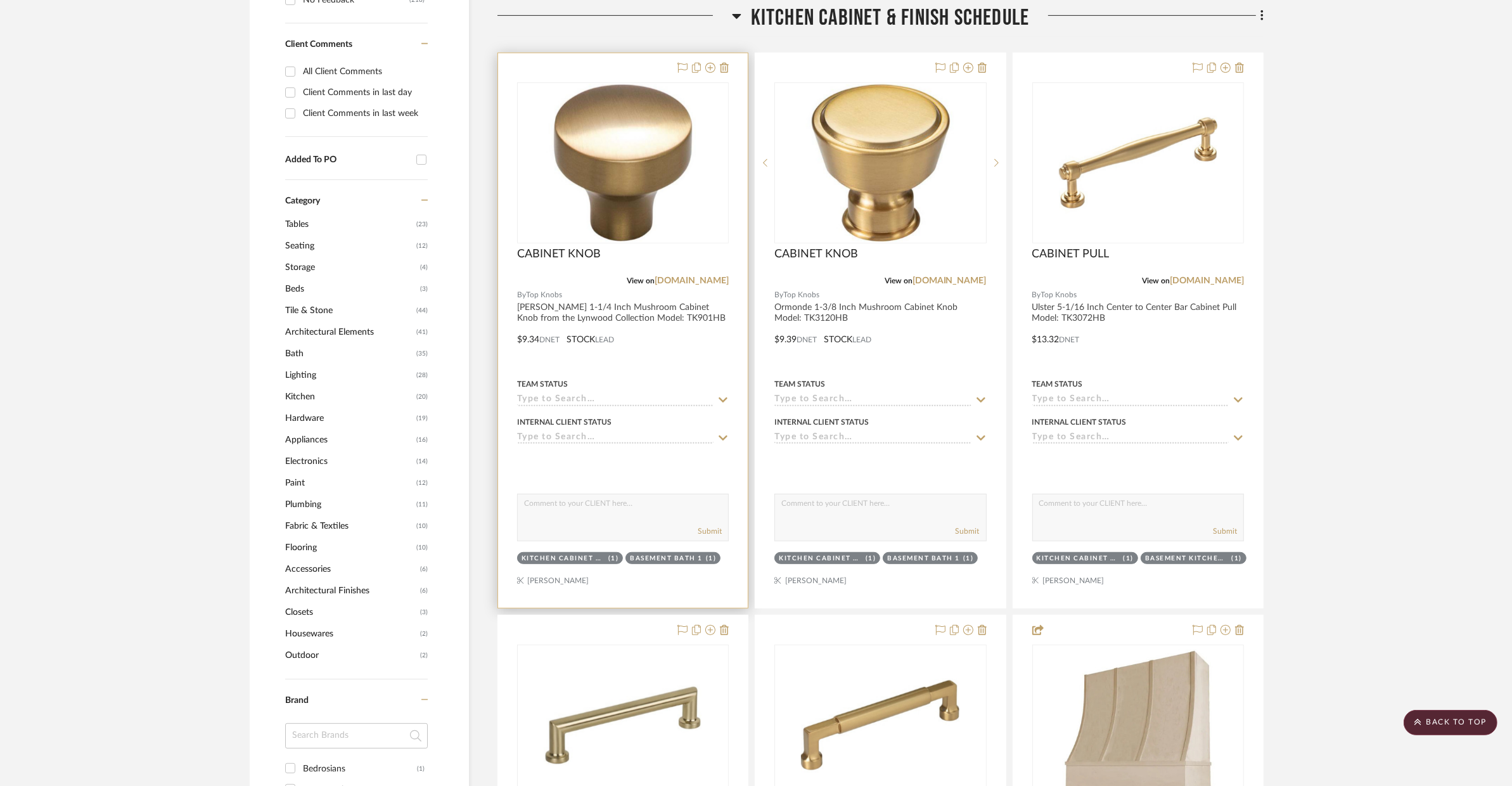
scroll to position [444, 0]
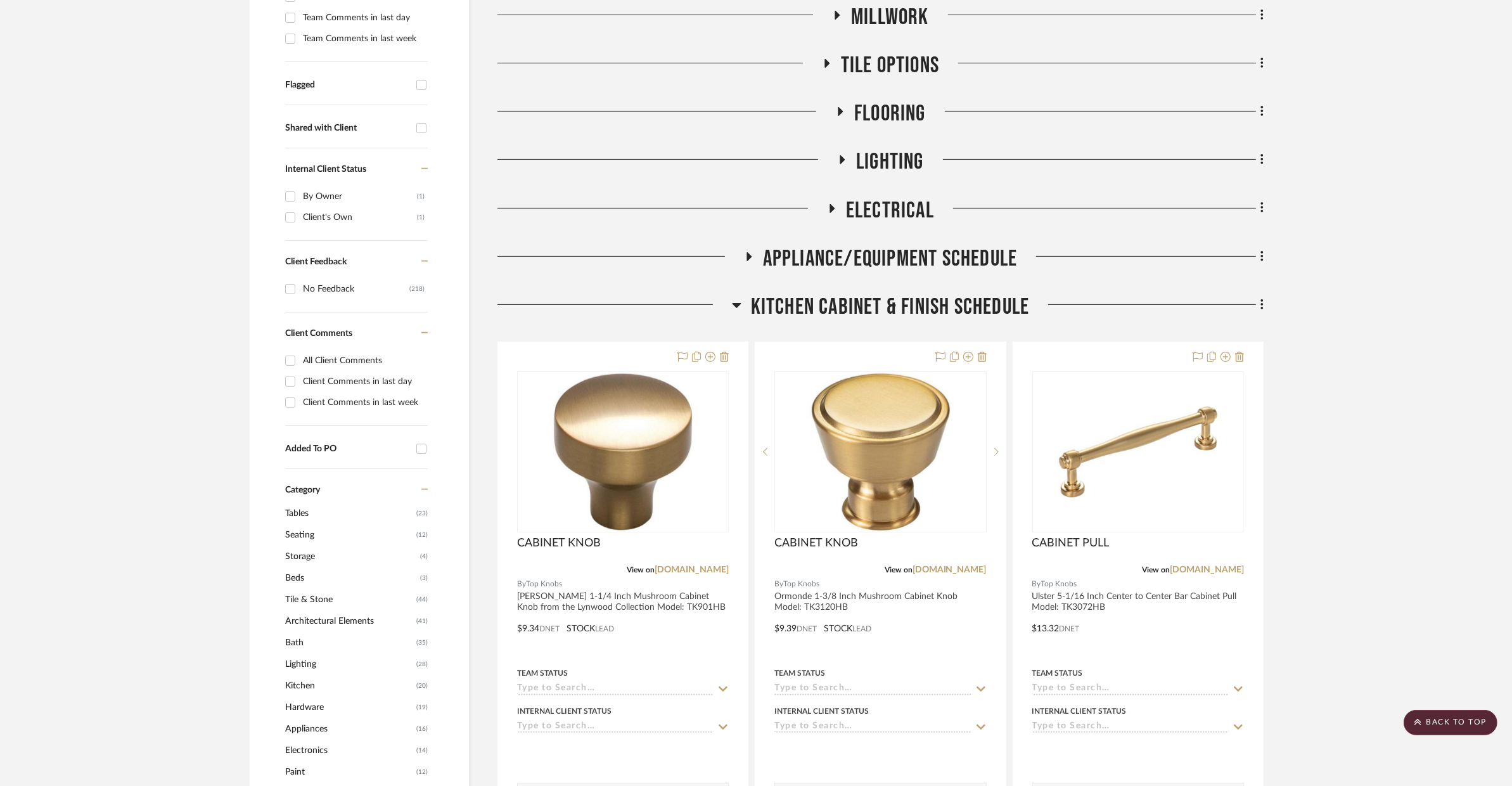
click at [828, 293] on span "Kitchen Cabinet & Finish Schedule" at bounding box center [890, 307] width 279 height 28
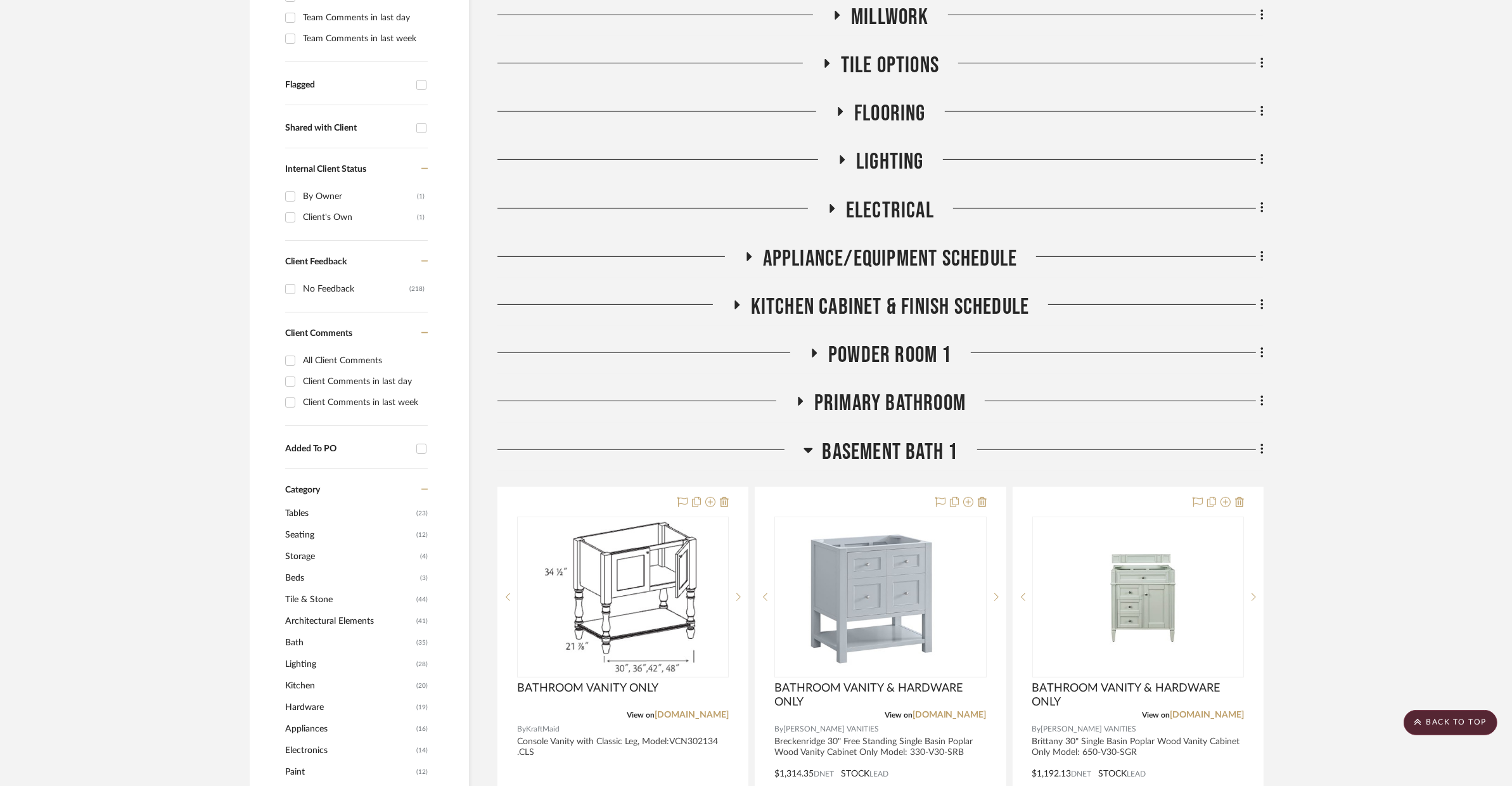
click at [820, 293] on span "Kitchen Cabinet & Finish Schedule" at bounding box center [890, 307] width 279 height 28
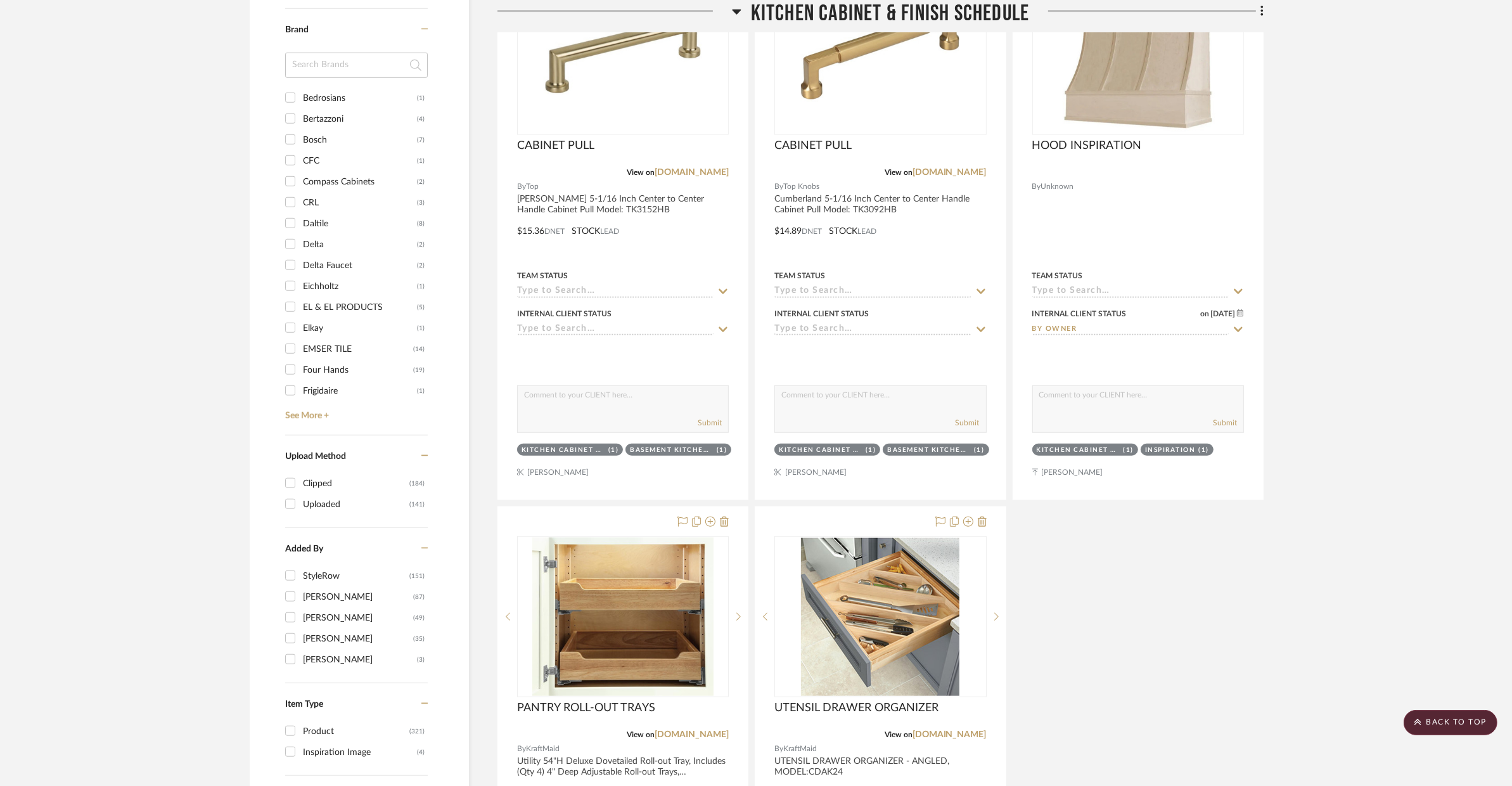
scroll to position [1707, 0]
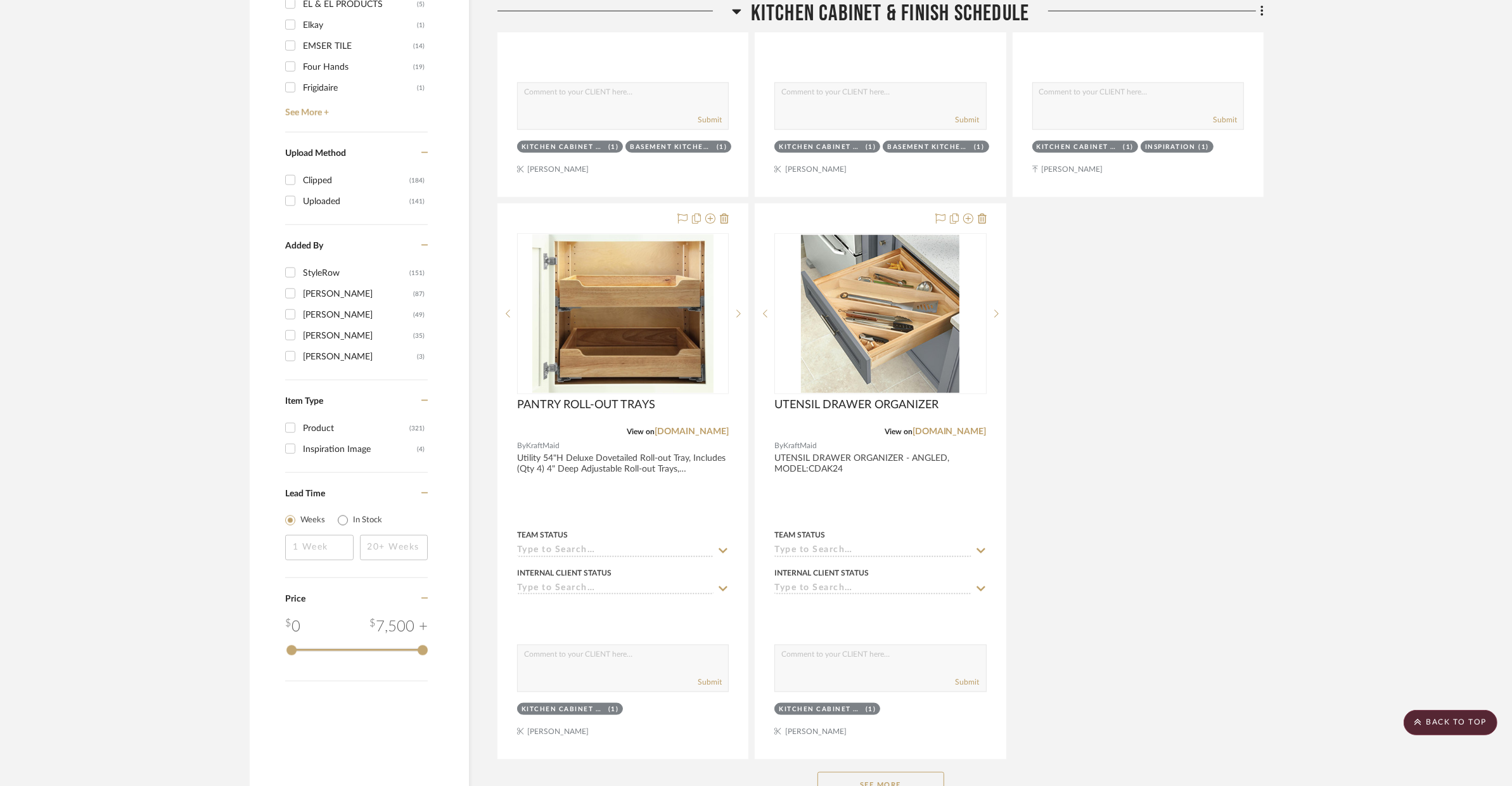
click at [914, 772] on button "See More" at bounding box center [881, 785] width 127 height 26
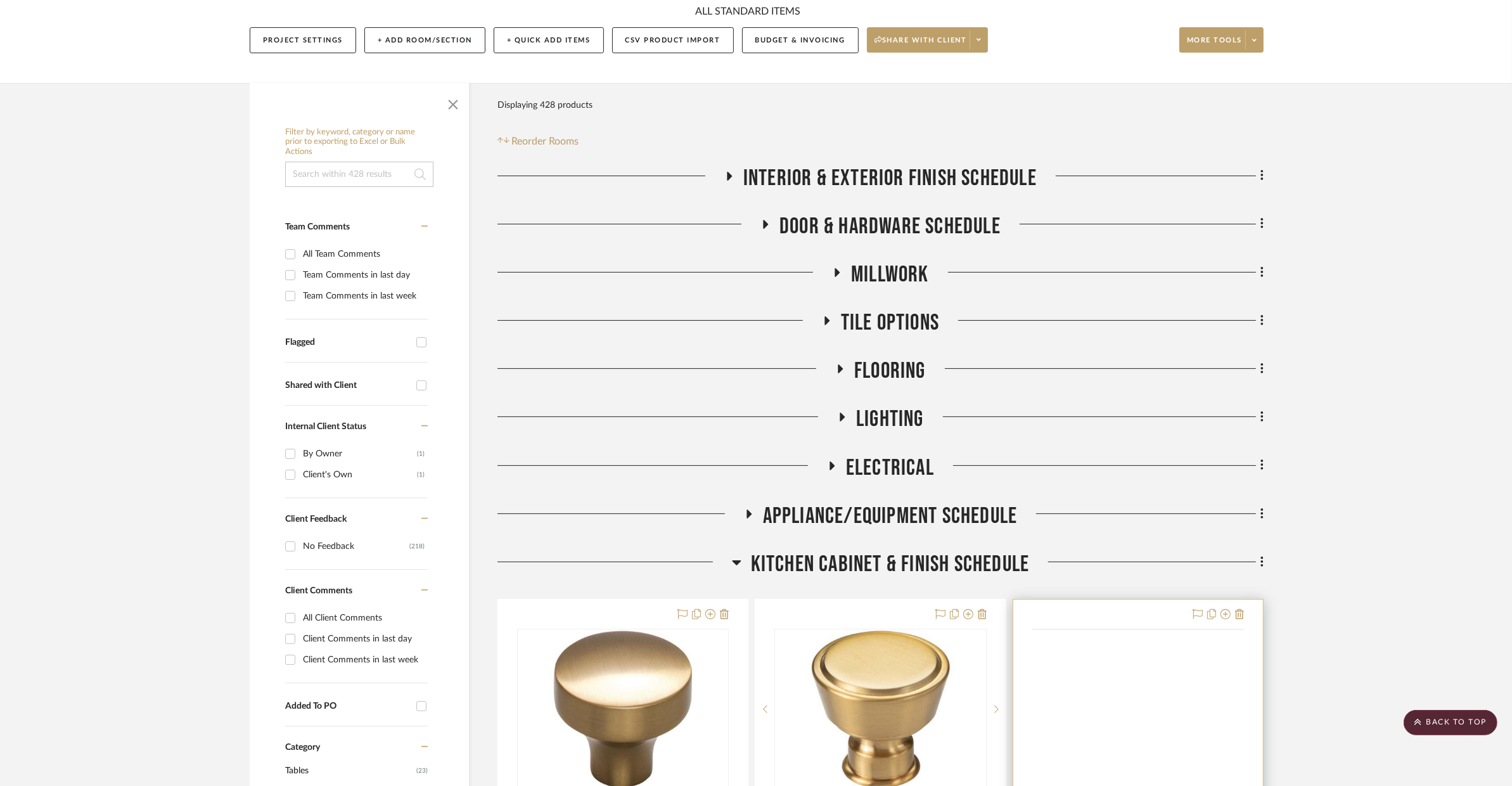
scroll to position [271, 0]
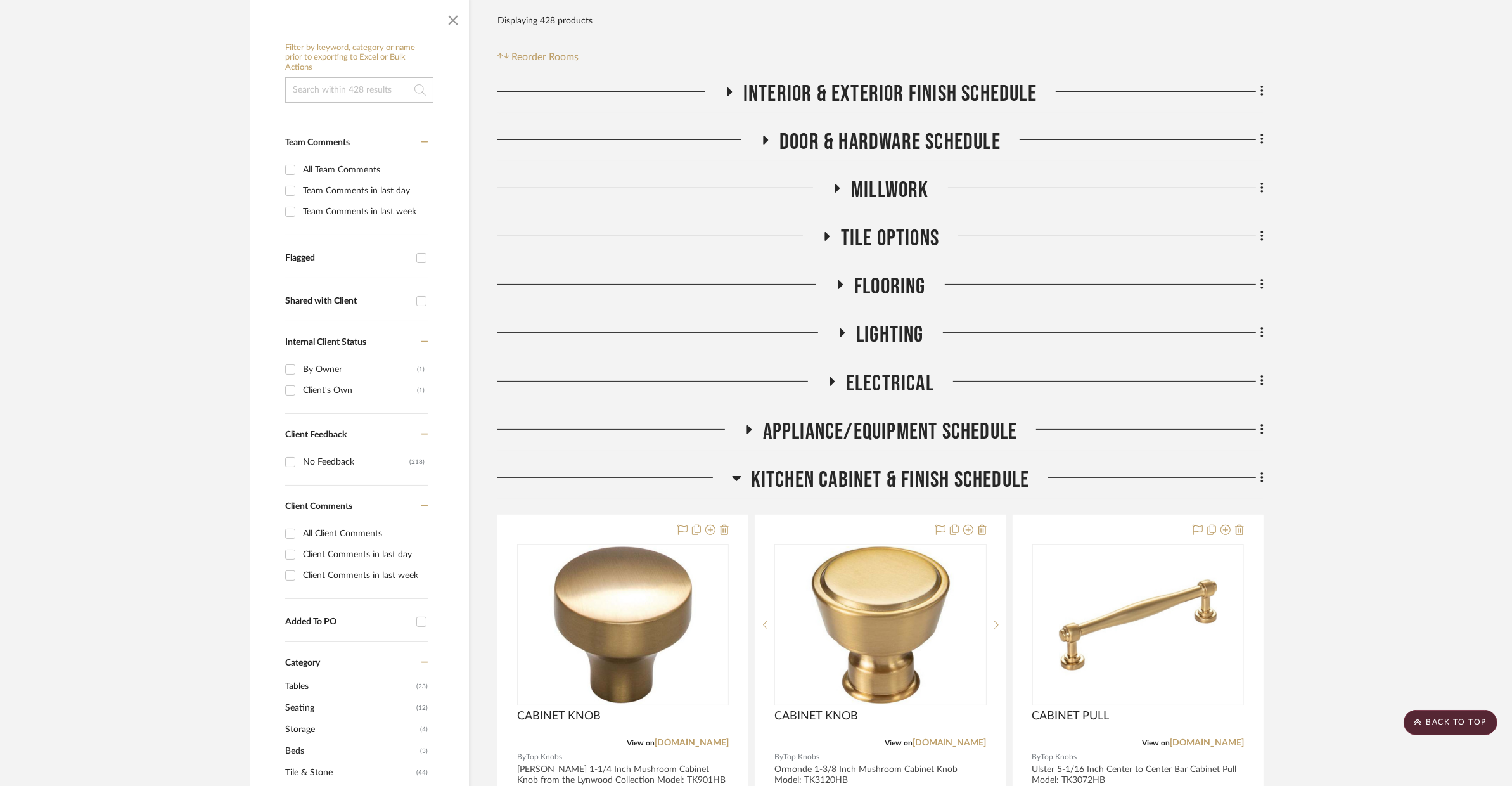
click at [863, 466] on span "Kitchen Cabinet & Finish Schedule" at bounding box center [890, 480] width 279 height 28
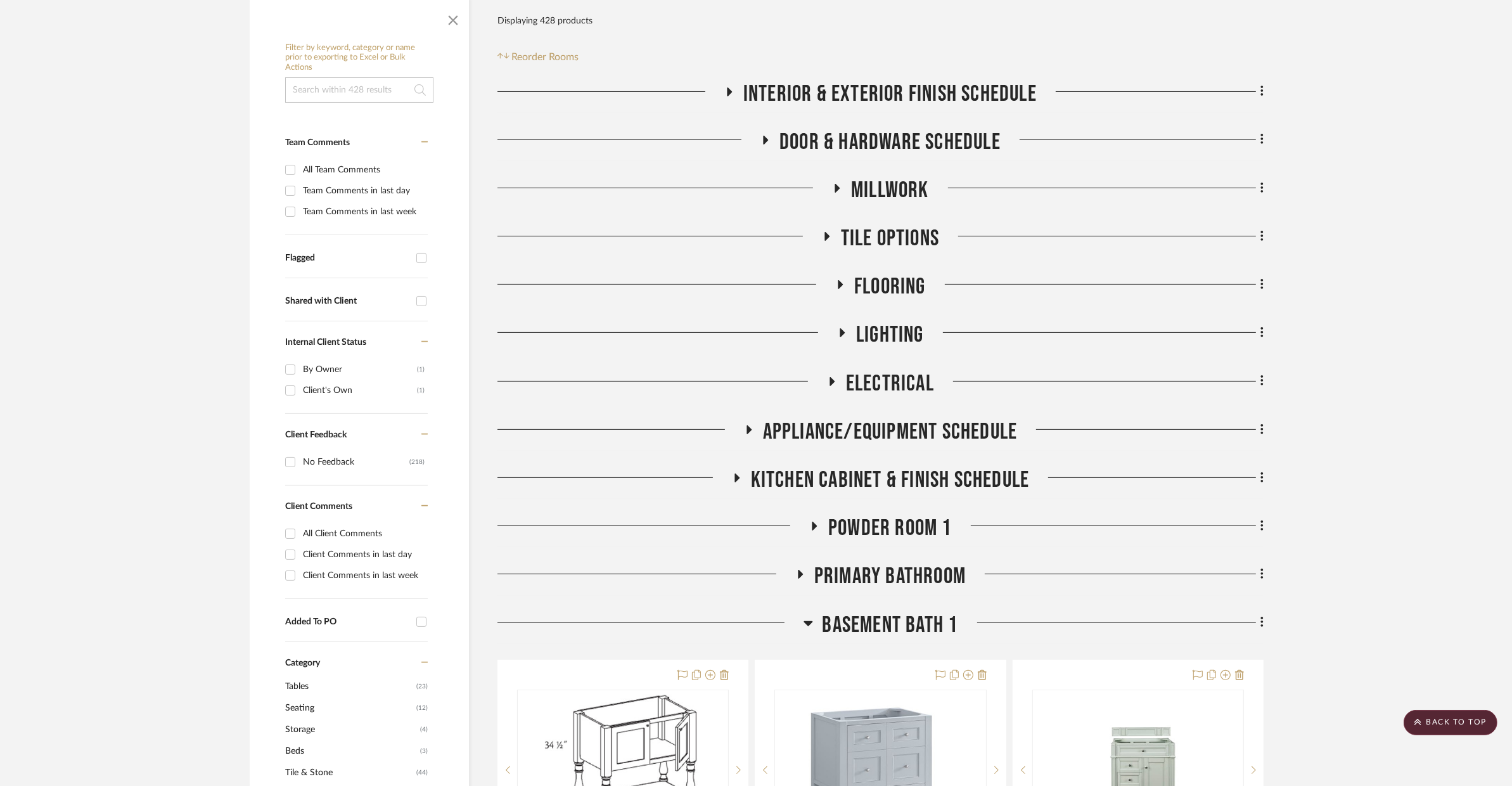
click at [840, 514] on span "POWDER ROOM 1" at bounding box center [890, 528] width 124 height 28
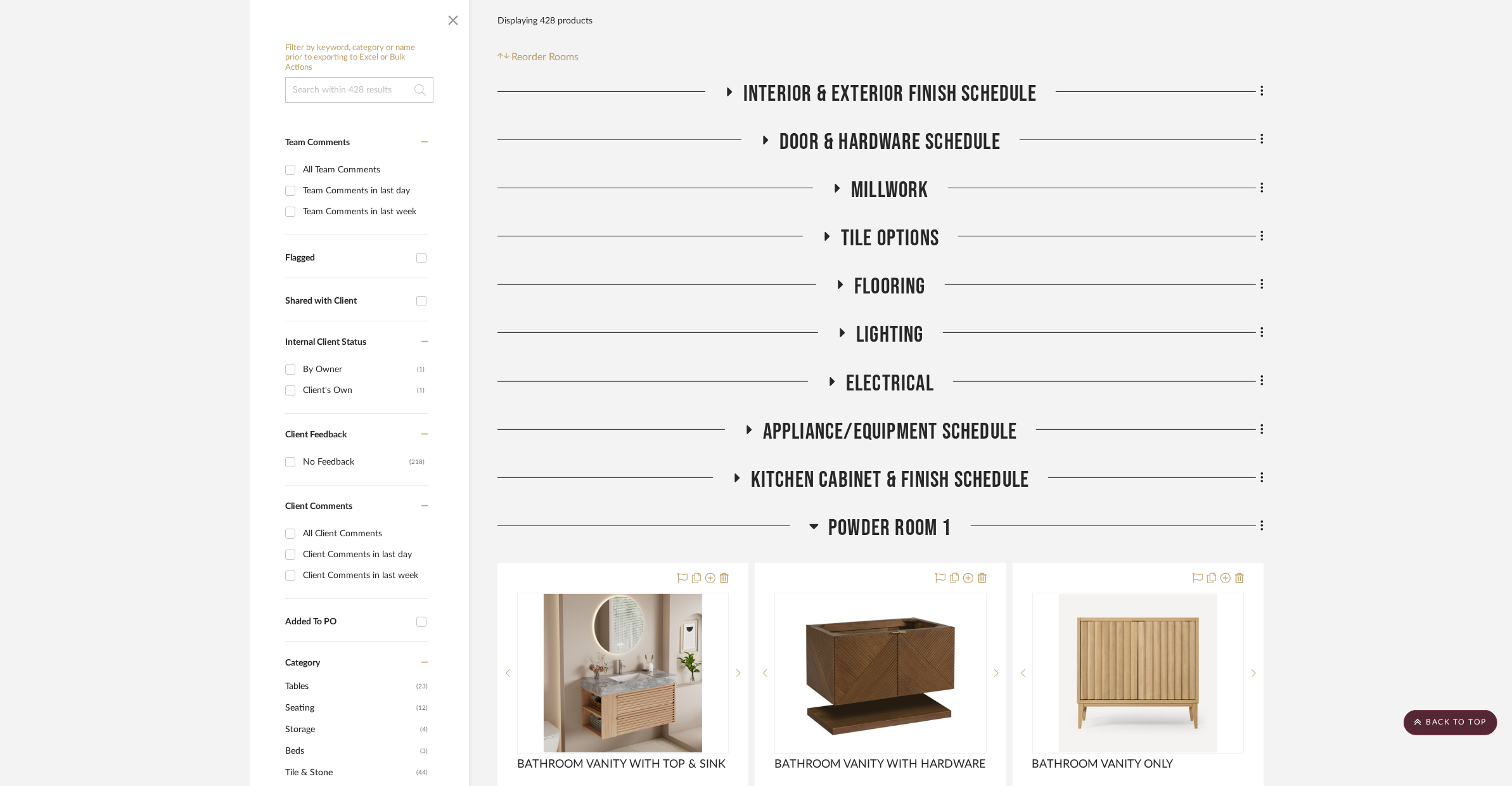
click at [840, 514] on span "POWDER ROOM 1" at bounding box center [890, 528] width 124 height 28
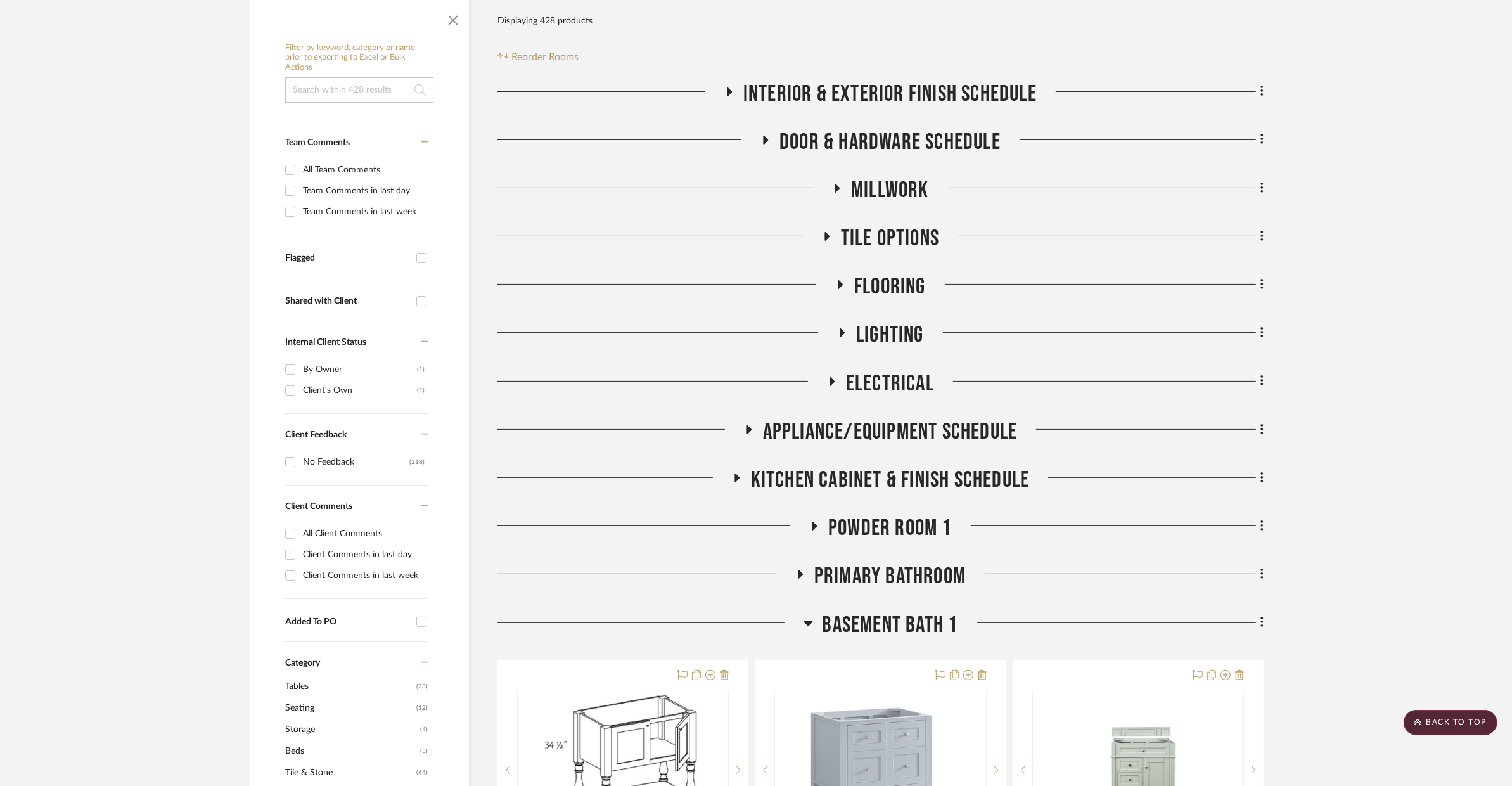
click at [837, 562] on span "Primary Bathroom" at bounding box center [890, 576] width 151 height 28
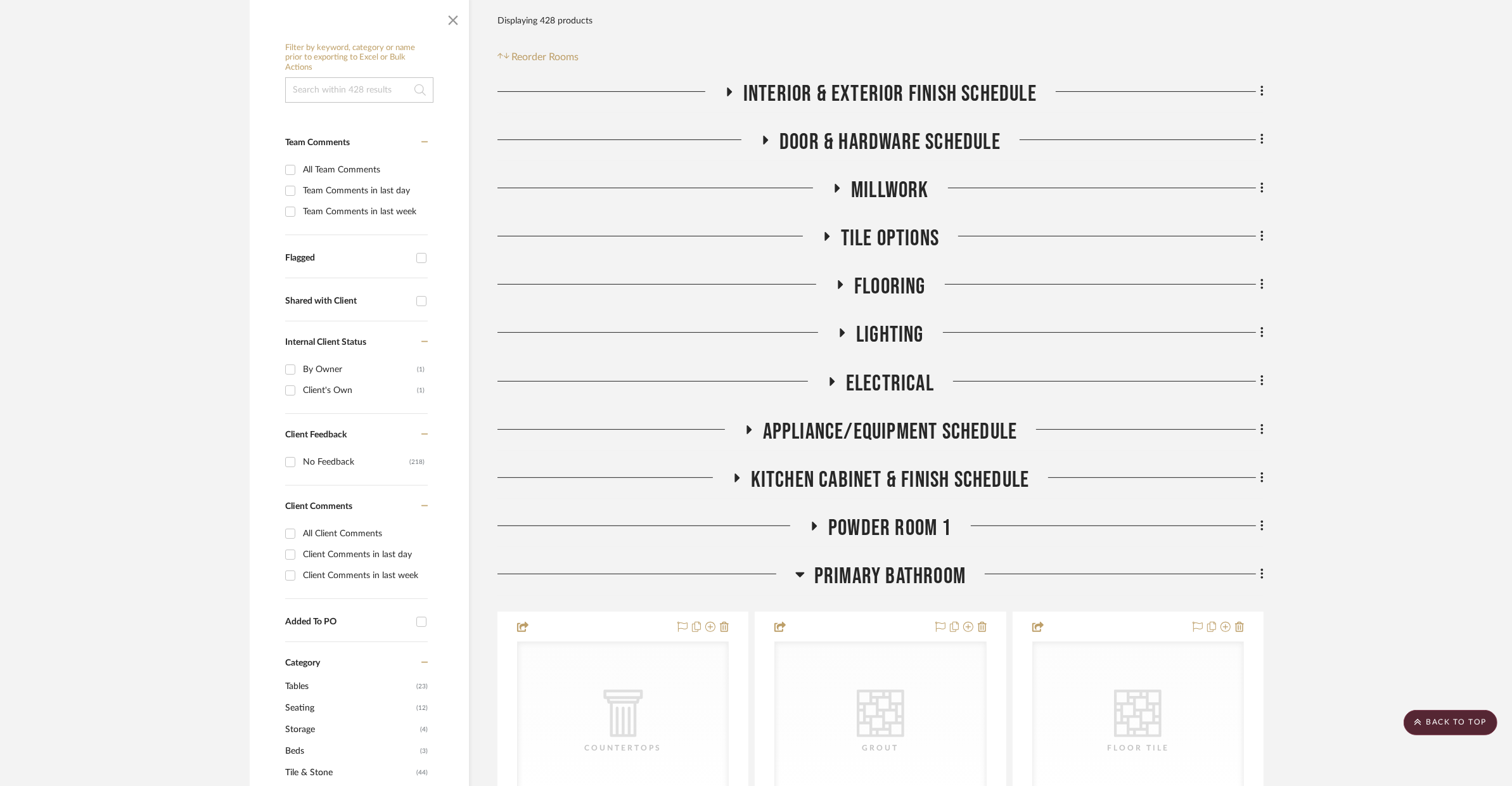
click at [837, 562] on span "Primary Bathroom" at bounding box center [890, 576] width 151 height 28
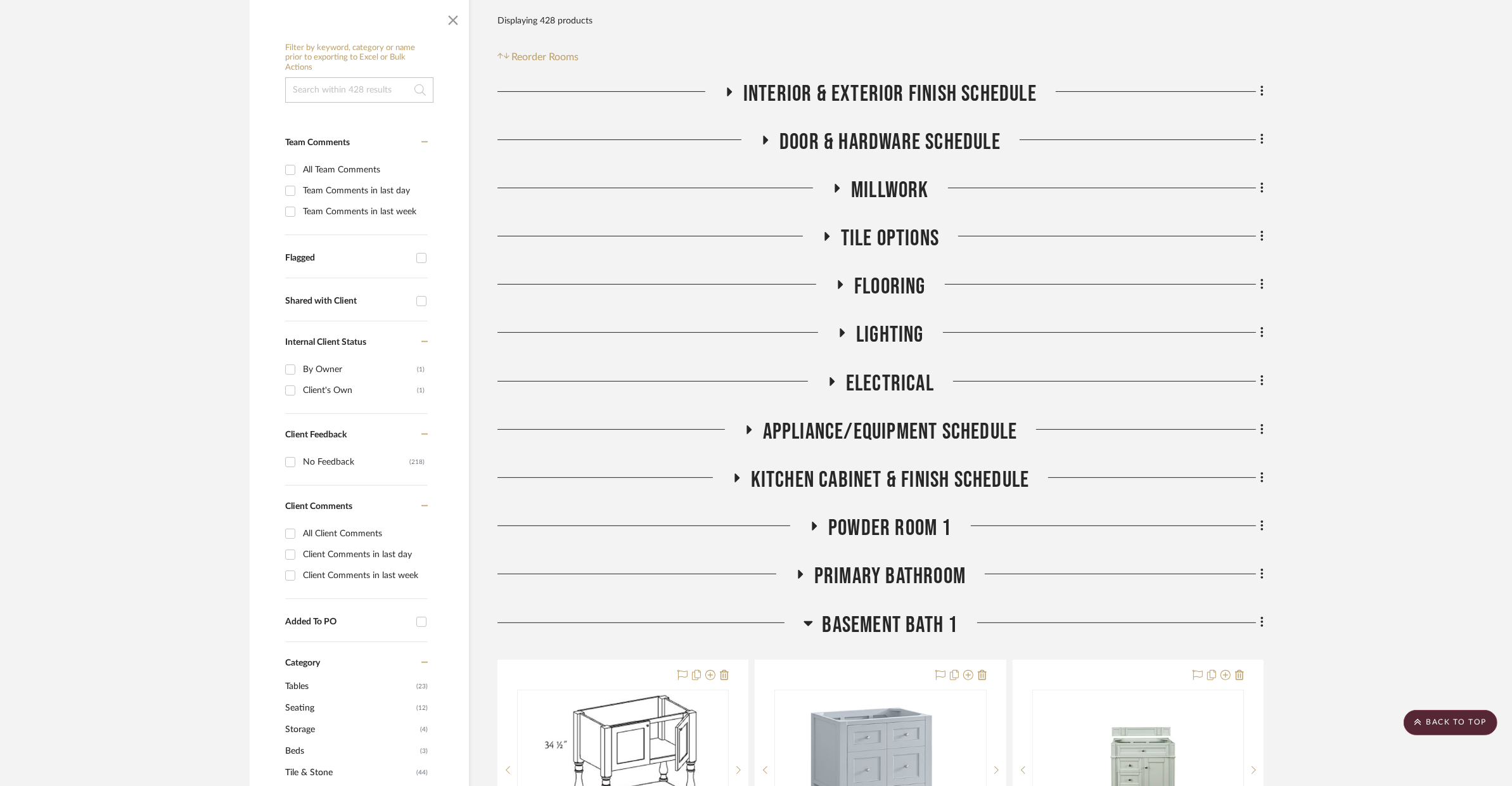
click at [840, 612] on span "BASEMENT BATH 1" at bounding box center [891, 625] width 136 height 28
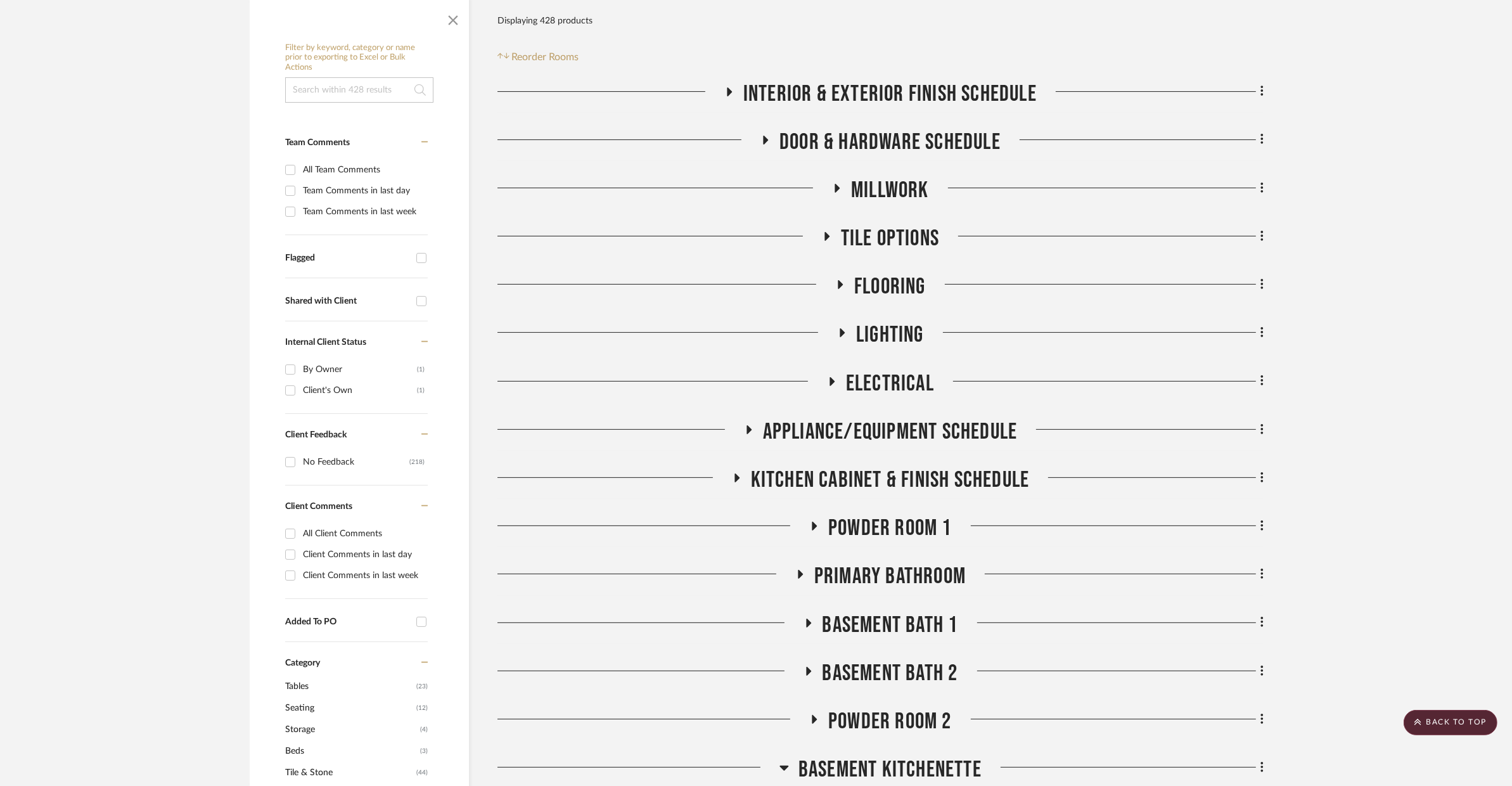
click at [848, 660] on span "BASEMENT BATH 2" at bounding box center [891, 673] width 136 height 28
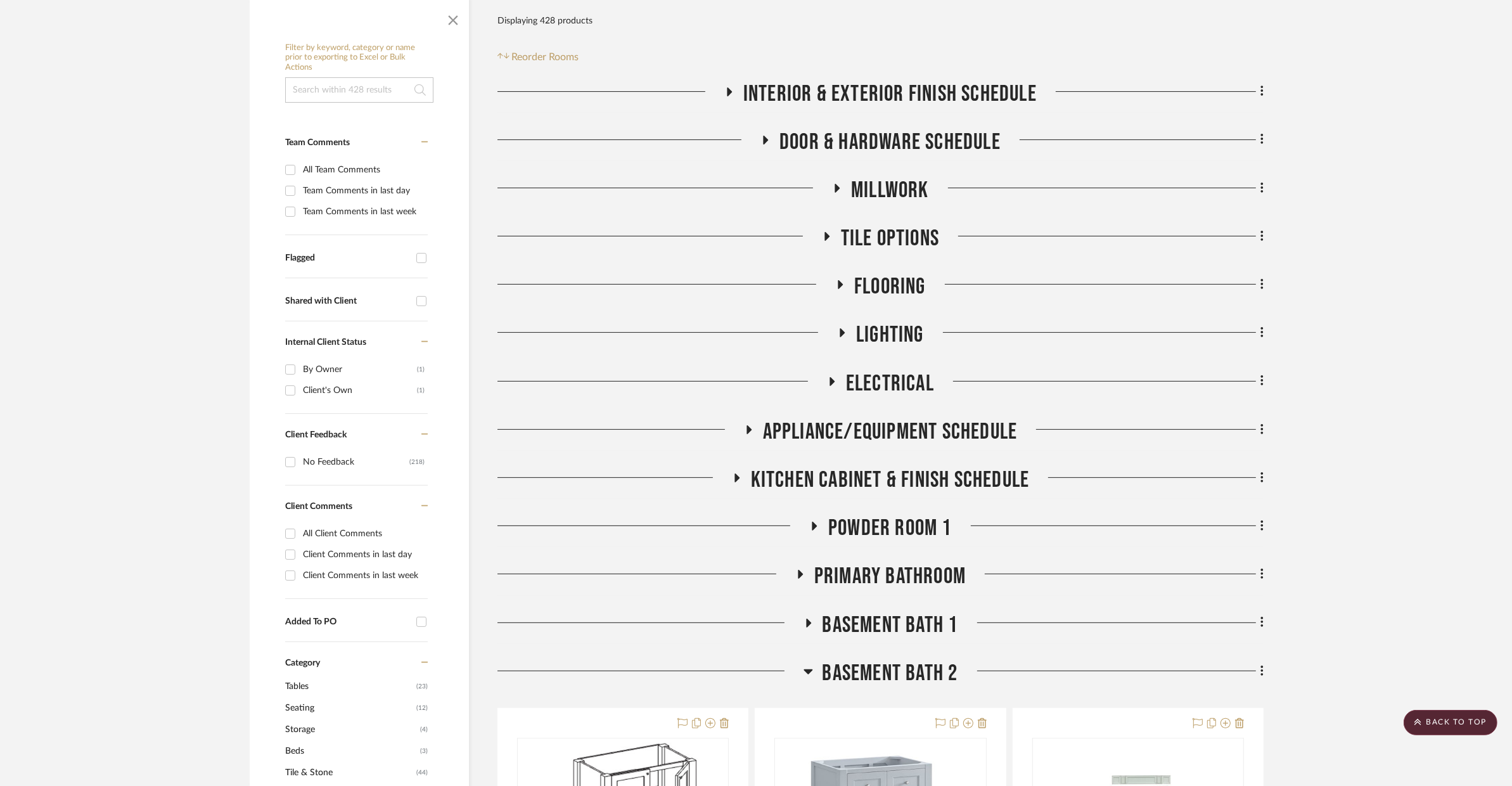
click at [848, 660] on span "BASEMENT BATH 2" at bounding box center [891, 673] width 136 height 28
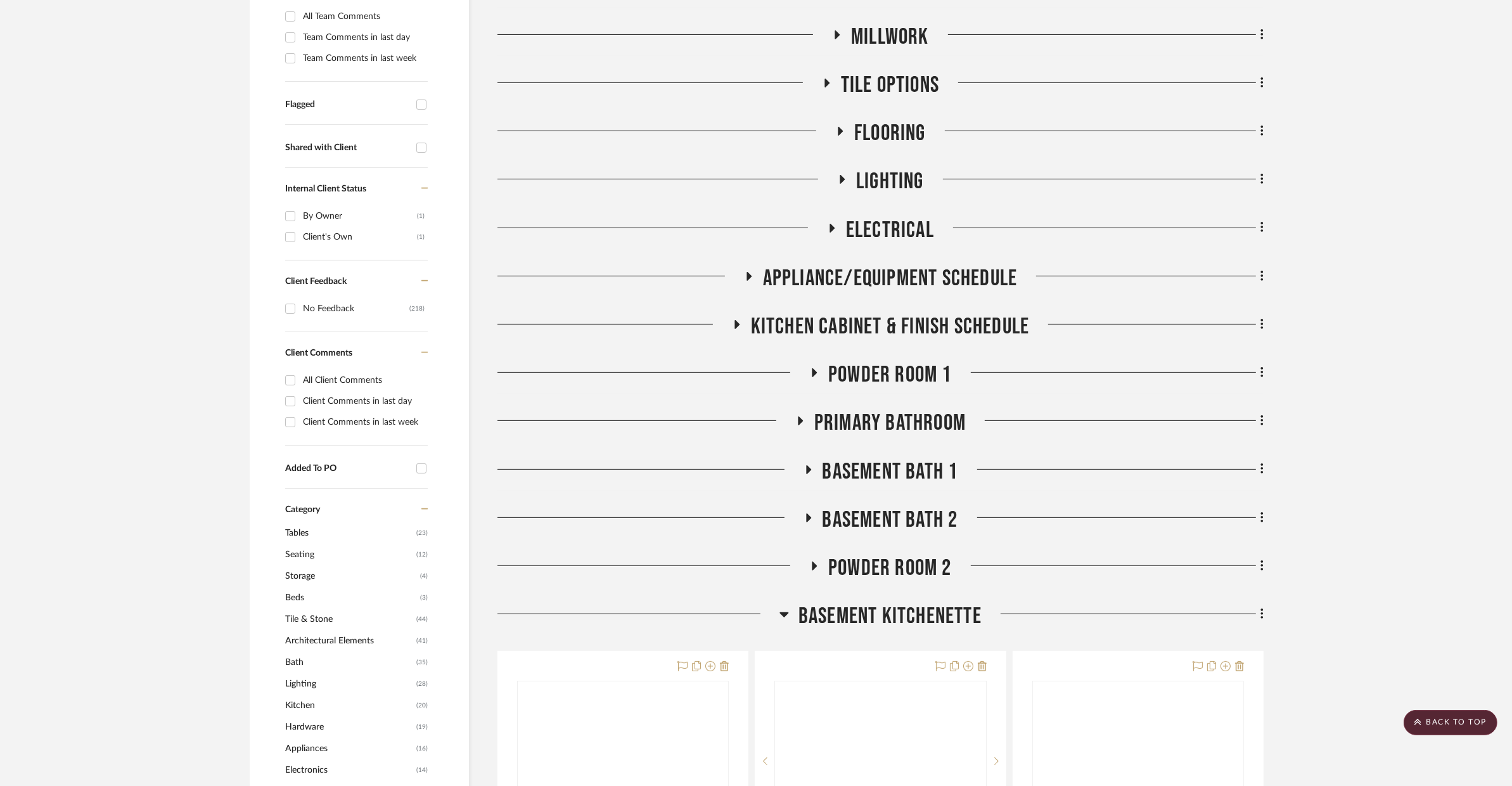
scroll to position [544, 0]
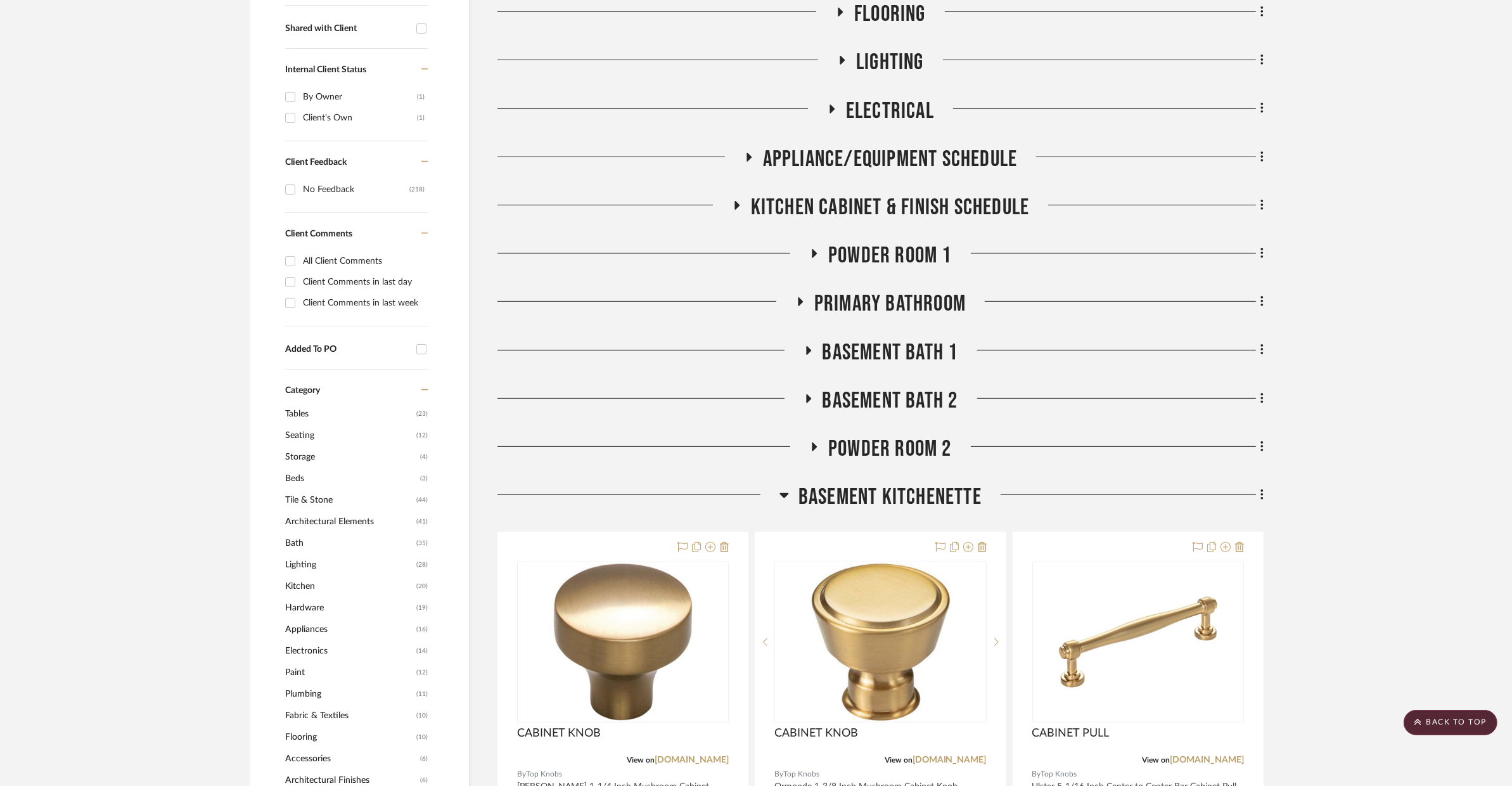
click at [867, 484] on span "BASEMENT KITCHENETTE" at bounding box center [890, 497] width 183 height 28
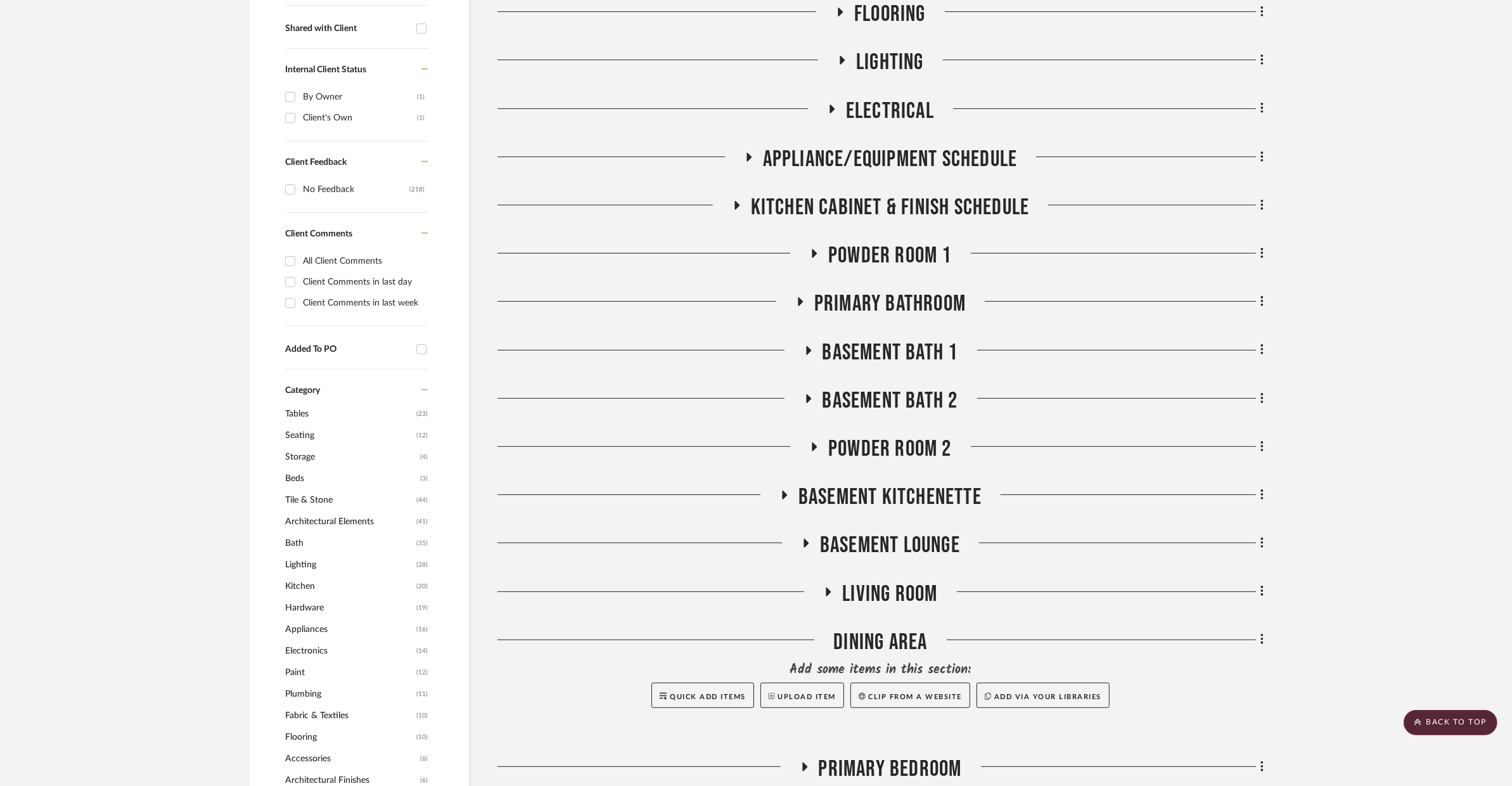
click at [845, 580] on span "Living Room" at bounding box center [890, 594] width 95 height 28
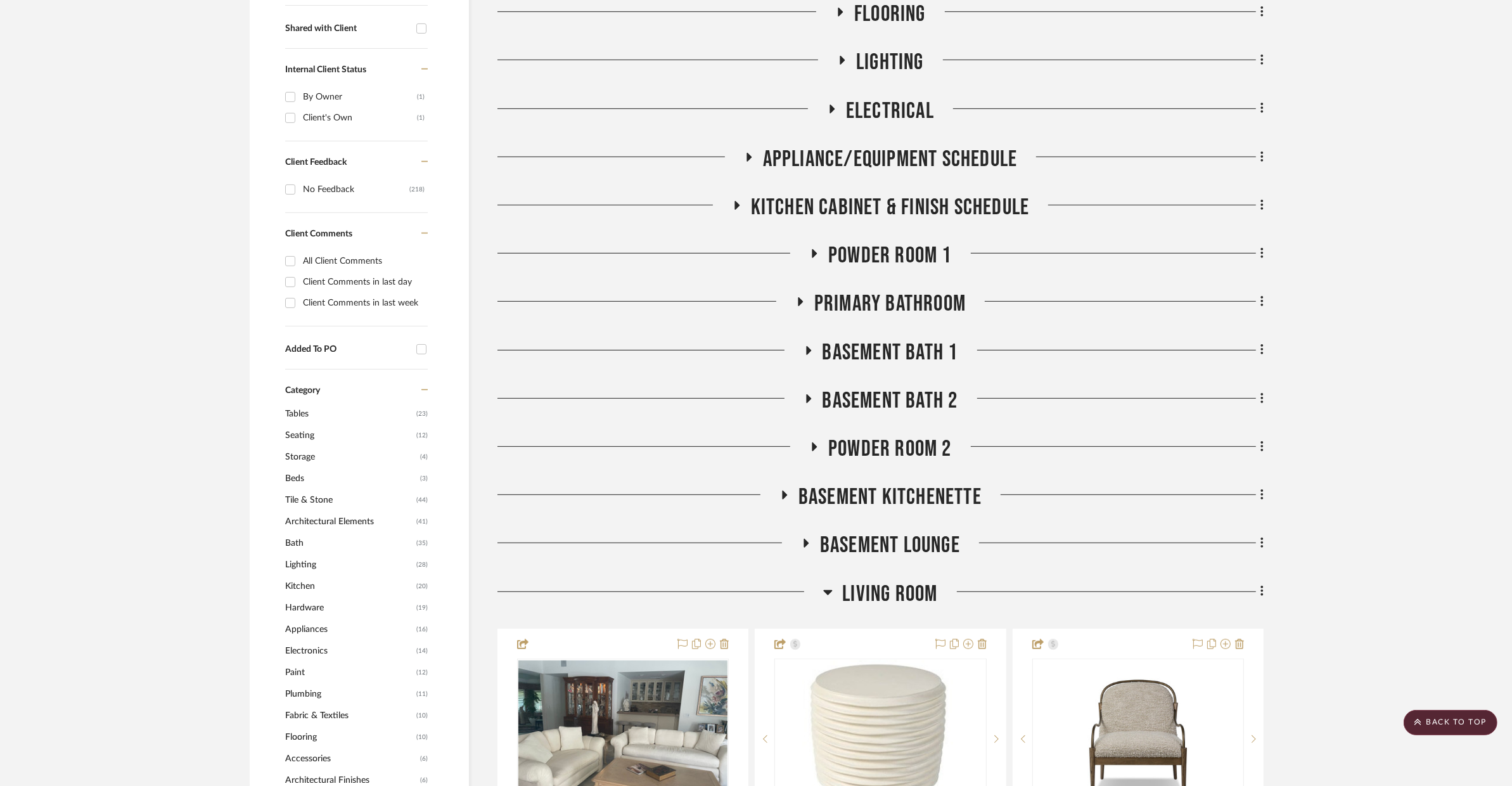
click at [846, 580] on span "Living Room" at bounding box center [890, 594] width 95 height 28
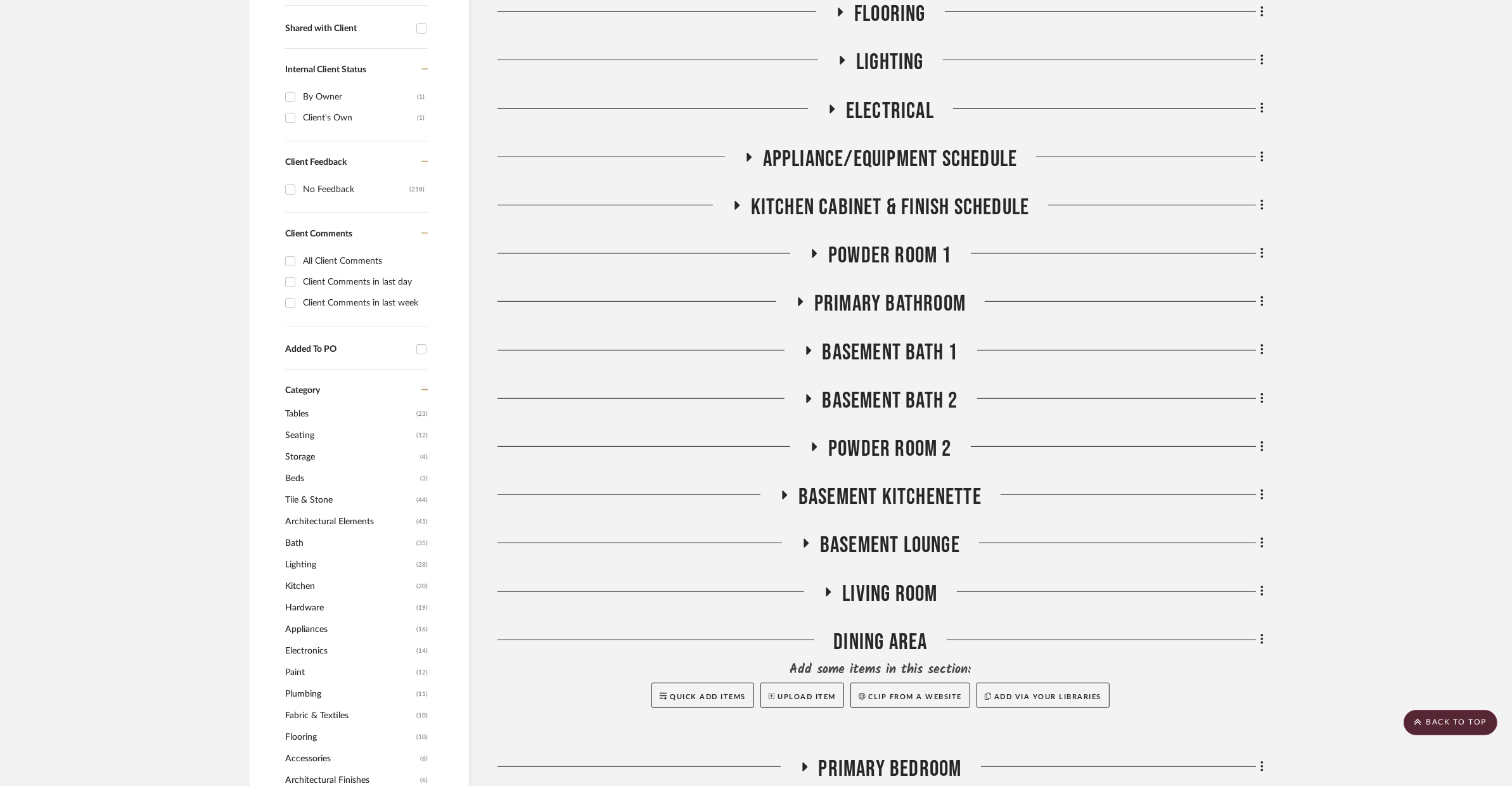
click at [866, 532] on span "BASEMENT LOUNGE" at bounding box center [890, 545] width 140 height 28
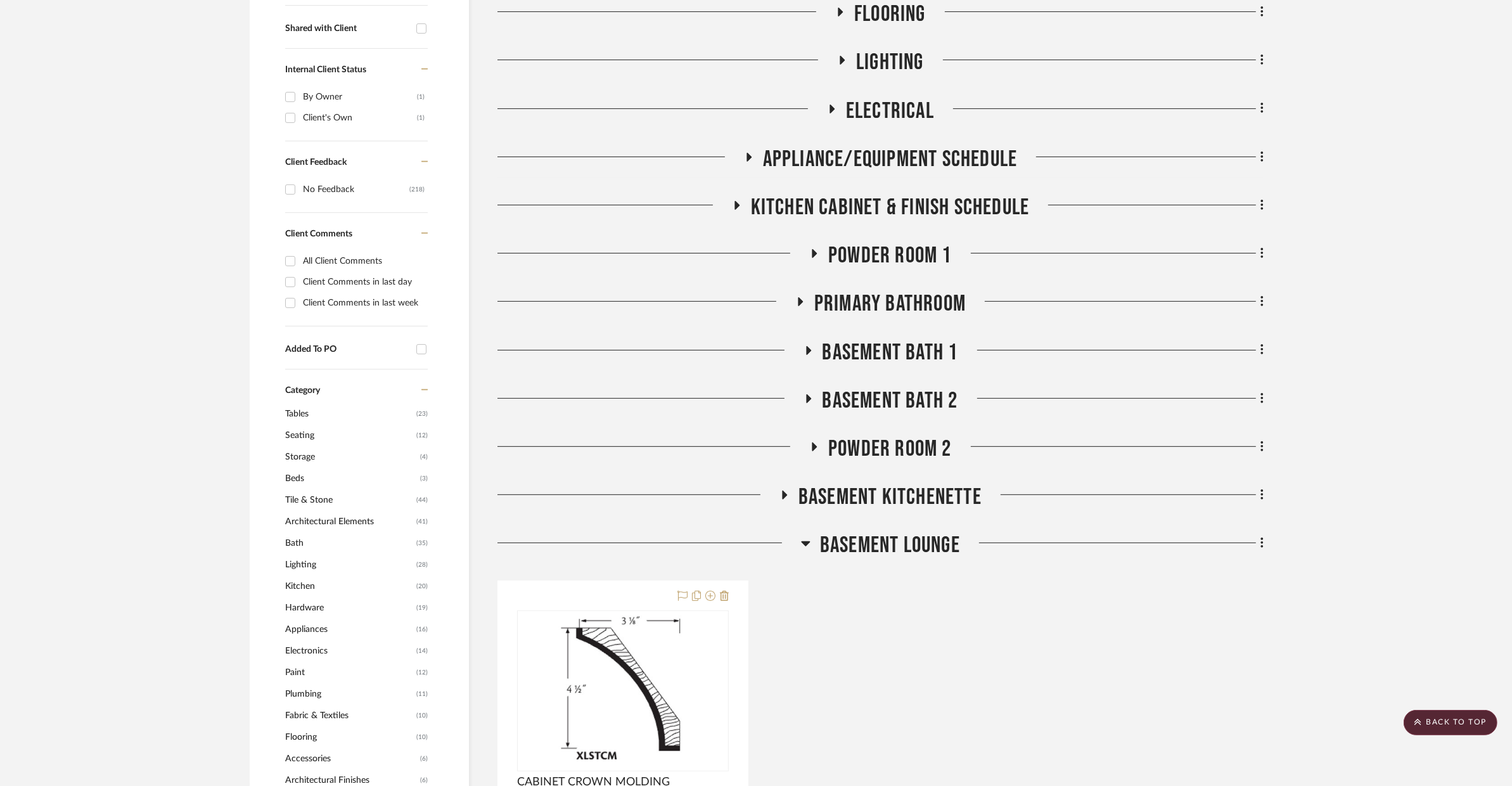
click at [866, 532] on span "BASEMENT LOUNGE" at bounding box center [890, 545] width 140 height 28
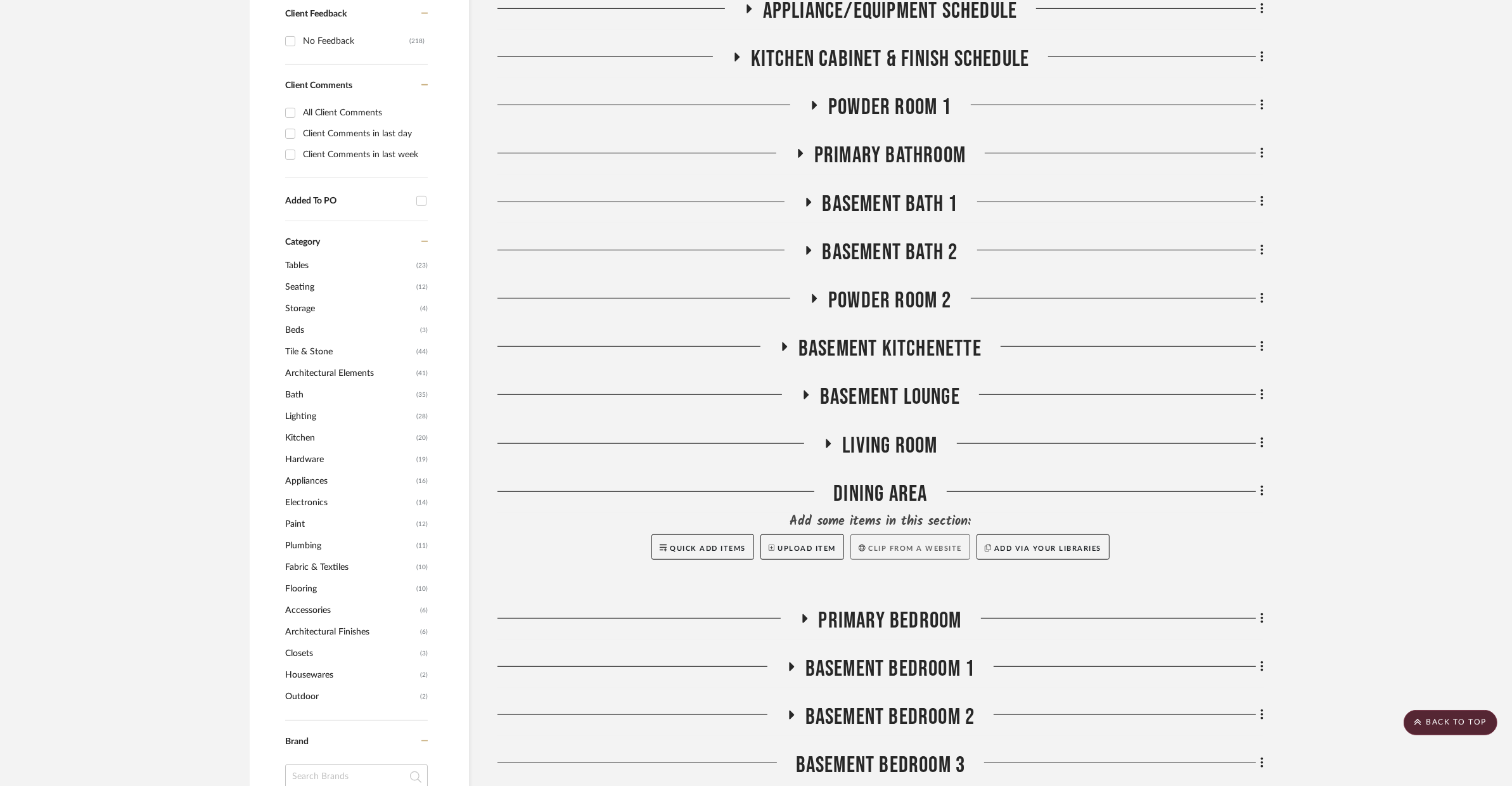
scroll to position [828, 0]
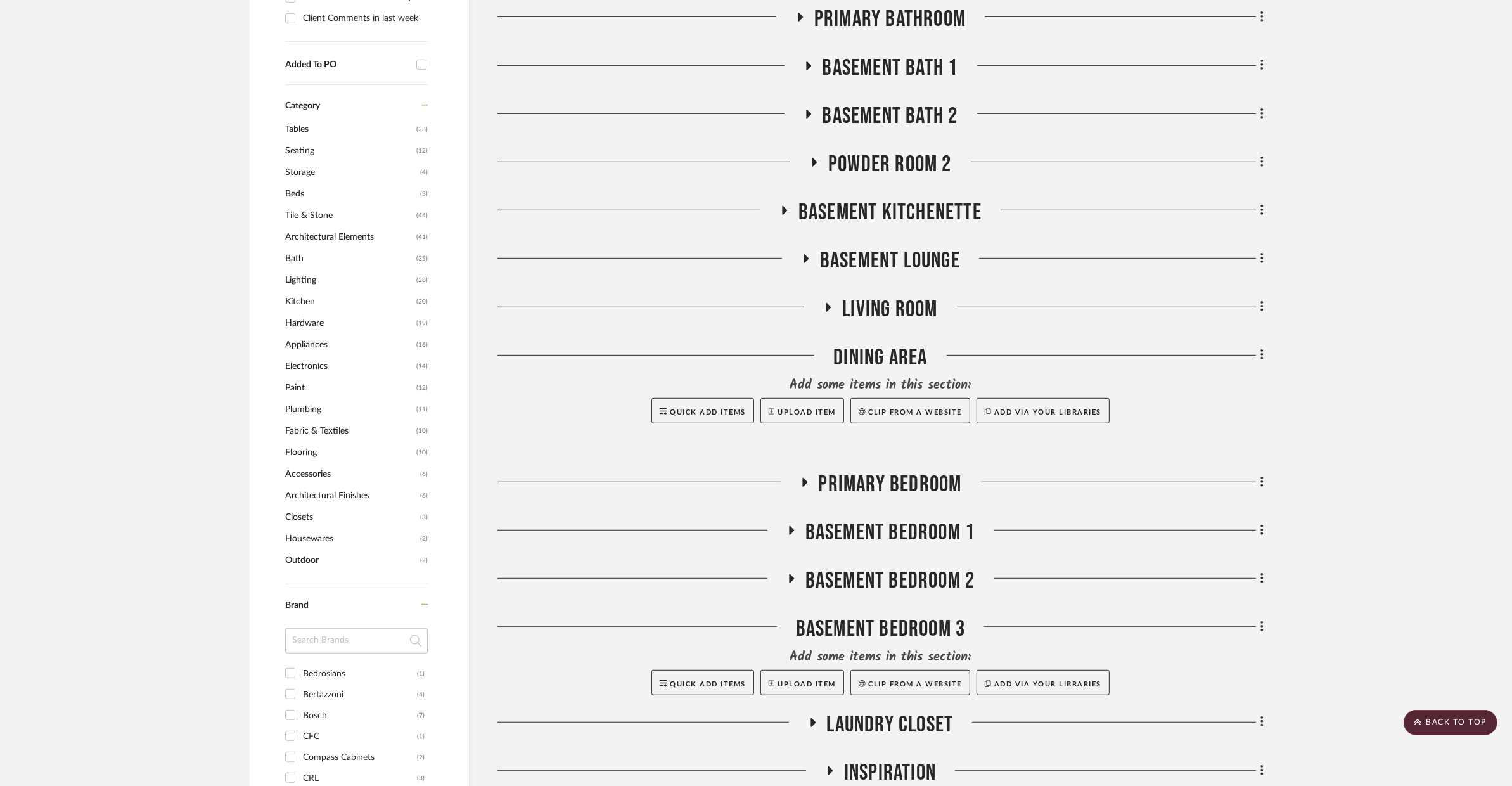
click at [875, 519] on span "BASEMENT BEDROOM 1" at bounding box center [890, 532] width 170 height 28
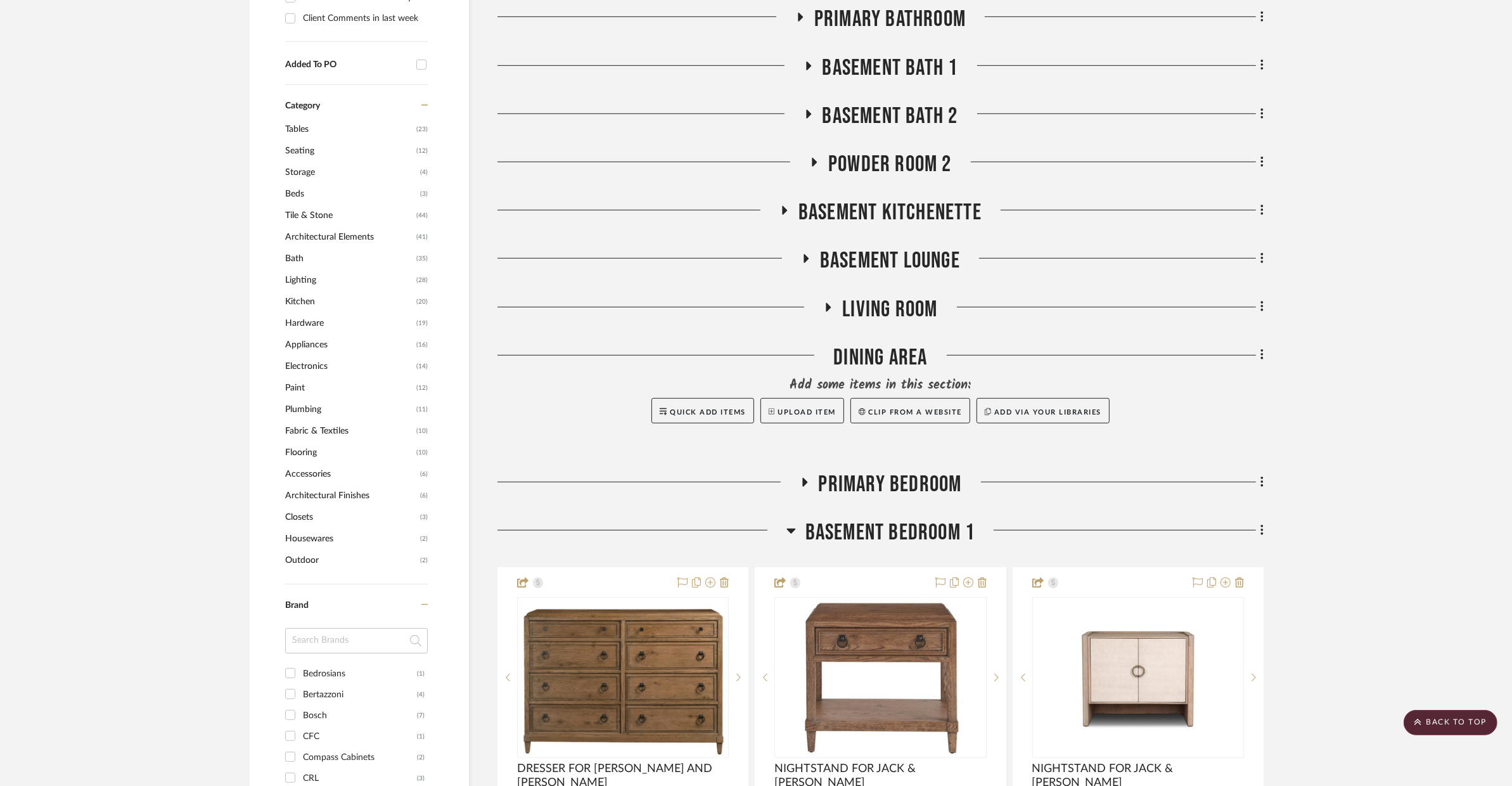
click at [875, 519] on span "BASEMENT BEDROOM 1" at bounding box center [890, 532] width 170 height 28
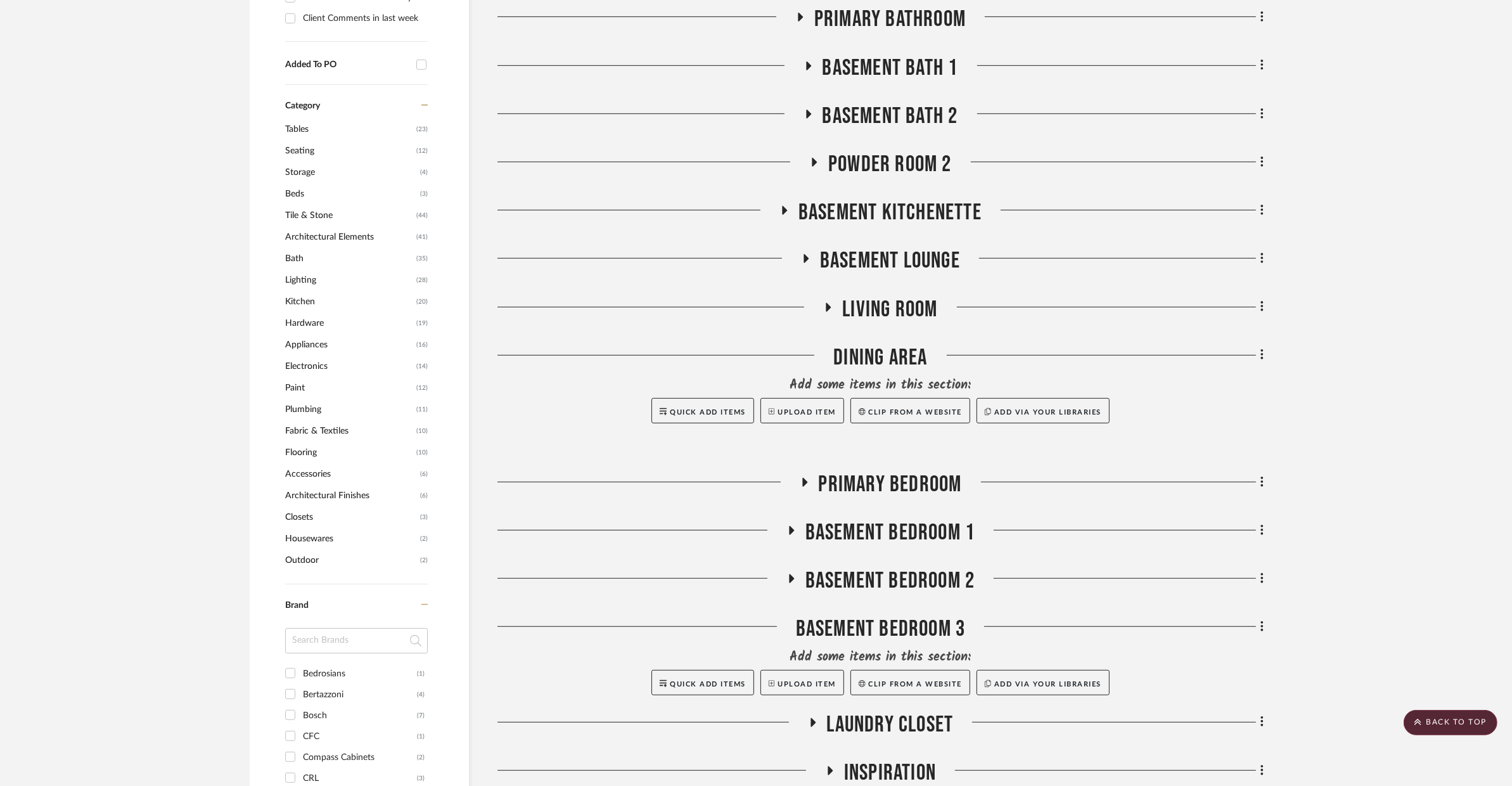
click at [891, 471] on span "Primary Bedroom" at bounding box center [891, 484] width 144 height 28
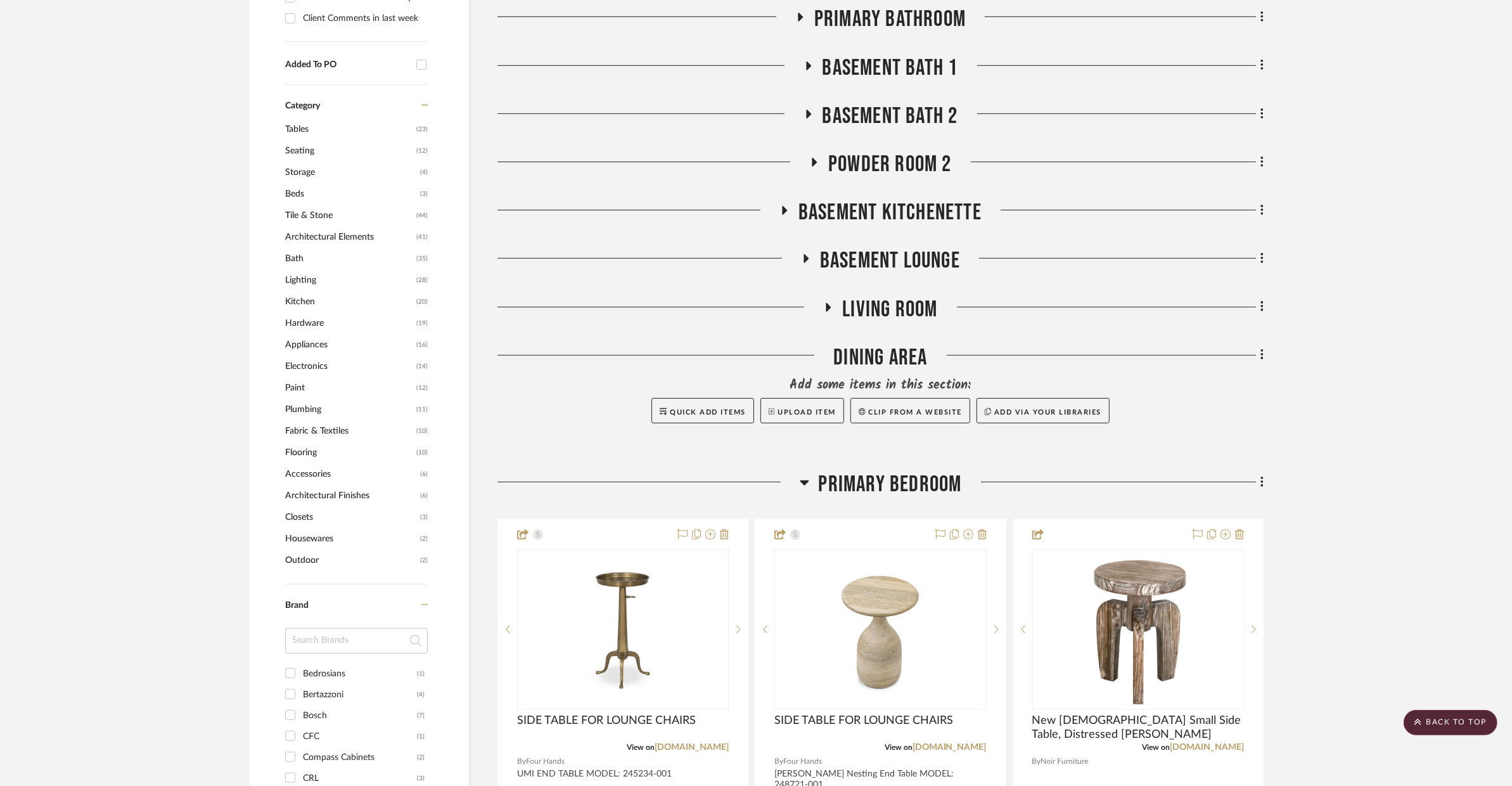
click at [891, 471] on span "Primary Bedroom" at bounding box center [891, 484] width 144 height 28
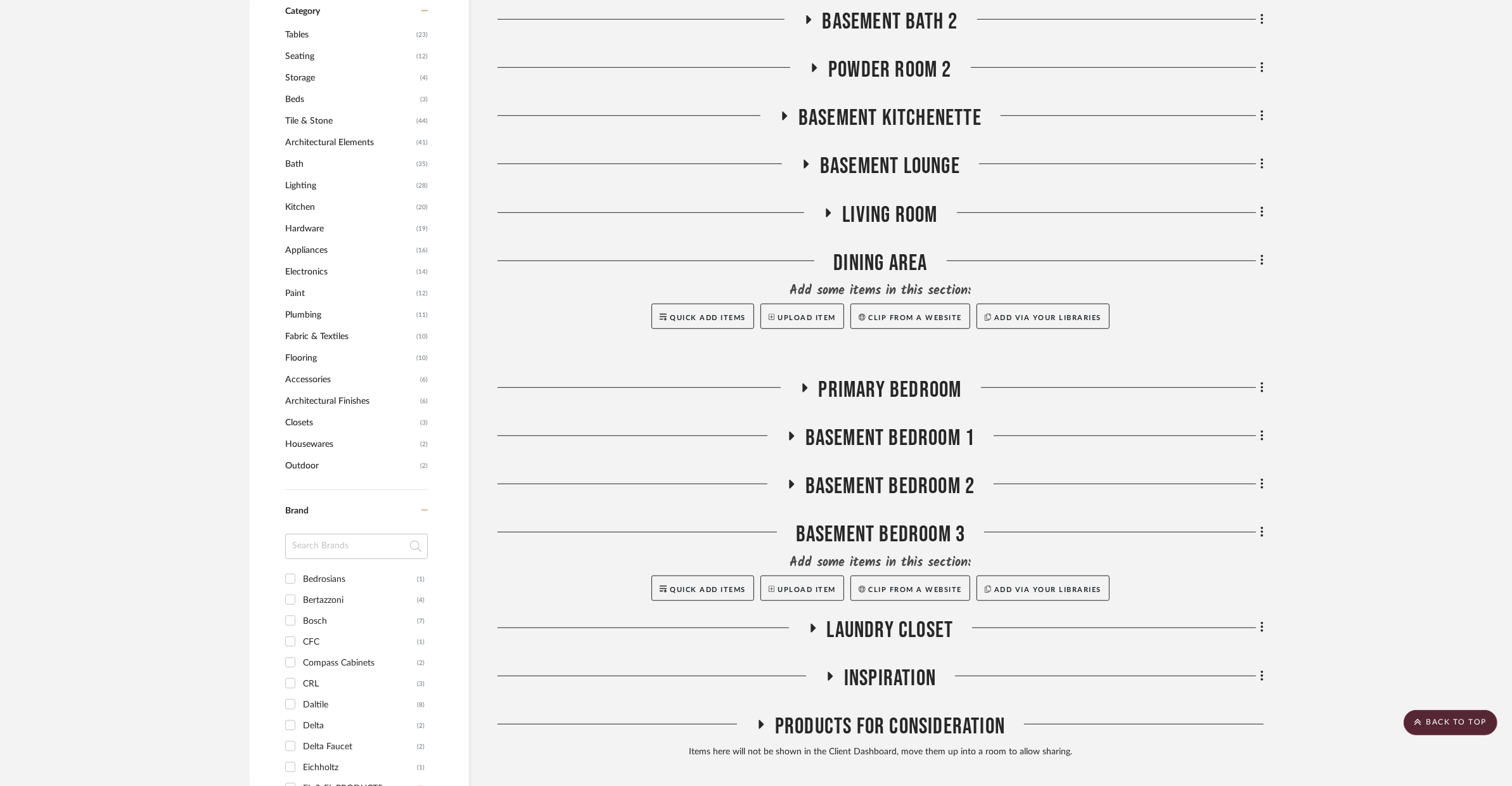
scroll to position [1076, 0]
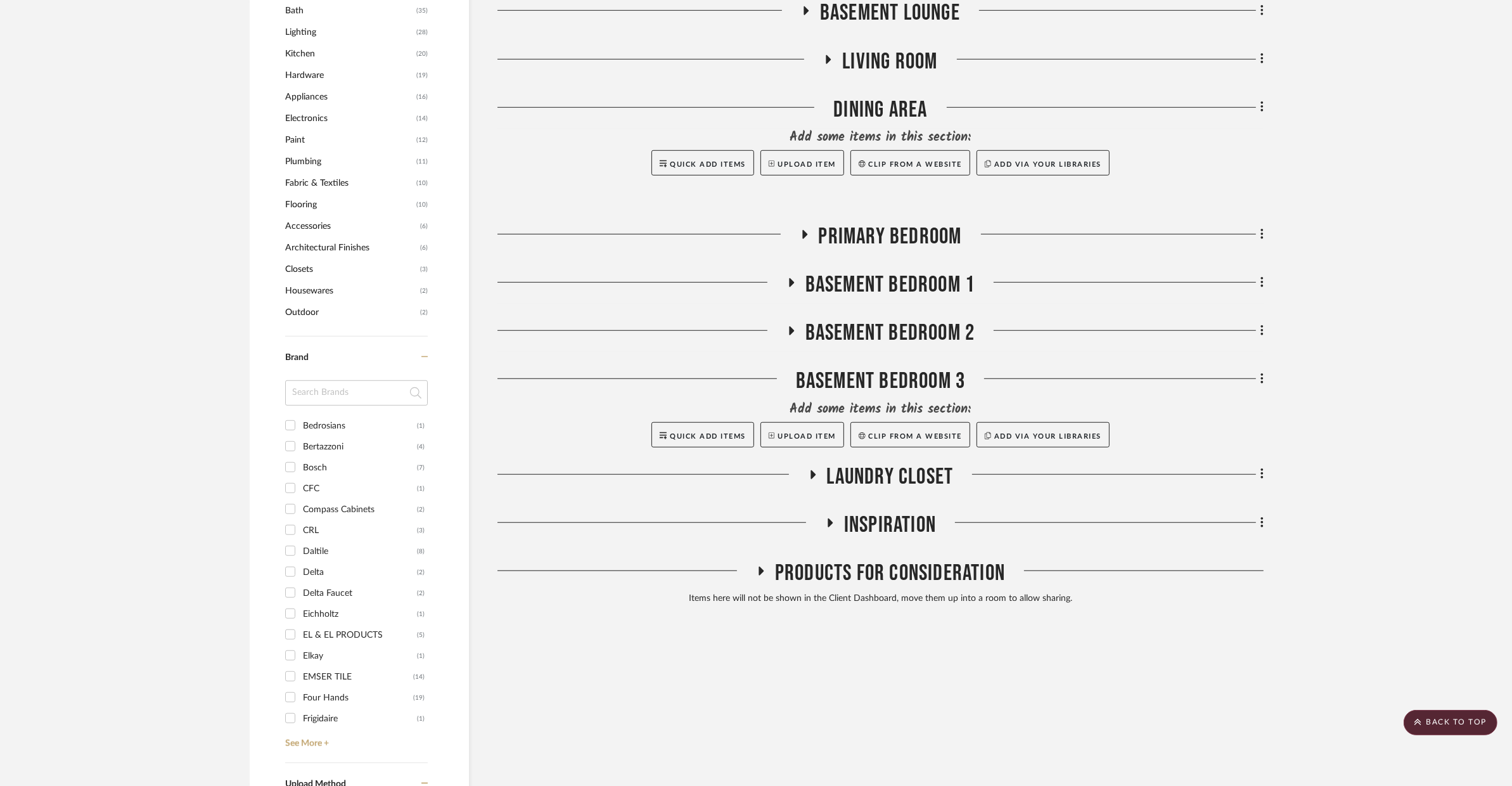
click at [843, 463] on span "Laundry Closet" at bounding box center [891, 477] width 127 height 28
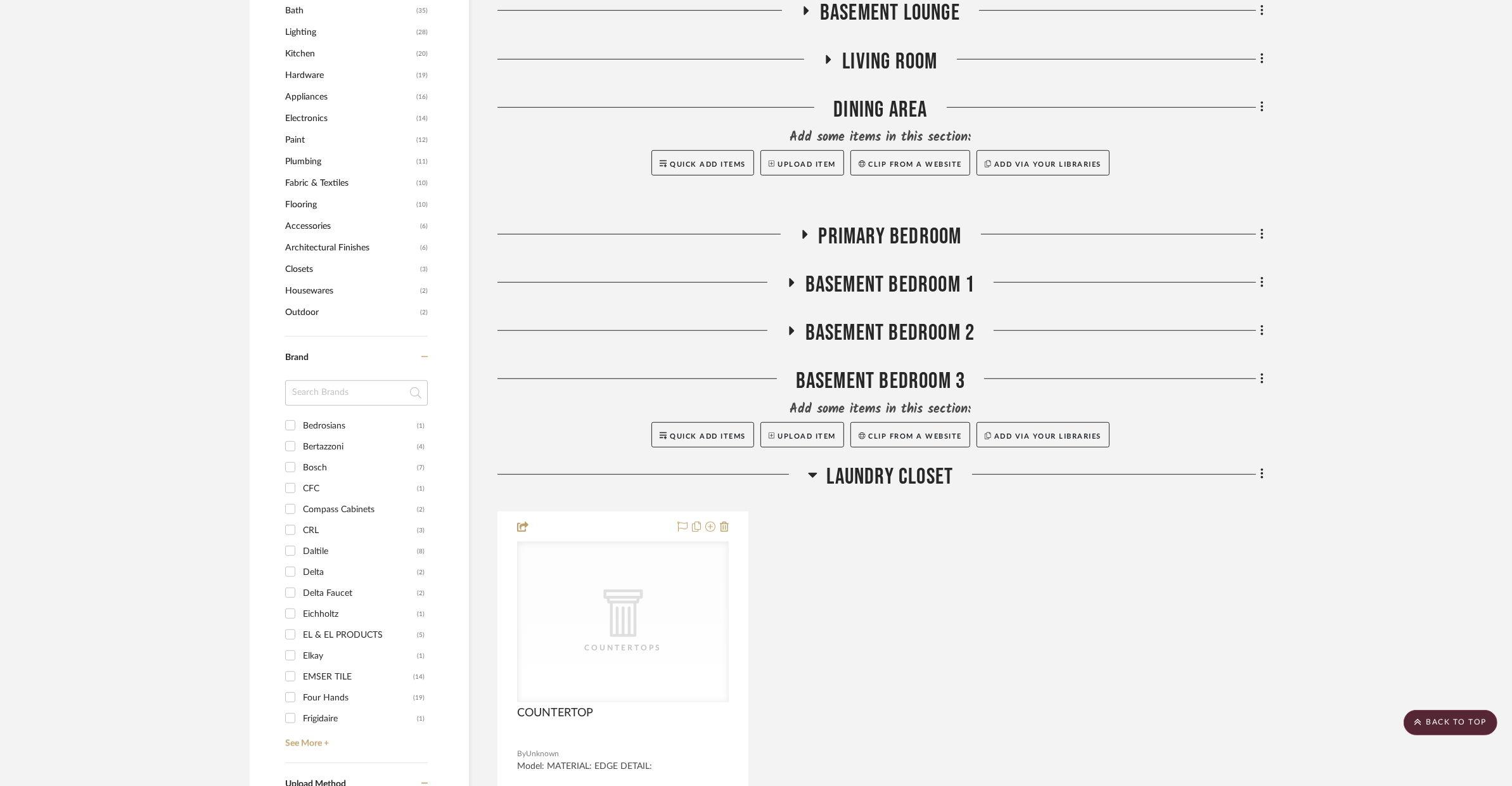
click at [843, 463] on span "Laundry Closet" at bounding box center [891, 477] width 127 height 28
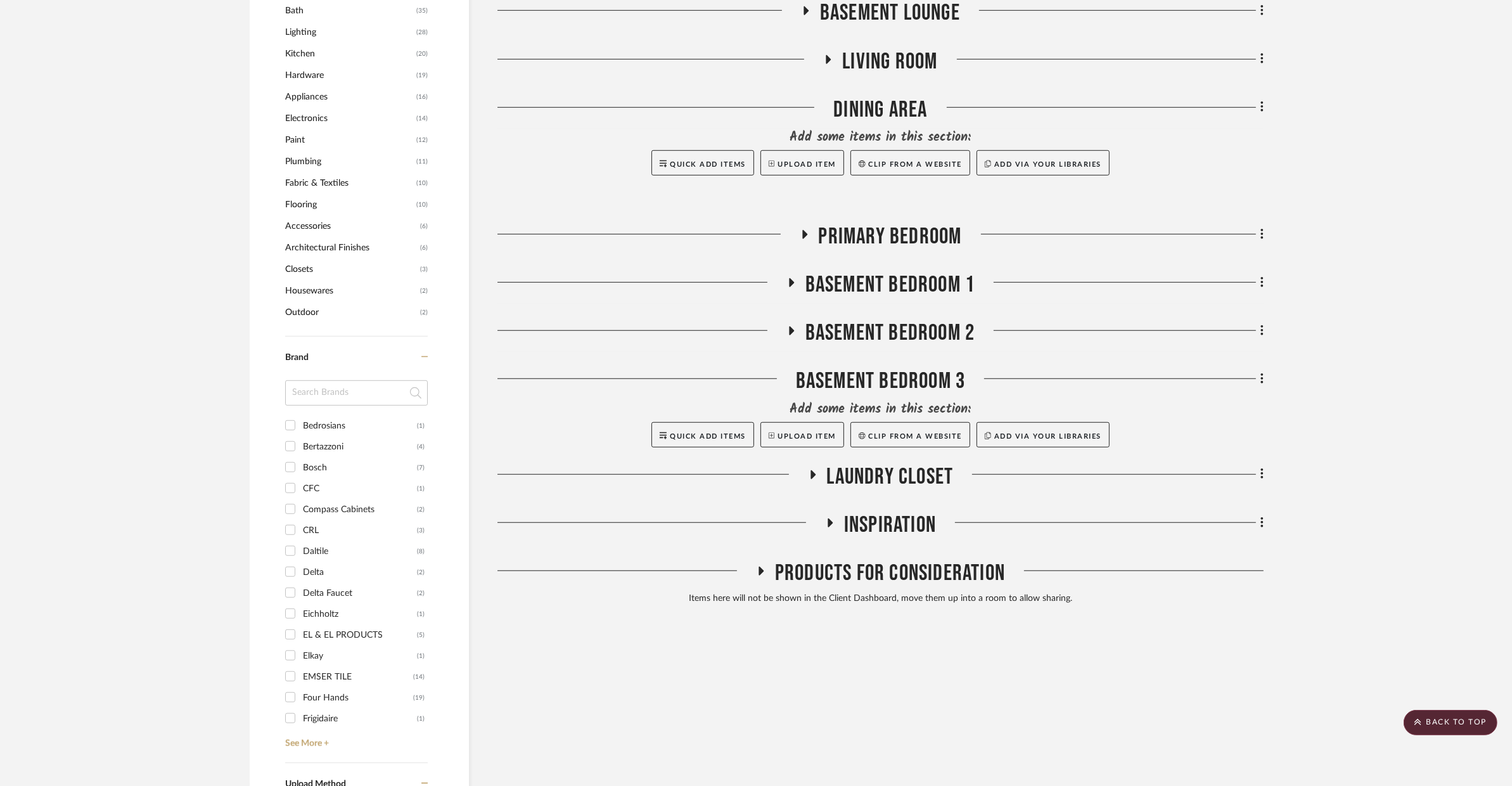
click at [846, 511] on span "Inspiration" at bounding box center [890, 525] width 92 height 28
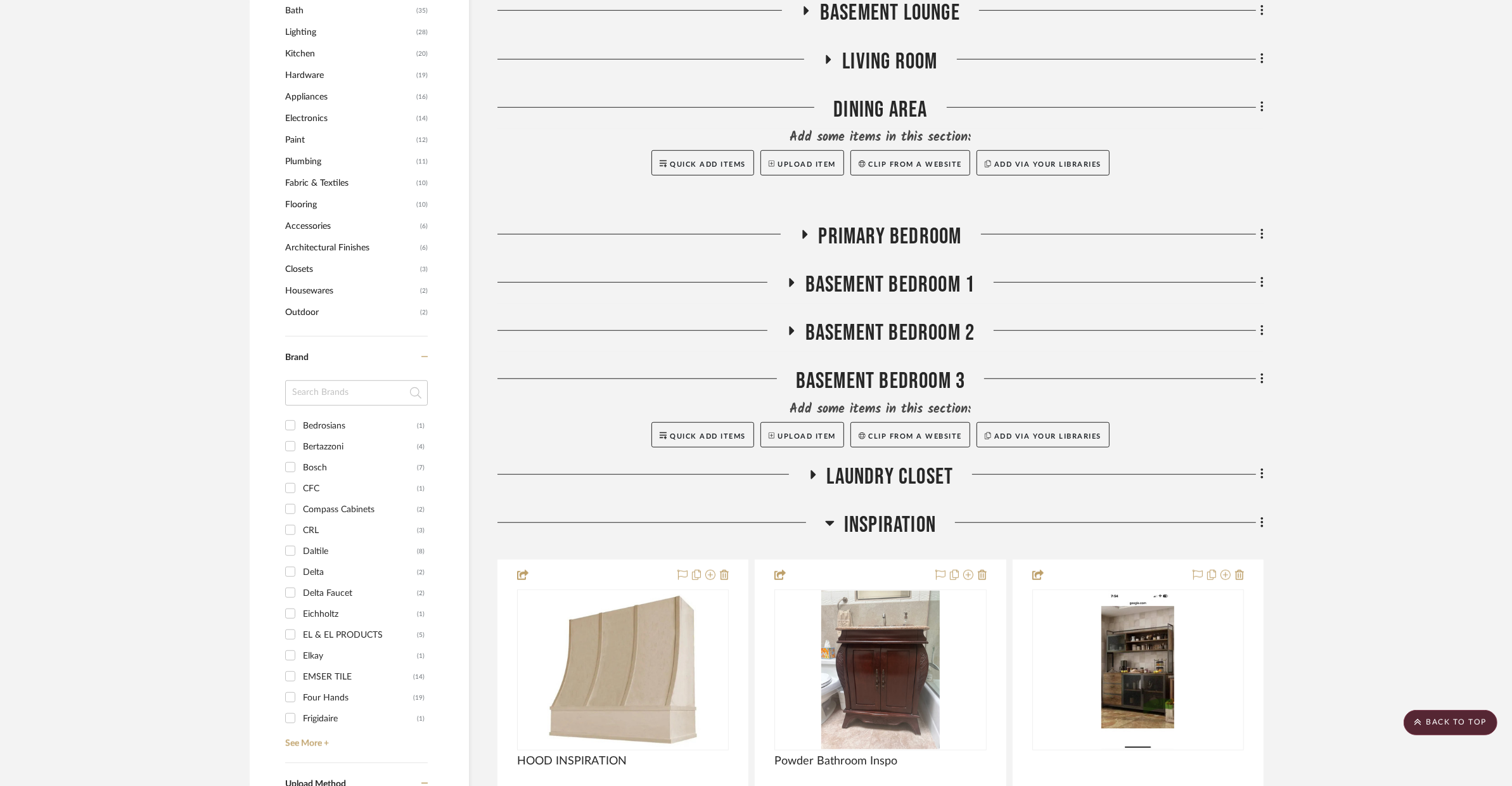
click at [846, 511] on span "Inspiration" at bounding box center [890, 525] width 92 height 28
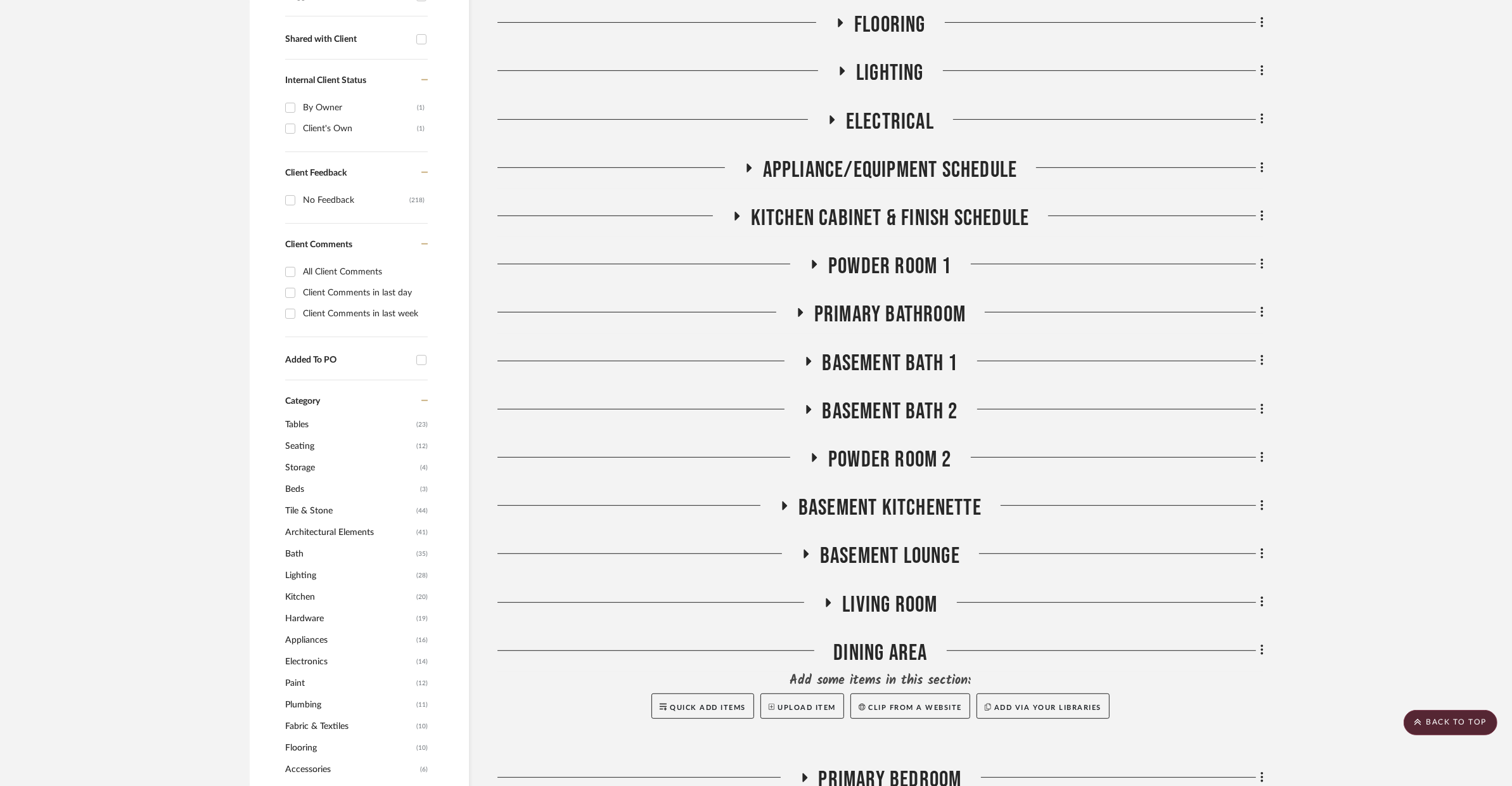
scroll to position [482, 0]
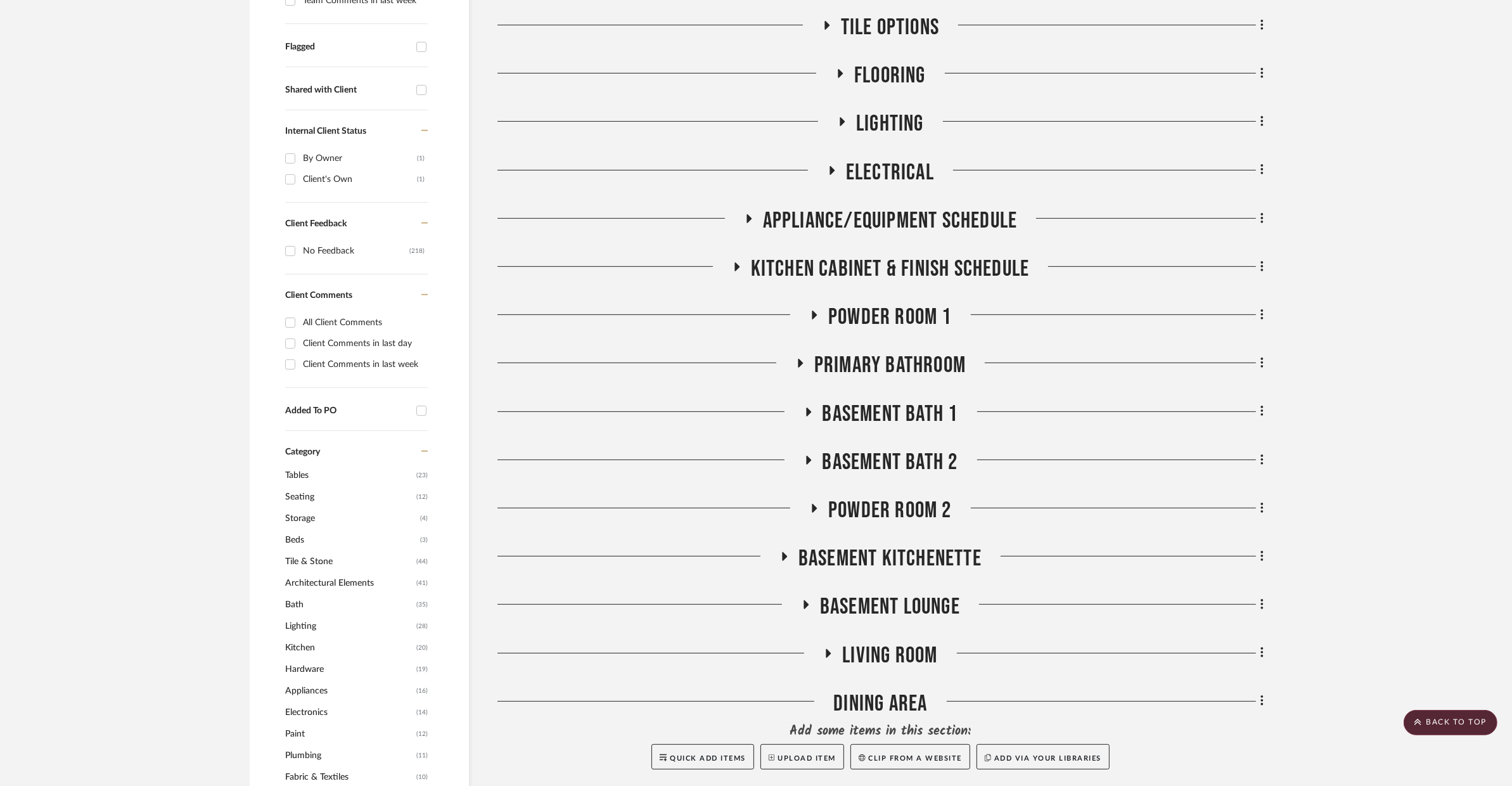
click at [917, 304] on span "POWDER ROOM 1" at bounding box center [890, 317] width 124 height 28
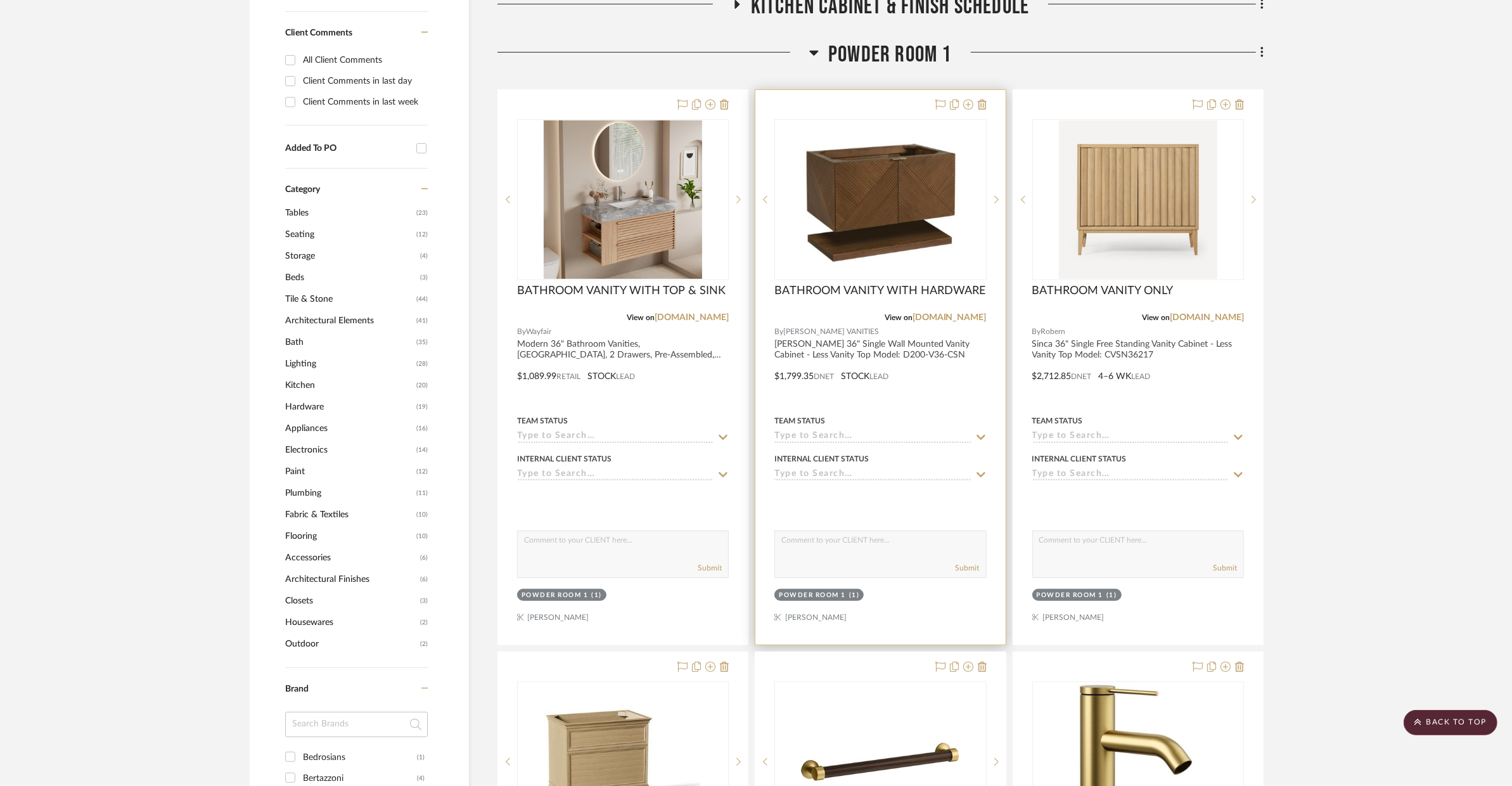
scroll to position [739, 0]
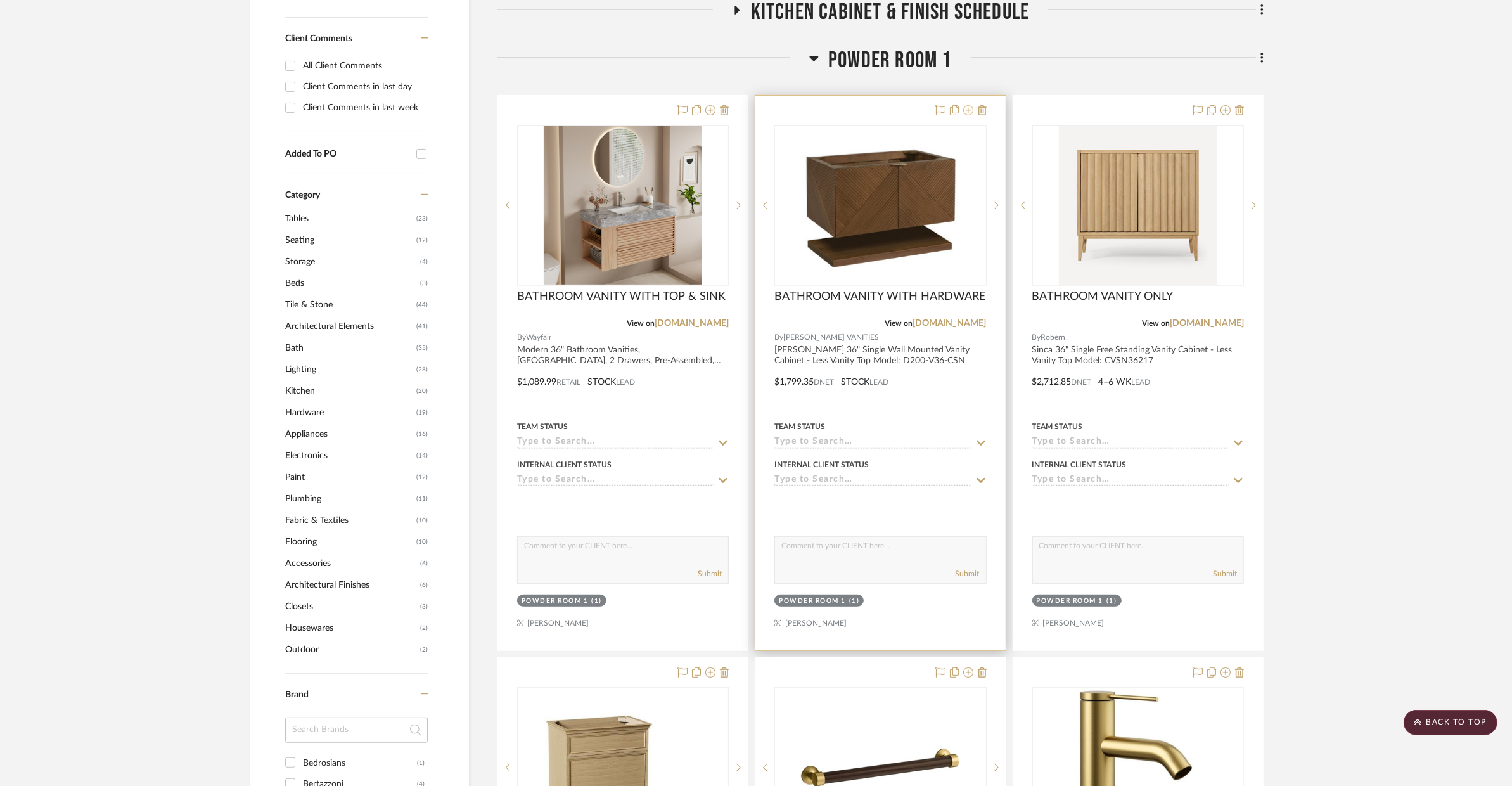
click at [971, 105] on icon at bounding box center [969, 110] width 10 height 10
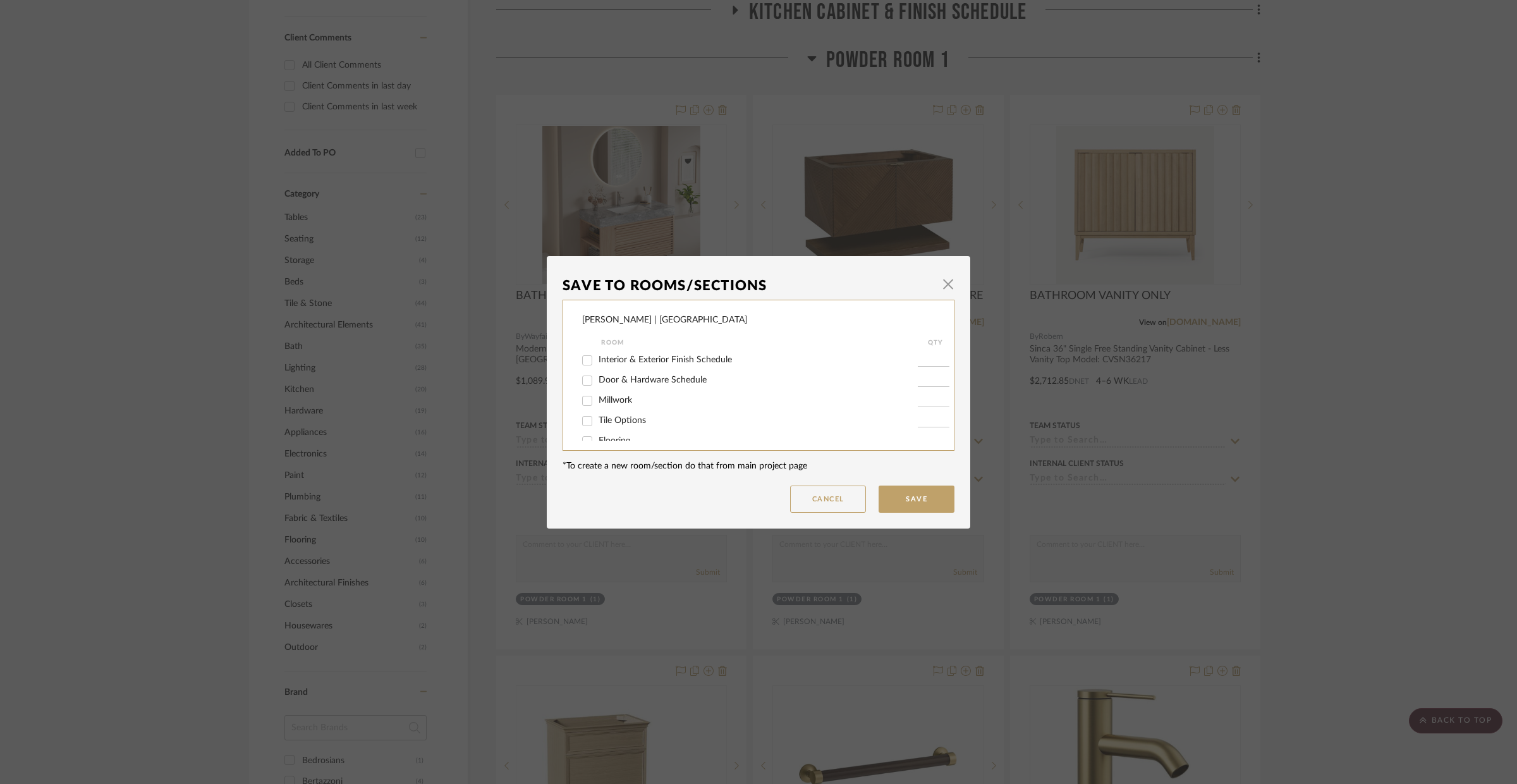
scroll to position [251, 0]
click at [652, 376] on span "POWDER ROOM 2" at bounding box center [637, 372] width 77 height 9
click at [597, 377] on input "POWDER ROOM 2" at bounding box center [587, 373] width 20 height 20
checkbox input "true"
type input "1"
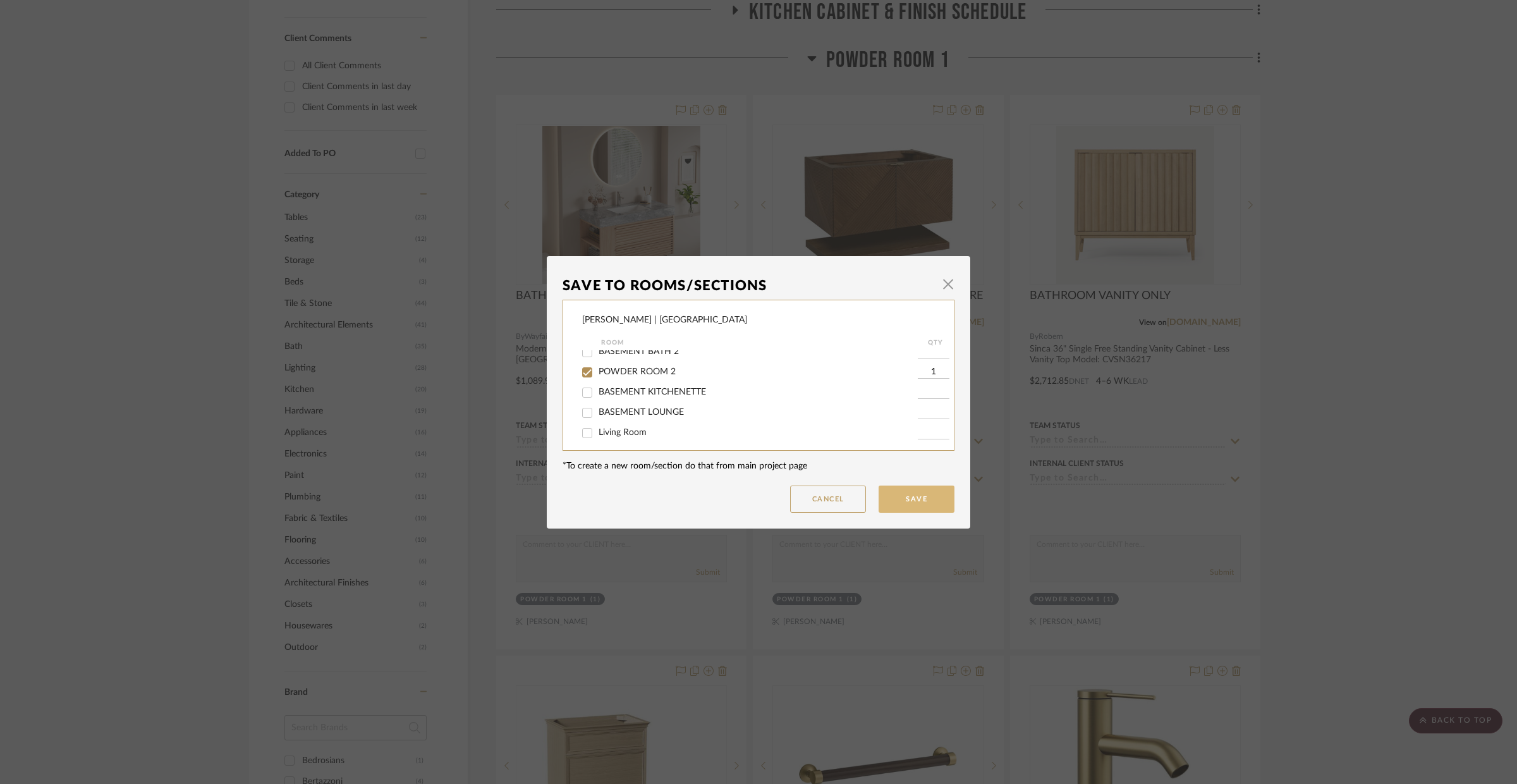
click at [914, 489] on button "Save" at bounding box center [916, 499] width 76 height 27
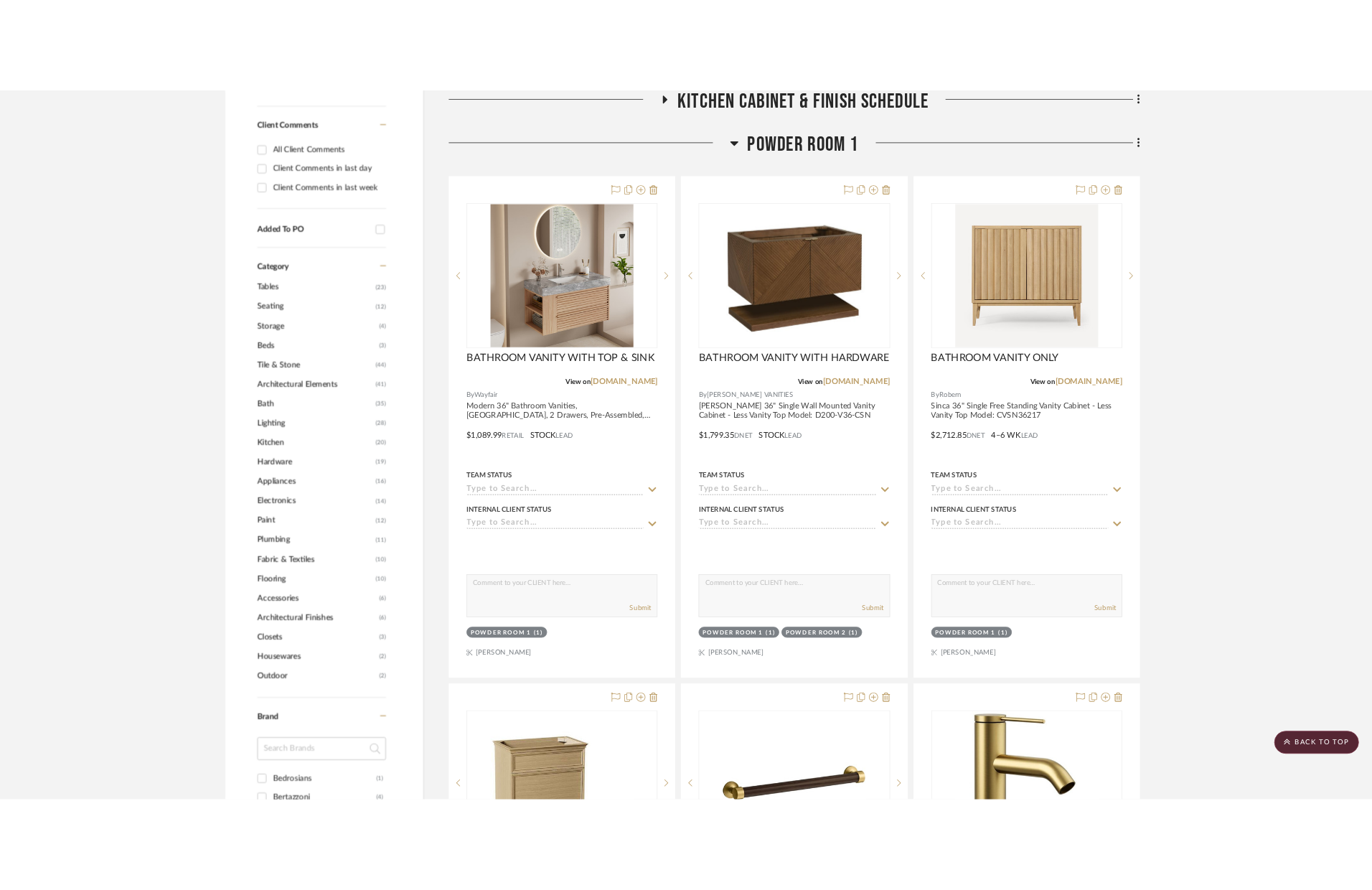
scroll to position [836, 0]
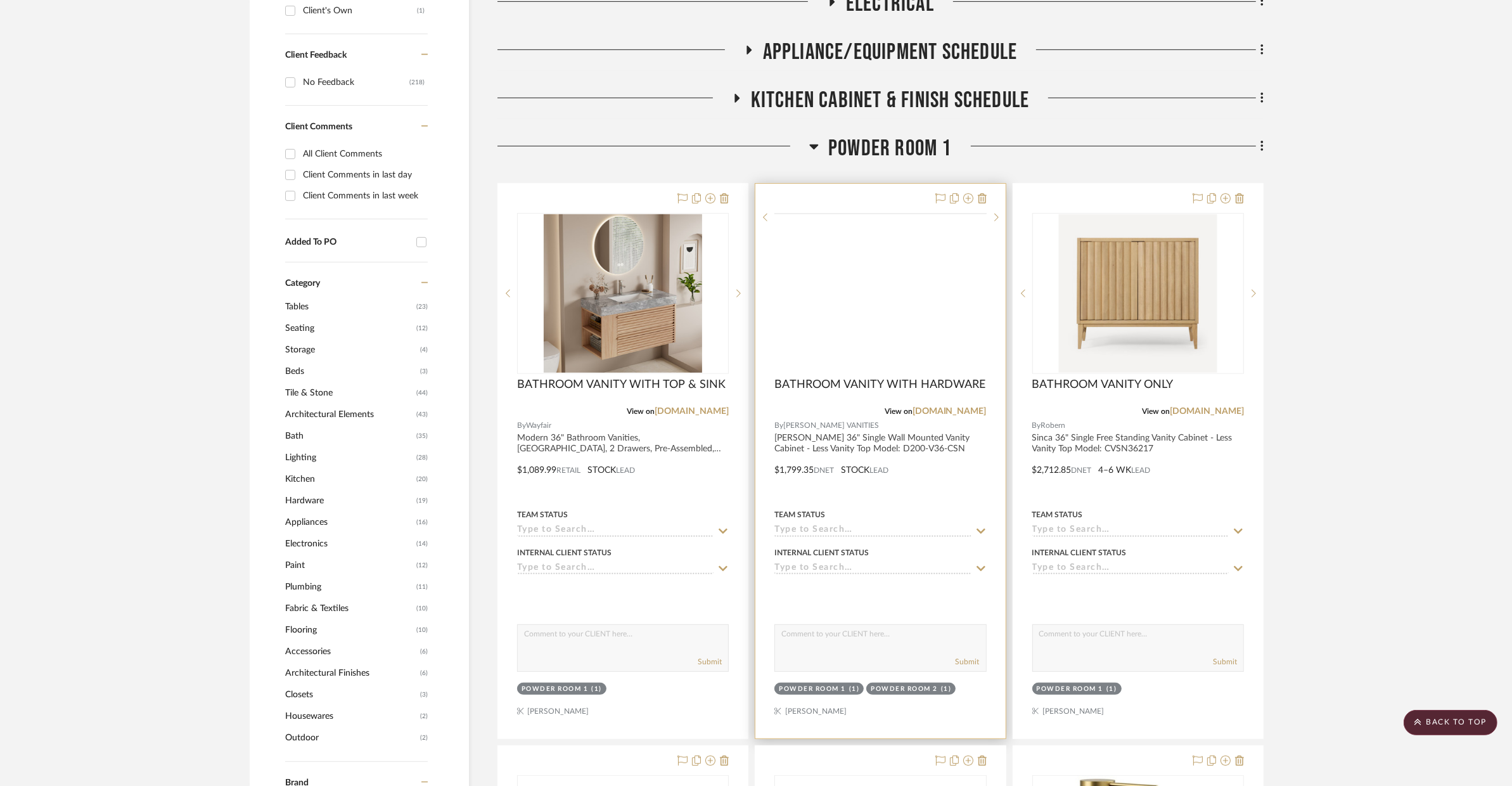
scroll to position [635, 0]
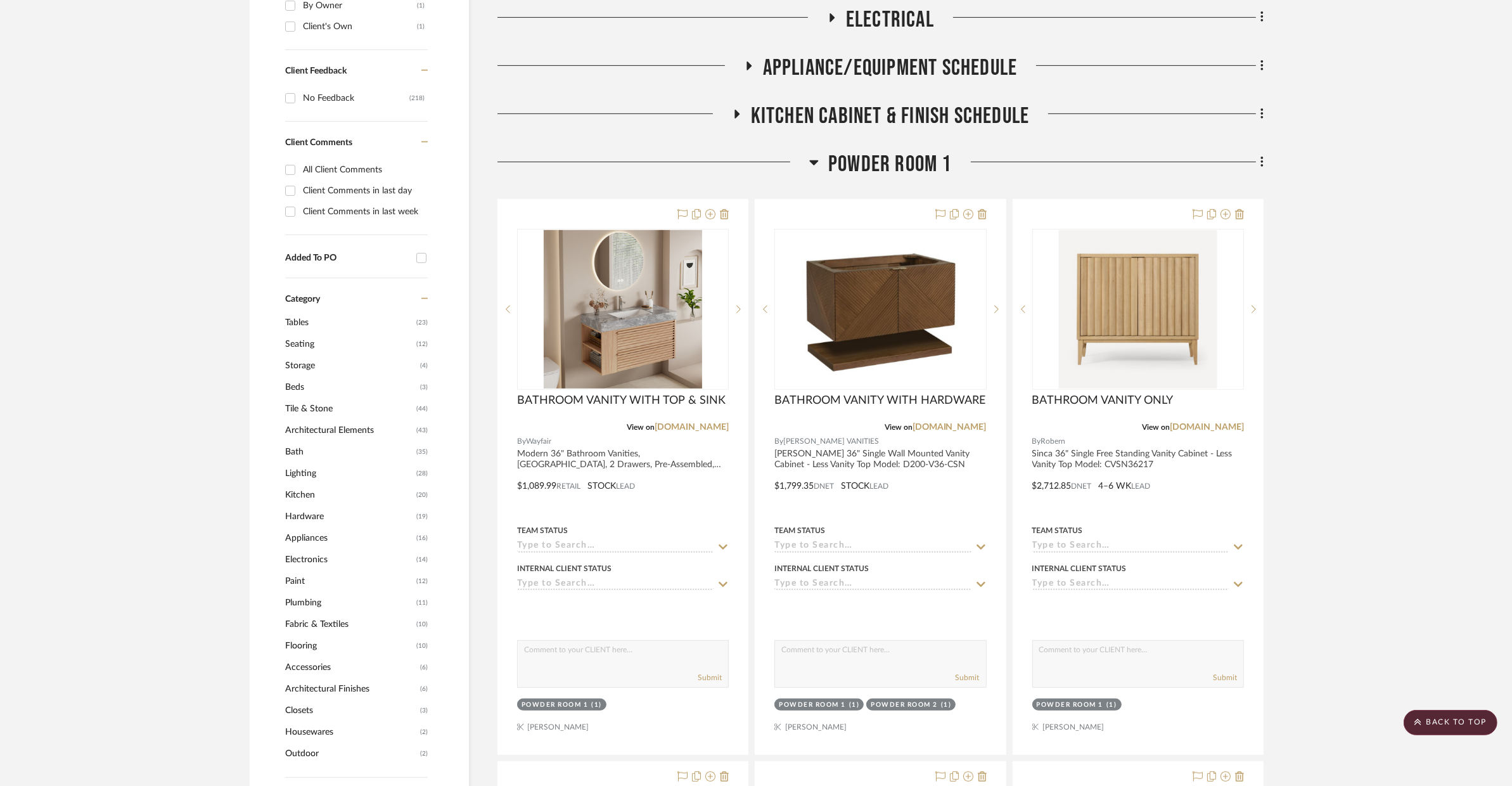
click at [911, 151] on span "POWDER ROOM 1" at bounding box center [890, 164] width 124 height 28
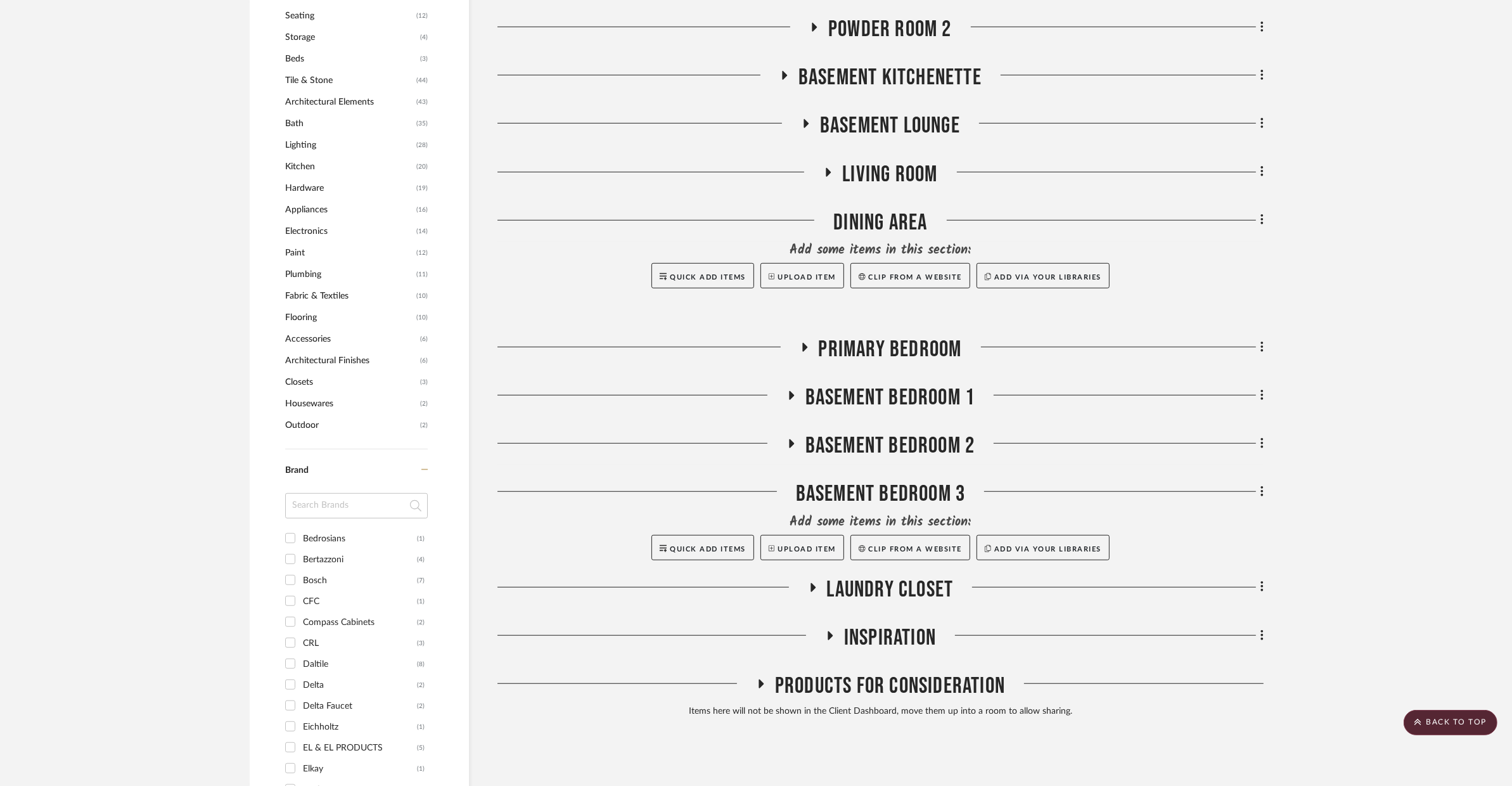
scroll to position [979, 0]
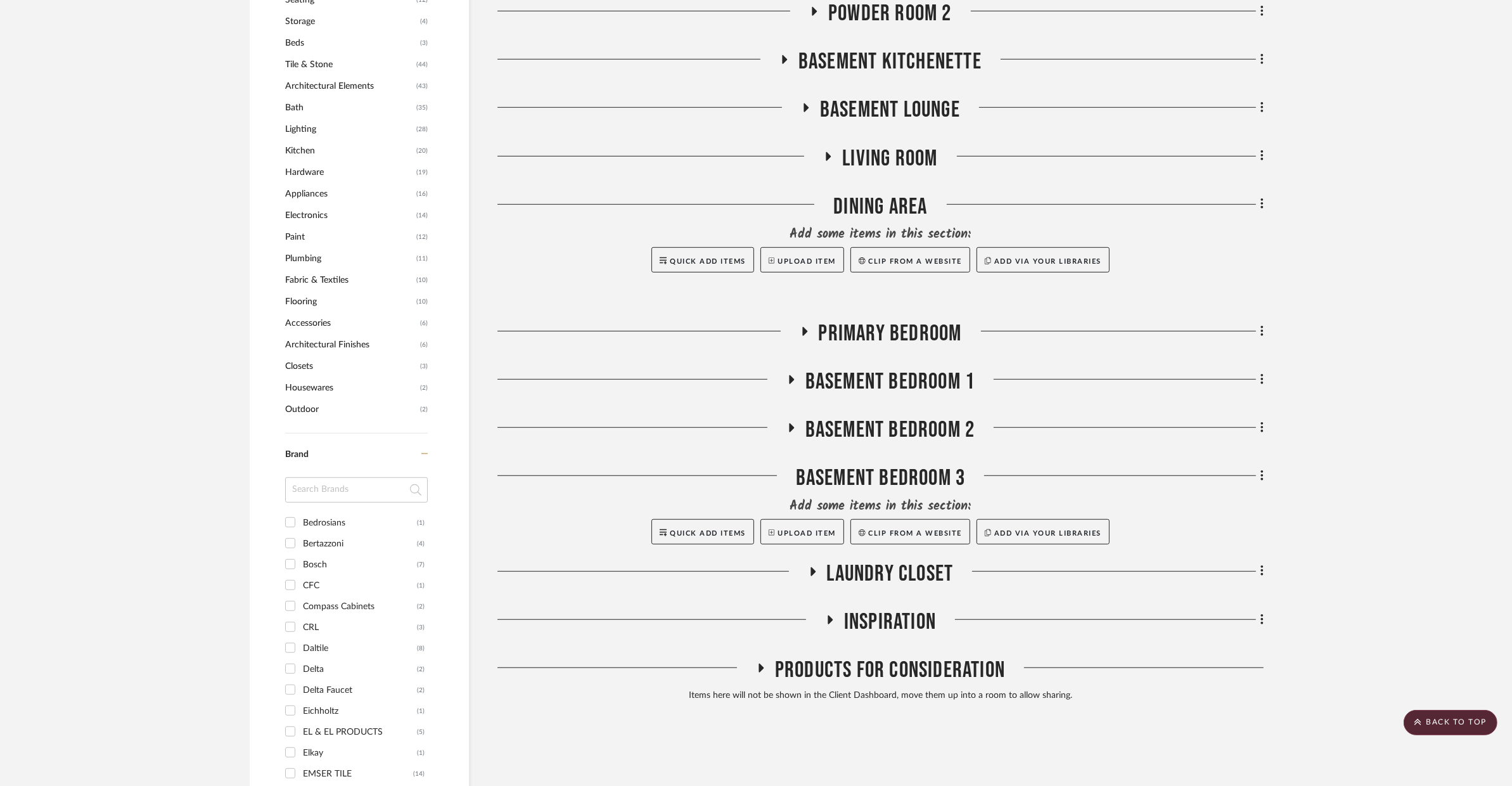
click at [933, 560] on span "Laundry Closet" at bounding box center [891, 573] width 127 height 28
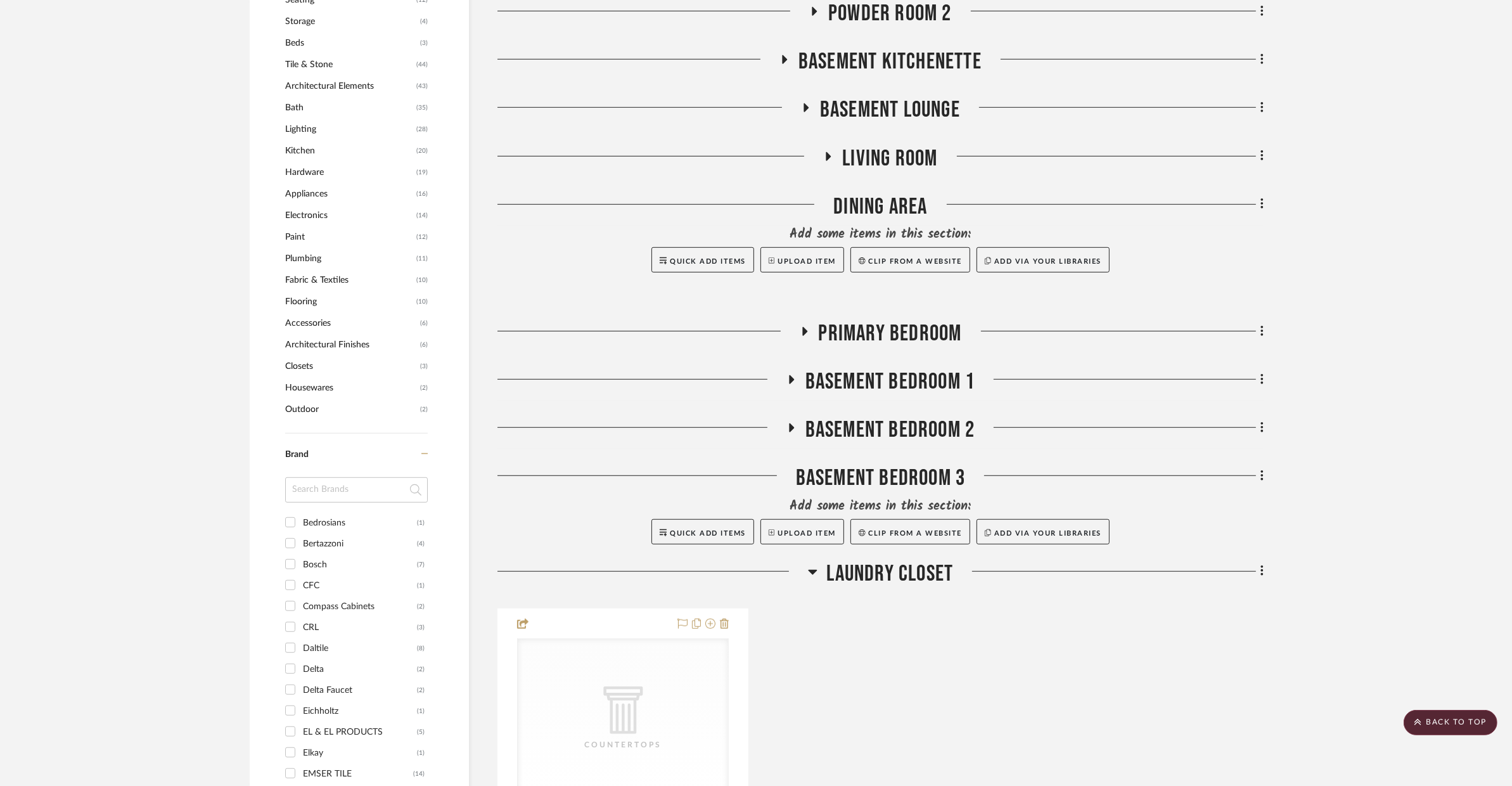
click at [933, 560] on span "Laundry Closet" at bounding box center [891, 573] width 127 height 28
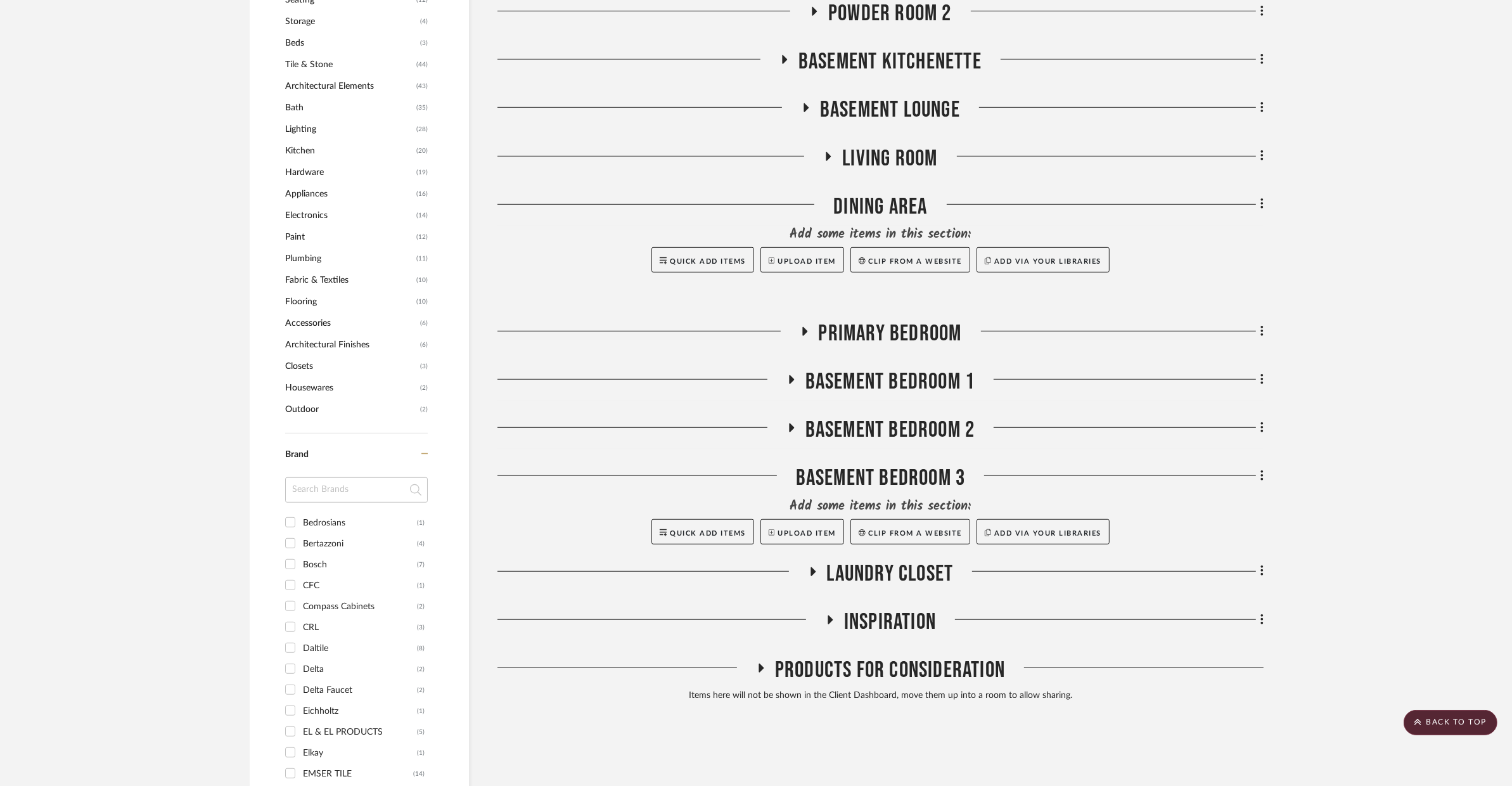
click at [892, 416] on span "BASEMENT BEDROOM 2" at bounding box center [890, 430] width 170 height 28
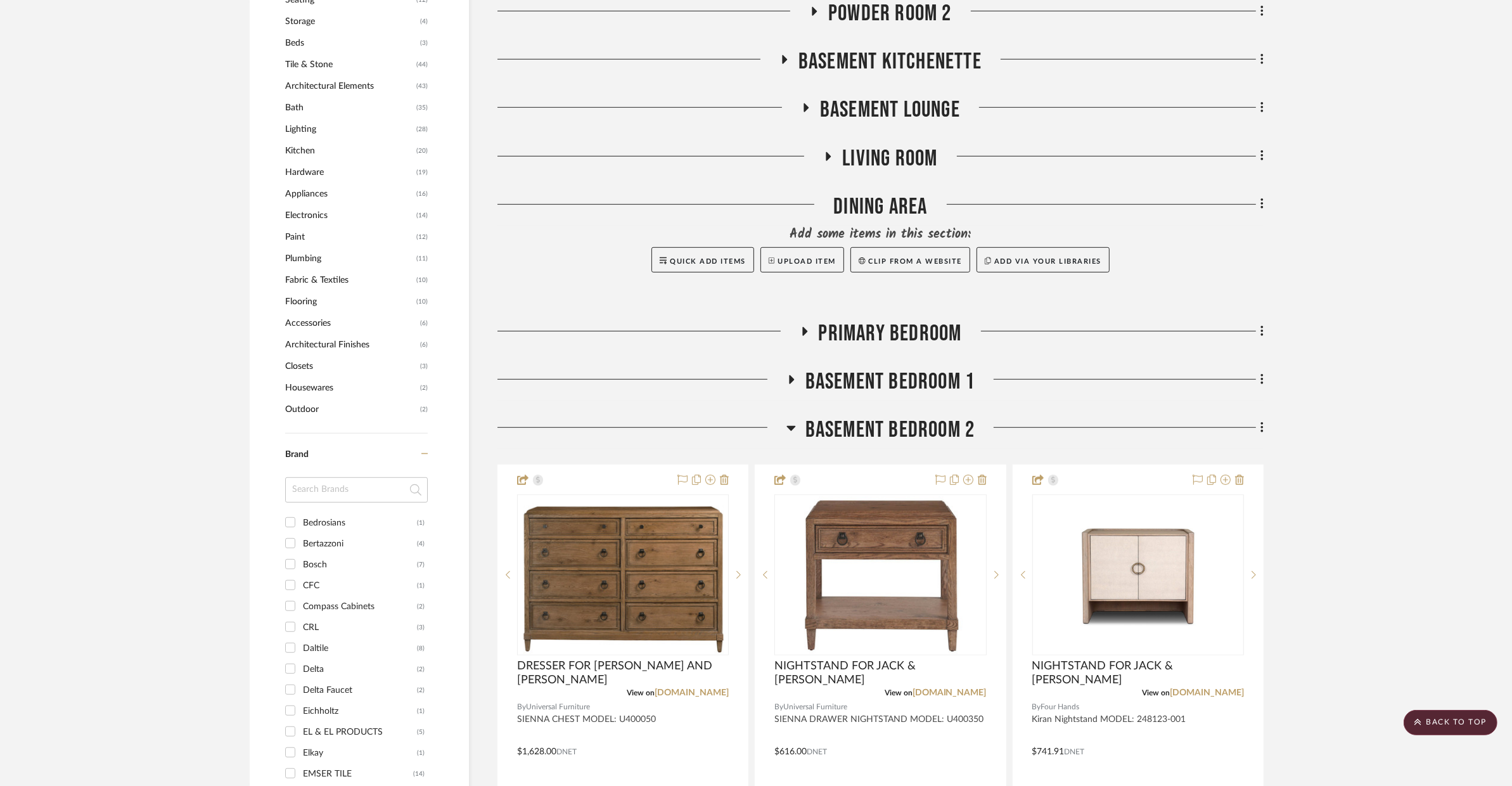
click at [892, 416] on span "BASEMENT BEDROOM 2" at bounding box center [890, 430] width 170 height 28
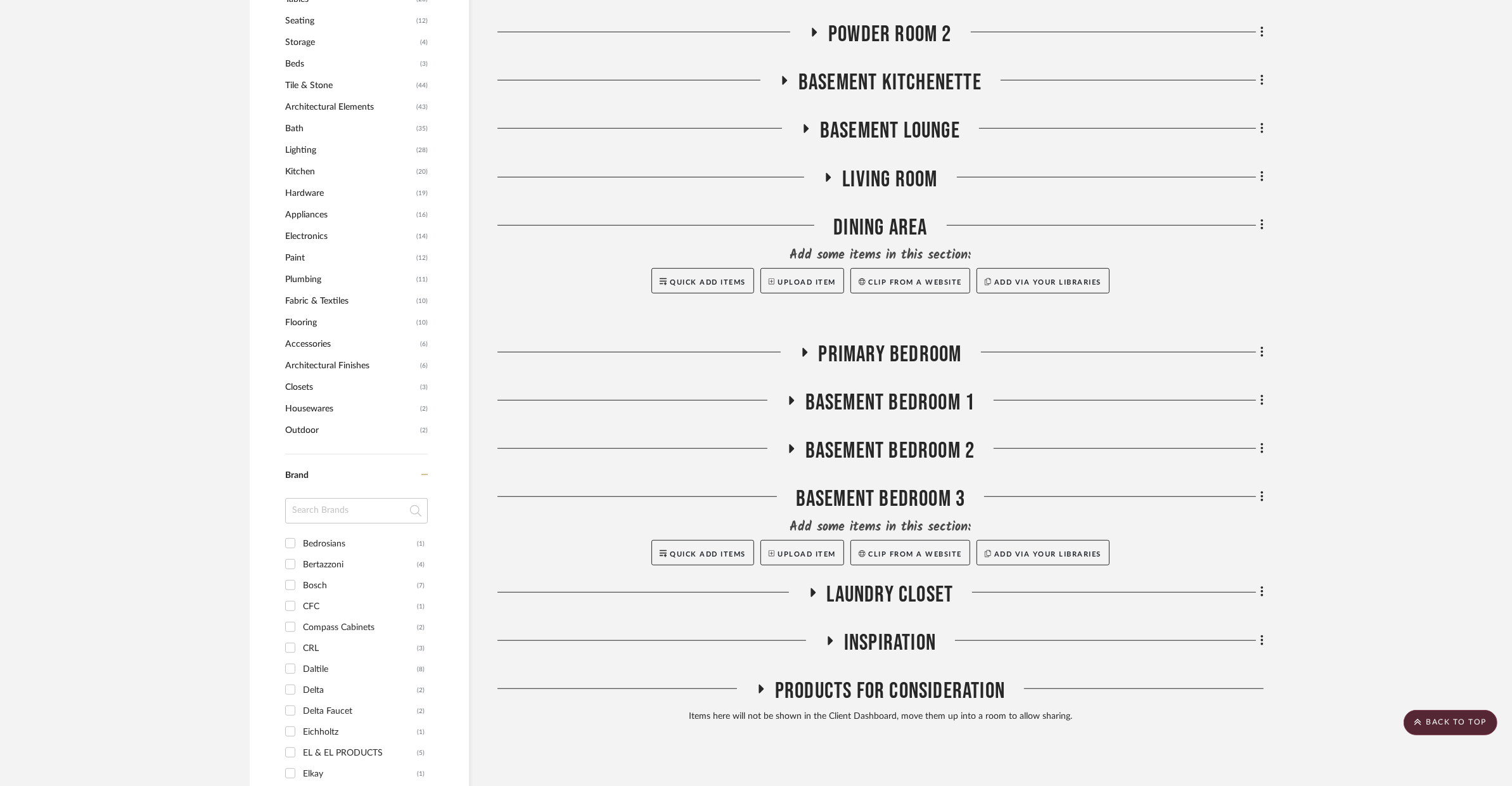
scroll to position [938, 0]
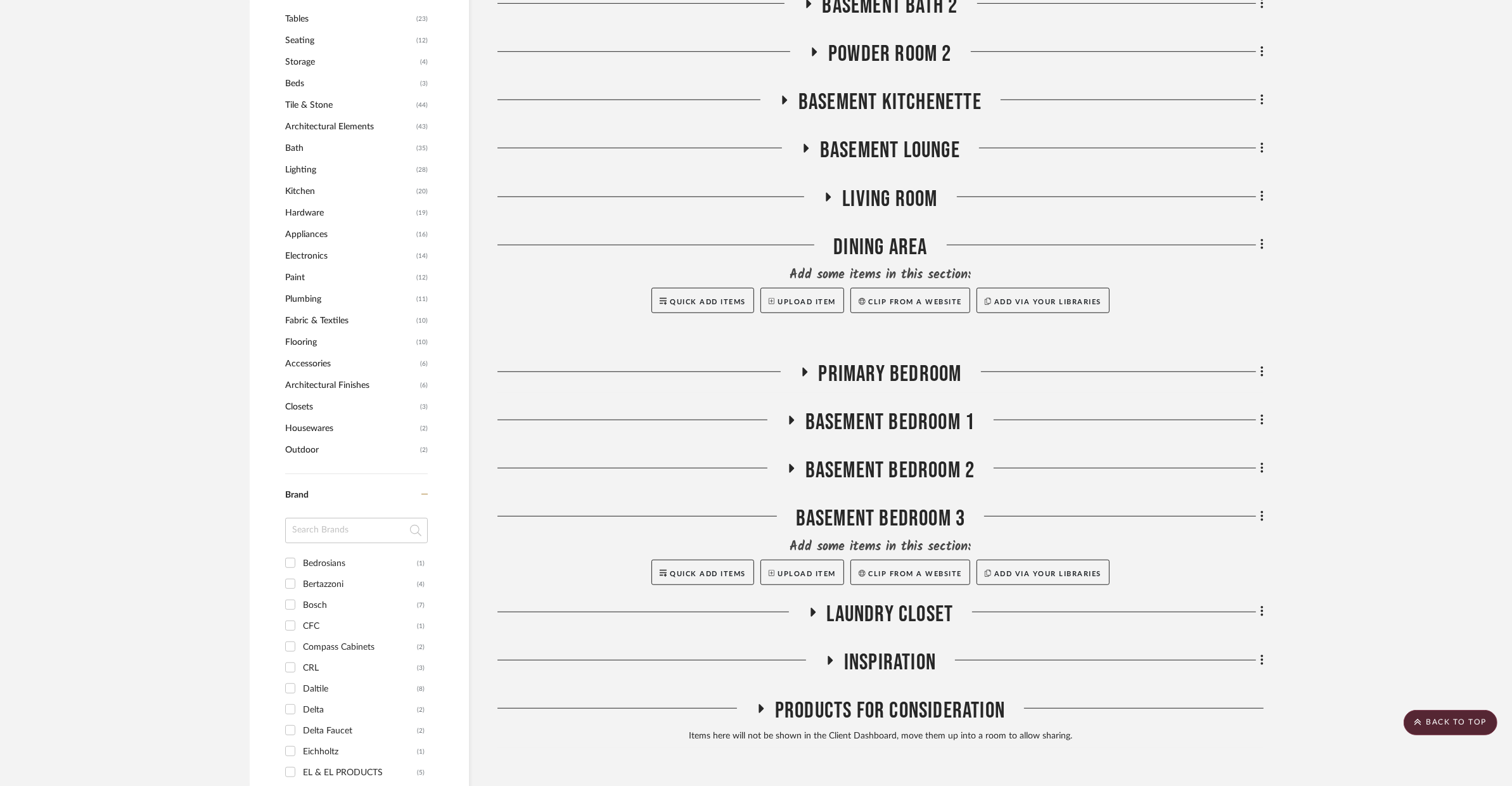
click at [887, 40] on span "POWDER ROOM 2" at bounding box center [890, 54] width 124 height 28
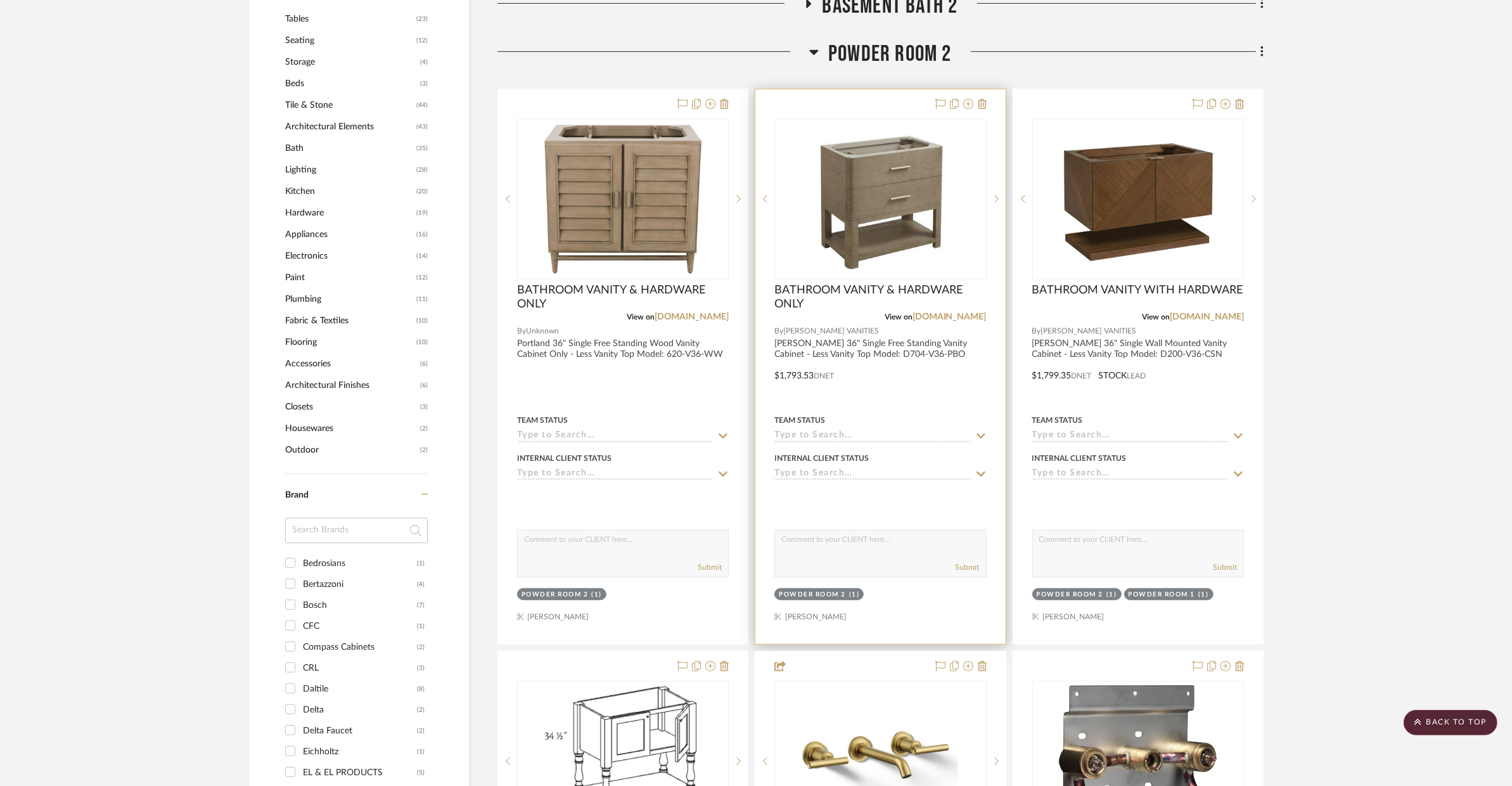
click at [942, 354] on div at bounding box center [880, 366] width 250 height 555
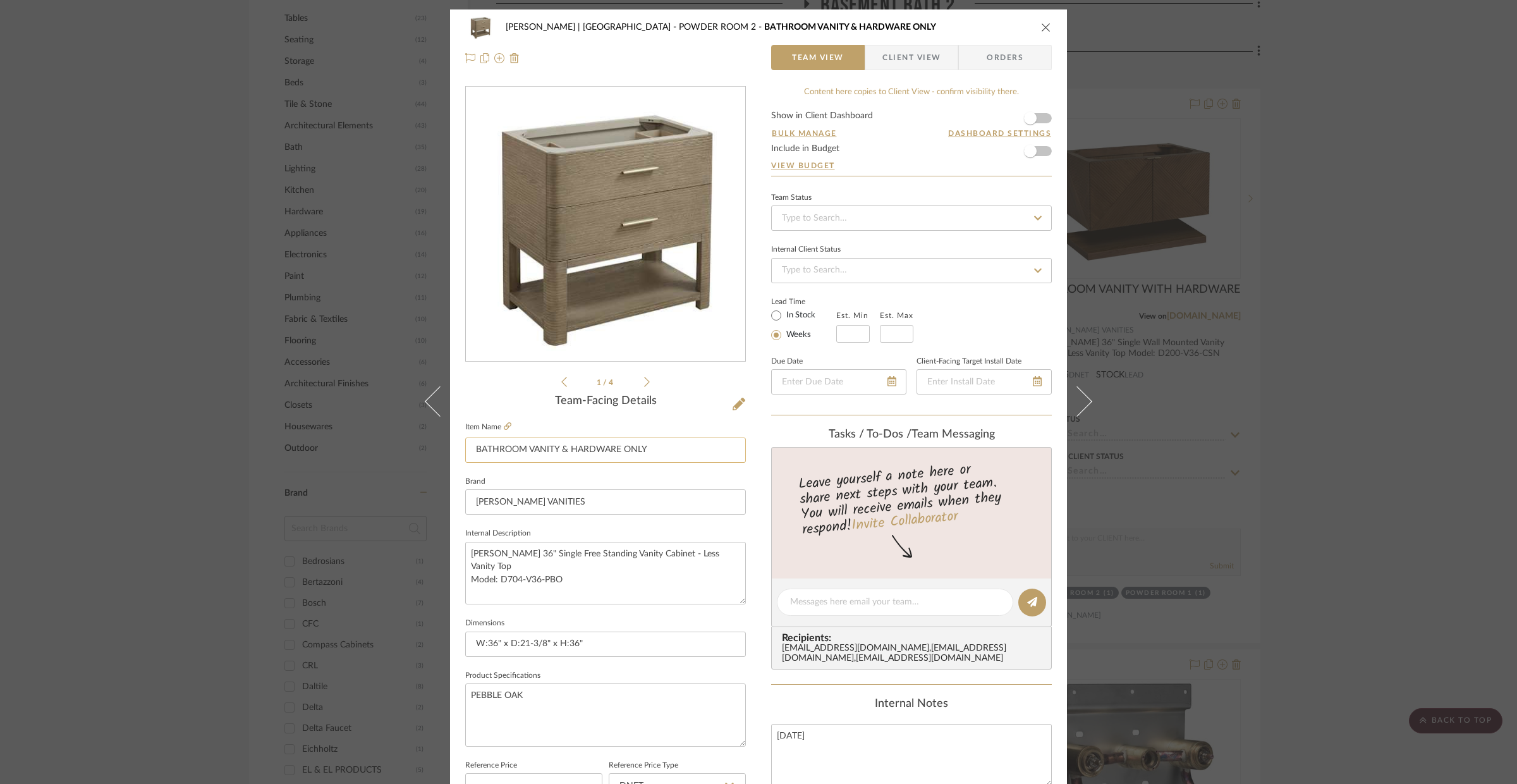
drag, startPoint x: 668, startPoint y: 449, endPoint x: 620, endPoint y: 449, distance: 48.0
click at [620, 449] on input "BATHROOM VANITY & HARDWARE ONLY" at bounding box center [605, 450] width 281 height 26
click at [559, 454] on input "BATHROOM VANITY & HARDWARE" at bounding box center [605, 450] width 281 height 26
type input "BATHROOM VANITY WITH HARDWARE"
click at [624, 514] on sr-form-field "Brand JAMES MARTIN VANITIES" at bounding box center [605, 499] width 281 height 52
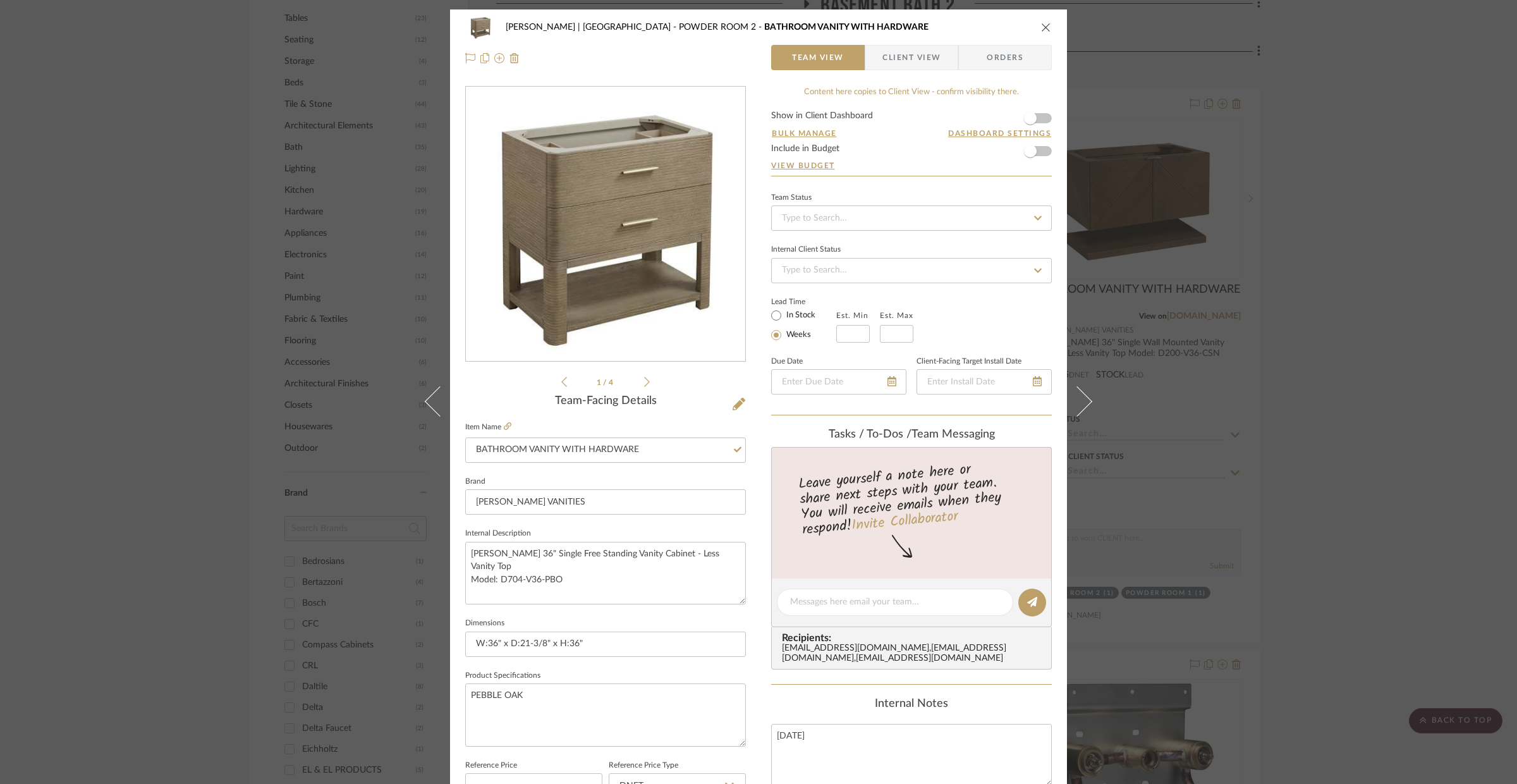
click at [1044, 31] on icon "close" at bounding box center [1046, 27] width 10 height 10
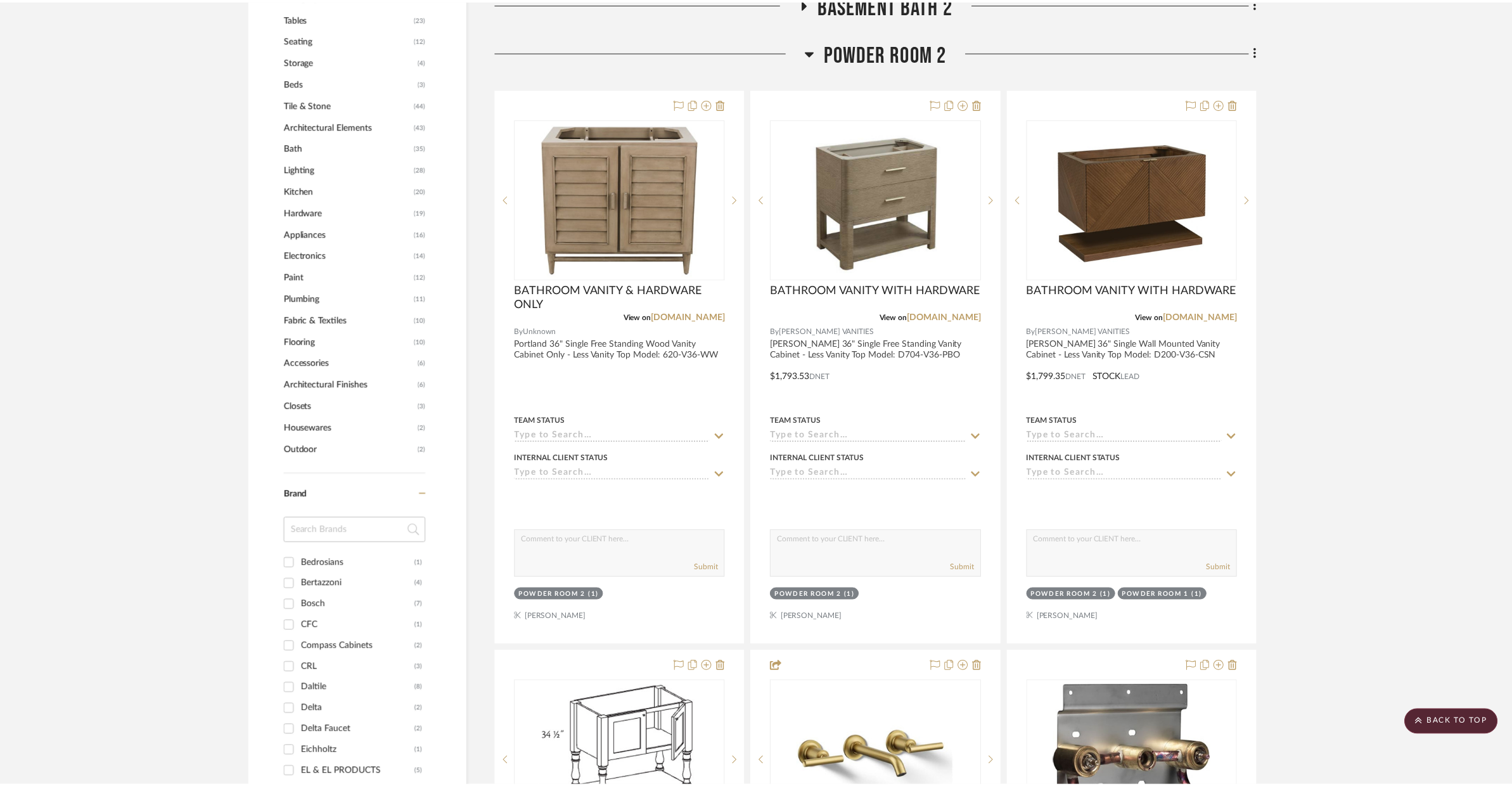
scroll to position [938, 0]
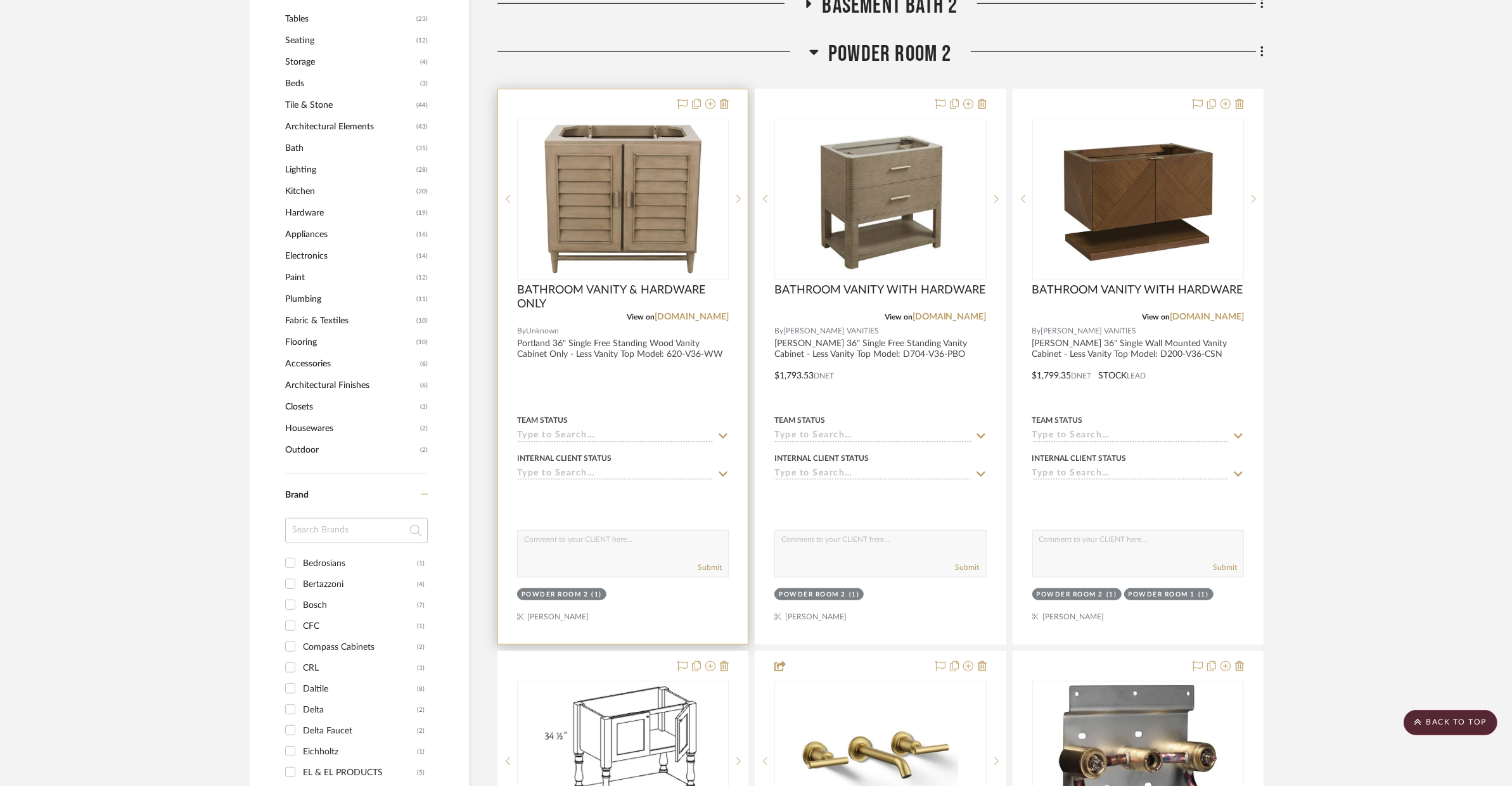
click at [716, 414] on div "Team Status" at bounding box center [623, 420] width 211 height 12
click at [693, 363] on div at bounding box center [623, 366] width 250 height 555
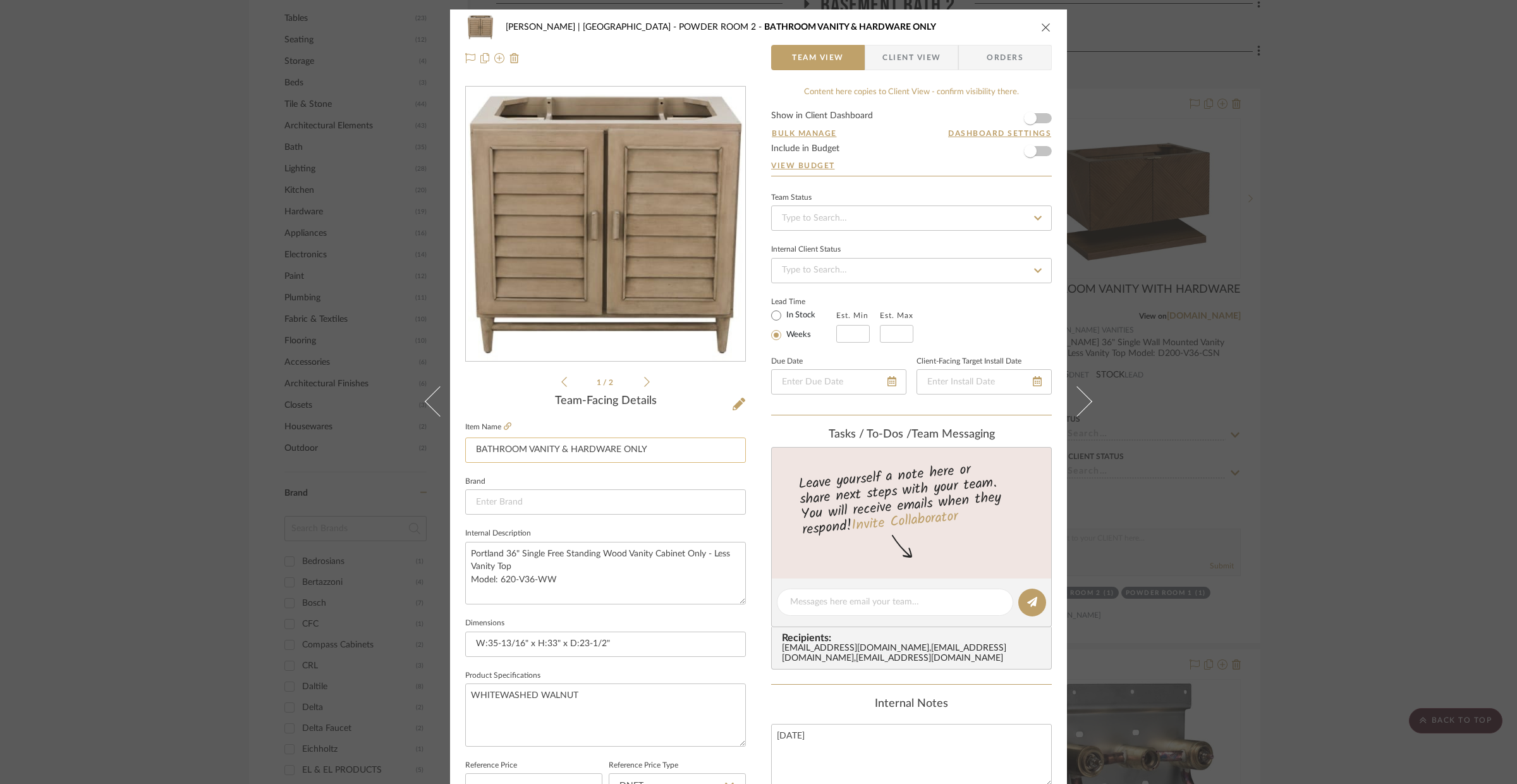
click at [558, 447] on input "BATHROOM VANITY & HARDWARE ONLY" at bounding box center [605, 450] width 281 height 26
click at [668, 442] on input "BATHROOM VANITY WITH HARDWARE ONLY" at bounding box center [605, 450] width 281 height 26
drag, startPoint x: 666, startPoint y: 451, endPoint x: 636, endPoint y: 448, distance: 30.1
click at [636, 448] on input "BATHROOM VANITY WITH HARDWARE ONLY" at bounding box center [605, 450] width 281 height 26
type input "BATHROOM VANITY WITH HARDWARE"
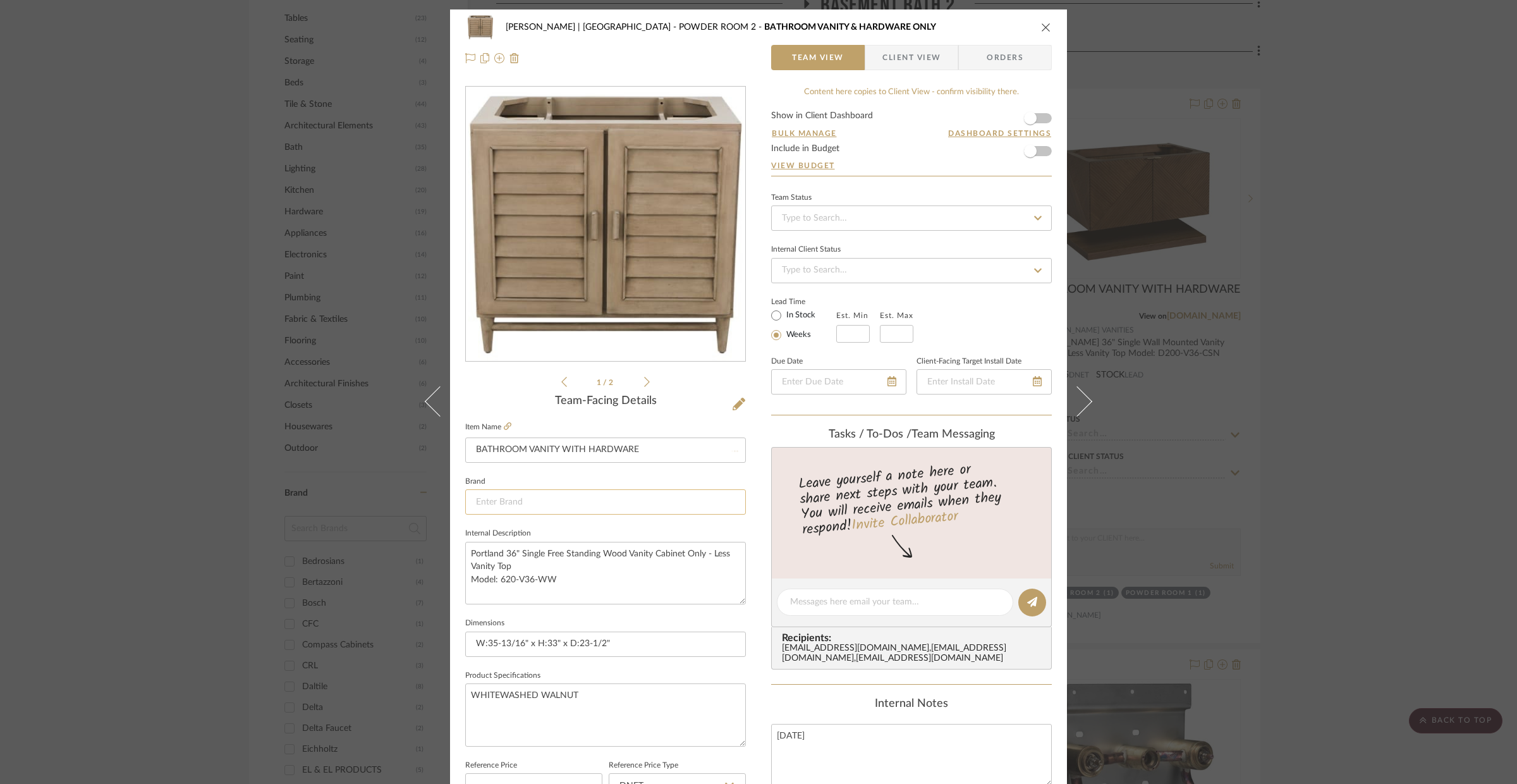
click at [668, 505] on input at bounding box center [605, 502] width 281 height 26
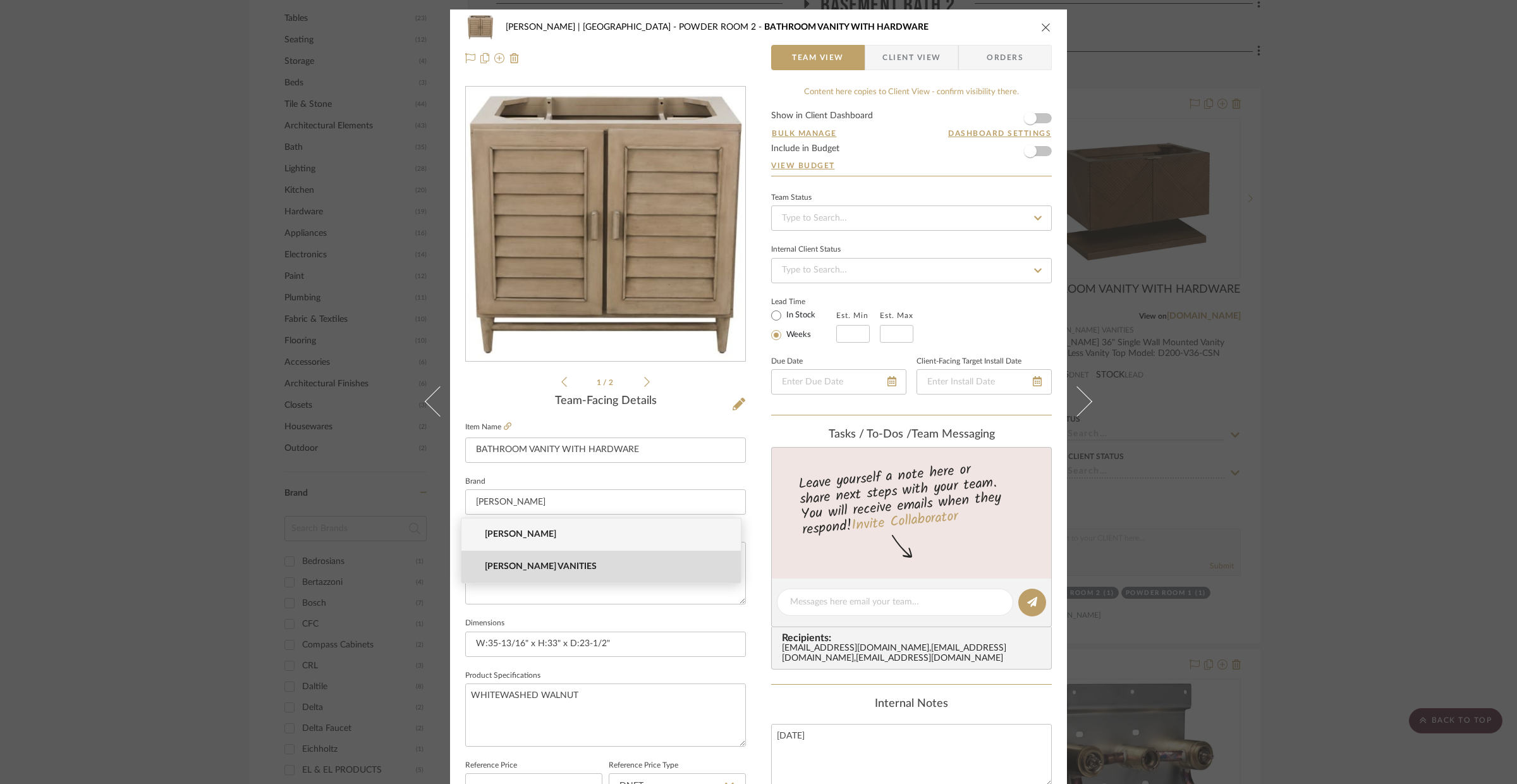
click at [616, 560] on mat-option "JAMES MARTIN VANITIES" at bounding box center [601, 567] width 279 height 32
type input "JAMES MARTIN VANITIES"
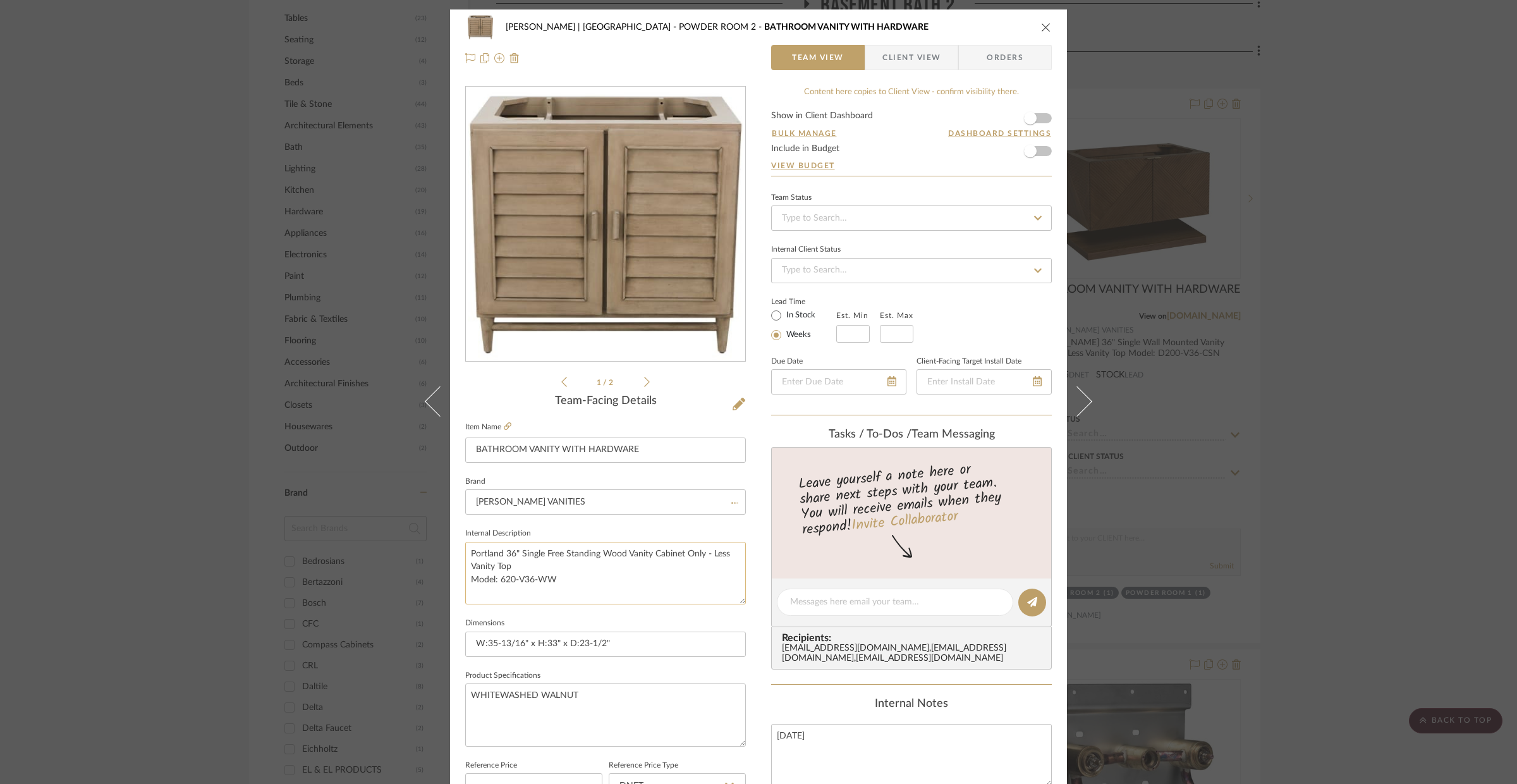
click at [614, 565] on textarea "Portland 36" Single Free Standing Wood Vanity Cabinet Only - Less Vanity Top Mo…" at bounding box center [605, 573] width 281 height 63
click at [1044, 25] on icon "close" at bounding box center [1046, 27] width 10 height 10
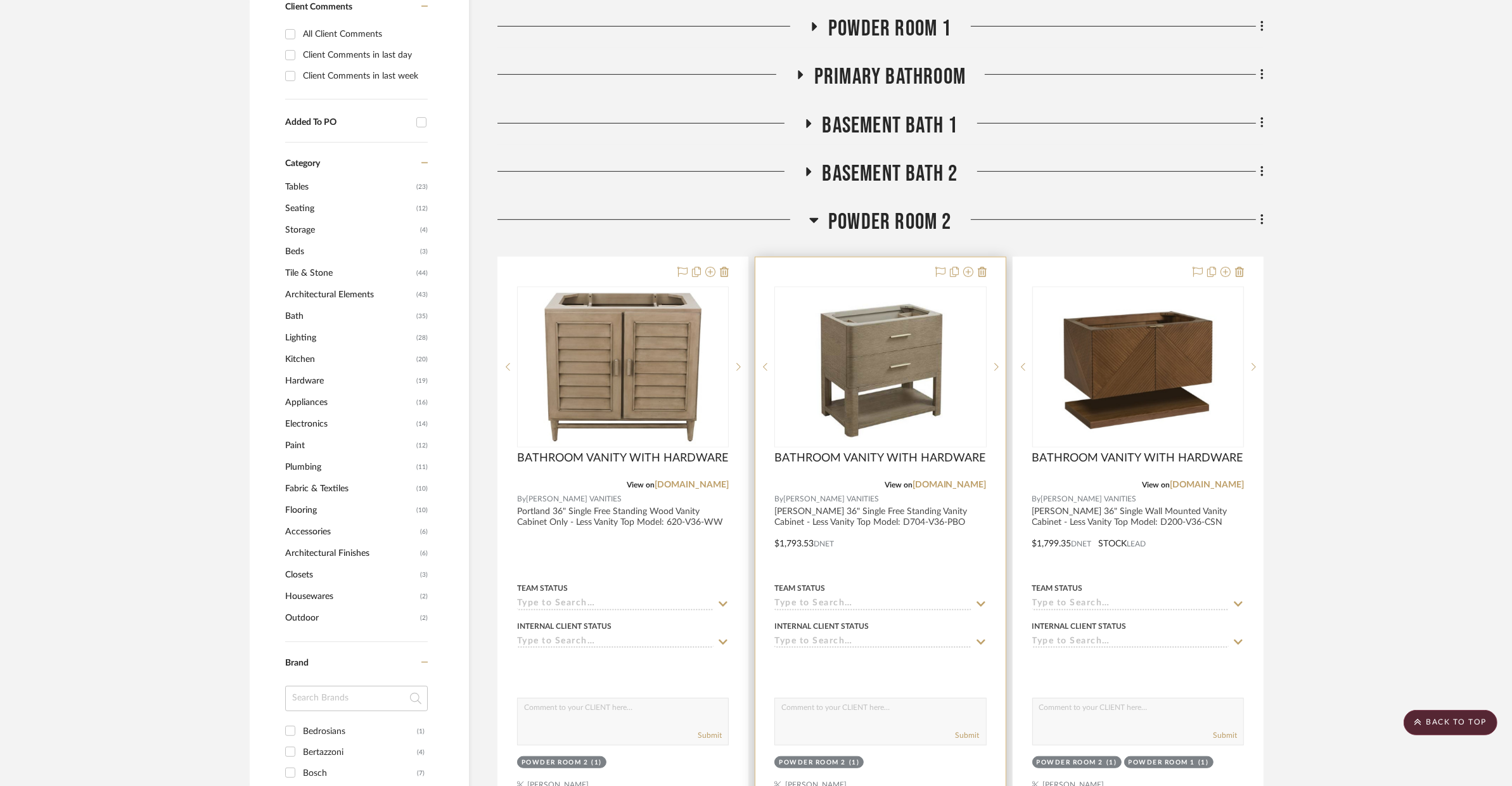
scroll to position [548, 0]
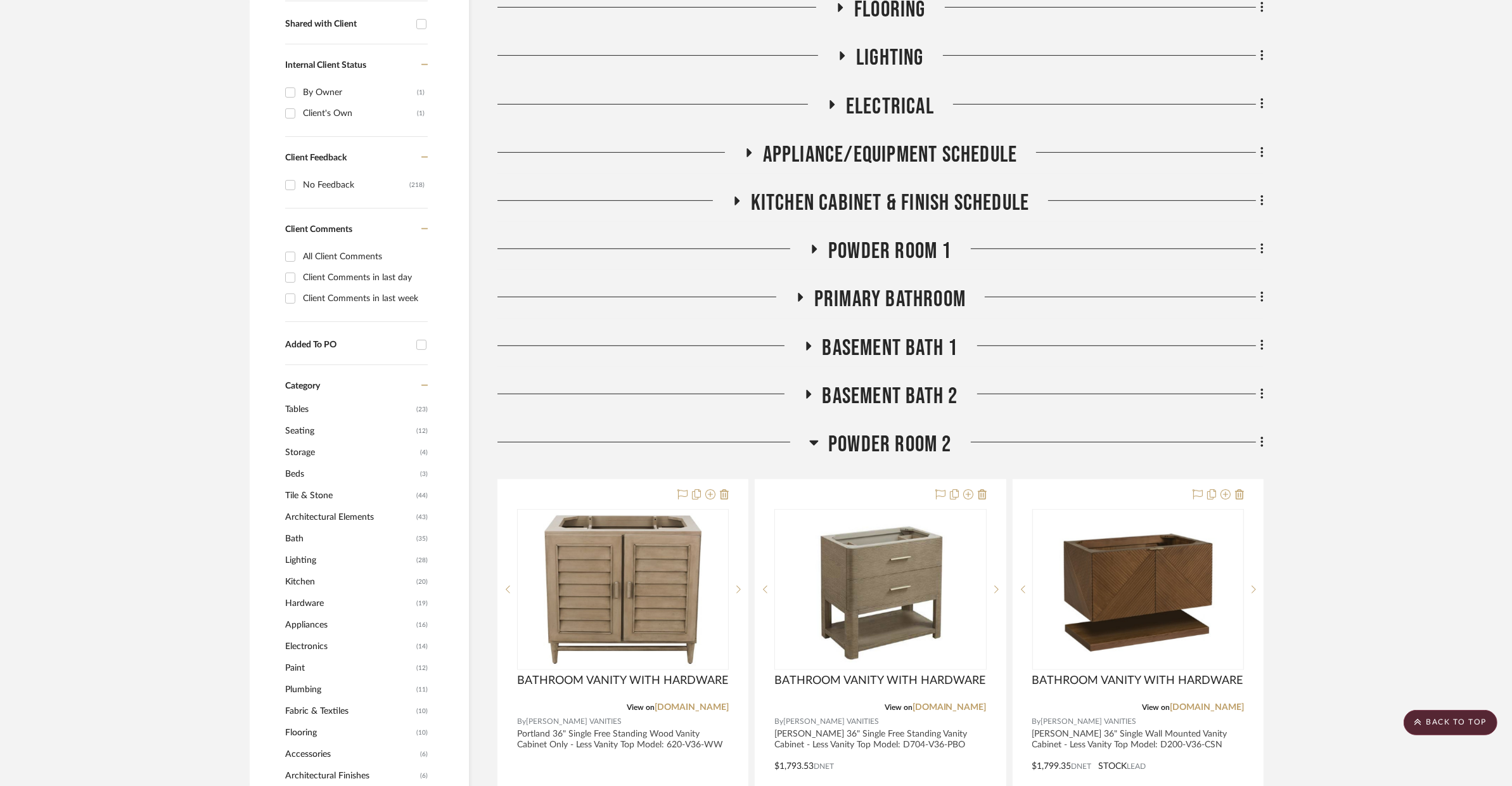
click at [880, 431] on span "POWDER ROOM 2" at bounding box center [890, 445] width 124 height 28
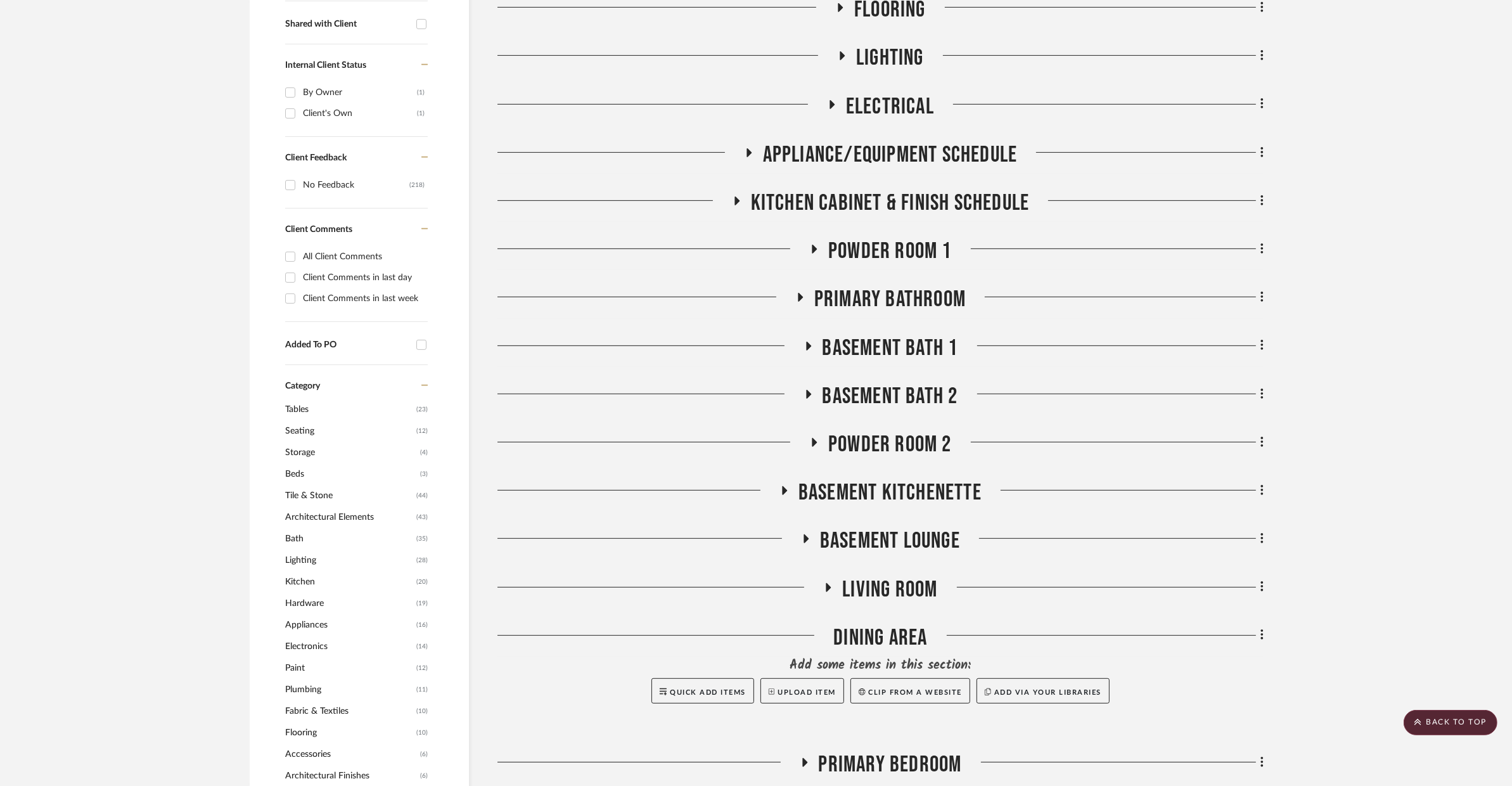
click at [861, 479] on span "BASEMENT KITCHENETTE" at bounding box center [890, 493] width 183 height 28
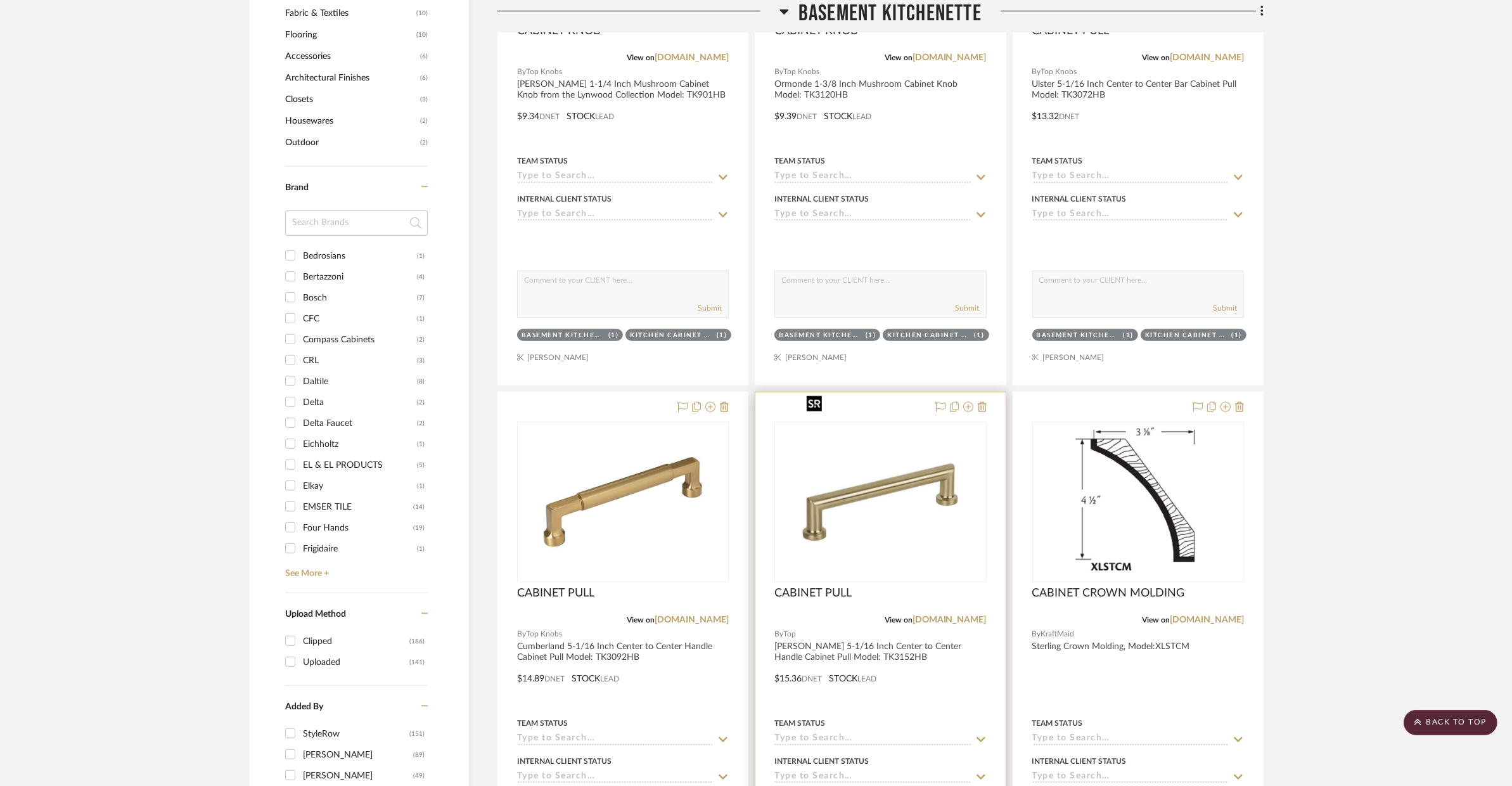
scroll to position [828, 0]
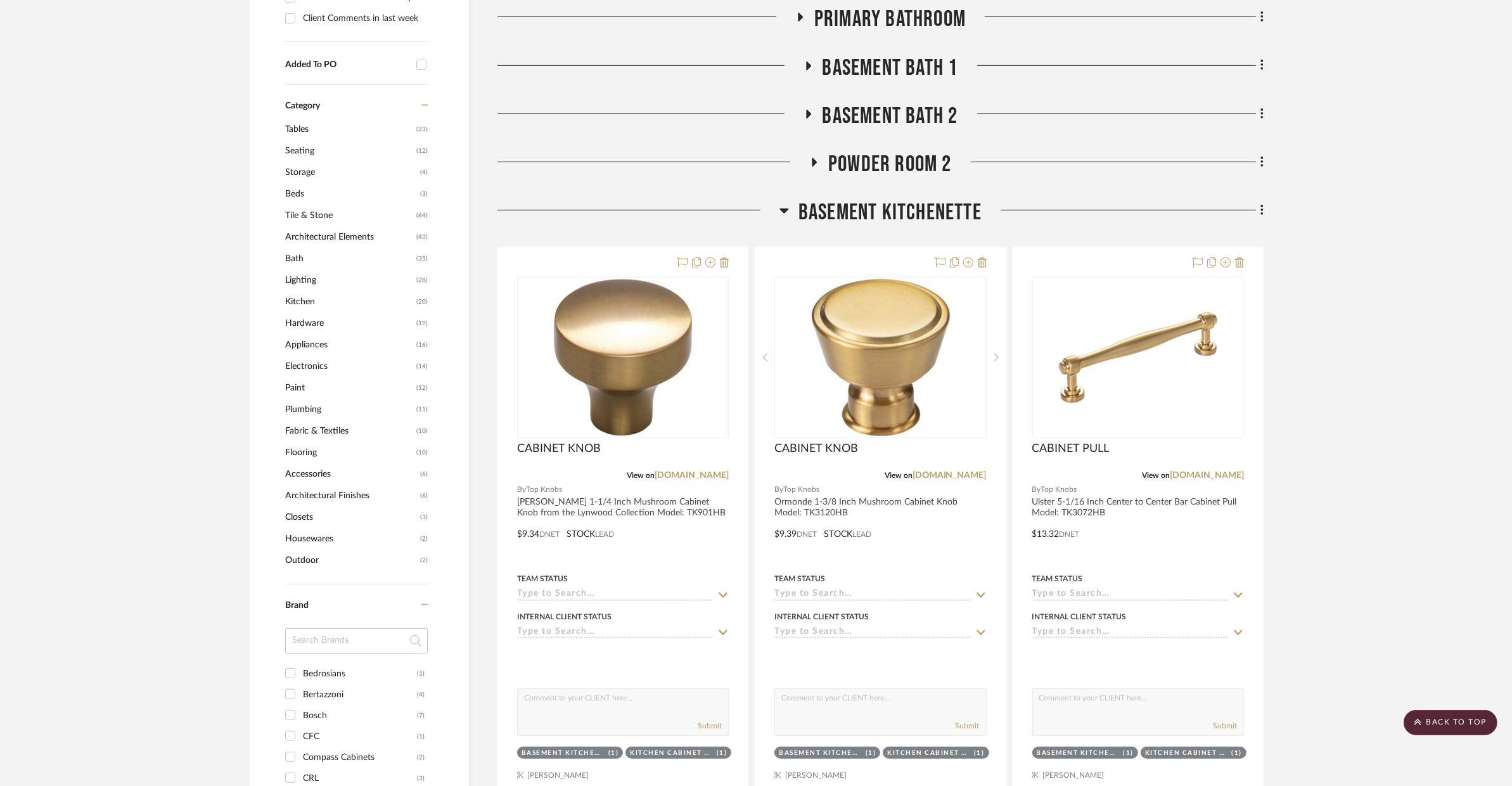
click at [857, 199] on div "BASEMENT KITCHENETTE" at bounding box center [881, 215] width 766 height 32
click at [863, 199] on span "BASEMENT KITCHENETTE" at bounding box center [890, 213] width 183 height 28
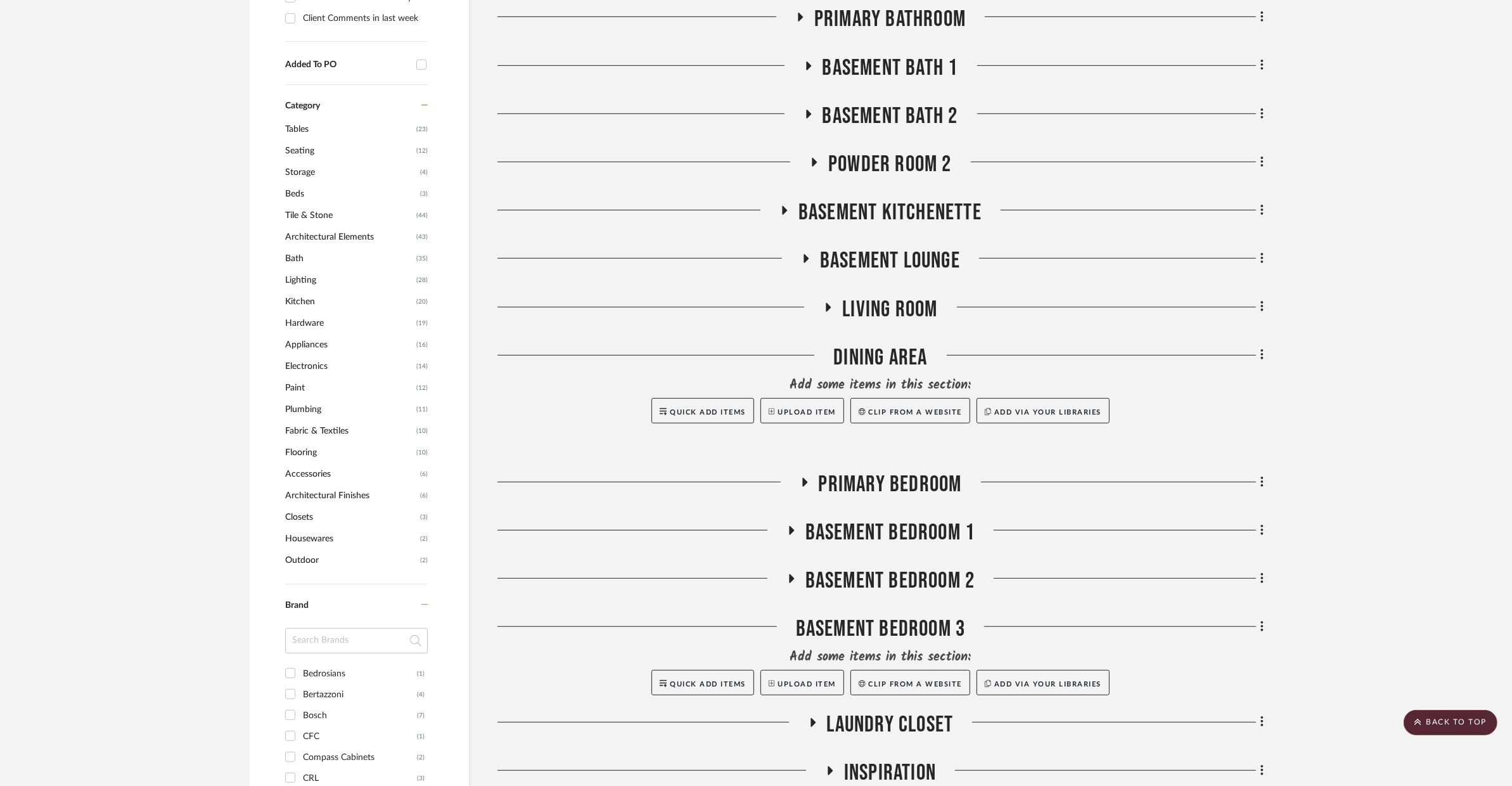
click at [860, 296] on span "Living Room" at bounding box center [890, 309] width 95 height 28
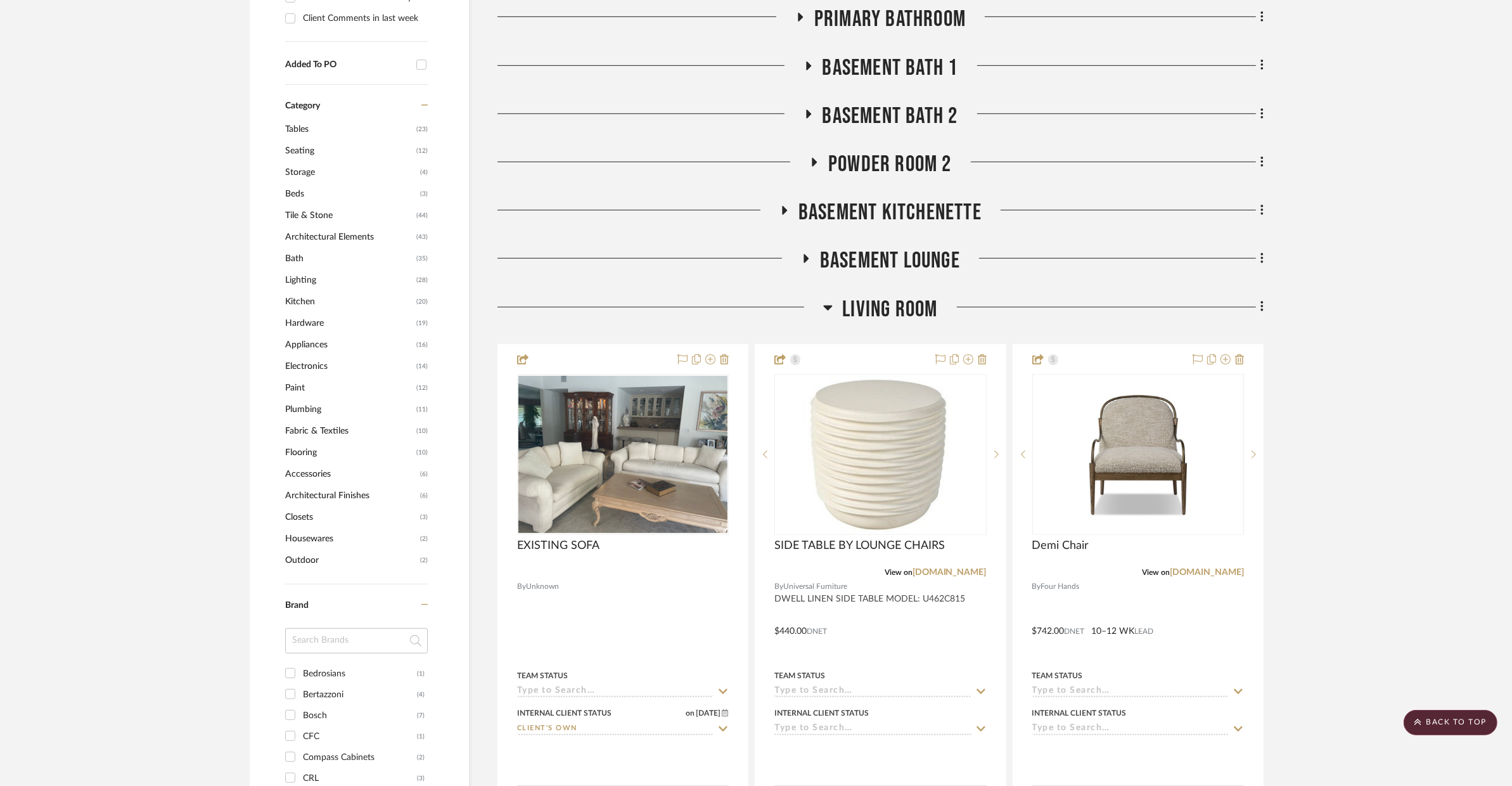
click at [860, 296] on span "Living Room" at bounding box center [890, 309] width 95 height 28
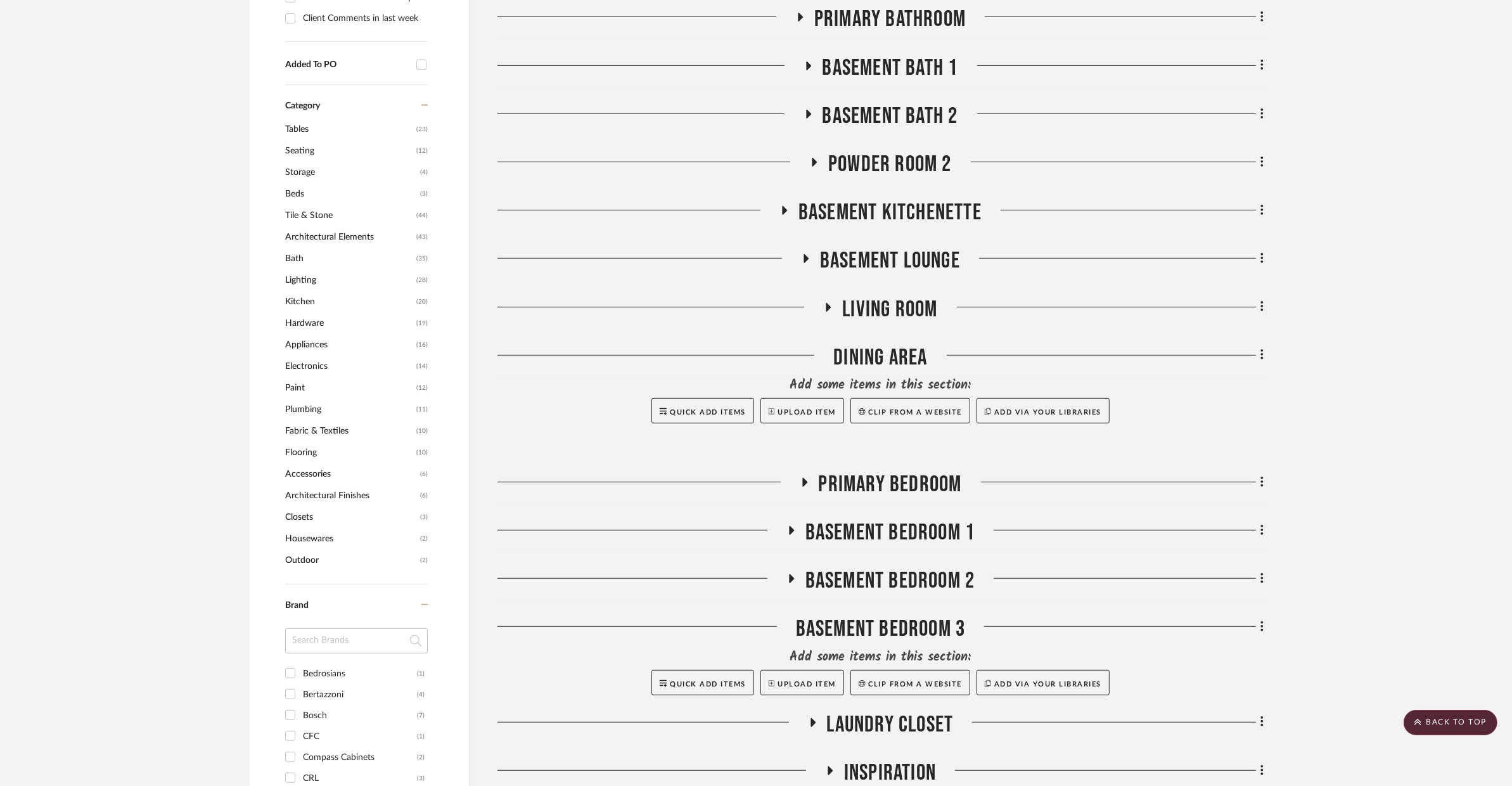
click at [841, 344] on div "DINING AREA" at bounding box center [881, 360] width 766 height 32
click at [853, 471] on span "Primary Bedroom" at bounding box center [891, 484] width 144 height 28
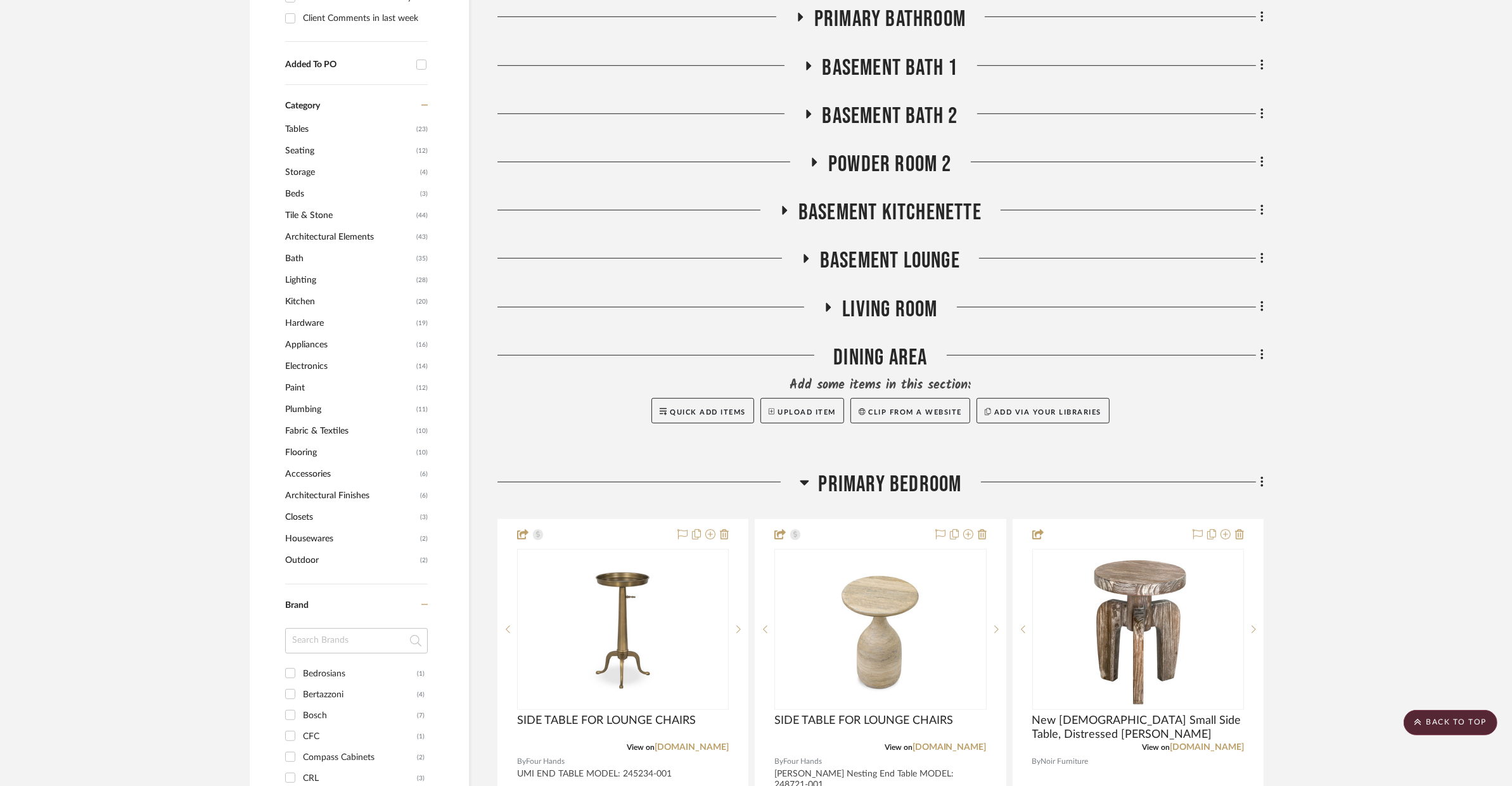
click at [853, 471] on span "Primary Bedroom" at bounding box center [891, 484] width 144 height 28
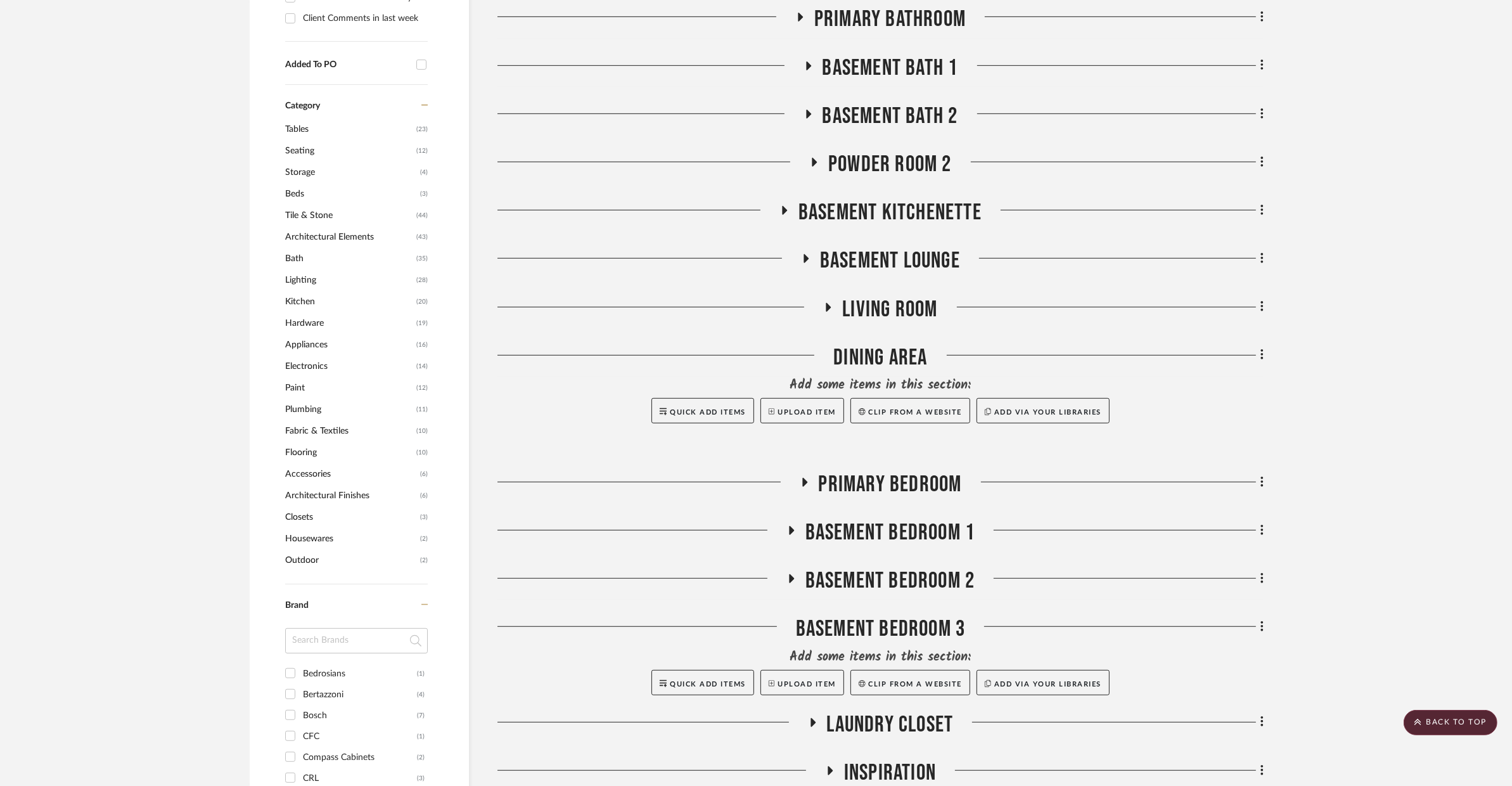
click at [855, 471] on span "Primary Bedroom" at bounding box center [891, 484] width 144 height 28
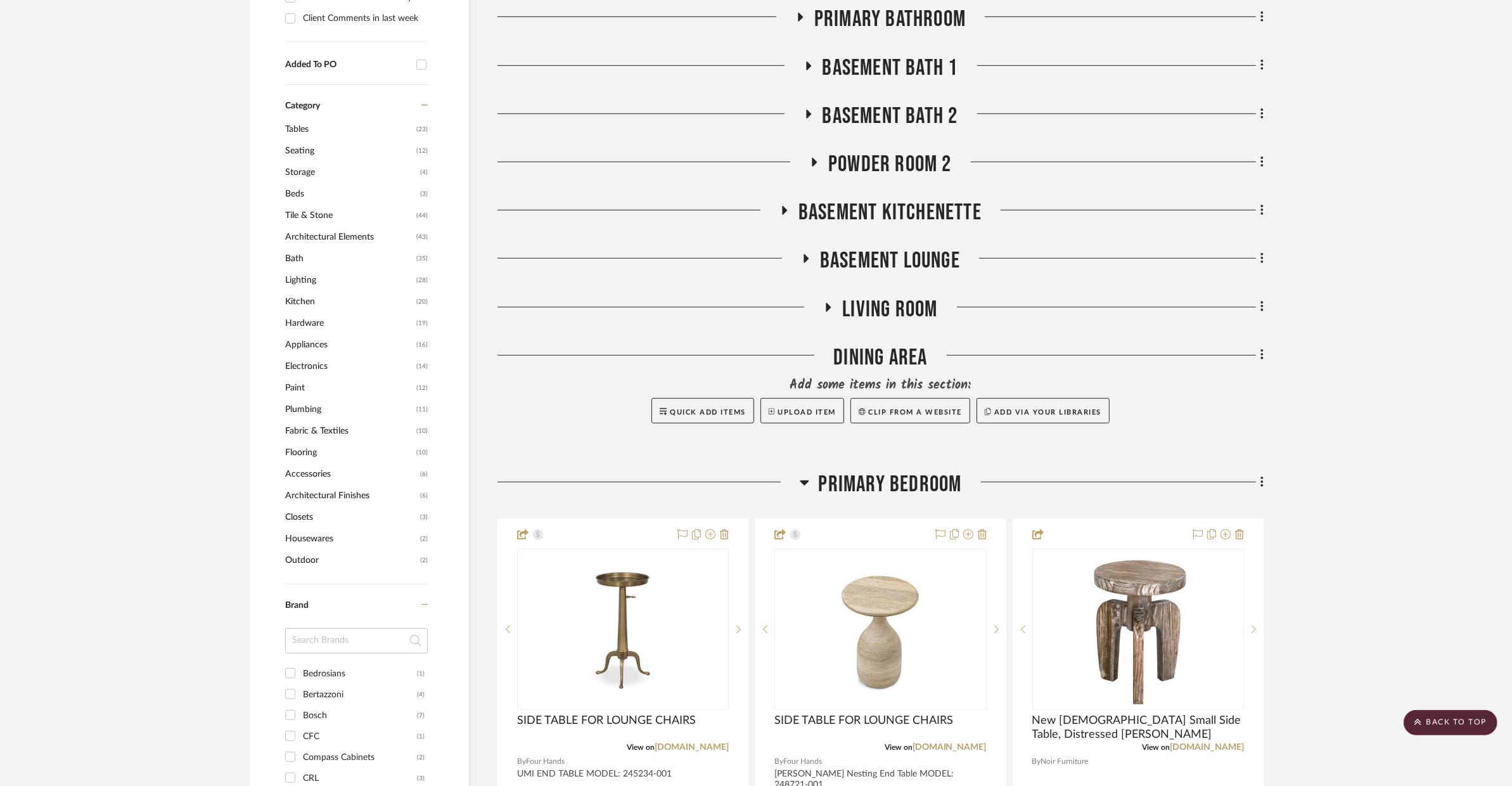
click at [871, 296] on div "Living Room" at bounding box center [881, 312] width 766 height 32
click at [871, 296] on span "Living Room" at bounding box center [890, 309] width 95 height 28
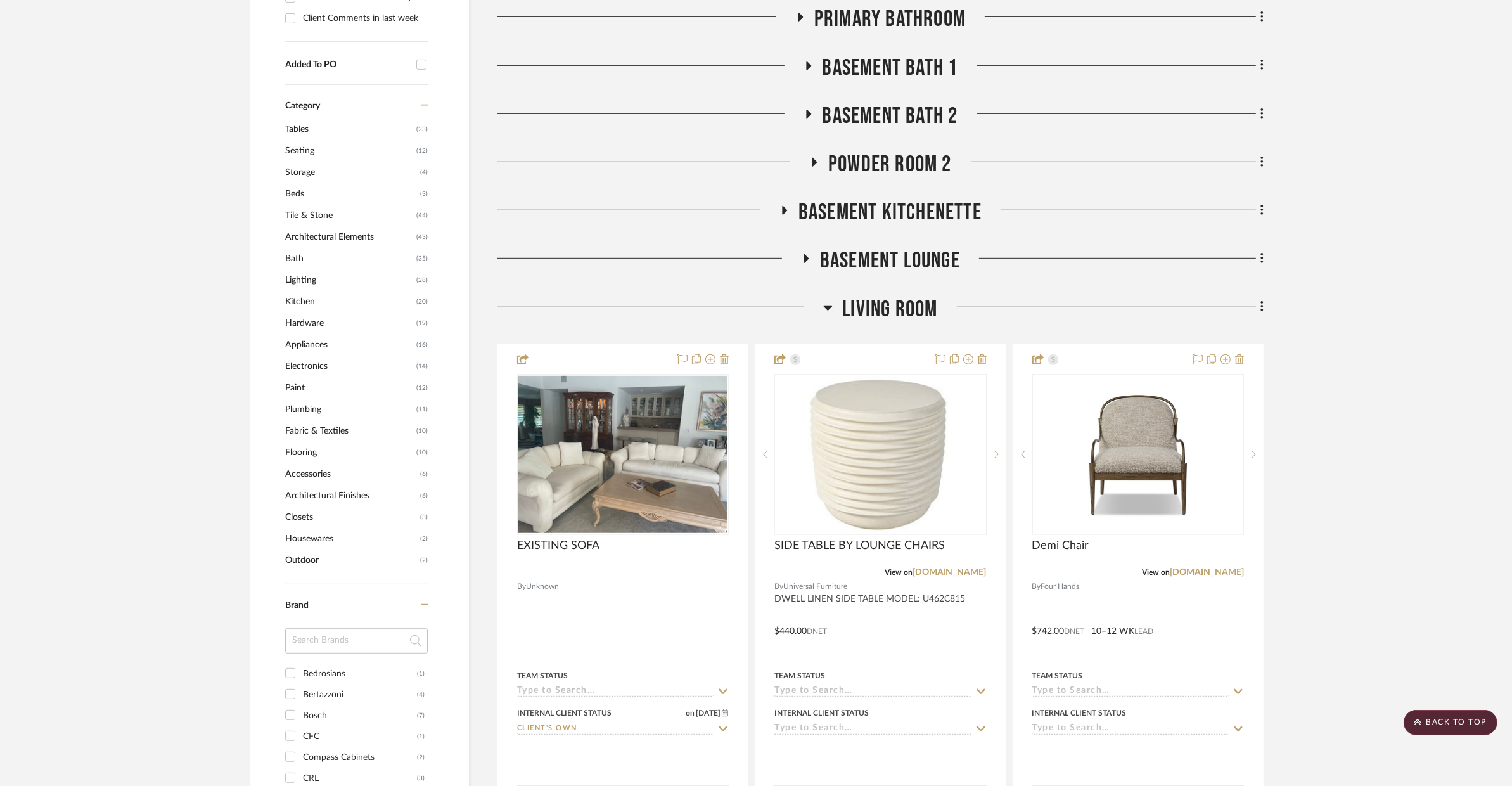
click at [871, 296] on span "Living Room" at bounding box center [890, 309] width 95 height 28
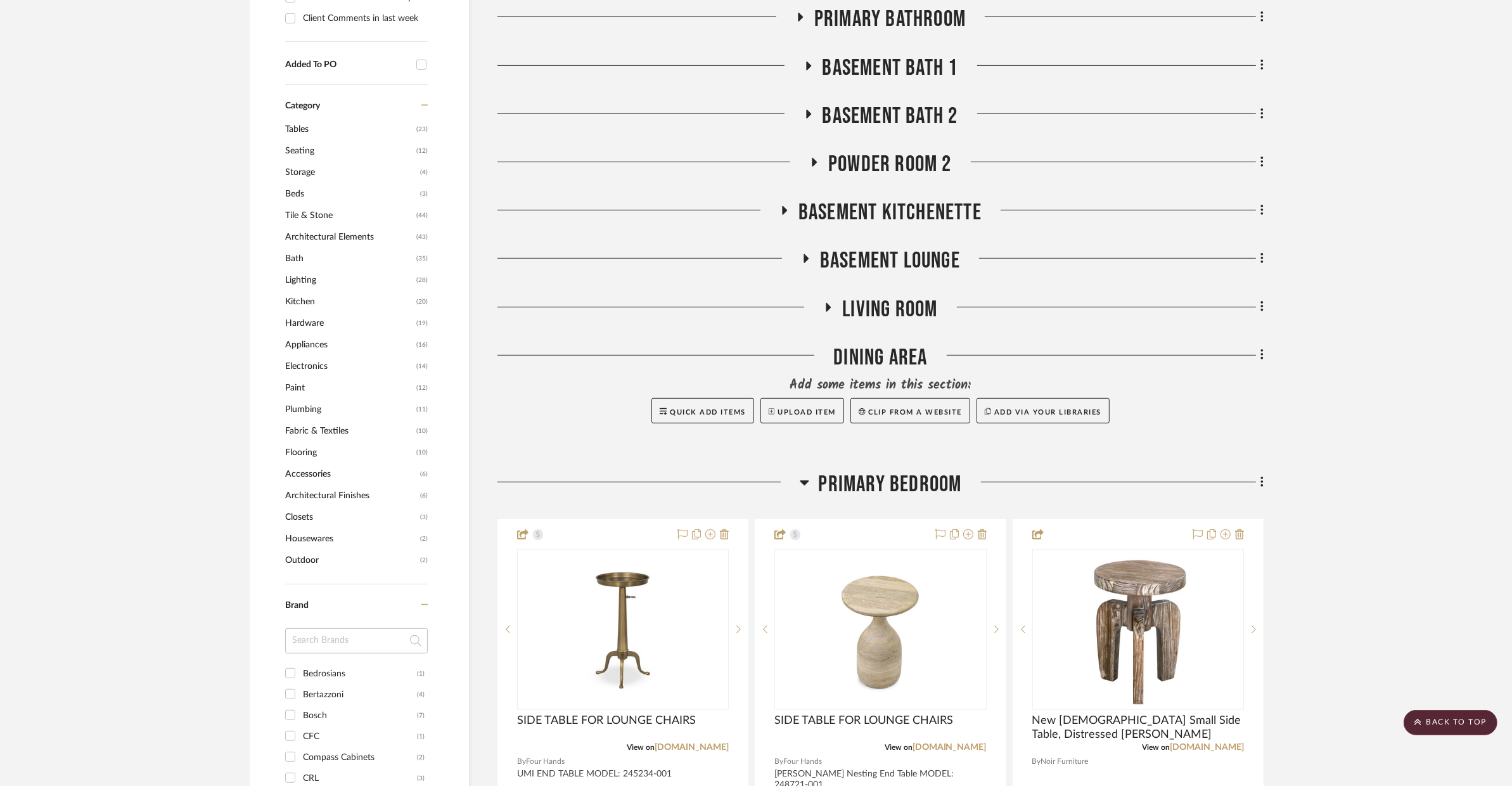
click at [864, 471] on span "Primary Bedroom" at bounding box center [891, 484] width 144 height 28
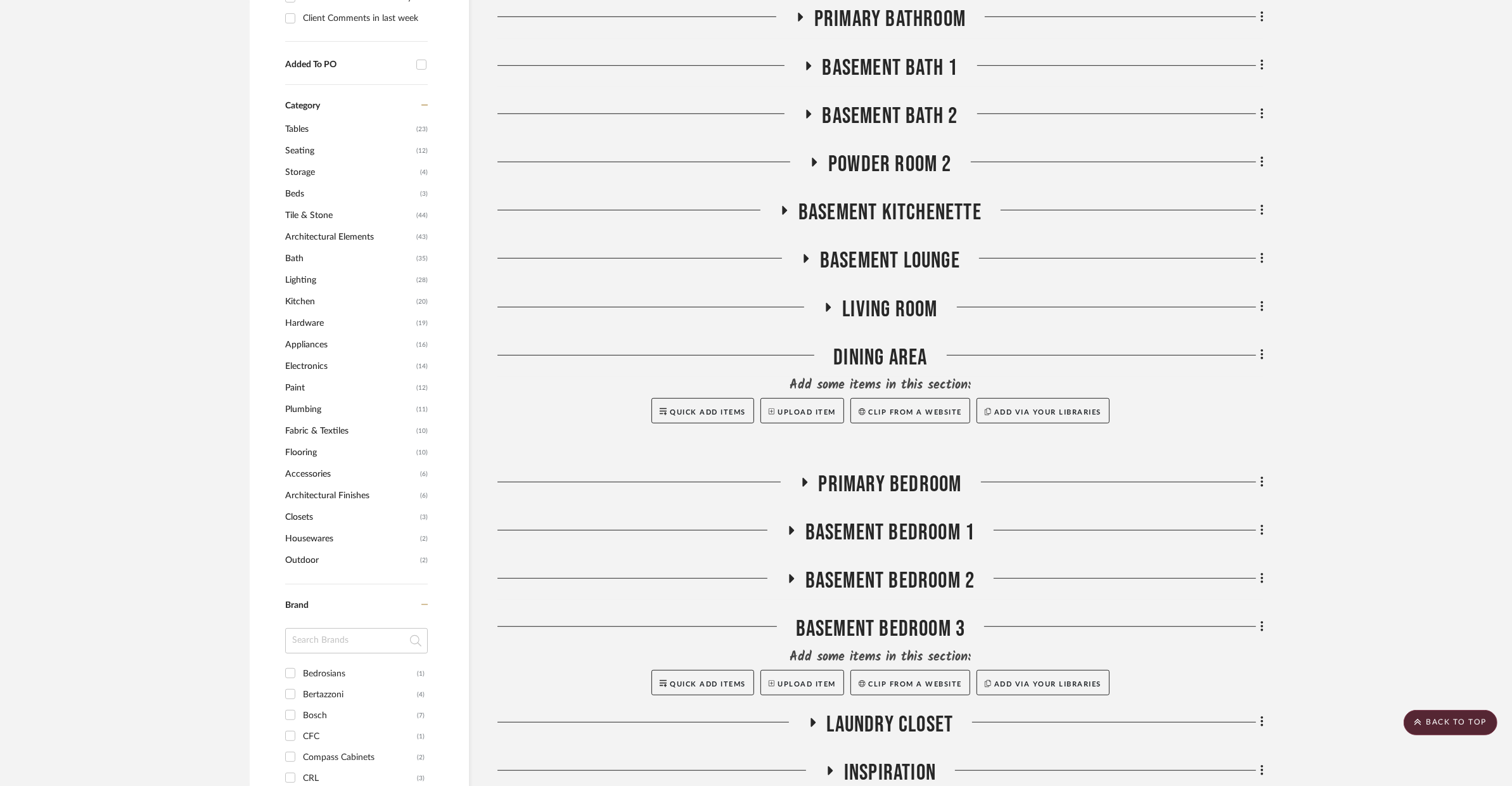
click at [855, 519] on span "BASEMENT BEDROOM 1" at bounding box center [890, 532] width 170 height 28
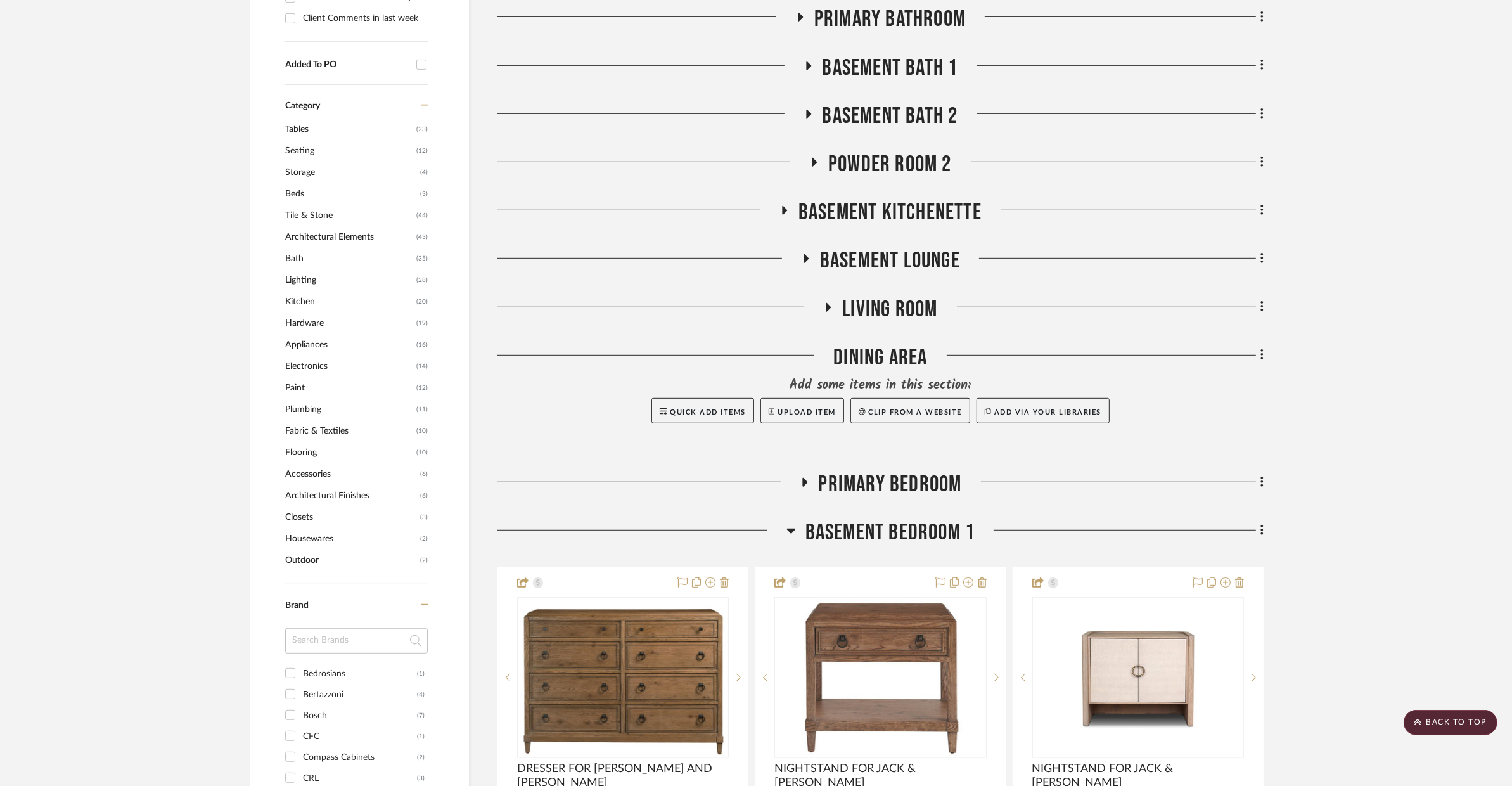
click at [855, 519] on span "BASEMENT BEDROOM 1" at bounding box center [890, 532] width 170 height 28
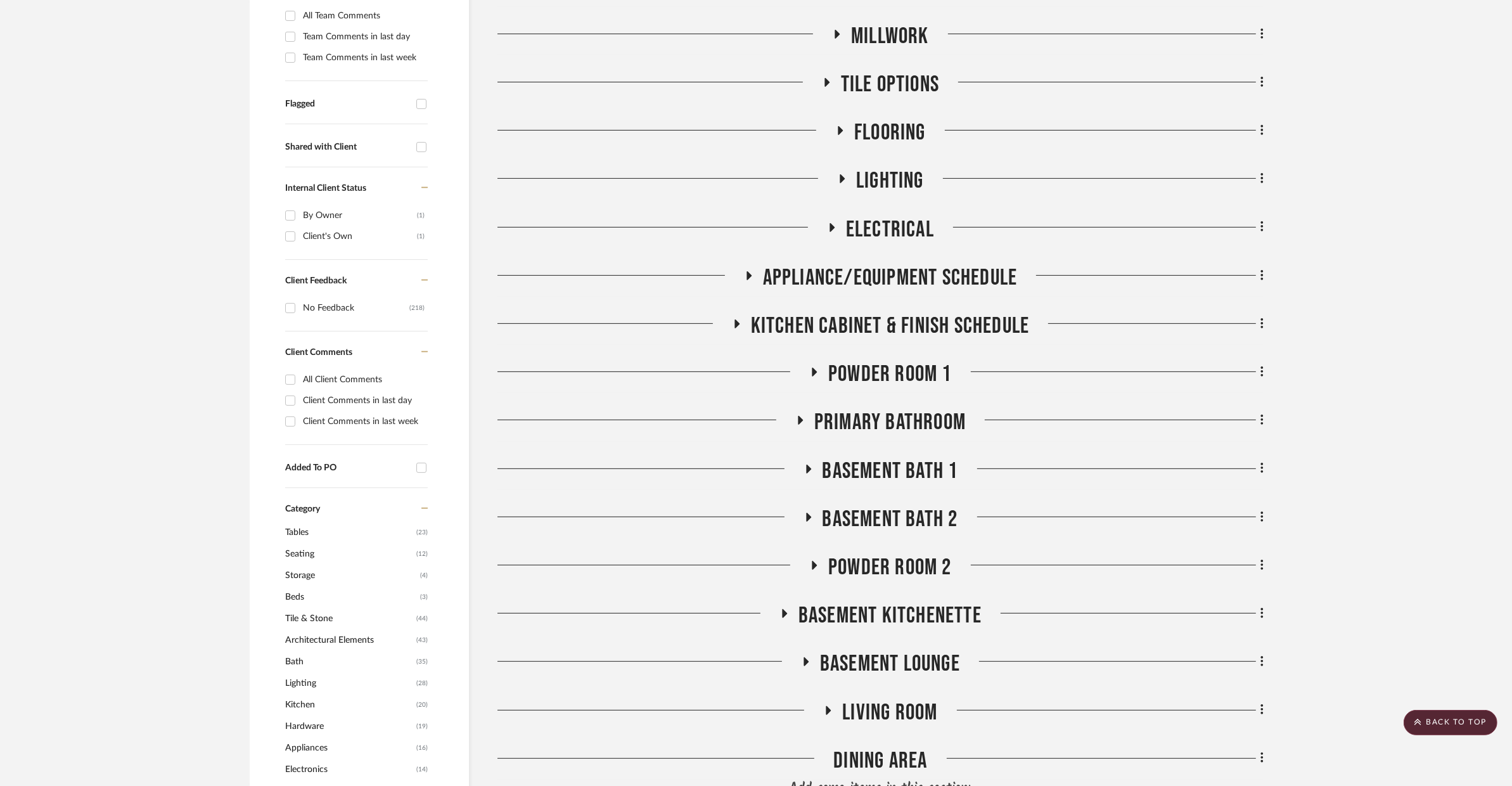
scroll to position [152, 0]
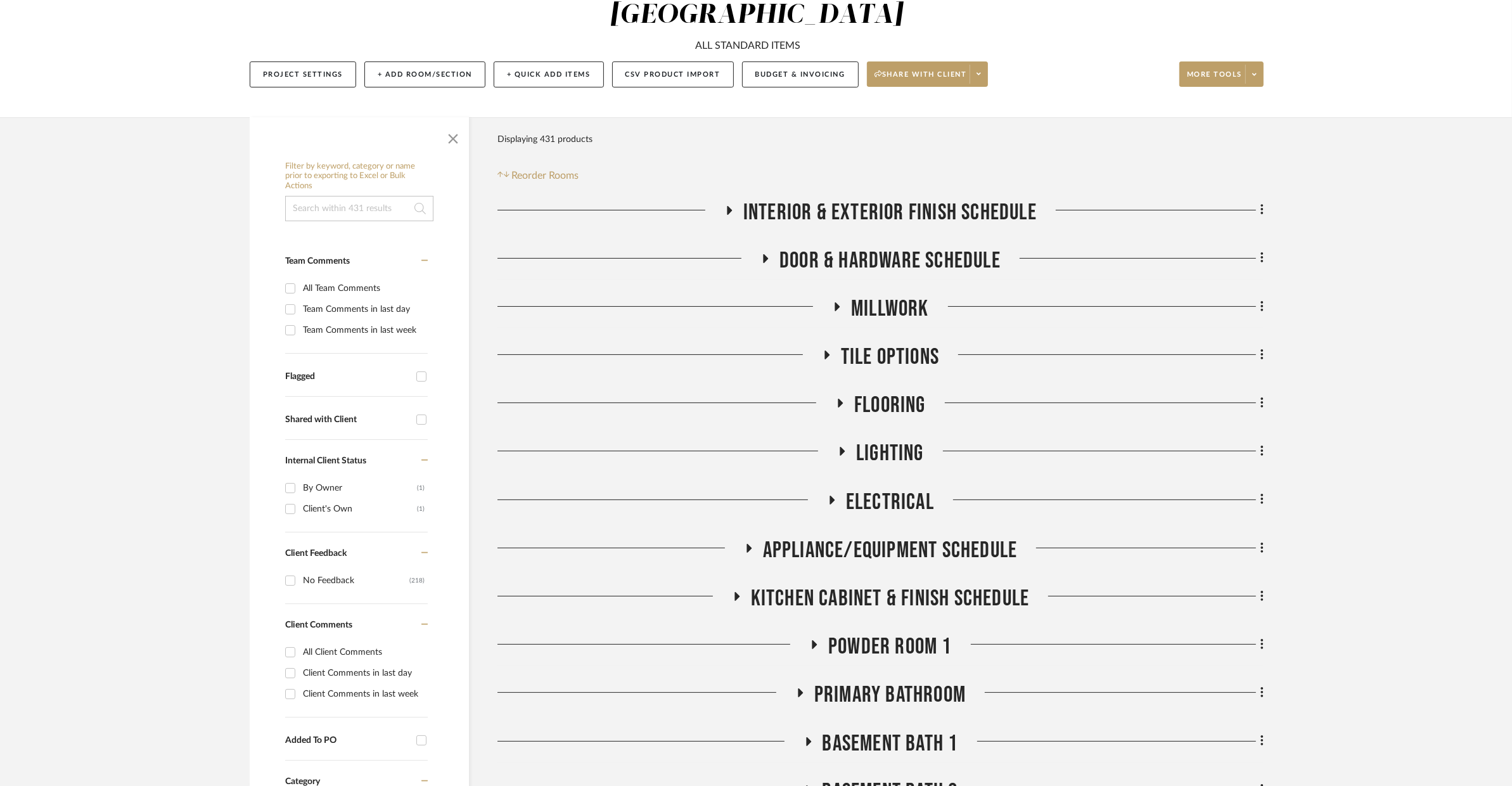
click at [875, 489] on span "Electrical" at bounding box center [891, 502] width 88 height 28
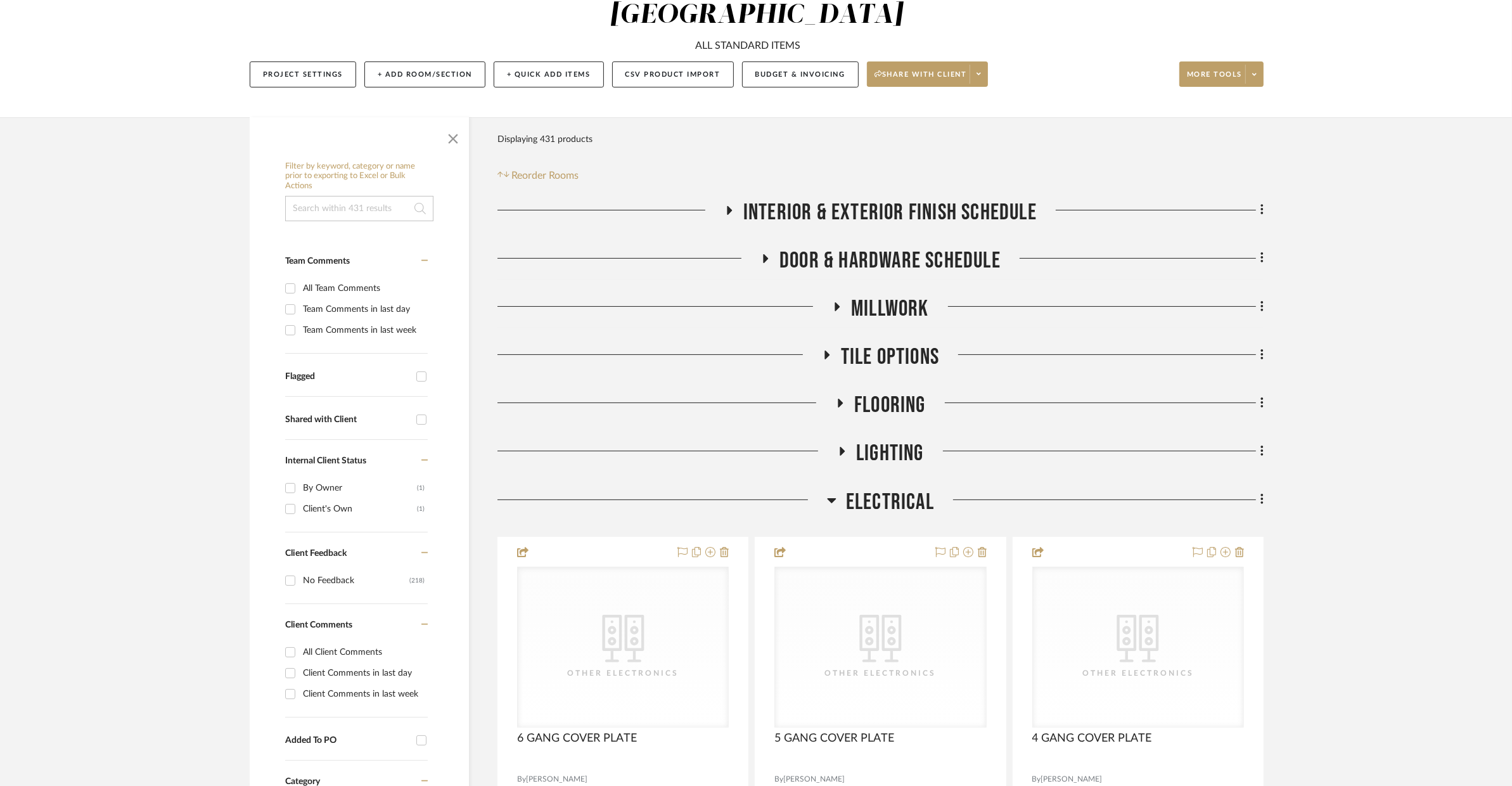
click at [875, 489] on span "Electrical" at bounding box center [891, 502] width 88 height 28
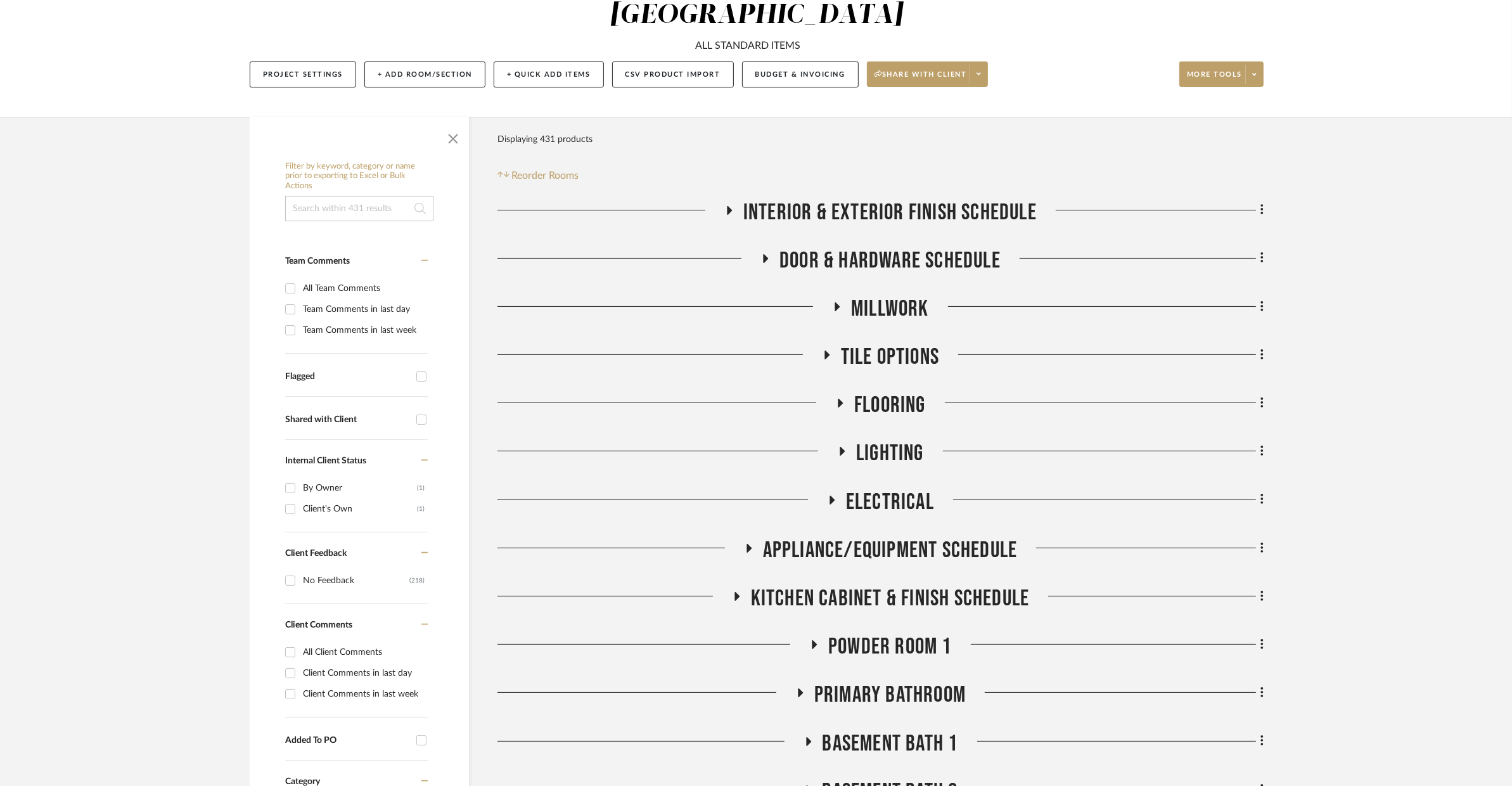
click at [875, 537] on span "Appliance/Equipment Schedule" at bounding box center [891, 550] width 255 height 28
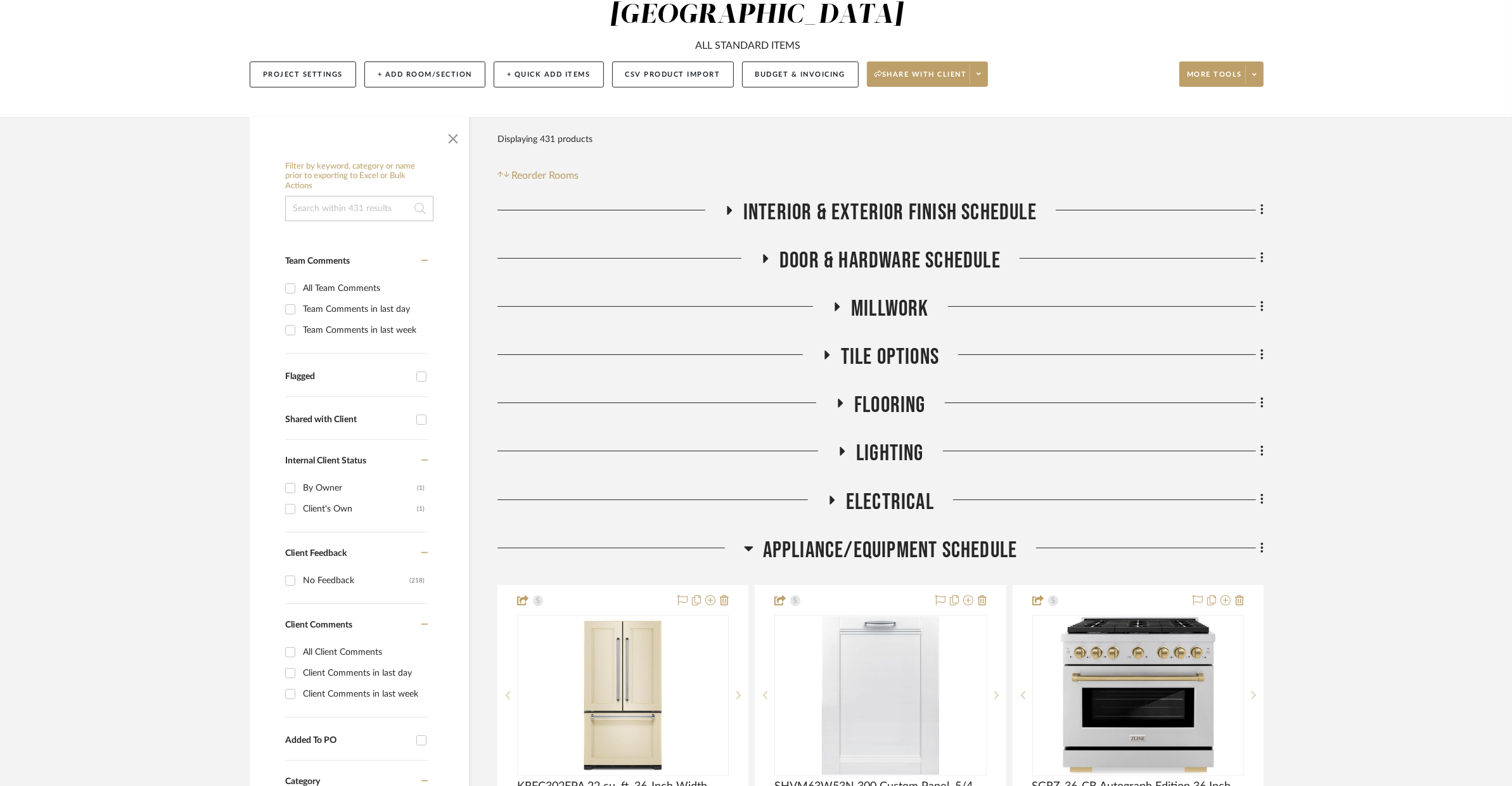
scroll to position [422, 0]
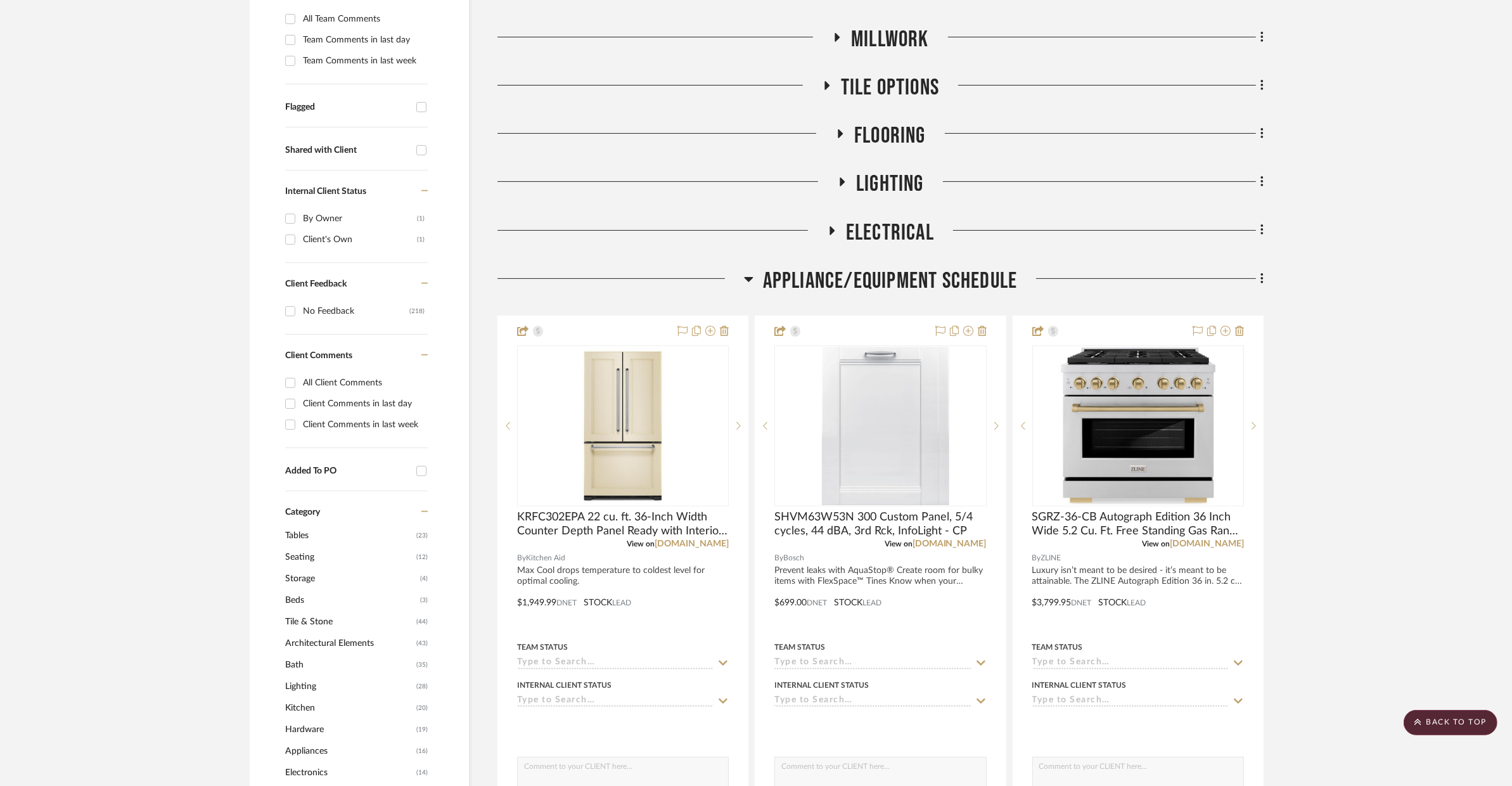
click at [873, 267] on span "Appliance/Equipment Schedule" at bounding box center [891, 281] width 255 height 28
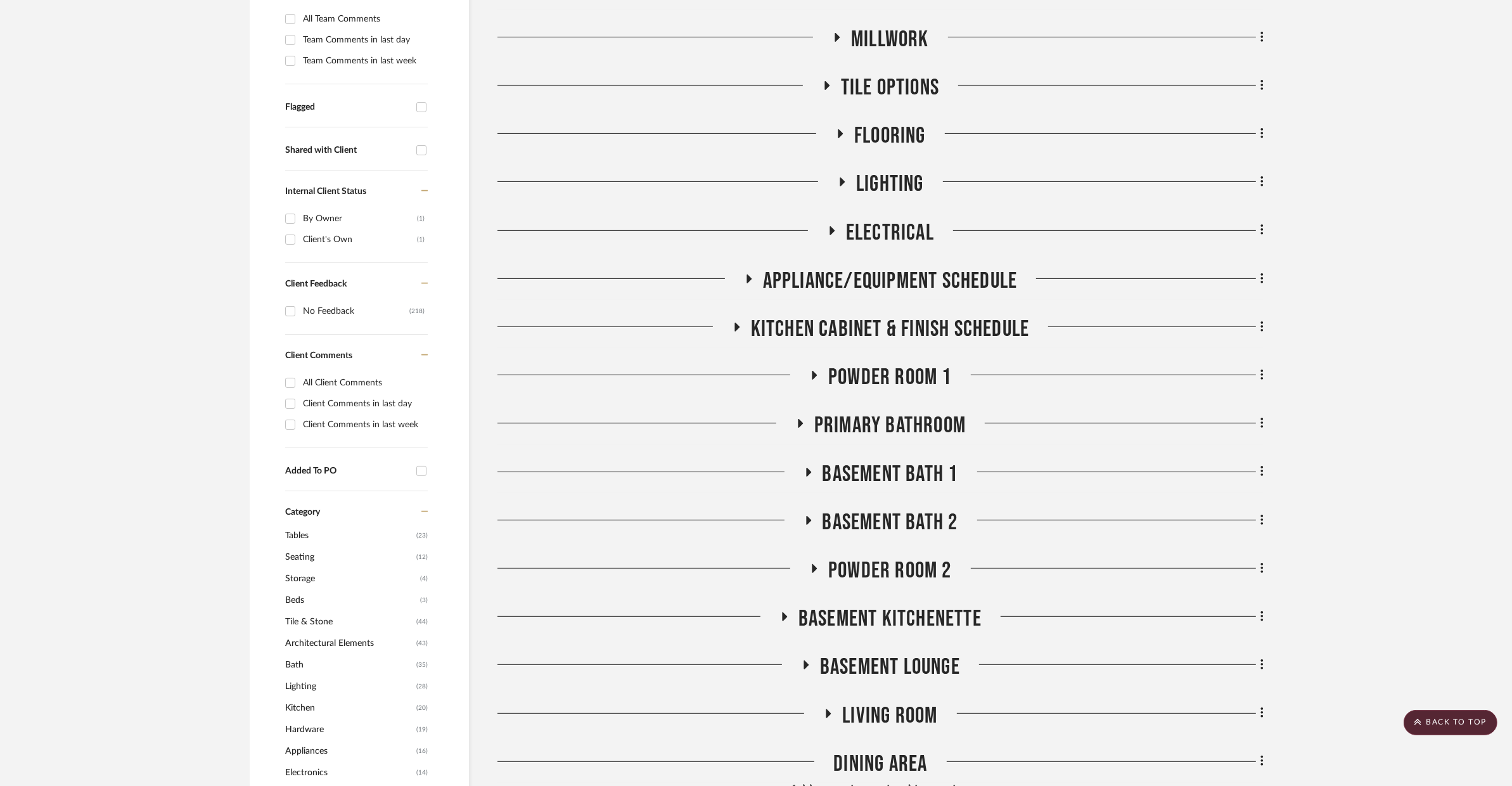
click at [873, 316] on span "Kitchen Cabinet & Finish Schedule" at bounding box center [890, 329] width 279 height 28
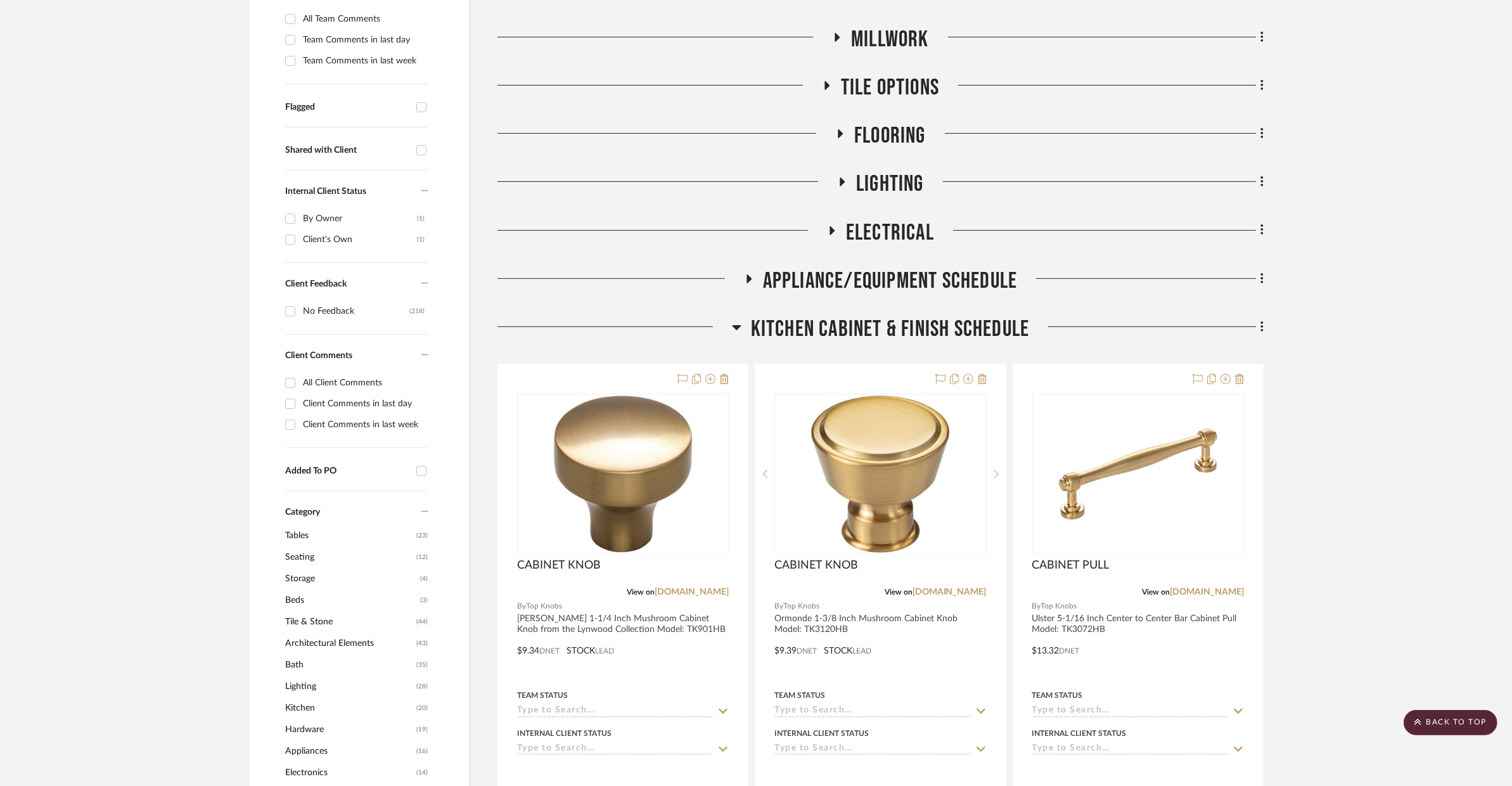
click at [873, 316] on span "Kitchen Cabinet & Finish Schedule" at bounding box center [890, 329] width 279 height 28
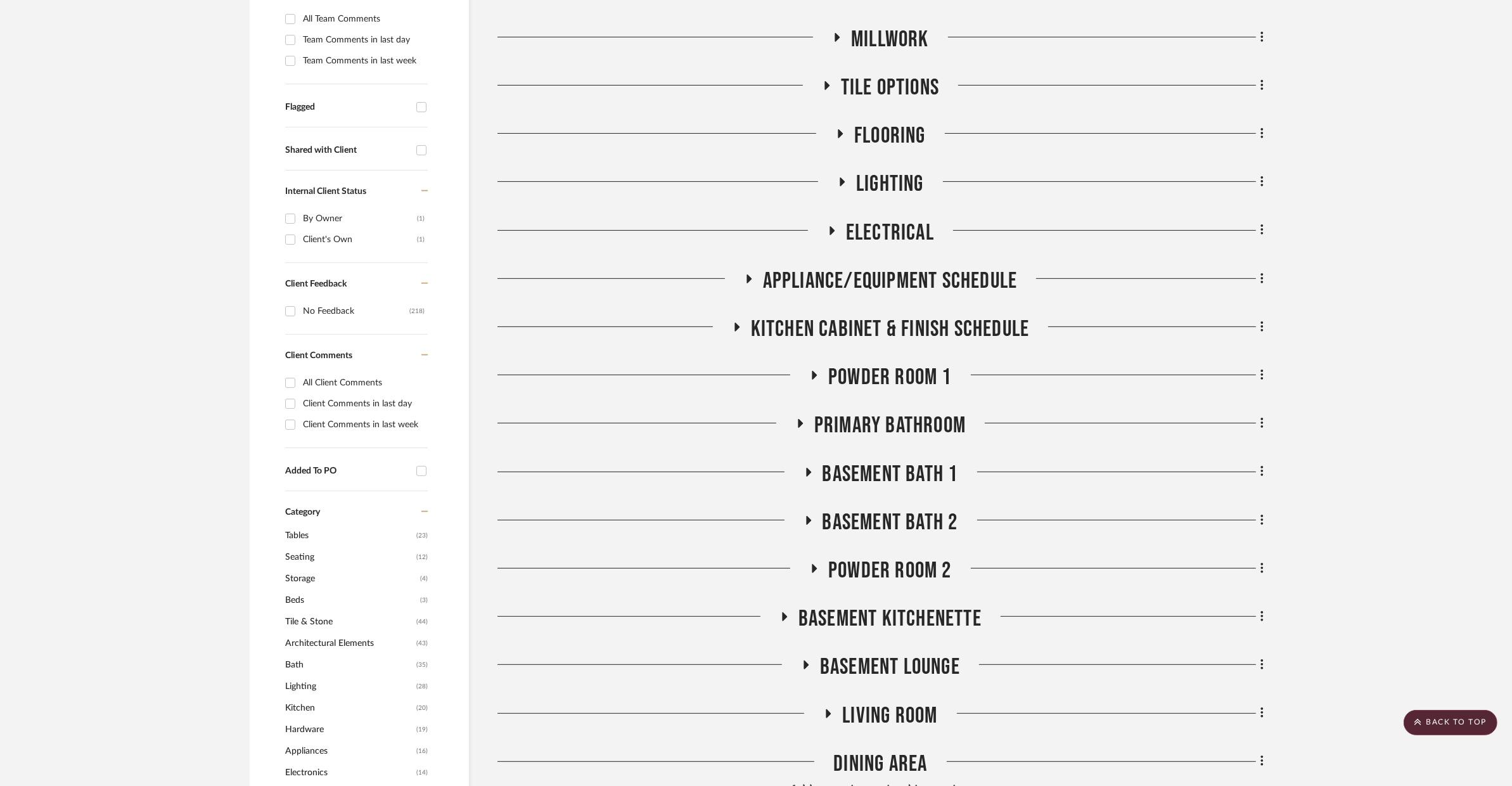
click at [876, 364] on span "POWDER ROOM 1" at bounding box center [890, 377] width 124 height 28
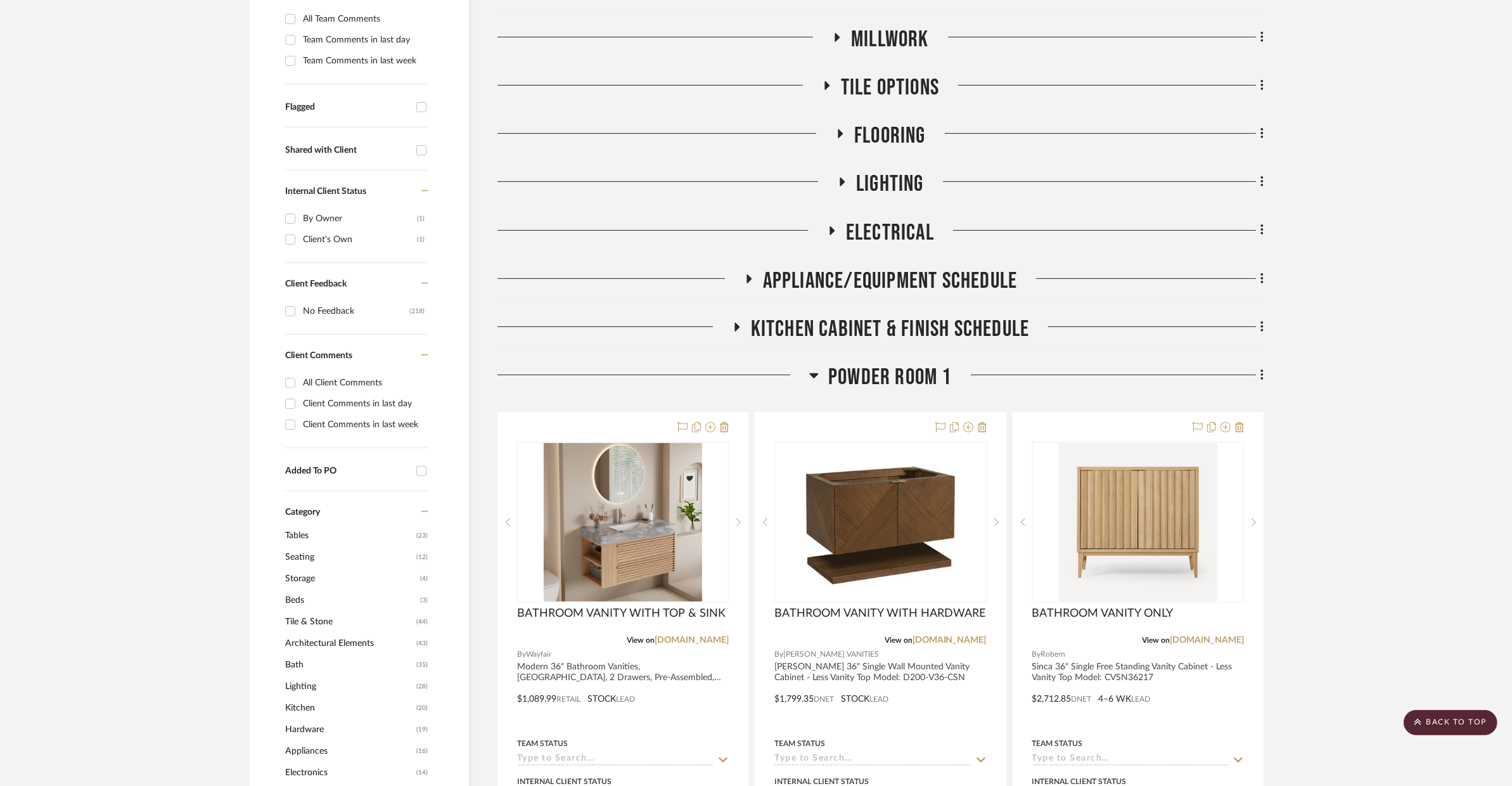
click at [876, 364] on span "POWDER ROOM 1" at bounding box center [890, 377] width 124 height 28
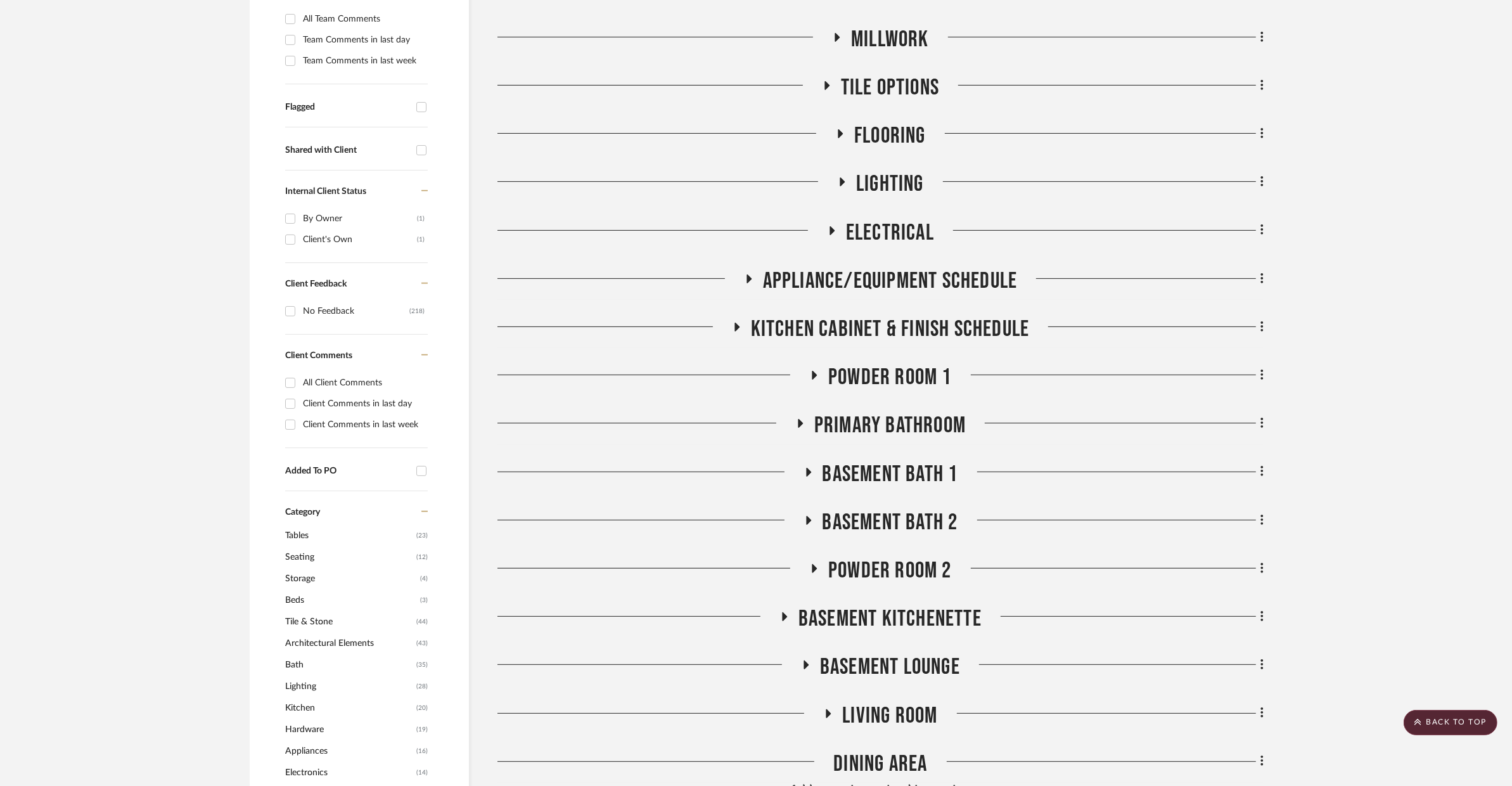
click at [880, 412] on span "Primary Bathroom" at bounding box center [890, 425] width 151 height 28
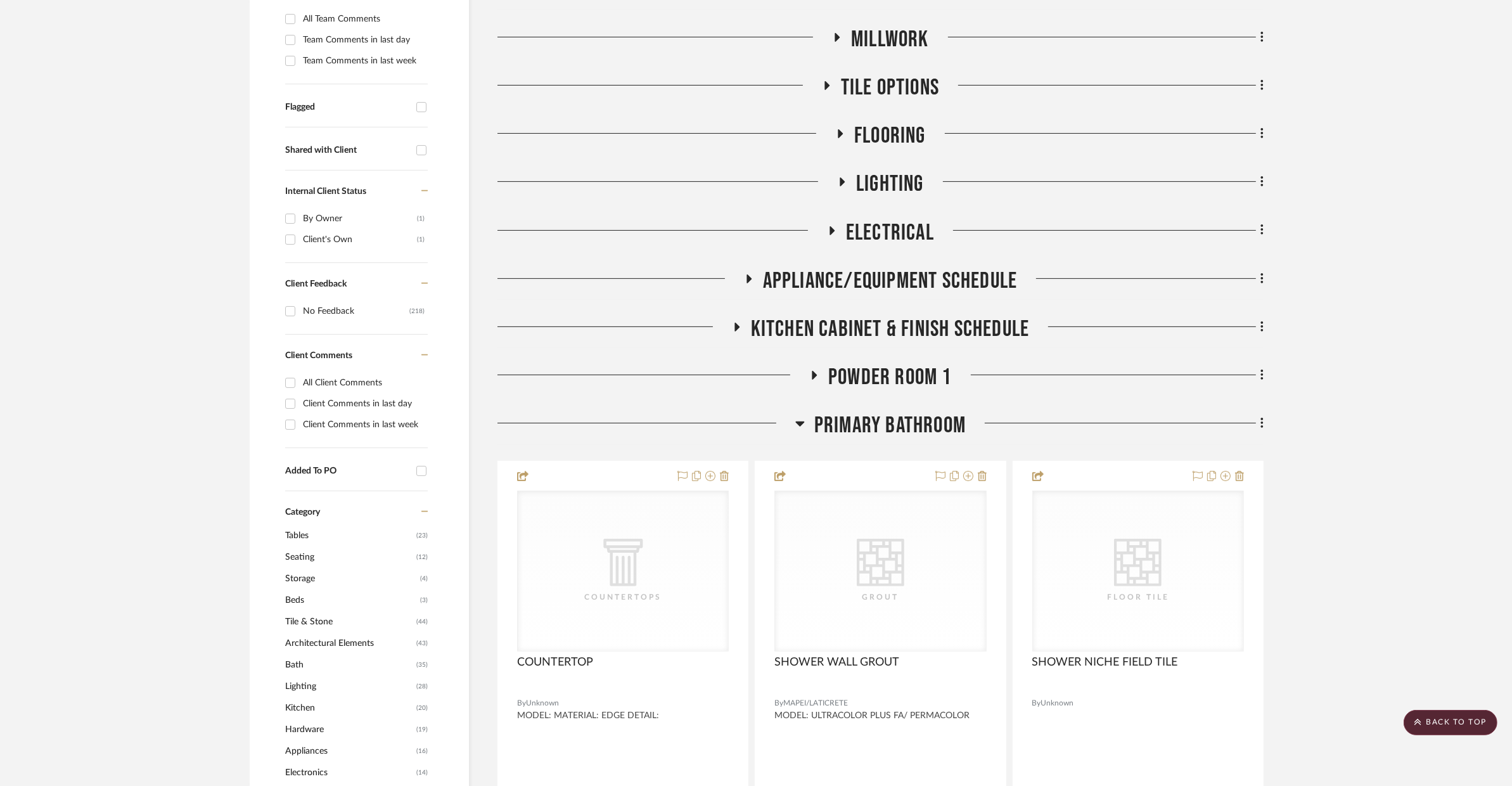
click at [880, 412] on span "Primary Bathroom" at bounding box center [890, 425] width 151 height 28
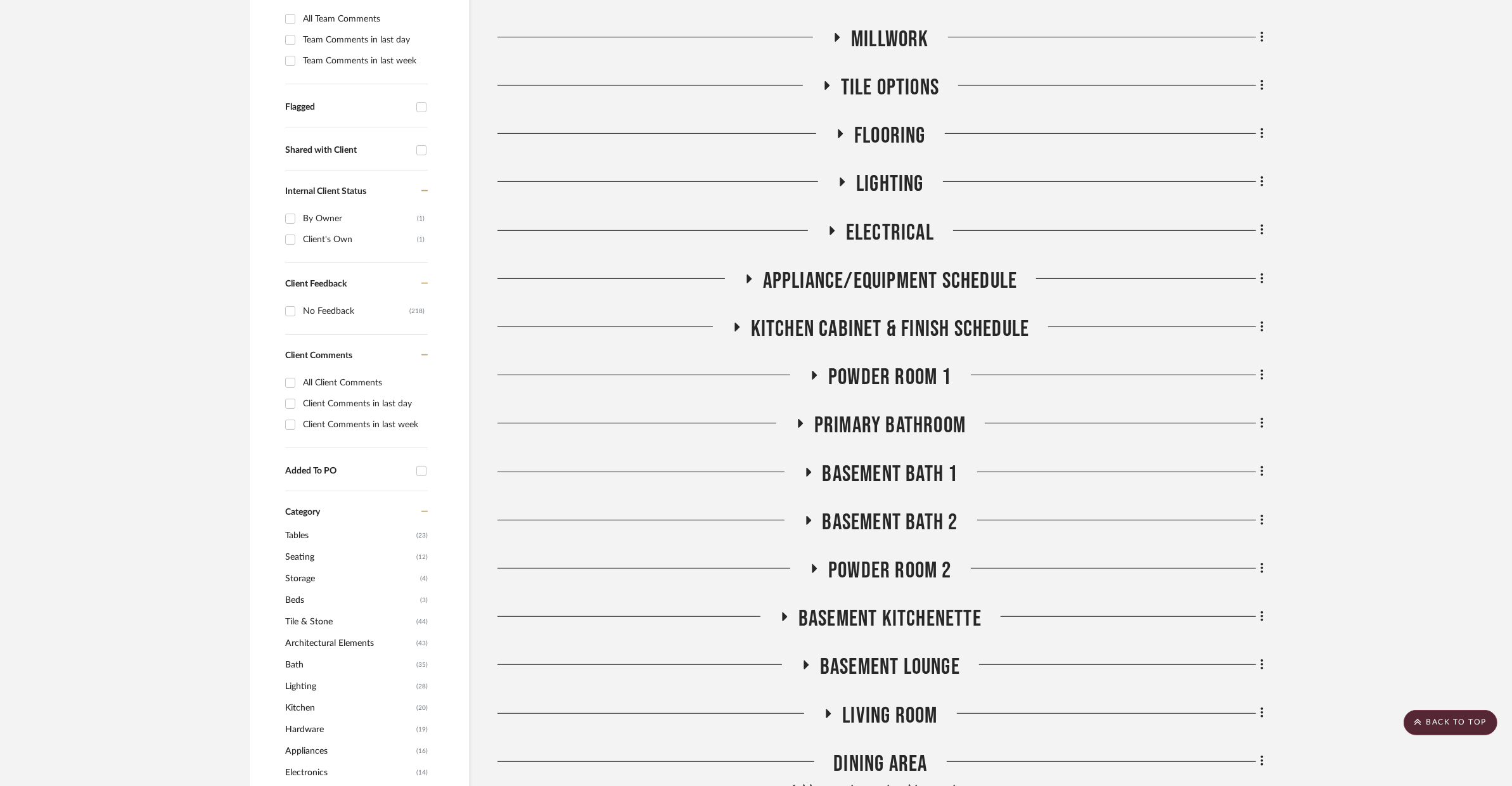
click at [886, 461] on span "BASEMENT BATH 1" at bounding box center [891, 474] width 136 height 28
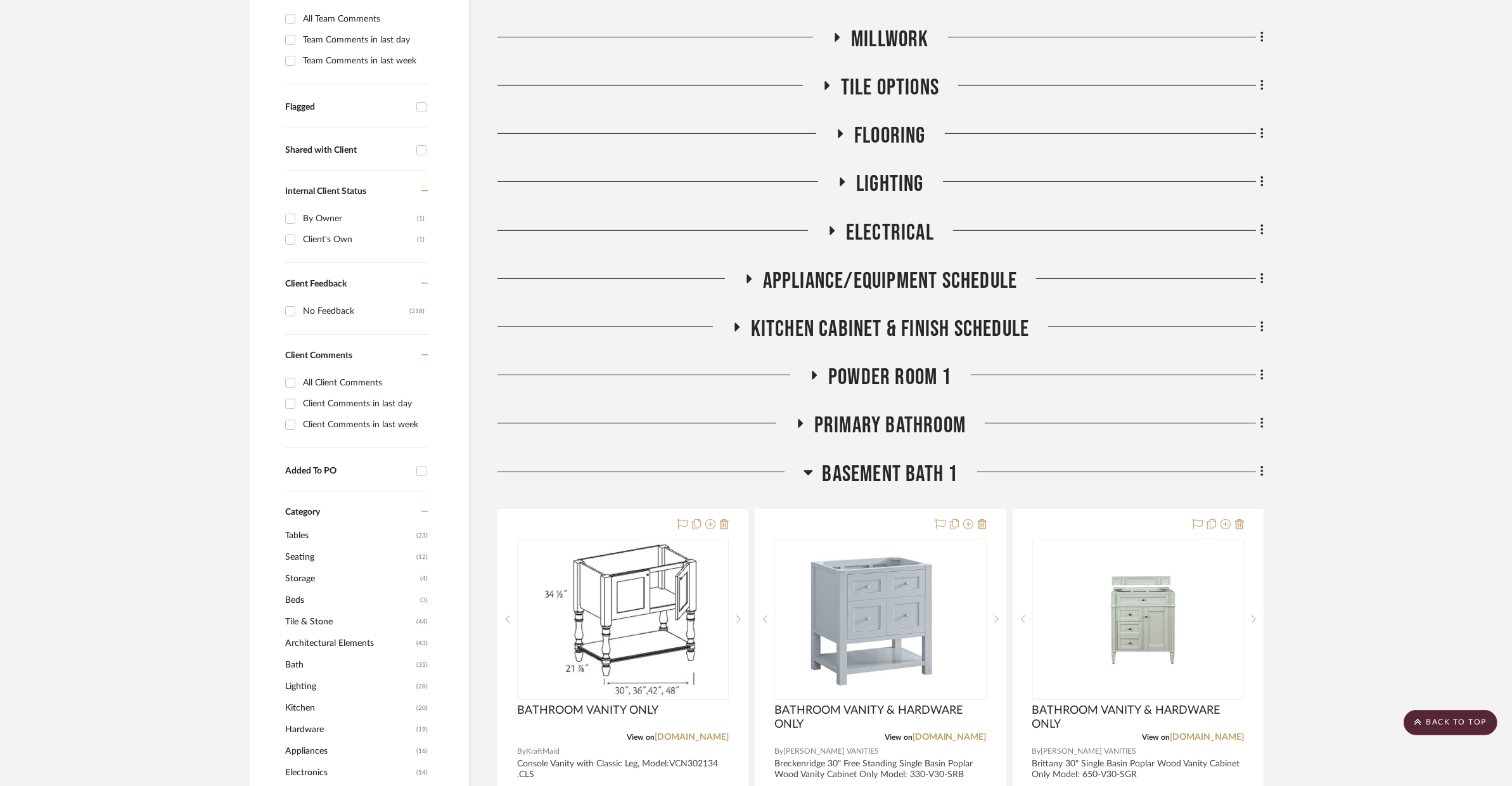
click at [887, 461] on span "BASEMENT BATH 1" at bounding box center [891, 474] width 136 height 28
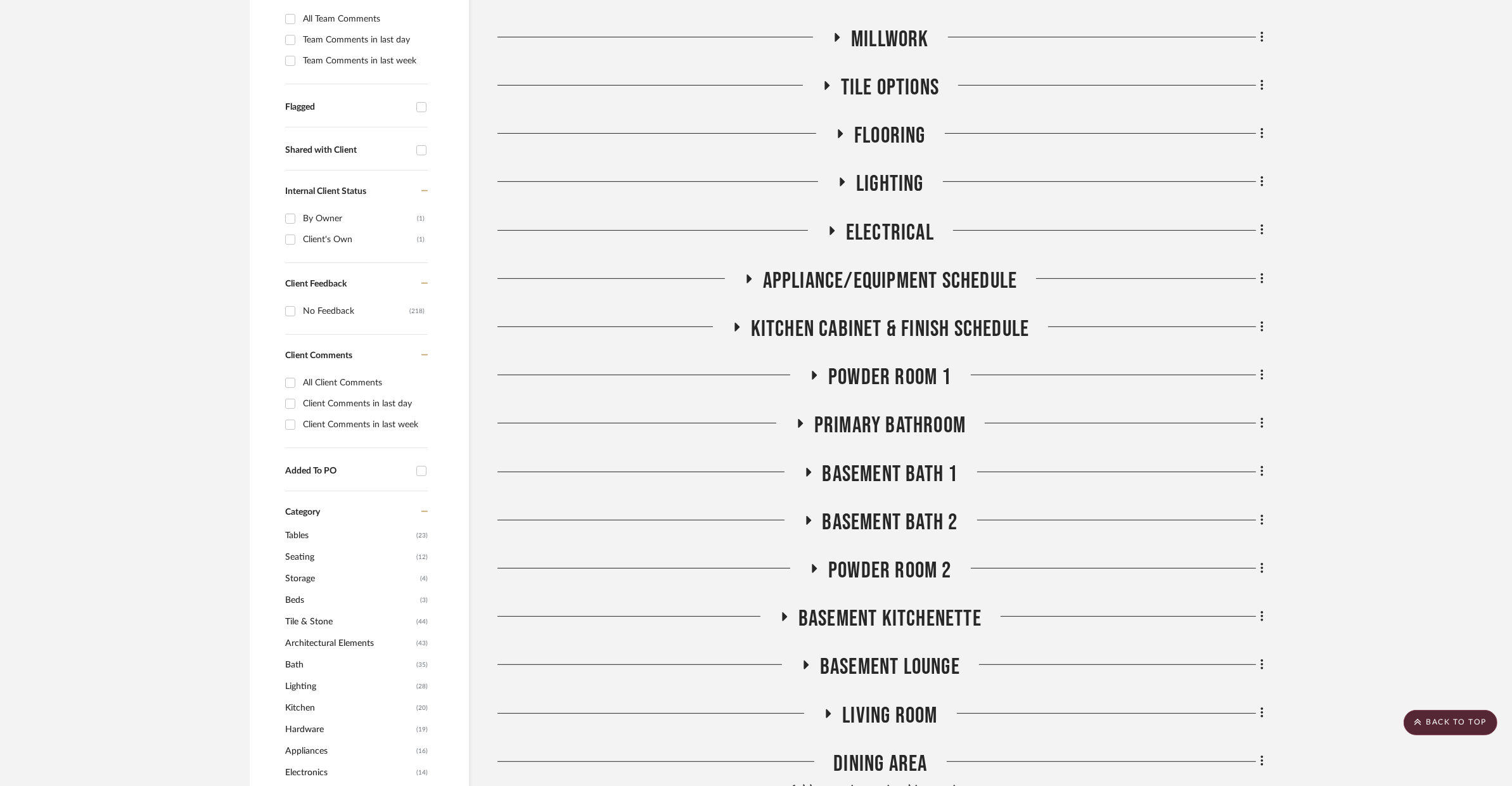
click at [883, 509] on span "BASEMENT BATH 2" at bounding box center [891, 522] width 136 height 28
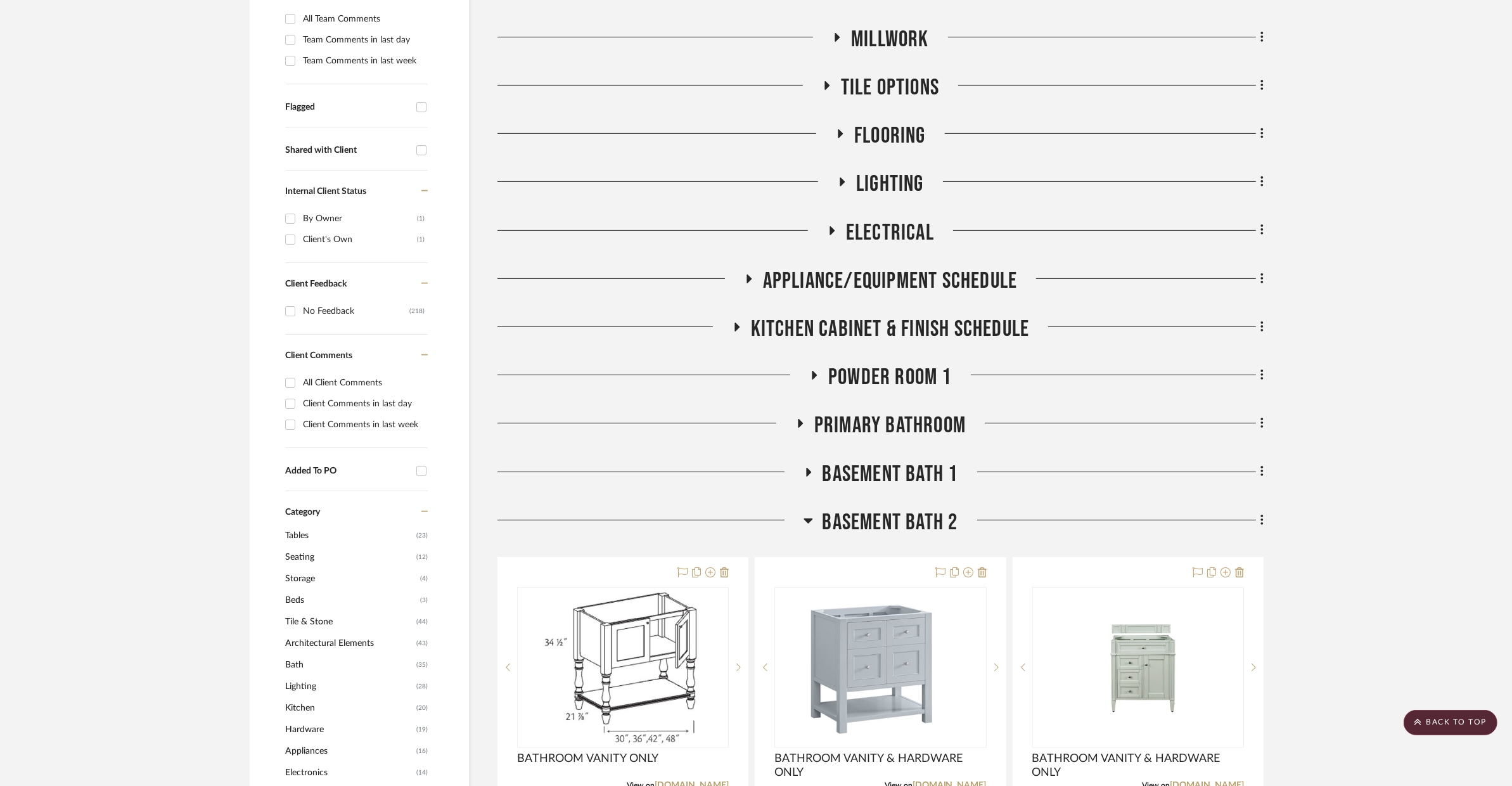
click at [887, 509] on span "BASEMENT BATH 2" at bounding box center [891, 522] width 136 height 28
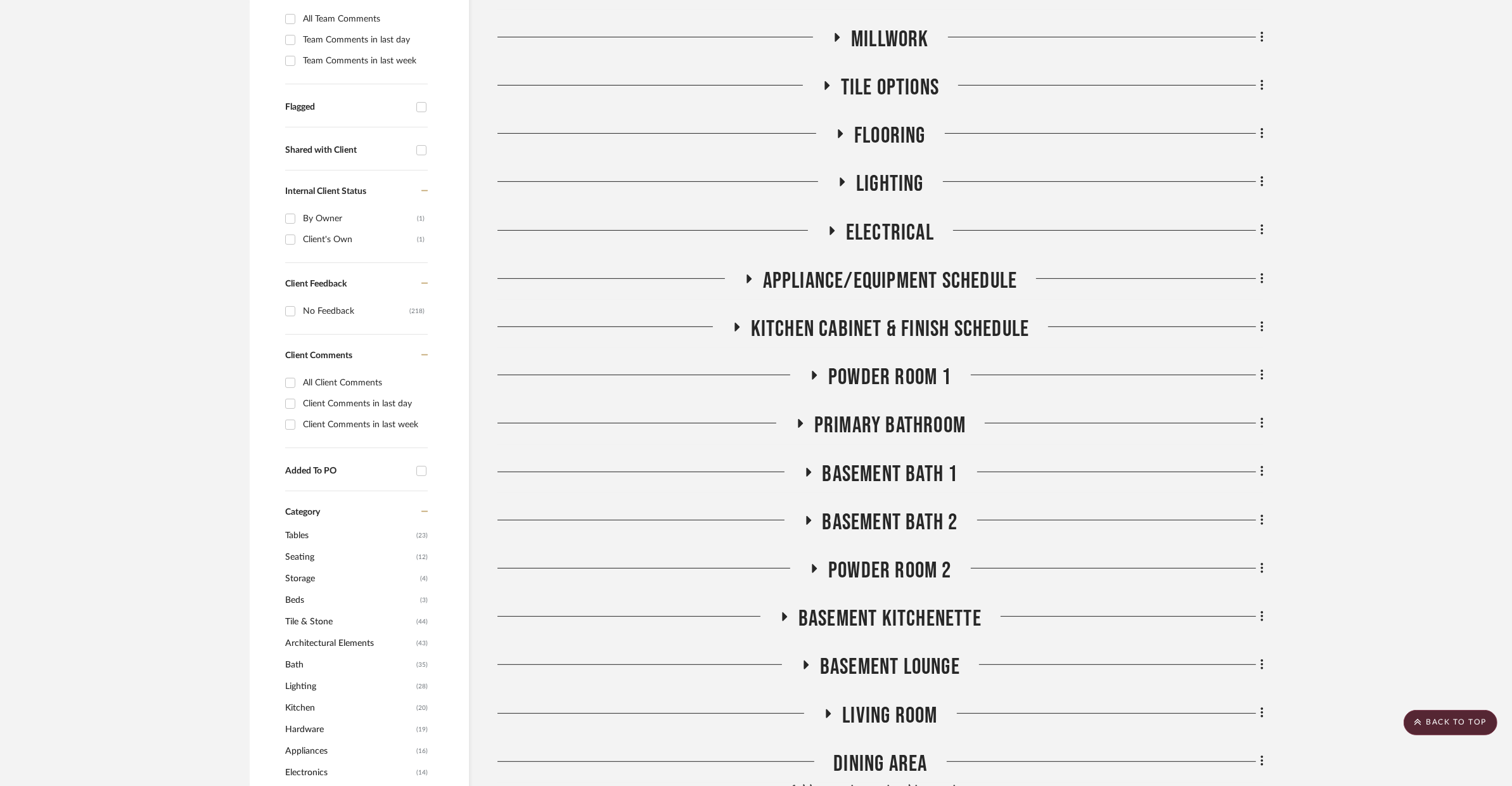
click at [905, 557] on span "POWDER ROOM 2" at bounding box center [890, 571] width 124 height 28
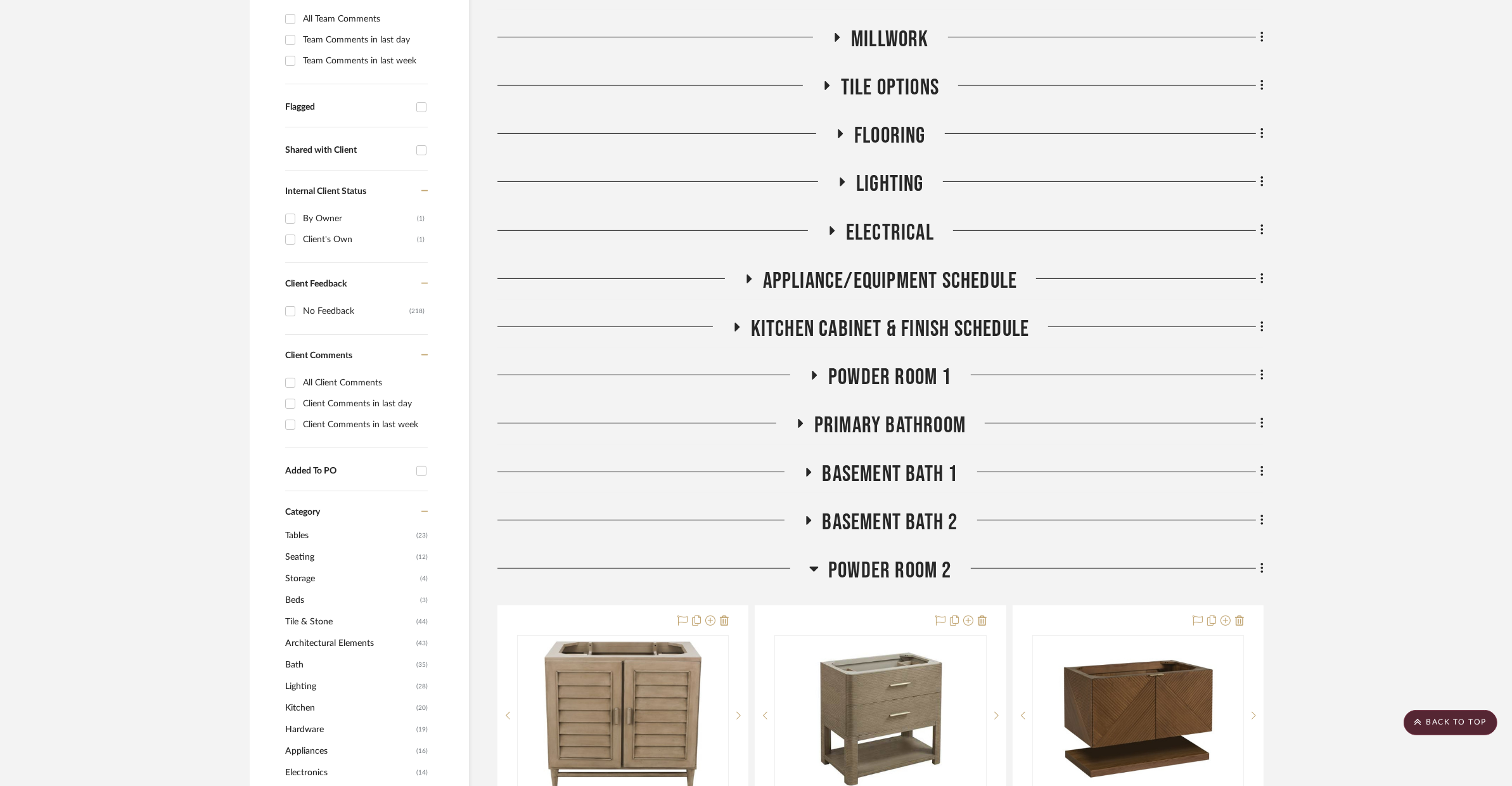
click at [905, 557] on span "POWDER ROOM 2" at bounding box center [890, 571] width 124 height 28
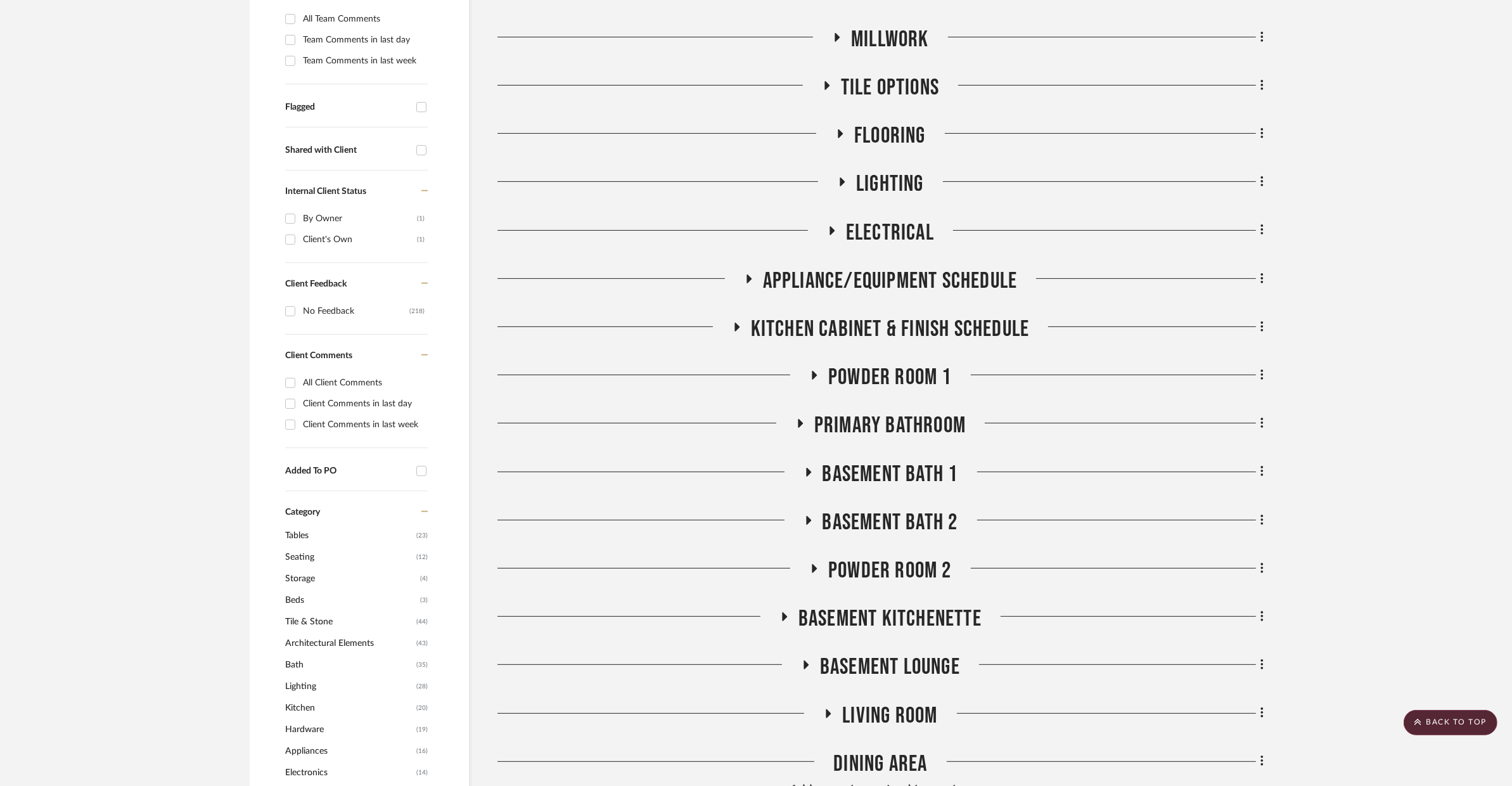
click at [914, 605] on span "BASEMENT KITCHENETTE" at bounding box center [890, 619] width 183 height 28
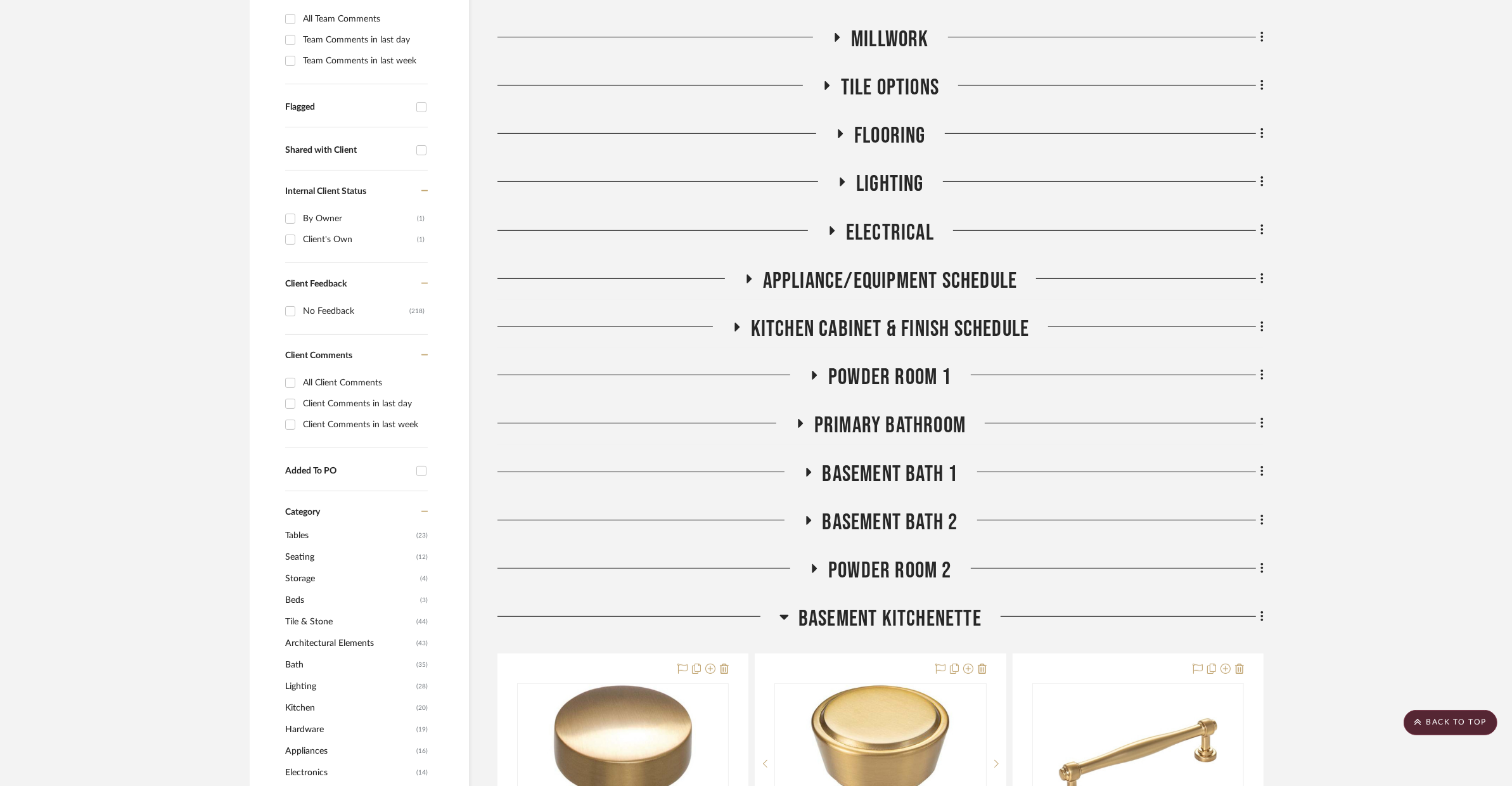
click at [914, 605] on span "BASEMENT KITCHENETTE" at bounding box center [890, 619] width 183 height 28
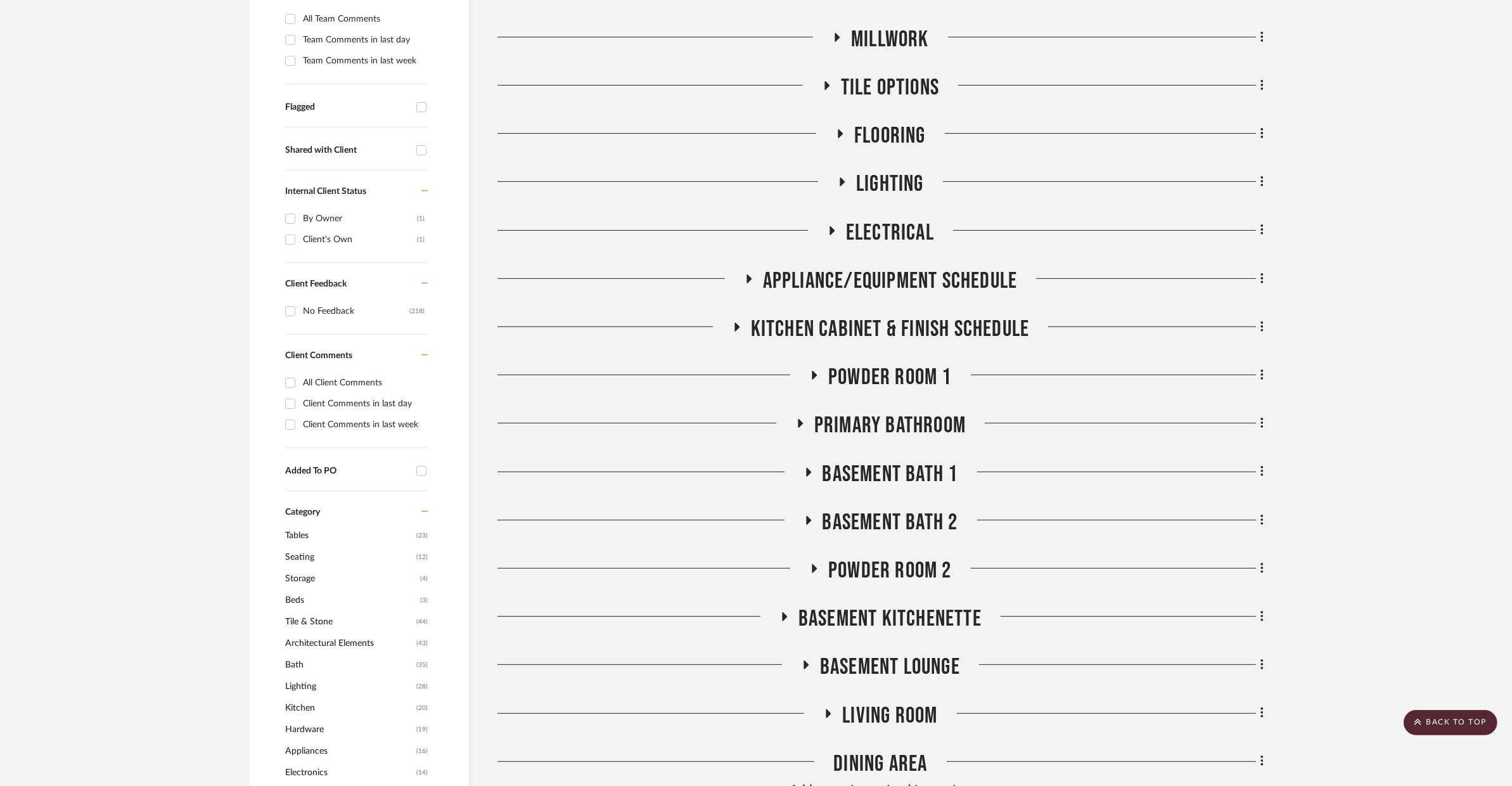
drag, startPoint x: 912, startPoint y: 612, endPoint x: 914, endPoint y: 621, distance: 9.2
click at [912, 612] on div "Interior & Exterior Finish Schedule Door & Hardware Schedule Millwork Tile Opti…" at bounding box center [881, 597] width 766 height 1335
click at [914, 653] on span "BASEMENT LOUNGE" at bounding box center [890, 667] width 140 height 28
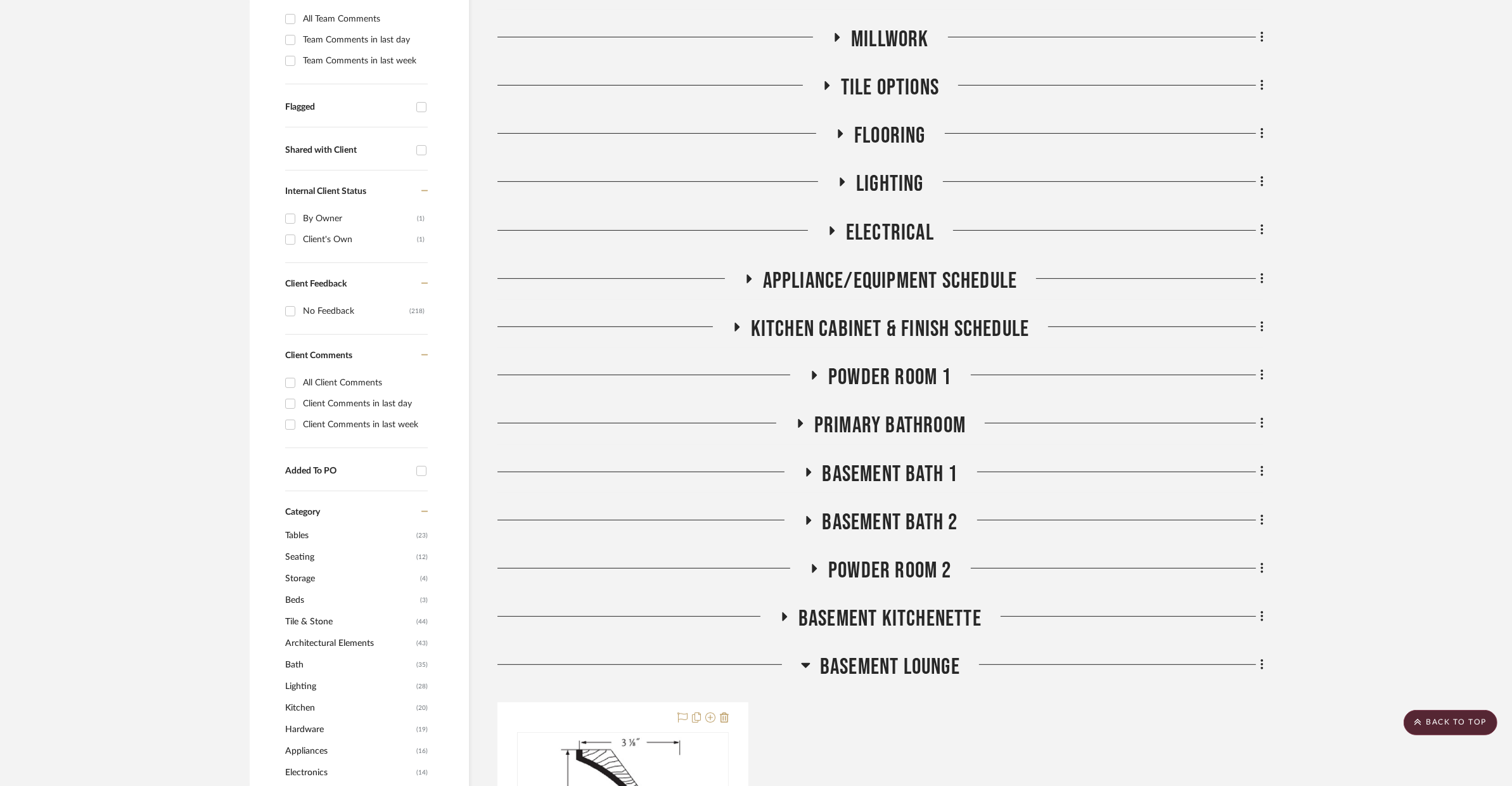
click at [914, 653] on span "BASEMENT LOUNGE" at bounding box center [890, 667] width 140 height 28
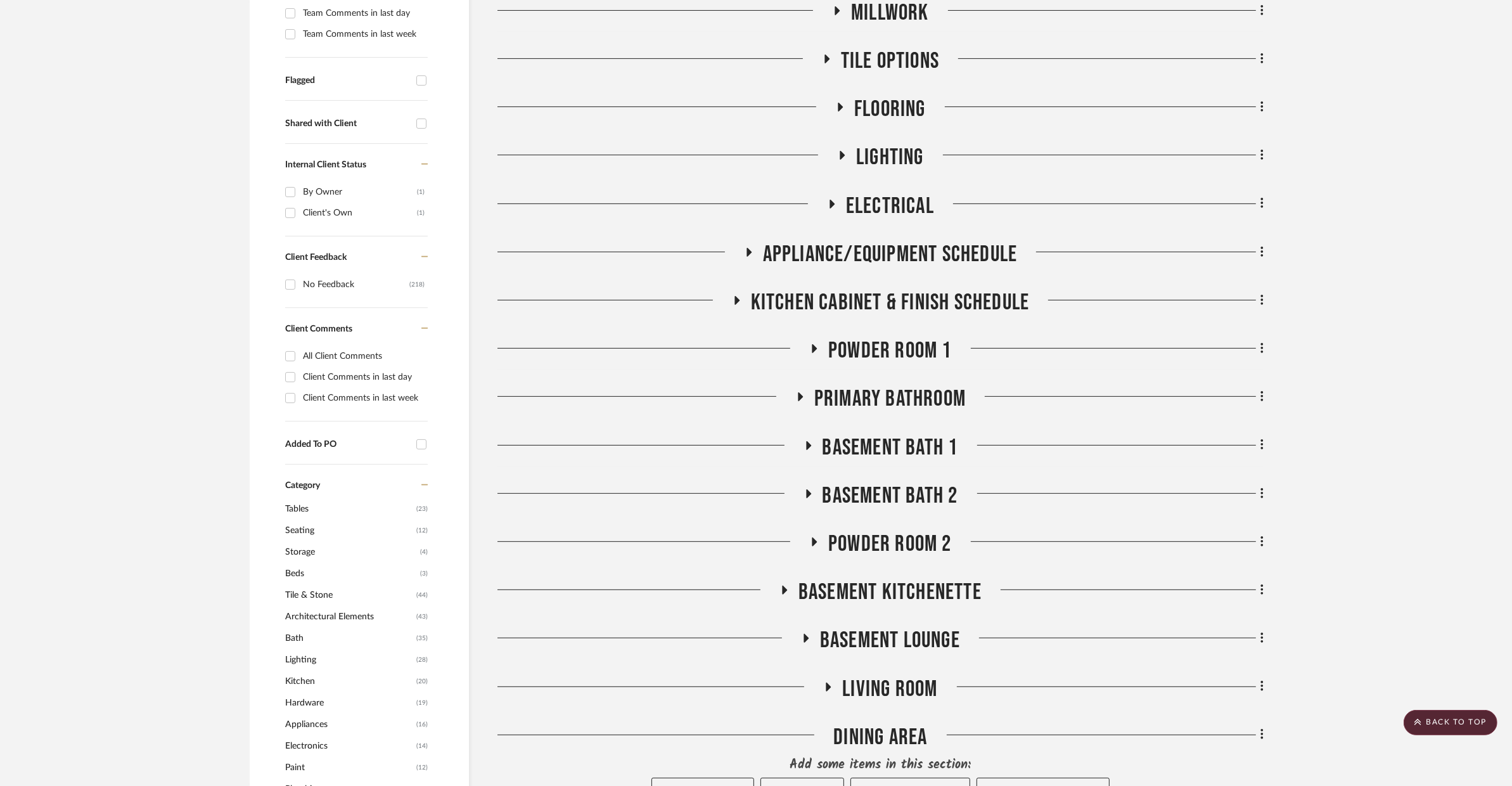
scroll to position [452, 0]
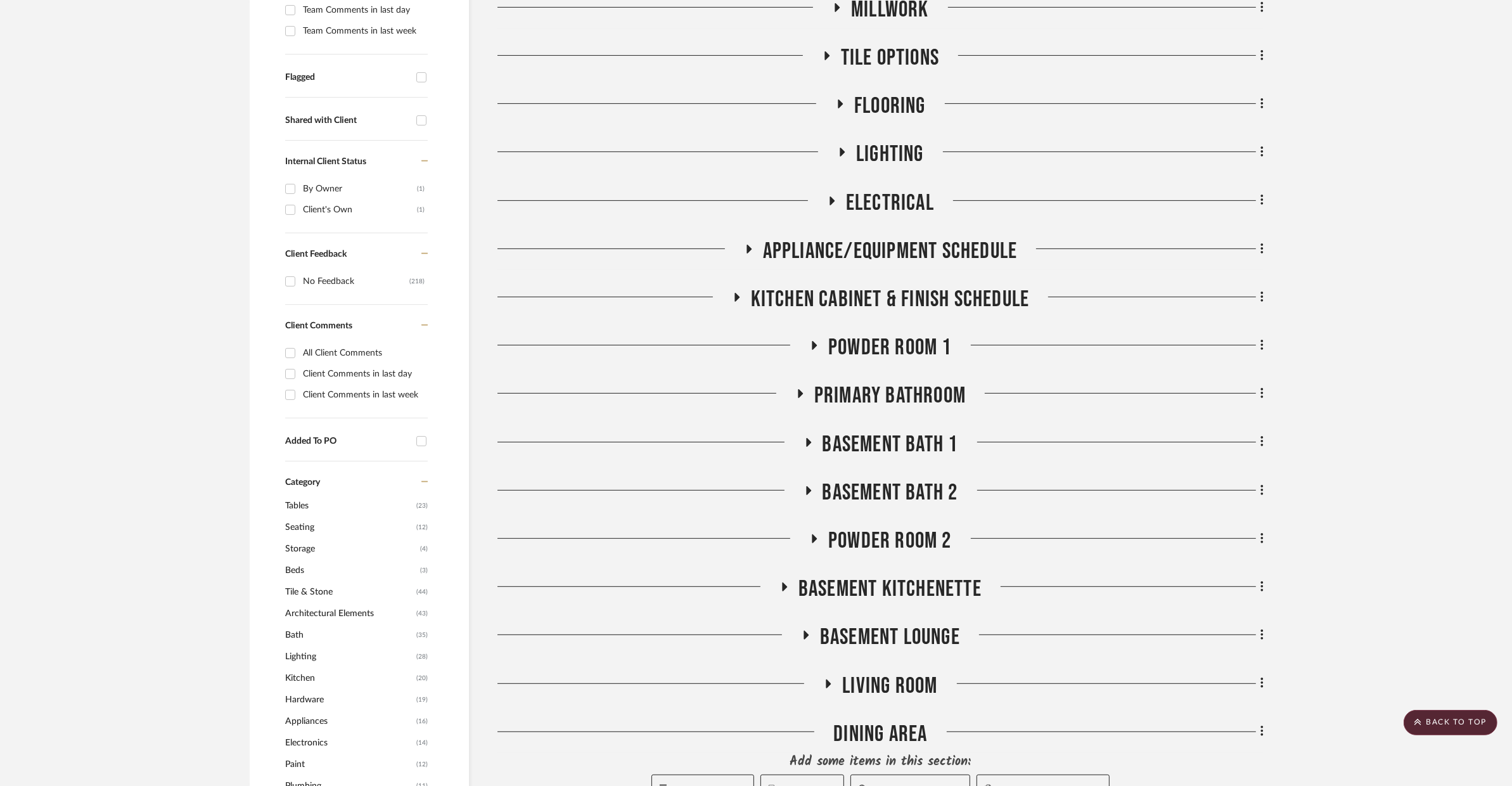
click at [891, 673] on span "Living Room" at bounding box center [890, 686] width 95 height 28
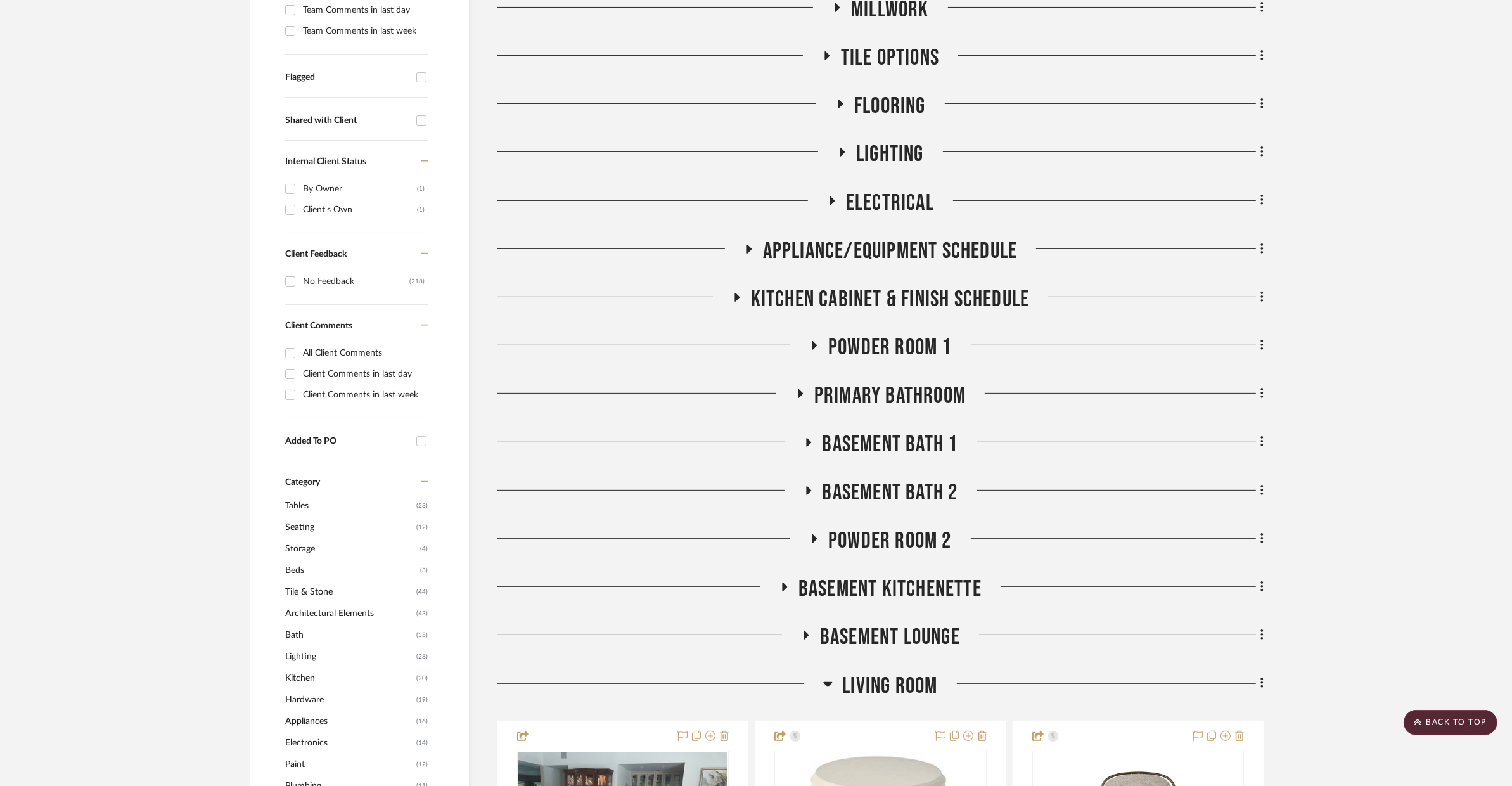
click at [888, 673] on span "Living Room" at bounding box center [890, 686] width 95 height 28
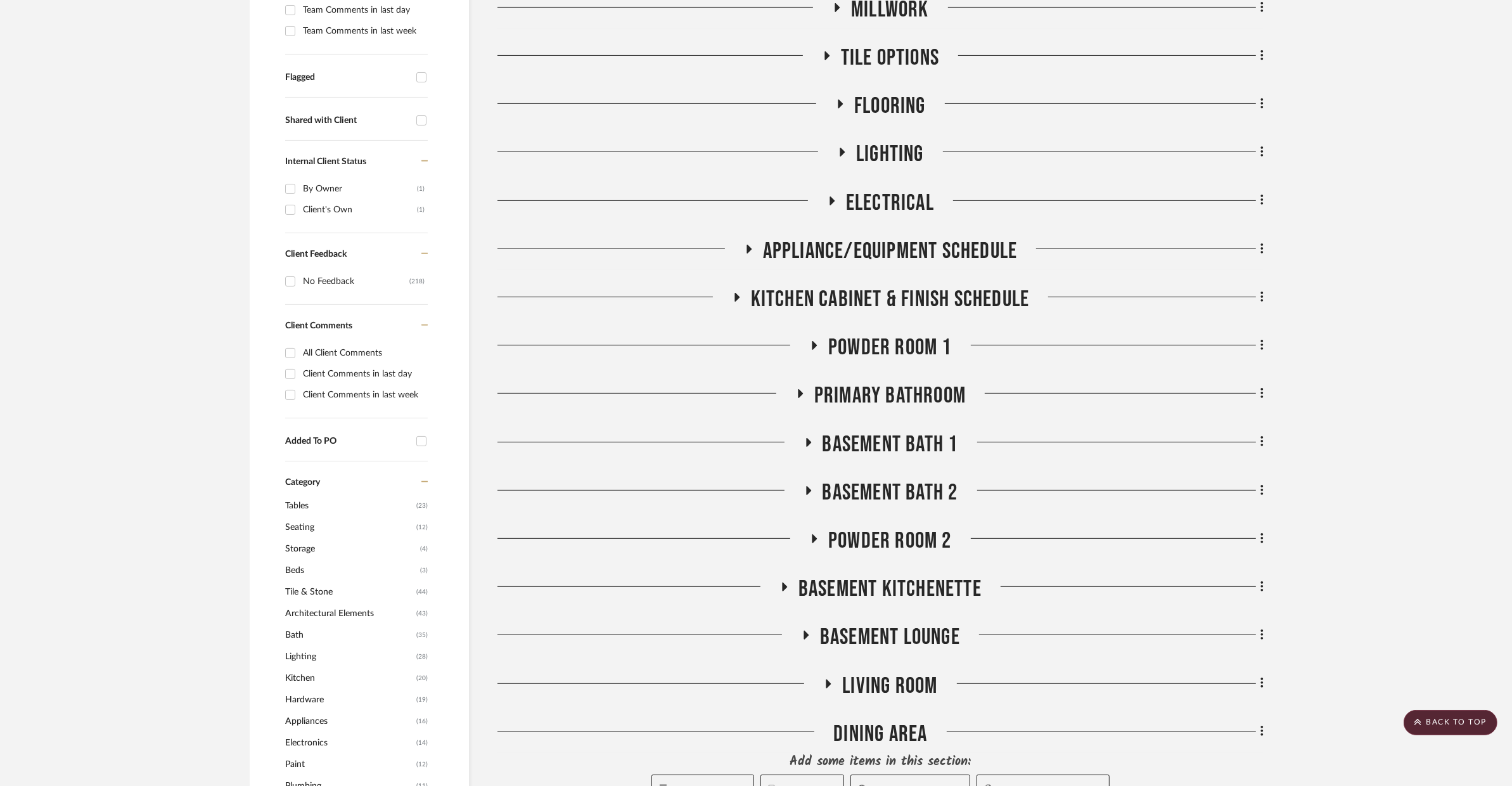
scroll to position [0, 0]
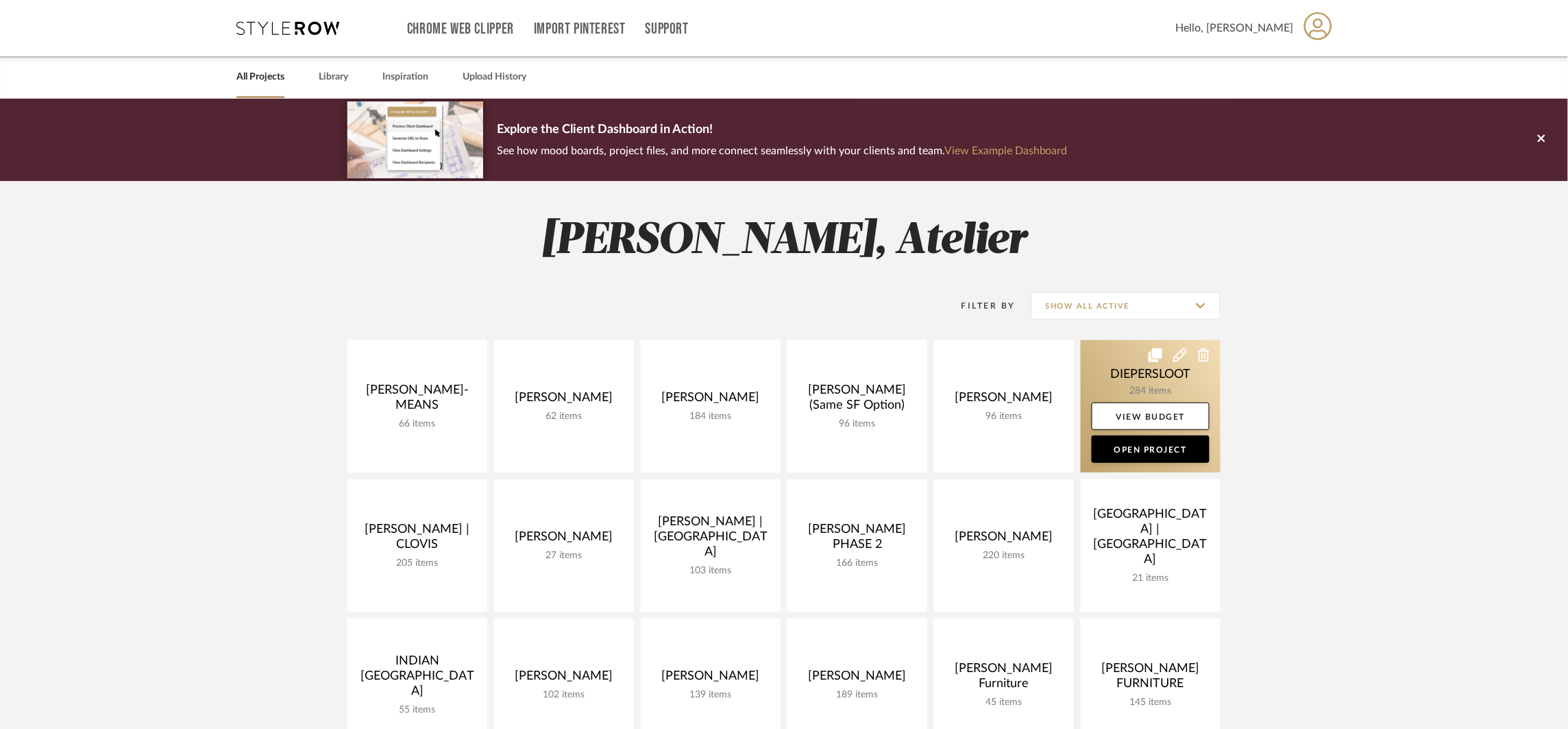
click at [1101, 366] on link at bounding box center [1151, 406] width 140 height 132
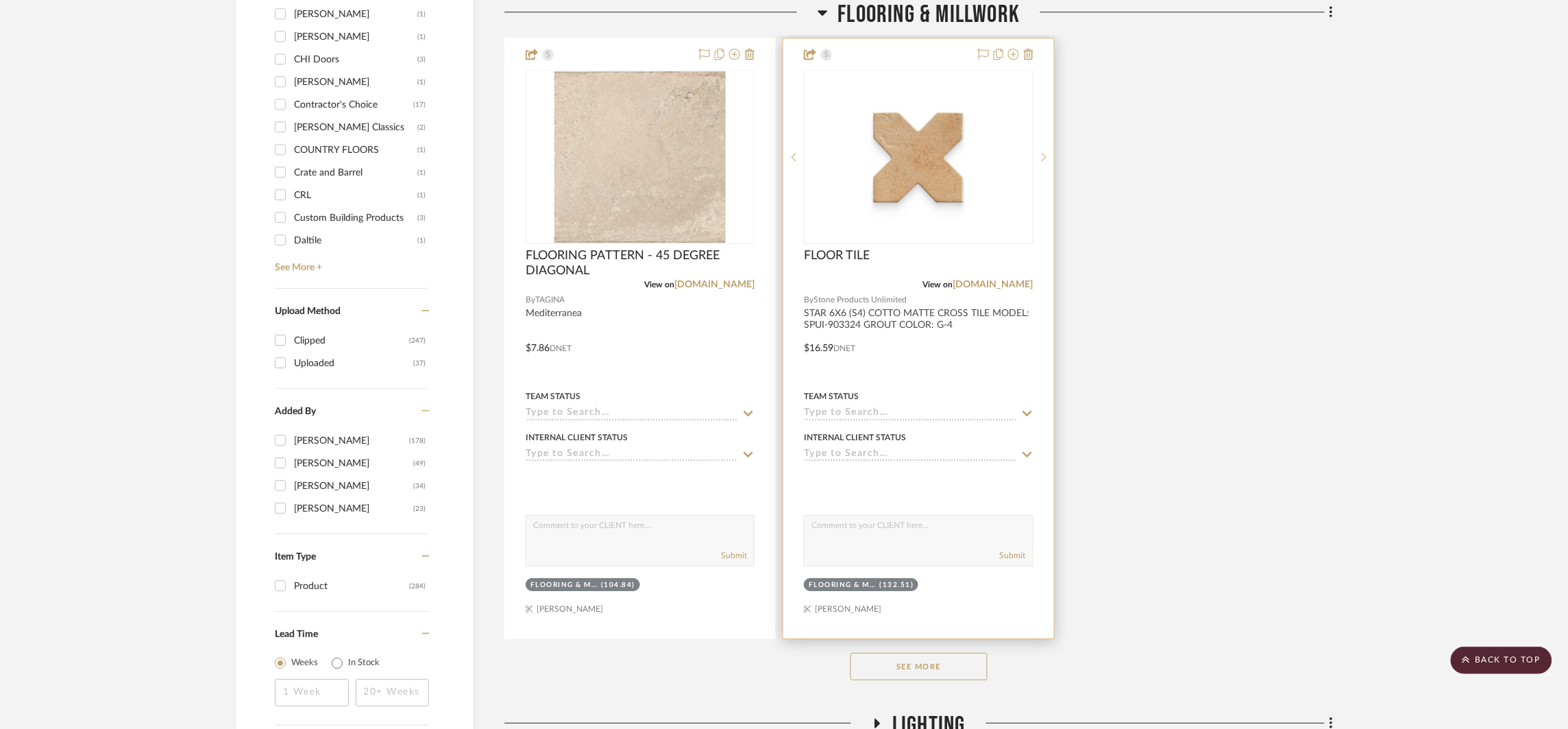
scroll to position [1989, 0]
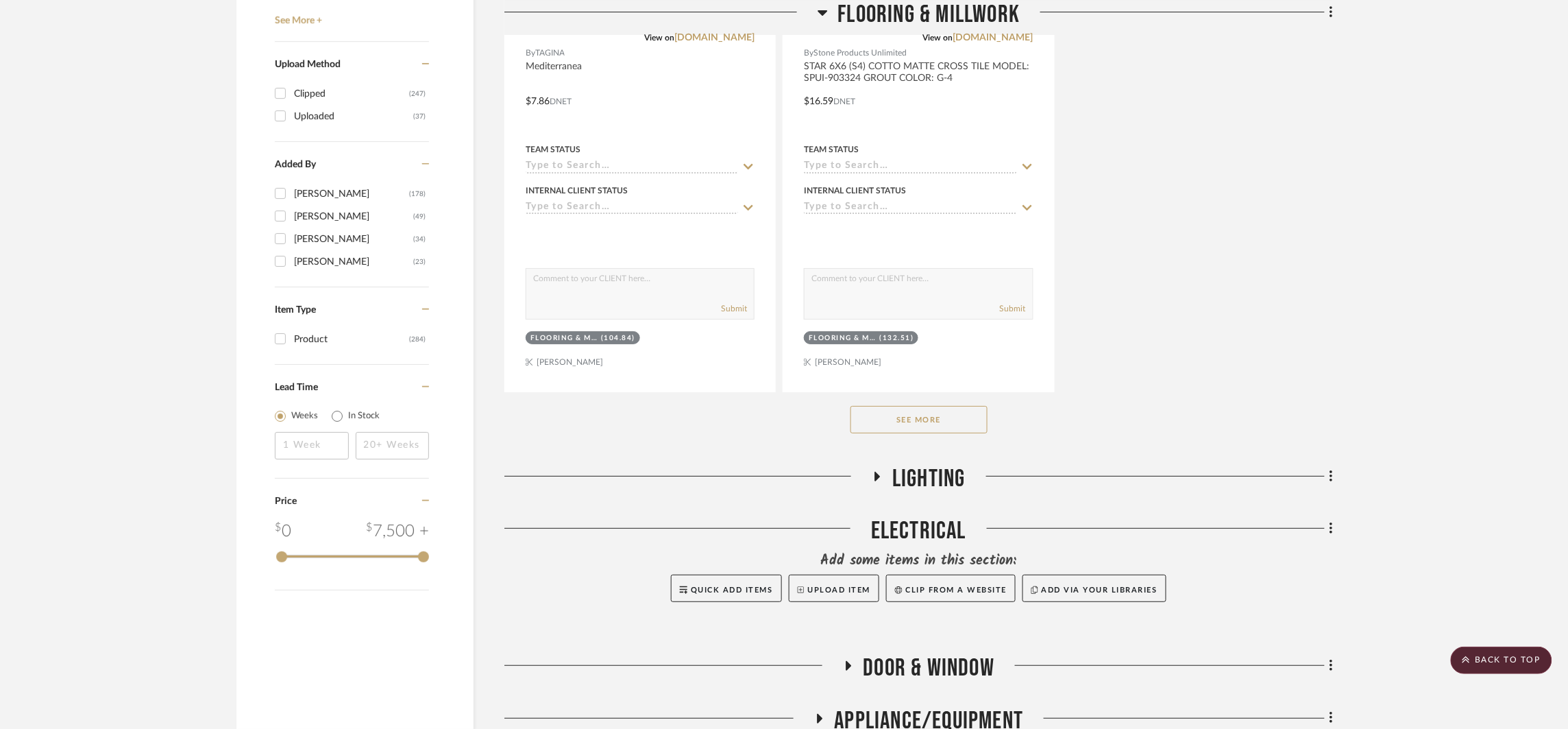
drag, startPoint x: 1045, startPoint y: 755, endPoint x: 1032, endPoint y: 771, distance: 20.6
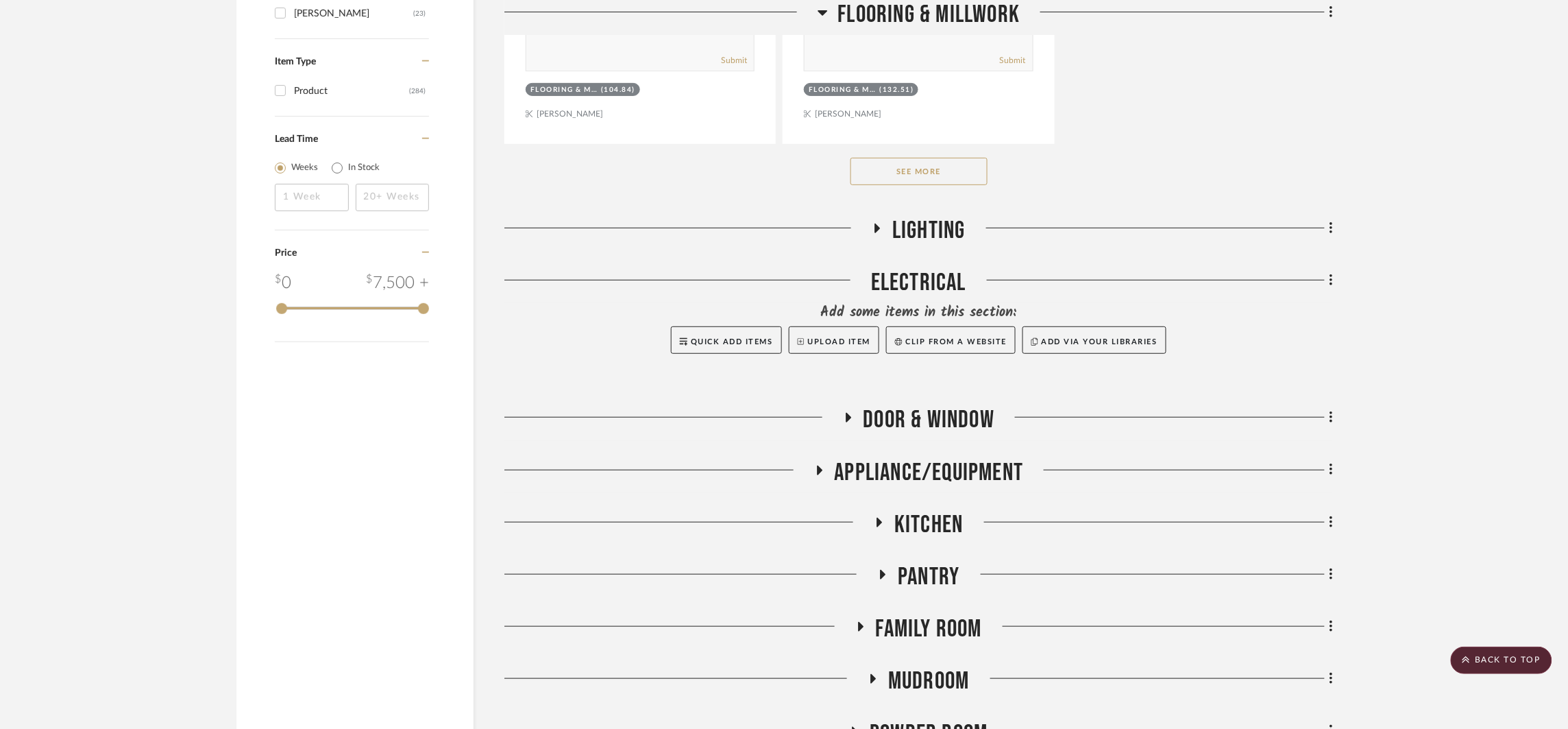
click at [909, 223] on span "LIGHTING" at bounding box center [929, 231] width 73 height 30
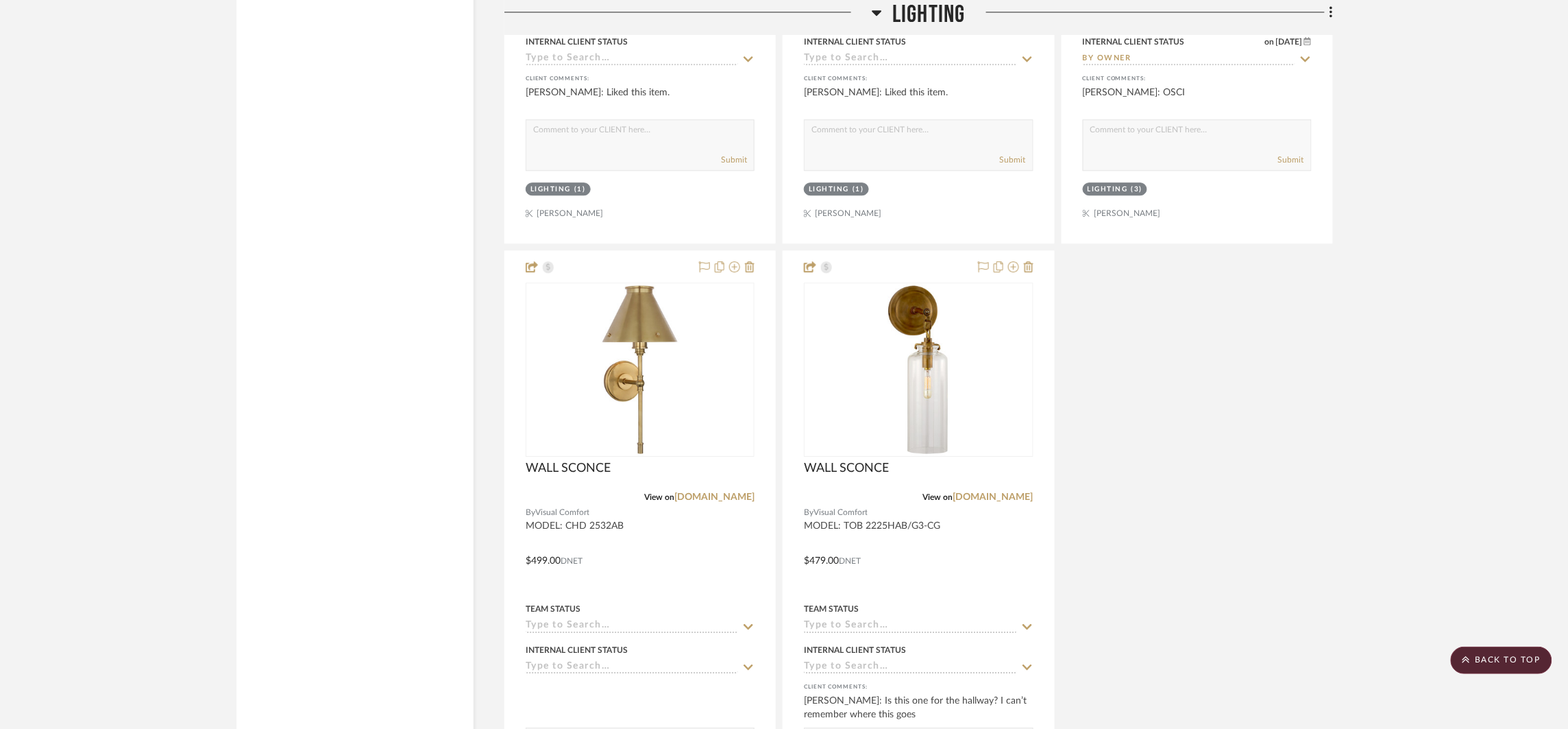
scroll to position [3527, 0]
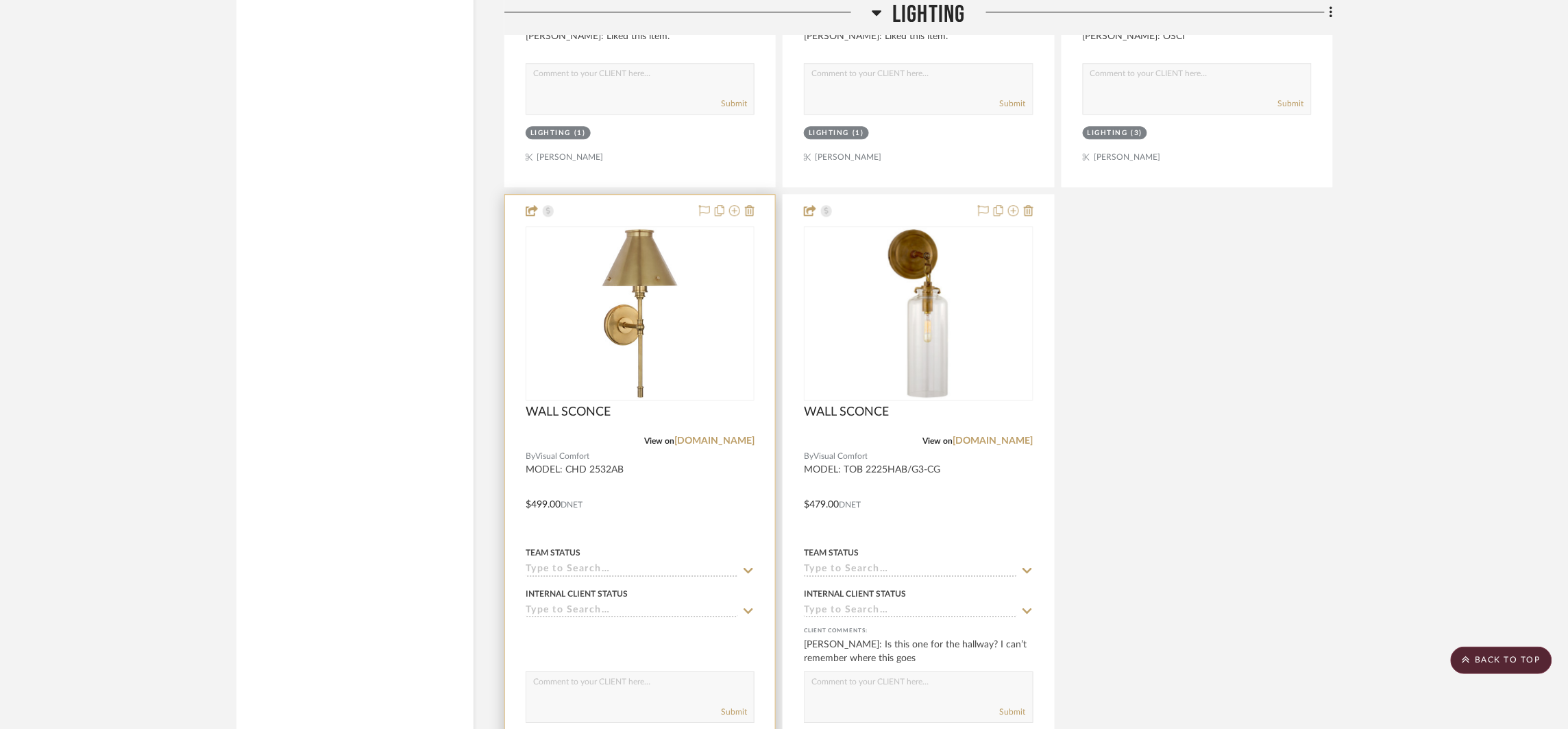
click at [641, 472] on div at bounding box center [640, 495] width 270 height 600
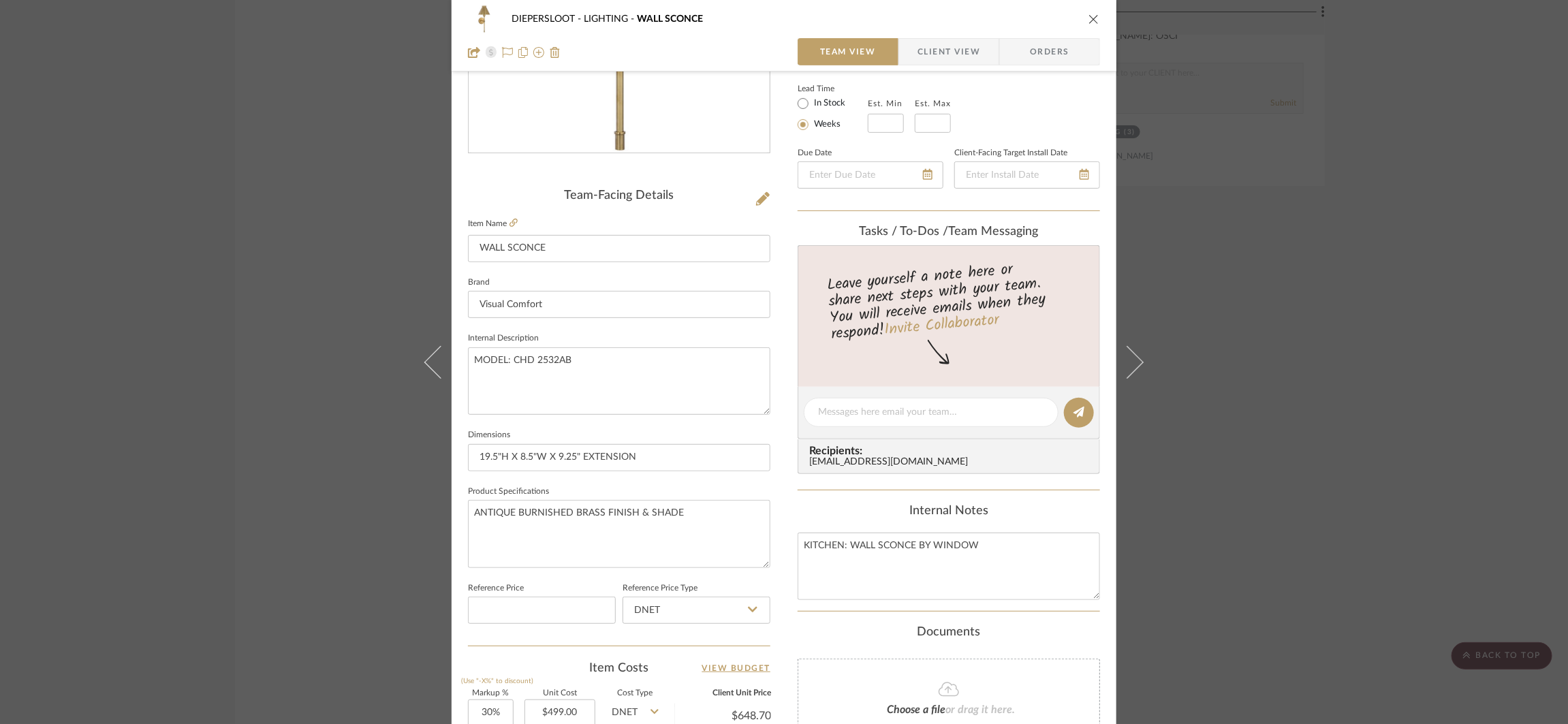
scroll to position [237, 0]
drag, startPoint x: 570, startPoint y: 354, endPoint x: 511, endPoint y: 362, distance: 59.5
click at [511, 362] on textarea "MODEL: CHD 2532AB" at bounding box center [619, 381] width 302 height 67
click at [307, 239] on div "DIEPERSLOOT LIGHTING WALL SCONCE Team View Client View Orders Team-Facing Detai…" at bounding box center [784, 362] width 1568 height 724
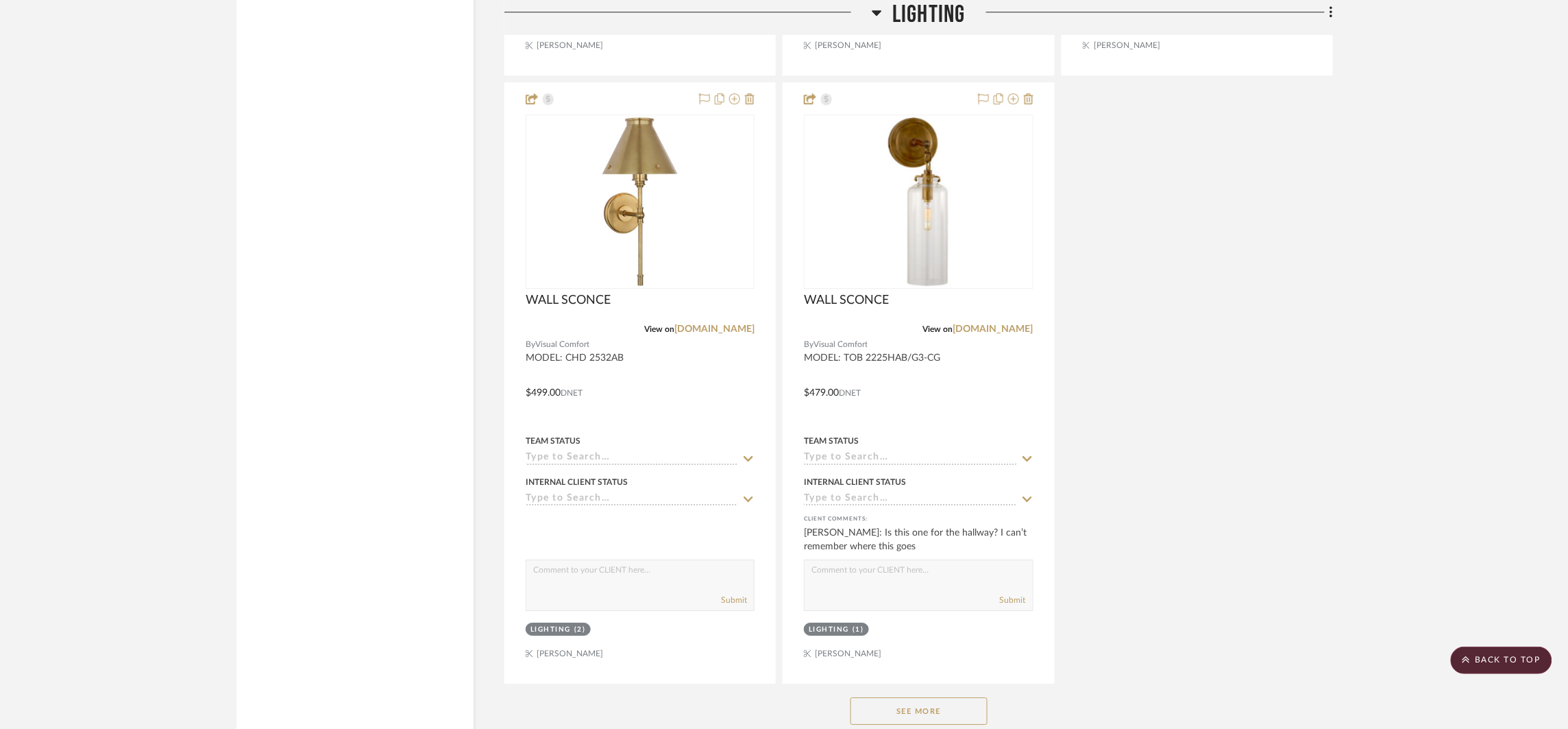
scroll to position [3734, 0]
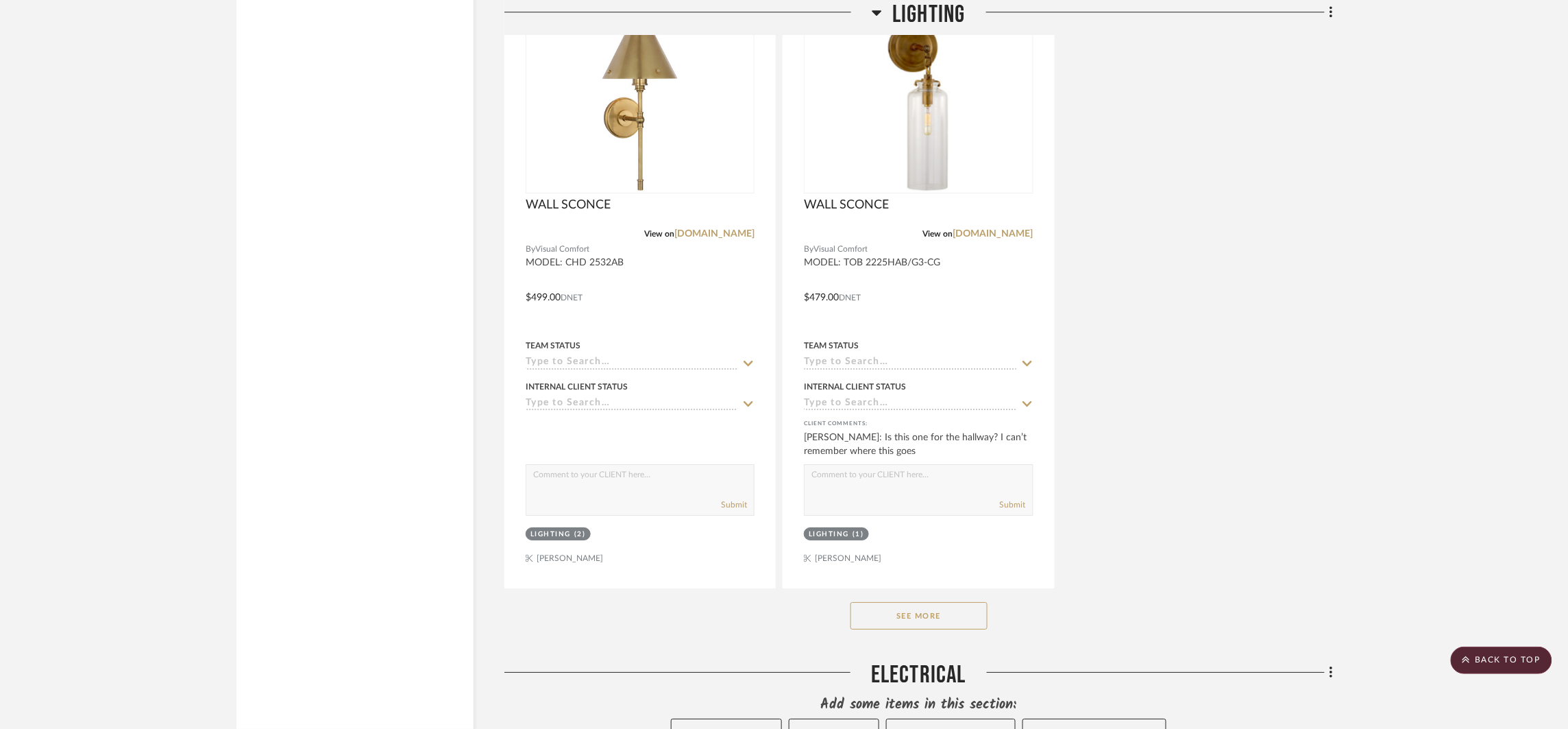
click at [943, 620] on button "See More" at bounding box center [919, 616] width 137 height 28
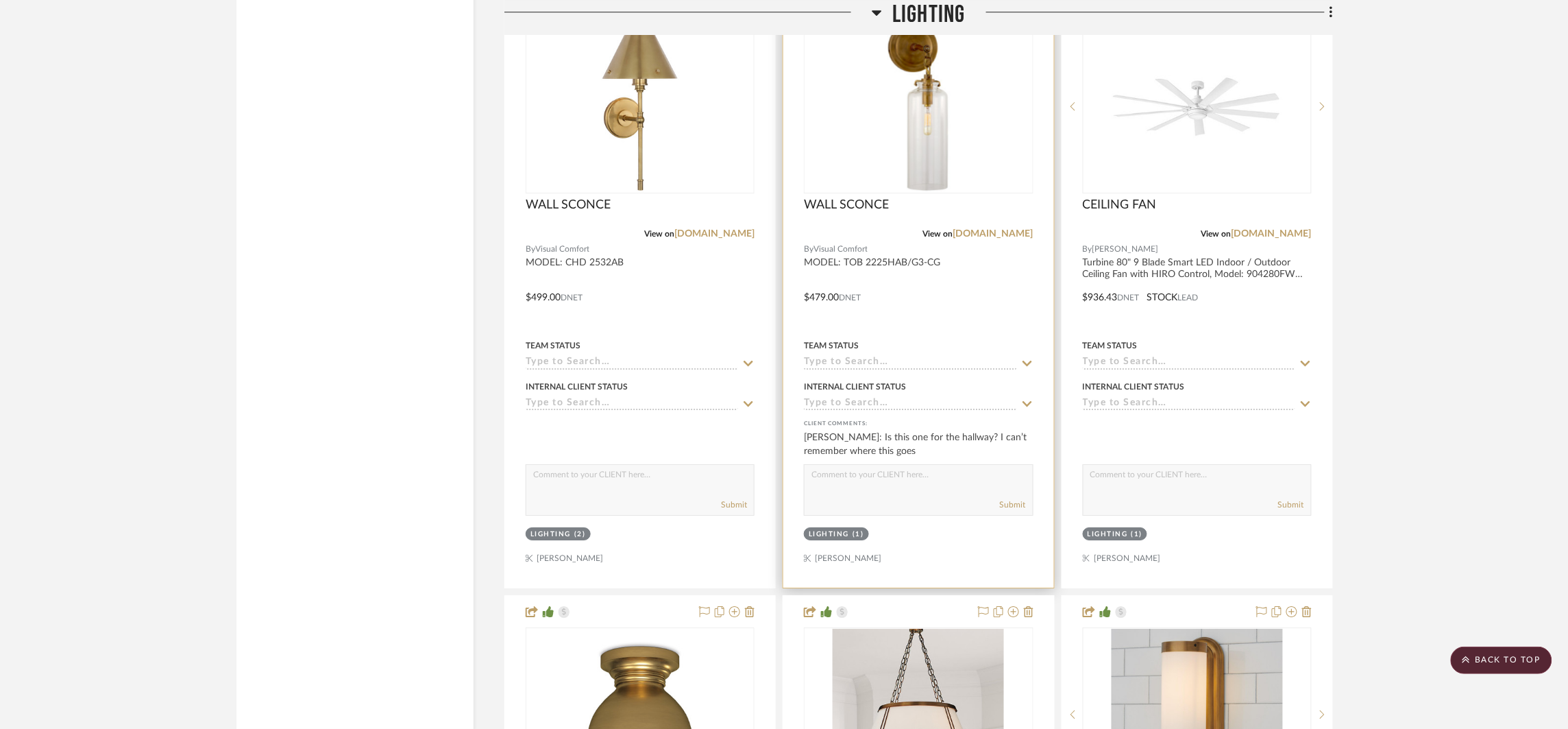
click at [976, 295] on div at bounding box center [919, 288] width 270 height 600
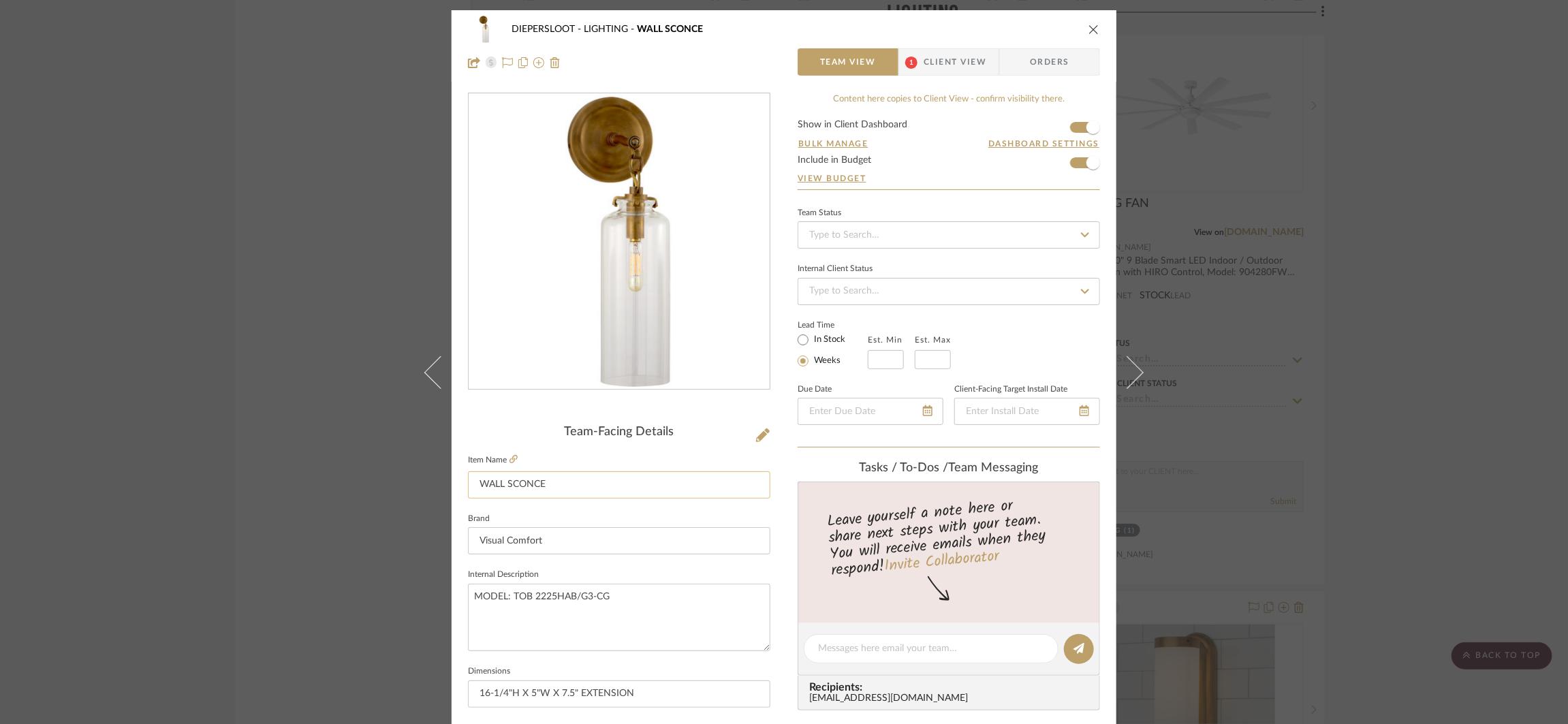
scroll to position [281, 0]
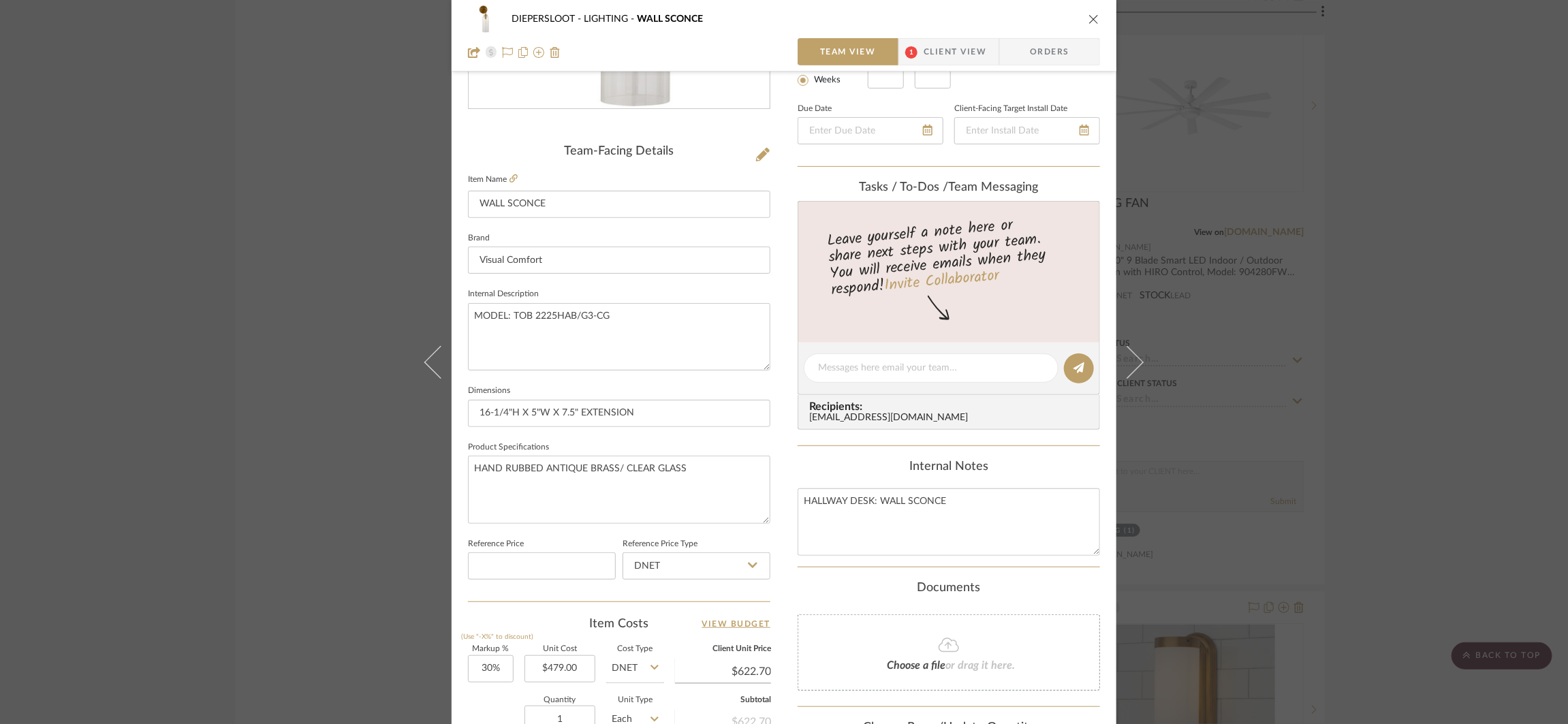
click at [1233, 360] on div "DIEPERSLOOT LIGHTING WALL SCONCE Team View 1 Client View Orders Team-Facing Det…" at bounding box center [784, 362] width 1568 height 724
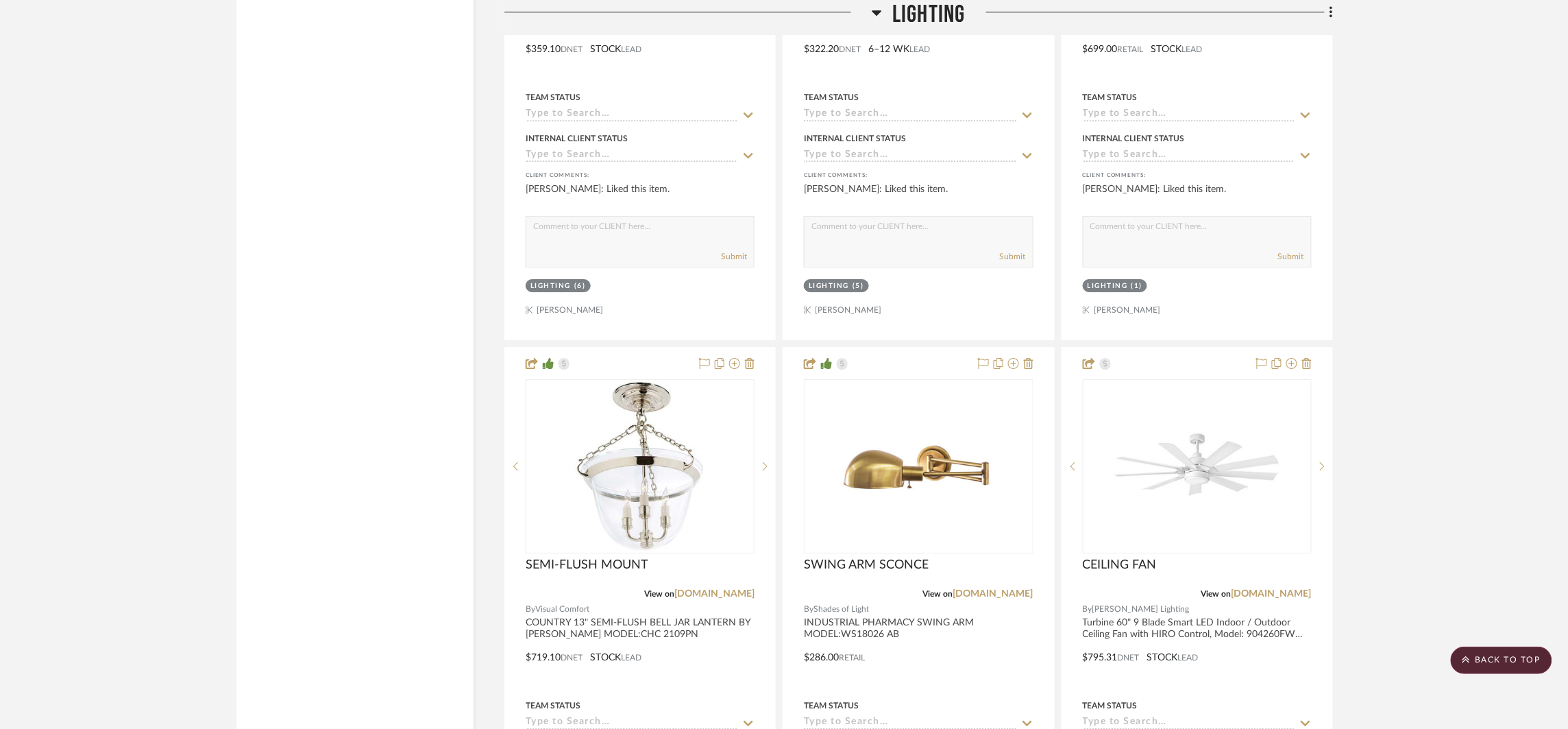
scroll to position [5837, 0]
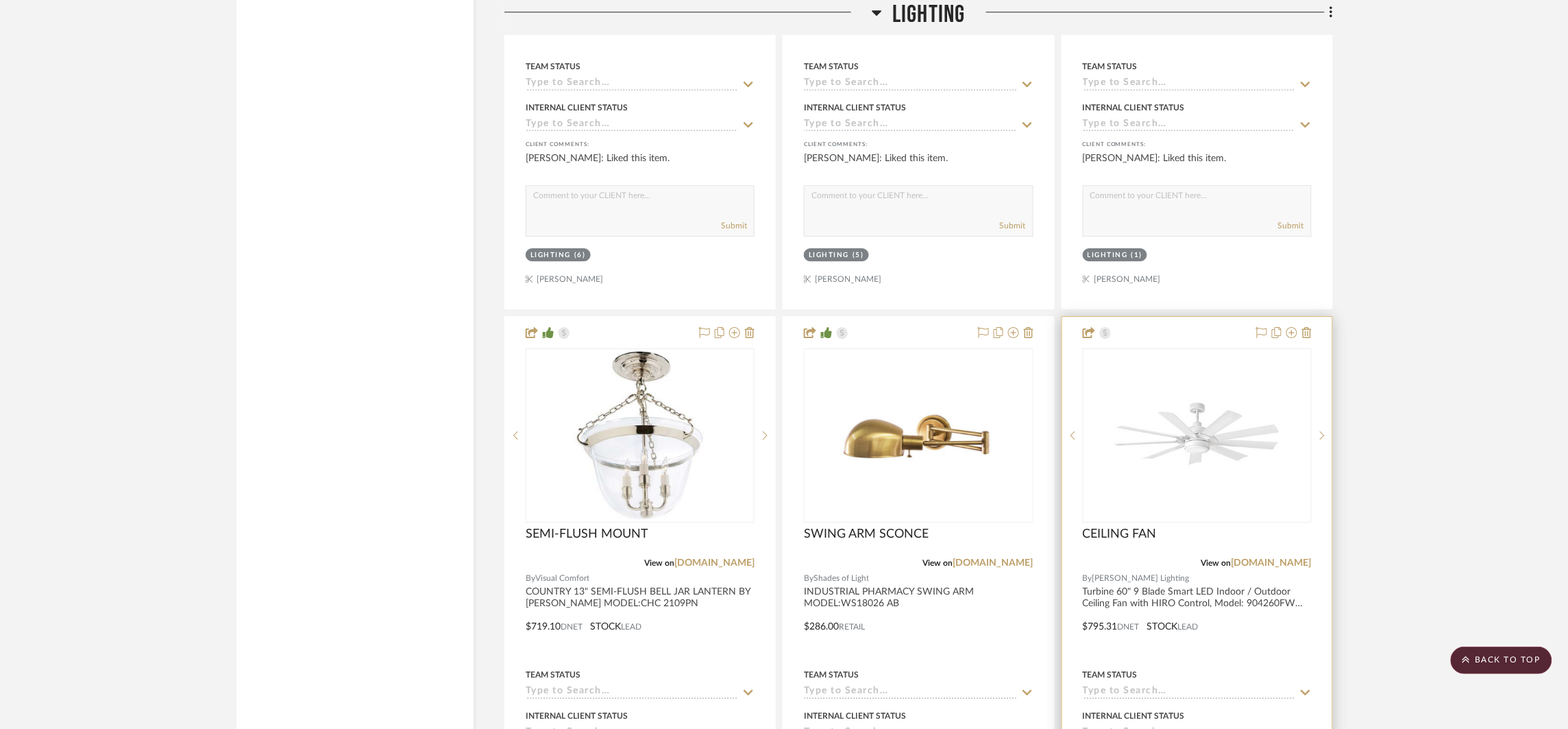
click at [1285, 646] on div at bounding box center [1197, 617] width 270 height 600
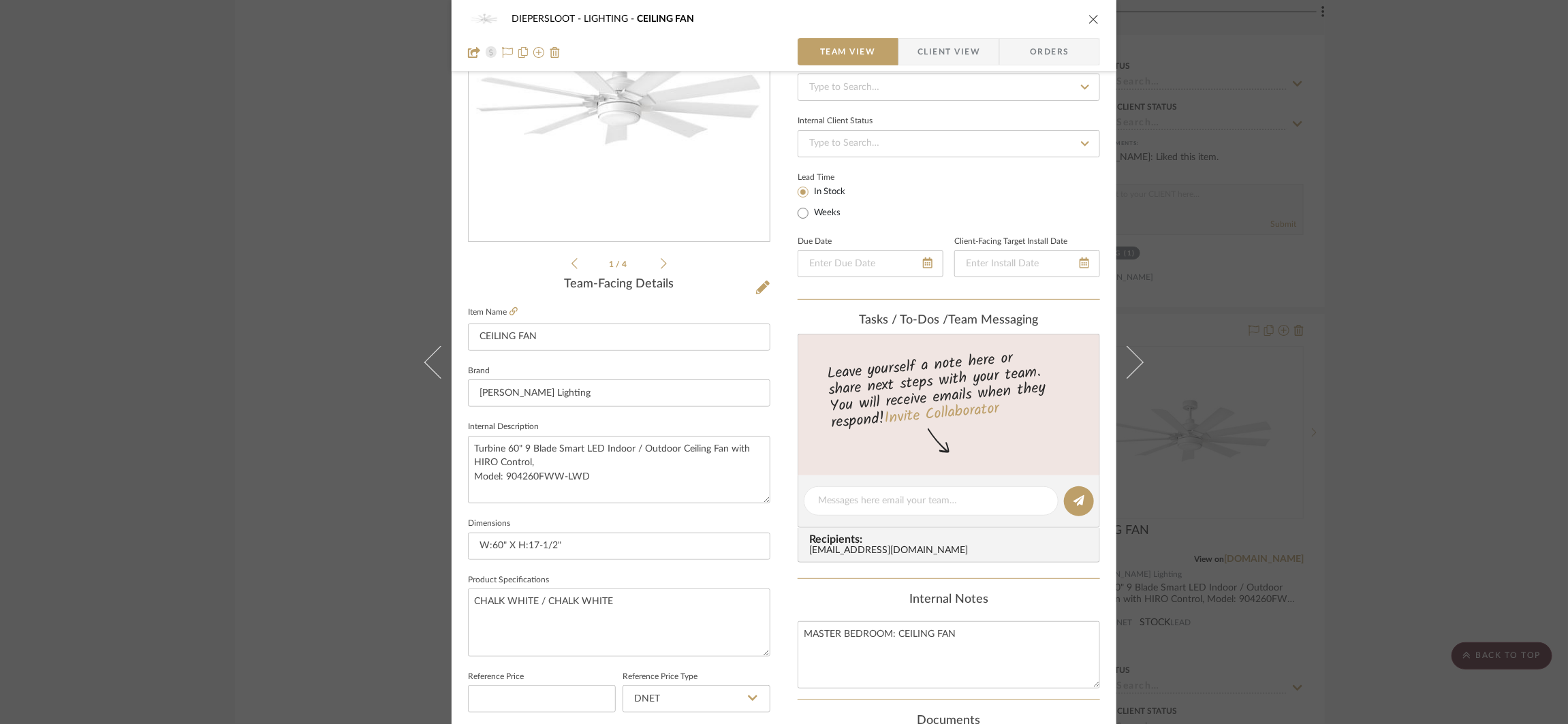
scroll to position [53, 0]
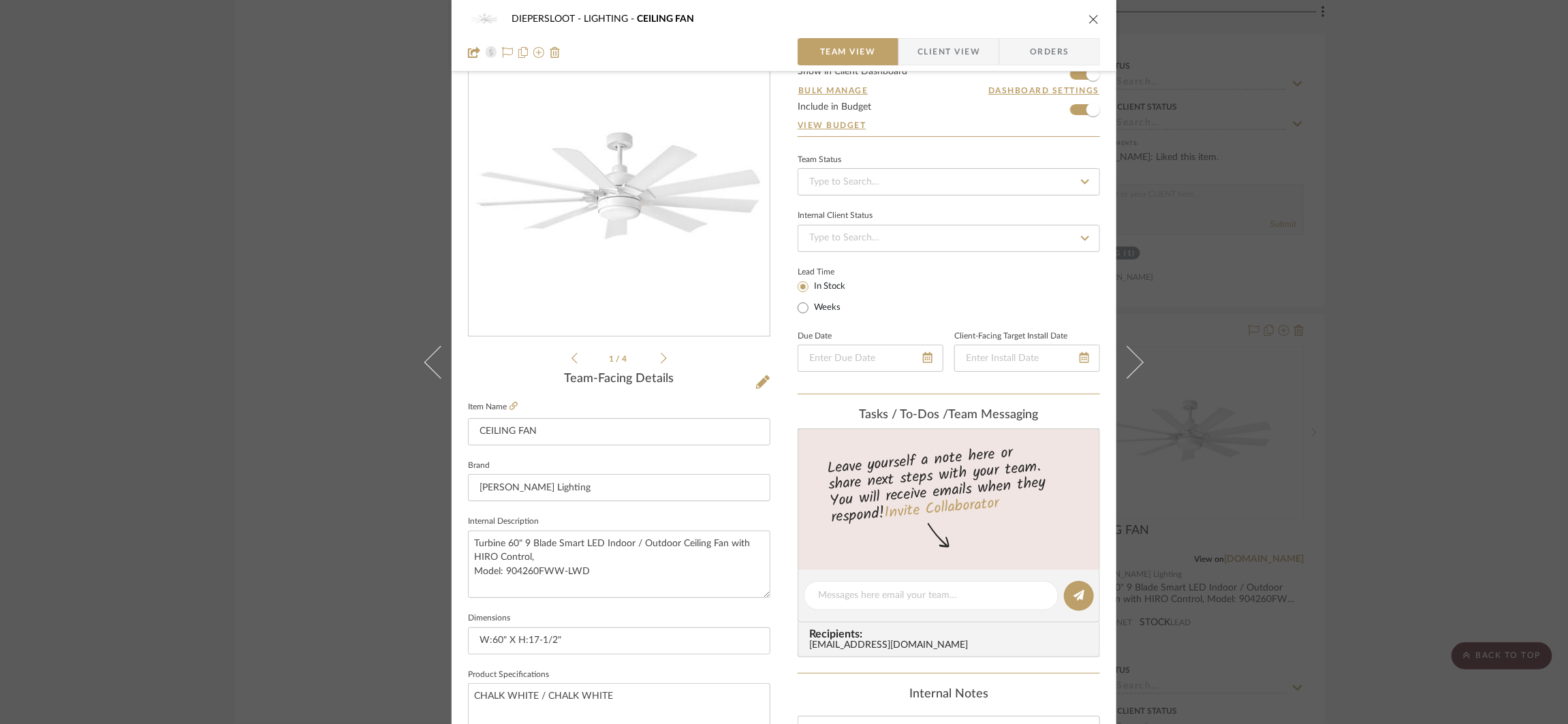
click at [1091, 25] on button "close" at bounding box center [1094, 19] width 12 height 12
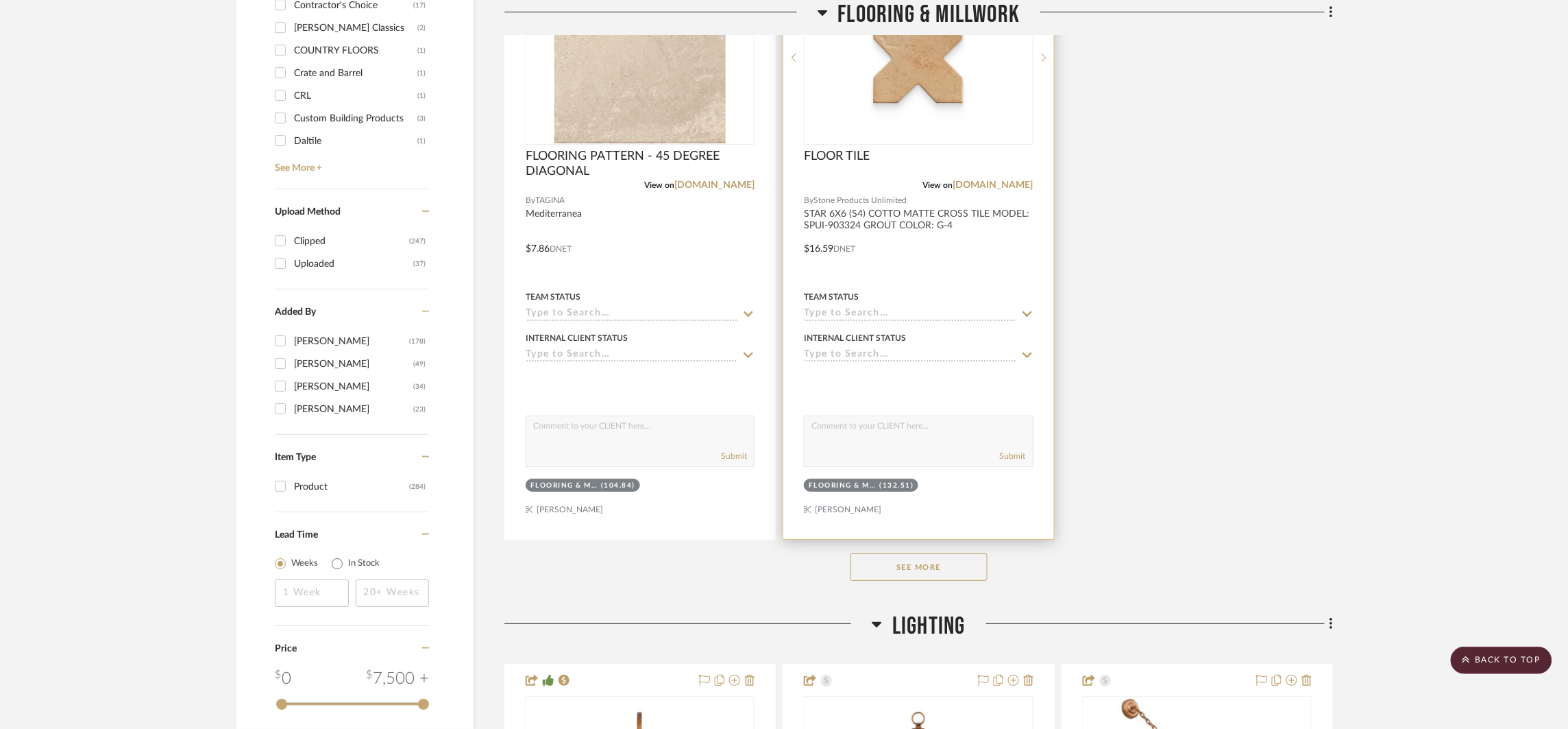
scroll to position [2023, 0]
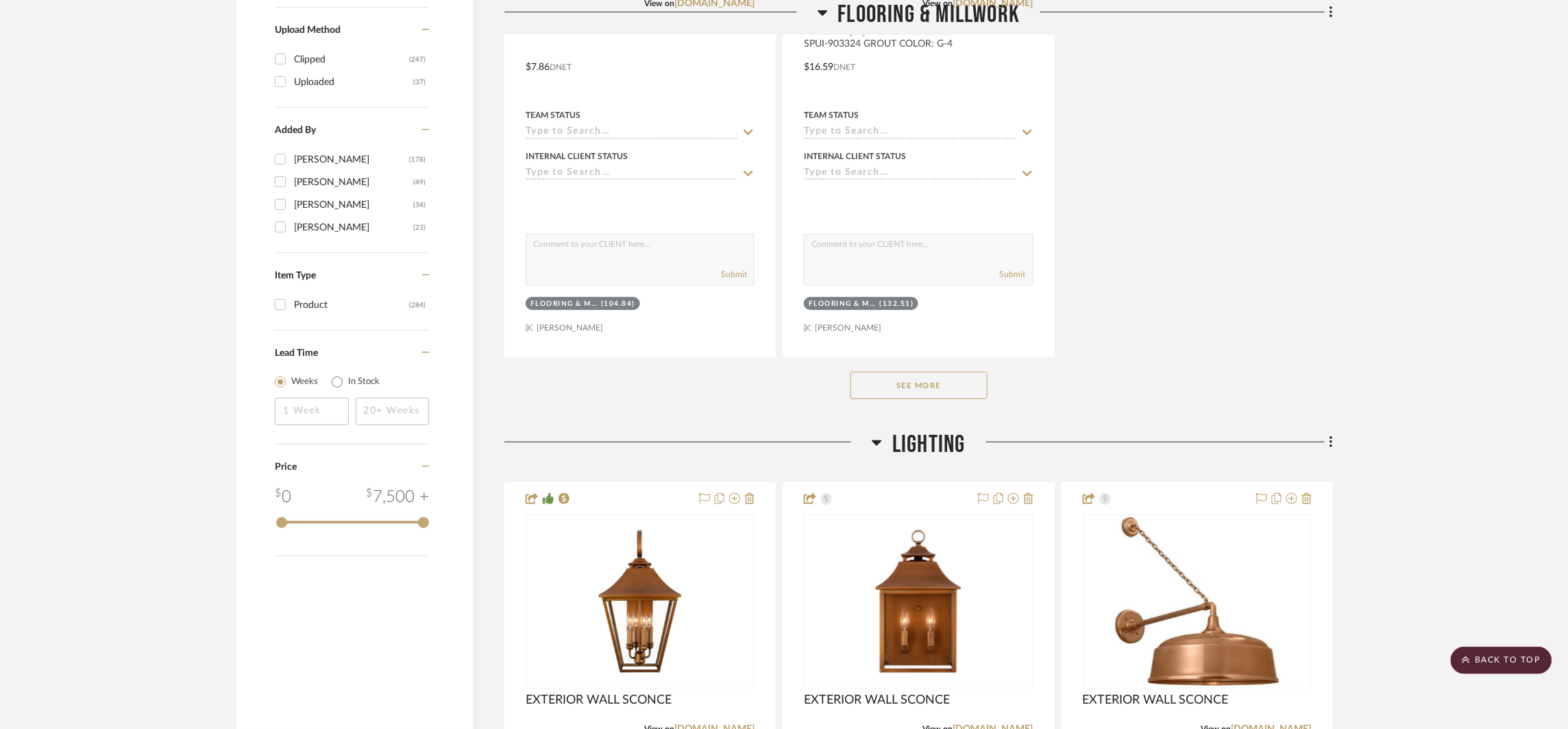
click at [909, 445] on span "LIGHTING" at bounding box center [929, 444] width 73 height 30
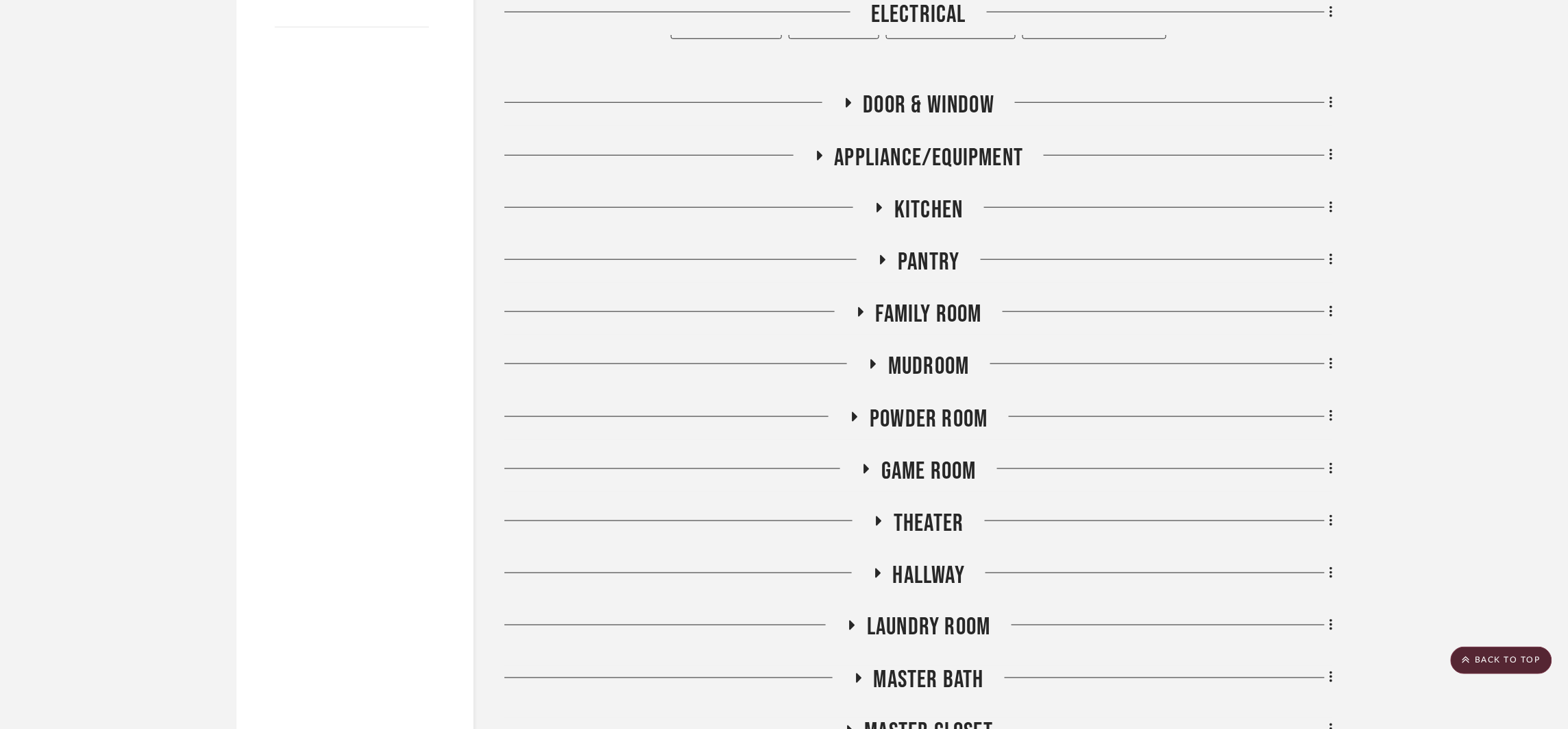
scroll to position [2581, 0]
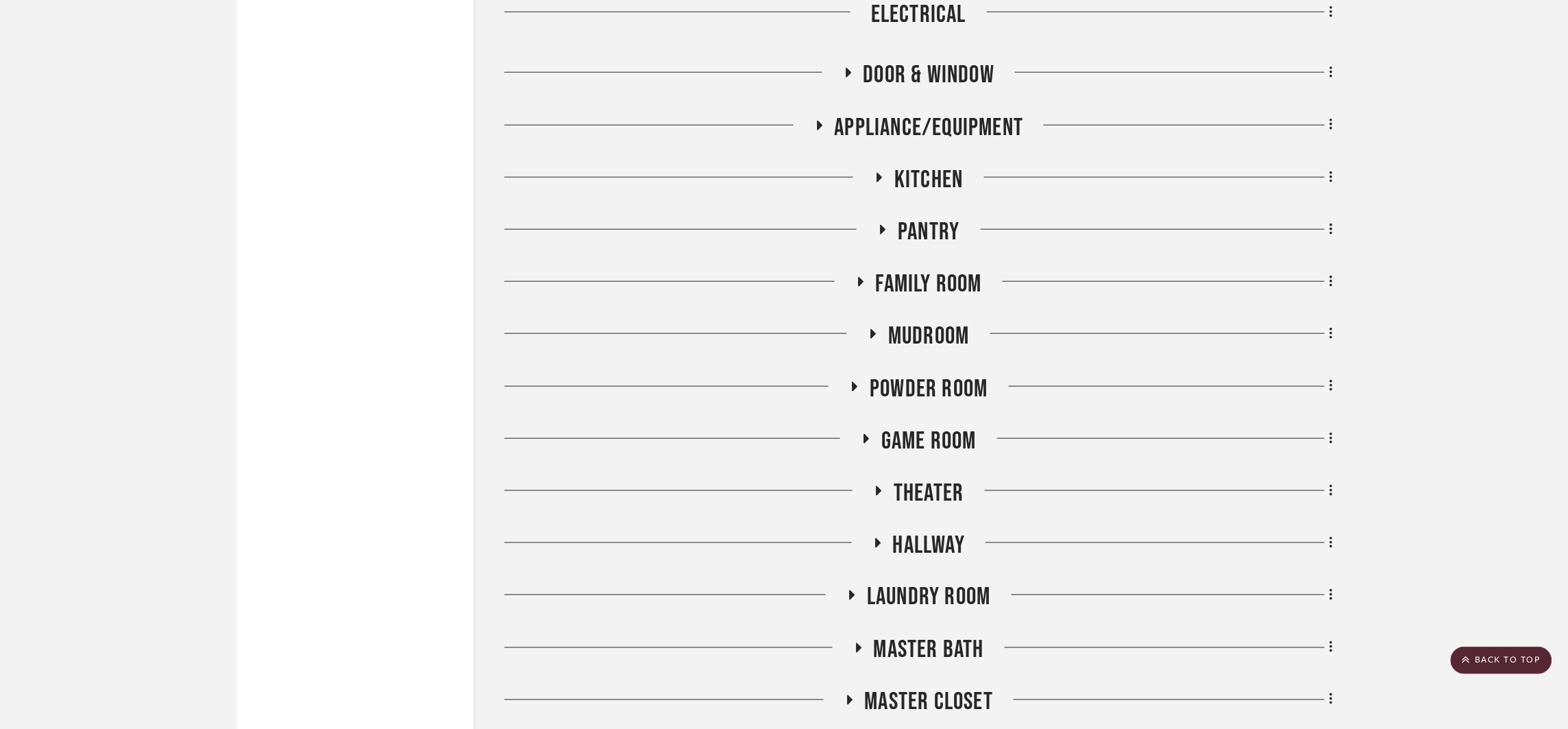
click at [929, 662] on span "Master Bath" at bounding box center [928, 650] width 110 height 30
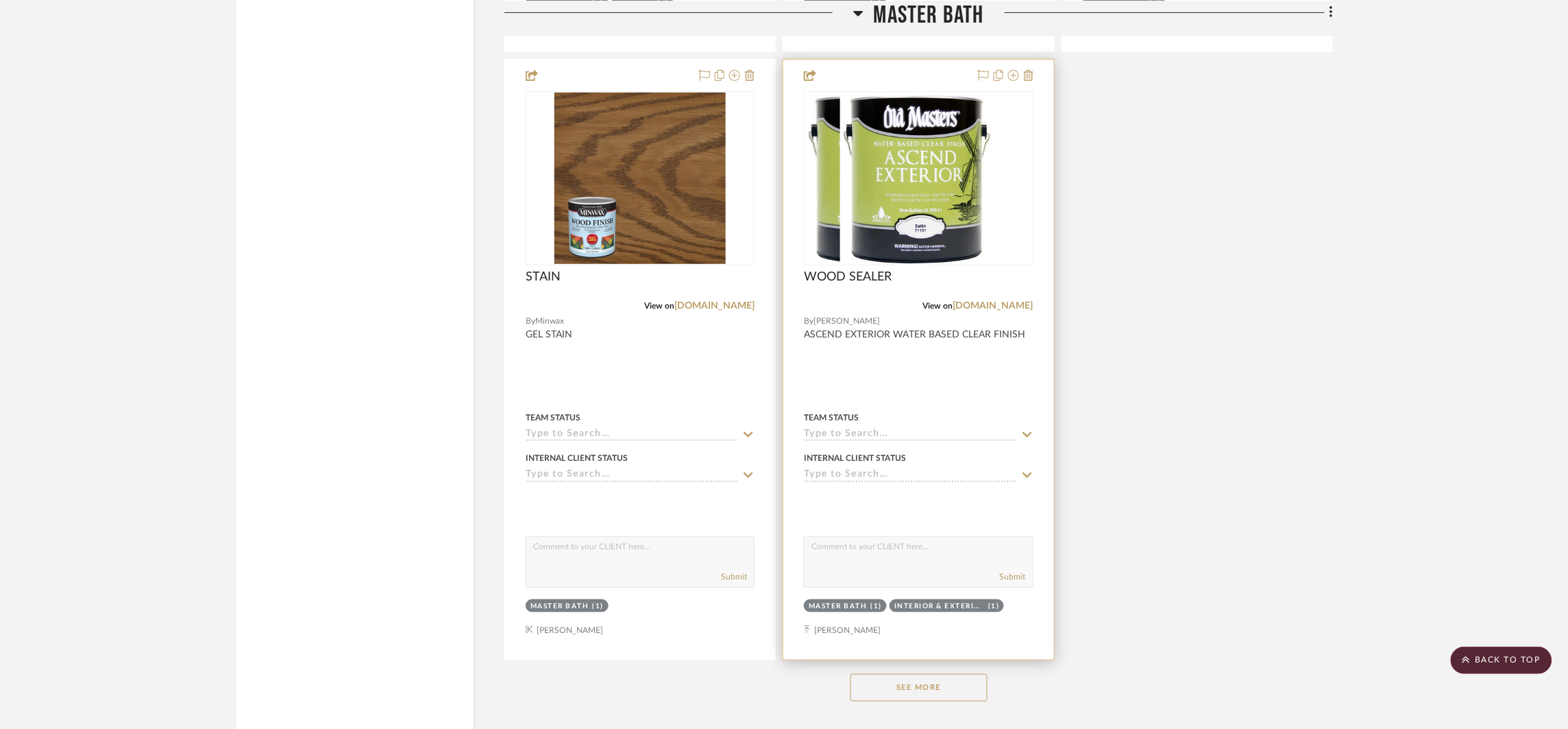
scroll to position [4533, 0]
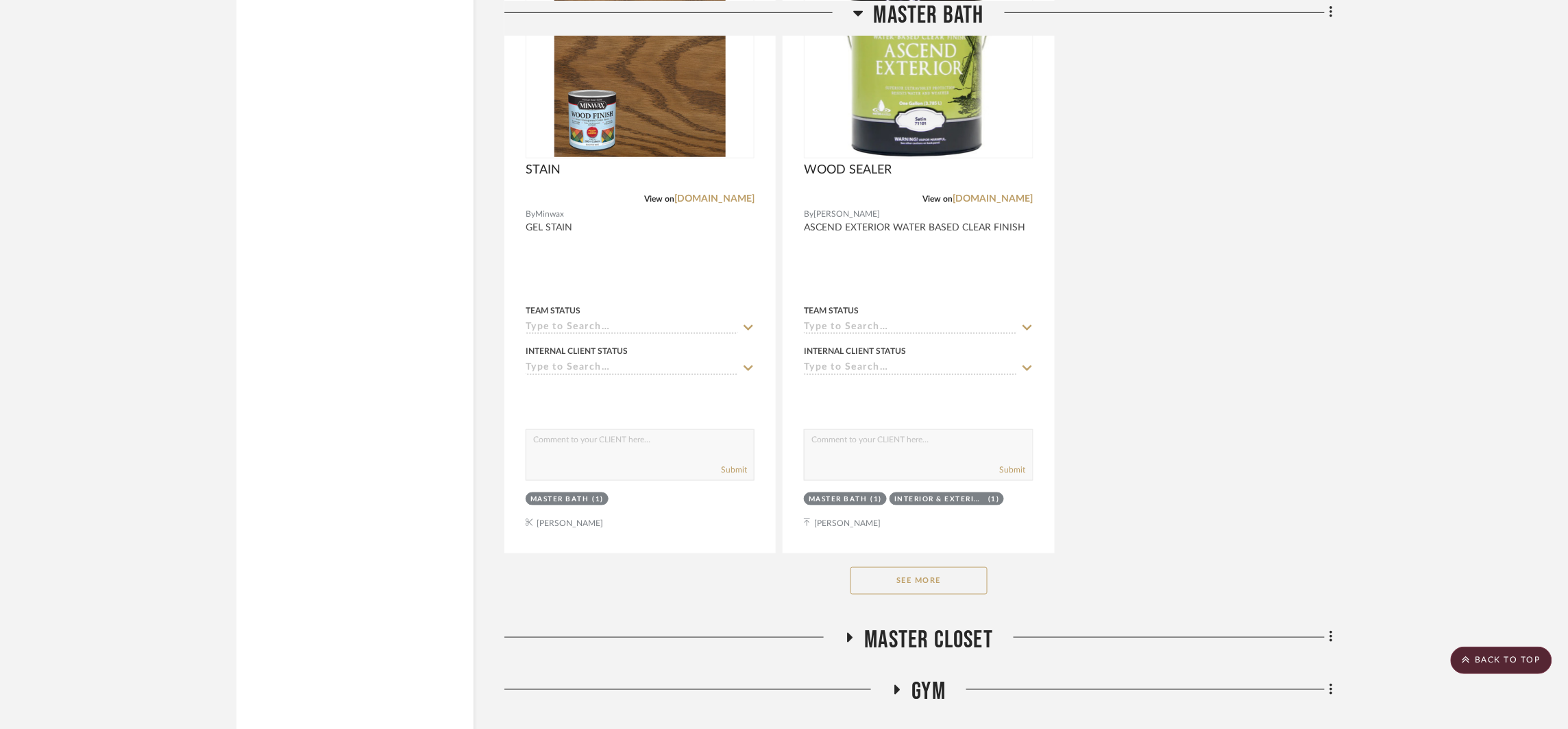
click at [967, 588] on button "See More" at bounding box center [919, 581] width 137 height 28
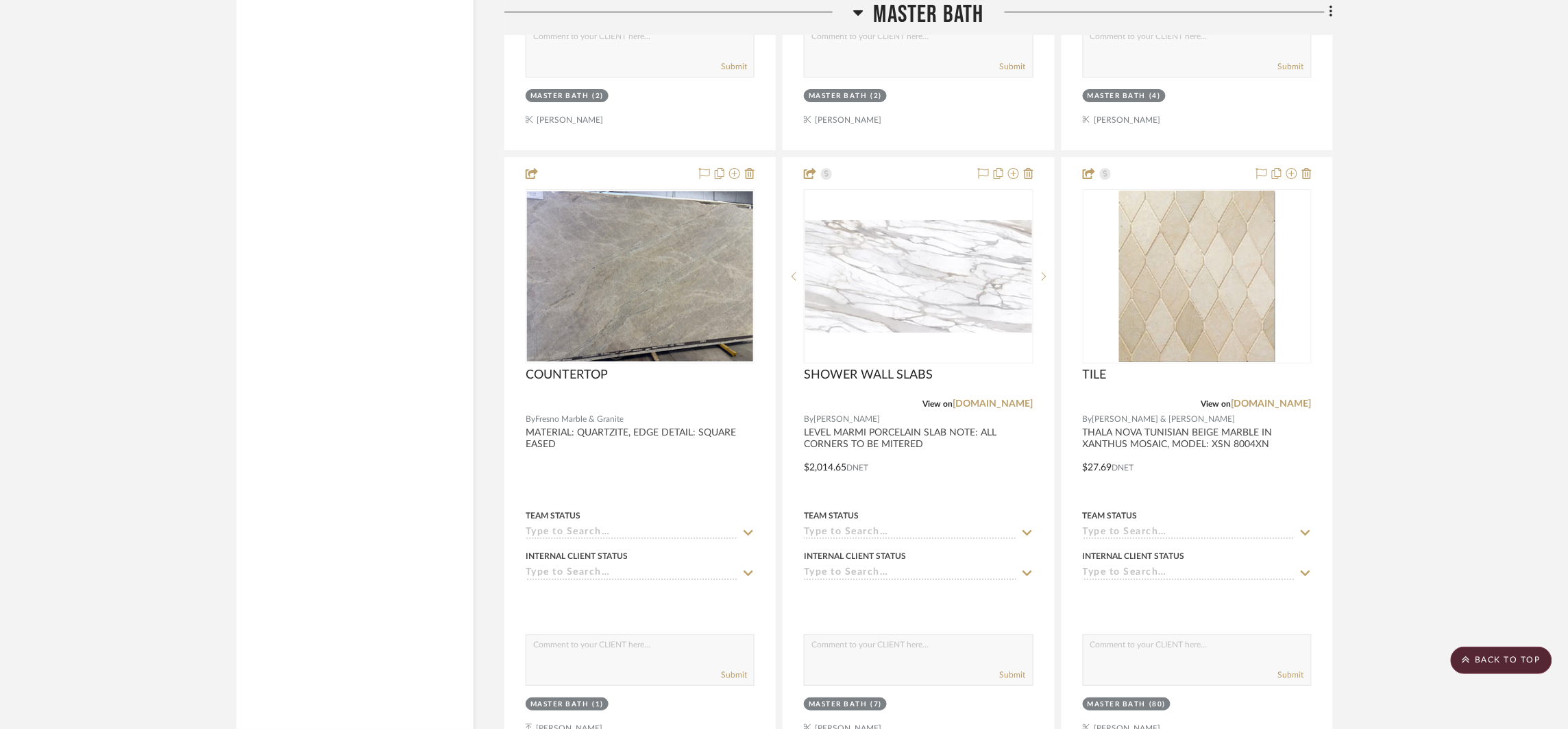
scroll to position [6149, 0]
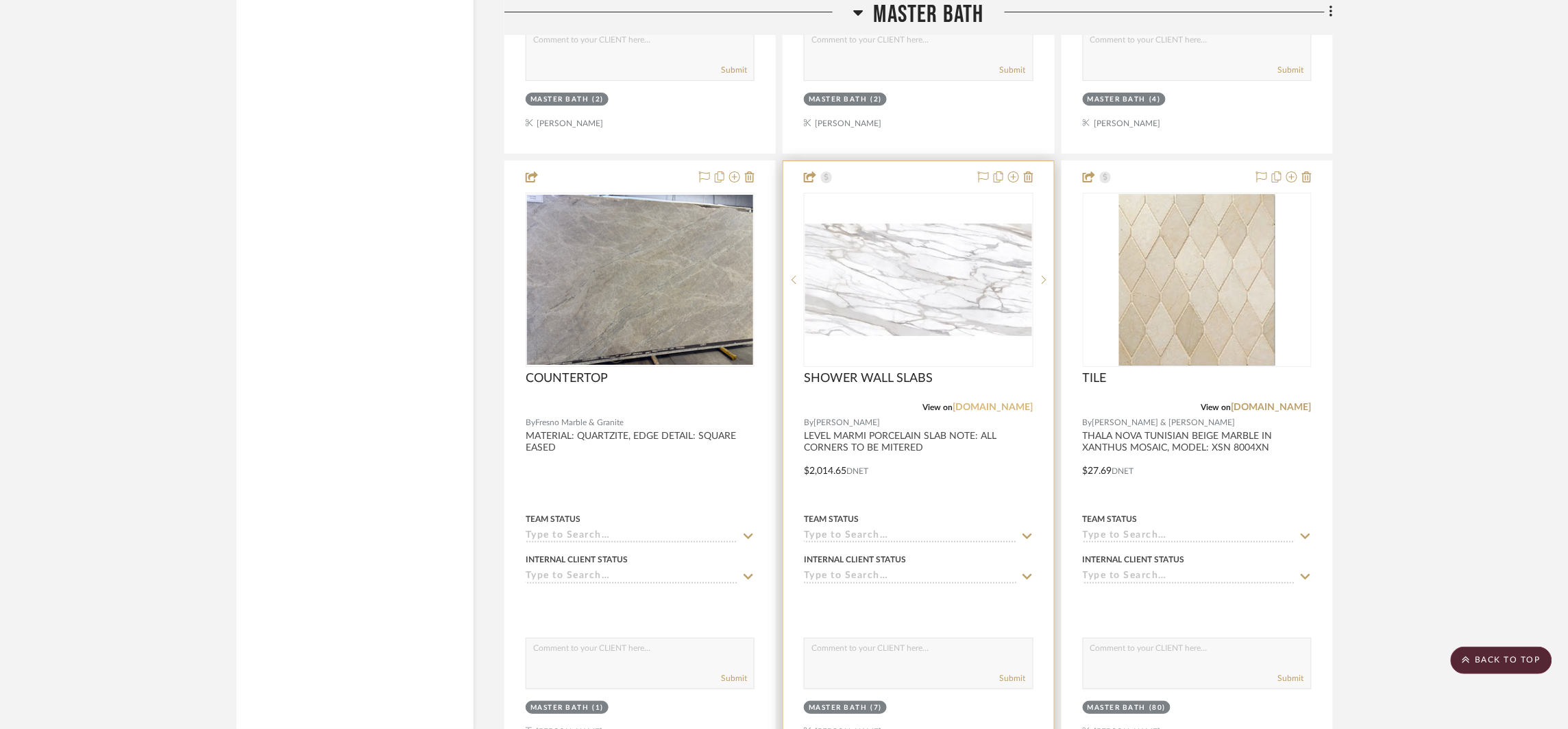
click at [986, 403] on link "[DOMAIN_NAME]" at bounding box center [994, 407] width 80 height 10
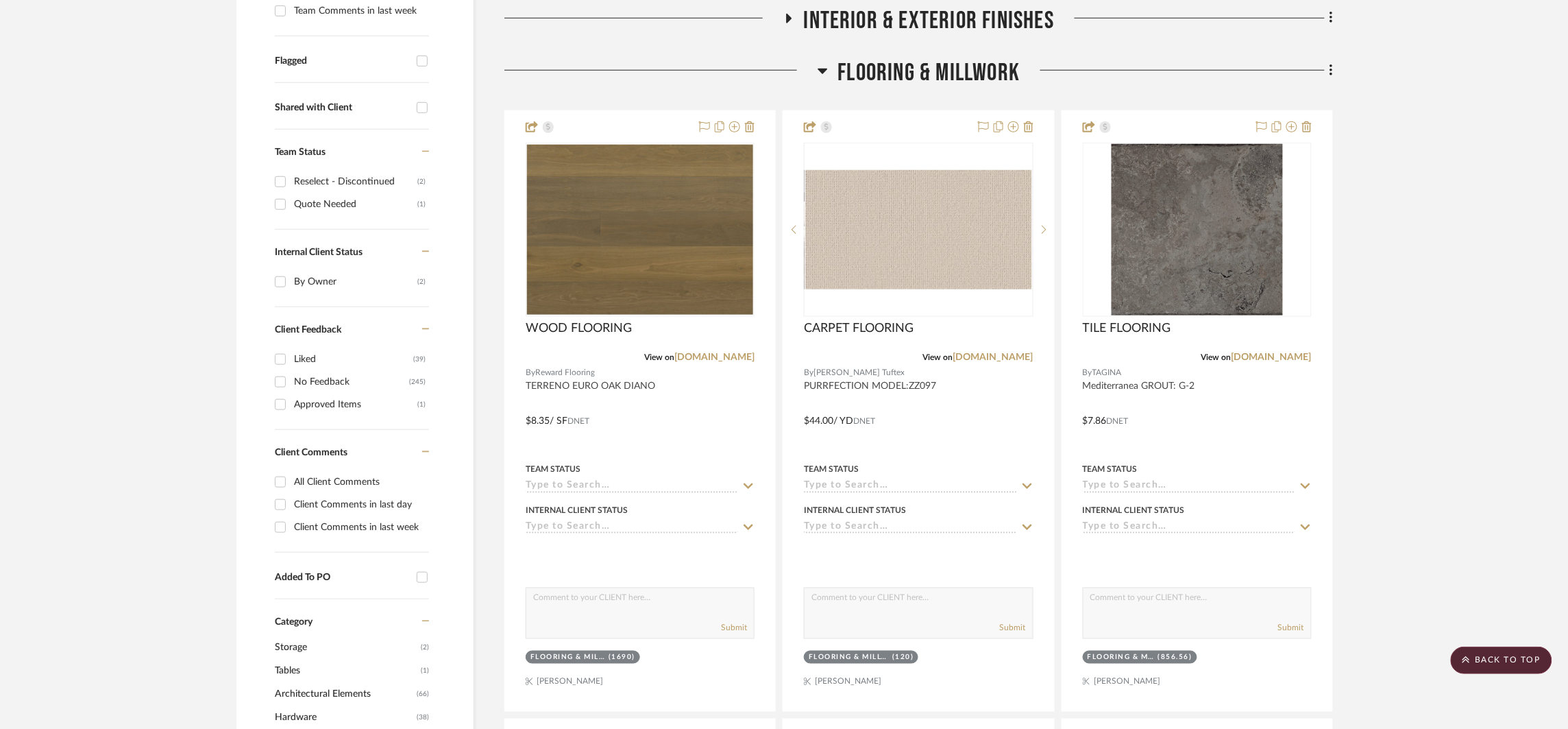
scroll to position [122, 0]
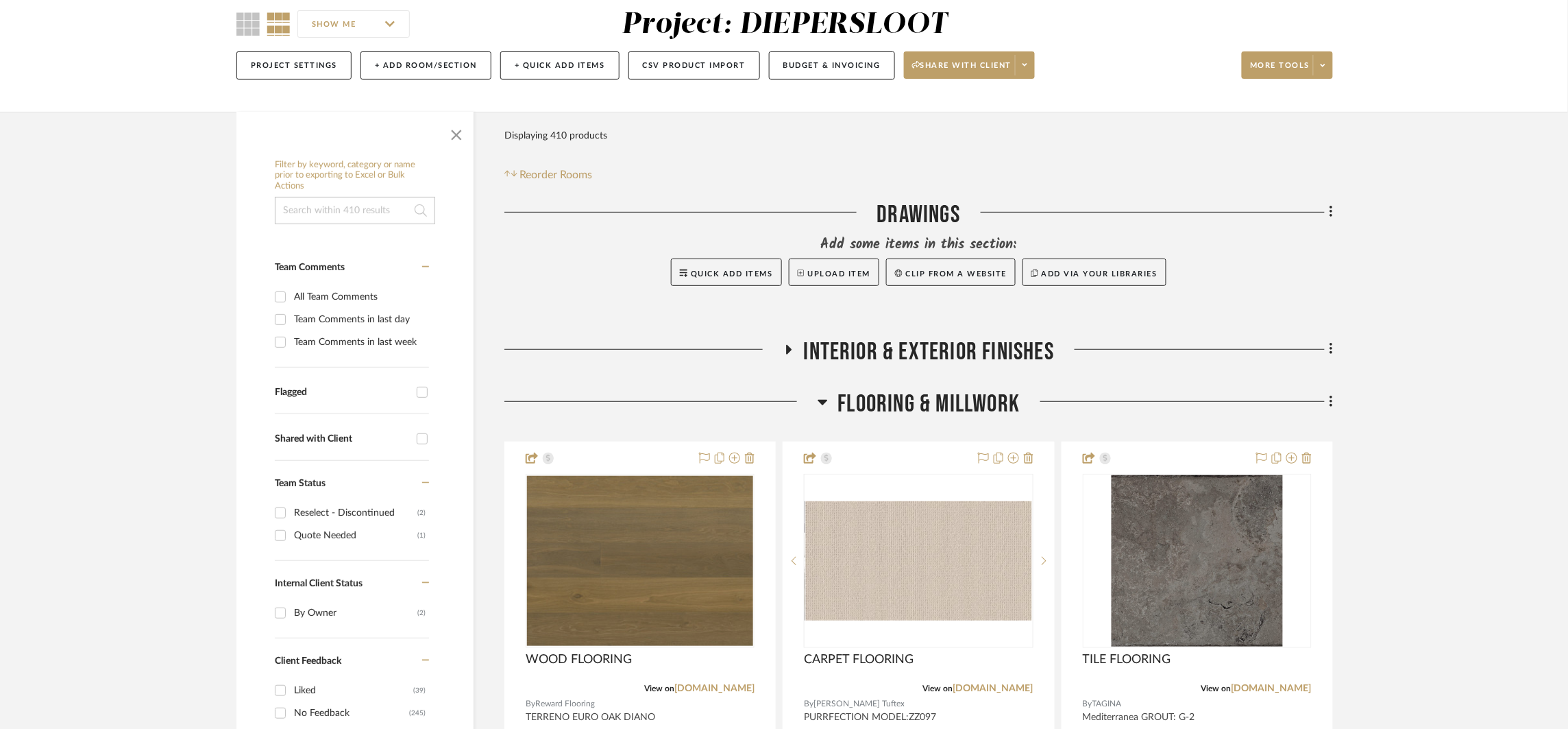
drag, startPoint x: 859, startPoint y: 392, endPoint x: 852, endPoint y: 403, distance: 13.0
click at [859, 393] on span "Flooring & Millwork" at bounding box center [929, 404] width 182 height 30
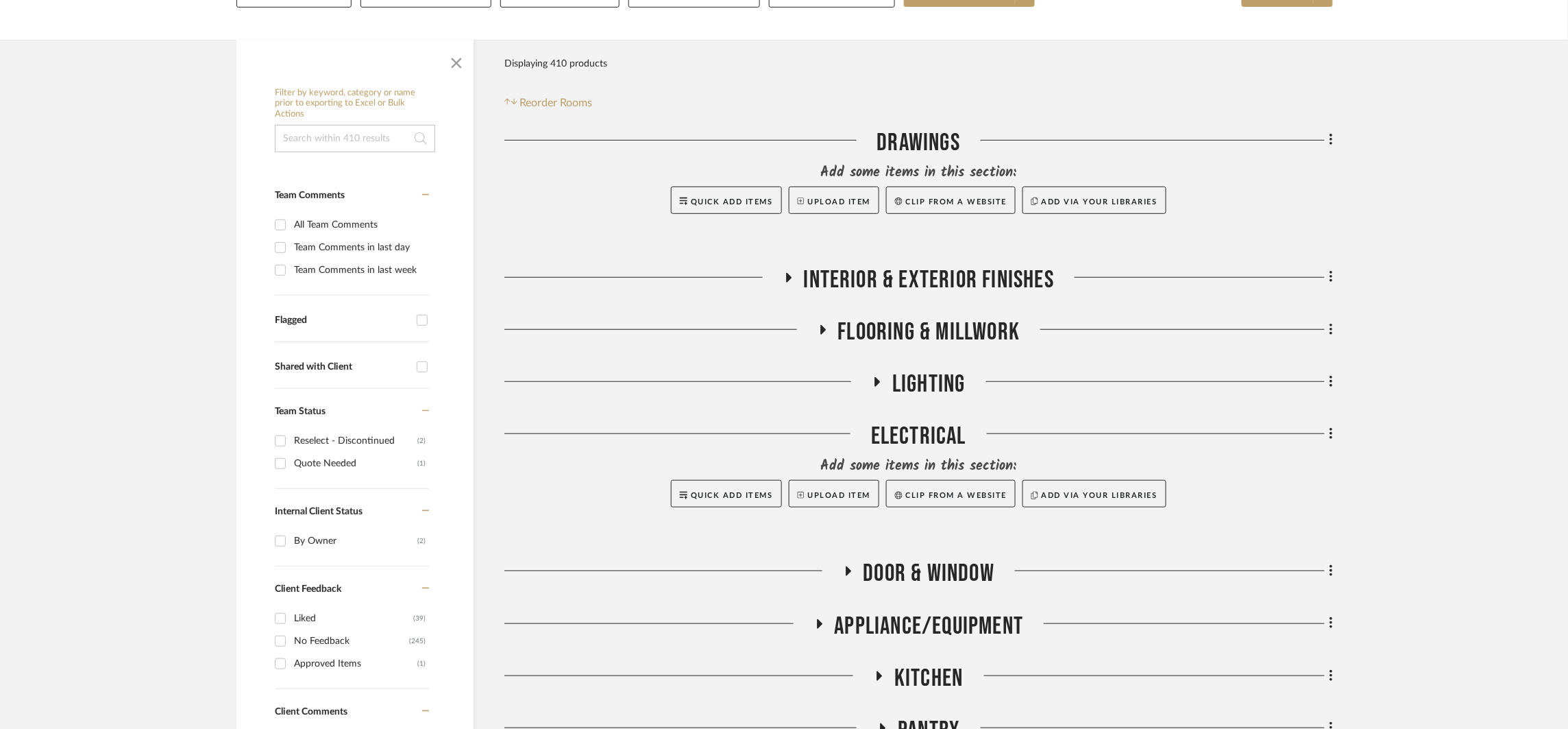
scroll to position [380, 0]
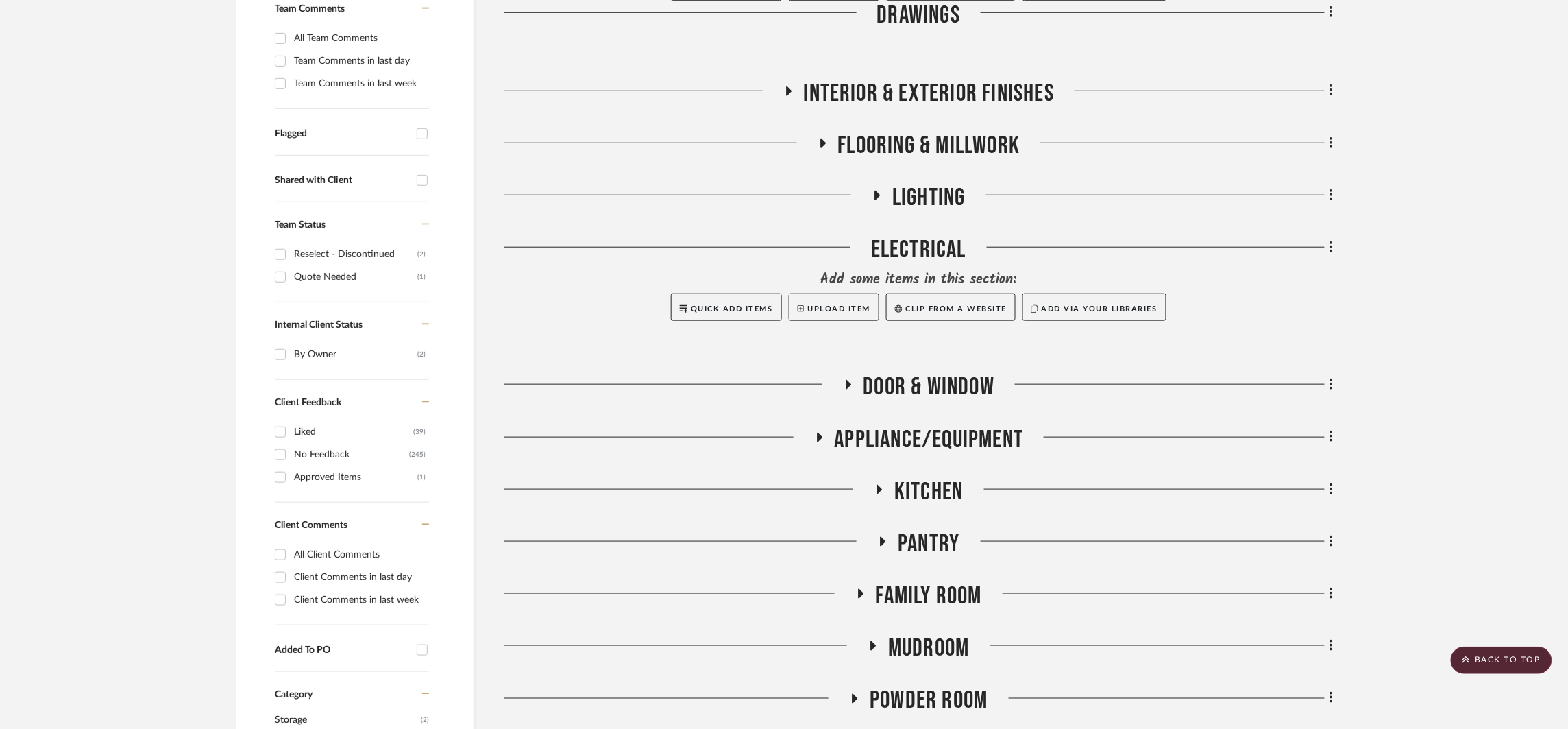
click at [934, 208] on span "LIGHTING" at bounding box center [929, 197] width 73 height 30
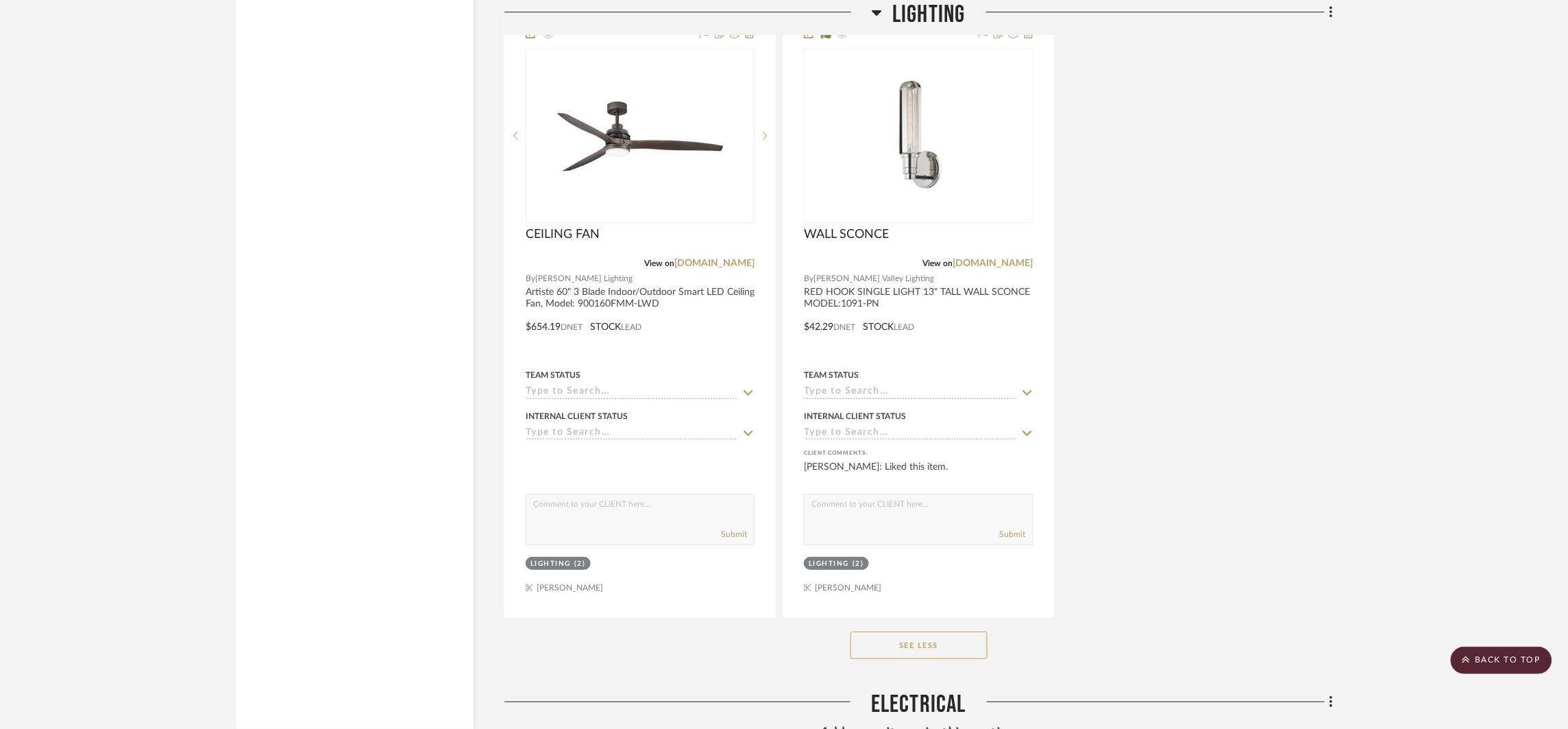
scroll to position [6157, 0]
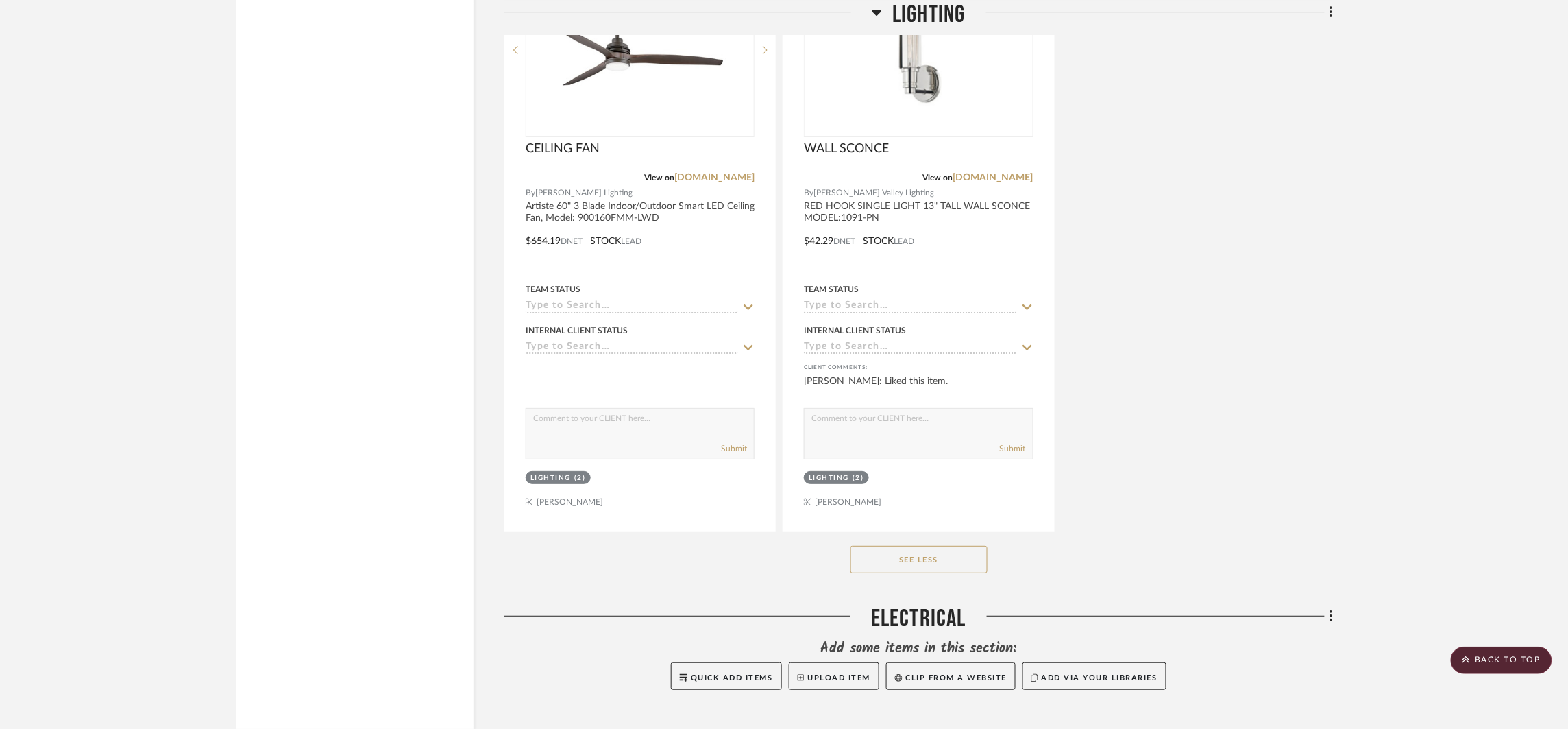
click at [930, 548] on button "See Less" at bounding box center [919, 559] width 137 height 28
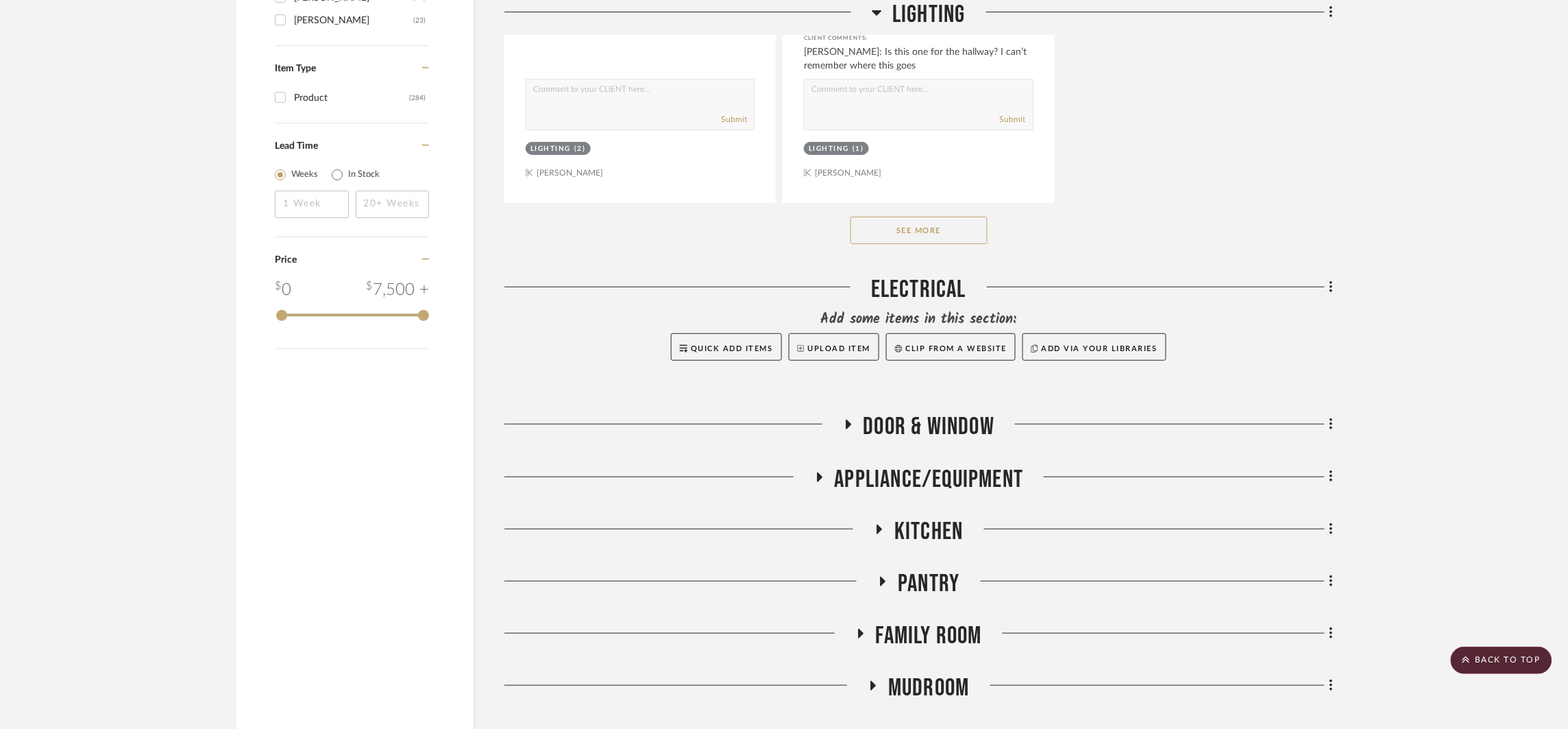
scroll to position [2256, 0]
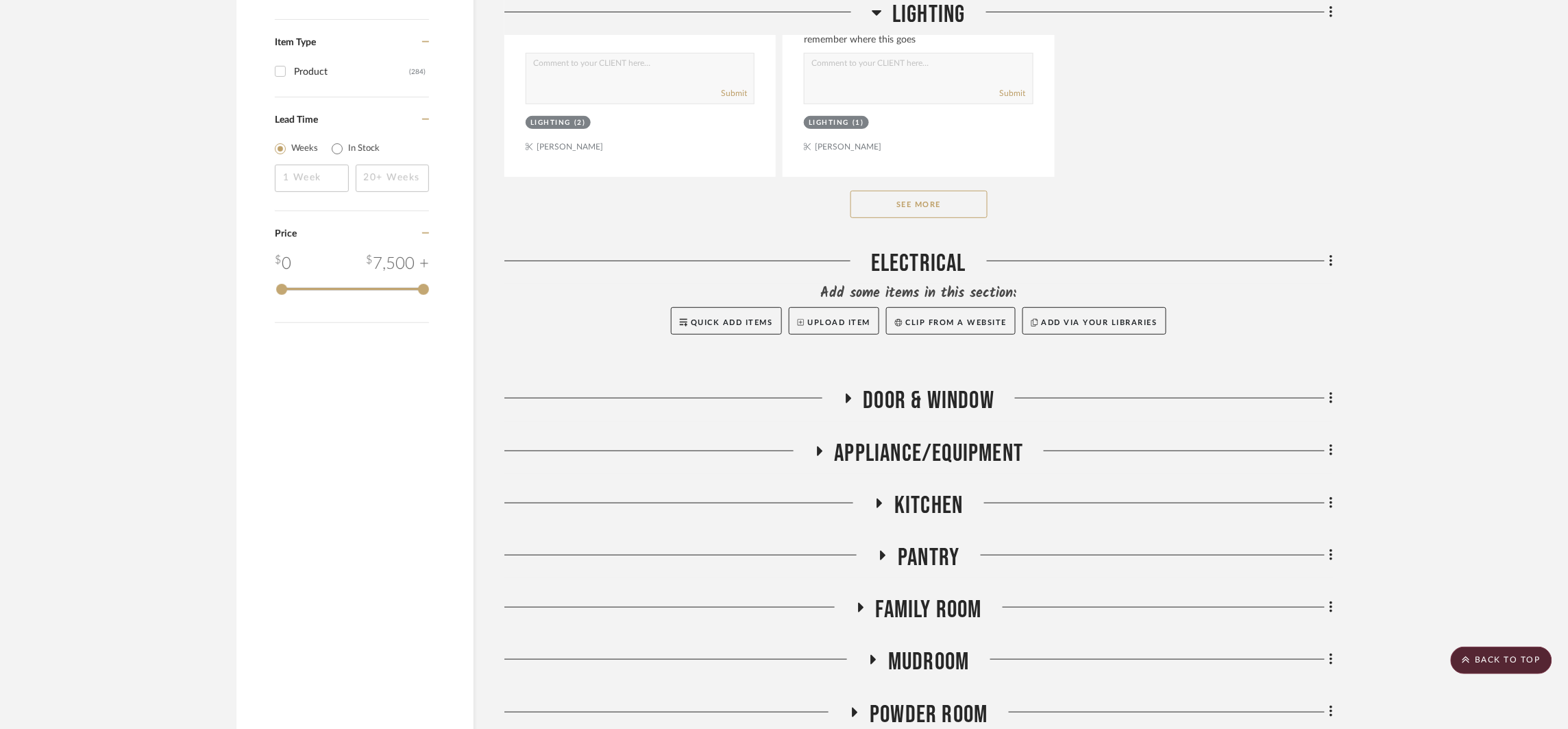
click at [935, 218] on button "See More" at bounding box center [919, 204] width 137 height 28
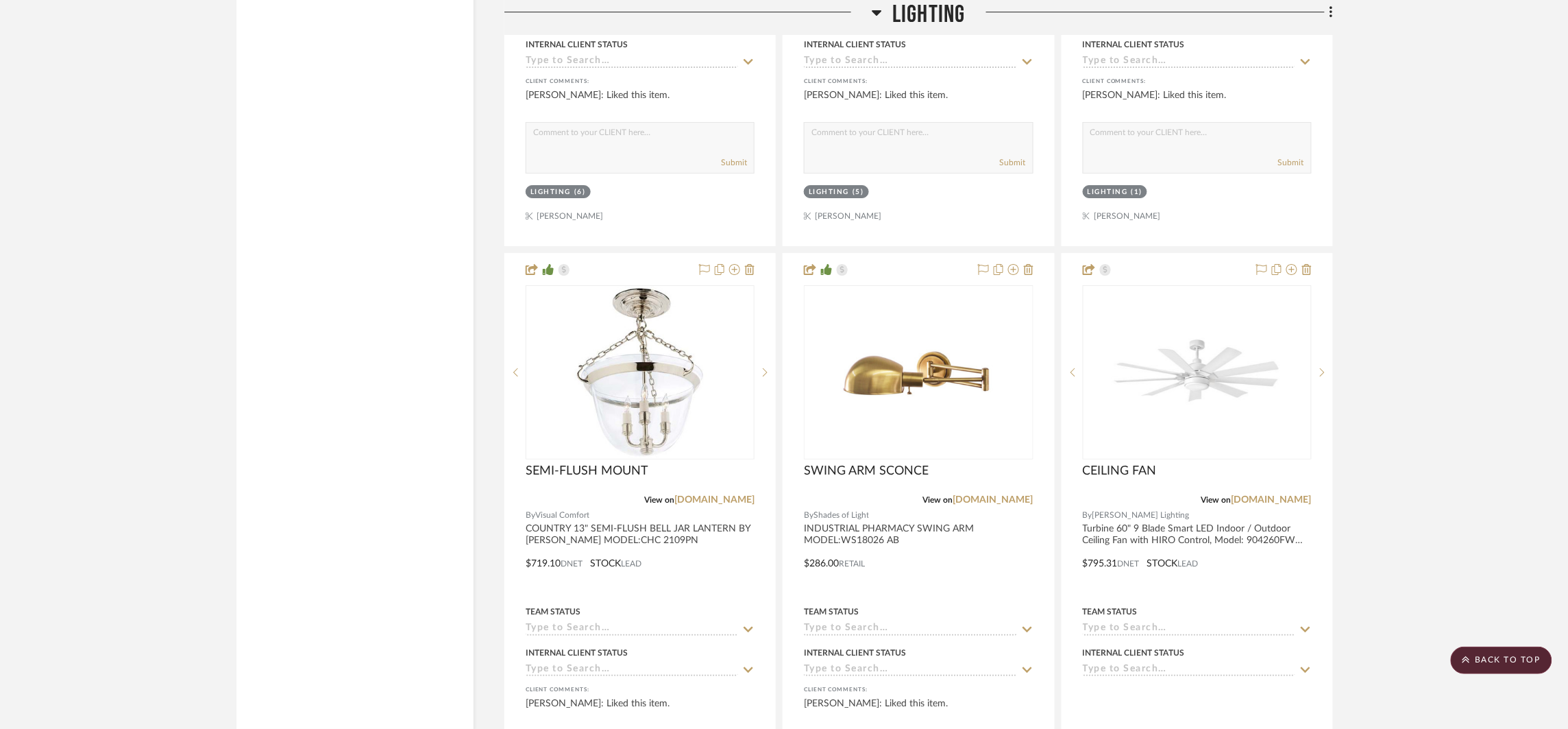
scroll to position [4355, 0]
